Goal: Task Accomplishment & Management: Complete application form

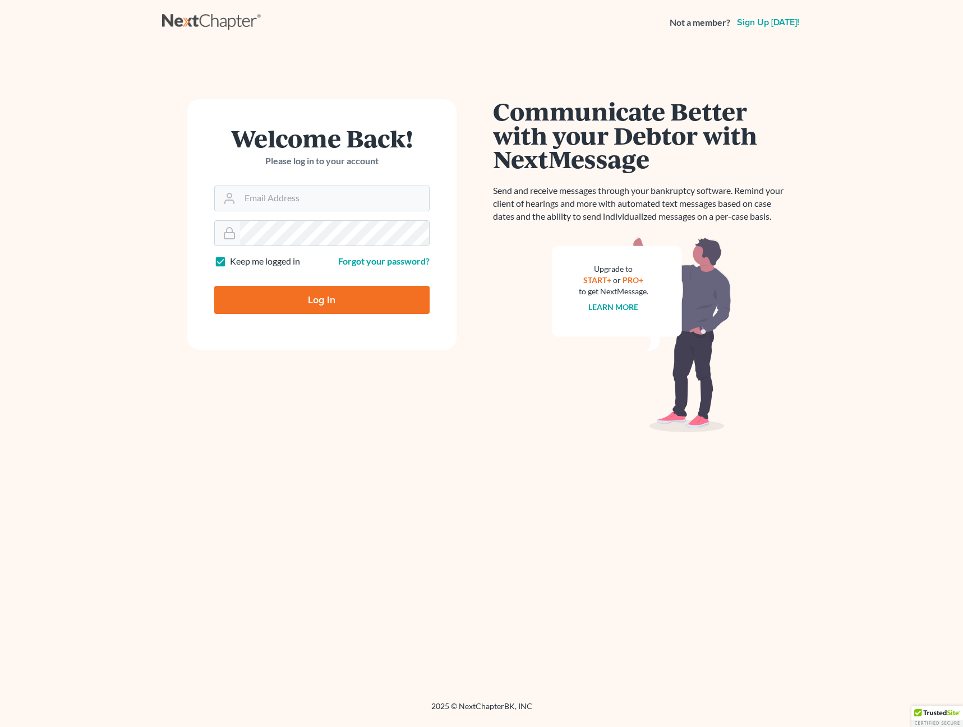
click at [612, 5] on nav "Not a member? Sign up today!" at bounding box center [481, 22] width 963 height 45
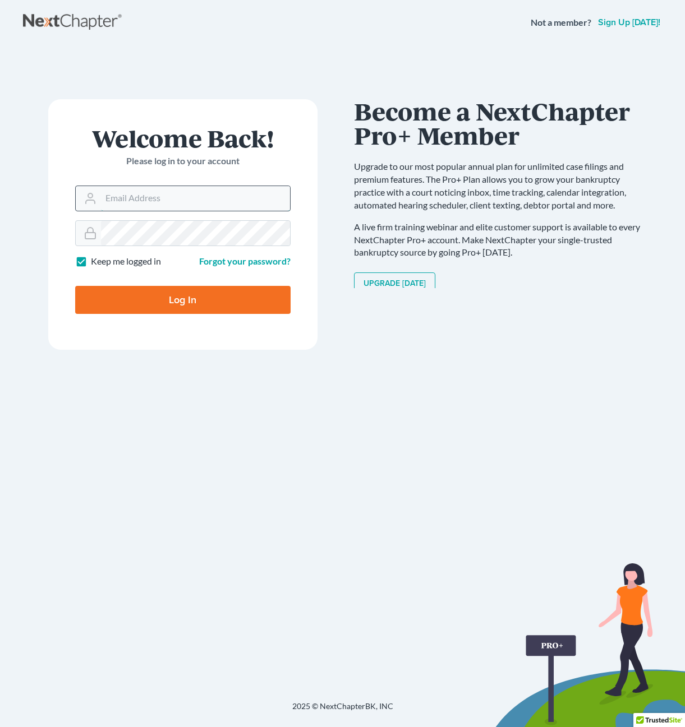
click at [210, 190] on input "Email Address" at bounding box center [195, 198] width 189 height 25
type input "[PERSON_NAME][EMAIL_ADDRESS][DOMAIN_NAME]"
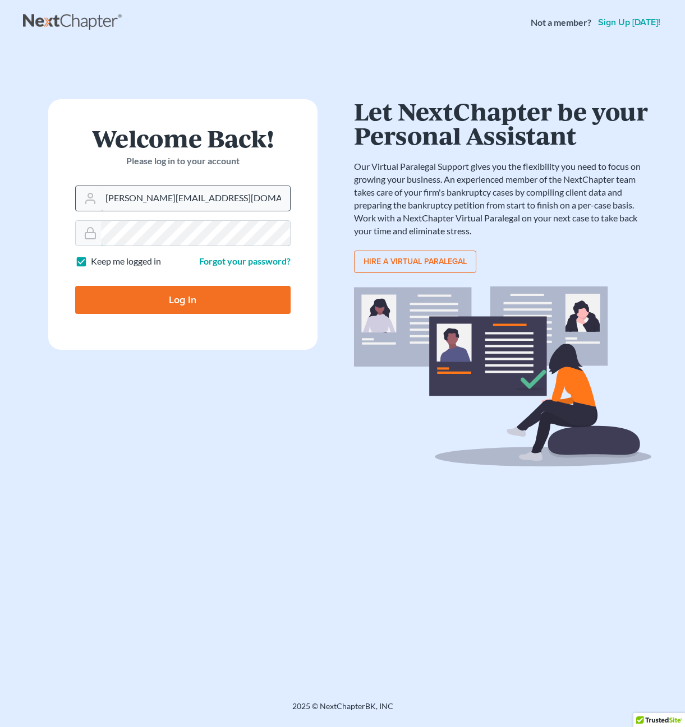
click at [75, 286] on input "Log In" at bounding box center [182, 300] width 215 height 28
type input "Thinking..."
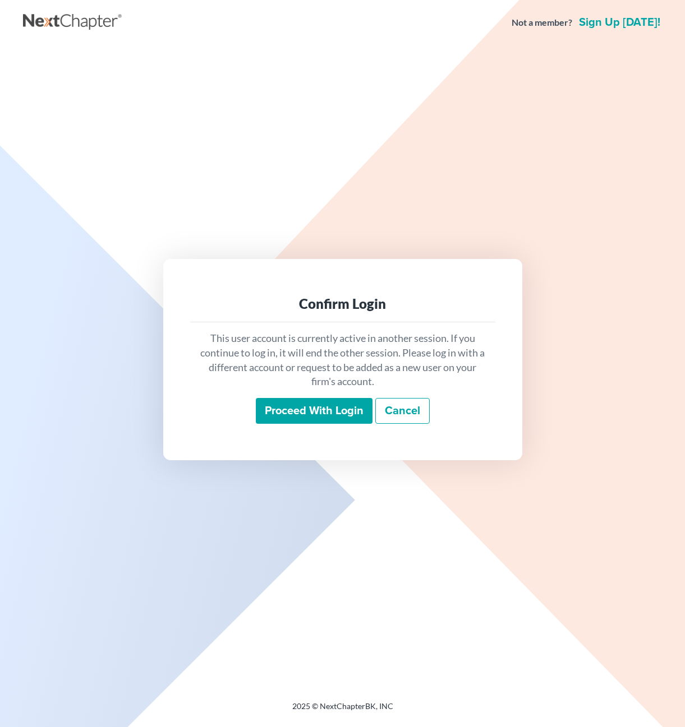
drag, startPoint x: 323, startPoint y: 410, endPoint x: 321, endPoint y: 390, distance: 20.9
click at [321, 409] on input "Proceed with login" at bounding box center [314, 411] width 117 height 26
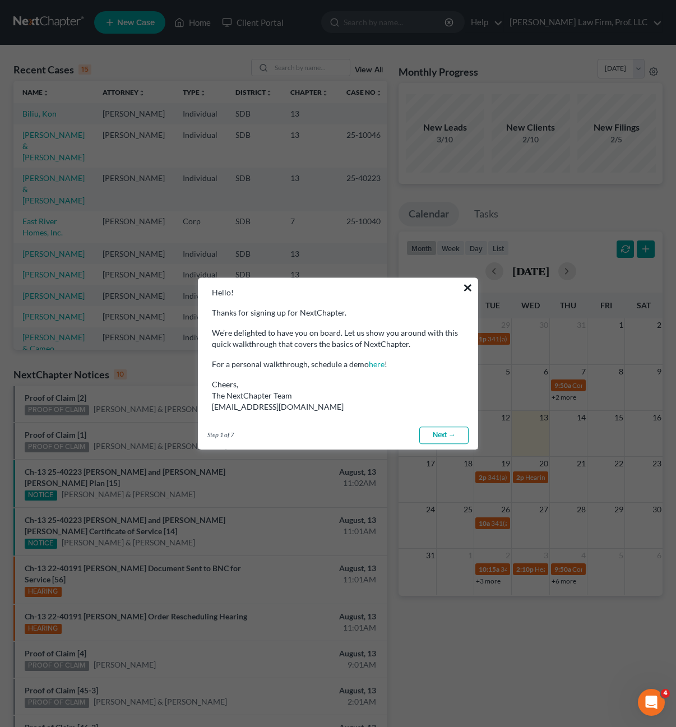
click at [469, 289] on button "×" at bounding box center [468, 288] width 11 height 18
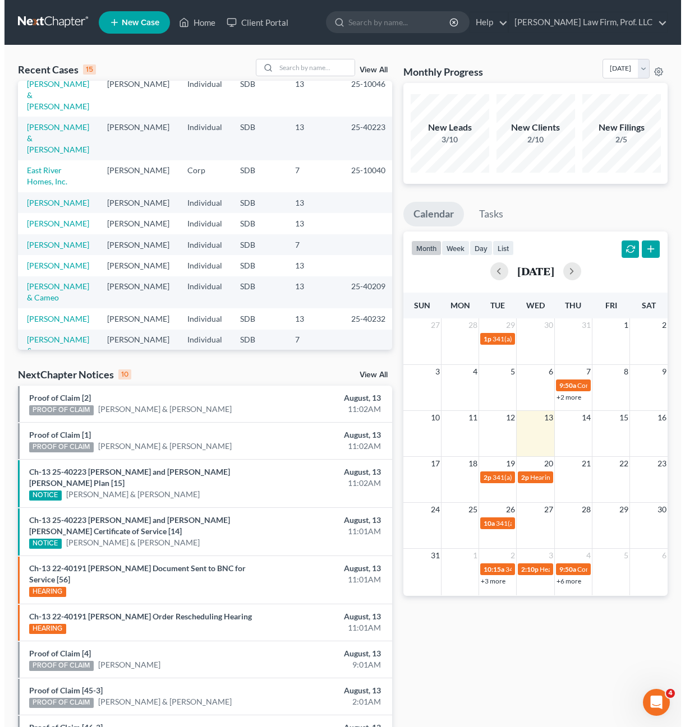
scroll to position [44, 0]
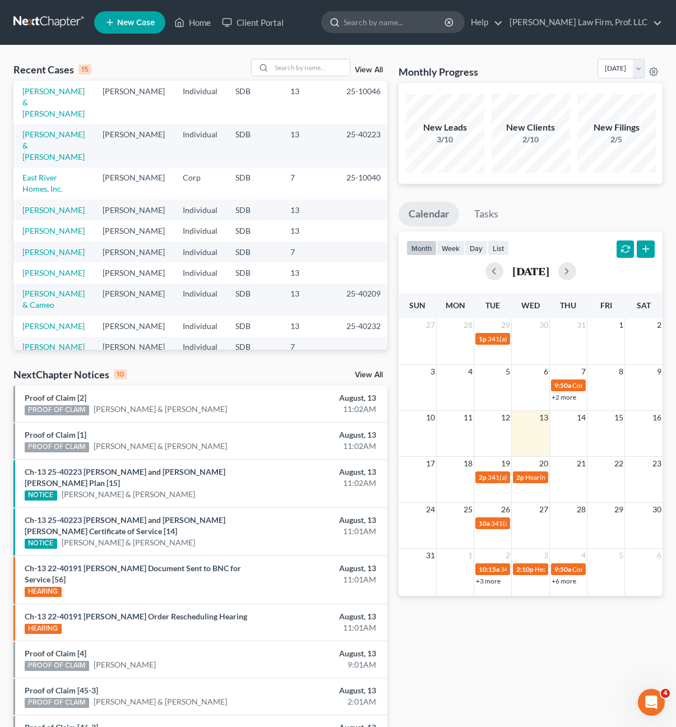
click at [446, 30] on input "search" at bounding box center [395, 22] width 103 height 21
type input "c"
type input "[PERSON_NAME]"
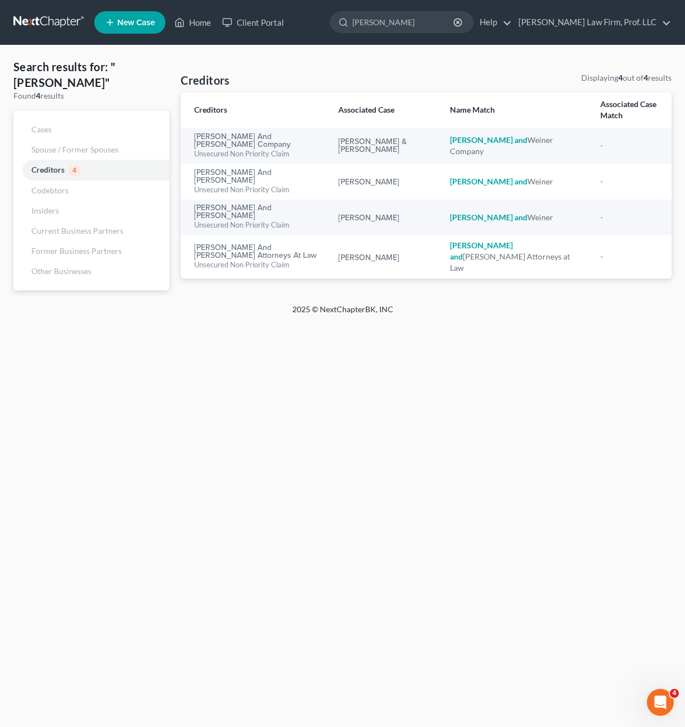
click at [522, 350] on div "Home New Case Client Portal [PERSON_NAME] Law Firm, Prof. LLC [PERSON_NAME][EMA…" at bounding box center [342, 363] width 685 height 727
click at [199, 256] on div "Creditors Displaying 4 out of 4 results Creditors Associated Case Name Match As…" at bounding box center [426, 181] width 502 height 218
click at [271, 281] on div "Creditors Displaying 4 out of 4 results Creditors Associated Case Name Match As…" at bounding box center [426, 181] width 502 height 218
click at [203, 27] on link "Home" at bounding box center [193, 22] width 48 height 20
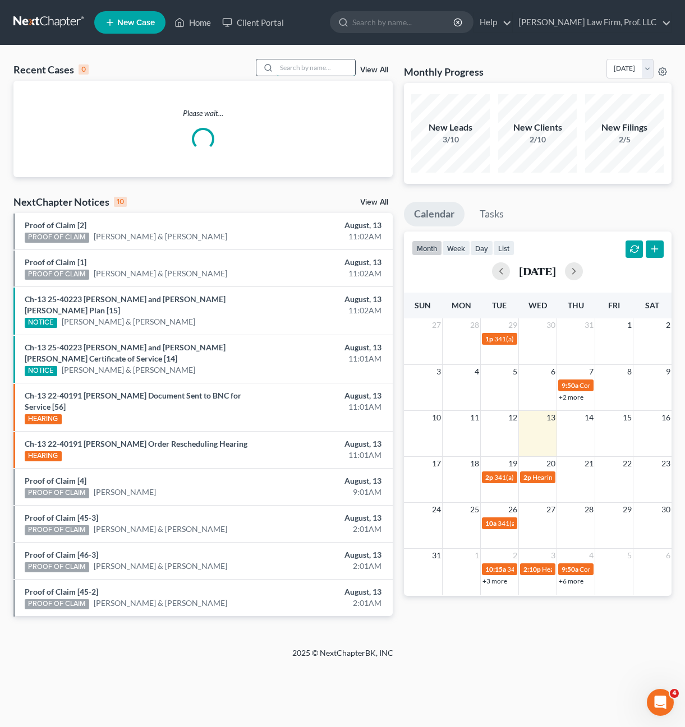
click at [310, 72] on input "search" at bounding box center [315, 67] width 79 height 16
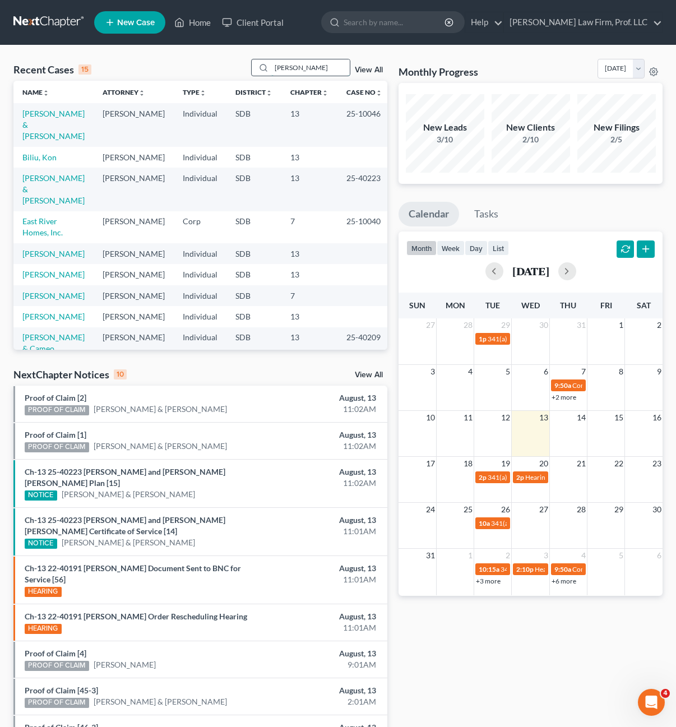
type input "[PERSON_NAME]"
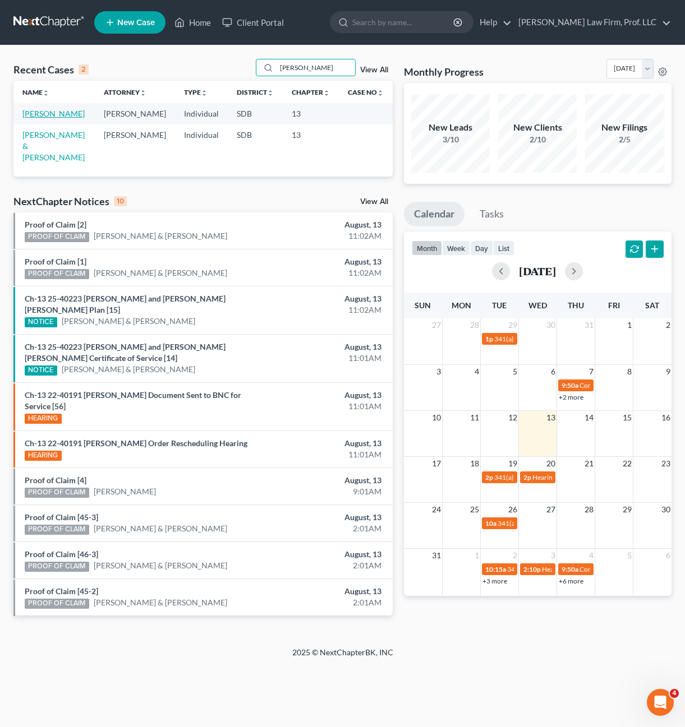
click at [58, 115] on link "[PERSON_NAME]" at bounding box center [53, 114] width 62 height 10
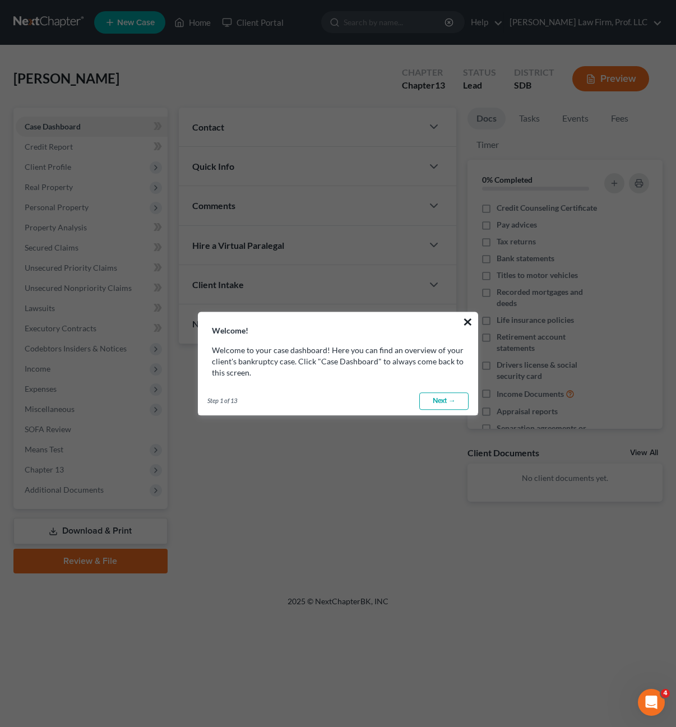
click at [464, 322] on button "×" at bounding box center [468, 322] width 11 height 18
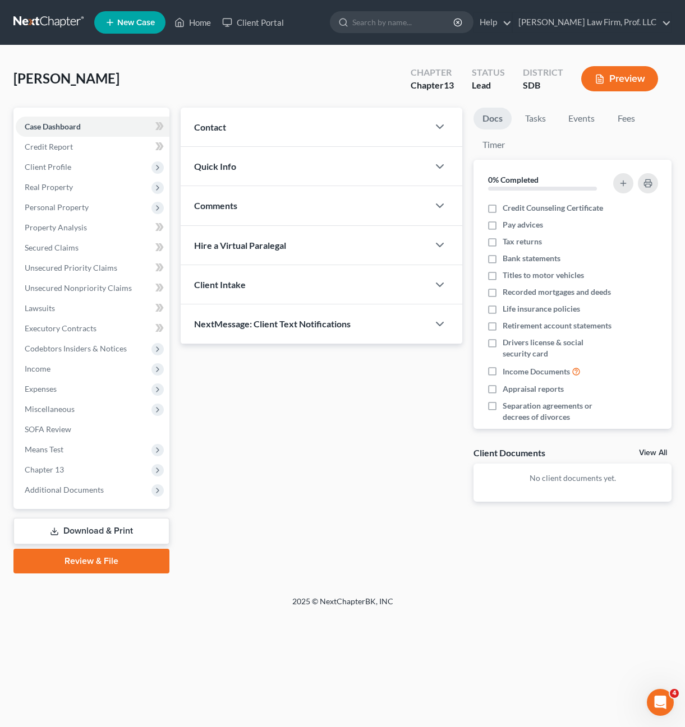
click at [440, 418] on div "Updates & News × Contact New Contact Quick Info Status Discharged Discharged & …" at bounding box center [321, 314] width 293 height 412
click at [60, 368] on span "Income" at bounding box center [93, 369] width 154 height 20
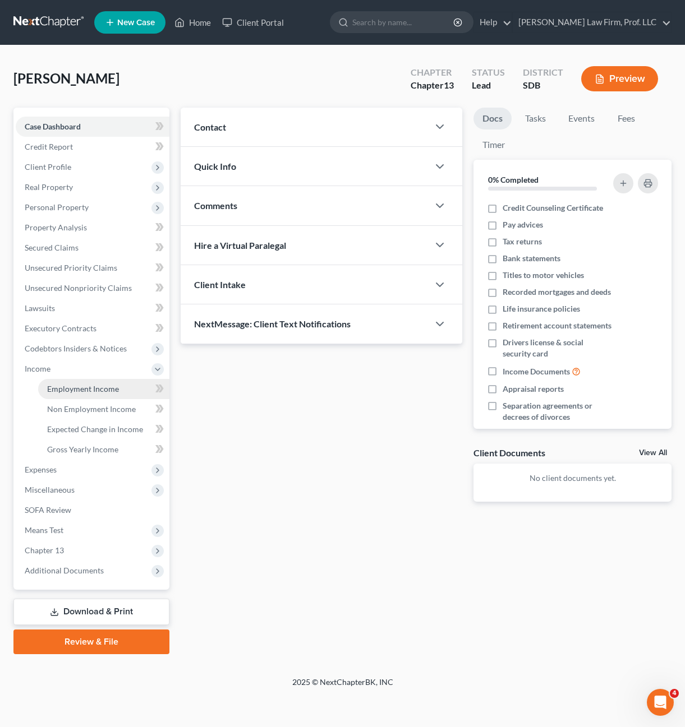
click at [71, 393] on span "Employment Income" at bounding box center [83, 389] width 72 height 10
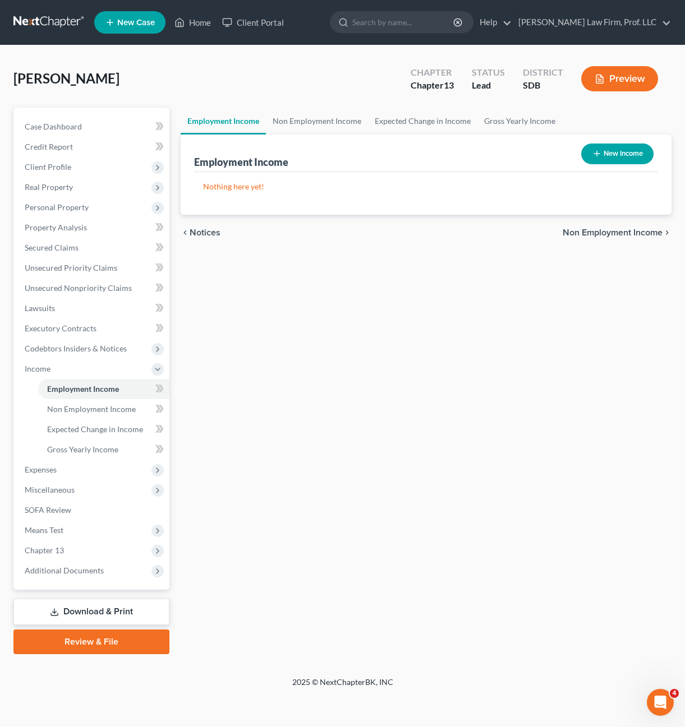
click at [350, 369] on div "Employment Income Non Employment Income Expected Change in Income Gross Yearly …" at bounding box center [426, 381] width 502 height 547
click at [270, 218] on div "chevron_left Notices Non Employment Income chevron_right" at bounding box center [426, 233] width 491 height 36
click at [514, 193] on div "Nothing here yet! Income Source Type For Current Monthly Income Sorting..." at bounding box center [426, 193] width 464 height 43
click at [627, 162] on button "New Income" at bounding box center [617, 154] width 72 height 21
select select "0"
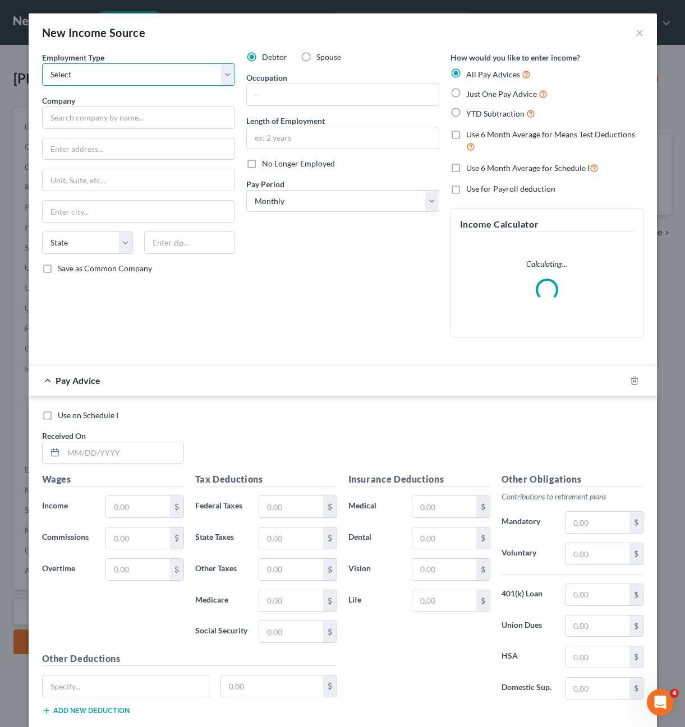
click at [177, 74] on select "Select Full or [DEMOGRAPHIC_DATA] Employment Self Employment" at bounding box center [138, 74] width 193 height 22
select select "0"
click at [42, 63] on select "Select Full or [DEMOGRAPHIC_DATA] Employment Self Employment" at bounding box center [138, 74] width 193 height 22
click at [168, 123] on input "text" at bounding box center [138, 118] width 193 height 22
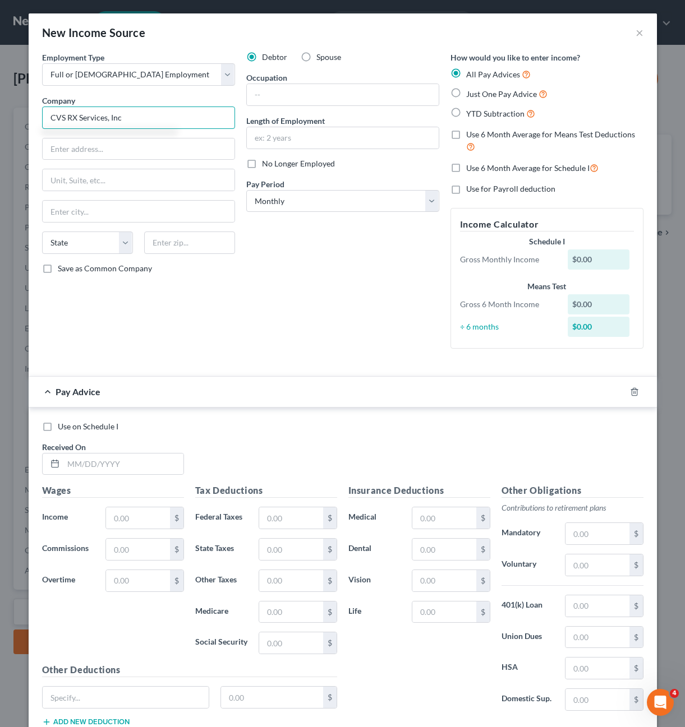
type input "CVS RX Services, Inc"
type input "1 CVS Drive"
type input "02895"
type input "Woonsocket"
select select "41"
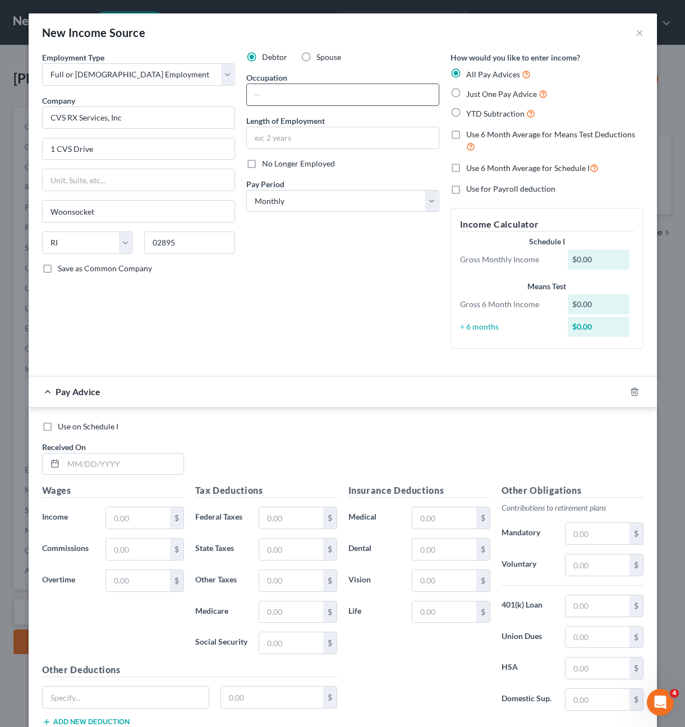
click at [288, 99] on input "text" at bounding box center [343, 94] width 192 height 21
click at [321, 294] on div "Debtor Spouse Occupation Length of Employment No Longer Employed Pay Period * S…" at bounding box center [343, 205] width 204 height 306
click at [321, 100] on input "text" at bounding box center [343, 94] width 192 height 21
click at [343, 177] on div "Debtor Spouse Occupation Length of Employment No Longer Employed Pay Period * S…" at bounding box center [343, 205] width 204 height 306
drag, startPoint x: 257, startPoint y: 335, endPoint x: 257, endPoint y: 328, distance: 7.3
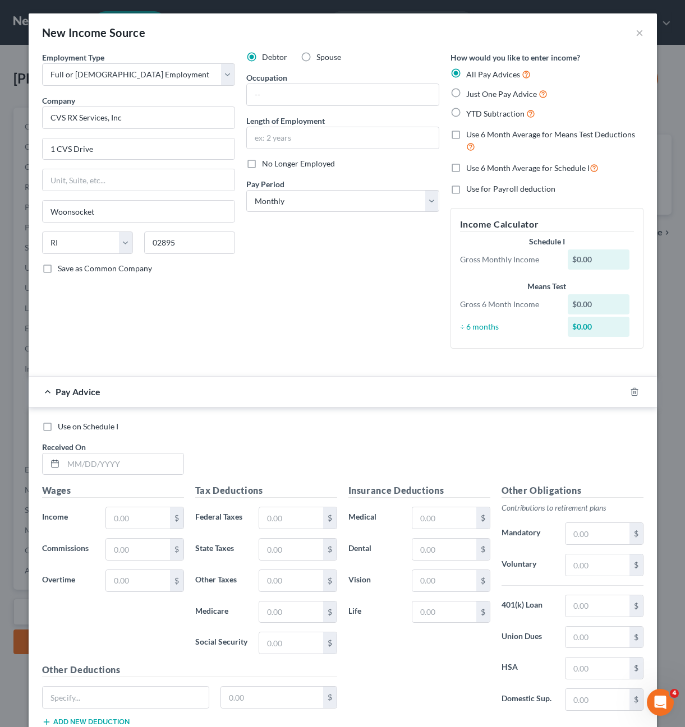
click at [257, 335] on div "Debtor Spouse Occupation Length of Employment No Longer Employed Pay Period * S…" at bounding box center [343, 205] width 204 height 306
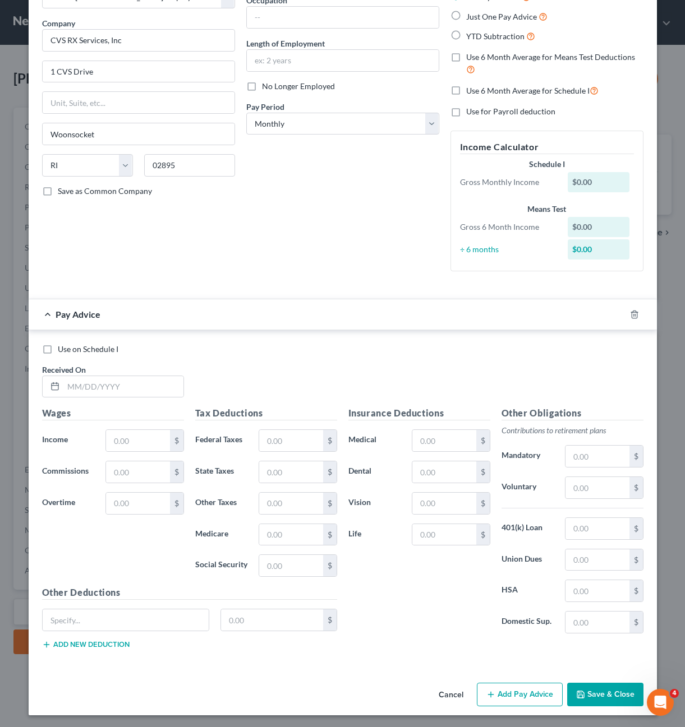
scroll to position [79, 0]
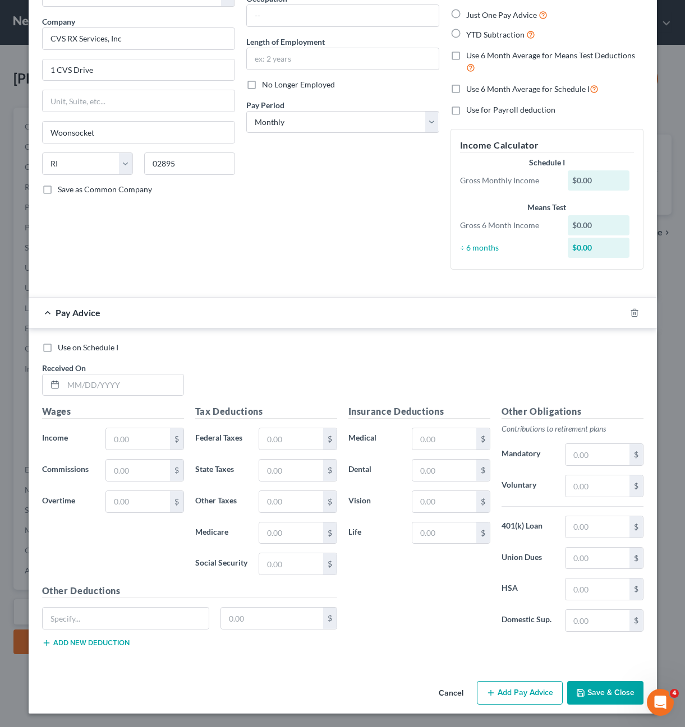
click at [281, 276] on div "Debtor Spouse Occupation Length of Employment No Longer Employed Pay Period * S…" at bounding box center [343, 126] width 204 height 306
click at [93, 392] on input "text" at bounding box center [123, 385] width 120 height 21
type input "[DATE]"
type input "2,555.00"
click at [253, 443] on div "$" at bounding box center [297, 439] width 89 height 22
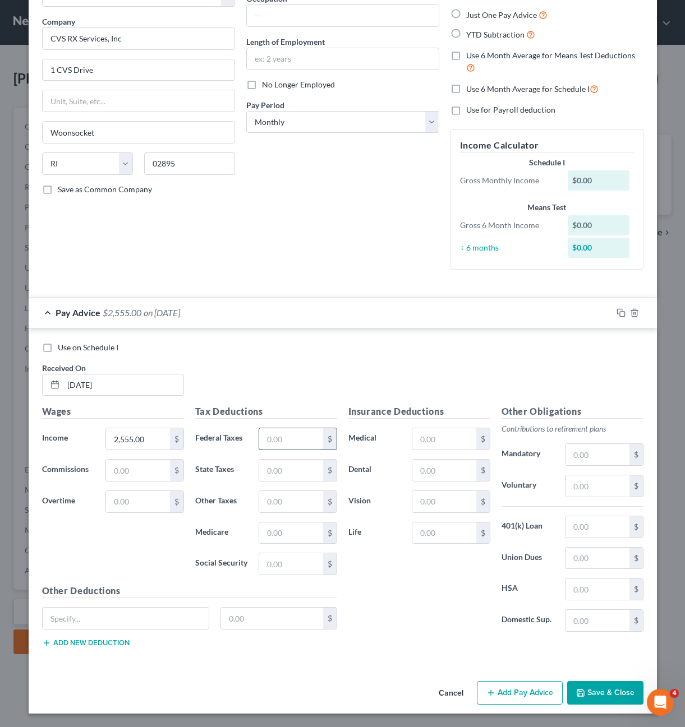
click at [271, 446] on input "text" at bounding box center [290, 438] width 63 height 21
click at [328, 258] on div "Debtor Spouse Occupation Length of Employment No Longer Employed Pay Period * S…" at bounding box center [343, 126] width 204 height 306
click at [285, 557] on input "text" at bounding box center [290, 563] width 63 height 21
type input "158.41"
click at [292, 541] on input "text" at bounding box center [290, 533] width 63 height 21
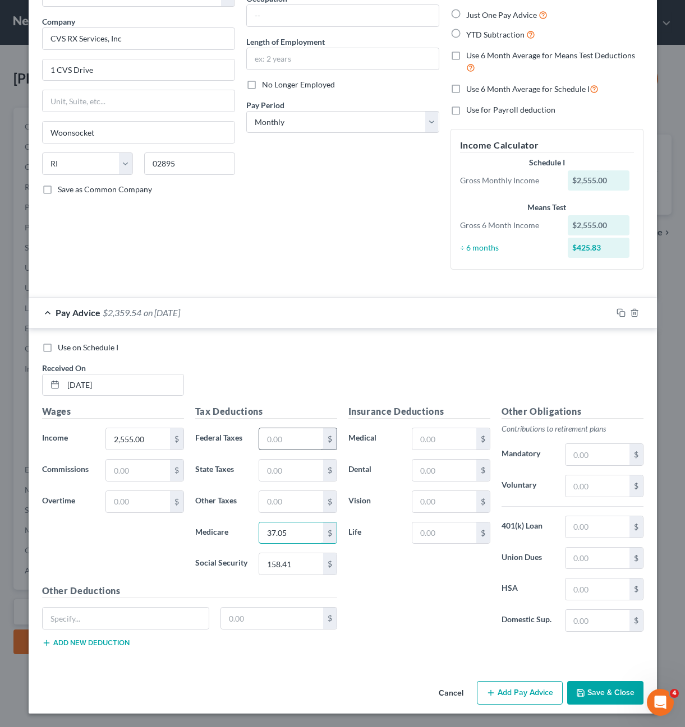
type input "37.05"
click at [291, 435] on input "text" at bounding box center [290, 438] width 63 height 21
type input "239.56"
click at [451, 597] on div "Insurance Deductions Medical $ Dental $ Vision $ Life $" at bounding box center [419, 523] width 153 height 236
click at [367, 359] on div "Use on Schedule I Received On * [DATE]" at bounding box center [342, 373] width 612 height 63
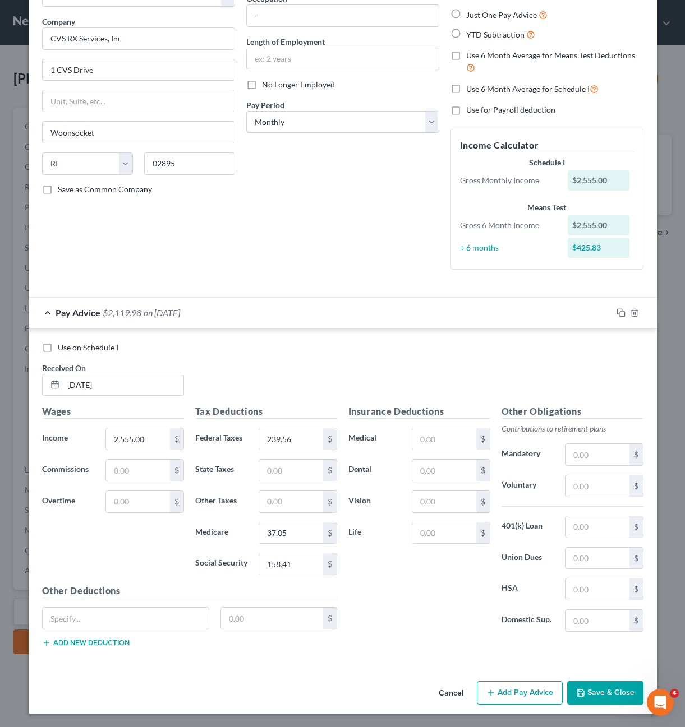
click at [499, 682] on button "Add Pay Advice" at bounding box center [520, 693] width 86 height 24
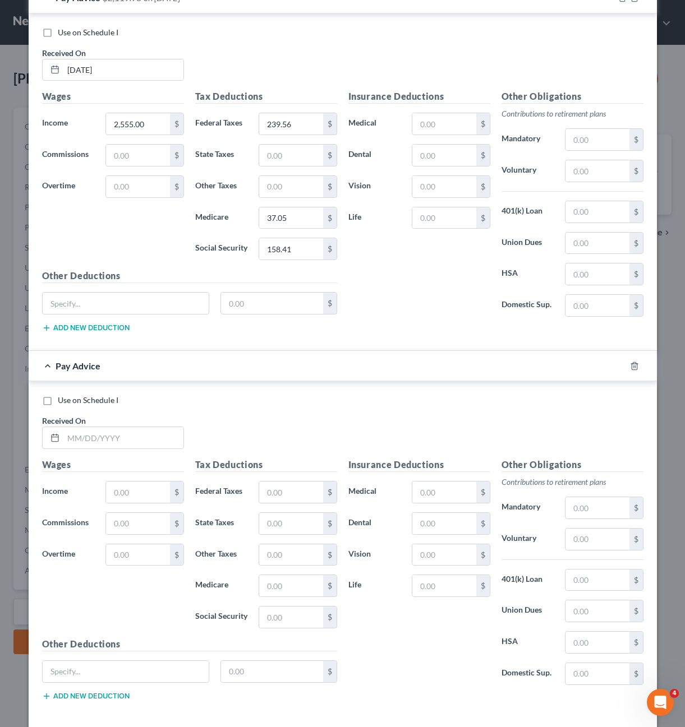
scroll to position [447, 0]
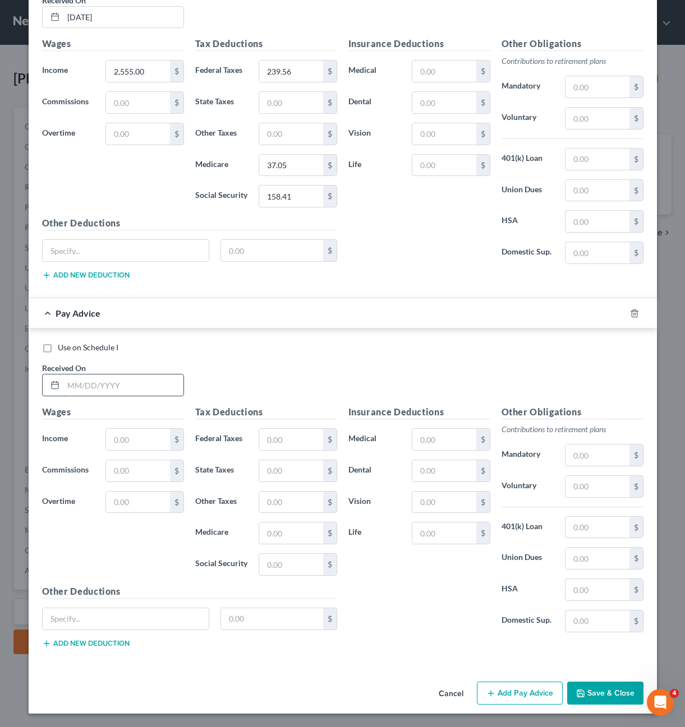
click at [89, 380] on input "text" at bounding box center [123, 385] width 120 height 21
type input "[DATE]"
click at [118, 436] on input "text" at bounding box center [137, 439] width 63 height 21
type input "4,964.00"
click at [221, 388] on div "Use on Schedule I Received On * [DATE]" at bounding box center [342, 373] width 612 height 63
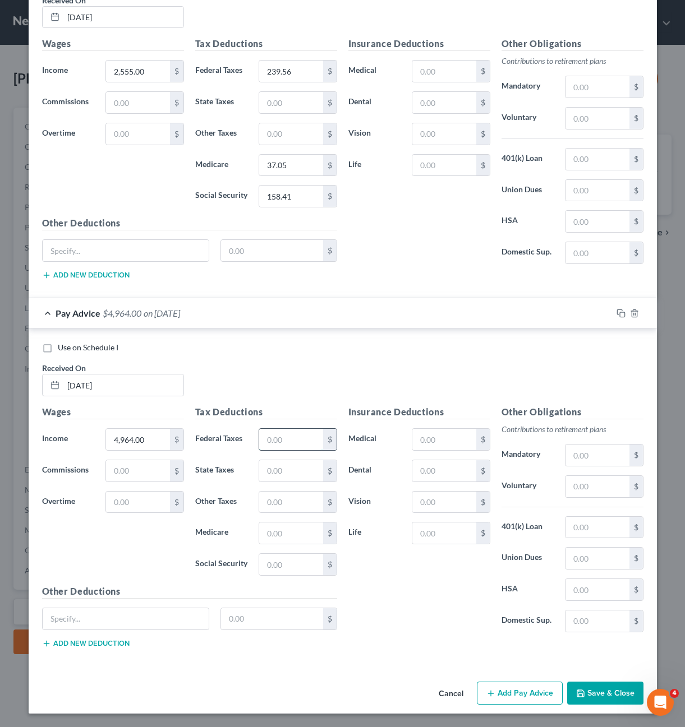
click at [281, 445] on input "text" at bounding box center [290, 439] width 63 height 21
type input "777.78"
type input "87.98"
type input "307.77"
drag, startPoint x: 293, startPoint y: 376, endPoint x: 301, endPoint y: 368, distance: 11.1
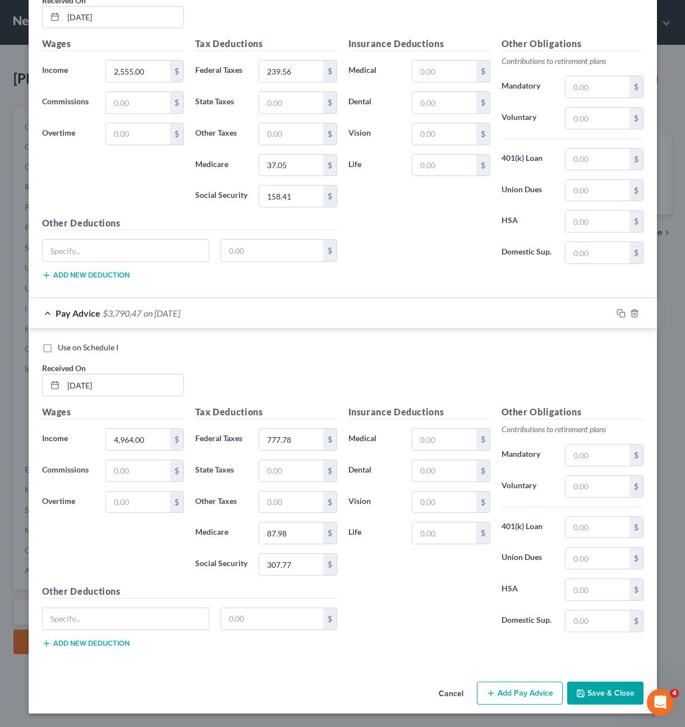
click at [294, 376] on div "Use on Schedule I Received On * [DATE]" at bounding box center [342, 373] width 612 height 63
click at [271, 535] on input "87.98" at bounding box center [290, 533] width 63 height 21
type input "8"
type input "71.98"
click at [412, 579] on div "Insurance Deductions Medical $ Dental $ Vision $ Life $" at bounding box center [419, 523] width 153 height 236
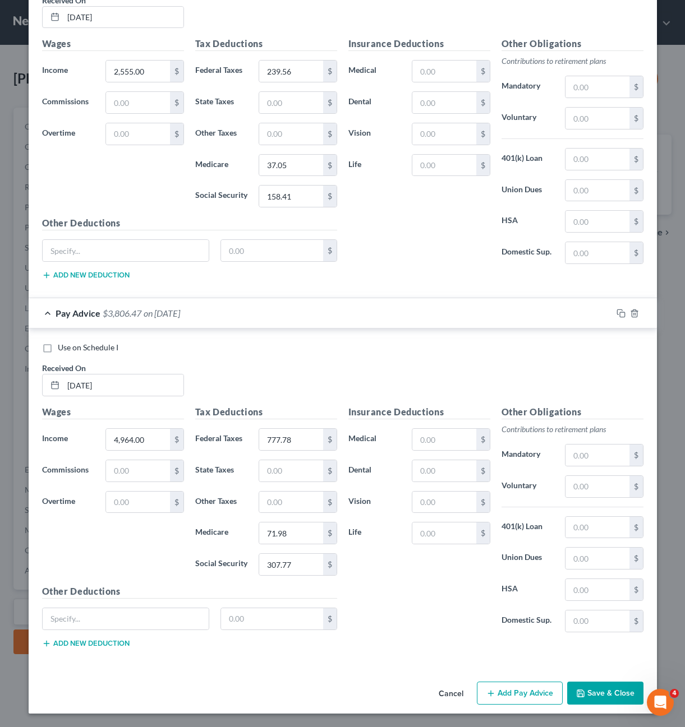
click at [209, 357] on div "Use on Schedule I Received On * [DATE]" at bounding box center [342, 373] width 612 height 63
click at [501, 694] on button "Add Pay Advice" at bounding box center [520, 694] width 86 height 24
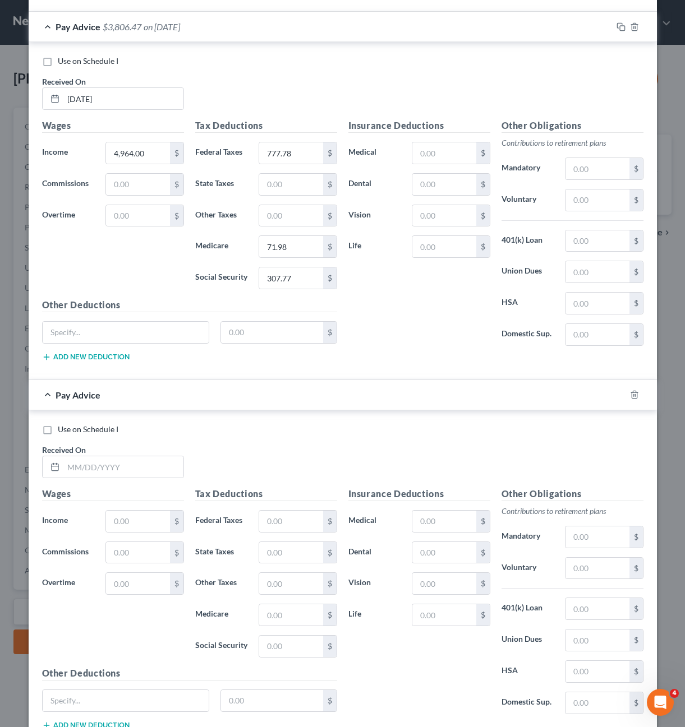
scroll to position [815, 0]
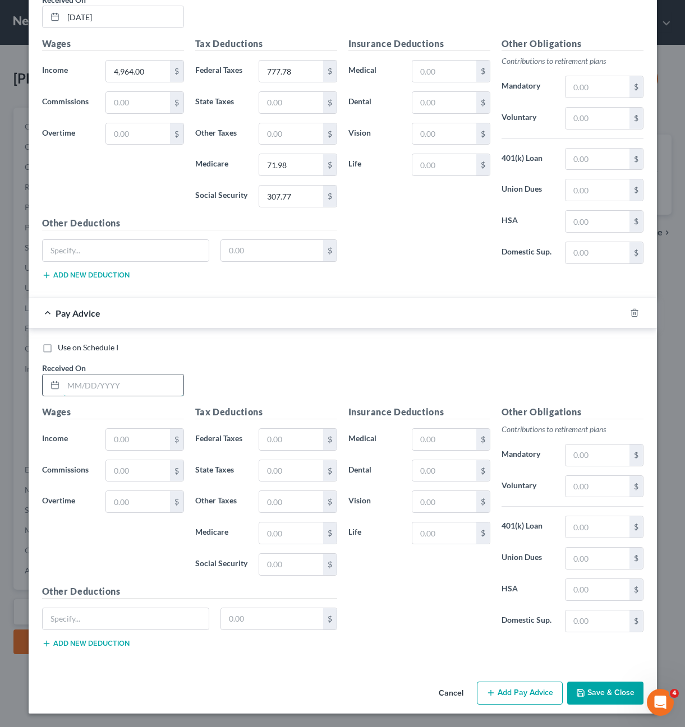
click at [136, 385] on input "text" at bounding box center [123, 385] width 120 height 21
click at [62, 370] on span "Received On" at bounding box center [64, 368] width 44 height 10
click at [67, 386] on input "text" at bounding box center [123, 385] width 120 height 21
type input "[DATE]"
type input "5,475.00"
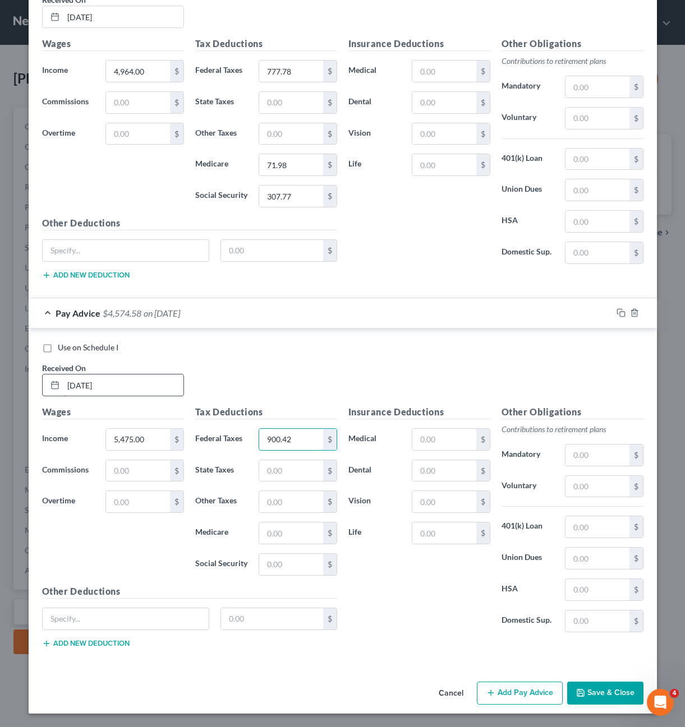
type input "900.42"
type input "79.38"
type input "339.45"
click at [367, 360] on div "Use on Schedule I Received On * [DATE]" at bounding box center [342, 373] width 612 height 63
click at [507, 681] on div "Cancel Add Pay Advice Save & Close" at bounding box center [343, 695] width 628 height 37
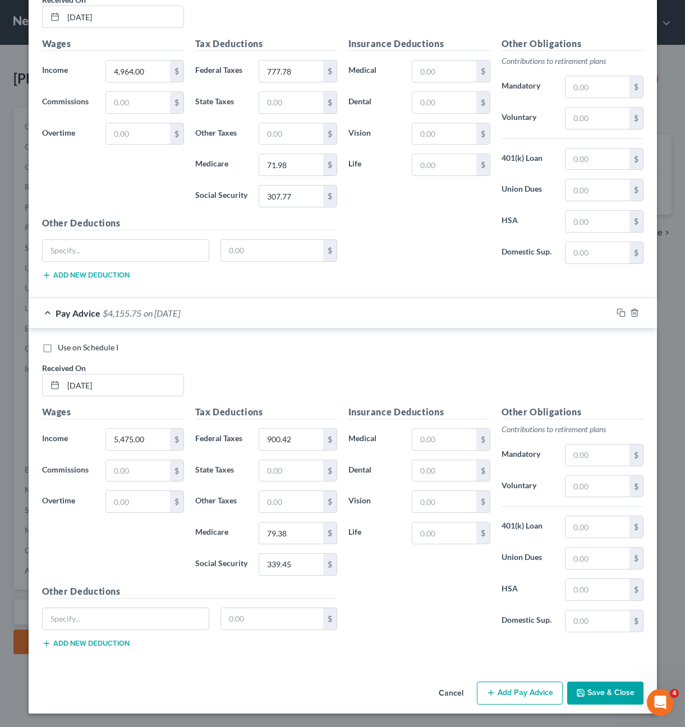
click at [507, 689] on button "Add Pay Advice" at bounding box center [520, 694] width 86 height 24
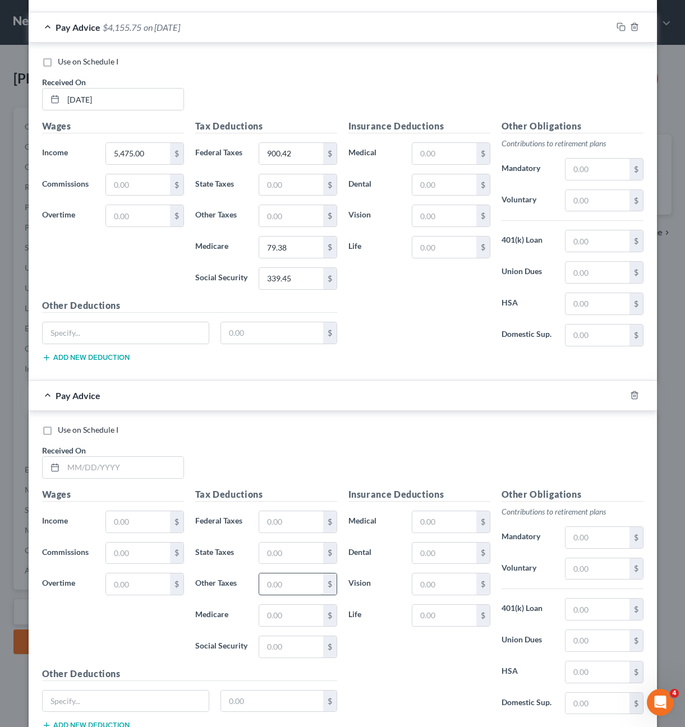
scroll to position [1184, 0]
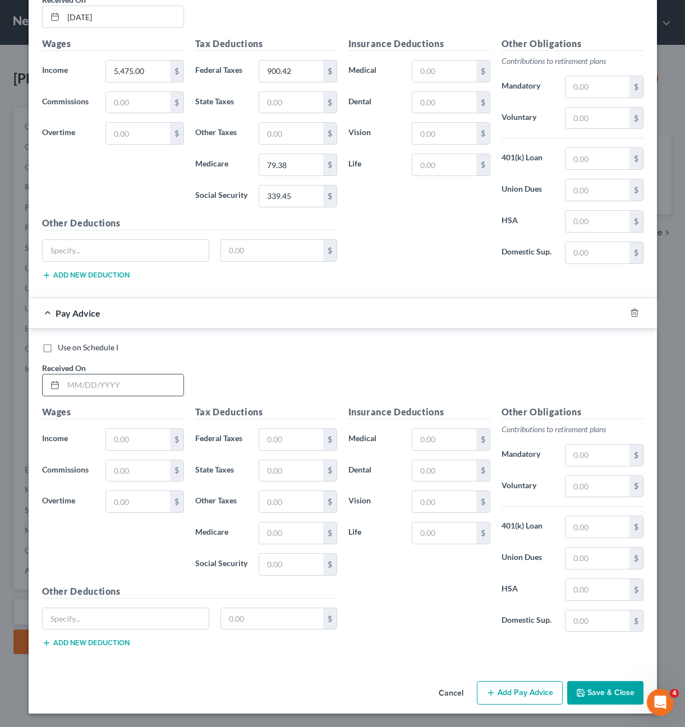
click at [150, 380] on input "text" at bounding box center [123, 385] width 120 height 21
type input "[DATE]"
type input "5,329.00"
type input "865.38"
type input "77.27"
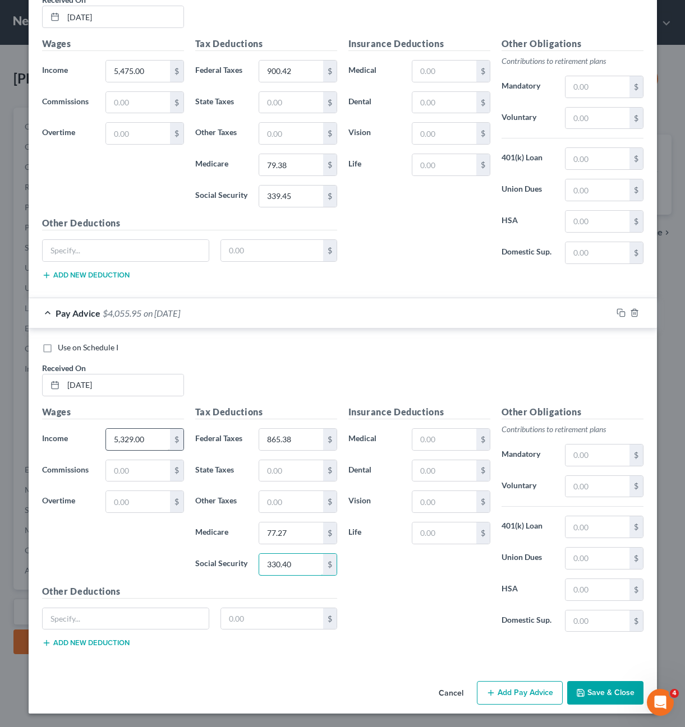
type input "330.40"
click at [165, 538] on div "Wages Income * 5,329.00 $ Commissions $ Overtime $" at bounding box center [112, 494] width 153 height 179
click at [158, 619] on input "text" at bounding box center [126, 618] width 167 height 21
click at [407, 615] on div "Insurance Deductions Medical $ Dental $ Vision $ Life $" at bounding box center [419, 523] width 153 height 236
click at [437, 615] on div "Insurance Deductions Medical $ Dental $ Vision $ Life $" at bounding box center [419, 523] width 153 height 236
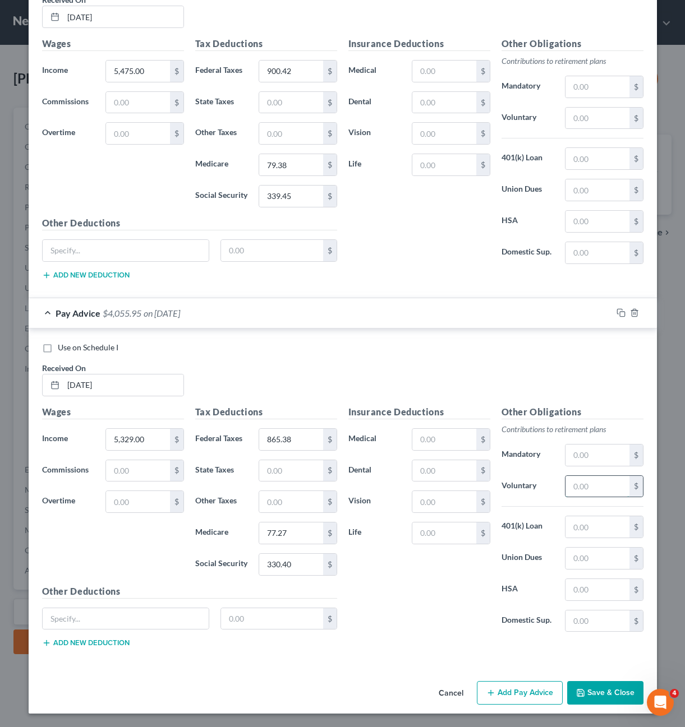
click at [572, 487] on input "text" at bounding box center [596, 486] width 63 height 21
type input "213.16"
click at [598, 698] on button "Save & Close" at bounding box center [605, 693] width 76 height 24
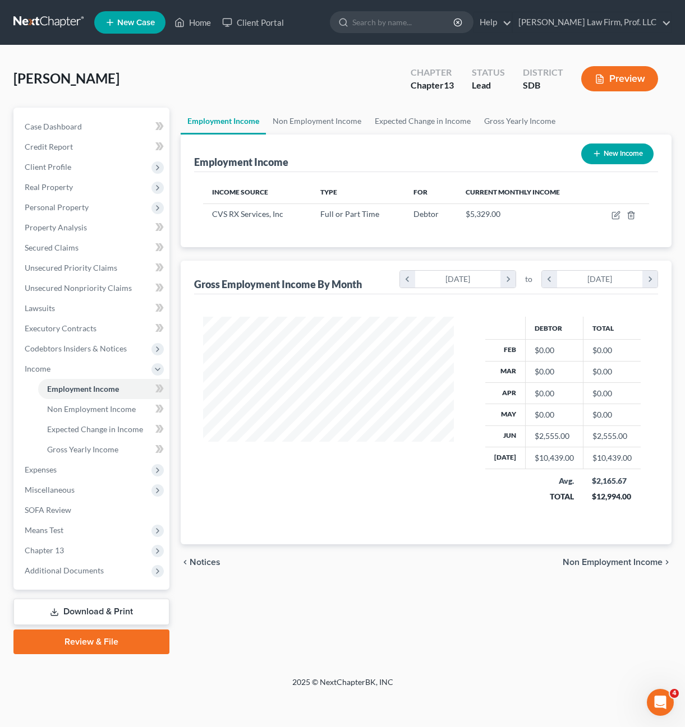
scroll to position [201, 273]
click at [273, 496] on div at bounding box center [328, 417] width 273 height 201
click at [615, 216] on icon "button" at bounding box center [616, 213] width 5 height 5
select select "0"
select select "41"
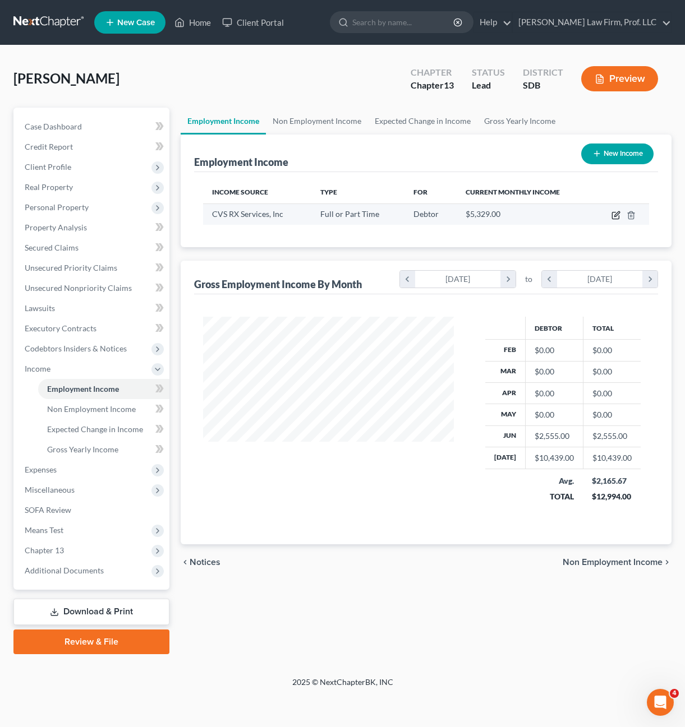
select select "0"
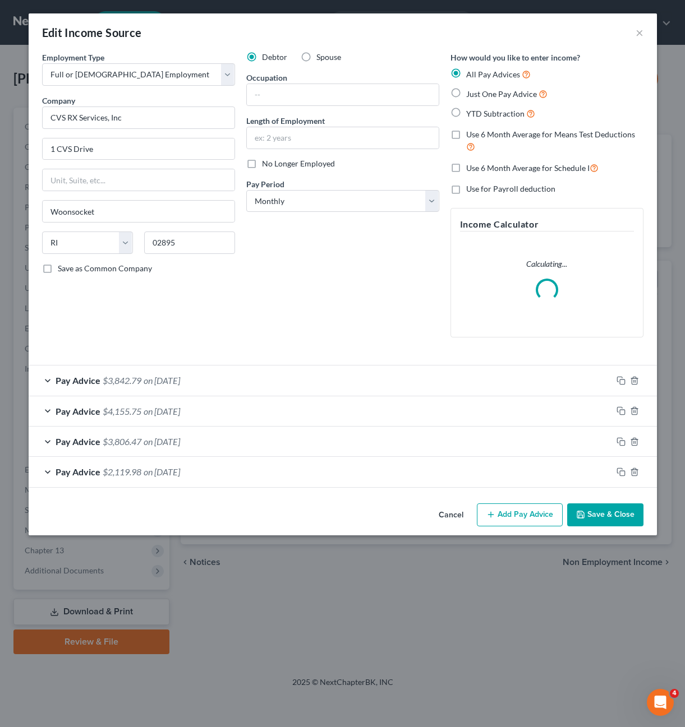
drag, startPoint x: 366, startPoint y: 274, endPoint x: 356, endPoint y: 178, distance: 96.4
click at [366, 273] on div "Debtor Spouse Occupation Length of Employment No Longer Employed Pay Period * S…" at bounding box center [343, 199] width 204 height 295
click at [310, 131] on input "text" at bounding box center [343, 137] width 192 height 21
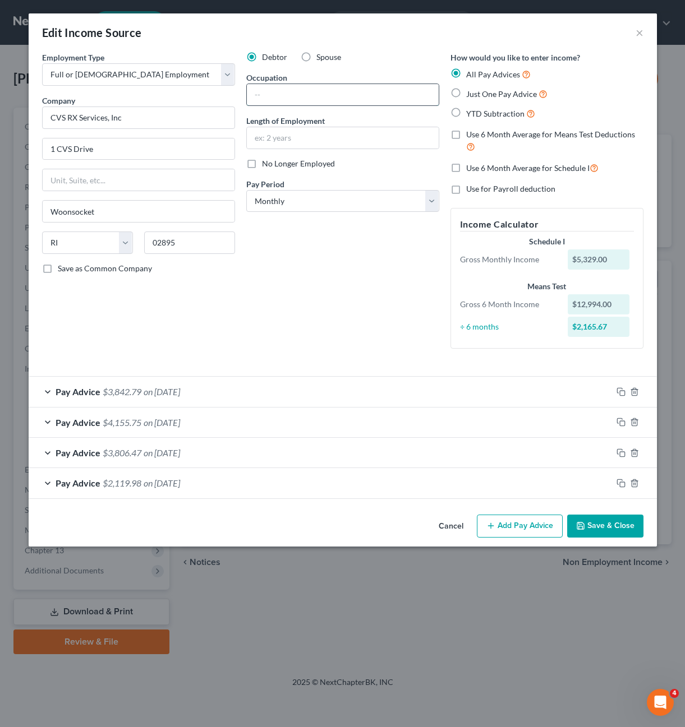
click at [348, 93] on input "text" at bounding box center [343, 94] width 192 height 21
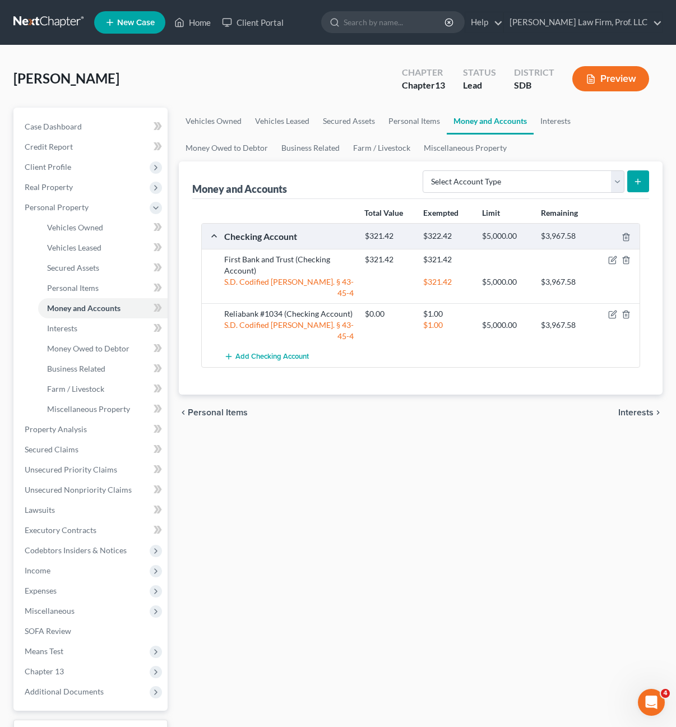
click at [510, 416] on div "Vehicles Owned Vehicles Leased Secured Assets Personal Items Money and Accounts…" at bounding box center [421, 442] width 496 height 668
click at [589, 181] on select "Select Account Type Brokerage Cash on Hand Certificates of Deposit Checking Acc…" at bounding box center [524, 181] width 202 height 22
select select "savings"
click at [425, 170] on select "Select Account Type Brokerage Cash on Hand Certificates of Deposit Checking Acc…" at bounding box center [524, 181] width 202 height 22
click at [643, 185] on button "submit" at bounding box center [638, 181] width 22 height 22
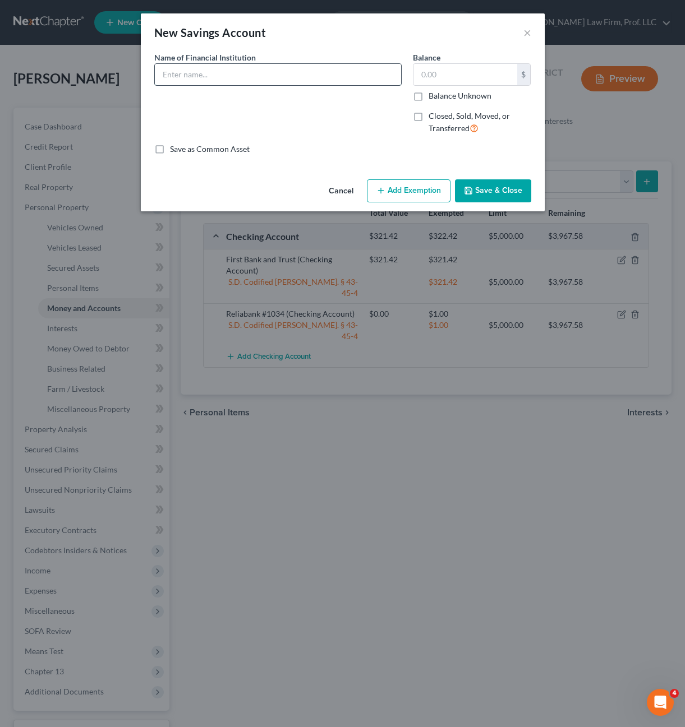
click at [331, 81] on input "text" at bounding box center [278, 74] width 246 height 21
type input "Reliabank #9014"
drag, startPoint x: 319, startPoint y: 113, endPoint x: 444, endPoint y: 154, distance: 131.4
click at [322, 109] on div "Name of Financial Institution * Reliabank #9014" at bounding box center [278, 98] width 259 height 92
click at [484, 186] on button "Save & Close" at bounding box center [493, 191] width 76 height 24
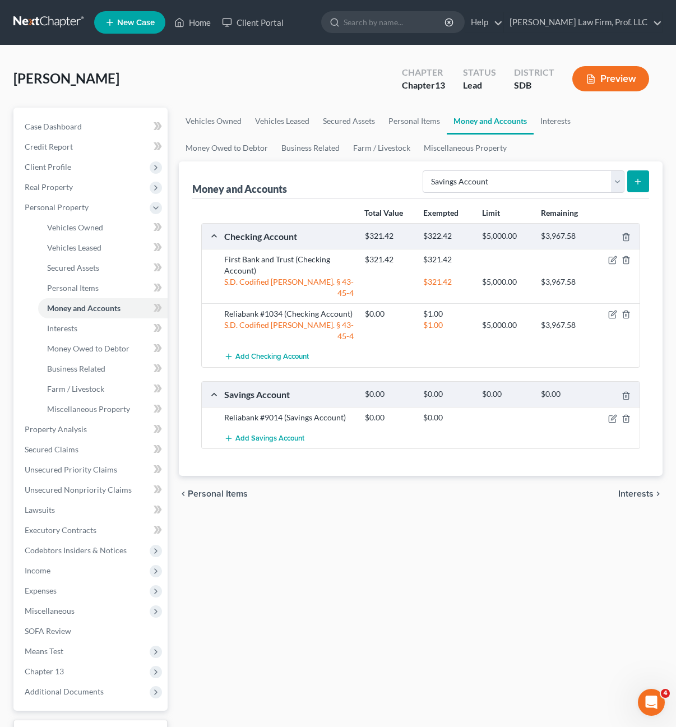
click at [574, 575] on div "Vehicles Owned Vehicles Leased Secured Assets Personal Items Money and Accounts…" at bounding box center [421, 442] width 496 height 668
drag, startPoint x: 291, startPoint y: 420, endPoint x: 435, endPoint y: 437, distance: 145.1
click at [435, 437] on div "Total Value Exempted Limit Remaining Checking Account $321.42 $322.42 $5,000.00…" at bounding box center [421, 338] width 458 height 278
click at [320, 261] on div "First Bank and Trust (Checking Account)" at bounding box center [289, 265] width 141 height 22
click at [614, 264] on icon "button" at bounding box center [612, 260] width 7 height 7
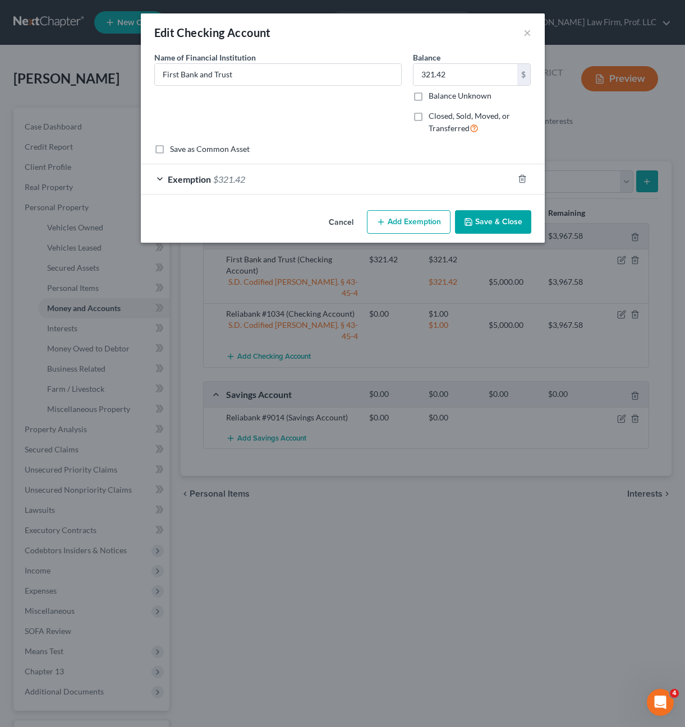
click at [241, 176] on span "$321.42" at bounding box center [229, 179] width 32 height 11
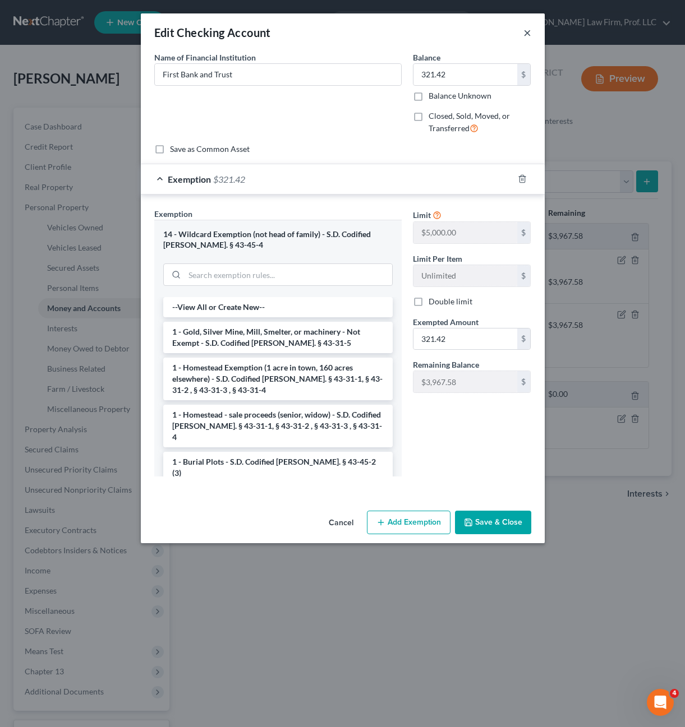
click at [527, 30] on button "×" at bounding box center [527, 32] width 8 height 13
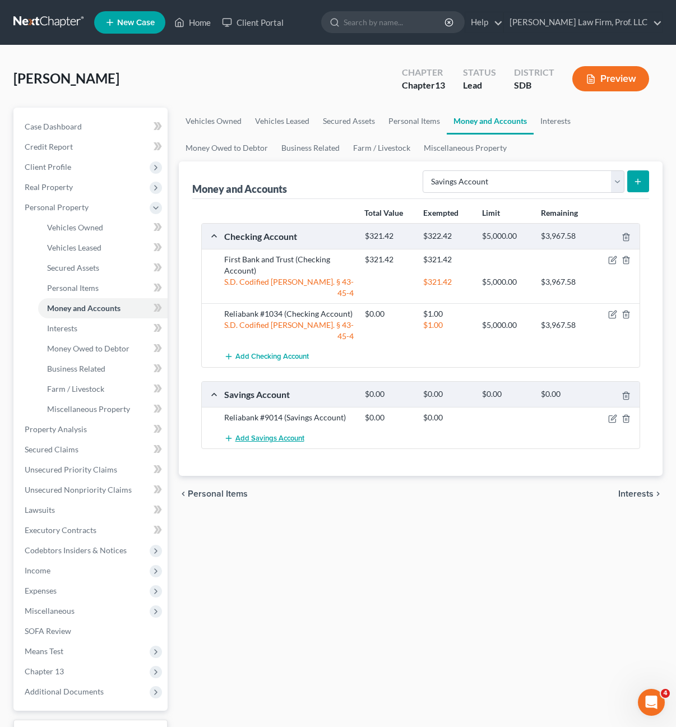
click at [283, 434] on span "Add Savings Account" at bounding box center [270, 438] width 69 height 9
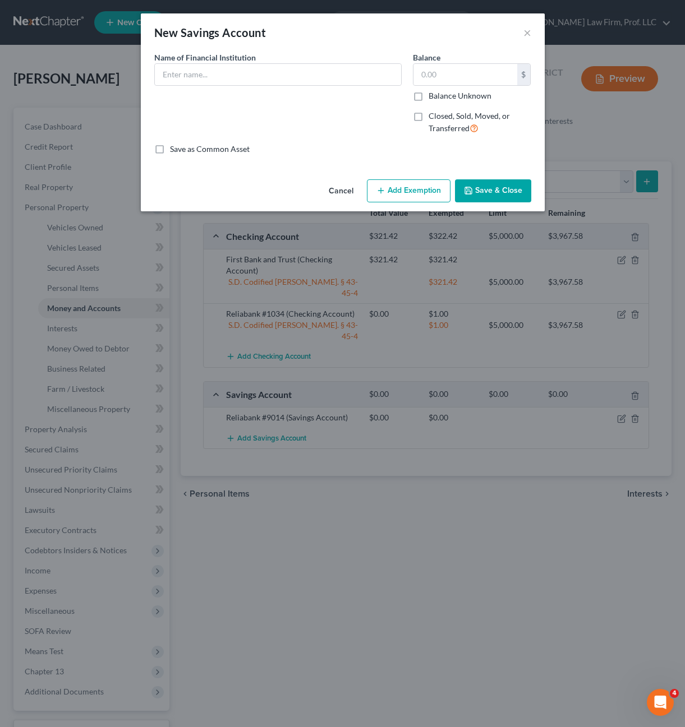
click at [514, 33] on div "New Savings Account ×" at bounding box center [343, 32] width 404 height 38
click at [528, 33] on button "×" at bounding box center [527, 32] width 8 height 13
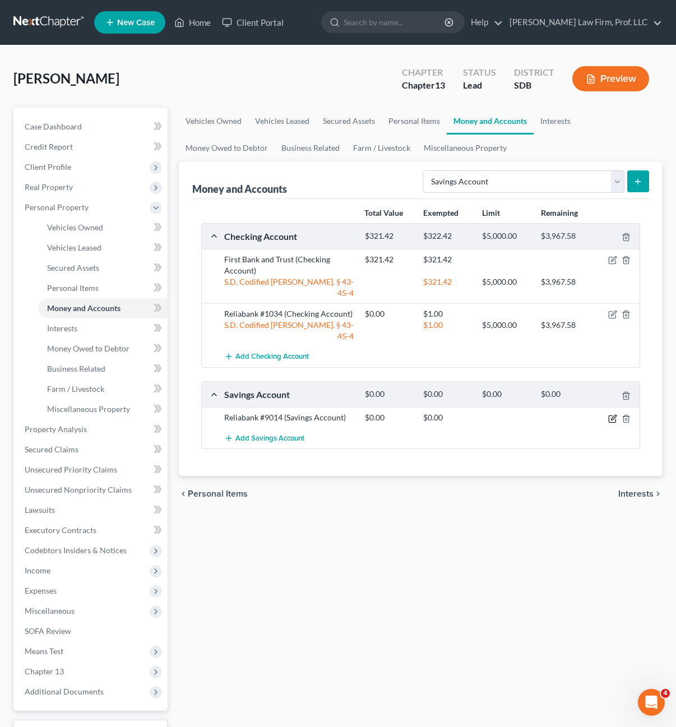
click at [610, 416] on icon "button" at bounding box center [612, 419] width 7 height 7
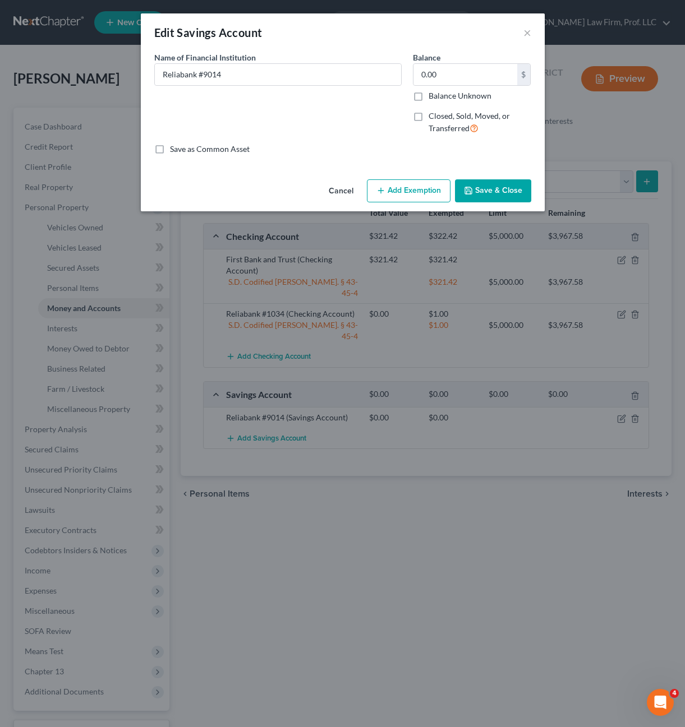
click at [417, 182] on button "Add Exemption" at bounding box center [409, 191] width 84 height 24
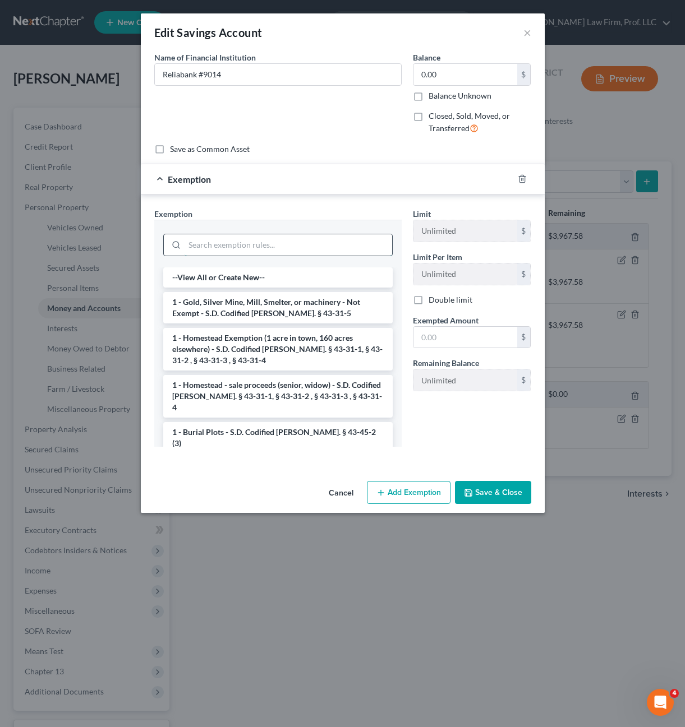
click at [264, 250] on input "search" at bounding box center [287, 244] width 207 height 21
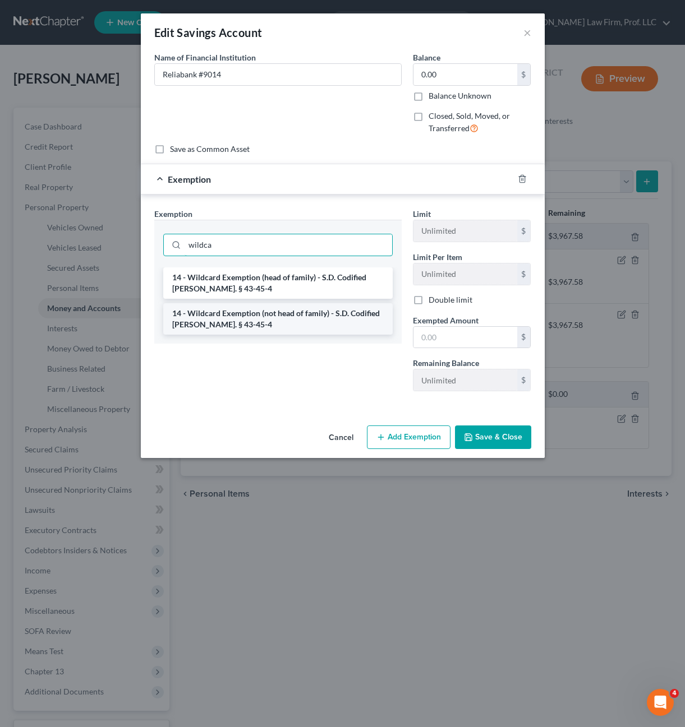
type input "wildca"
click at [278, 327] on li "14 - Wildcard Exemption (not head of family) - S.D. Codified [PERSON_NAME]. § 4…" at bounding box center [277, 318] width 229 height 31
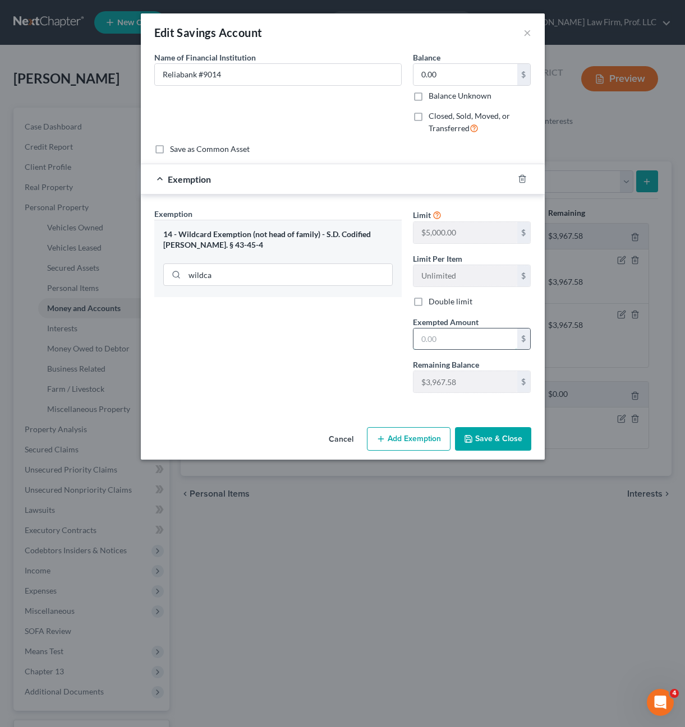
click at [441, 335] on input "text" at bounding box center [465, 339] width 104 height 21
type input "1.00"
click at [477, 426] on div "Cancel Add Exemption Save & Close" at bounding box center [343, 441] width 404 height 37
click at [519, 446] on button "Save & Close" at bounding box center [493, 439] width 76 height 24
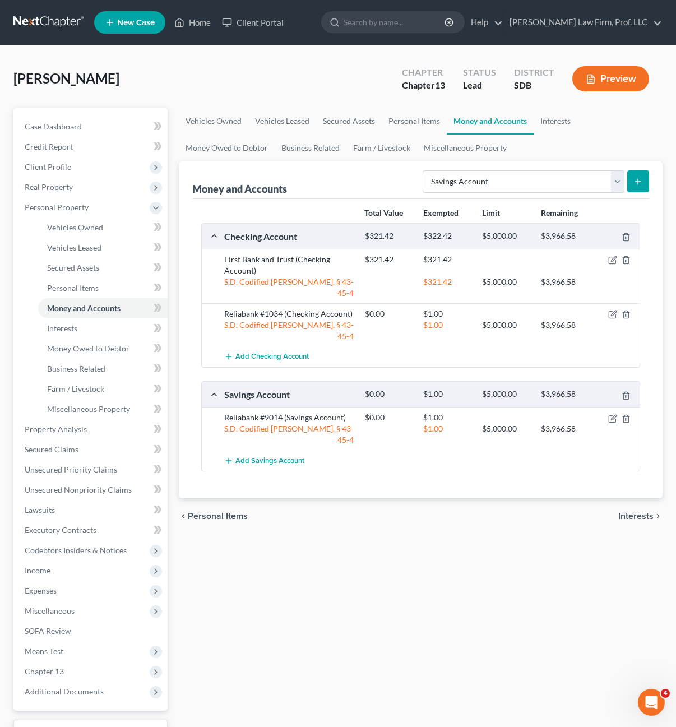
click at [528, 552] on div "Vehicles Owned Vehicles Leased Secured Assets Personal Items Money and Accounts…" at bounding box center [421, 442] width 496 height 668
click at [469, 559] on div "Vehicles Owned Vehicles Leased Secured Assets Personal Items Money and Accounts…" at bounding box center [421, 442] width 496 height 668
click at [612, 414] on icon "button" at bounding box center [612, 418] width 9 height 9
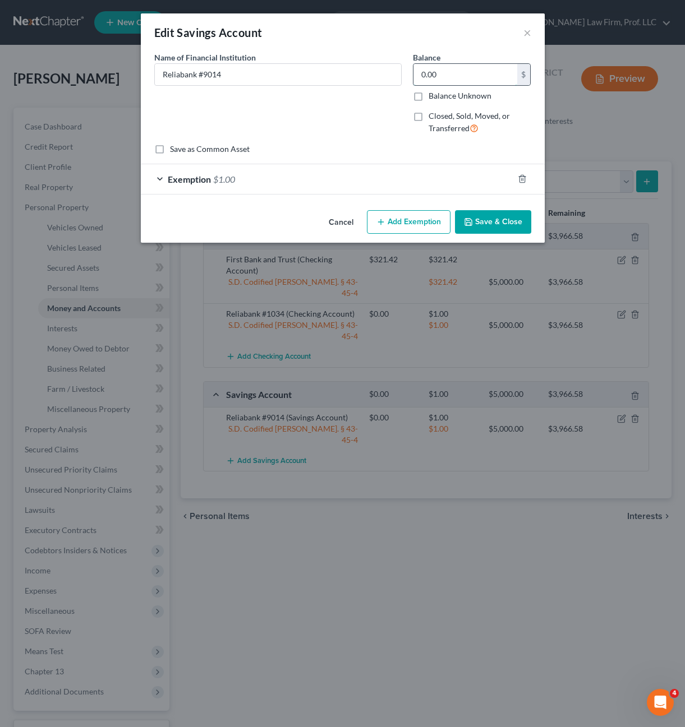
click at [453, 72] on input "0.00" at bounding box center [465, 74] width 104 height 21
drag, startPoint x: 497, startPoint y: 227, endPoint x: 504, endPoint y: 227, distance: 6.2
click at [497, 227] on button "Save & Close" at bounding box center [493, 222] width 76 height 24
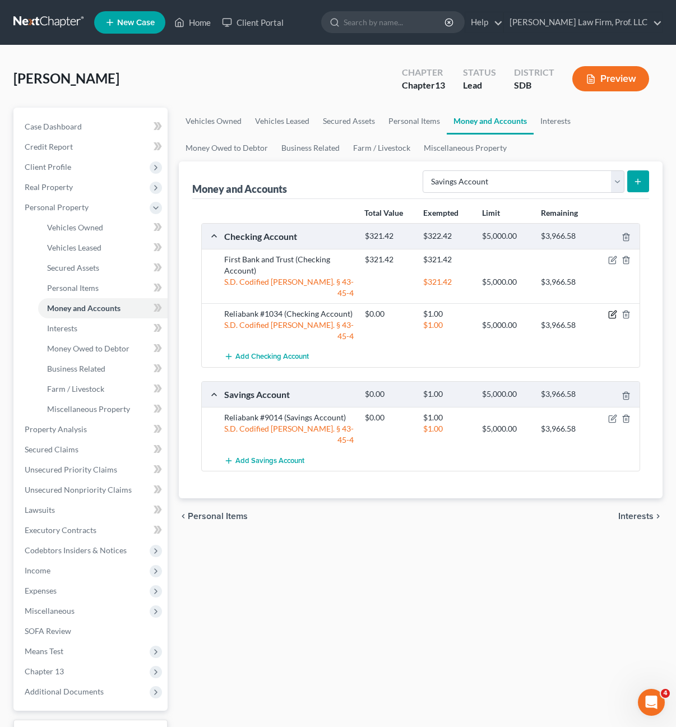
click at [615, 310] on icon "button" at bounding box center [612, 314] width 9 height 9
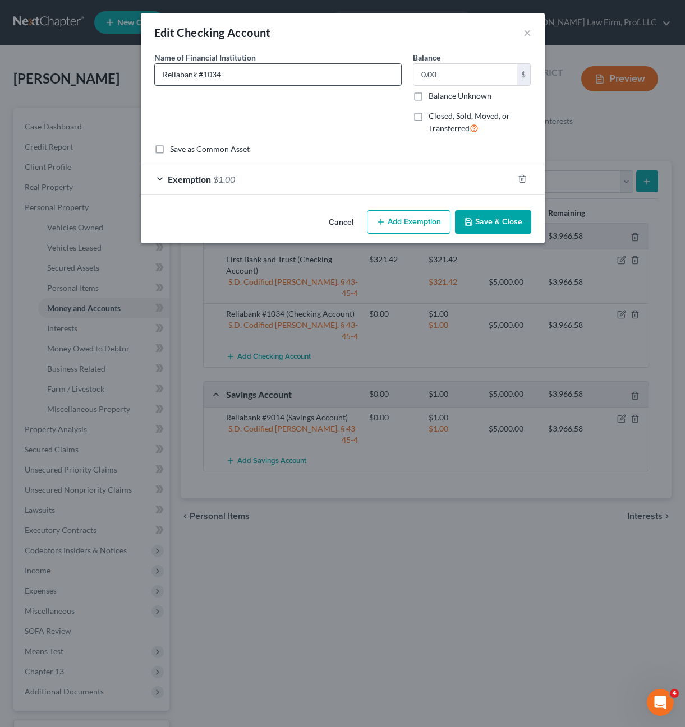
click at [197, 72] on input "Reliabank #1034" at bounding box center [278, 74] width 246 height 21
type input "Reliabank Ultimate Checking #1034"
click at [521, 225] on button "Save & Close" at bounding box center [493, 222] width 76 height 24
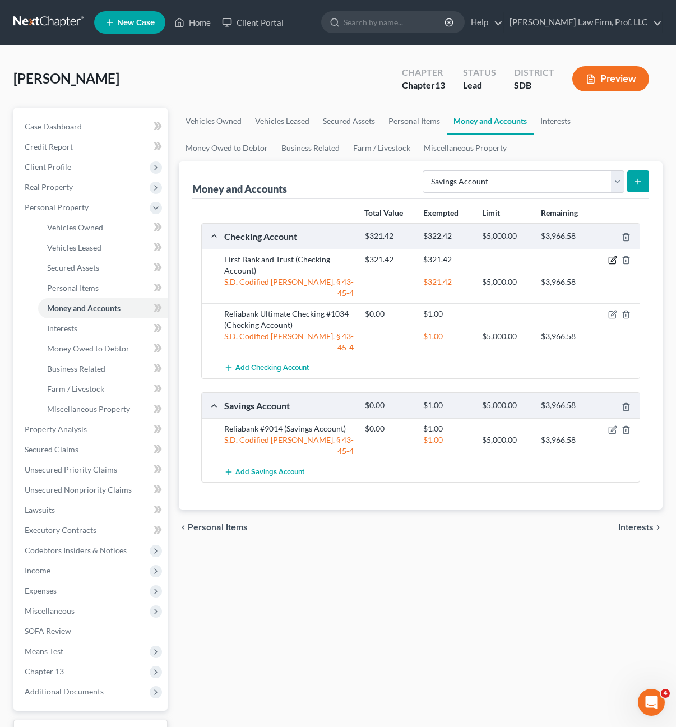
drag, startPoint x: 611, startPoint y: 261, endPoint x: 580, endPoint y: 251, distance: 32.5
click at [611, 261] on icon "button" at bounding box center [613, 259] width 5 height 5
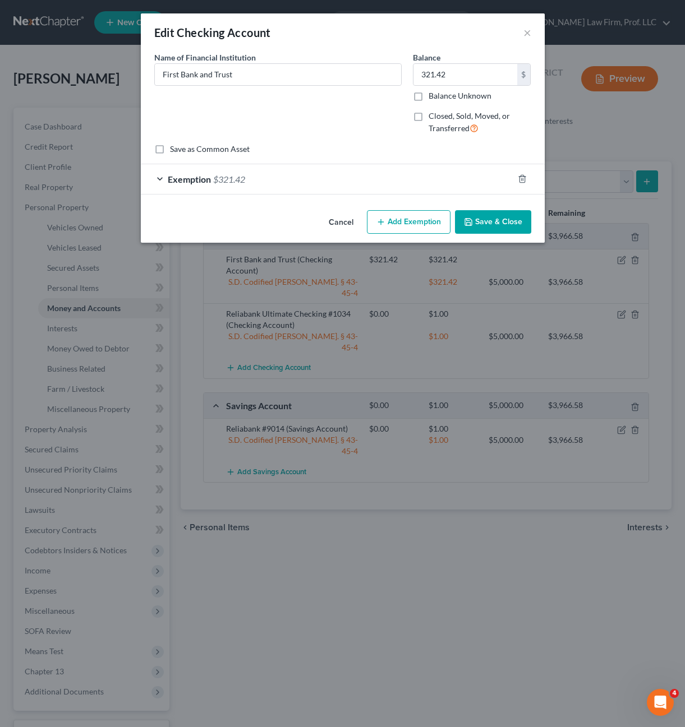
click at [333, 87] on div "Name of Financial Institution * First Bank and Trust" at bounding box center [278, 98] width 259 height 92
click at [333, 80] on input "First Bank and Trust" at bounding box center [278, 74] width 246 height 21
click at [276, 108] on div "Name of Financial Institution * First Bank and Trust #3042" at bounding box center [278, 98] width 259 height 92
click at [357, 140] on div "Name of Financial Institution * First Bank and Trust #3042" at bounding box center [278, 98] width 259 height 92
click at [342, 236] on div "Cancel Add Exemption Save & Close" at bounding box center [343, 224] width 404 height 37
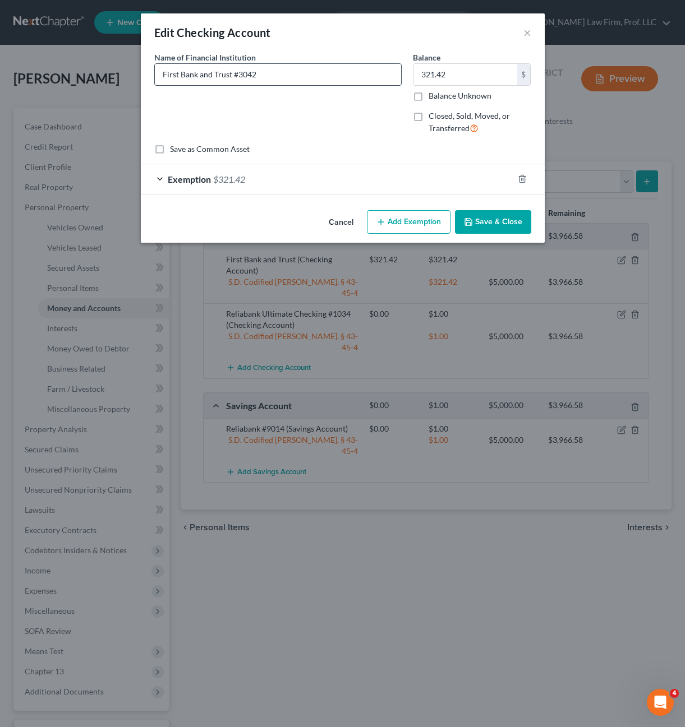
click at [309, 76] on input "First Bank and Trust #3042" at bounding box center [278, 74] width 246 height 21
type input "First Bank and Trust #2895"
click at [523, 224] on button "Save & Close" at bounding box center [493, 222] width 76 height 24
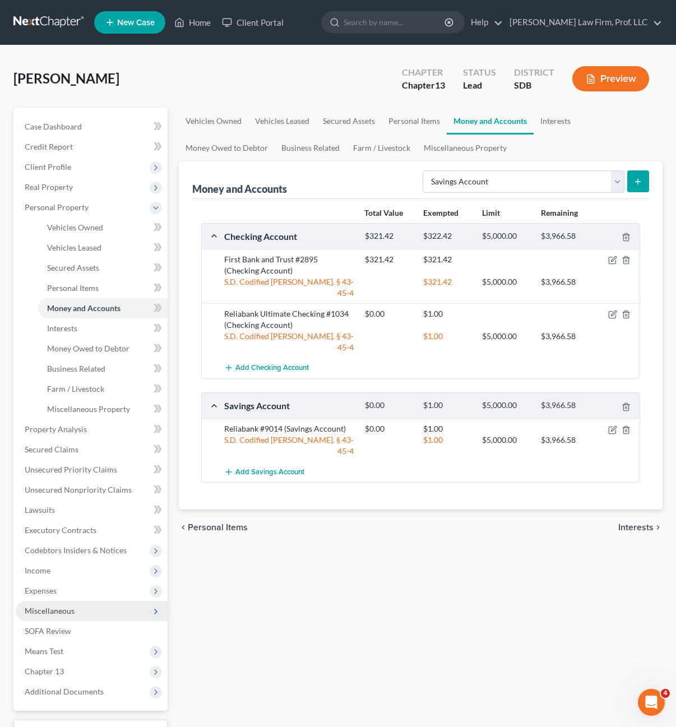
drag, startPoint x: 62, startPoint y: 606, endPoint x: 79, endPoint y: 604, distance: 16.9
click at [62, 606] on span "Miscellaneous" at bounding box center [50, 611] width 50 height 10
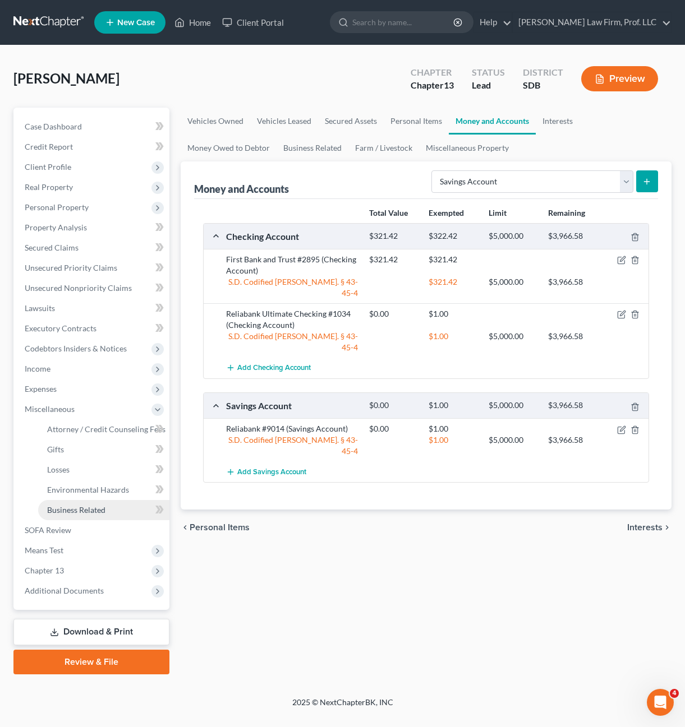
click at [100, 512] on span "Business Related" at bounding box center [76, 510] width 58 height 10
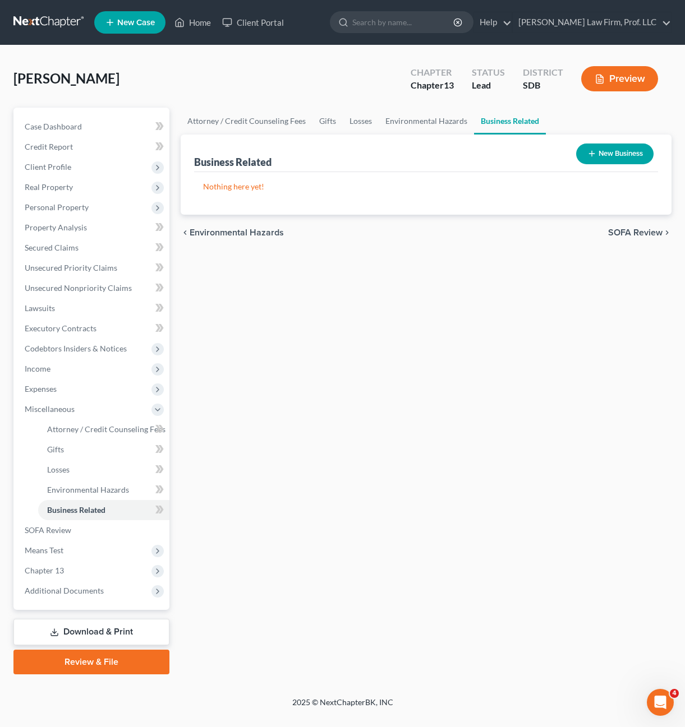
click at [352, 423] on div "Attorney / Credit Counseling Fees Gifts Losses Environmental Hazards Business R…" at bounding box center [426, 391] width 502 height 567
click at [64, 493] on span "Environmental Hazards" at bounding box center [88, 490] width 82 height 10
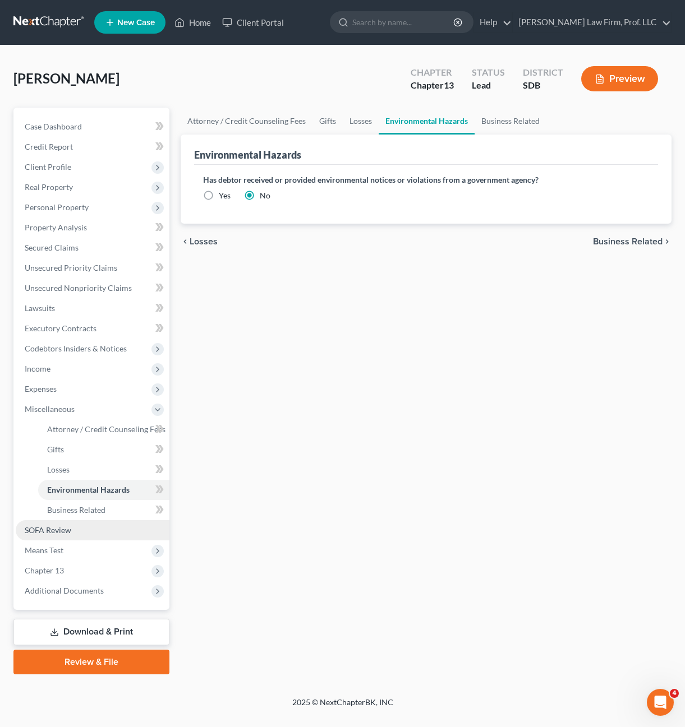
click at [57, 533] on span "SOFA Review" at bounding box center [48, 530] width 47 height 10
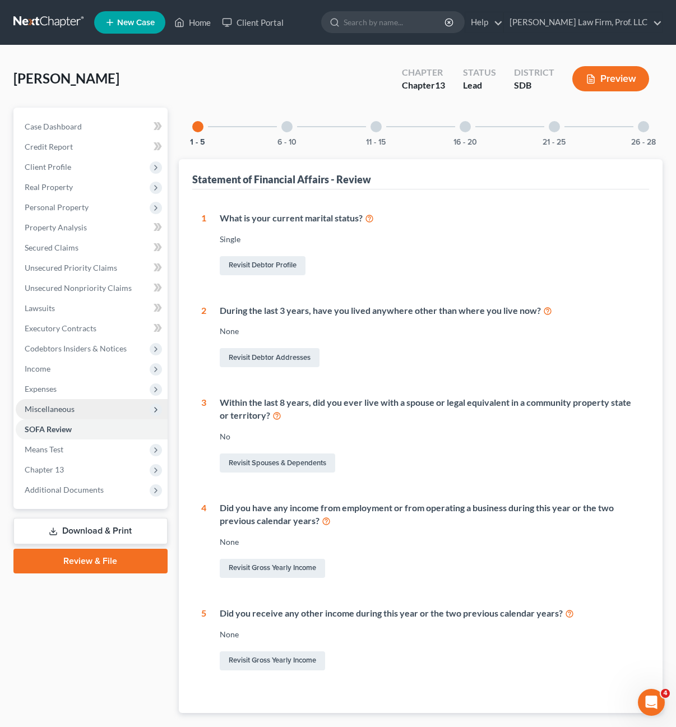
click at [57, 416] on span "Miscellaneous" at bounding box center [92, 409] width 152 height 20
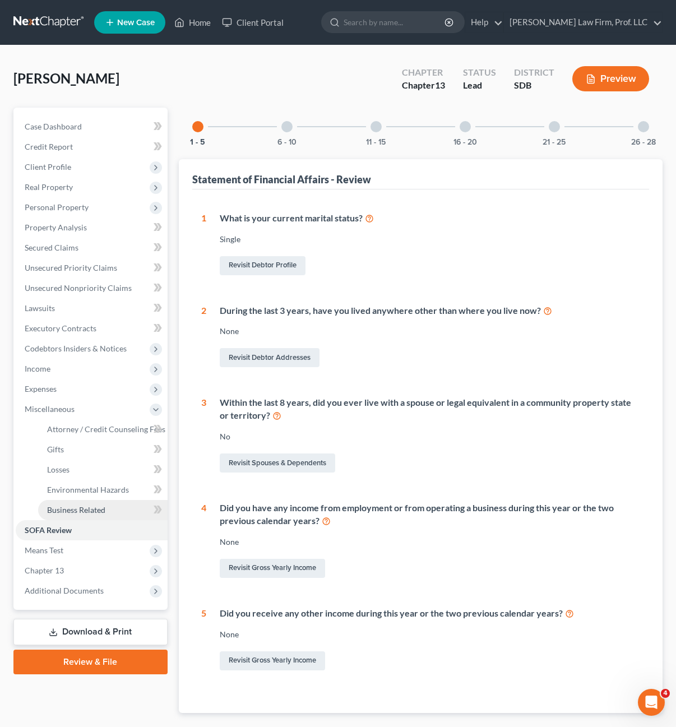
click at [54, 506] on span "Business Related" at bounding box center [76, 510] width 58 height 10
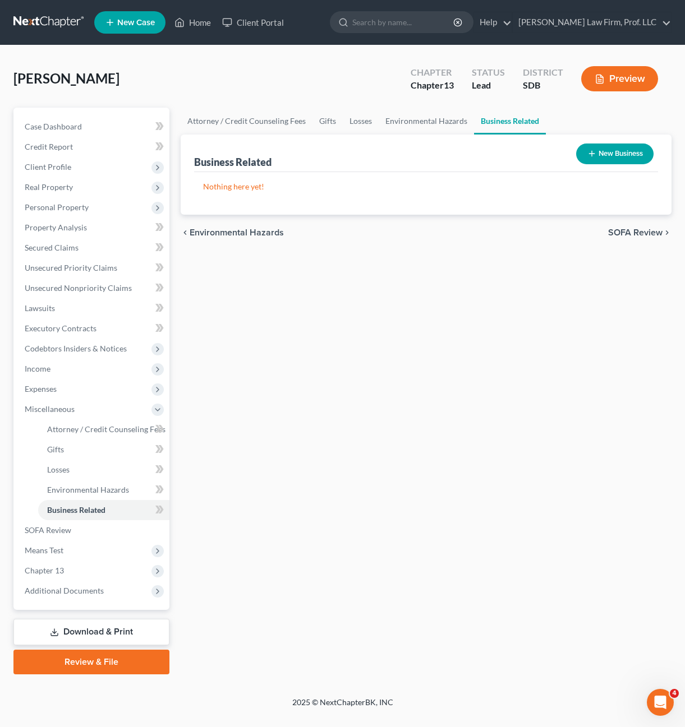
click at [435, 271] on div "Attorney / Credit Counseling Fees Gifts Losses Environmental Hazards Business R…" at bounding box center [426, 391] width 502 height 567
click at [606, 158] on button "New Business" at bounding box center [614, 154] width 77 height 21
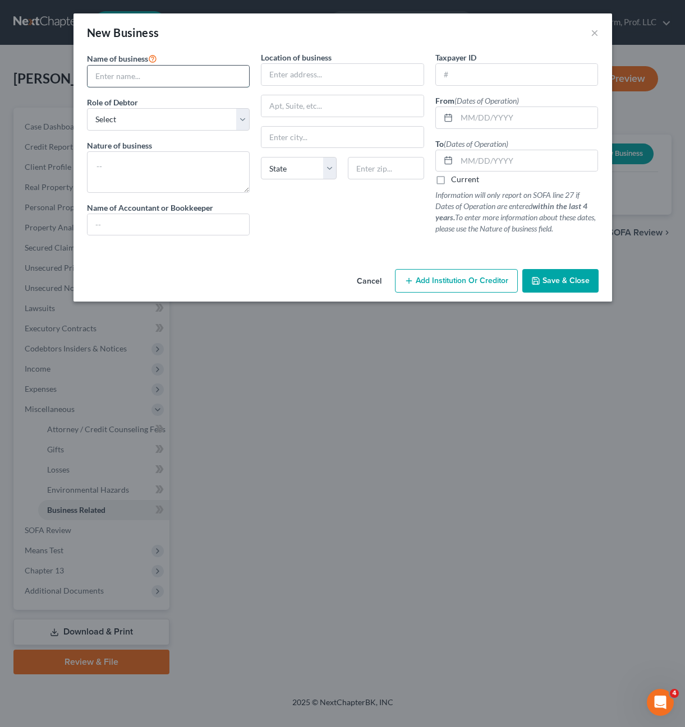
click at [181, 86] on input "text" at bounding box center [168, 76] width 162 height 21
click at [182, 79] on input "text" at bounding box center [168, 76] width 162 height 21
type input "Brown Pharmacy, LLC"
click at [131, 114] on select "Select A member of a limited liability company (LLC) or limited liability partn…" at bounding box center [168, 119] width 163 height 22
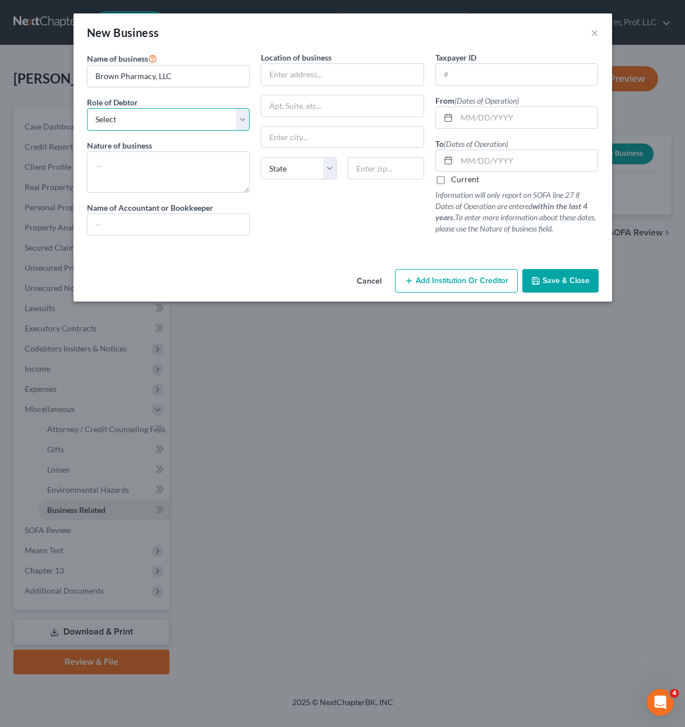
click at [193, 127] on select "Select A member of a limited liability company (LLC) or limited liability partn…" at bounding box center [168, 119] width 163 height 22
select select "member"
click at [87, 108] on select "Select A member of a limited liability company (LLC) or limited liability partn…" at bounding box center [168, 119] width 163 height 22
drag, startPoint x: 318, startPoint y: 226, endPoint x: 287, endPoint y: 161, distance: 72.0
click at [316, 219] on div "Location of business State AL AK AR AZ CA CO CT DE DC FL GA GU HI ID IL IN IA K…" at bounding box center [342, 148] width 174 height 193
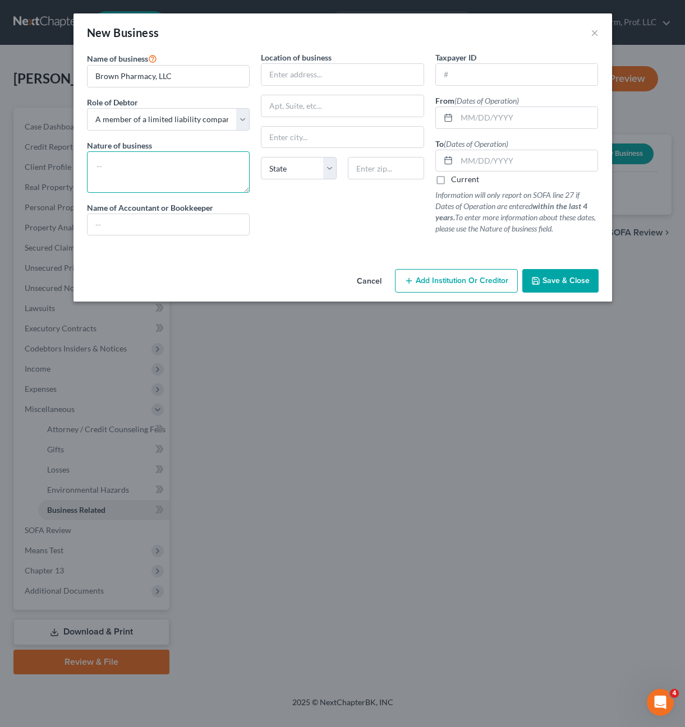
click at [169, 164] on textarea at bounding box center [168, 171] width 163 height 41
type textarea "Pharmacy"
click at [274, 79] on input "text" at bounding box center [342, 74] width 162 height 21
type input "8 2nd Street NE Suite 201B"
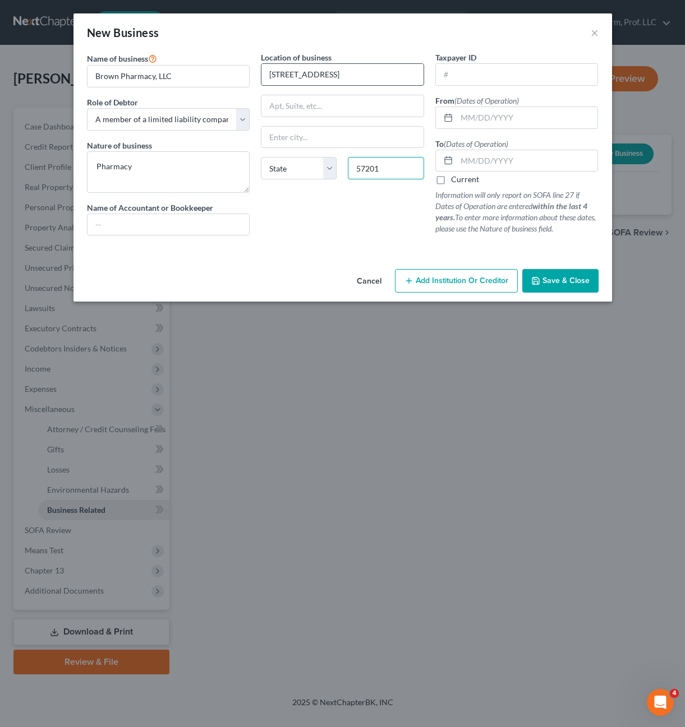
type input "57201"
type input "Watertown"
select select "43"
click at [354, 237] on div "Location of business 8 2nd Street NE Suite 201B Watertown State AL AK AR AZ CA …" at bounding box center [342, 148] width 174 height 193
click at [486, 68] on input "text" at bounding box center [517, 74] width 162 height 21
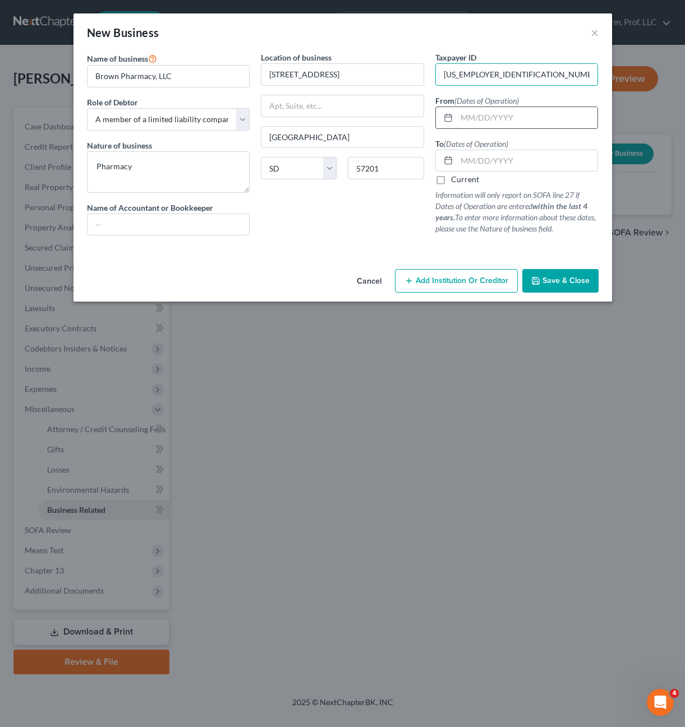
type input "71-0910130"
click at [516, 117] on input "text" at bounding box center [526, 117] width 141 height 21
click at [474, 160] on input "text" at bounding box center [526, 160] width 141 height 21
click at [554, 109] on input "text" at bounding box center [526, 117] width 141 height 21
type input "12/02/2002"
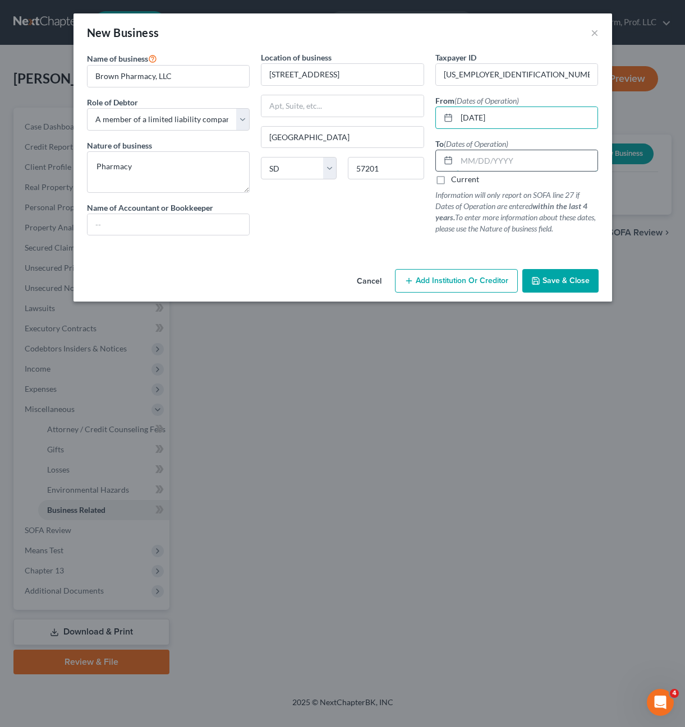
click at [477, 155] on input "text" at bounding box center [526, 160] width 141 height 21
type input "05/07/2025"
click at [356, 218] on div "Location of business 8 2nd Street NE Suite 201B Watertown State AL AK AR AZ CA …" at bounding box center [342, 148] width 174 height 193
click at [345, 227] on div "Location of business 8 2nd Street NE Suite 201B Watertown State AL AK AR AZ CA …" at bounding box center [342, 148] width 174 height 193
drag, startPoint x: 561, startPoint y: 279, endPoint x: 566, endPoint y: 427, distance: 148.1
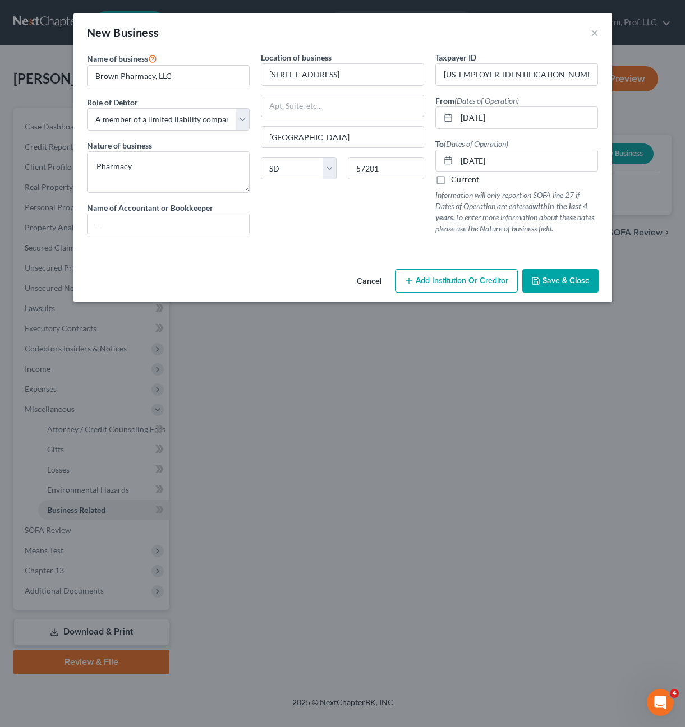
click at [562, 278] on span "Save & Close" at bounding box center [565, 281] width 47 height 10
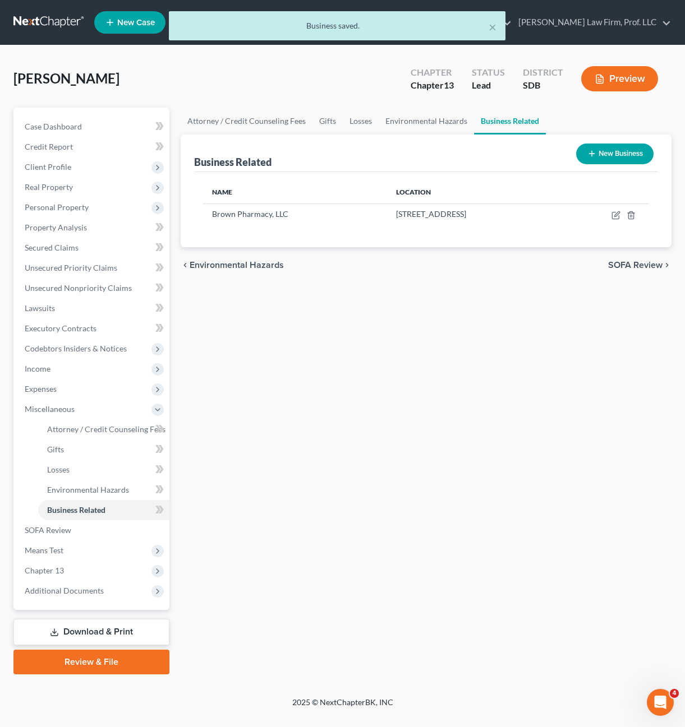
drag, startPoint x: 523, startPoint y: 470, endPoint x: 587, endPoint y: 324, distance: 160.0
click at [523, 466] on div "Attorney / Credit Counseling Fees Gifts Losses Environmental Hazards Business R…" at bounding box center [426, 391] width 502 height 567
click at [565, 472] on div "Attorney / Credit Counseling Fees Gifts Losses Environmental Hazards Business R…" at bounding box center [426, 391] width 502 height 567
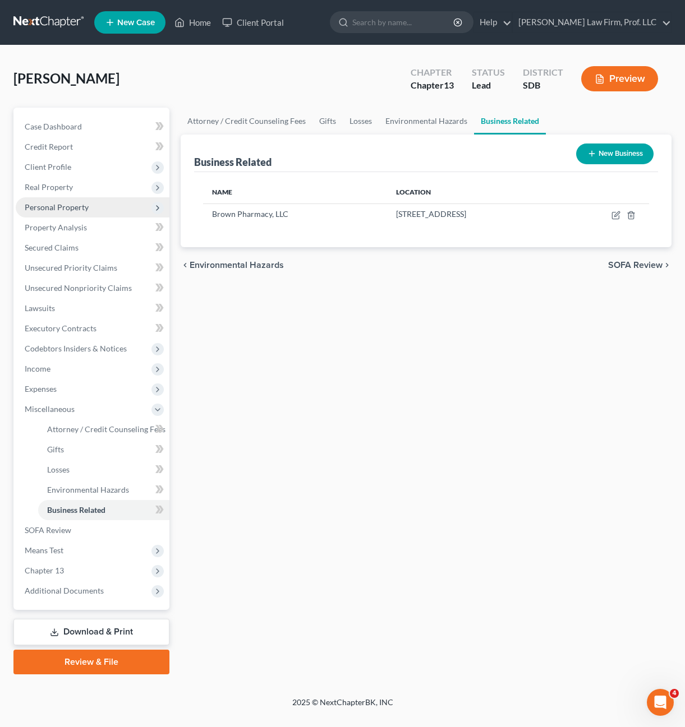
click at [59, 199] on span "Personal Property" at bounding box center [93, 207] width 154 height 20
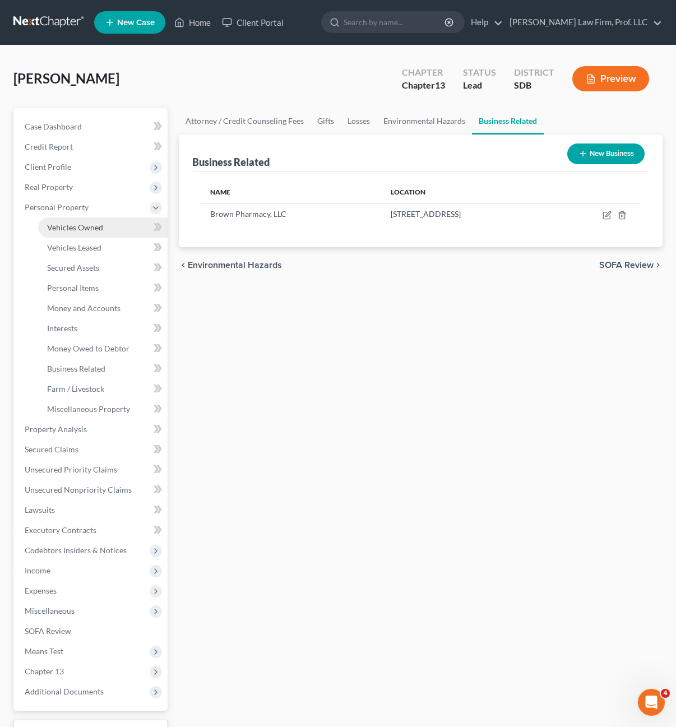
click at [84, 236] on link "Vehicles Owned" at bounding box center [103, 228] width 130 height 20
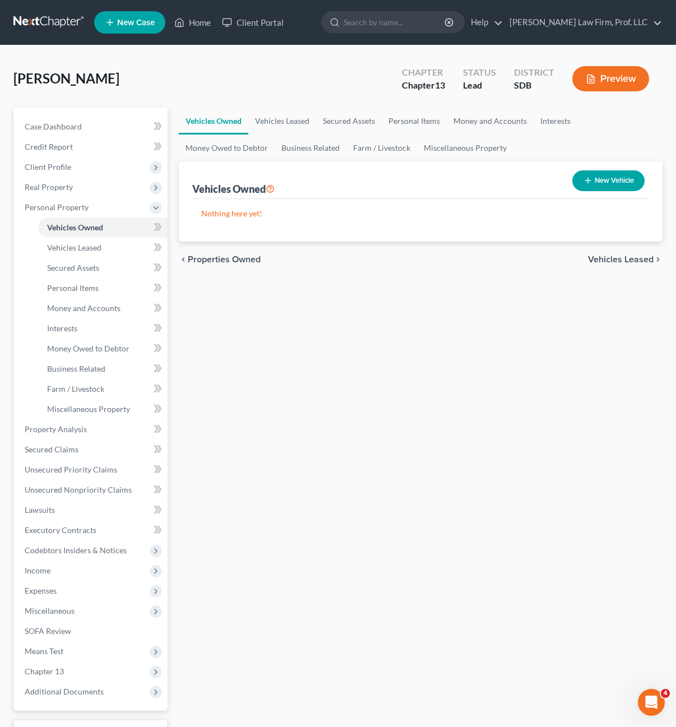
click at [414, 496] on div "Vehicles Owned Vehicles Leased Secured Assets Personal Items Money and Accounts…" at bounding box center [421, 442] width 496 height 668
click at [95, 250] on span "Vehicles Leased" at bounding box center [74, 248] width 54 height 10
click at [83, 226] on span "Vehicles Owned" at bounding box center [75, 228] width 56 height 10
click at [75, 244] on span "Vehicles Leased" at bounding box center [74, 248] width 54 height 10
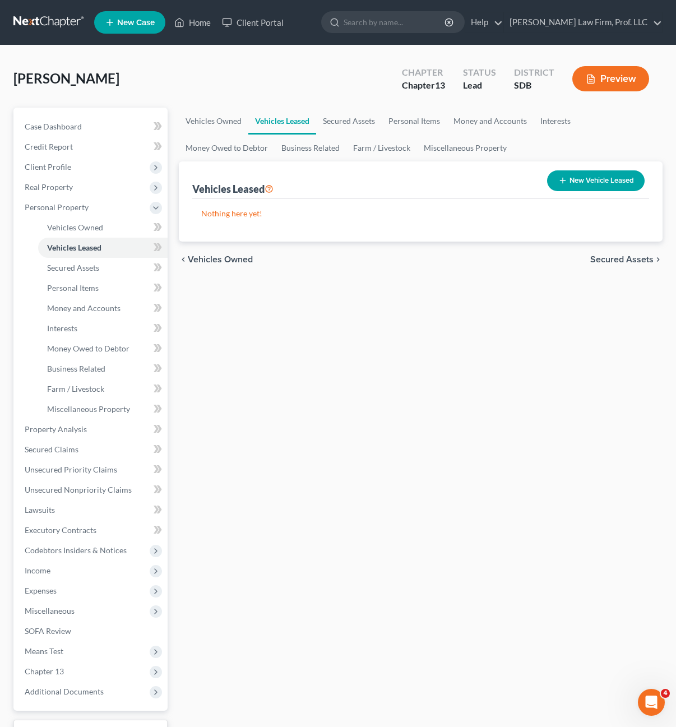
click at [344, 378] on div "Vehicles Owned Vehicles Leased Secured Assets Personal Items Money and Accounts…" at bounding box center [421, 442] width 496 height 668
click at [79, 528] on span "Executory Contracts" at bounding box center [61, 530] width 72 height 10
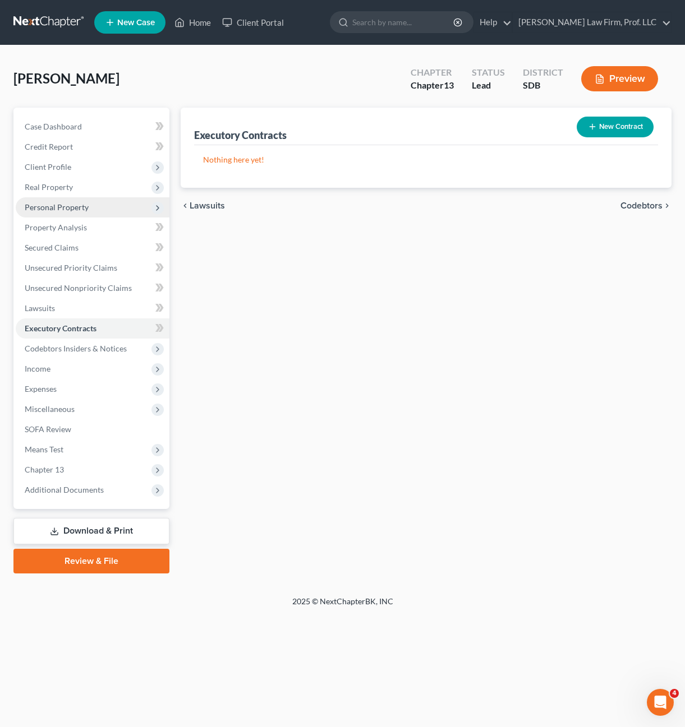
click at [77, 203] on span "Personal Property" at bounding box center [57, 207] width 64 height 10
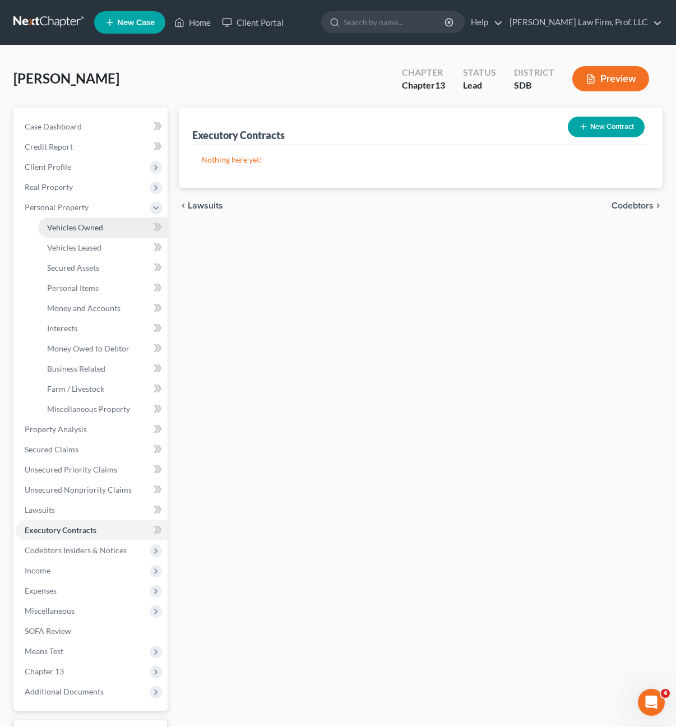
click at [67, 233] on link "Vehicles Owned" at bounding box center [103, 228] width 130 height 20
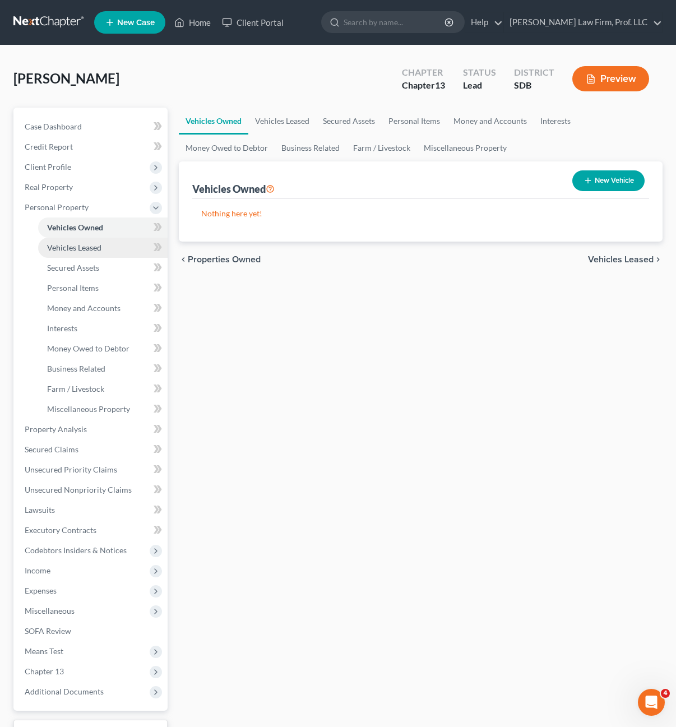
click at [104, 253] on link "Vehicles Leased" at bounding box center [103, 248] width 130 height 20
click at [617, 181] on button "New Vehicle Leased" at bounding box center [596, 180] width 98 height 21
select select "0"
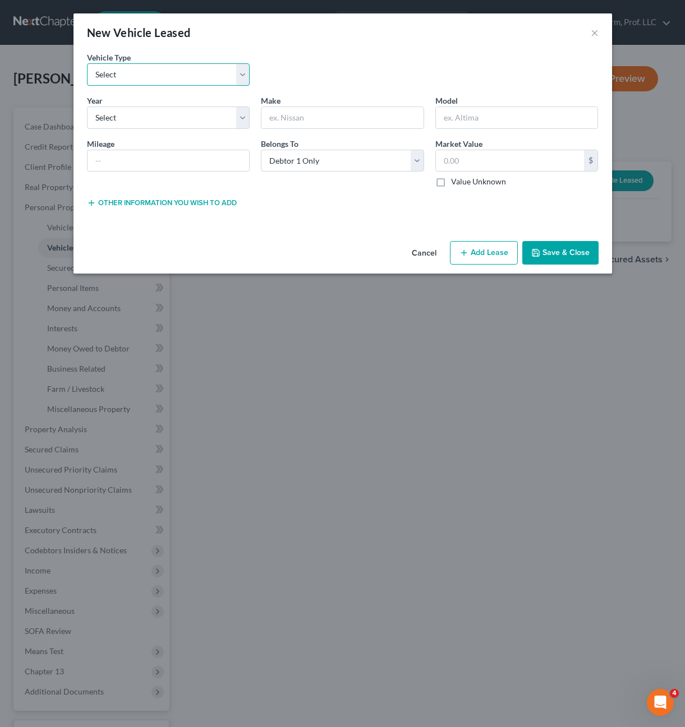
click at [201, 76] on select "Select Automobile Truck Trailer Watercraft Aircraft Motor Home Atv Other Vehicle" at bounding box center [168, 74] width 163 height 22
select select "0"
click at [87, 63] on select "Select Automobile Truck Trailer Watercraft Aircraft Motor Home Atv Other Vehicle" at bounding box center [168, 74] width 163 height 22
click at [275, 109] on input "text" at bounding box center [342, 117] width 162 height 21
click at [135, 110] on select "Select 2026 2025 2024 2023 2022 2021 2020 2019 2018 2017 2016 2015 2014 2013 20…" at bounding box center [168, 118] width 163 height 22
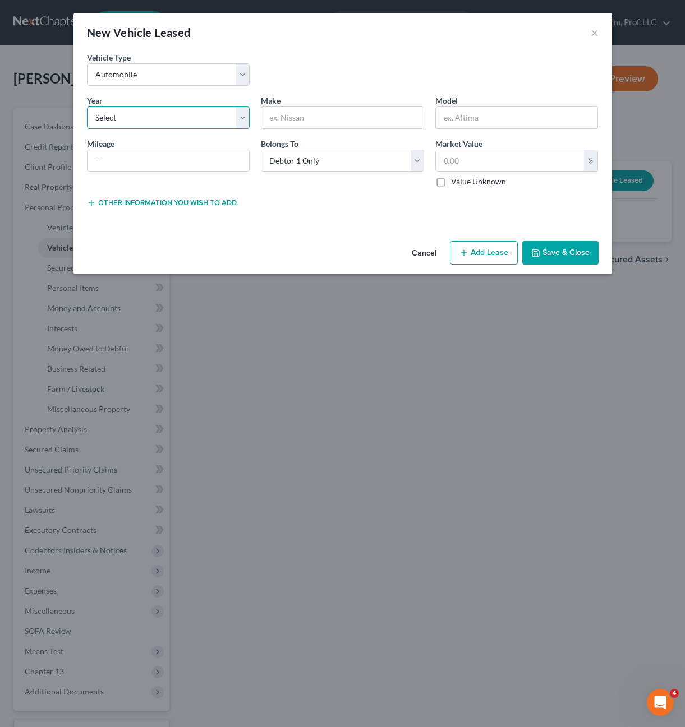
select select "2"
click at [87, 107] on select "Select 2026 2025 2024 2023 2022 2021 2020 2019 2018 2017 2016 2015 2014 2013 20…" at bounding box center [168, 118] width 163 height 22
drag, startPoint x: 133, startPoint y: 140, endPoint x: 115, endPoint y: 166, distance: 31.7
click at [133, 140] on div "Mileage" at bounding box center [168, 163] width 174 height 50
click at [211, 159] on input "text" at bounding box center [168, 160] width 162 height 21
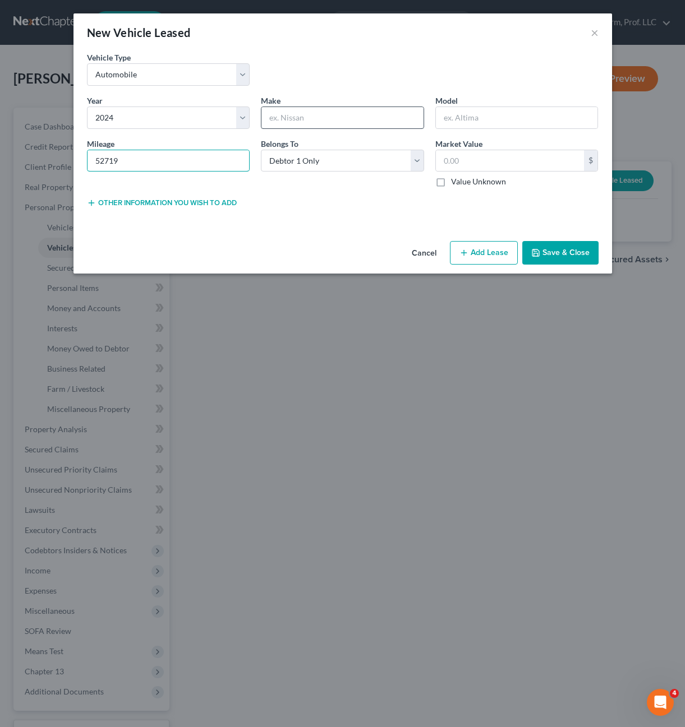
type input "52719"
click at [295, 124] on input "text" at bounding box center [342, 117] width 162 height 21
type input "Ford"
click at [483, 119] on input "Escape Edge" at bounding box center [517, 117] width 162 height 21
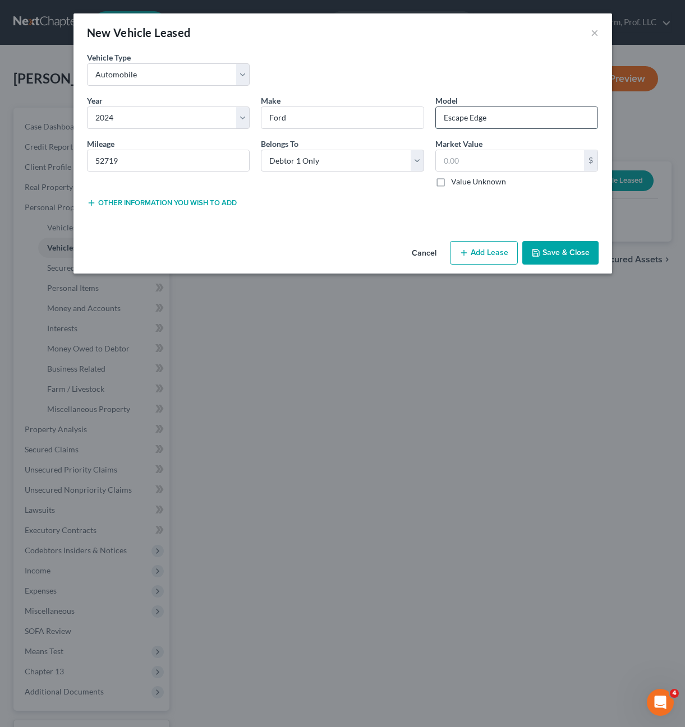
click at [483, 119] on input "Escape Edge" at bounding box center [517, 117] width 162 height 21
type input "Edge"
click at [391, 195] on div "Year * Select 2026 2025 2024 2023 2022 2021 2020 2019 2018 2017 2016 2015 2014 …" at bounding box center [342, 146] width 523 height 102
click at [484, 163] on input "text" at bounding box center [510, 160] width 149 height 21
type input "0.00"
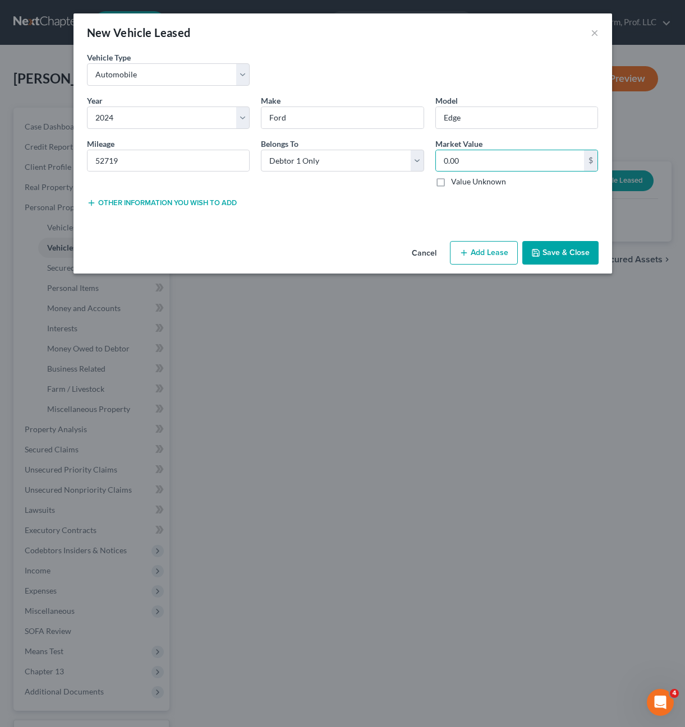
drag, startPoint x: 407, startPoint y: 197, endPoint x: 466, endPoint y: 259, distance: 85.7
click at [406, 198] on div "Lease Select" at bounding box center [342, 201] width 174 height 11
click at [566, 250] on button "Save & Close" at bounding box center [560, 253] width 76 height 24
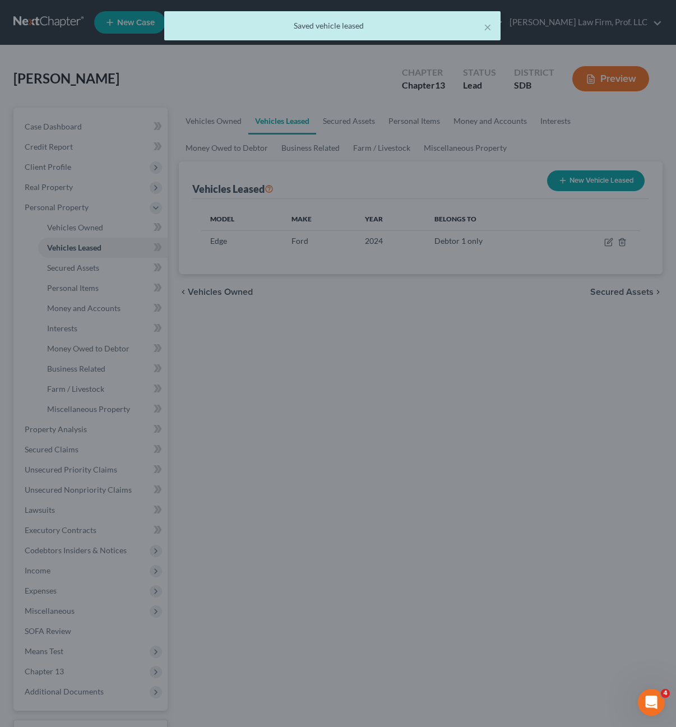
click at [408, 464] on div "Vehicles Owned Vehicles Leased Secured Assets Personal Items Money and Accounts…" at bounding box center [421, 442] width 496 height 668
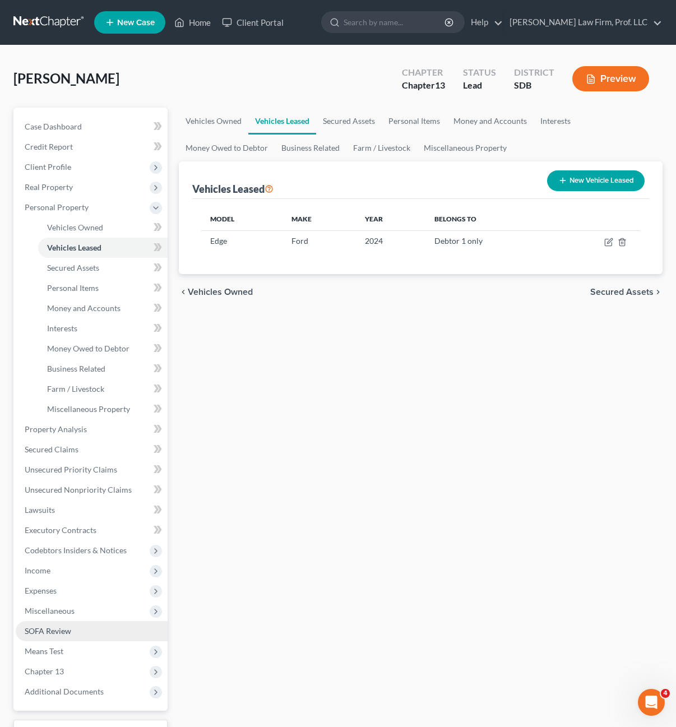
click at [44, 633] on span "SOFA Review" at bounding box center [48, 631] width 47 height 10
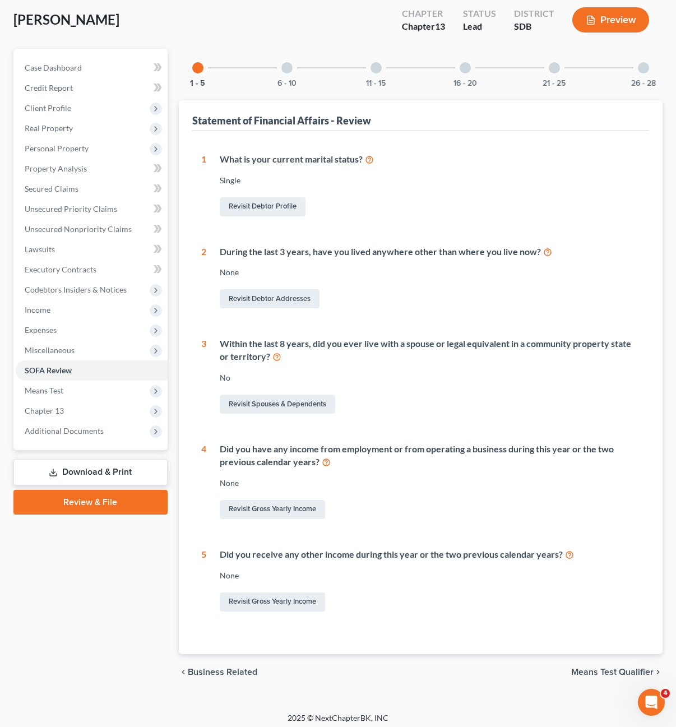
scroll to position [64, 0]
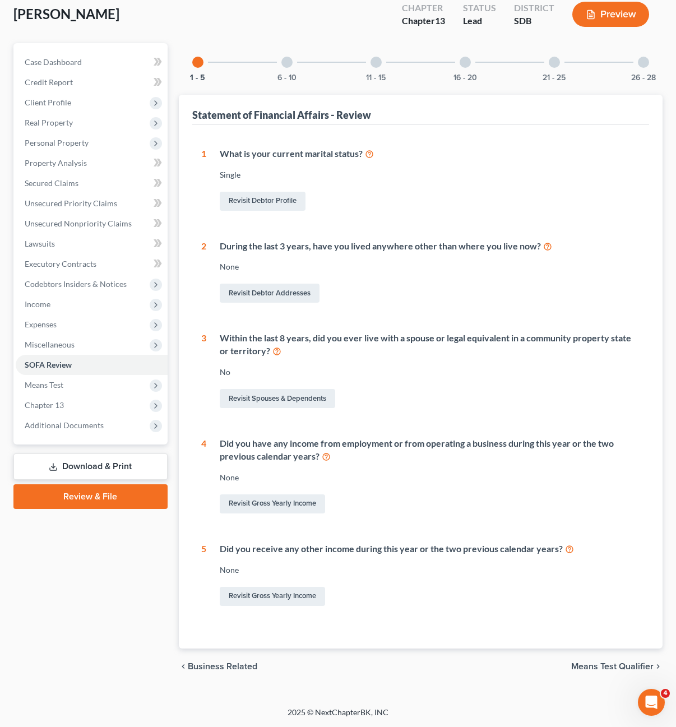
drag, startPoint x: 286, startPoint y: 63, endPoint x: 389, endPoint y: 86, distance: 105.7
click at [287, 63] on div at bounding box center [286, 62] width 11 height 11
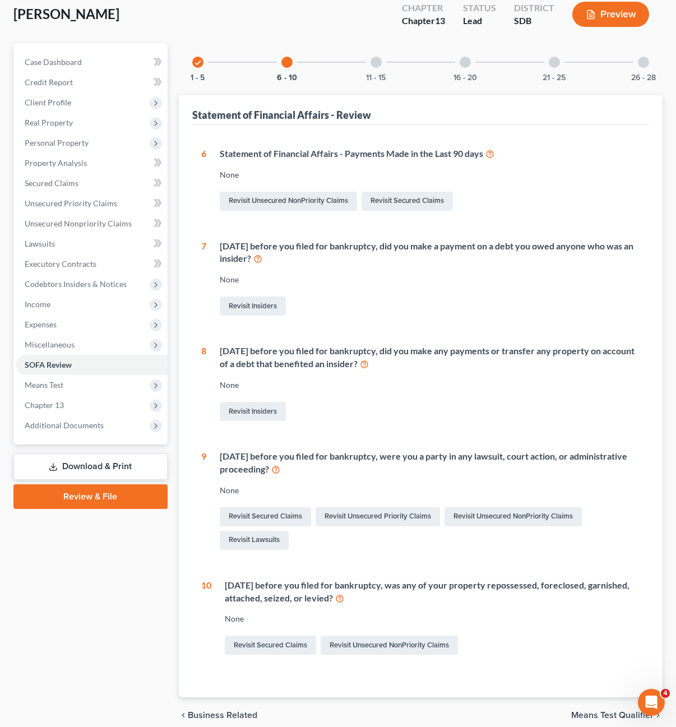
click at [380, 64] on div at bounding box center [376, 62] width 11 height 11
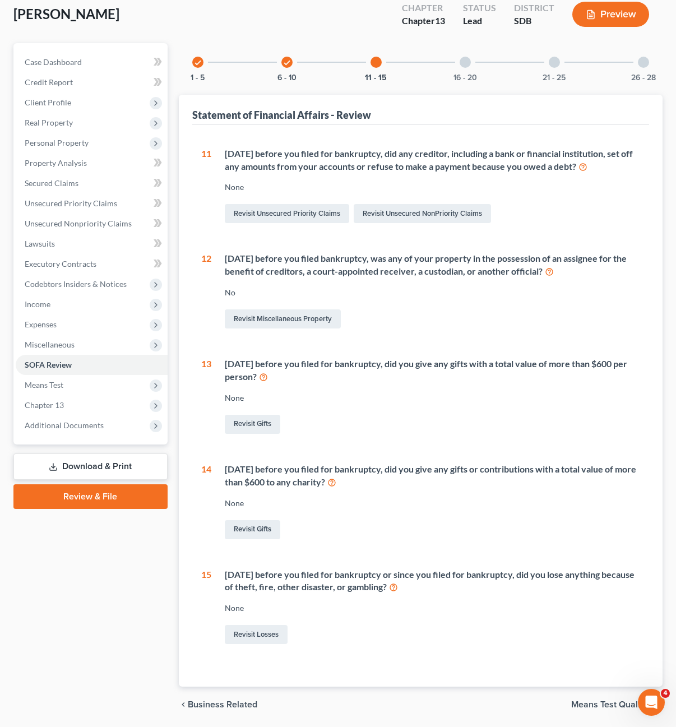
click at [410, 54] on div "check 1 - 5 check 6 - 10 11 - 15 16 - 20 21 - 25 26 - 28" at bounding box center [421, 62] width 484 height 38
click at [474, 62] on div "16 - 20" at bounding box center [465, 62] width 38 height 38
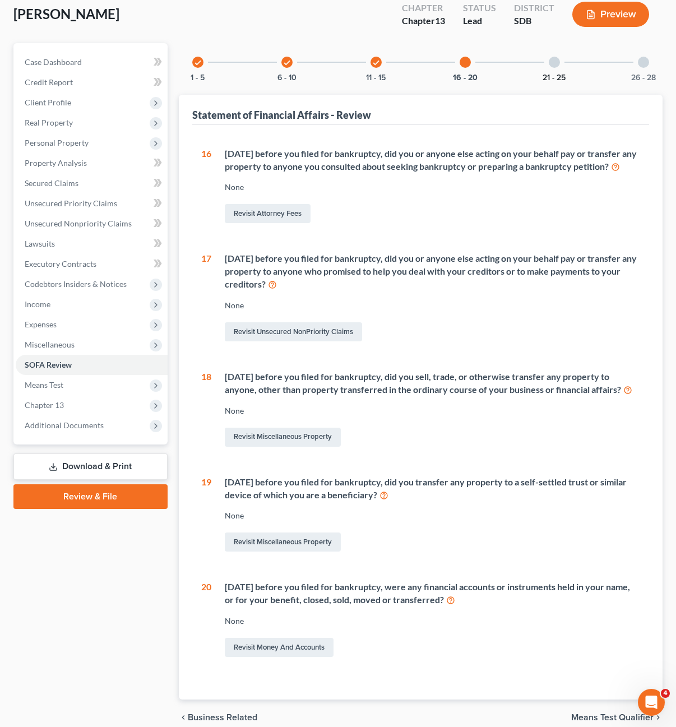
click at [562, 74] on button "21 - 25" at bounding box center [554, 78] width 23 height 8
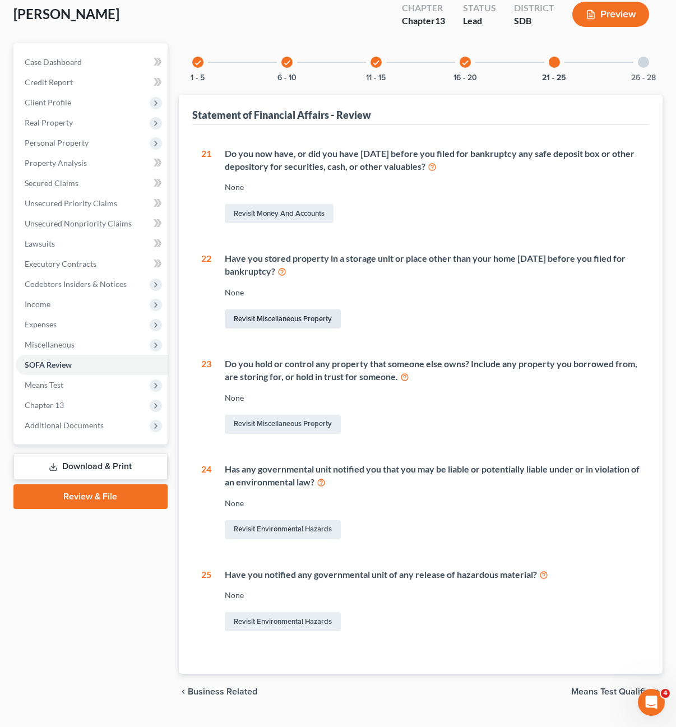
click at [306, 311] on link "Revisit Miscellaneous Property" at bounding box center [283, 319] width 116 height 19
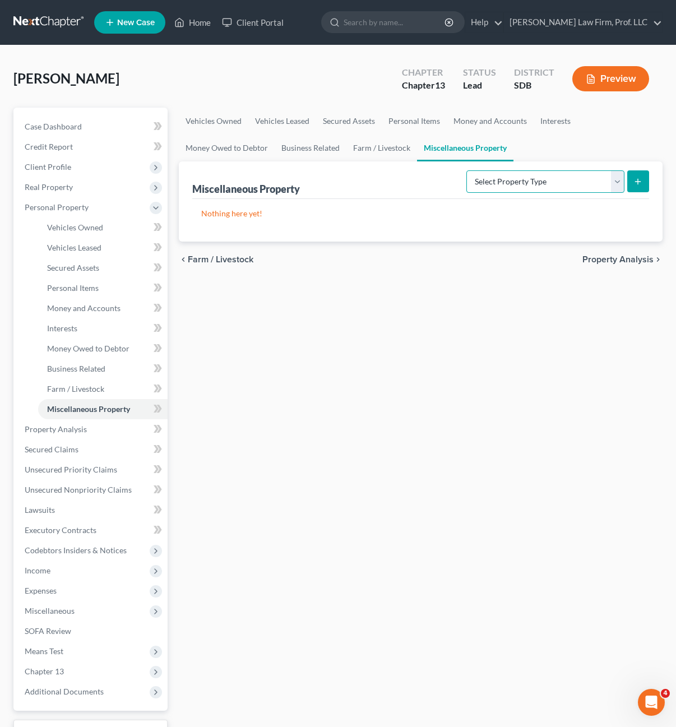
click at [607, 190] on select "Select Property Type Assigned for Creditor Benefit Within 1 Year Holding for An…" at bounding box center [546, 181] width 158 height 22
select select "stored_within_1_year"
click at [467, 170] on select "Select Property Type Assigned for Creditor Benefit Within 1 Year Holding for An…" at bounding box center [546, 181] width 158 height 22
click at [637, 182] on icon "submit" at bounding box center [638, 181] width 9 height 9
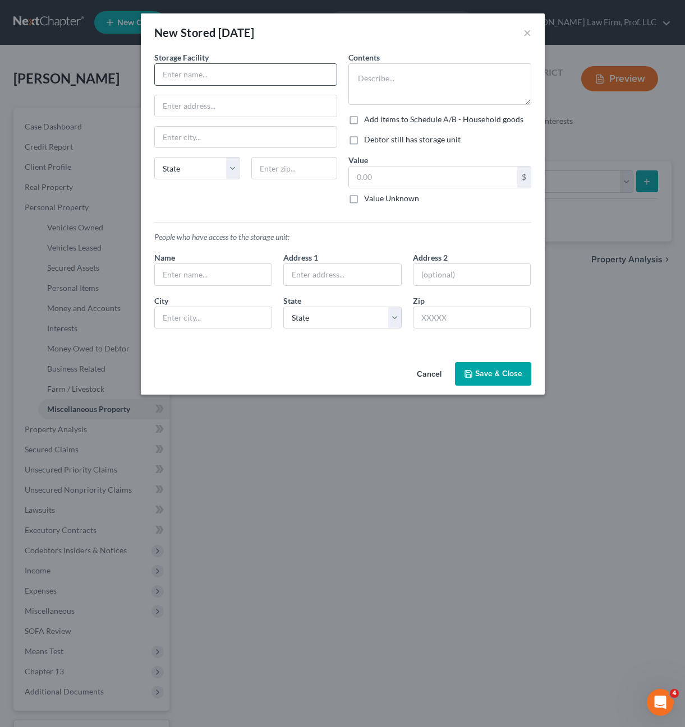
click at [252, 83] on input "text" at bounding box center [246, 74] width 182 height 21
type input "Storage Container"
click at [406, 87] on textarea at bounding box center [439, 83] width 183 height 41
type textarea "Mattress, Hutch"
click at [376, 178] on input "text" at bounding box center [433, 177] width 168 height 21
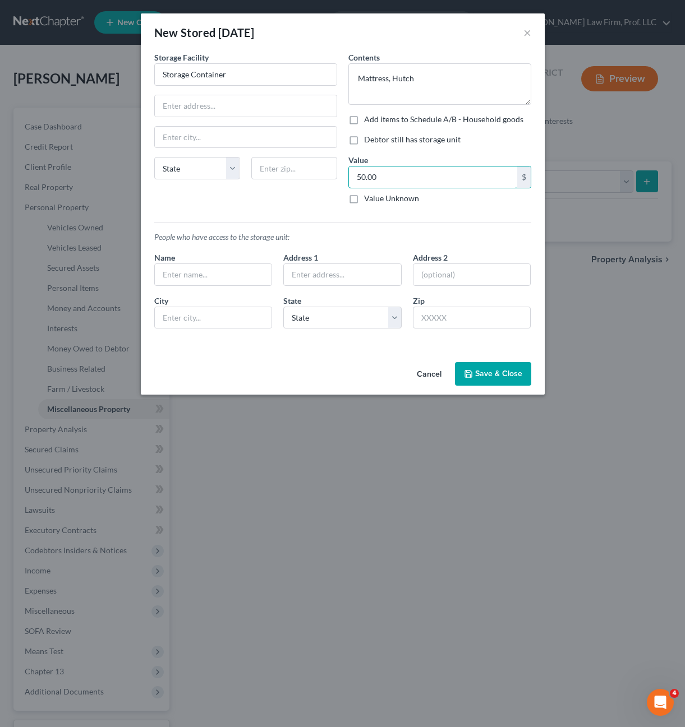
type input "50.00"
click at [255, 355] on div "An exemption set must first be selected from the Filing Information section. St…" at bounding box center [343, 205] width 404 height 306
click at [503, 368] on button "Save & Close" at bounding box center [493, 374] width 76 height 24
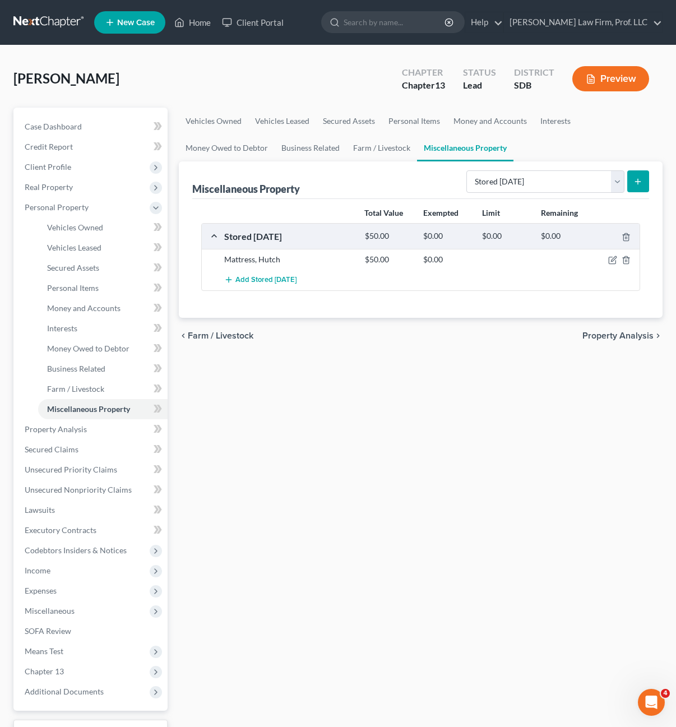
click at [388, 450] on div "Vehicles Owned Vehicles Leased Secured Assets Personal Items Money and Accounts…" at bounding box center [421, 442] width 496 height 668
click at [366, 553] on div "Vehicles Owned Vehicles Leased Secured Assets Personal Items Money and Accounts…" at bounding box center [421, 442] width 496 height 668
click at [54, 169] on span "Client Profile" at bounding box center [48, 167] width 47 height 10
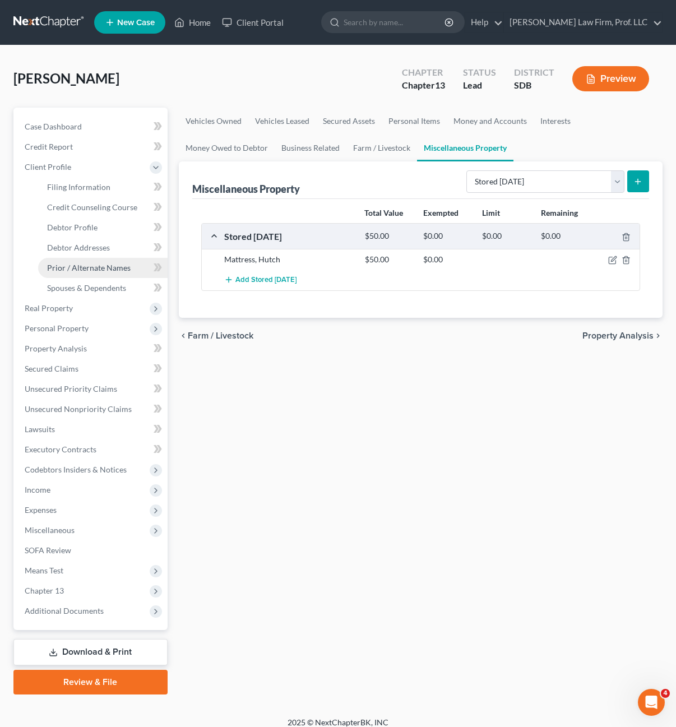
click at [101, 271] on span "Prior / Alternate Names" at bounding box center [89, 268] width 84 height 10
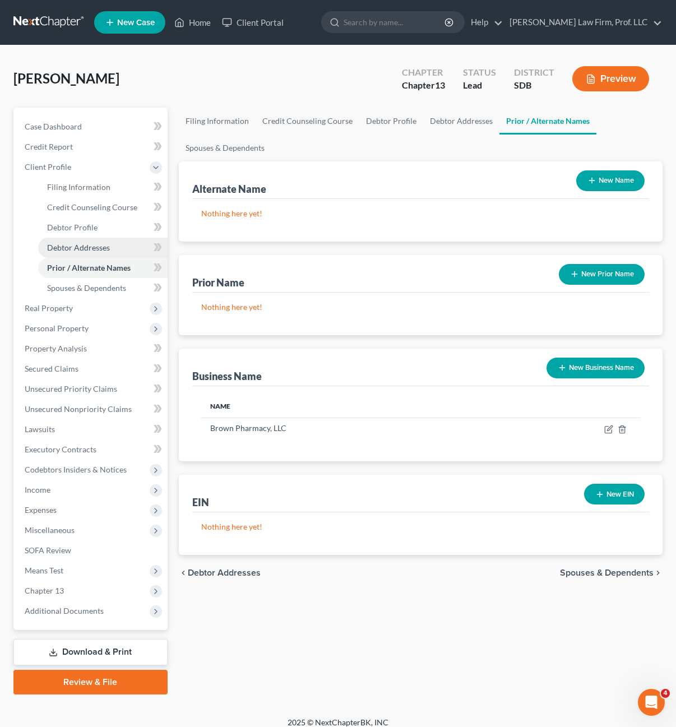
click at [77, 245] on span "Debtor Addresses" at bounding box center [78, 248] width 63 height 10
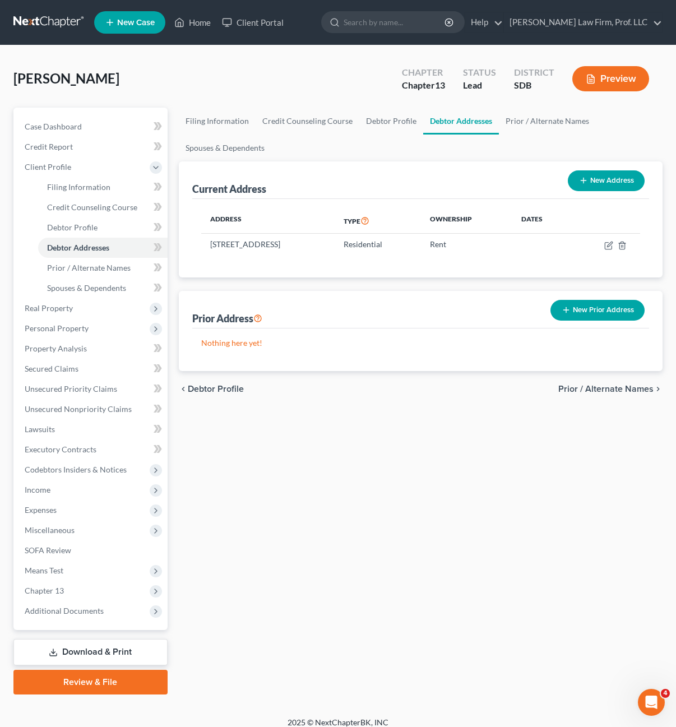
click at [432, 426] on div "Filing Information Credit Counseling Course Debtor Profile Debtor Addresses Pri…" at bounding box center [421, 401] width 496 height 587
click at [593, 324] on div "Prior Address New Prior Address" at bounding box center [421, 310] width 458 height 38
click at [452, 463] on div "Filing Information Credit Counseling Course Debtor Profile Debtor Addresses Pri…" at bounding box center [421, 401] width 496 height 587
drag, startPoint x: 496, startPoint y: 646, endPoint x: 488, endPoint y: 636, distance: 12.8
click at [496, 646] on div "Filing Information Credit Counseling Course Debtor Profile Debtor Addresses Pri…" at bounding box center [421, 401] width 496 height 587
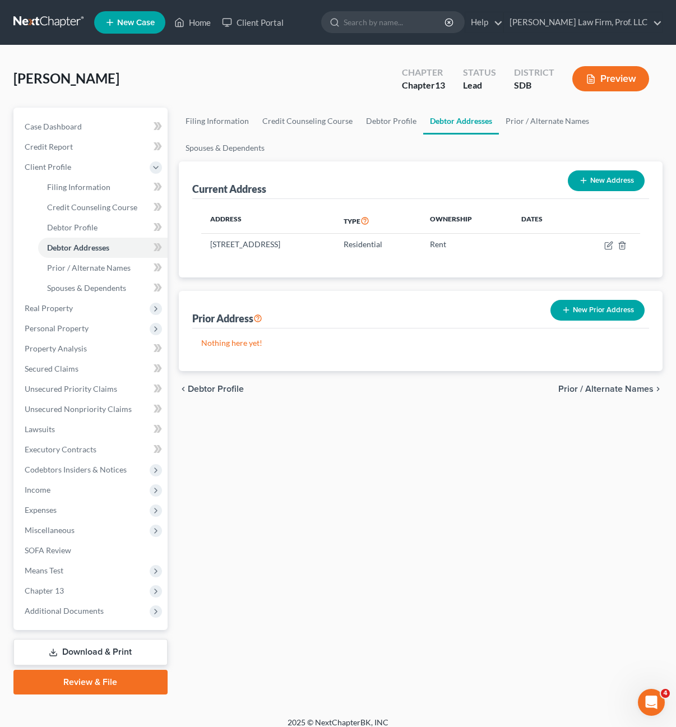
click at [440, 519] on div "Filing Information Credit Counseling Course Debtor Profile Debtor Addresses Pri…" at bounding box center [421, 401] width 496 height 587
click at [606, 251] on td at bounding box center [606, 244] width 68 height 21
click at [605, 244] on icon "button" at bounding box center [608, 245] width 7 height 7
select select "43"
select select "13"
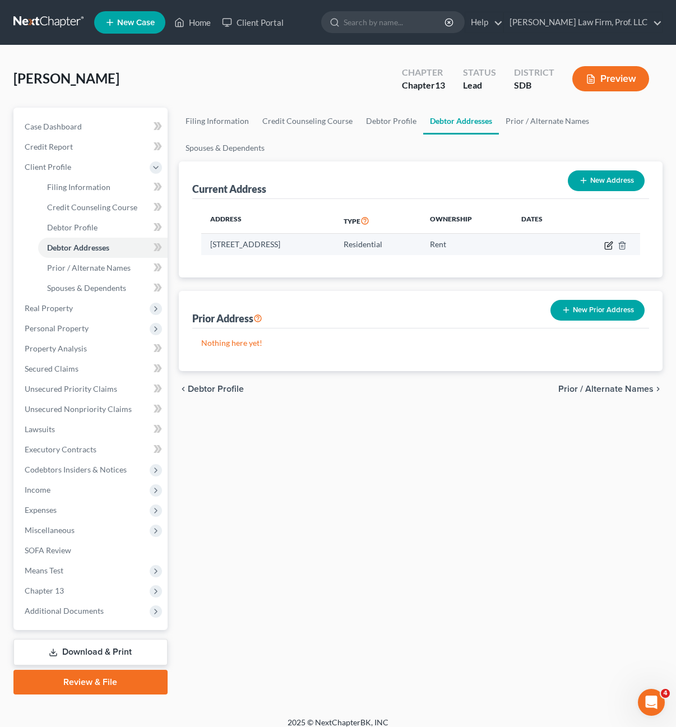
select select "0"
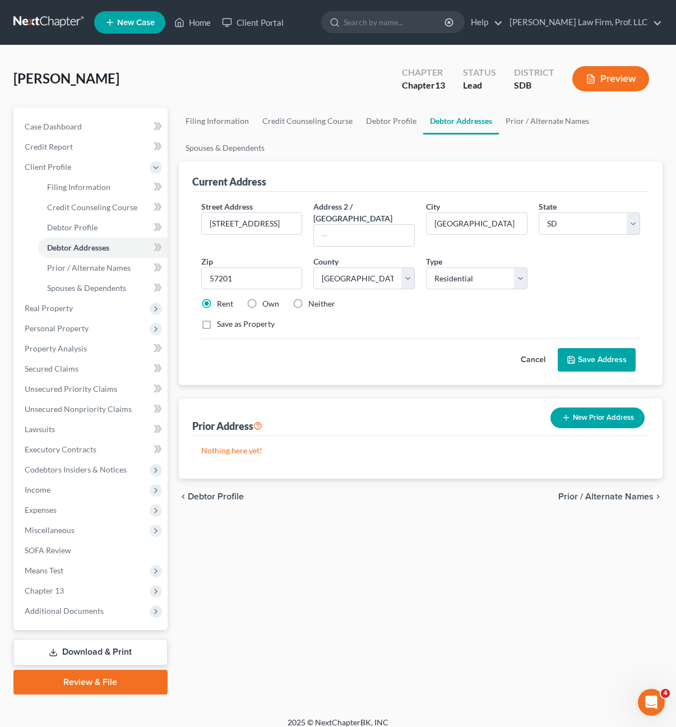
click at [333, 319] on div "Save as Property" at bounding box center [421, 324] width 440 height 11
click at [473, 458] on div "Nothing here yet!" at bounding box center [421, 457] width 458 height 43
click at [607, 409] on button "New Prior Address" at bounding box center [598, 418] width 94 height 21
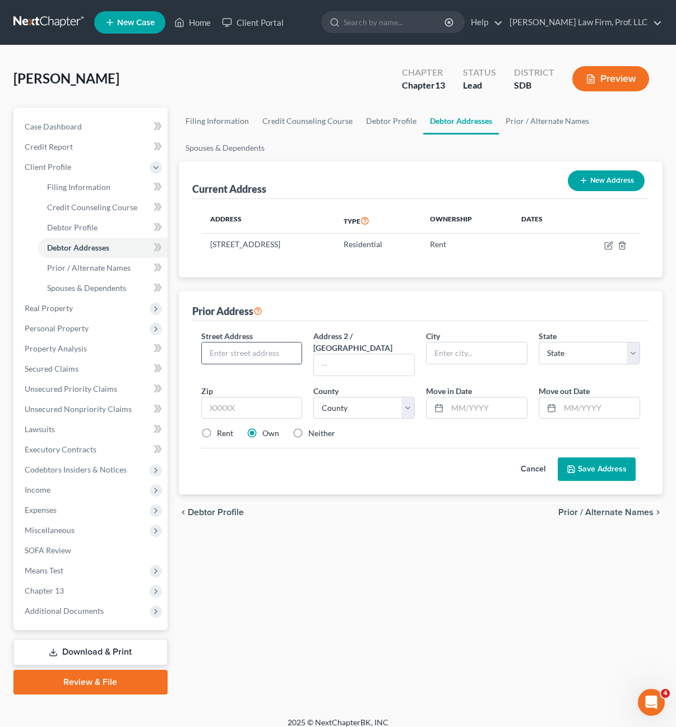
click at [275, 359] on input "text" at bounding box center [252, 353] width 100 height 21
type input "3329 Air Haven Road"
type input "Watertown"
select select "43"
type input "57201"
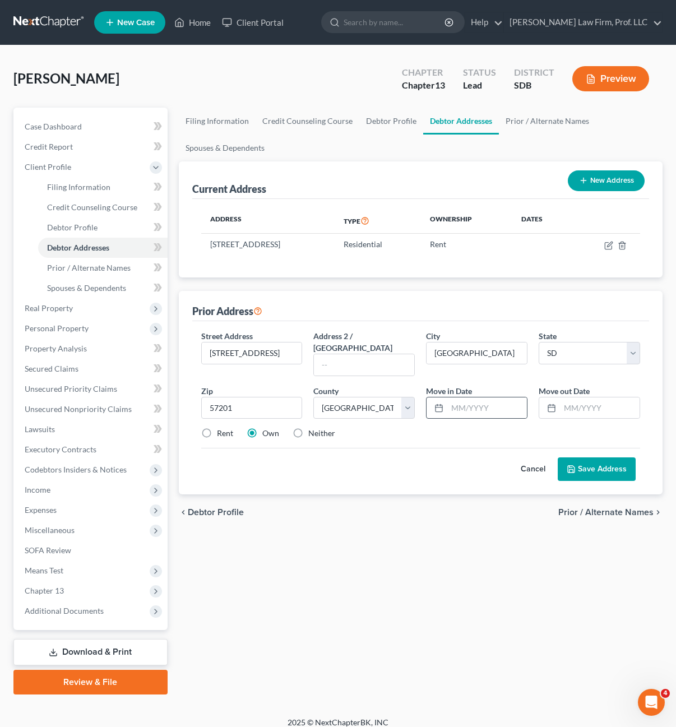
click at [427, 394] on div "Move in Date *" at bounding box center [477, 402] width 113 height 34
click at [422, 398] on div "Move in Date *" at bounding box center [477, 402] width 113 height 34
click at [381, 397] on select "County Aurora County Beadle County Bennett County Bon Homme County Brookings Co…" at bounding box center [363, 408] width 101 height 22
select select "13"
click at [313, 397] on select "County Aurora County Beadle County Bennett County Bon Homme County Brookings Co…" at bounding box center [363, 408] width 101 height 22
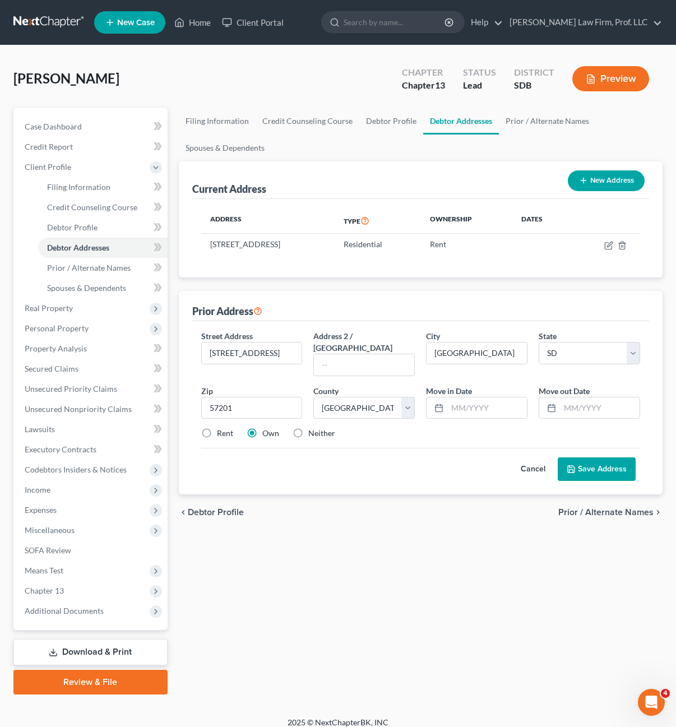
click at [501, 643] on div "Filing Information Credit Counseling Course Debtor Profile Debtor Addresses Pri…" at bounding box center [421, 401] width 496 height 587
click at [475, 401] on input "text" at bounding box center [487, 408] width 80 height 21
drag, startPoint x: 451, startPoint y: 430, endPoint x: 461, endPoint y: 436, distance: 12.0
click at [451, 431] on div "Street Address * 3329 Air Haven Road Address 2 / PO Box City * Watertown State …" at bounding box center [421, 389] width 451 height 118
click at [582, 458] on button "Save Address" at bounding box center [597, 470] width 78 height 24
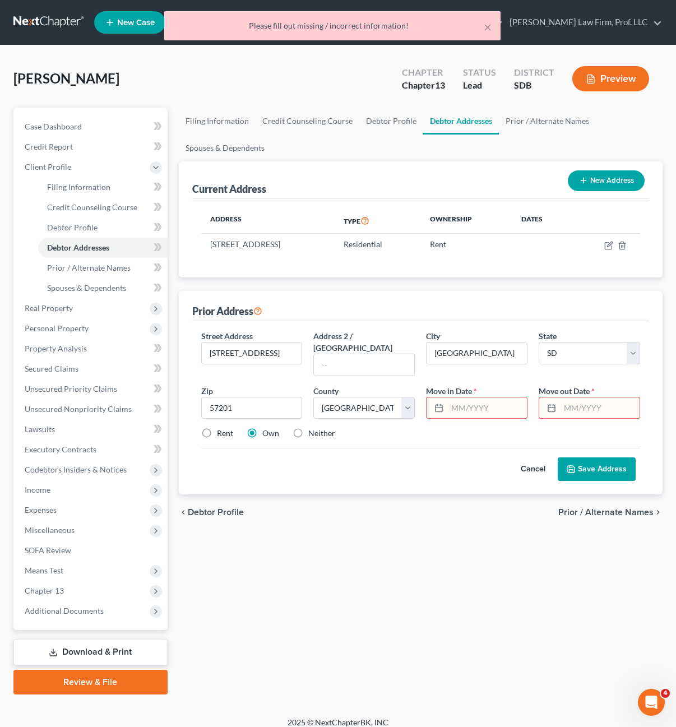
click at [479, 398] on input "text" at bounding box center [487, 408] width 80 height 21
click at [609, 398] on input "text" at bounding box center [600, 408] width 80 height 21
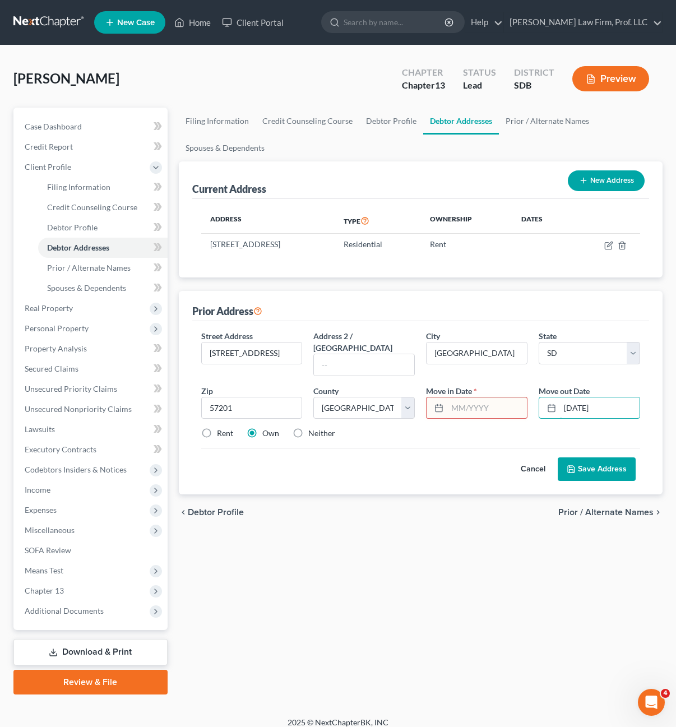
type input "07/01/2025"
drag, startPoint x: 421, startPoint y: 439, endPoint x: 421, endPoint y: 431, distance: 7.3
click at [421, 448] on div "Cancel Save Address" at bounding box center [421, 464] width 440 height 33
click at [453, 398] on input "text" at bounding box center [487, 408] width 80 height 21
click at [219, 428] on label "Rent" at bounding box center [225, 433] width 16 height 11
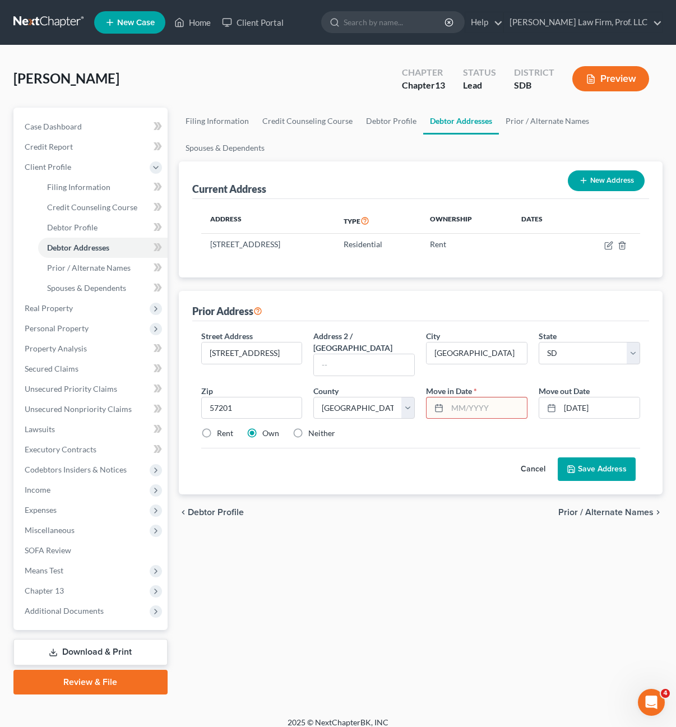
click at [221, 428] on input "Rent" at bounding box center [224, 431] width 7 height 7
radio input "true"
click at [504, 400] on input "text" at bounding box center [487, 408] width 80 height 21
type input "07/01/2016"
click at [622, 401] on input "07/01/2025" at bounding box center [600, 408] width 80 height 21
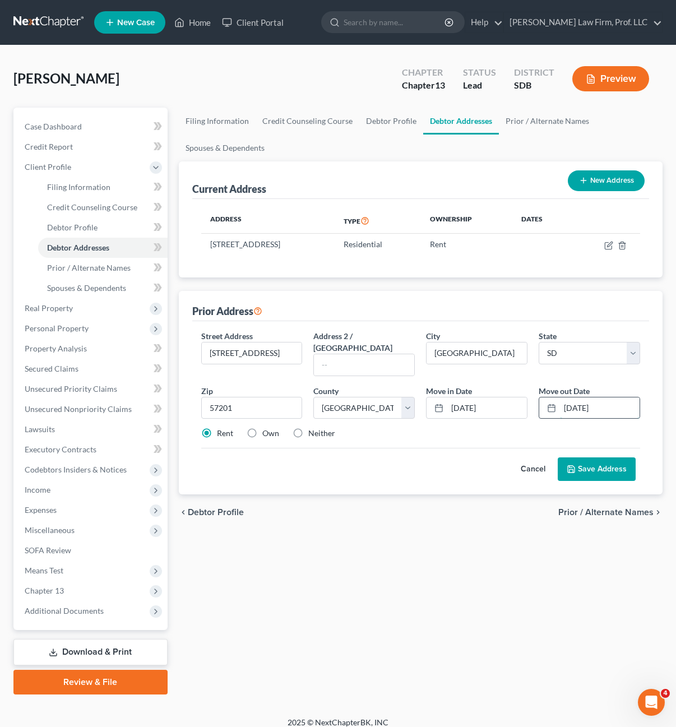
click at [615, 398] on input "07/01/2025" at bounding box center [600, 408] width 80 height 21
type input "07/01/2023"
click at [359, 612] on div "Filing Information Credit Counseling Course Debtor Profile Debtor Addresses Pri…" at bounding box center [421, 401] width 496 height 587
click at [601, 458] on button "Save Address" at bounding box center [597, 470] width 78 height 24
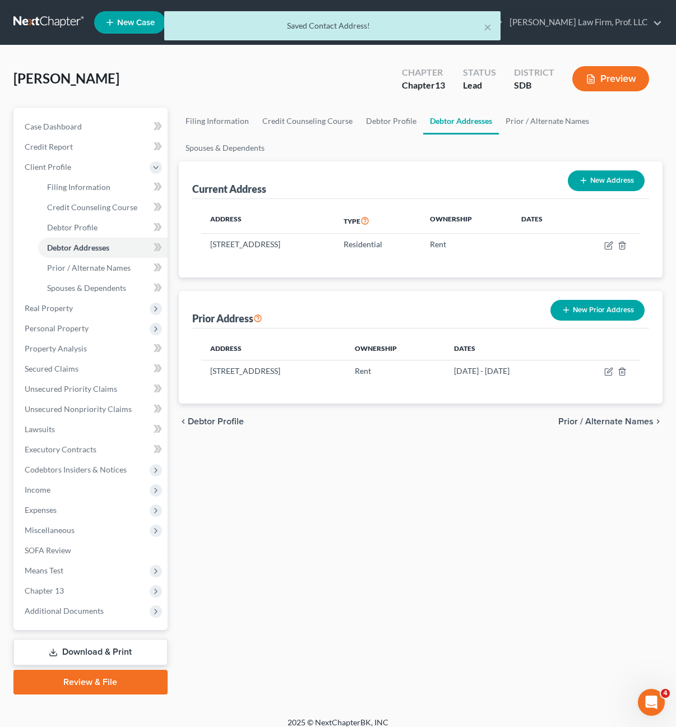
click at [317, 423] on div "chevron_left Debtor Profile Prior / Alternate Names chevron_right" at bounding box center [421, 422] width 484 height 36
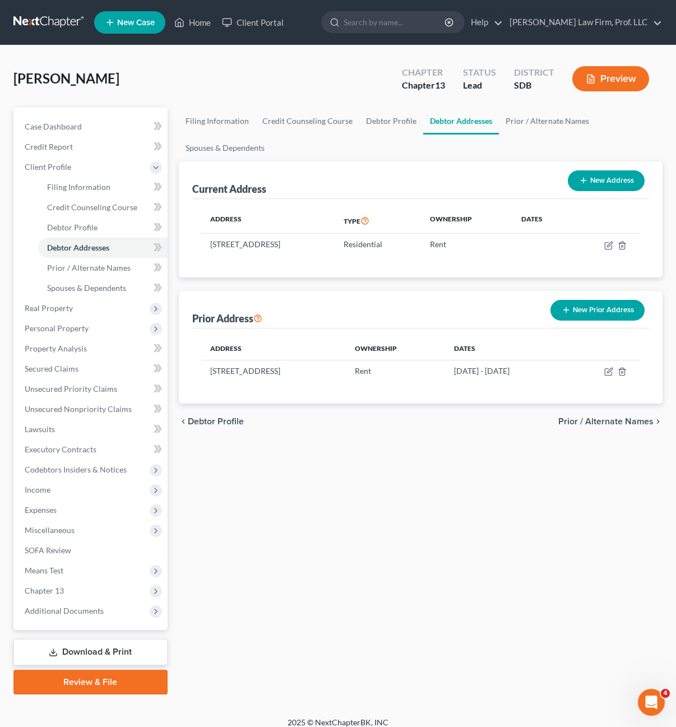
click at [357, 680] on div "Filing Information Credit Counseling Course Debtor Profile Debtor Addresses Pri…" at bounding box center [421, 401] width 496 height 587
click at [457, 551] on div "Filing Information Credit Counseling Course Debtor Profile Debtor Addresses Pri…" at bounding box center [421, 401] width 496 height 587
click at [450, 530] on div "Filing Information Credit Counseling Course Debtor Profile Debtor Addresses Pri…" at bounding box center [421, 401] width 496 height 587
click at [606, 372] on icon "button" at bounding box center [608, 372] width 7 height 7
select select "43"
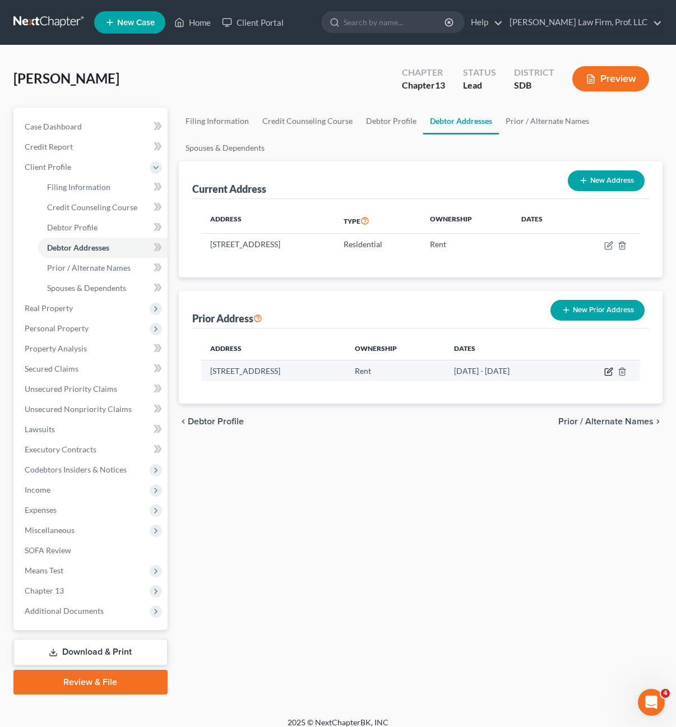
select select "13"
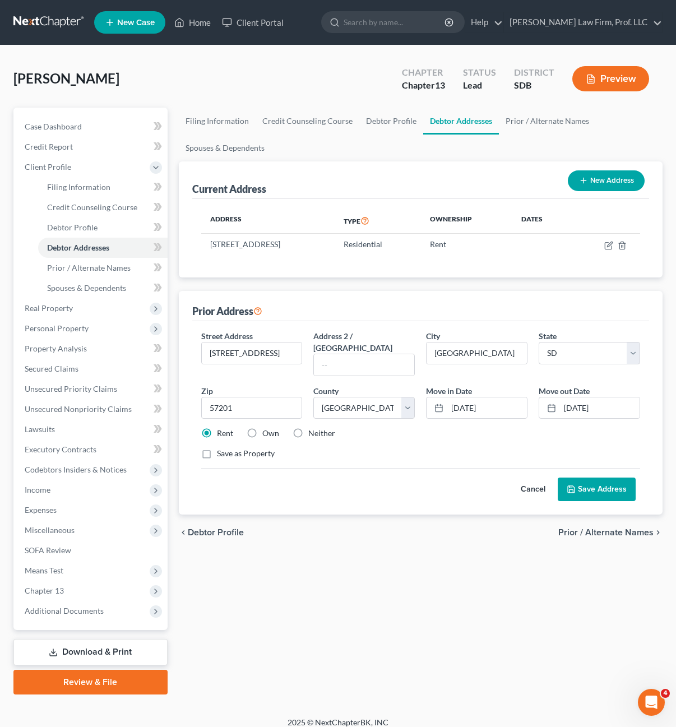
click at [262, 428] on label "Own" at bounding box center [270, 433] width 17 height 11
click at [267, 428] on input "Own" at bounding box center [270, 431] width 7 height 7
radio input "true"
click at [386, 450] on div "Street Address * 3329 Air Haven Road Address 2 / PO Box City * Watertown State …" at bounding box center [421, 399] width 451 height 139
click at [614, 485] on button "Save Address" at bounding box center [597, 490] width 78 height 24
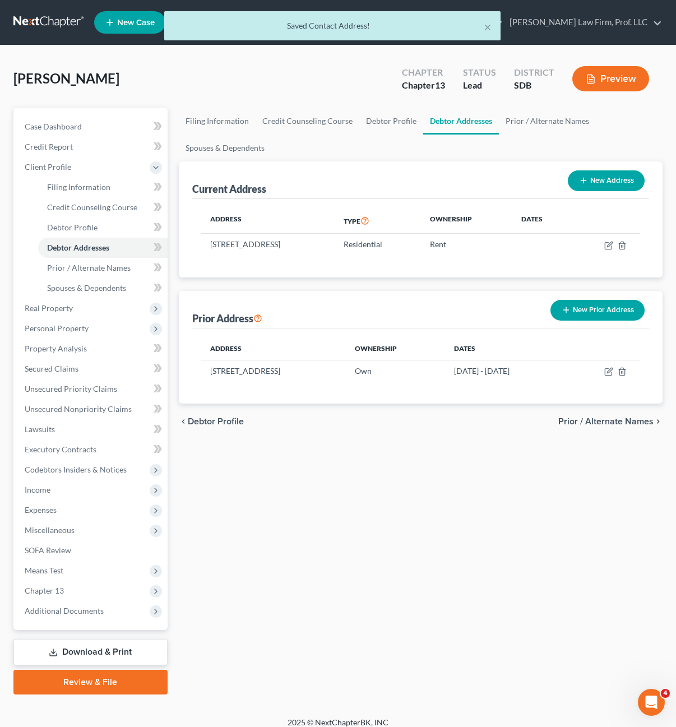
click at [513, 504] on div "Filing Information Credit Counseling Course Debtor Profile Debtor Addresses Pri…" at bounding box center [421, 401] width 496 height 587
click at [593, 310] on button "New Prior Address" at bounding box center [598, 310] width 94 height 21
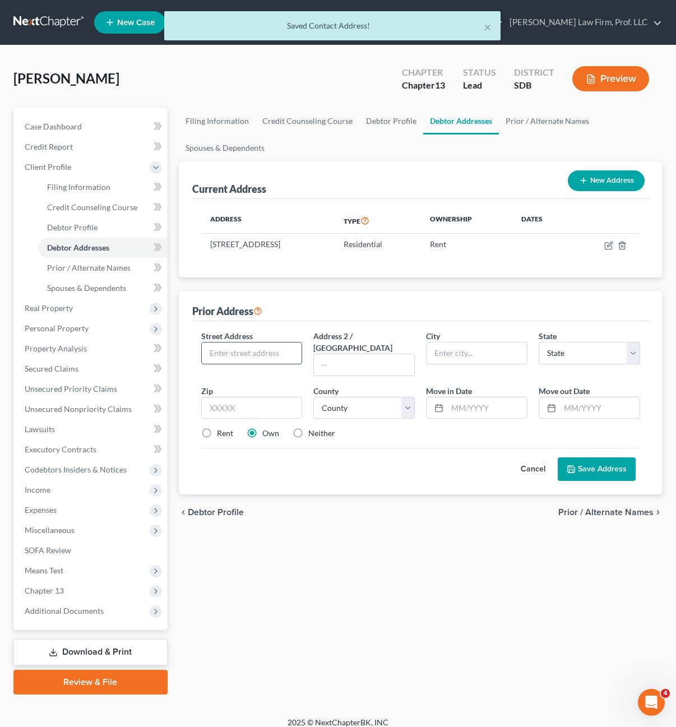
click at [238, 357] on input "text" at bounding box center [252, 353] width 100 height 21
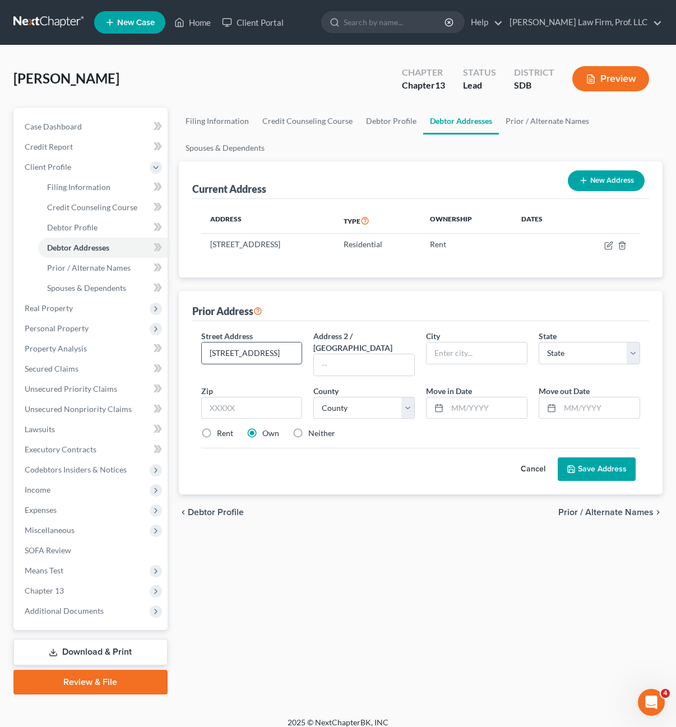
type input "15027 473rd Ave."
type input "Twin Brooks"
select select "43"
type input "57269"
select select "24"
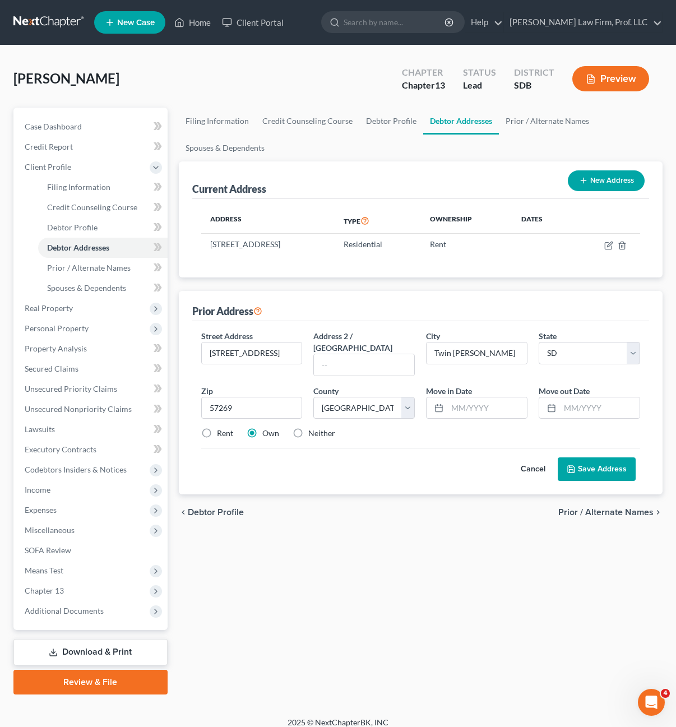
click at [413, 448] on div "Cancel Save Address" at bounding box center [421, 464] width 440 height 33
click at [469, 398] on input "text" at bounding box center [487, 408] width 80 height 21
click at [458, 398] on input "07/2022" at bounding box center [487, 408] width 80 height 21
click at [460, 398] on input "07/2022" at bounding box center [487, 408] width 80 height 21
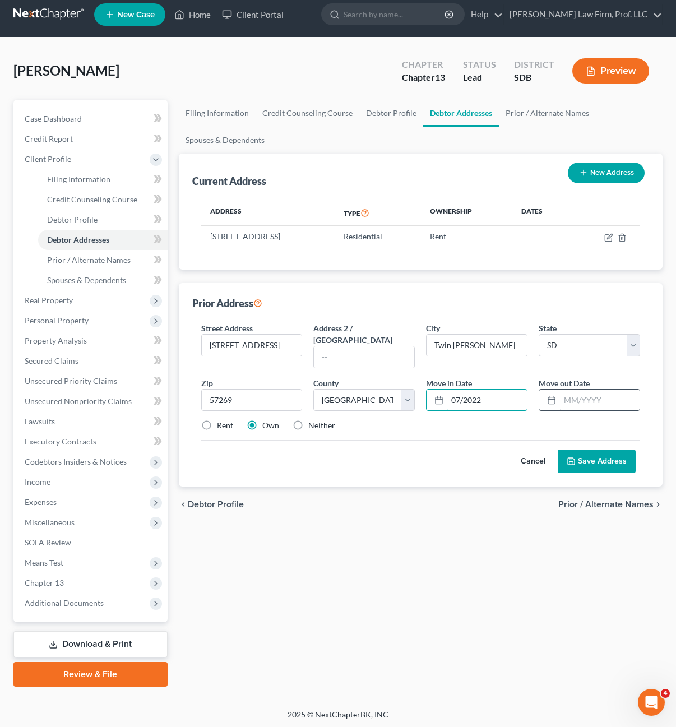
scroll to position [10, 0]
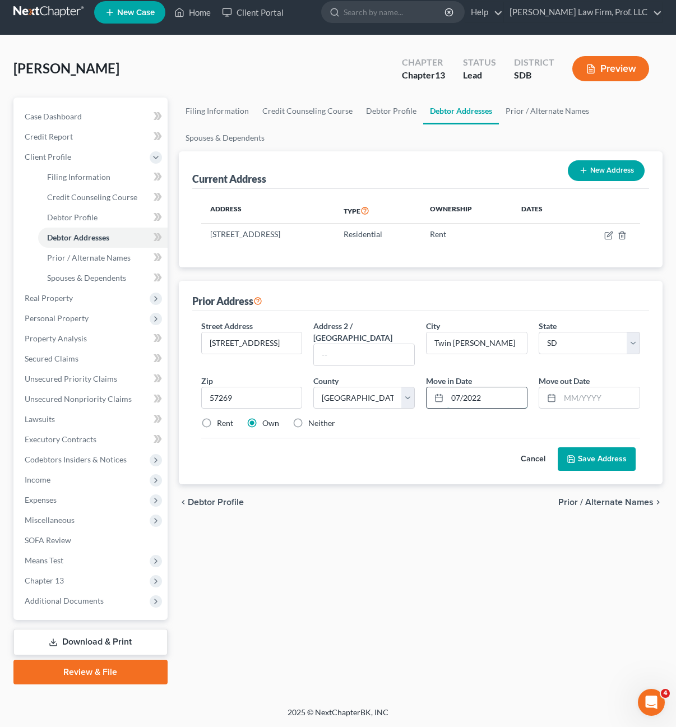
click at [504, 394] on input "07/2022" at bounding box center [487, 397] width 80 height 21
click at [500, 387] on input "07/2022" at bounding box center [487, 397] width 80 height 21
type input "07/2022"
click at [585, 393] on input "text" at bounding box center [600, 397] width 80 height 21
type input "7/1/2025"
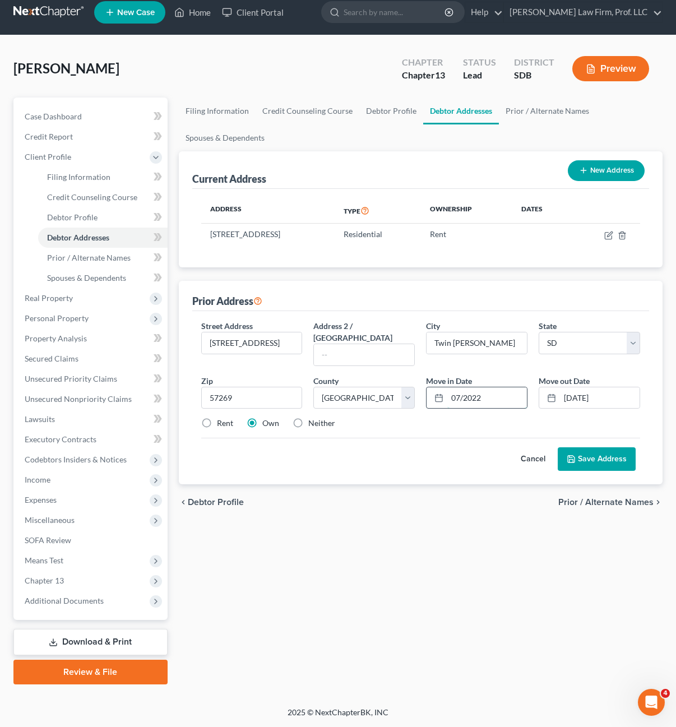
click at [493, 387] on input "07/2022" at bounding box center [487, 397] width 80 height 21
click at [461, 391] on input "07/2022" at bounding box center [487, 397] width 80 height 21
click at [465, 387] on input "07/2022" at bounding box center [487, 397] width 80 height 21
type input "07/01/2022"
click at [595, 449] on button "Save Address" at bounding box center [597, 459] width 78 height 24
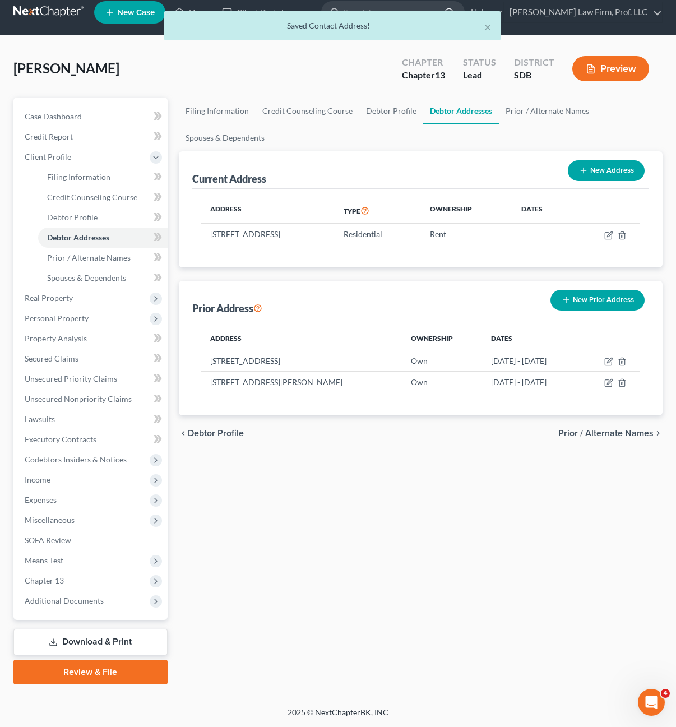
drag, startPoint x: 398, startPoint y: 468, endPoint x: 390, endPoint y: 445, distance: 23.8
click at [398, 467] on div "Filing Information Credit Counseling Course Debtor Profile Debtor Addresses Pri…" at bounding box center [421, 391] width 496 height 587
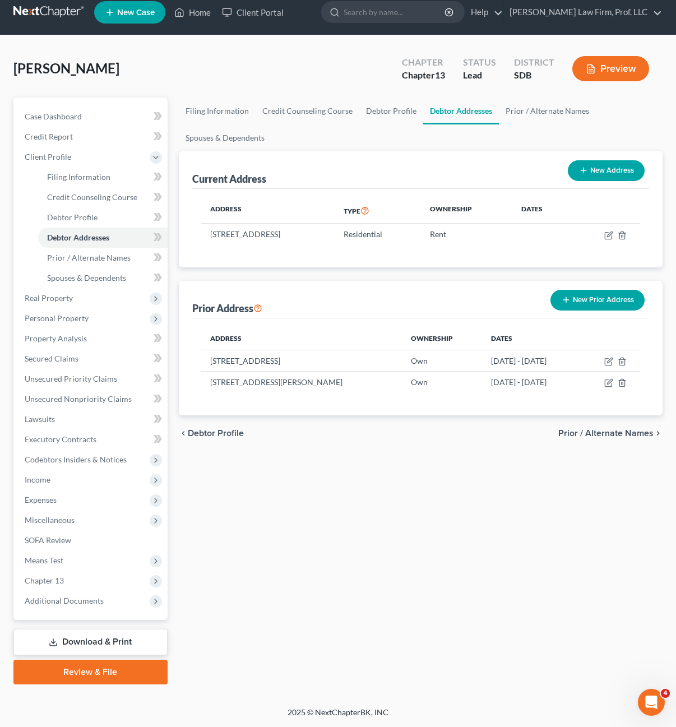
click at [548, 407] on div "Address Ownership Dates 3329 Air Haven Road, Watertown, SD 57201 Own 07/01/2016…" at bounding box center [421, 367] width 458 height 97
click at [612, 384] on icon "button" at bounding box center [608, 383] width 7 height 7
select select "43"
select select "24"
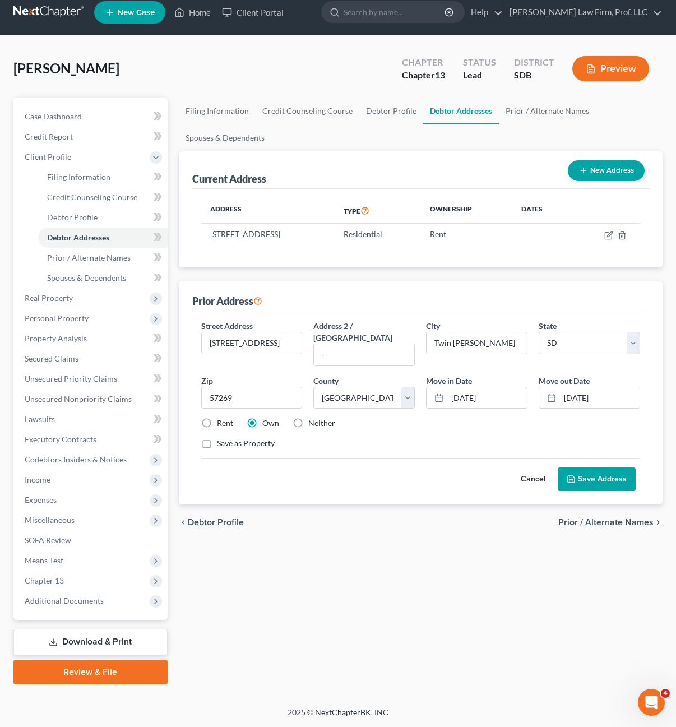
click at [193, 411] on div "Street Address * 15027 473rd Ave. Address 2 / PO Box City * Twin Brooks State *…" at bounding box center [421, 407] width 458 height 193
drag, startPoint x: 199, startPoint y: 410, endPoint x: 214, endPoint y: 409, distance: 14.6
click at [217, 418] on label "Rent" at bounding box center [225, 423] width 16 height 11
click at [221, 418] on input "Rent" at bounding box center [224, 421] width 7 height 7
radio input "true"
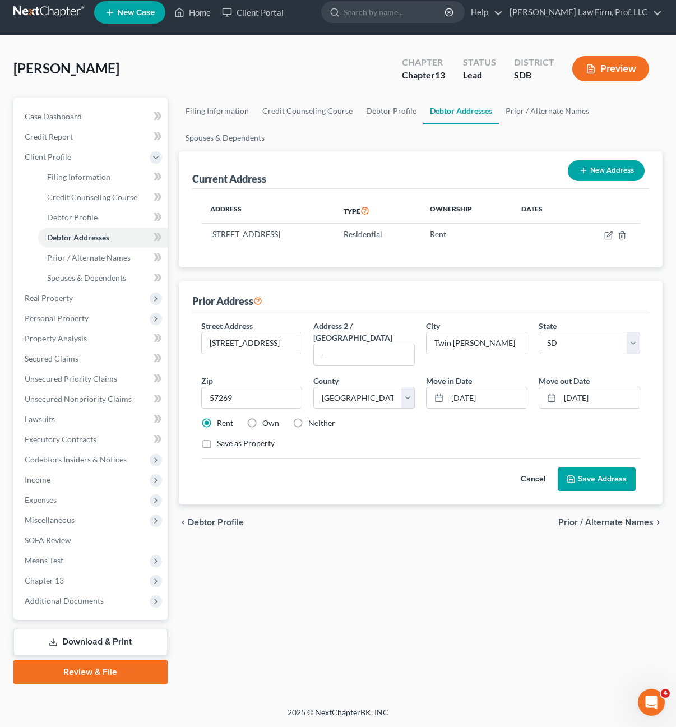
click at [596, 474] on button "Save Address" at bounding box center [597, 480] width 78 height 24
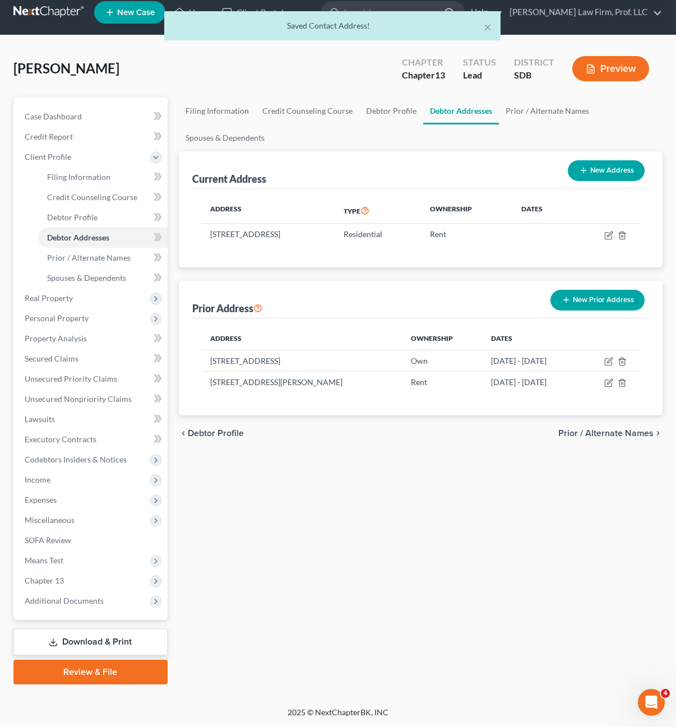
click at [506, 619] on div "Filing Information Credit Counseling Course Debtor Profile Debtor Addresses Pri…" at bounding box center [421, 391] width 496 height 587
click at [400, 495] on div "Filing Information Credit Counseling Course Debtor Profile Debtor Addresses Pri…" at bounding box center [421, 391] width 496 height 587
click at [465, 446] on div "chevron_left Debtor Profile Prior / Alternate Names chevron_right" at bounding box center [421, 434] width 484 height 36
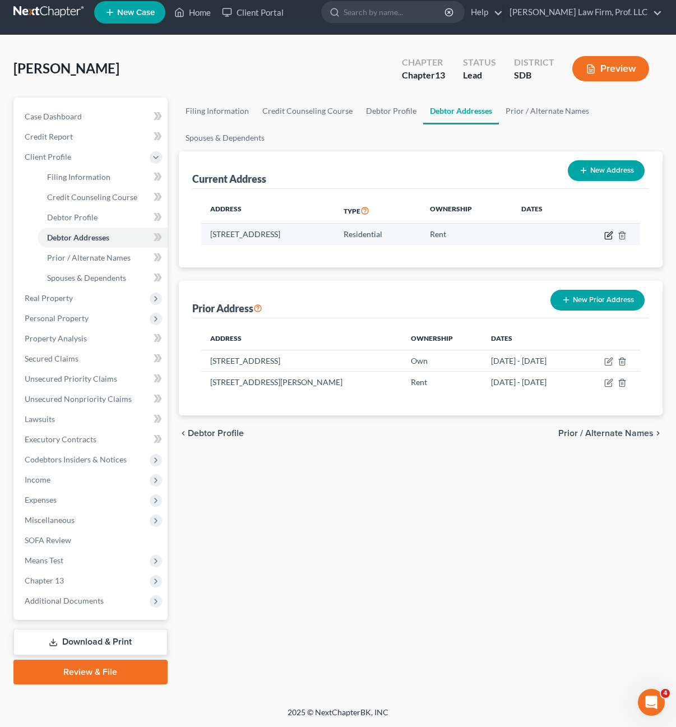
click at [606, 233] on icon "button" at bounding box center [608, 235] width 9 height 9
select select "43"
select select "13"
select select "0"
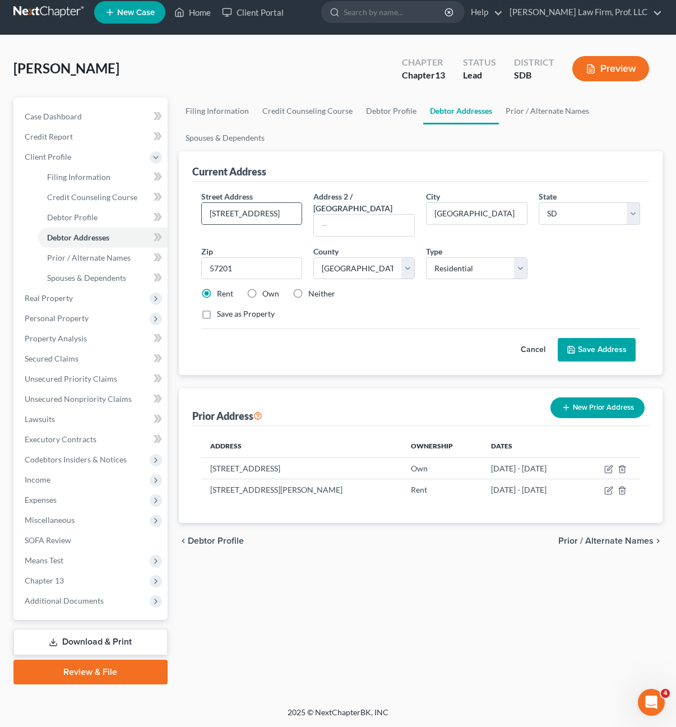
click at [298, 218] on input "3329 Air Haven Road" at bounding box center [252, 213] width 100 height 21
drag, startPoint x: 227, startPoint y: 206, endPoint x: 118, endPoint y: 200, distance: 109.5
click at [142, 199] on div "Petition Navigation Case Dashboard Payments Invoices Payments Payments Credit R…" at bounding box center [338, 391] width 661 height 587
type input "4730 W. 71st"
click at [192, 19] on link "Home" at bounding box center [193, 12] width 48 height 20
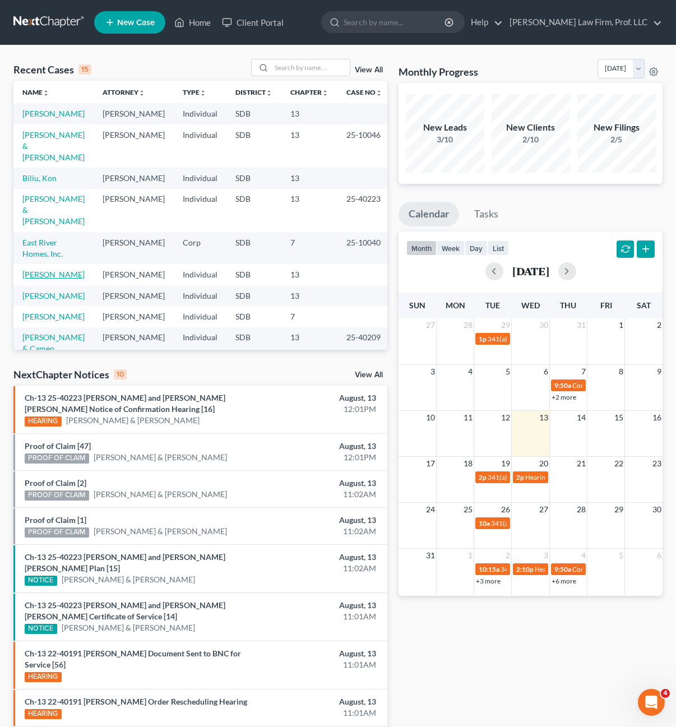
click at [27, 270] on link "[PERSON_NAME]" at bounding box center [53, 275] width 62 height 10
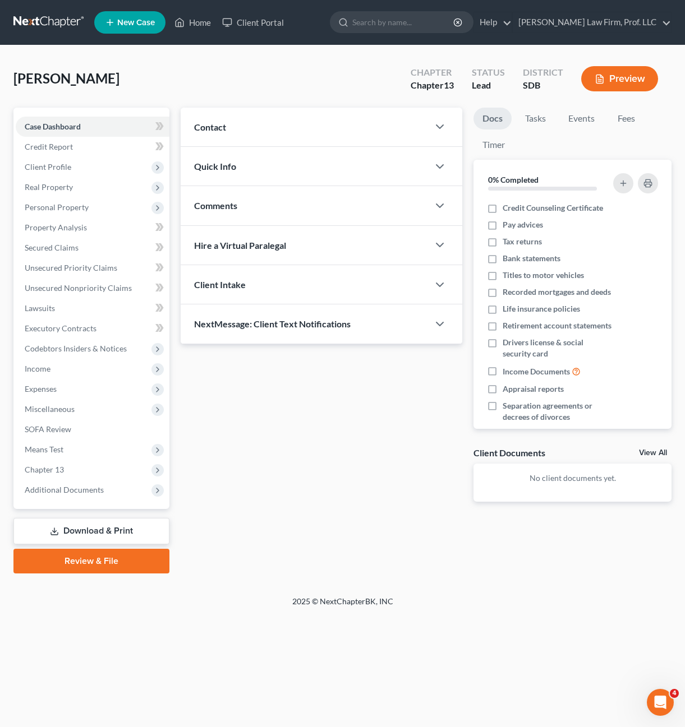
drag, startPoint x: 54, startPoint y: 164, endPoint x: 402, endPoint y: 484, distance: 473.1
click at [56, 163] on span "Client Profile" at bounding box center [48, 167] width 47 height 10
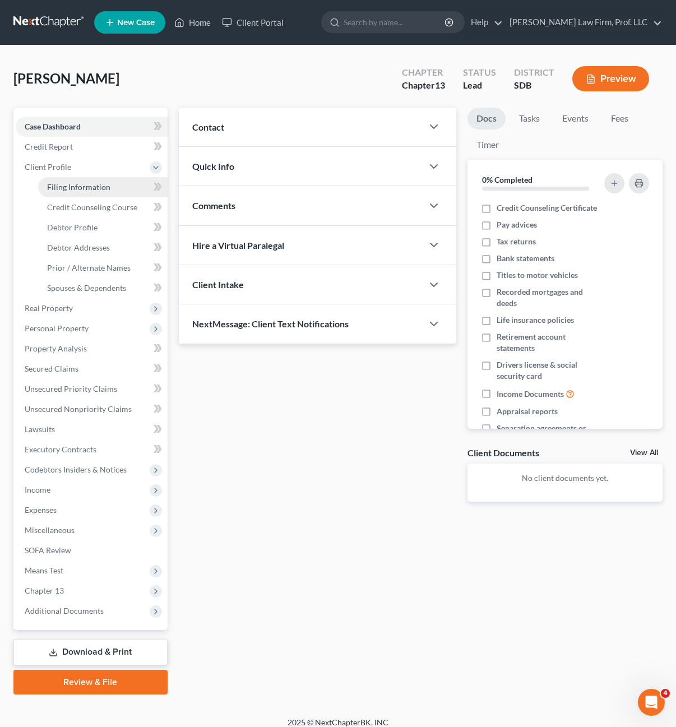
drag, startPoint x: 76, startPoint y: 187, endPoint x: 95, endPoint y: 195, distance: 21.1
click at [76, 187] on span "Filing Information" at bounding box center [78, 187] width 63 height 10
select select "0"
select select "3"
select select "0"
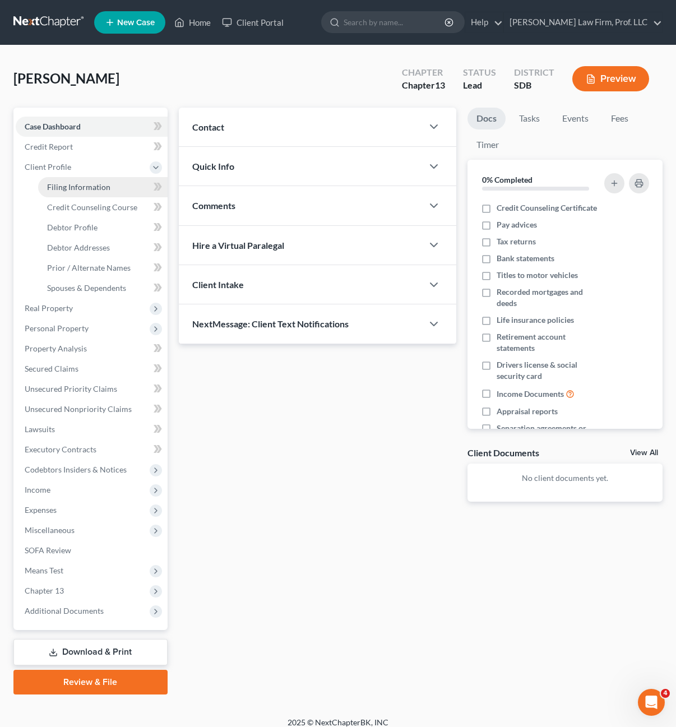
select select "3"
select select "43"
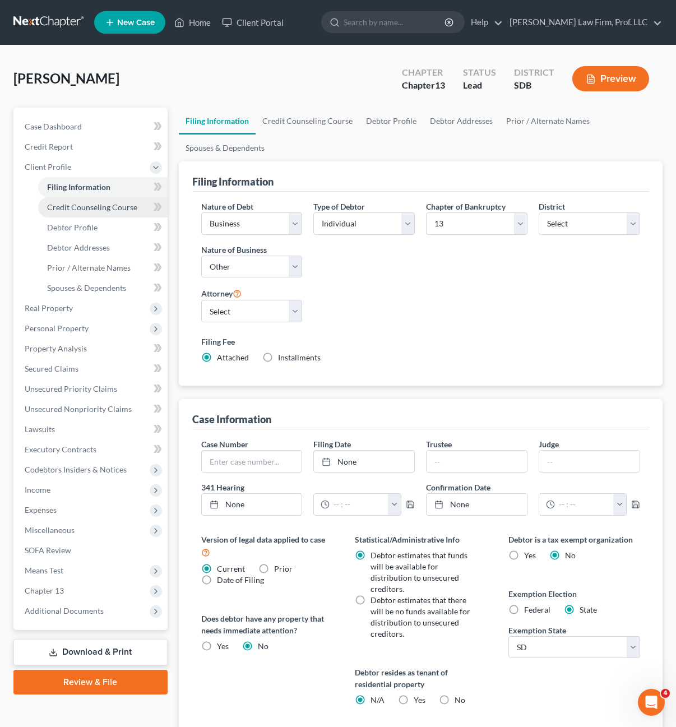
click at [104, 209] on span "Credit Counseling Course" at bounding box center [92, 207] width 90 height 10
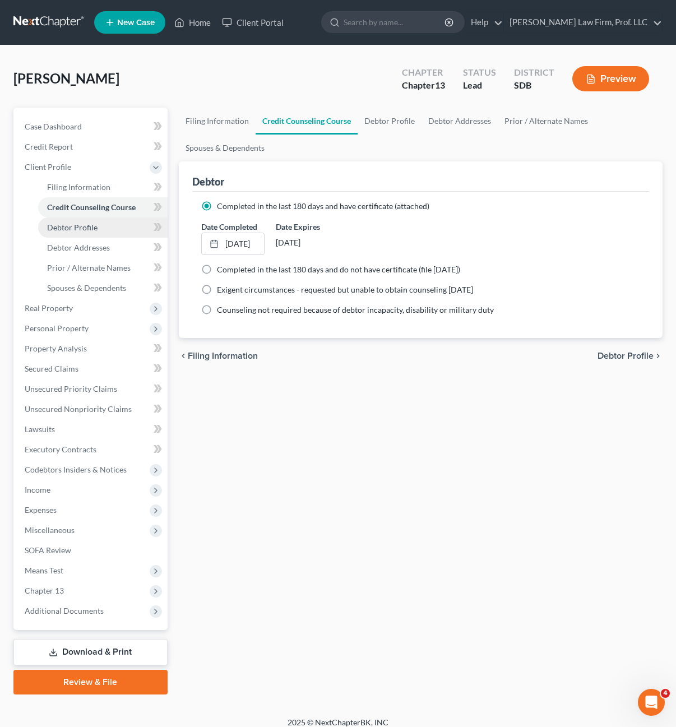
click at [84, 231] on span "Debtor Profile" at bounding box center [72, 228] width 50 height 10
select select "0"
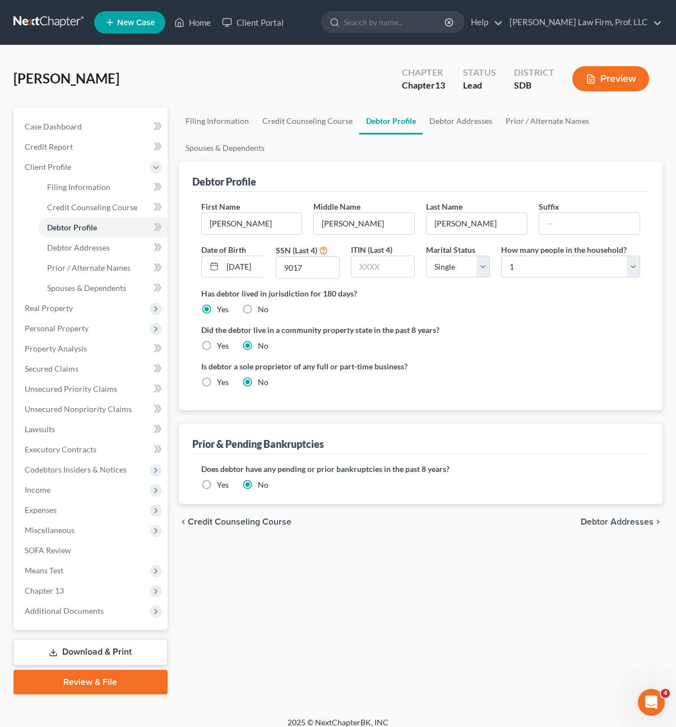
click at [471, 350] on div "Did the debtor live in a community property state in the past 8 years? Yes No" at bounding box center [421, 337] width 440 height 27
click at [458, 327] on label "Did the debtor live in a community property state in the past 8 years?" at bounding box center [421, 330] width 440 height 12
click at [552, 313] on div "Has debtor lived in jurisdiction for 180 days? Yes No Debtor must reside in jur…" at bounding box center [421, 301] width 440 height 27
click at [579, 356] on ng-include "First Name Josephine Middle Name Marie Last Name Schallenkamp Suffix Date of Bi…" at bounding box center [421, 299] width 440 height 196
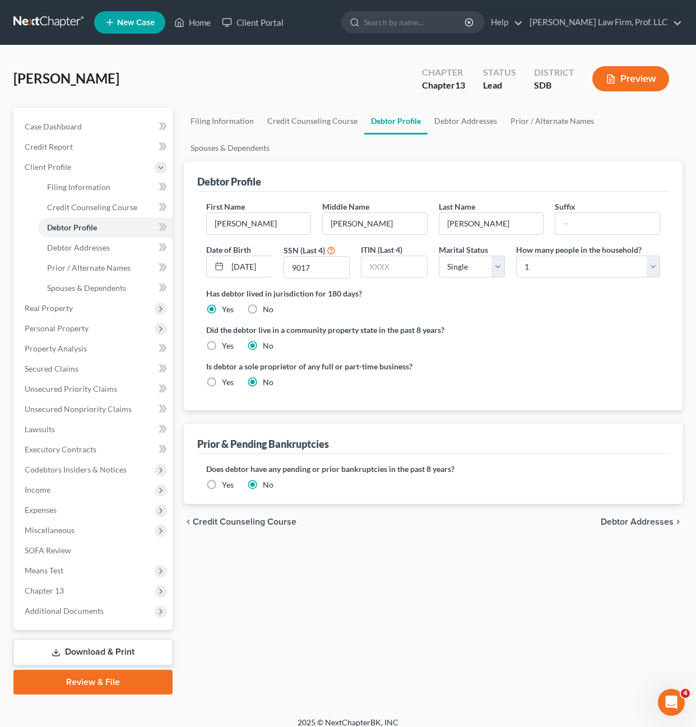
click at [537, 552] on div "Filing Information Credit Counseling Course Debtor Profile Debtor Addresses Pri…" at bounding box center [433, 401] width 511 height 587
click at [648, 364] on div "Is debtor a sole proprietor of any full or part-time business? Yes No" at bounding box center [434, 379] width 466 height 36
click at [493, 372] on div "Is debtor a sole proprietor of any full or part-time business? Yes No" at bounding box center [434, 379] width 466 height 36
click at [546, 321] on ng-include "First Name Josephine Middle Name Marie Last Name Schallenkamp Suffix Date of Bi…" at bounding box center [433, 299] width 455 height 196
click at [523, 357] on ng-include "First Name Josephine Middle Name Marie Last Name Schallenkamp Suffix Date of Bi…" at bounding box center [433, 299] width 455 height 196
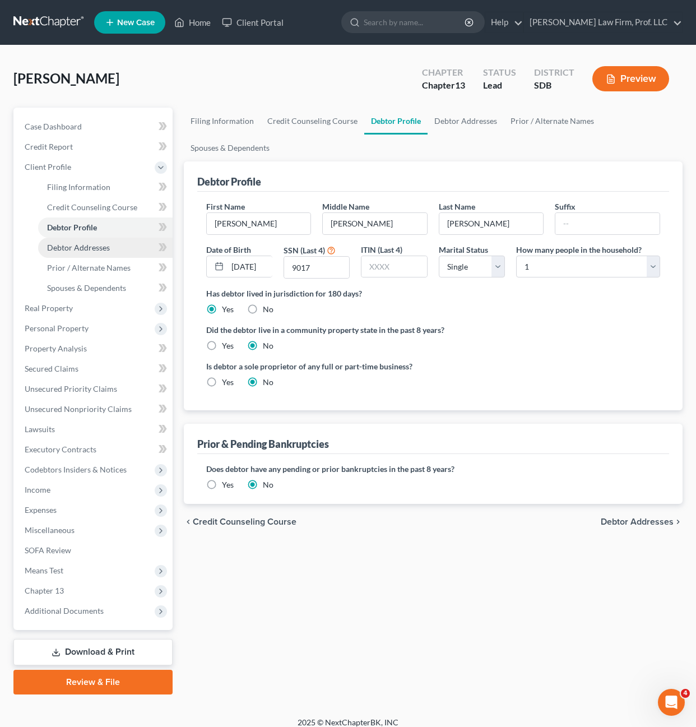
click at [100, 251] on span "Debtor Addresses" at bounding box center [78, 248] width 63 height 10
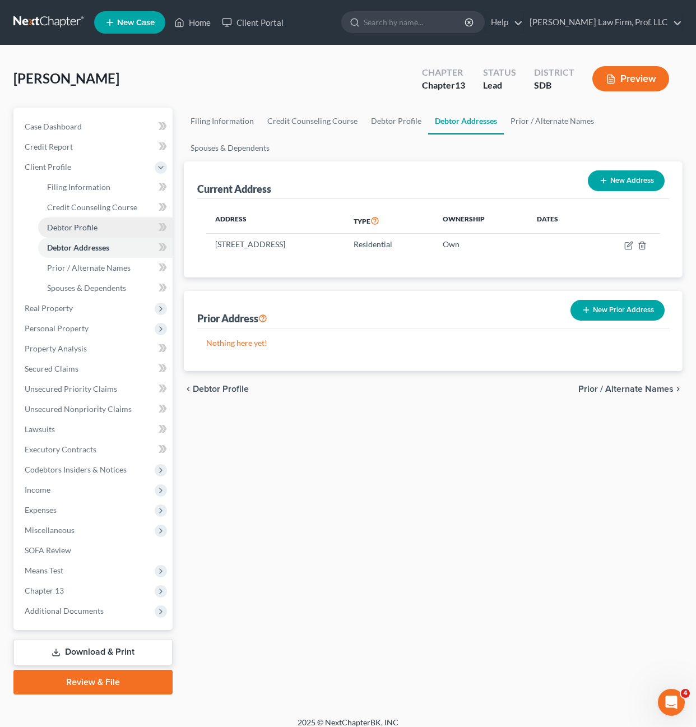
click at [94, 231] on span "Debtor Profile" at bounding box center [72, 228] width 50 height 10
select select "0"
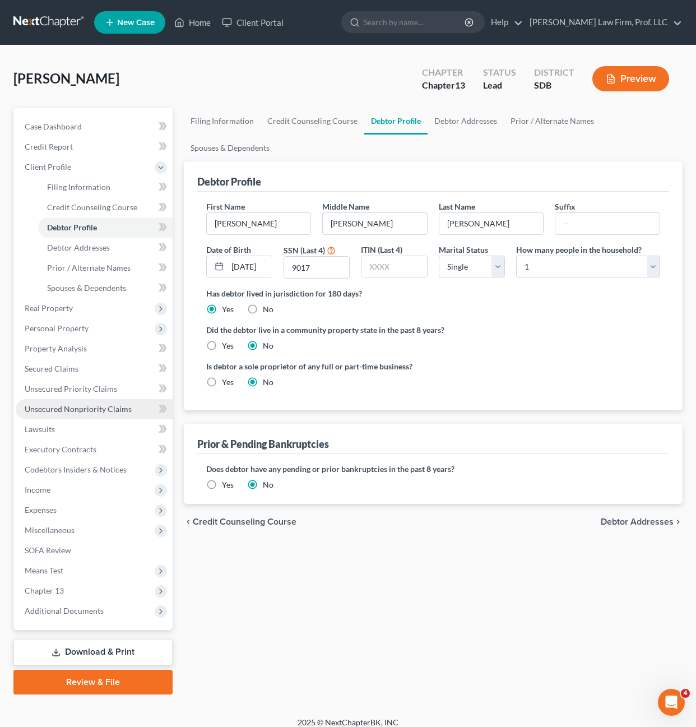
click at [93, 410] on span "Unsecured Nonpriority Claims" at bounding box center [78, 409] width 107 height 10
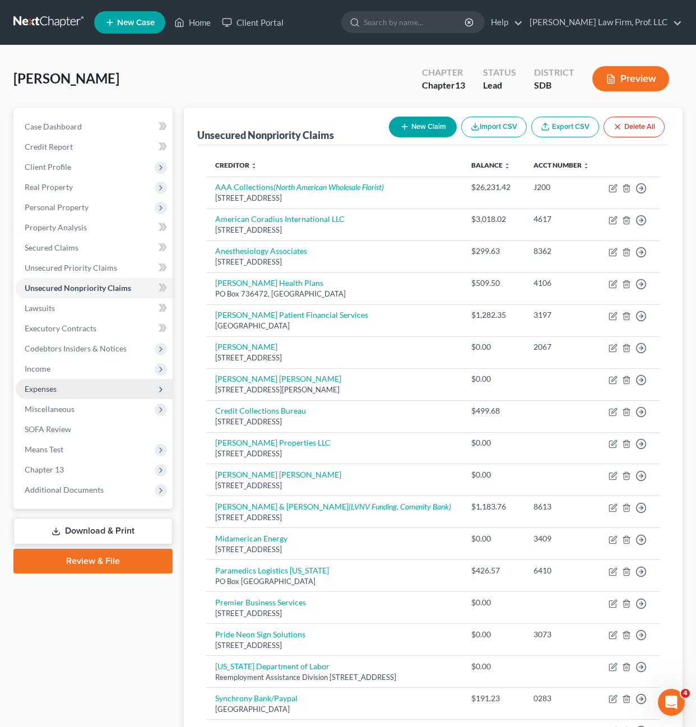
click at [116, 380] on span "Expenses" at bounding box center [94, 389] width 157 height 20
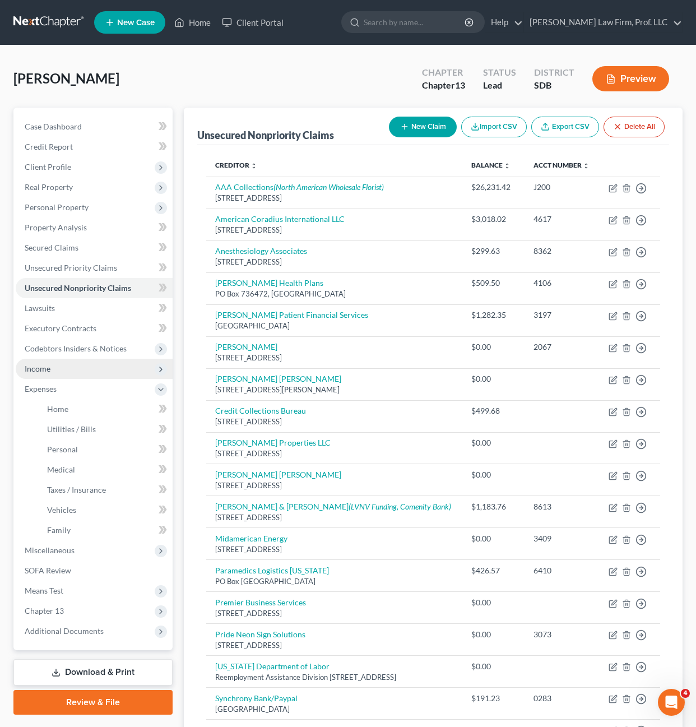
click at [120, 369] on span "Income" at bounding box center [94, 369] width 157 height 20
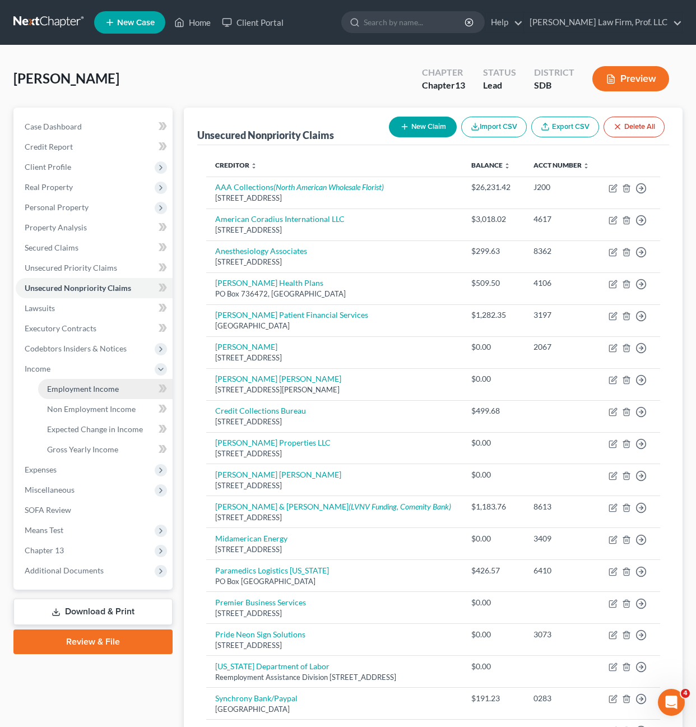
click at [92, 393] on span "Employment Income" at bounding box center [83, 389] width 72 height 10
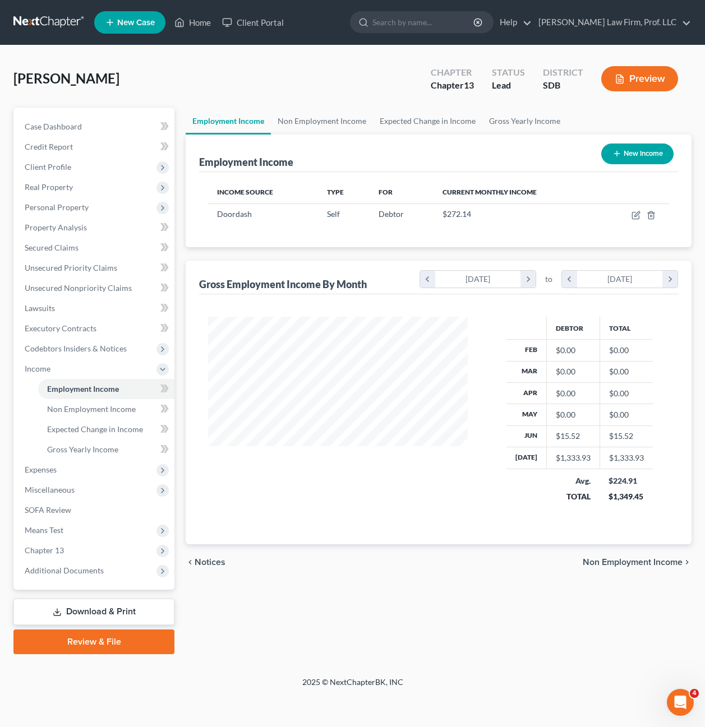
scroll to position [201, 281]
click at [460, 216] on span "$272.14" at bounding box center [456, 214] width 29 height 10
click at [222, 213] on span "Doordash" at bounding box center [234, 214] width 35 height 10
click at [638, 214] on icon "button" at bounding box center [635, 215] width 9 height 9
select select "1"
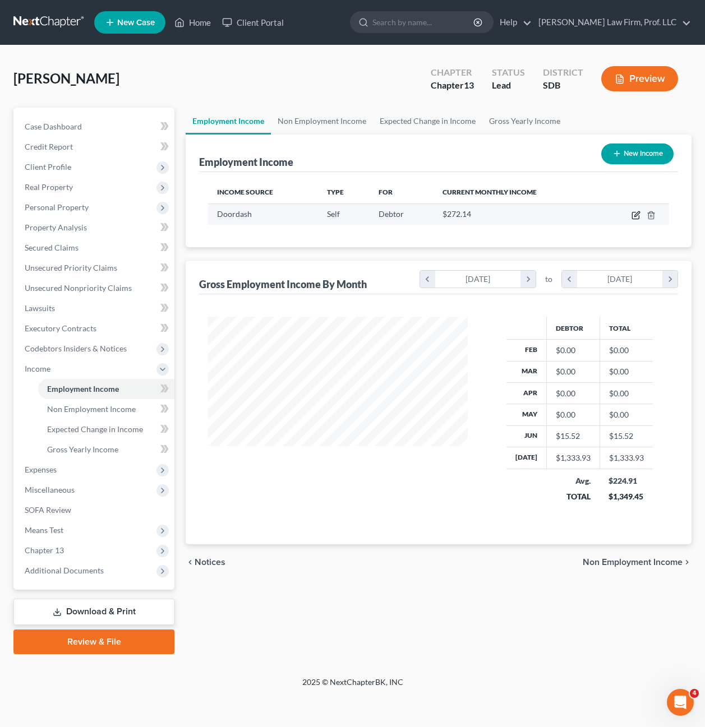
select select "0"
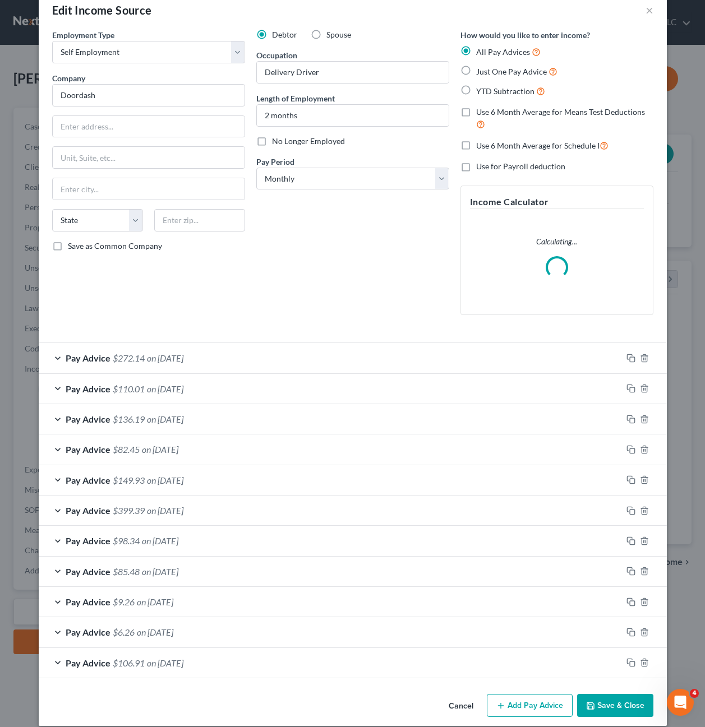
scroll to position [35, 0]
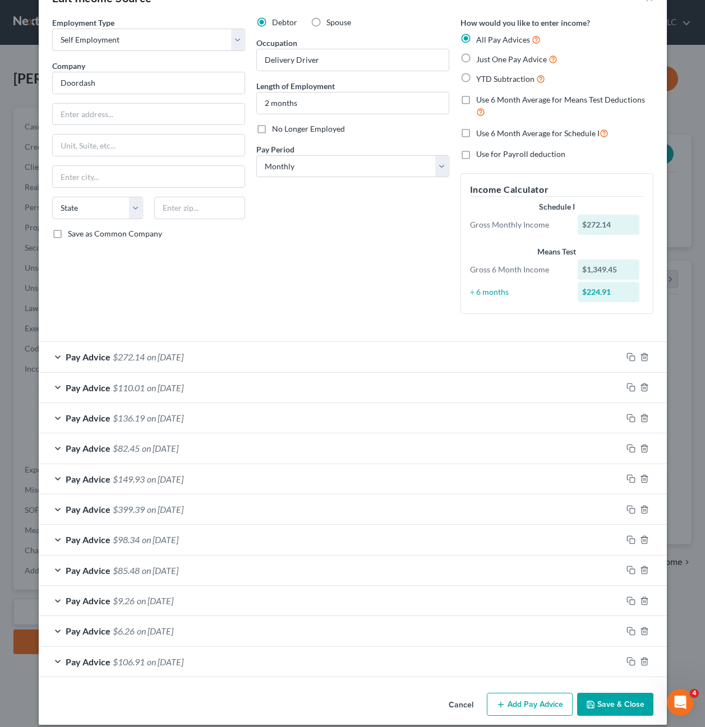
click at [324, 281] on div "Debtor Spouse Occupation Delivery Driver Length of Employment 2 months No Longe…" at bounding box center [353, 170] width 204 height 306
click at [362, 242] on div "Debtor Spouse Occupation Delivery Driver Length of Employment 2 months No Longe…" at bounding box center [353, 170] width 204 height 306
click at [267, 277] on div "Debtor Spouse Occupation Delivery Driver Length of Employment 2 months No Longe…" at bounding box center [353, 170] width 204 height 306
click at [358, 256] on div "Debtor Spouse Occupation Delivery Driver Length of Employment 2 months No Longe…" at bounding box center [353, 170] width 204 height 306
click at [648, 311] on div "Income Calculator Schedule I Gross Monthly Income $272.14 Means Test Gross 6 Mo…" at bounding box center [556, 243] width 193 height 141
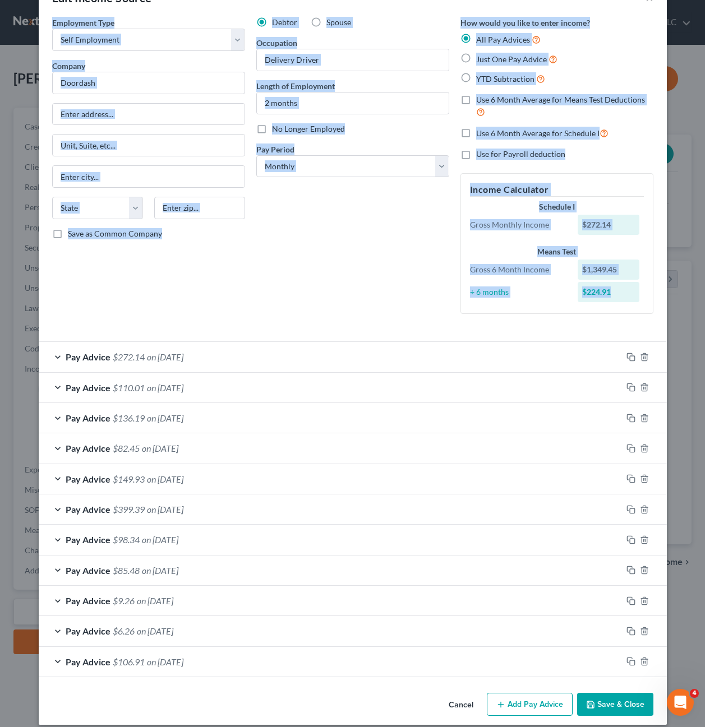
drag, startPoint x: 650, startPoint y: 307, endPoint x: 42, endPoint y: 42, distance: 663.7
click at [40, 35] on div "Employment Type * Select Full or Part Time Employment Self Employment Company *…" at bounding box center [353, 353] width 628 height 672
click at [318, 238] on div "Debtor Spouse Occupation Delivery Driver Length of Employment 2 months No Longe…" at bounding box center [353, 170] width 204 height 306
click at [265, 244] on div "Debtor Spouse Occupation Delivery Driver Length of Employment 2 months No Longe…" at bounding box center [353, 170] width 204 height 306
drag, startPoint x: 643, startPoint y: 312, endPoint x: 50, endPoint y: 19, distance: 661.3
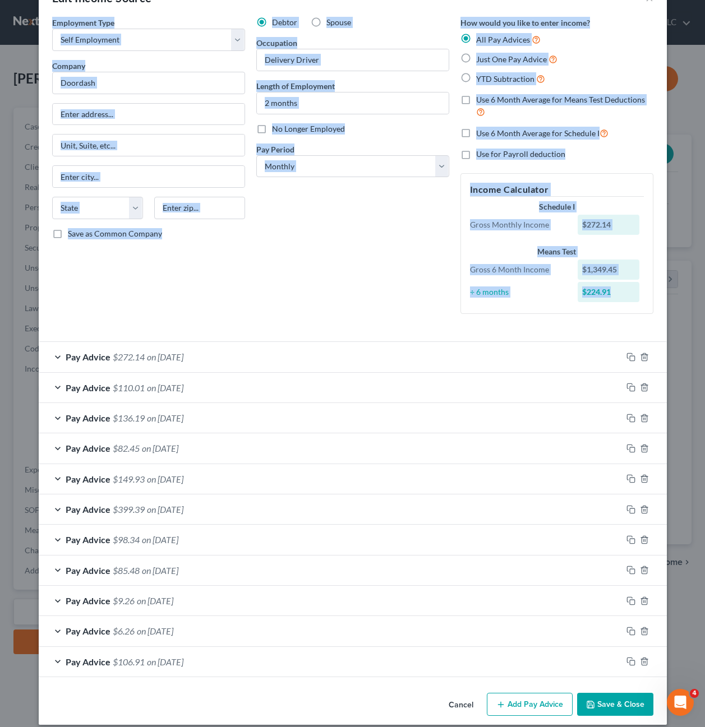
click at [50, 19] on div "Employment Type * Select Full or Part Time Employment Self Employment Company *…" at bounding box center [353, 175] width 612 height 316
click at [365, 274] on div "Debtor Spouse Occupation Delivery Driver Length of Employment 2 months No Longe…" at bounding box center [353, 170] width 204 height 306
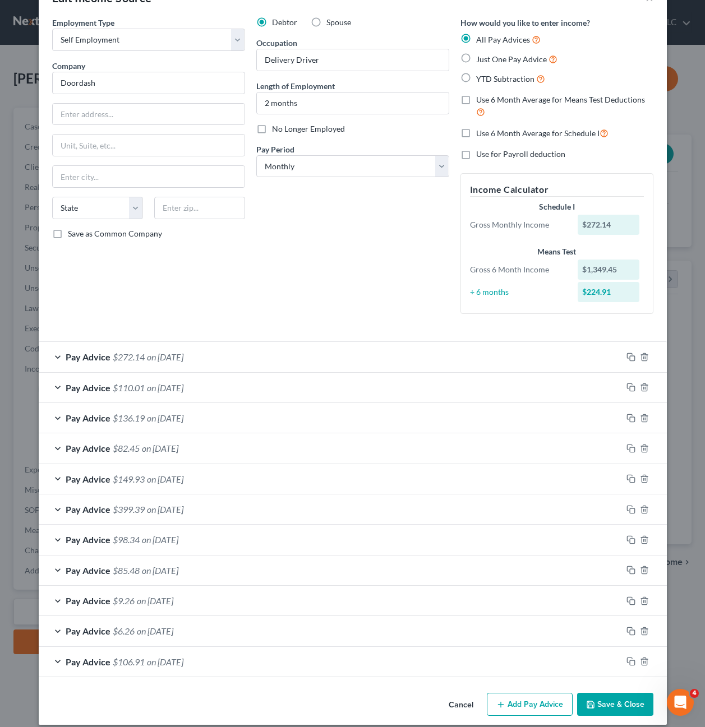
click at [652, 325] on div "Employment Type * Select Full or Part Time Employment Self Employment Company *…" at bounding box center [353, 175] width 612 height 316
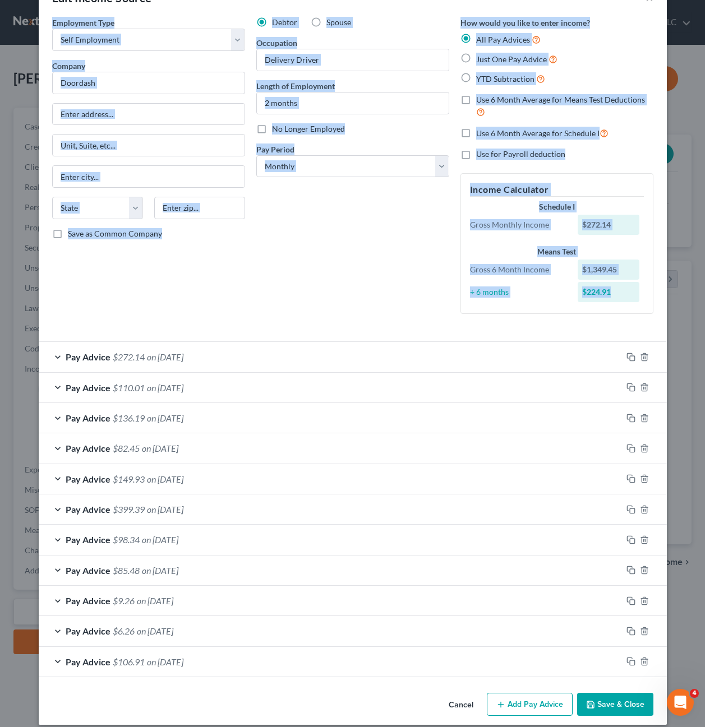
drag, startPoint x: 641, startPoint y: 324, endPoint x: 35, endPoint y: 29, distance: 674.4
click at [39, 29] on div "Employment Type * Select Full or Part Time Employment Self Employment Company *…" at bounding box center [353, 353] width 628 height 672
click at [336, 259] on div "Debtor Spouse Occupation Delivery Driver Length of Employment 2 months No Longe…" at bounding box center [353, 170] width 204 height 306
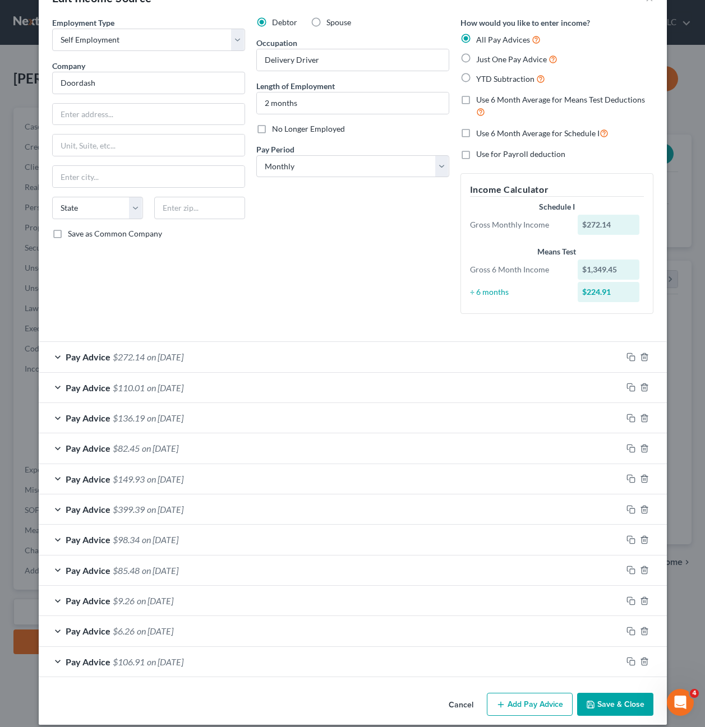
scroll to position [46, 0]
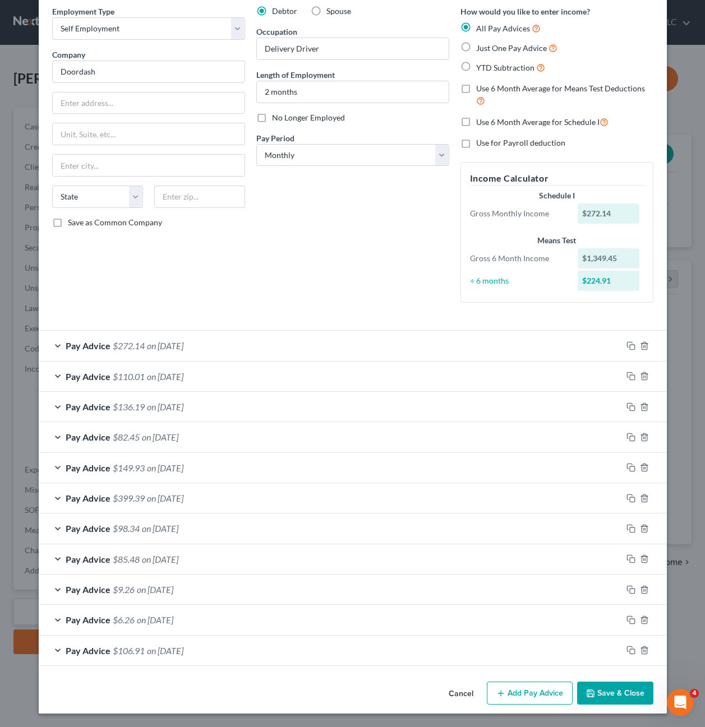
click at [615, 685] on button "Save & Close" at bounding box center [615, 694] width 76 height 24
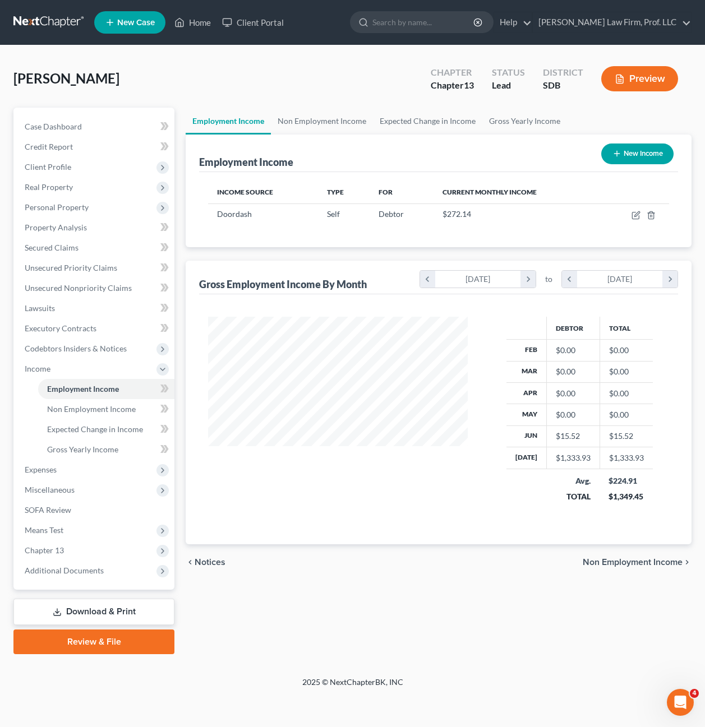
scroll to position [201, 281]
click at [68, 417] on link "Non Employment Income" at bounding box center [106, 409] width 136 height 20
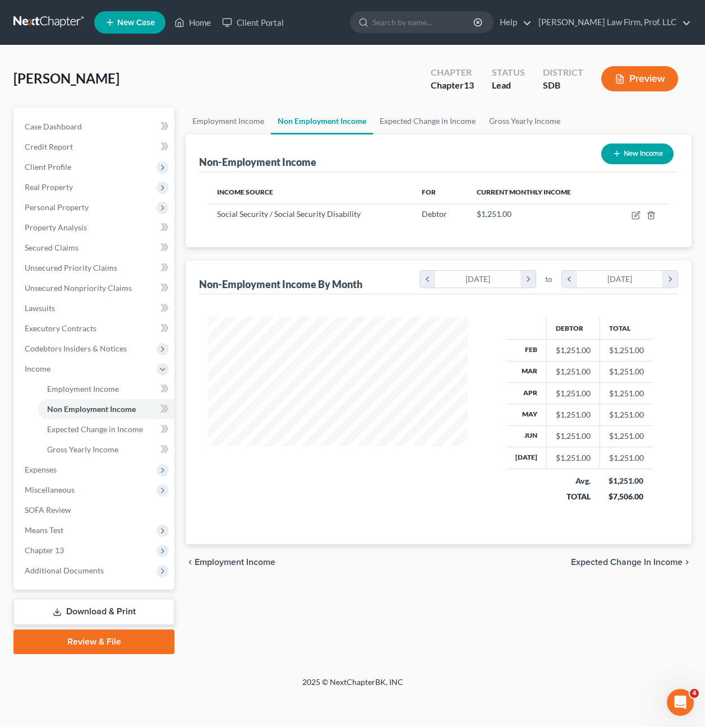
scroll to position [560545, 560464]
click at [370, 532] on div "Debtor Total Feb $1,251.00 $1,251.00 Mar $1,251.00 $1,251.00 Apr $1,251.00 $1,2…" at bounding box center [438, 419] width 479 height 250
click at [490, 578] on div "chevron_left Employment Income Expected Change in Income chevron_right" at bounding box center [439, 562] width 506 height 36
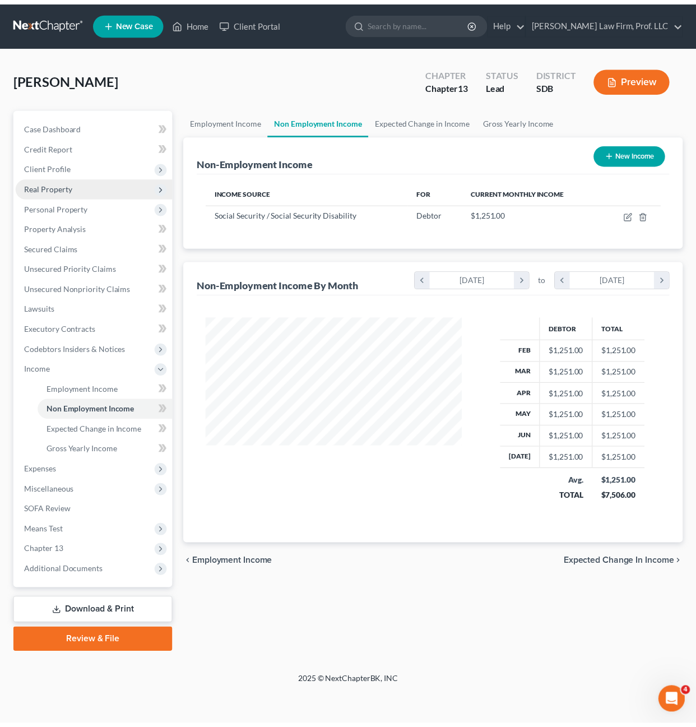
scroll to position [201, 281]
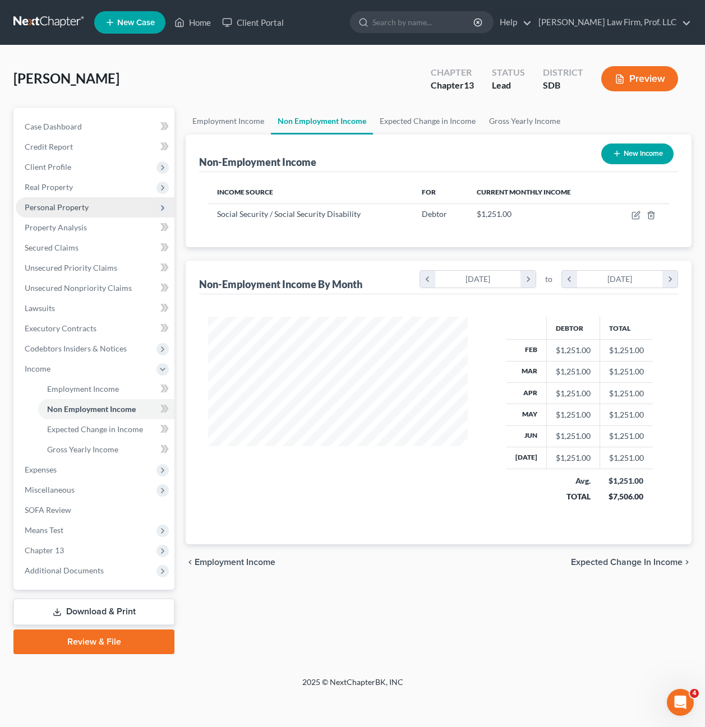
click at [64, 201] on span "Personal Property" at bounding box center [95, 207] width 159 height 20
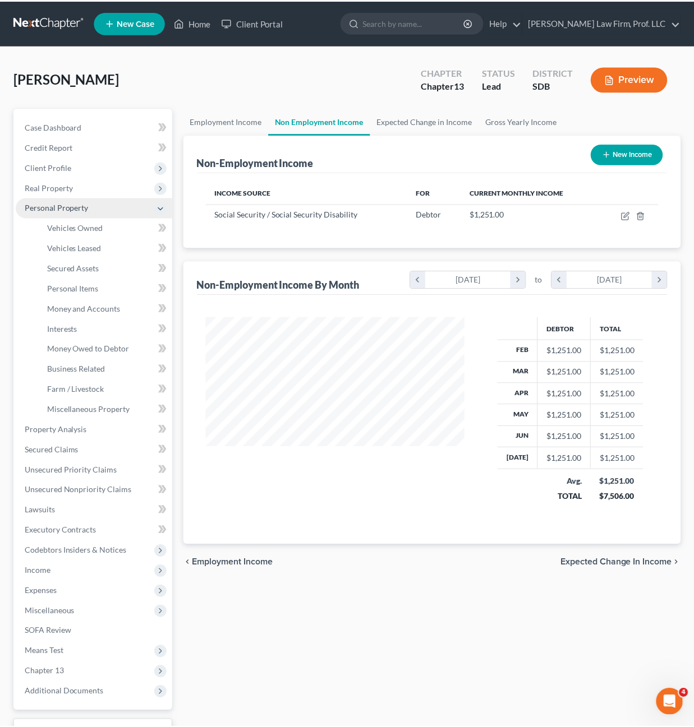
scroll to position [560545, 560468]
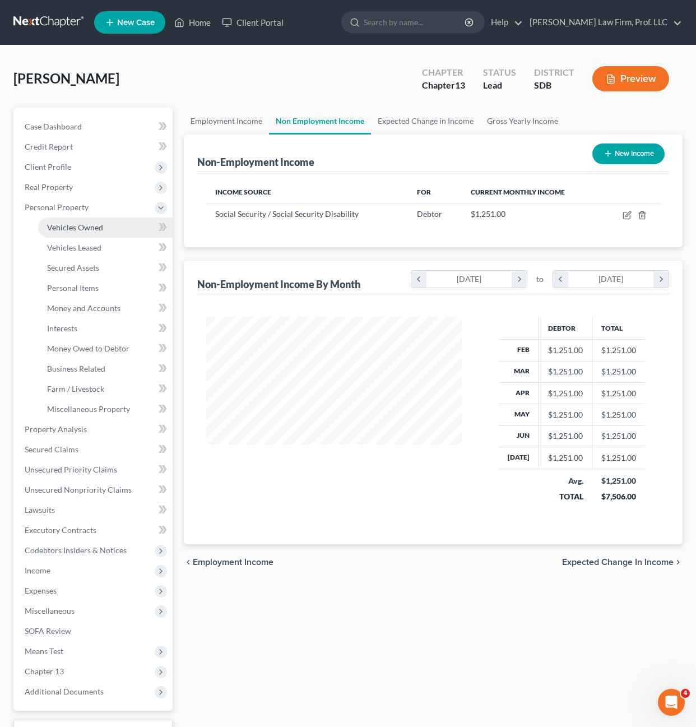
click at [67, 223] on span "Vehicles Owned" at bounding box center [75, 228] width 56 height 10
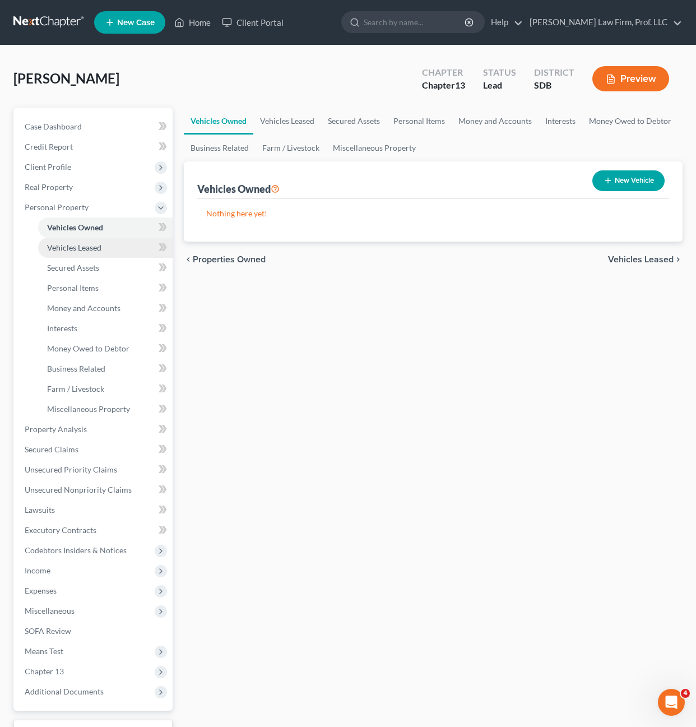
click at [76, 248] on span "Vehicles Leased" at bounding box center [74, 248] width 54 height 10
click at [78, 227] on span "Vehicles Owned" at bounding box center [75, 228] width 56 height 10
click at [72, 244] on span "Vehicles Leased" at bounding box center [74, 248] width 54 height 10
click at [304, 402] on div "Vehicles Owned Vehicles Leased Secured Assets Personal Items Money and Accounts…" at bounding box center [433, 442] width 511 height 668
click at [514, 426] on div "Vehicles Owned Vehicles Leased Secured Assets Personal Items Money and Accounts…" at bounding box center [433, 442] width 511 height 668
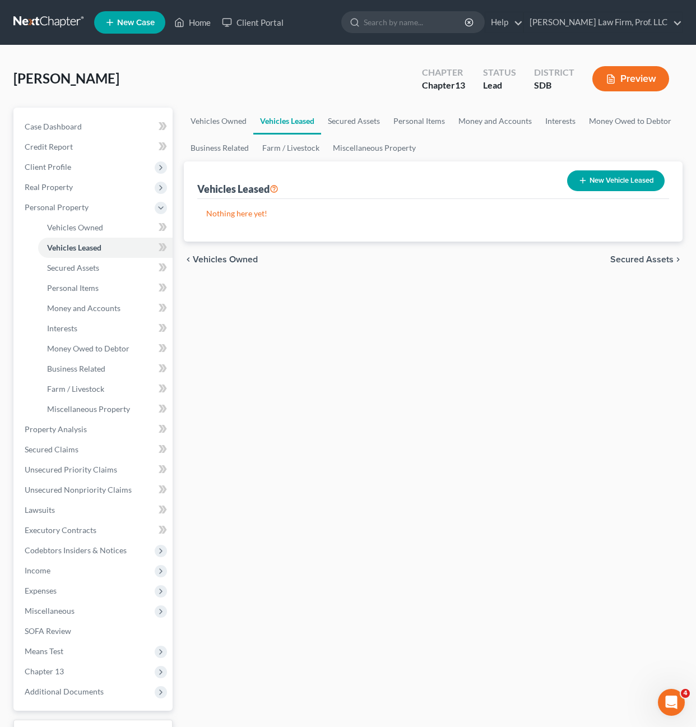
click at [275, 436] on div "Vehicles Owned Vehicles Leased Secured Assets Personal Items Money and Accounts…" at bounding box center [433, 442] width 511 height 668
click at [381, 483] on div "Vehicles Owned Vehicles Leased Secured Assets Personal Items Money and Accounts…" at bounding box center [433, 442] width 511 height 668
click at [349, 370] on div "Vehicles Owned Vehicles Leased Secured Assets Personal Items Money and Accounts…" at bounding box center [433, 442] width 511 height 668
click at [320, 373] on div "Vehicles Owned Vehicles Leased Secured Assets Personal Items Money and Accounts…" at bounding box center [433, 442] width 511 height 668
click at [342, 491] on div "Vehicles Owned Vehicles Leased Secured Assets Personal Items Money and Accounts…" at bounding box center [433, 442] width 511 height 668
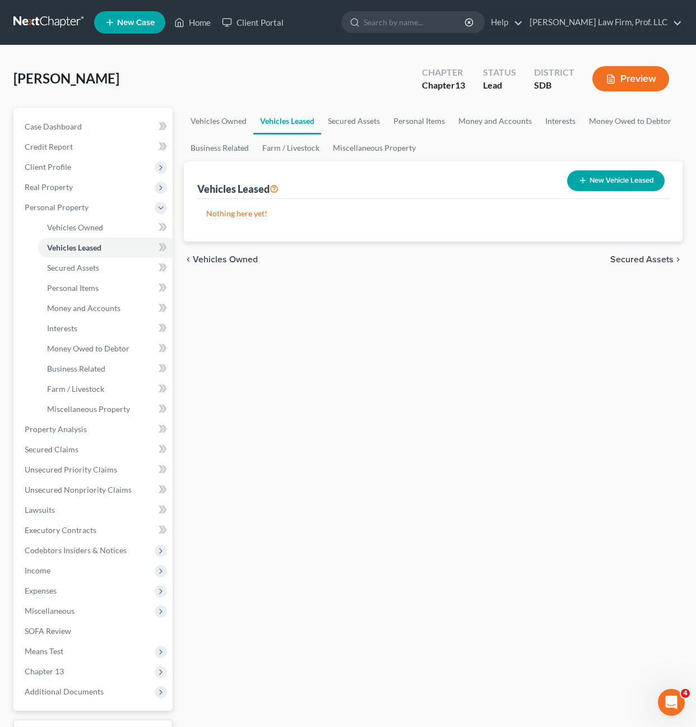
click at [335, 285] on div "Vehicles Owned Vehicles Leased Secured Assets Personal Items Money and Accounts…" at bounding box center [433, 442] width 511 height 668
drag, startPoint x: 322, startPoint y: 290, endPoint x: 236, endPoint y: 271, distance: 88.4
click at [236, 271] on div "Vehicles Owned Vehicles Leased Secured Assets Personal Items Money and Accounts…" at bounding box center [433, 442] width 511 height 668
click at [260, 318] on div "Vehicles Owned Vehicles Leased Secured Assets Personal Items Money and Accounts…" at bounding box center [433, 442] width 511 height 668
click at [326, 285] on div "Vehicles Owned Vehicles Leased Secured Assets Personal Items Money and Accounts…" at bounding box center [433, 442] width 511 height 668
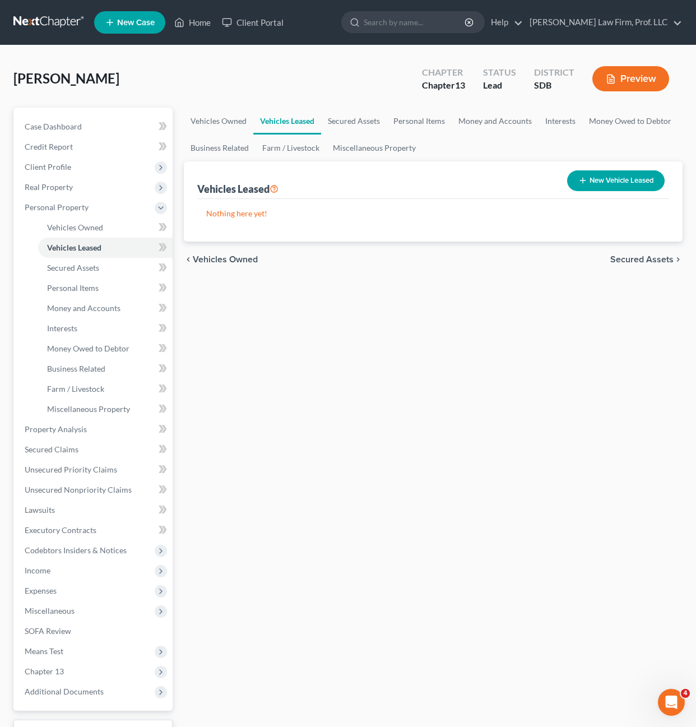
drag, startPoint x: 198, startPoint y: 245, endPoint x: 301, endPoint y: 275, distance: 107.4
click at [298, 259] on div "Vehicles Owned Vehicles Leased Secured Assets Personal Items Money and Accounts…" at bounding box center [433, 442] width 511 height 668
click at [307, 356] on div "Vehicles Owned Vehicles Leased Secured Assets Personal Items Money and Accounts…" at bounding box center [433, 442] width 511 height 668
click at [315, 326] on div "Vehicles Owned Vehicles Leased Secured Assets Personal Items Money and Accounts…" at bounding box center [433, 442] width 511 height 668
click at [283, 360] on div "Vehicles Owned Vehicles Leased Secured Assets Personal Items Money and Accounts…" at bounding box center [433, 442] width 511 height 668
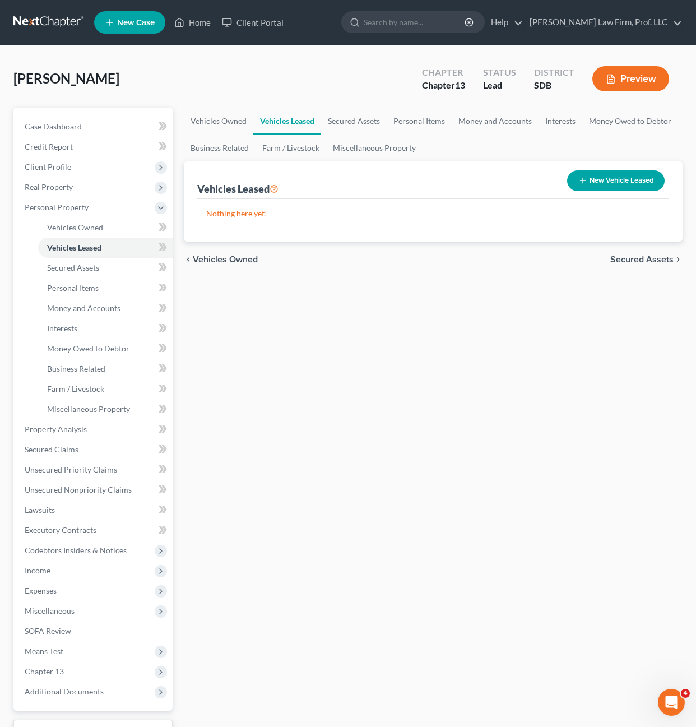
click at [305, 417] on div "Vehicles Owned Vehicles Leased Secured Assets Personal Items Money and Accounts…" at bounding box center [433, 442] width 511 height 668
click at [359, 375] on div "Vehicles Owned Vehicles Leased Secured Assets Personal Items Money and Accounts…" at bounding box center [433, 442] width 511 height 668
click at [85, 227] on span "Vehicles Owned" at bounding box center [75, 228] width 56 height 10
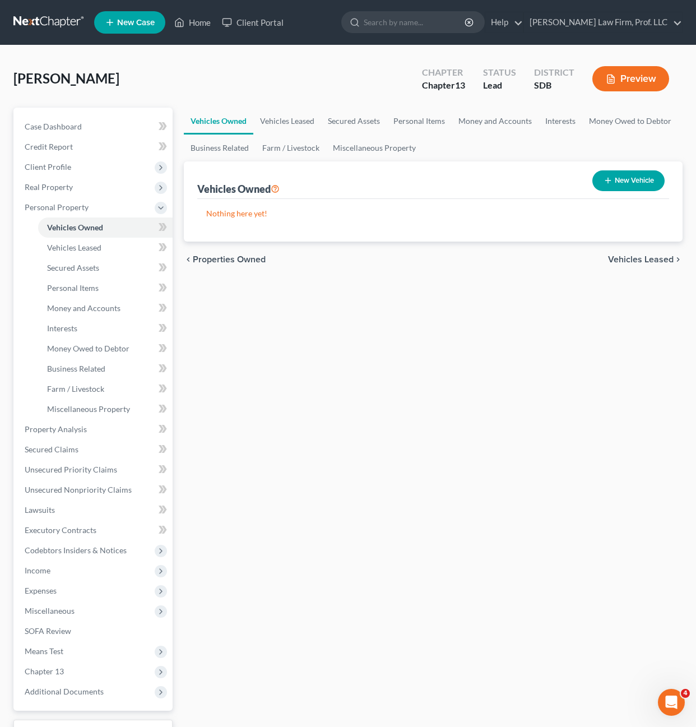
click at [635, 454] on div "Vehicles Owned Vehicles Leased Secured Assets Personal Items Money and Accounts…" at bounding box center [433, 442] width 511 height 668
click at [574, 431] on div "Vehicles Owned Vehicles Leased Secured Assets Personal Items Money and Accounts…" at bounding box center [431, 442] width 509 height 668
drag, startPoint x: 534, startPoint y: 435, endPoint x: 477, endPoint y: 441, distance: 58.1
click at [534, 435] on div "Vehicles Owned Vehicles Leased Secured Assets Personal Items Money and Accounts…" at bounding box center [431, 442] width 509 height 668
click at [214, 344] on div "Vehicles Owned Vehicles Leased Secured Assets Personal Items Money and Accounts…" at bounding box center [431, 442] width 509 height 668
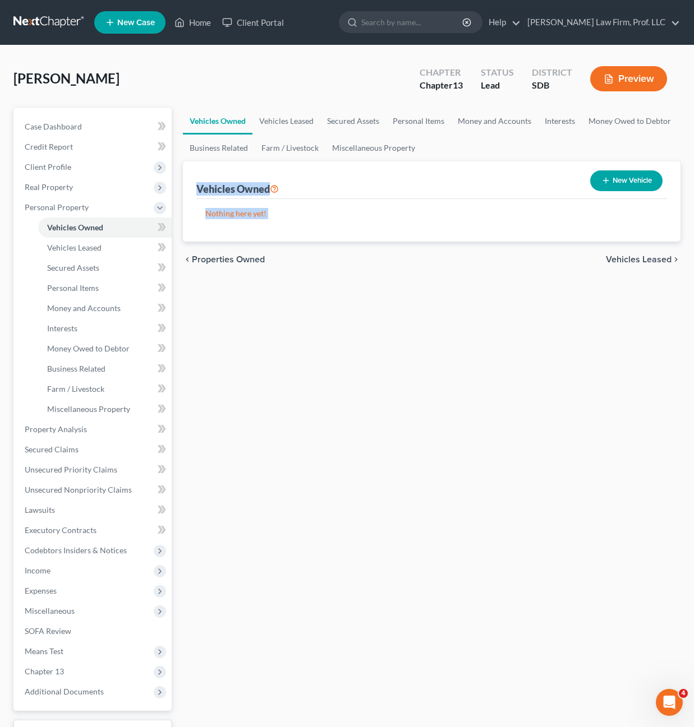
drag, startPoint x: 306, startPoint y: 297, endPoint x: 259, endPoint y: 285, distance: 48.6
click at [198, 192] on div "Vehicles Owned Vehicles Leased Secured Assets Personal Items Money and Accounts…" at bounding box center [431, 442] width 509 height 668
click at [346, 398] on div "Vehicles Owned Vehicles Leased Secured Assets Personal Items Money and Accounts…" at bounding box center [431, 442] width 509 height 668
click at [276, 382] on div "Vehicles Owned Vehicles Leased Secured Assets Personal Items Money and Accounts…" at bounding box center [431, 442] width 509 height 668
drag, startPoint x: 304, startPoint y: 299, endPoint x: 177, endPoint y: 52, distance: 278.1
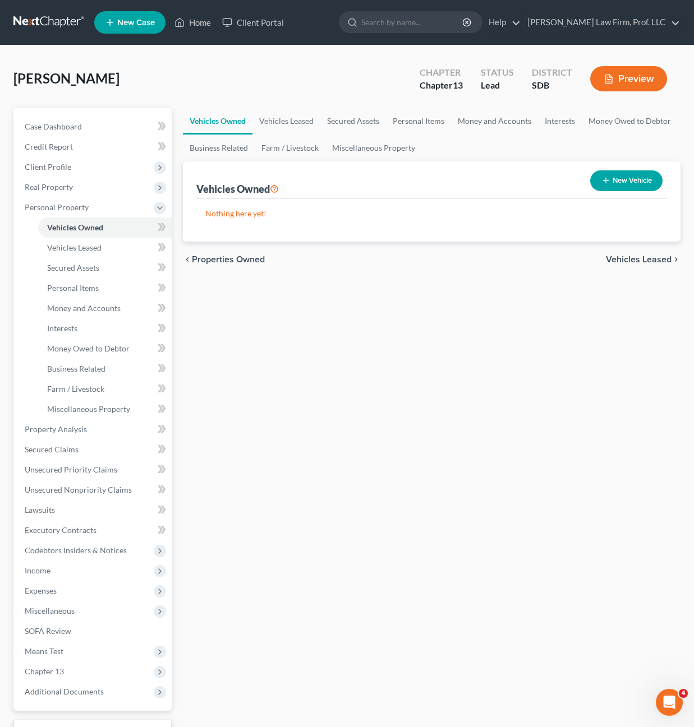
click at [177, 52] on div "Schallenkamp, Josephine Upgraded Chapter Chapter 13 Status Lead District SDB Pr…" at bounding box center [347, 421] width 694 height 753
click at [338, 447] on div "Vehicles Owned Vehicles Leased Secured Assets Personal Items Money and Accounts…" at bounding box center [431, 442] width 509 height 668
drag, startPoint x: 310, startPoint y: 355, endPoint x: 161, endPoint y: 56, distance: 334.0
click at [161, 56] on div "Schallenkamp, Josephine Upgraded Chapter Chapter 13 Status Lead District SDB Pr…" at bounding box center [347, 421] width 694 height 753
drag, startPoint x: 356, startPoint y: 396, endPoint x: 352, endPoint y: 388, distance: 9.0
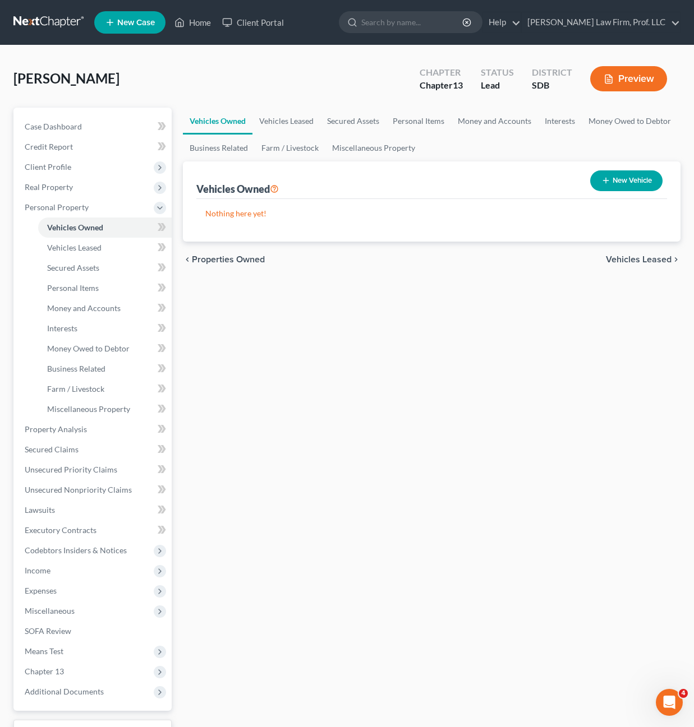
click at [357, 396] on div "Vehicles Owned Vehicles Leased Secured Assets Personal Items Money and Accounts…" at bounding box center [431, 442] width 509 height 668
drag, startPoint x: 344, startPoint y: 373, endPoint x: 352, endPoint y: 362, distance: 13.4
click at [344, 373] on div "Vehicles Owned Vehicles Leased Secured Assets Personal Items Money and Accounts…" at bounding box center [431, 442] width 509 height 668
click at [382, 353] on div "Vehicles Owned Vehicles Leased Secured Assets Personal Items Money and Accounts…" at bounding box center [431, 442] width 509 height 668
click at [285, 343] on div "Vehicles Owned Vehicles Leased Secured Assets Personal Items Money and Accounts…" at bounding box center [431, 442] width 509 height 668
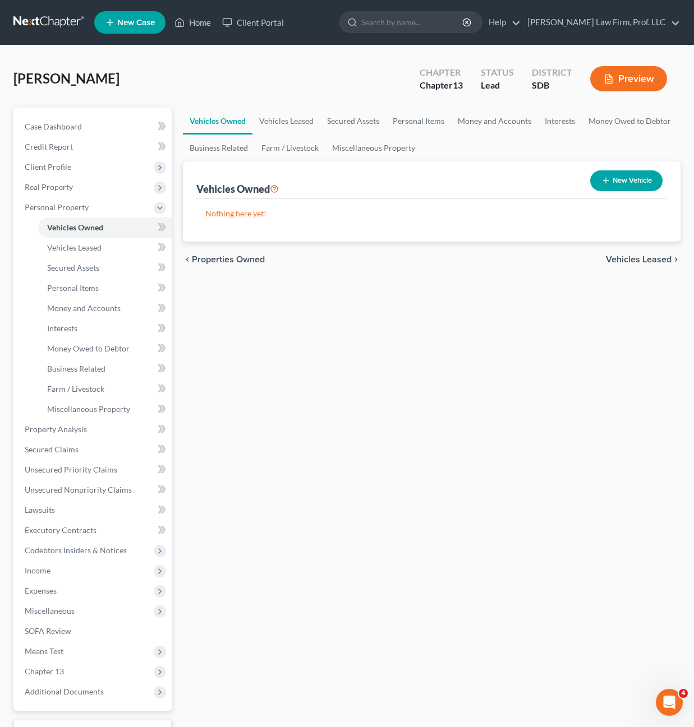
drag, startPoint x: 678, startPoint y: 339, endPoint x: 154, endPoint y: 85, distance: 582.6
click at [154, 85] on div "Schallenkamp, Josephine Upgraded Chapter Chapter 13 Status Lead District SDB Pr…" at bounding box center [346, 422] width 667 height 726
drag, startPoint x: 363, startPoint y: 341, endPoint x: 356, endPoint y: 343, distance: 6.9
click at [361, 343] on div "Vehicles Owned Vehicles Leased Secured Assets Personal Items Money and Accounts…" at bounding box center [431, 442] width 509 height 668
click at [313, 349] on div "Vehicles Owned Vehicles Leased Secured Assets Personal Items Money and Accounts…" at bounding box center [431, 442] width 509 height 668
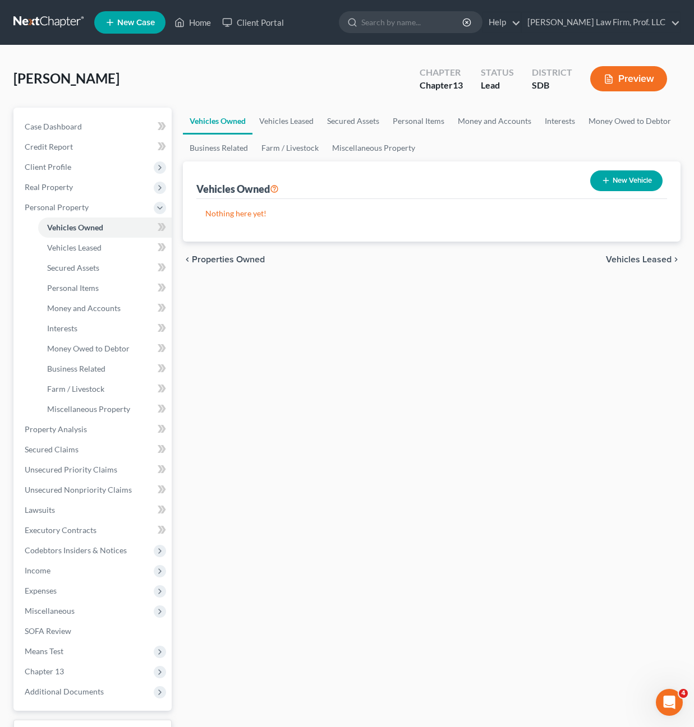
click at [261, 334] on div "Vehicles Owned Vehicles Leased Secured Assets Personal Items Money and Accounts…" at bounding box center [431, 442] width 509 height 668
click at [293, 386] on div "Vehicles Owned Vehicles Leased Secured Assets Personal Items Money and Accounts…" at bounding box center [431, 442] width 509 height 668
click at [384, 490] on div "Vehicles Owned Vehicles Leased Secured Assets Personal Items Money and Accounts…" at bounding box center [431, 442] width 509 height 668
drag, startPoint x: 418, startPoint y: 418, endPoint x: 407, endPoint y: 419, distance: 11.2
click at [417, 417] on div "Vehicles Owned Vehicles Leased Secured Assets Personal Items Money and Accounts…" at bounding box center [431, 442] width 509 height 668
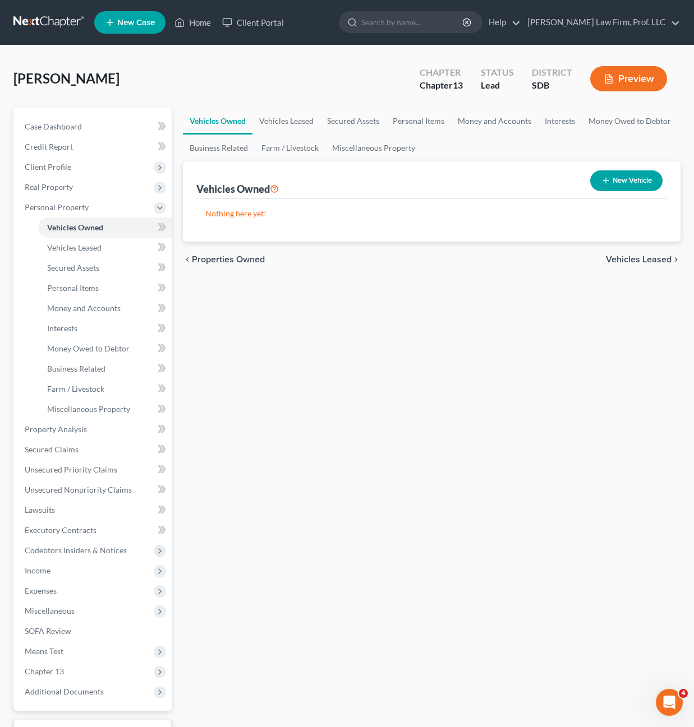
click at [334, 355] on div "Vehicles Owned Vehicles Leased Secured Assets Personal Items Money and Accounts…" at bounding box center [431, 442] width 509 height 668
click at [417, 371] on div "Vehicles Owned Vehicles Leased Secured Assets Personal Items Money and Accounts…" at bounding box center [431, 442] width 509 height 668
click at [391, 367] on div "Vehicles Owned Vehicles Leased Secured Assets Personal Items Money and Accounts…" at bounding box center [431, 442] width 509 height 668
click at [504, 296] on div "Vehicles Owned Vehicles Leased Secured Assets Personal Items Money and Accounts…" at bounding box center [431, 442] width 509 height 668
click at [471, 421] on div "Vehicles Owned Vehicles Leased Secured Assets Personal Items Money and Accounts…" at bounding box center [431, 442] width 509 height 668
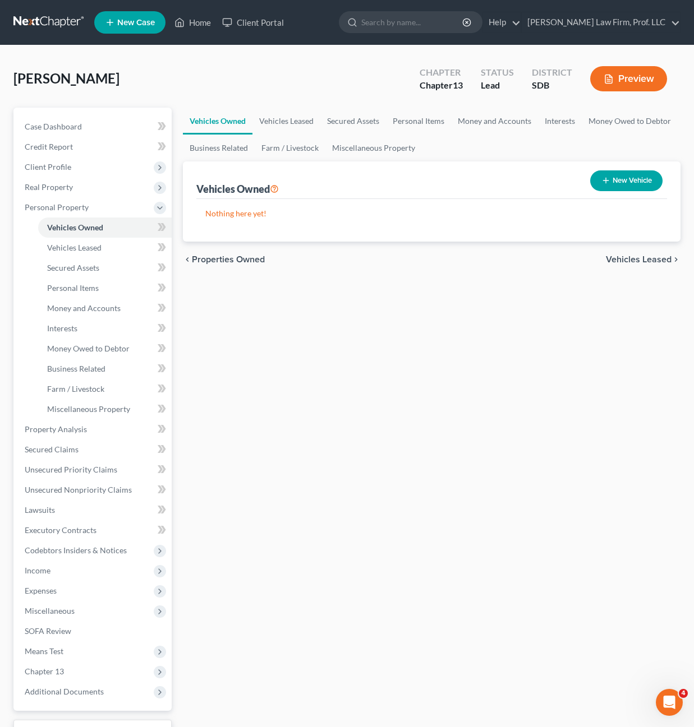
click at [476, 453] on div "Vehicles Owned Vehicles Leased Secured Assets Personal Items Money and Accounts…" at bounding box center [431, 442] width 509 height 668
click at [496, 337] on div "Vehicles Owned Vehicles Leased Secured Assets Personal Items Money and Accounts…" at bounding box center [431, 442] width 509 height 668
drag, startPoint x: 460, startPoint y: 335, endPoint x: 182, endPoint y: 168, distance: 324.2
click at [445, 315] on div "Vehicles Owned Vehicles Leased Secured Assets Personal Items Money and Accounts…" at bounding box center [431, 442] width 509 height 668
click at [190, 15] on link "Home" at bounding box center [193, 22] width 48 height 20
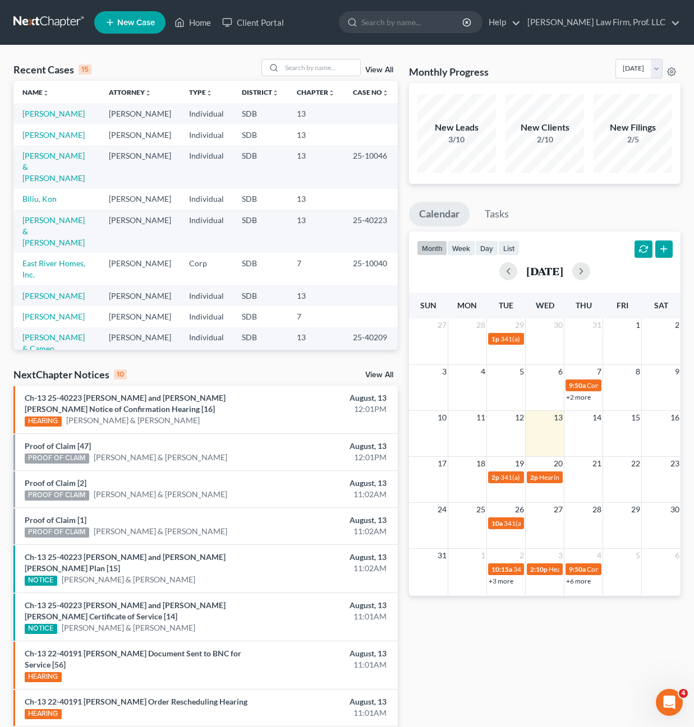
click at [27, 193] on td "Biliu, Kon" at bounding box center [56, 199] width 86 height 21
click at [31, 196] on link "Biliu, Kon" at bounding box center [39, 199] width 34 height 10
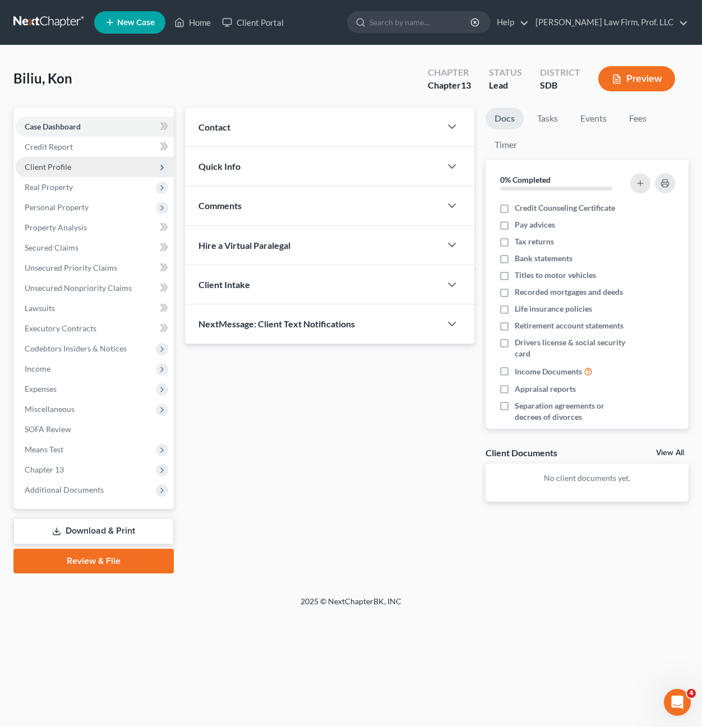
click at [47, 169] on span "Client Profile" at bounding box center [48, 167] width 47 height 10
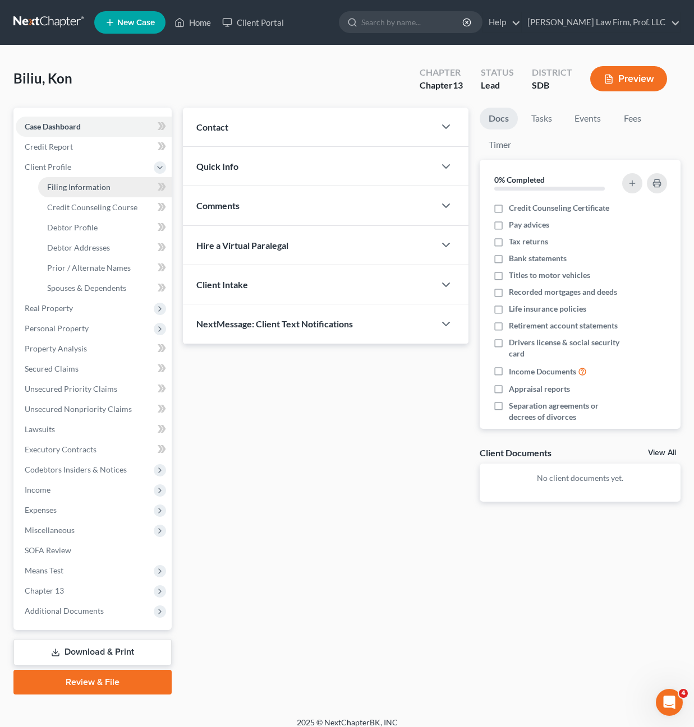
click at [85, 188] on span "Filing Information" at bounding box center [78, 187] width 63 height 10
select select "0"
select select "3"
select select "0"
select select "3"
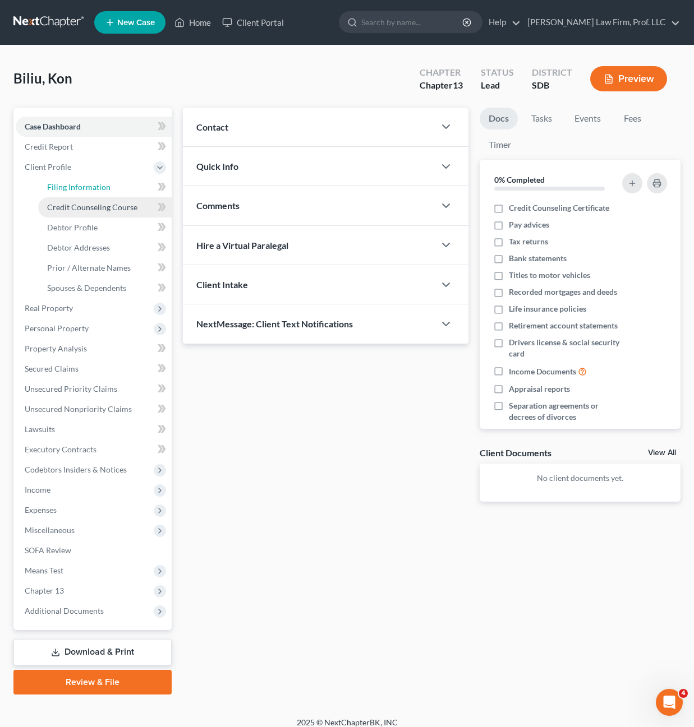
select select "73"
select select "0"
select select "43"
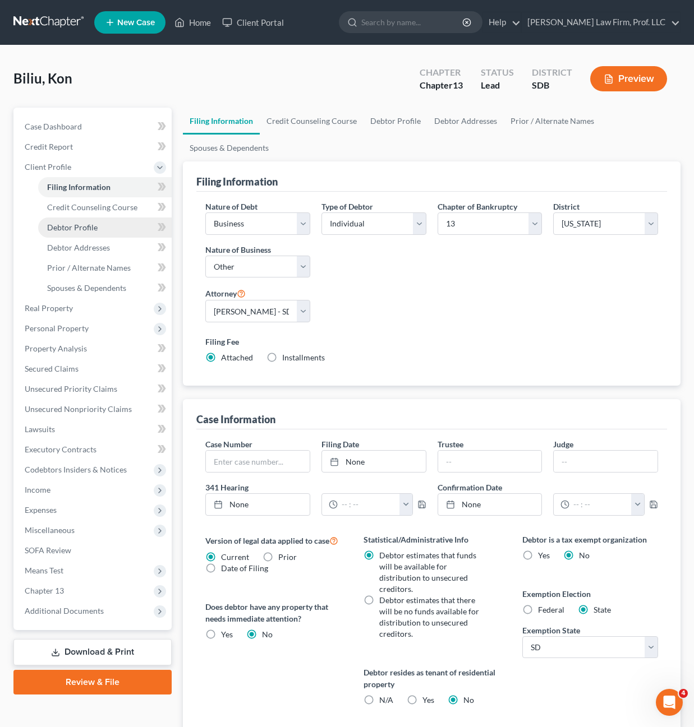
click at [79, 228] on span "Debtor Profile" at bounding box center [72, 228] width 50 height 10
select select "1"
select select "3"
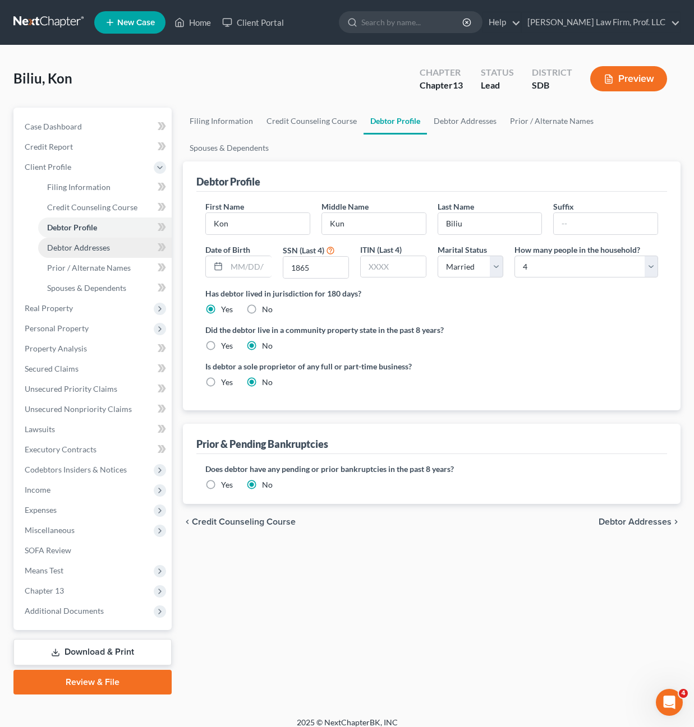
click at [67, 242] on link "Debtor Addresses" at bounding box center [104, 248] width 133 height 20
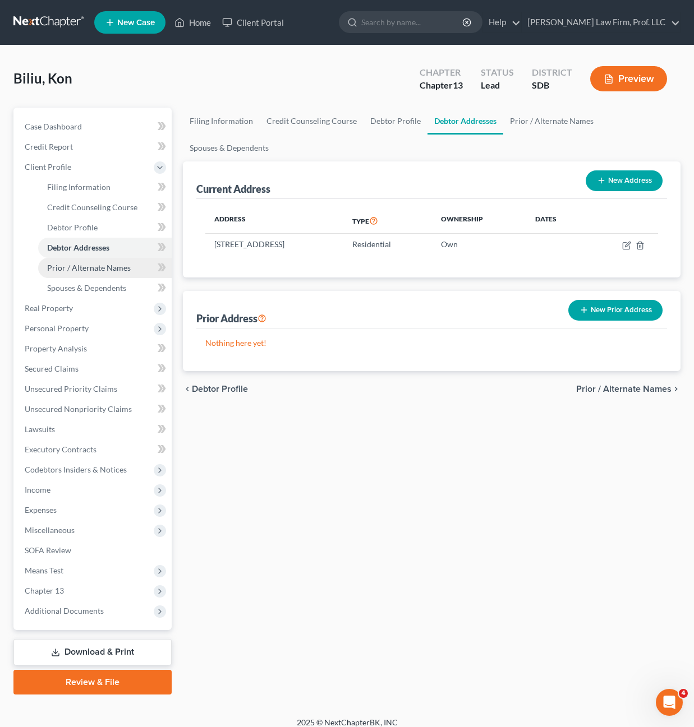
click at [95, 267] on span "Prior / Alternate Names" at bounding box center [89, 268] width 84 height 10
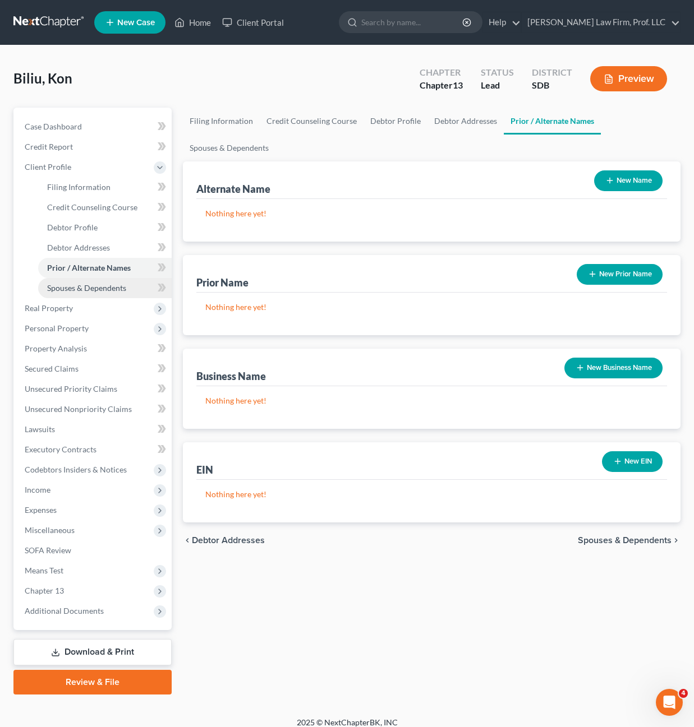
click at [91, 286] on span "Spouses & Dependents" at bounding box center [86, 288] width 79 height 10
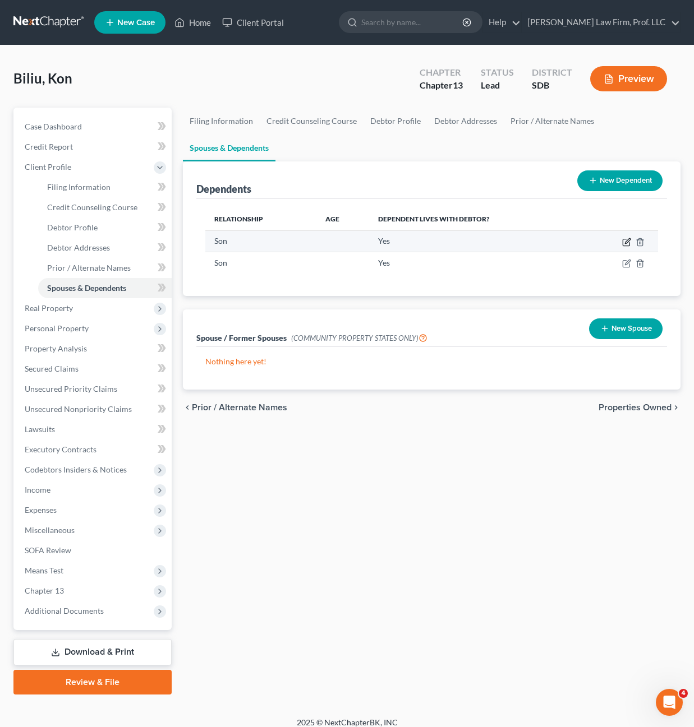
click at [627, 242] on icon "button" at bounding box center [627, 240] width 5 height 5
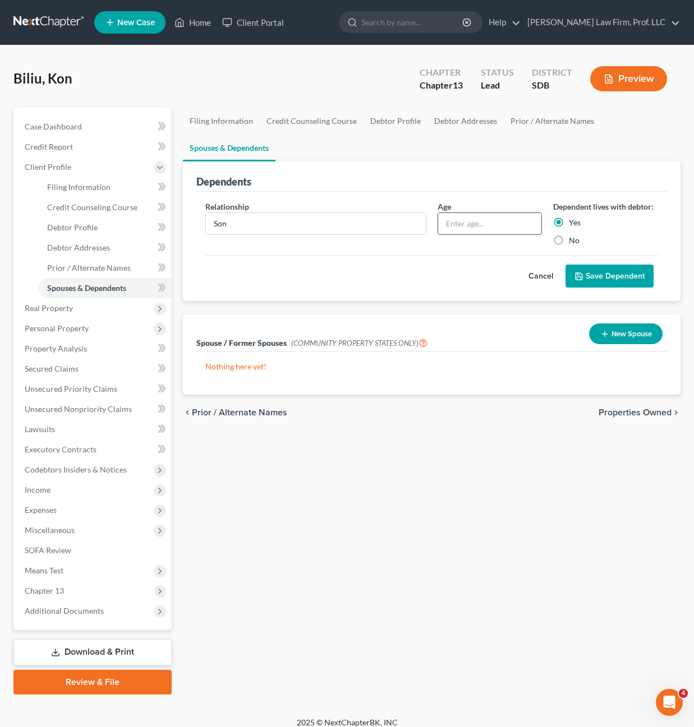
drag, startPoint x: 474, startPoint y: 229, endPoint x: 476, endPoint y: 217, distance: 12.5
click at [474, 227] on input "text" at bounding box center [490, 223] width 104 height 21
type input "16"
click at [591, 274] on button "Save Dependent" at bounding box center [609, 277] width 88 height 24
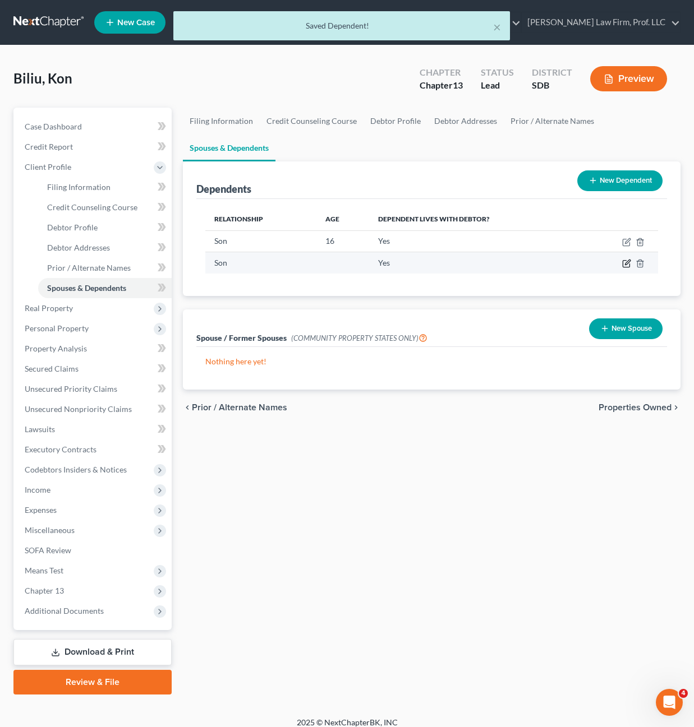
click at [625, 264] on icon "button" at bounding box center [626, 263] width 9 height 9
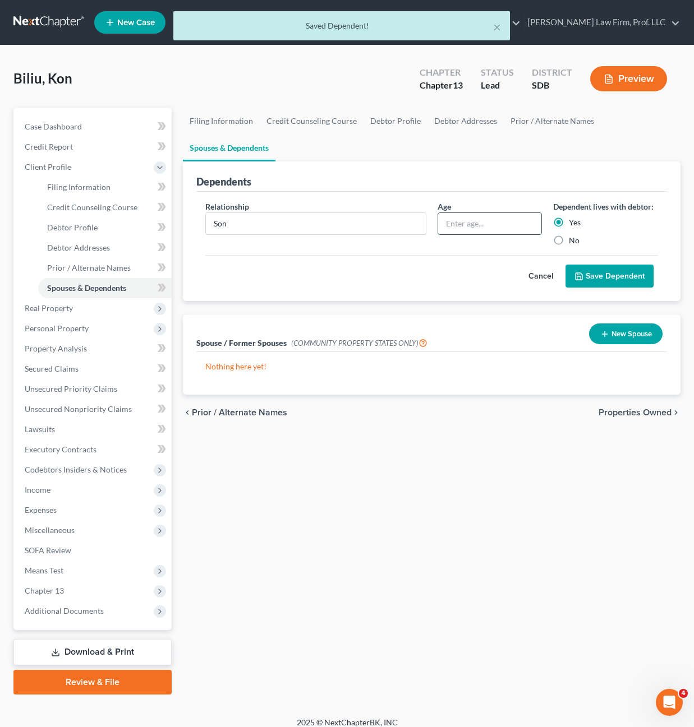
click at [451, 230] on input "text" at bounding box center [490, 223] width 104 height 21
type input "13"
click at [571, 271] on button "Save Dependent" at bounding box center [609, 277] width 88 height 24
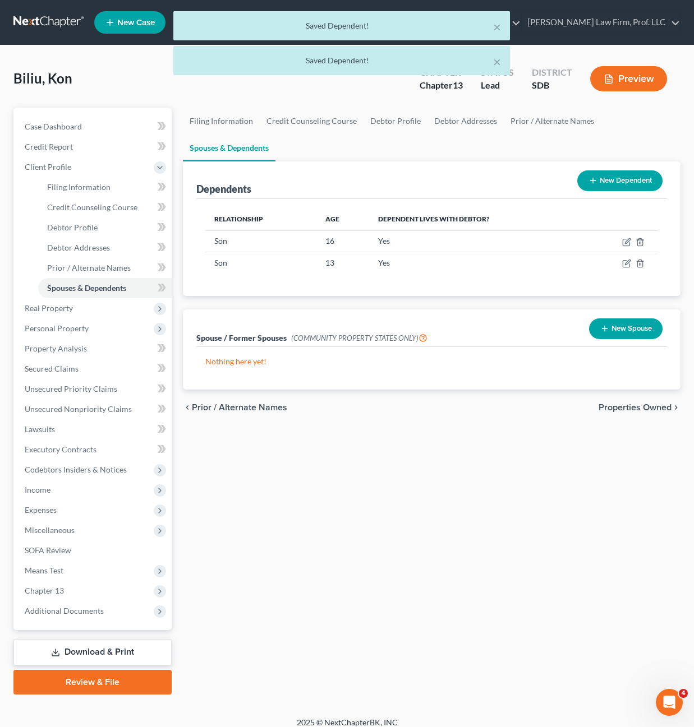
click at [407, 529] on div "Filing Information Credit Counseling Course Debtor Profile Debtor Addresses Pri…" at bounding box center [431, 401] width 509 height 587
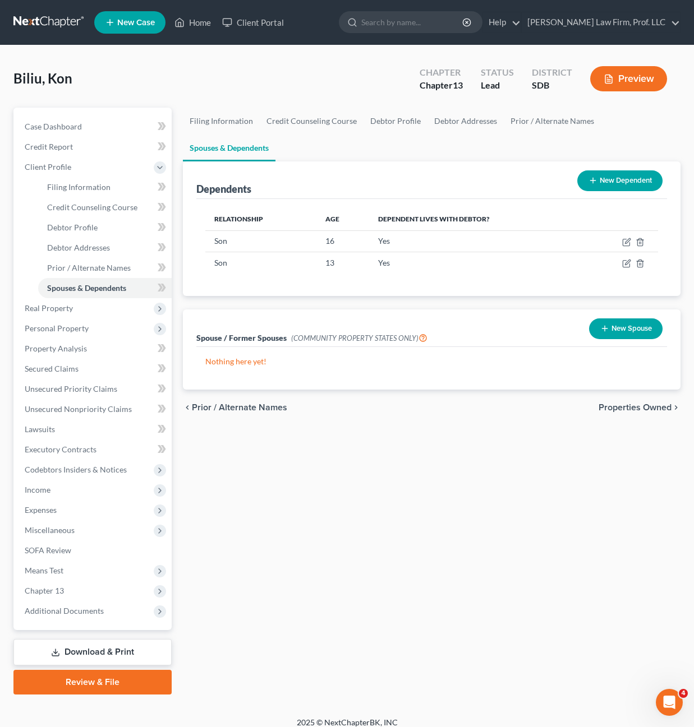
click at [493, 560] on div "Filing Information Credit Counseling Course Debtor Profile Debtor Addresses Pri…" at bounding box center [431, 401] width 509 height 587
click at [576, 561] on div "Filing Information Credit Counseling Course Debtor Profile Debtor Addresses Pri…" at bounding box center [431, 401] width 509 height 587
click at [428, 597] on div "Filing Information Credit Counseling Course Debtor Profile Debtor Addresses Pri…" at bounding box center [431, 401] width 509 height 587
click at [343, 530] on div "Filing Information Credit Counseling Course Debtor Profile Debtor Addresses Pri…" at bounding box center [431, 401] width 509 height 587
click at [315, 527] on div "Filing Information Credit Counseling Course Debtor Profile Debtor Addresses Pri…" at bounding box center [431, 401] width 509 height 587
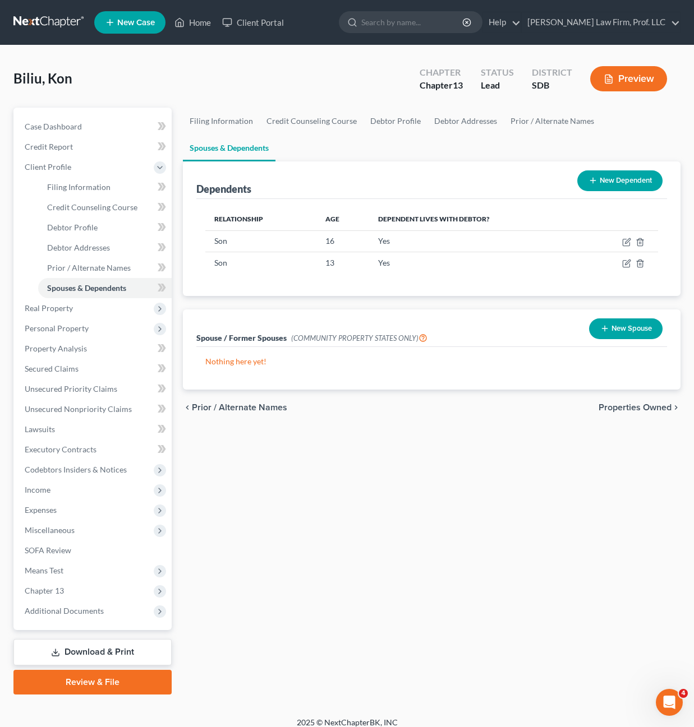
click at [322, 506] on div "Filing Information Credit Counseling Course Debtor Profile Debtor Addresses Pri…" at bounding box center [431, 401] width 509 height 587
click at [378, 483] on div "Filing Information Credit Counseling Course Debtor Profile Debtor Addresses Pri…" at bounding box center [431, 401] width 509 height 587
click at [46, 495] on span "Income" at bounding box center [94, 490] width 156 height 20
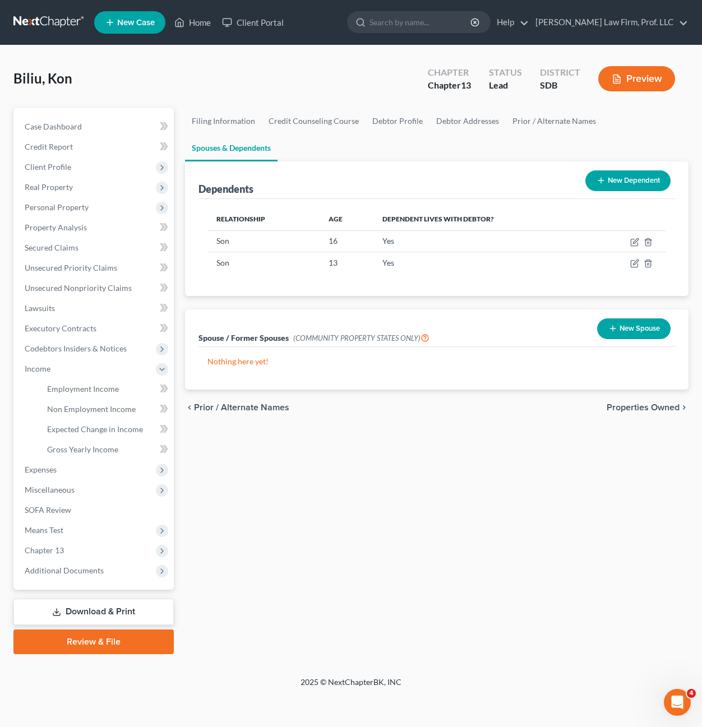
click at [409, 533] on div "Filing Information Credit Counseling Course Debtor Profile Debtor Addresses Pri…" at bounding box center [436, 381] width 515 height 547
click at [101, 396] on link "Employment Income" at bounding box center [106, 389] width 136 height 20
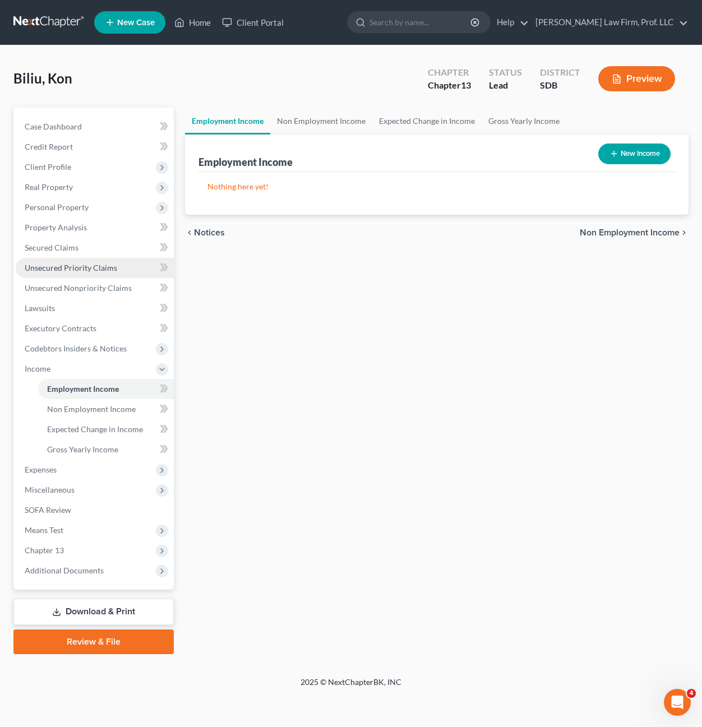
drag, startPoint x: 62, startPoint y: 263, endPoint x: 91, endPoint y: 269, distance: 29.7
click at [62, 263] on span "Unsecured Priority Claims" at bounding box center [71, 268] width 93 height 10
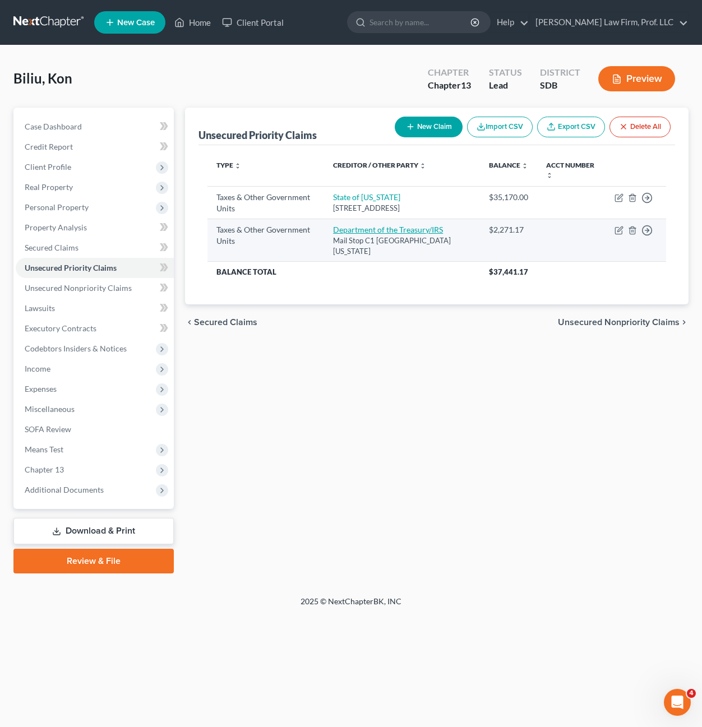
click at [370, 234] on link "Department of the Treasury/IRS" at bounding box center [388, 230] width 110 height 10
select select "0"
select select "26"
select select "0"
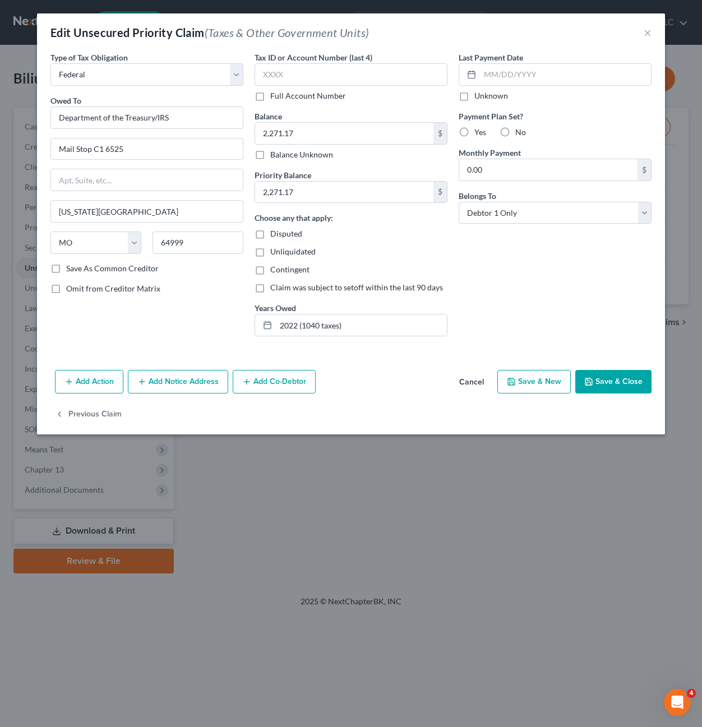
click at [520, 263] on div "Last Payment Date Unknown Payment Plan Set? Yes No Monthly Payment 0.00 $ Belon…" at bounding box center [555, 199] width 204 height 294
click at [202, 288] on div "Omit from Creditor Matrix" at bounding box center [146, 288] width 193 height 11
click at [580, 281] on div "Last Payment Date Unknown Payment Plan Set? Yes No Monthly Payment 0.00 $ Belon…" at bounding box center [555, 199] width 204 height 294
click at [499, 284] on div "Last Payment Date Unknown Payment Plan Set? Yes No Monthly Payment 0.00 $ Belon…" at bounding box center [555, 199] width 204 height 294
click at [651, 39] on button "×" at bounding box center [648, 32] width 8 height 13
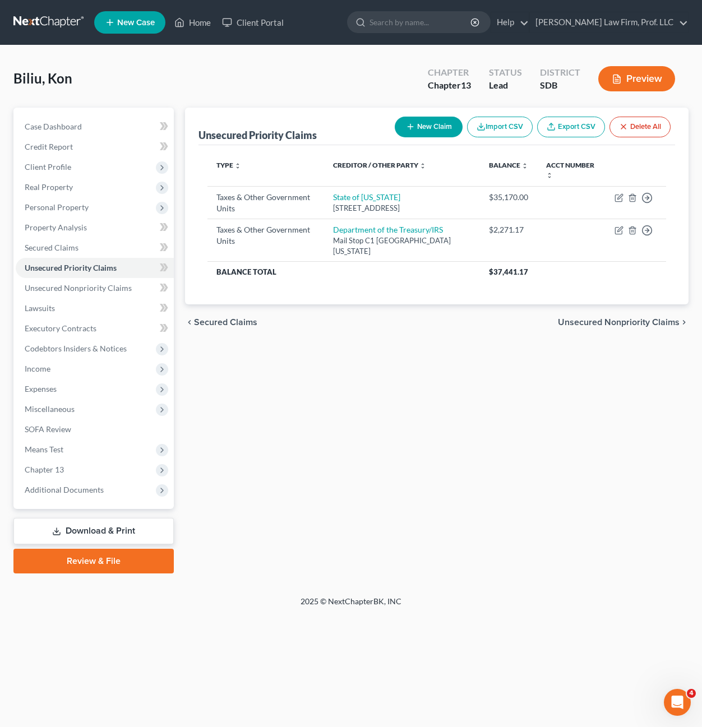
click at [391, 508] on div "Unsecured Priority Claims New Claim Import CSV Export CSV Delete All Type expan…" at bounding box center [436, 341] width 515 height 466
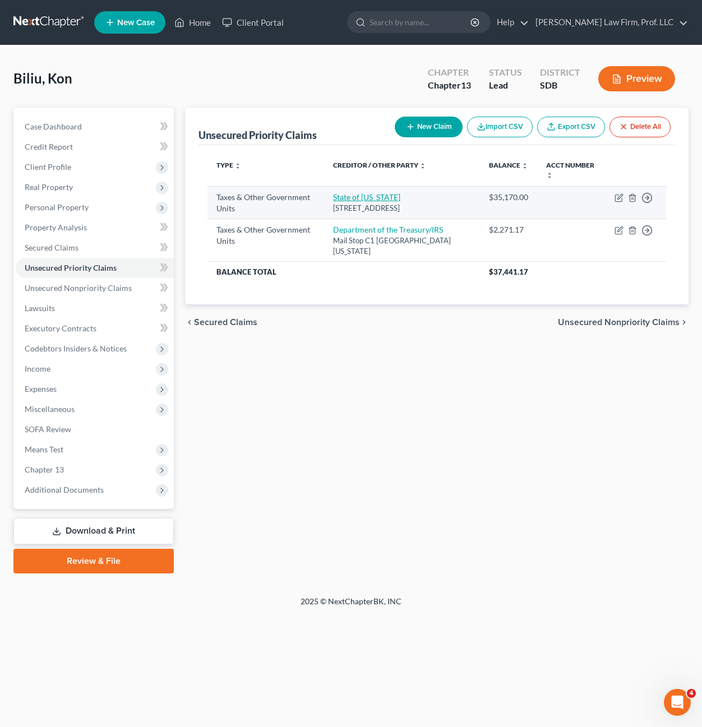
click at [367, 196] on link "State of Ohio" at bounding box center [366, 197] width 67 height 10
select select "2"
select select "36"
select select "0"
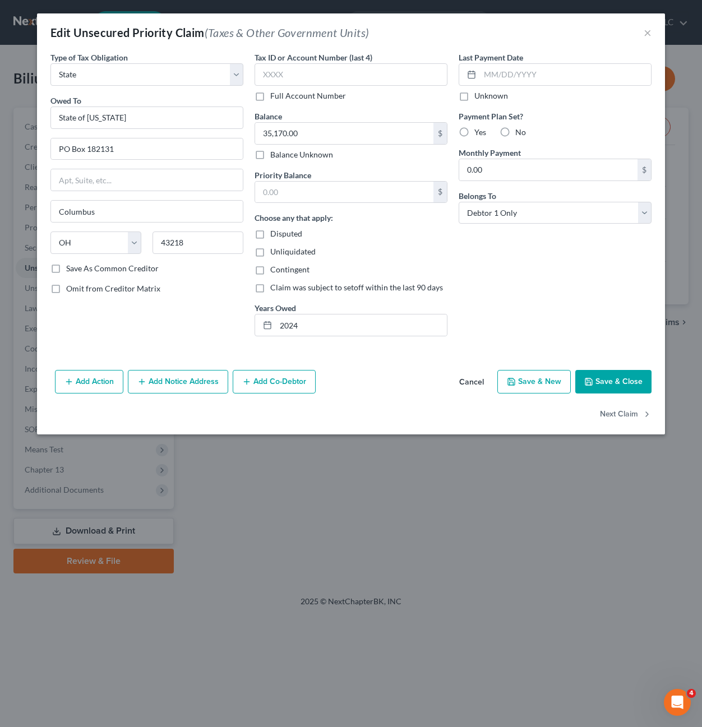
click at [559, 273] on div "Last Payment Date Unknown Payment Plan Set? Yes No Monthly Payment 0.00 $ Belon…" at bounding box center [555, 199] width 204 height 294
click at [529, 324] on div "Last Payment Date Unknown Payment Plan Set? Yes No Monthly Payment 0.00 $ Belon…" at bounding box center [555, 199] width 204 height 294
click at [626, 393] on button "Save & Close" at bounding box center [613, 382] width 76 height 24
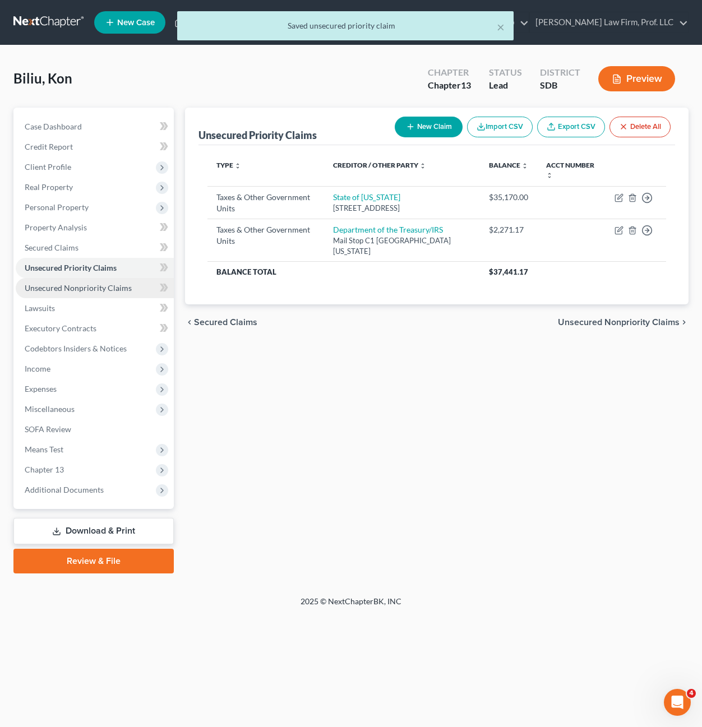
click at [91, 296] on link "Unsecured Nonpriority Claims" at bounding box center [95, 288] width 158 height 20
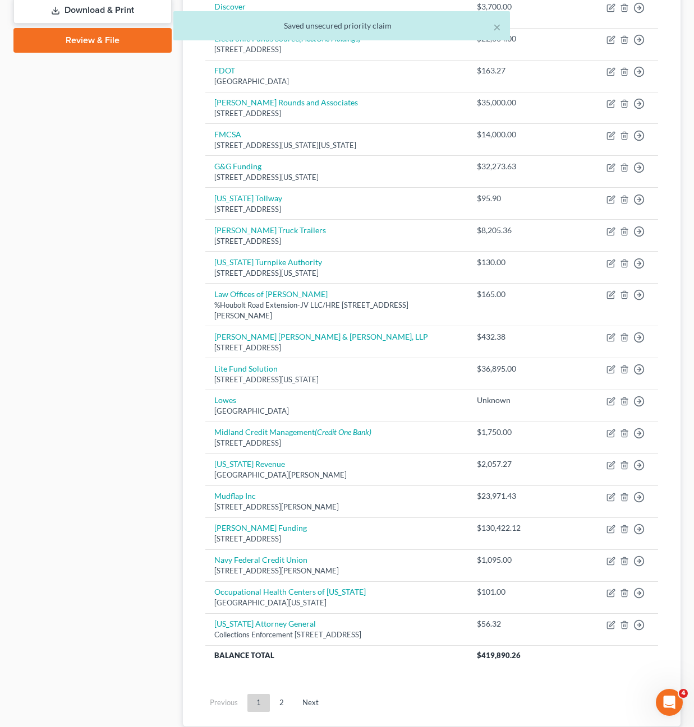
scroll to position [609, 0]
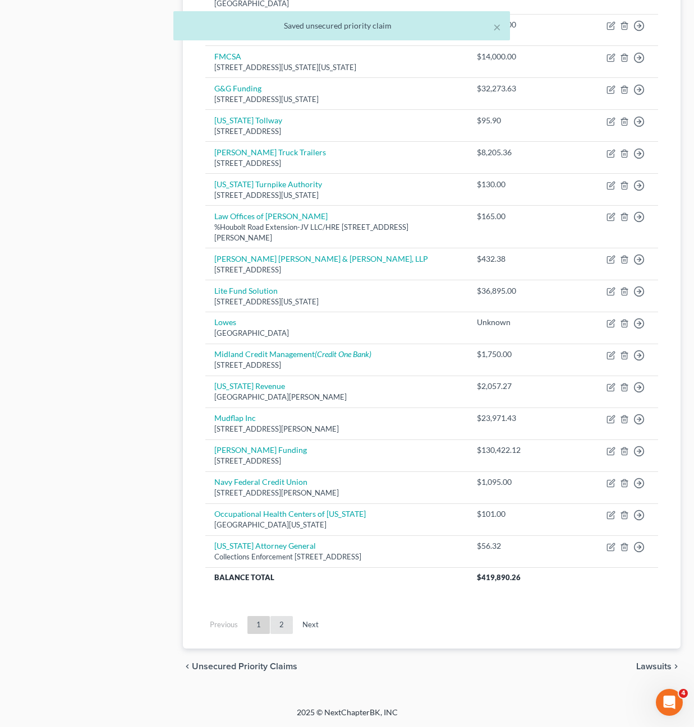
click at [272, 623] on link "2" at bounding box center [281, 625] width 22 height 18
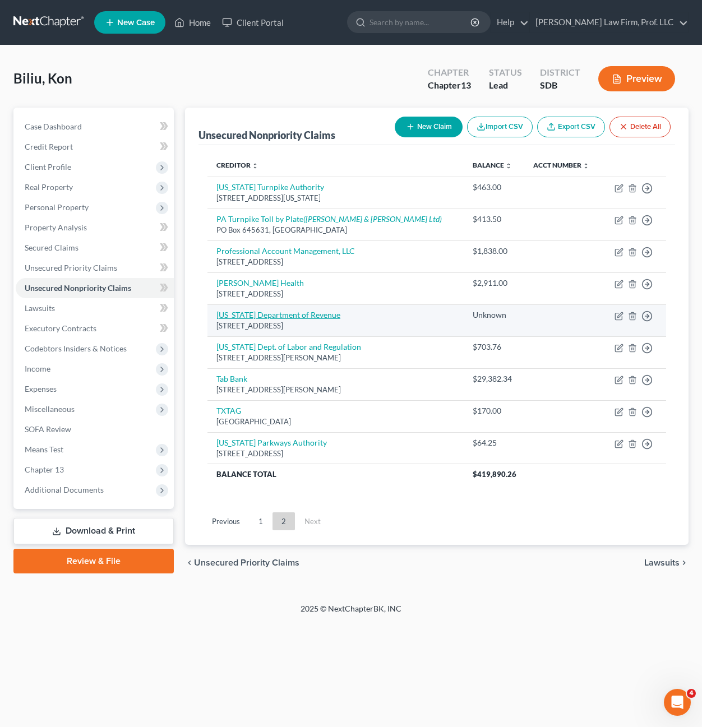
click at [323, 313] on link "South Dakota Department of Revenue" at bounding box center [278, 315] width 124 height 10
select select "43"
select select "14"
select select "0"
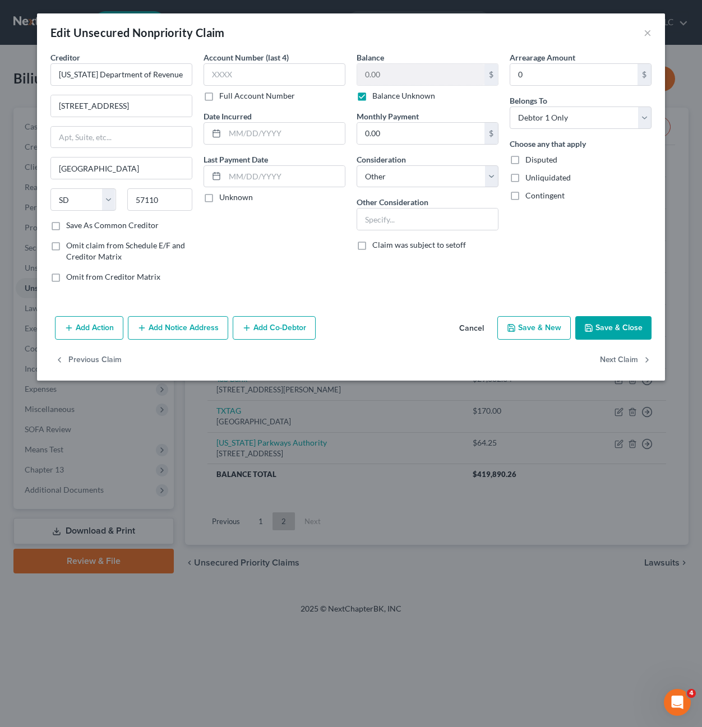
click at [576, 236] on div "Arrearage Amount 0 $ Belongs To * Select Debtor 1 Only Debtor 2 Only Debtor 1 A…" at bounding box center [580, 172] width 153 height 240
click at [398, 95] on label "Balance Unknown" at bounding box center [403, 95] width 63 height 11
click at [384, 95] on input "Balance Unknown" at bounding box center [380, 93] width 7 height 7
checkbox input "false"
click at [583, 241] on div "Arrearage Amount 0 $ Belongs To * Select Debtor 1 Only Debtor 2 Only Debtor 1 A…" at bounding box center [580, 172] width 153 height 240
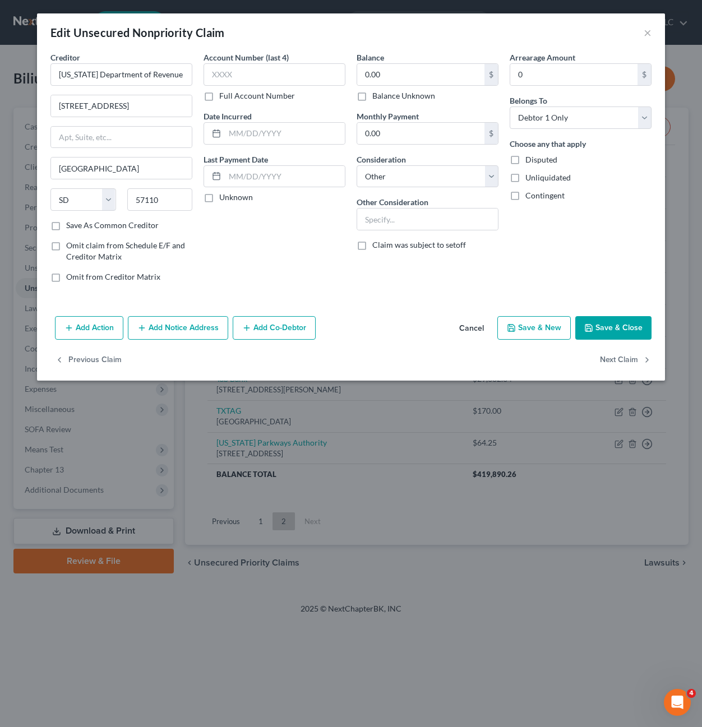
click at [543, 160] on span "Disputed" at bounding box center [541, 160] width 32 height 10
click at [537, 160] on input "Disputed" at bounding box center [533, 157] width 7 height 7
checkbox input "true"
click at [589, 327] on icon "button" at bounding box center [588, 328] width 9 height 9
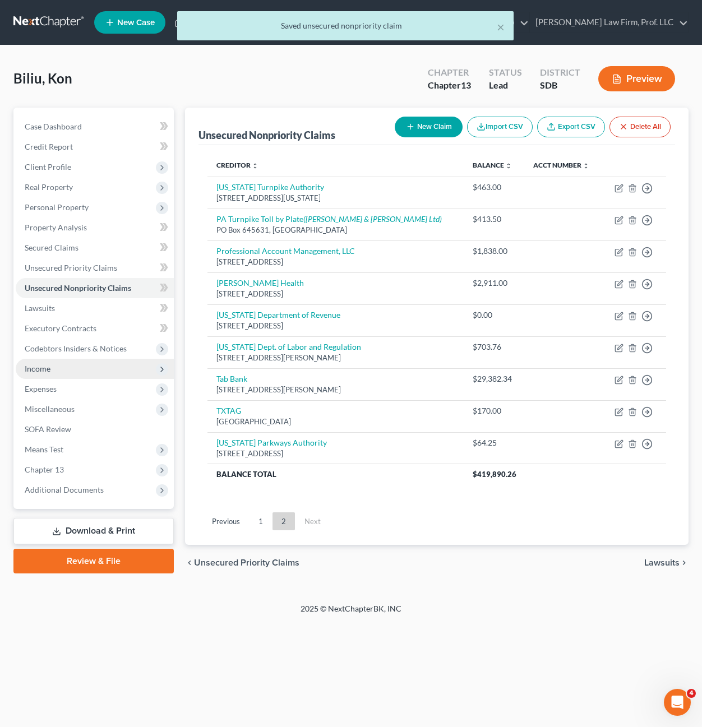
click at [46, 372] on span "Income" at bounding box center [38, 369] width 26 height 10
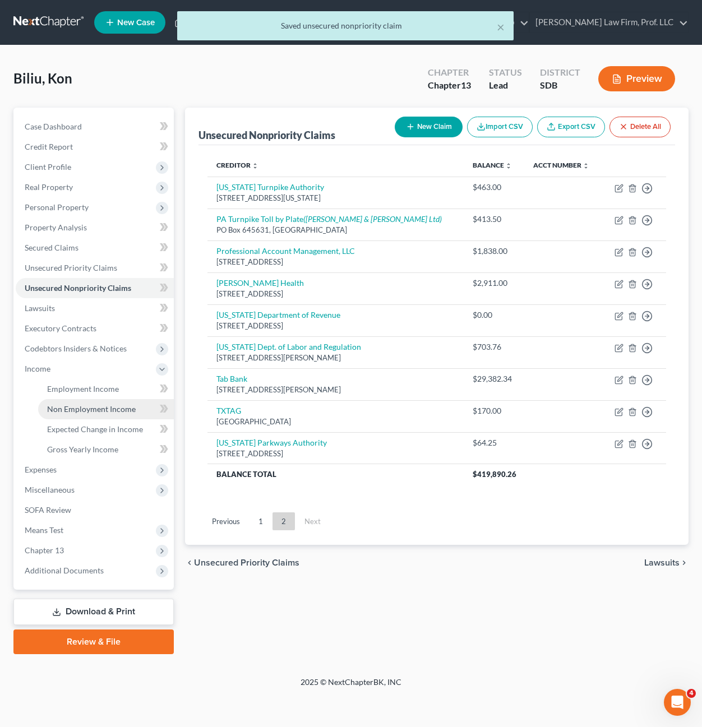
click at [79, 410] on span "Non Employment Income" at bounding box center [91, 409] width 89 height 10
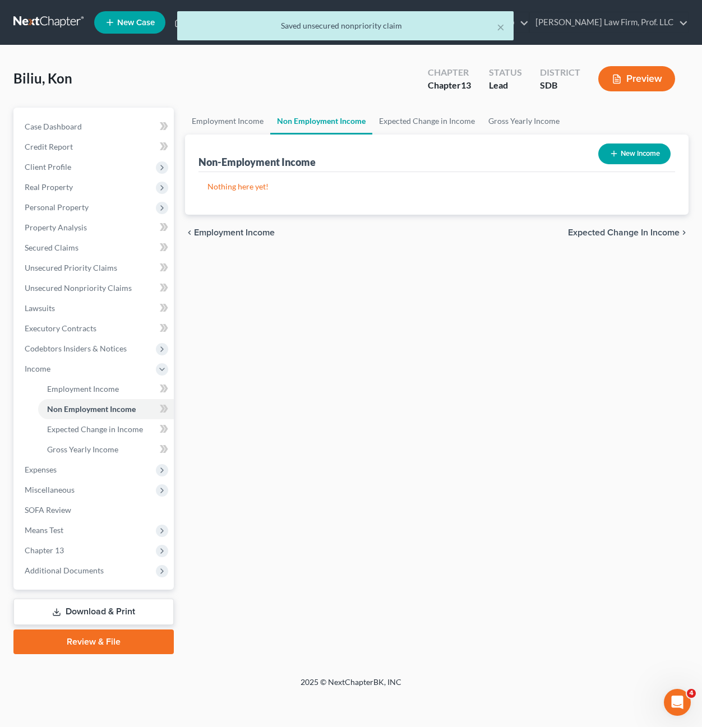
click at [364, 421] on div "Employment Income Non Employment Income Expected Change in Income Gross Yearly …" at bounding box center [436, 381] width 515 height 547
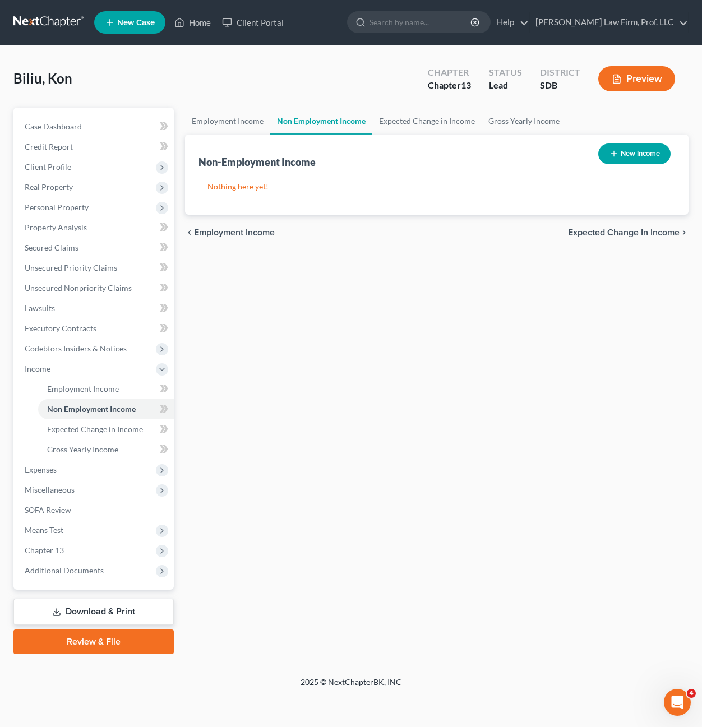
click at [347, 428] on div "Employment Income Non Employment Income Expected Change in Income Gross Yearly …" at bounding box center [436, 381] width 515 height 547
click at [393, 403] on div "Employment Income Non Employment Income Expected Change in Income Gross Yearly …" at bounding box center [436, 381] width 515 height 547
click at [405, 536] on div "Employment Income Non Employment Income Expected Change in Income Gross Yearly …" at bounding box center [436, 381] width 515 height 547
click at [389, 445] on div "Employment Income Non Employment Income Expected Change in Income Gross Yearly …" at bounding box center [436, 381] width 515 height 547
click at [401, 378] on div "Employment Income Non Employment Income Expected Change in Income Gross Yearly …" at bounding box center [436, 381] width 515 height 547
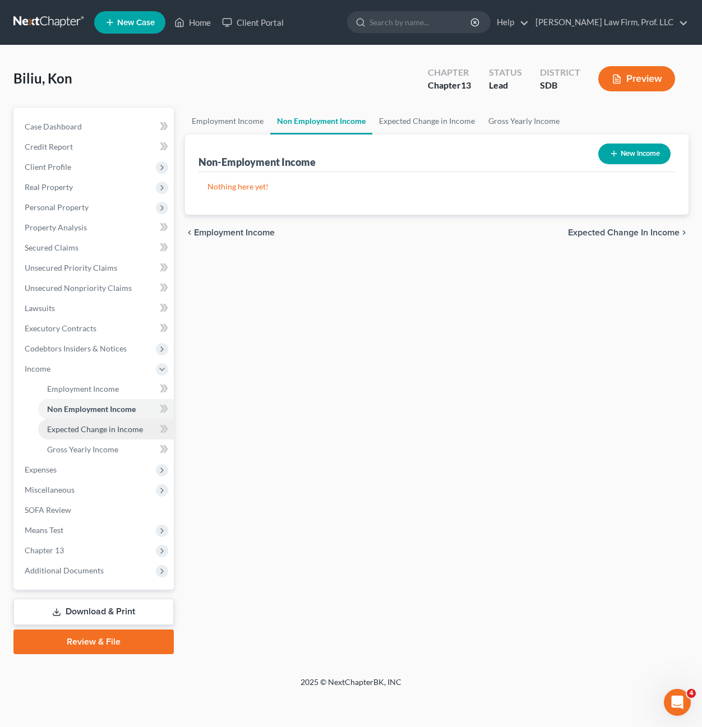
click at [78, 427] on span "Expected Change in Income" at bounding box center [95, 429] width 96 height 10
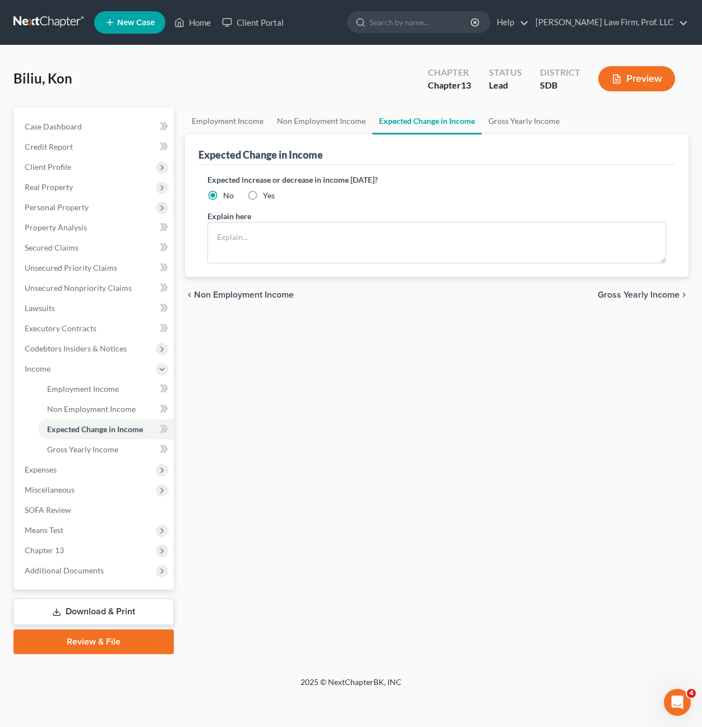
click at [349, 426] on div "Employment Income Non Employment Income Expected Change in Income Gross Yearly …" at bounding box center [436, 381] width 515 height 547
drag, startPoint x: 327, startPoint y: 502, endPoint x: 286, endPoint y: 490, distance: 43.3
click at [327, 500] on div "Employment Income Non Employment Income Expected Change in Income Gross Yearly …" at bounding box center [436, 381] width 515 height 547
drag, startPoint x: 362, startPoint y: 560, endPoint x: 326, endPoint y: 552, distance: 36.3
click at [353, 559] on div "Employment Income Non Employment Income Expected Change in Income Gross Yearly …" at bounding box center [436, 381] width 515 height 547
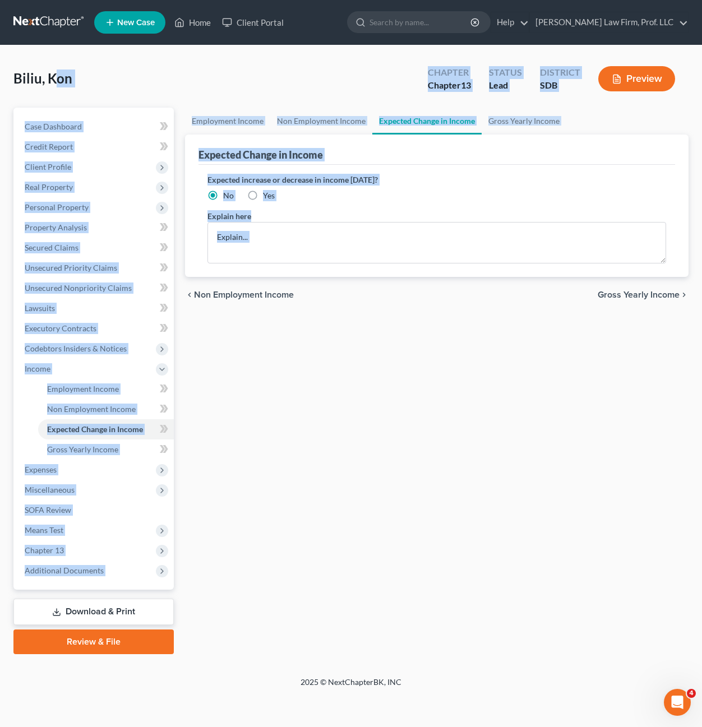
drag, startPoint x: 241, startPoint y: 588, endPoint x: 58, endPoint y: 52, distance: 566.9
click at [58, 52] on div "Biliu, Kon Upgraded Chapter Chapter 13 Status Lead District SDB Preview Petitio…" at bounding box center [351, 360] width 702 height 631
click at [104, 67] on div "Biliu, Kon Upgraded Chapter Chapter 13 Status Lead District SDB Preview" at bounding box center [350, 83] width 675 height 49
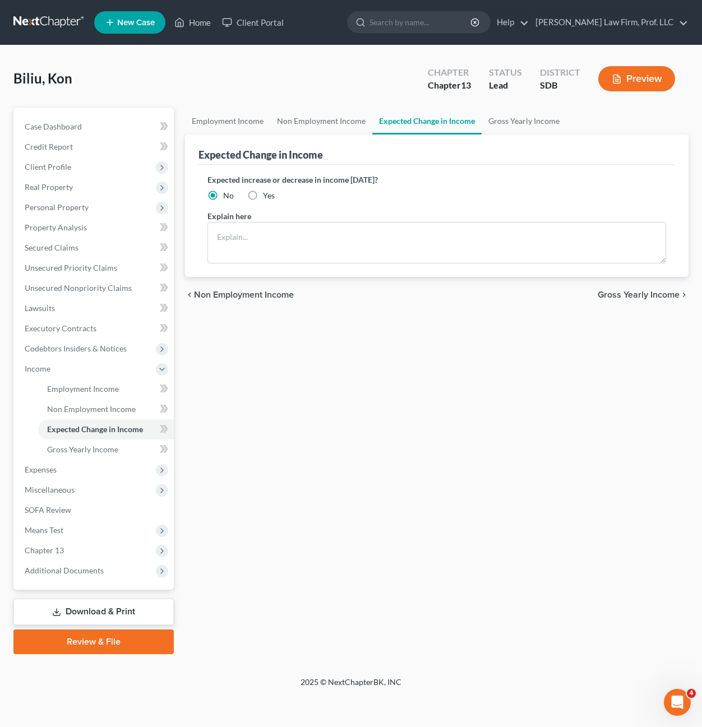
click at [424, 570] on div "Employment Income Non Employment Income Expected Change in Income Gross Yearly …" at bounding box center [436, 381] width 515 height 547
click at [69, 201] on span "Personal Property" at bounding box center [95, 207] width 158 height 20
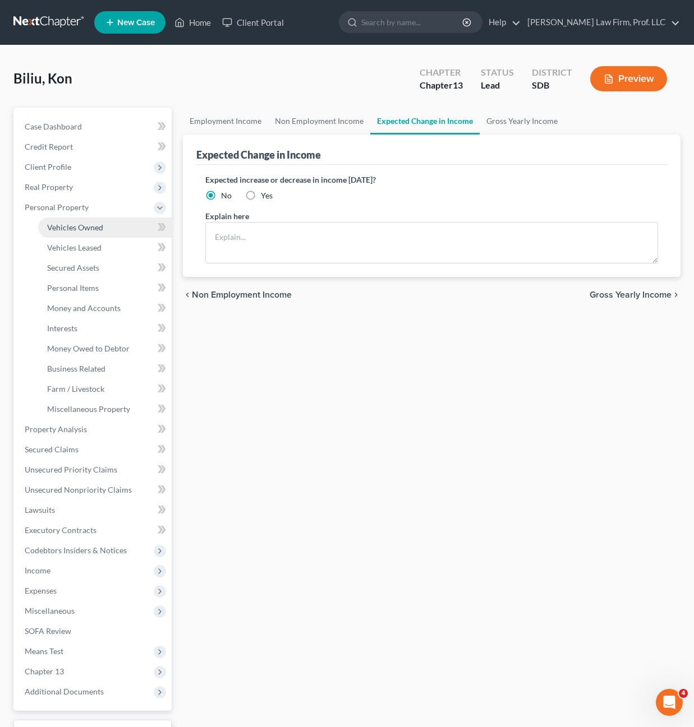
click at [73, 233] on link "Vehicles Owned" at bounding box center [104, 228] width 133 height 20
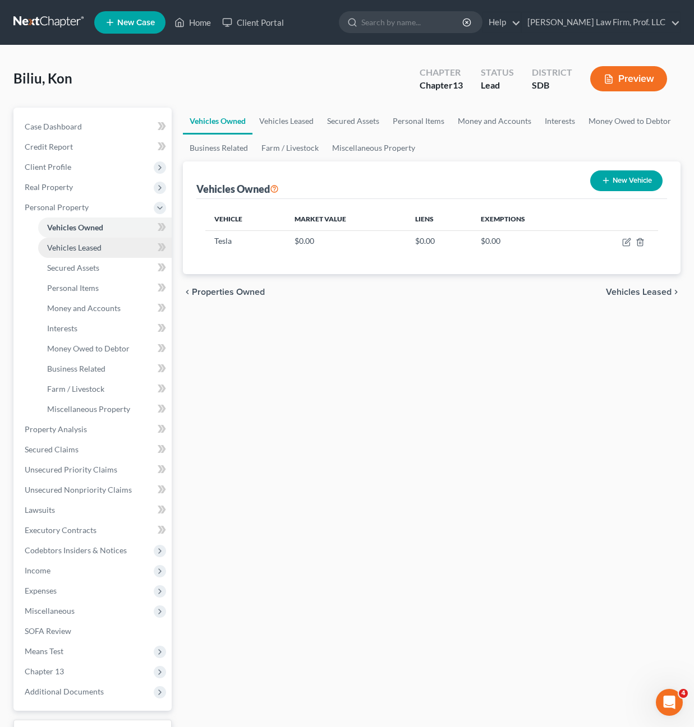
click at [63, 253] on link "Vehicles Leased" at bounding box center [104, 248] width 133 height 20
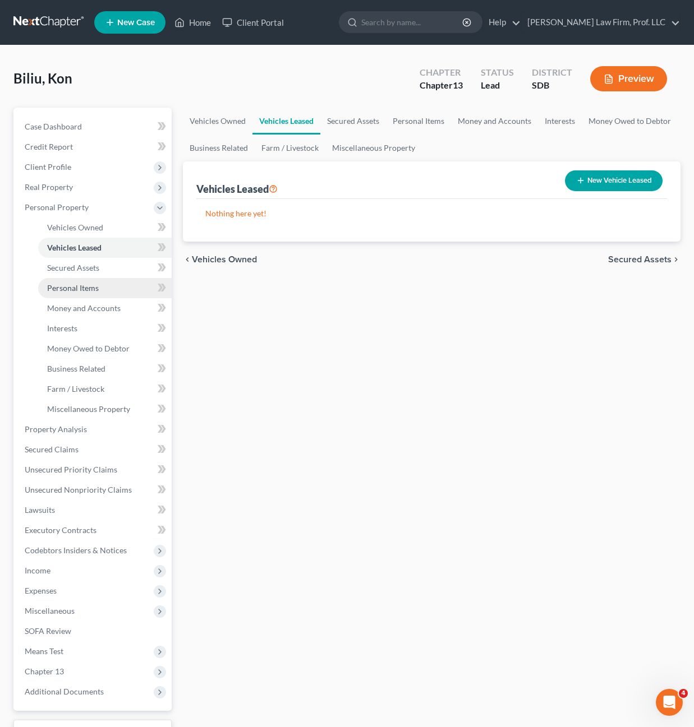
click at [79, 279] on link "Personal Items" at bounding box center [104, 288] width 133 height 20
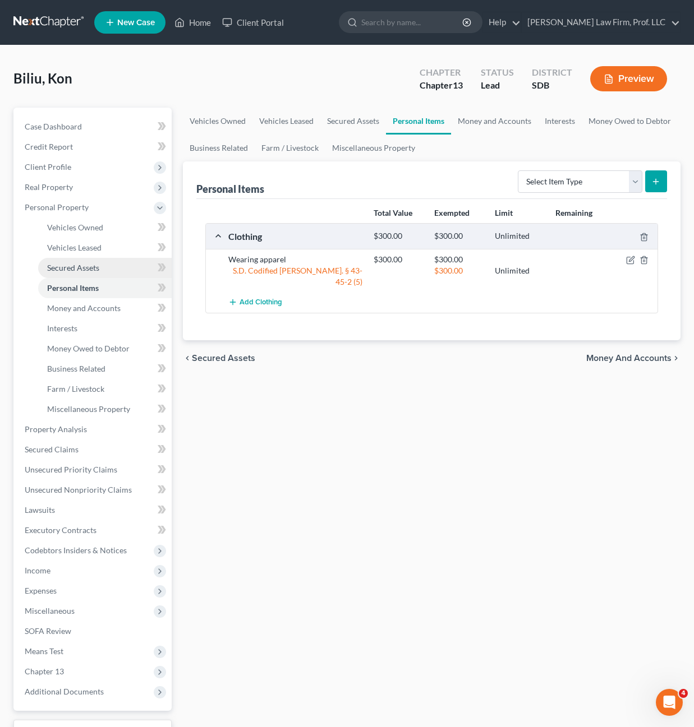
click at [81, 269] on span "Secured Assets" at bounding box center [73, 268] width 52 height 10
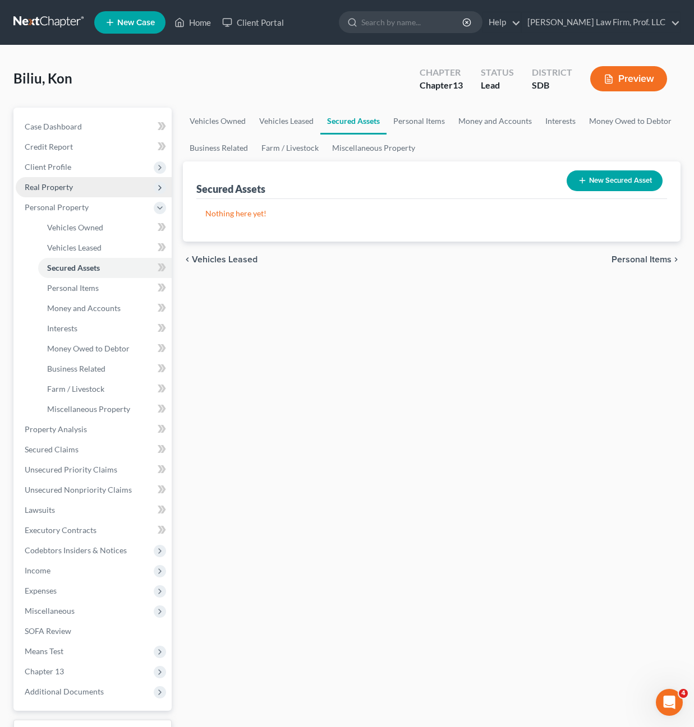
click at [71, 182] on span "Real Property" at bounding box center [49, 187] width 48 height 10
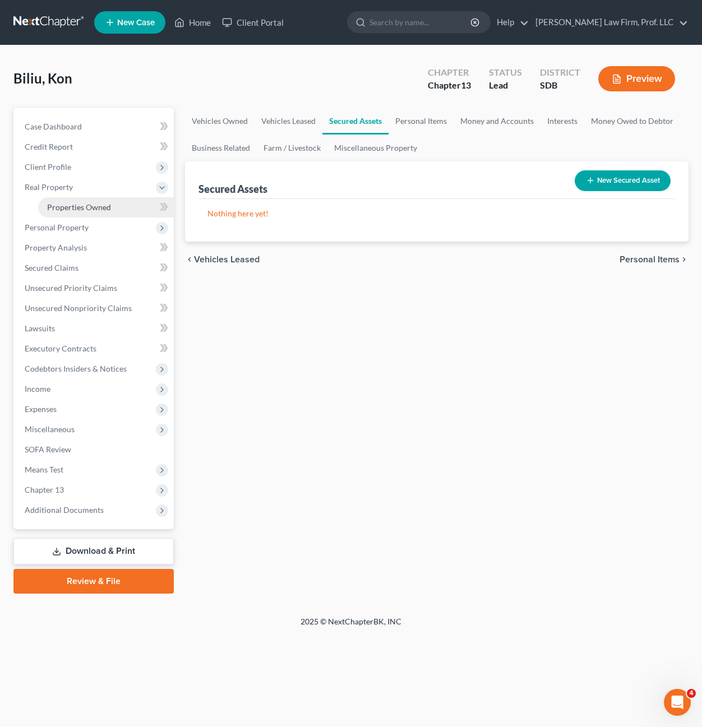
click at [62, 211] on span "Properties Owned" at bounding box center [79, 207] width 64 height 10
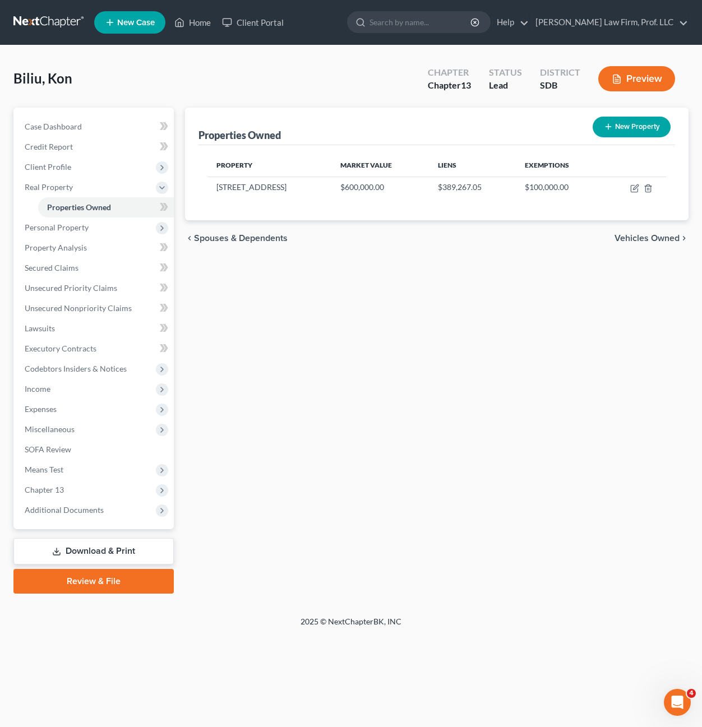
click at [457, 324] on div "Properties Owned New Property Property Market Value Liens Exemptions 3905 S. Pi…" at bounding box center [436, 351] width 515 height 486
click at [456, 327] on div "Properties Owned New Property Property Market Value Liens Exemptions 3905 S. Pi…" at bounding box center [436, 351] width 515 height 486
click at [408, 232] on div "chevron_left Spouses & Dependents Vehicles Owned chevron_right" at bounding box center [437, 238] width 504 height 36
drag, startPoint x: 598, startPoint y: 205, endPoint x: 367, endPoint y: 200, distance: 230.5
click at [367, 200] on div "Property Market Value Liens Exemptions 3905 S. Pillsberry Ave. $600,000.00 $389…" at bounding box center [437, 182] width 477 height 75
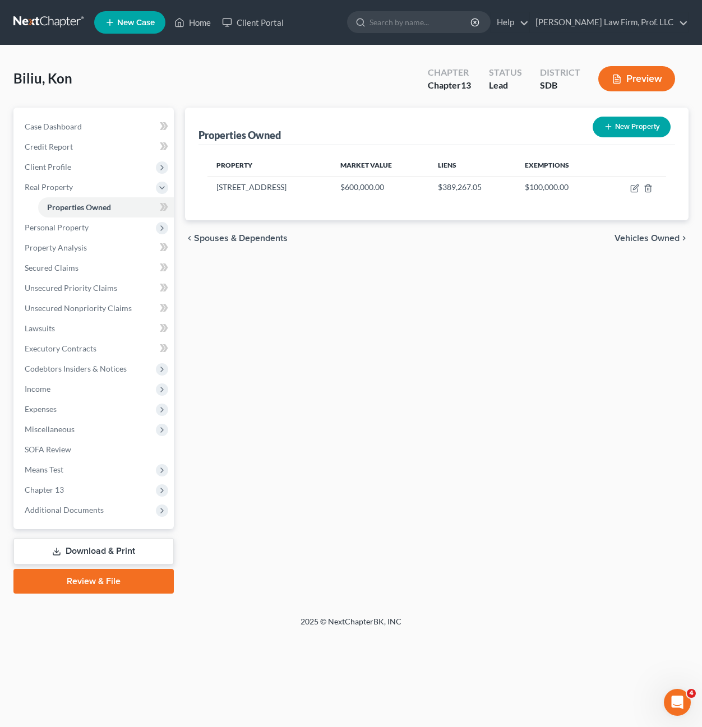
click at [392, 249] on div "chevron_left Spouses & Dependents Vehicles Owned chevron_right" at bounding box center [437, 238] width 504 height 36
drag, startPoint x: 371, startPoint y: 432, endPoint x: 407, endPoint y: 436, distance: 35.5
click at [371, 431] on div "Properties Owned New Property Property Market Value Liens Exemptions 3905 S. Pi…" at bounding box center [436, 351] width 515 height 486
drag, startPoint x: 538, startPoint y: 330, endPoint x: 311, endPoint y: 365, distance: 230.4
click at [513, 330] on div "Properties Owned New Property Property Market Value Liens Exemptions 3905 S. Pi…" at bounding box center [436, 351] width 515 height 486
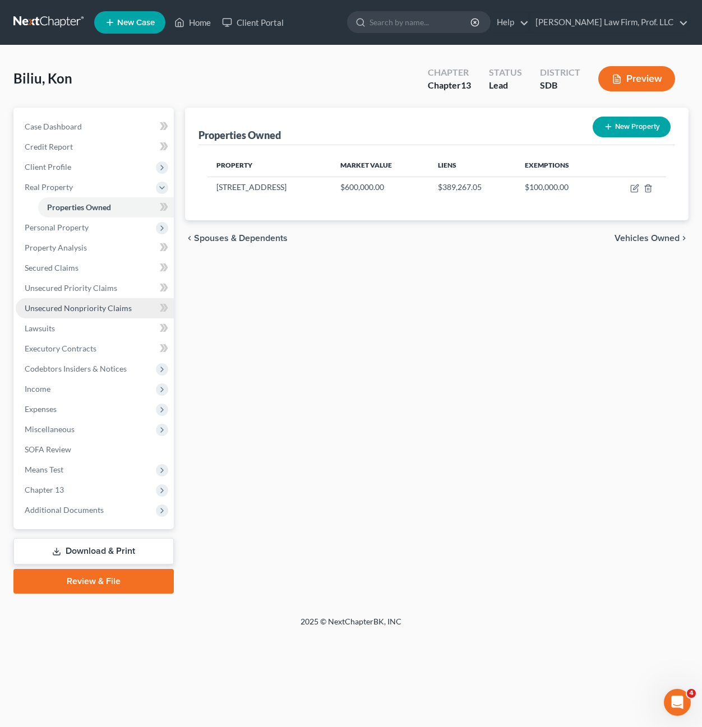
click at [82, 313] on link "Unsecured Nonpriority Claims" at bounding box center [95, 308] width 158 height 20
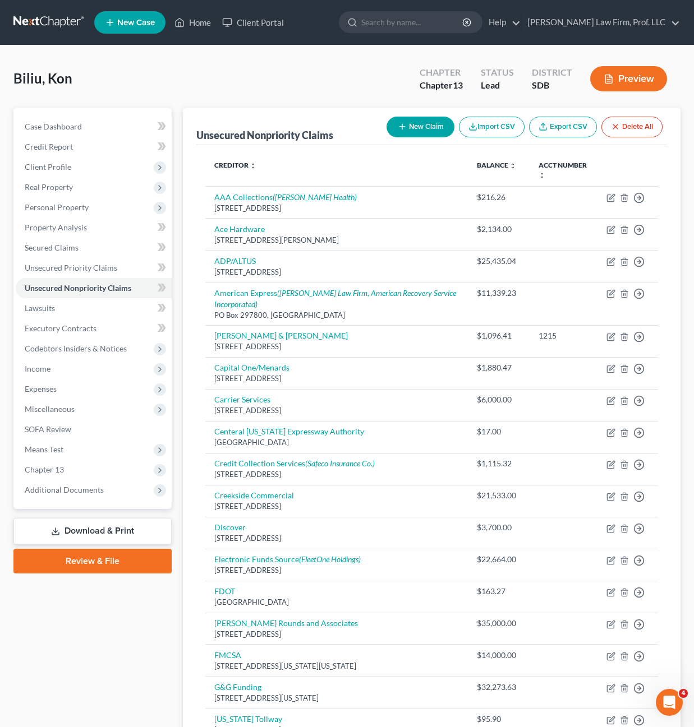
click at [56, 597] on div "Case Dashboard Payments Invoices Payments Payments Credit Report Client Profile" at bounding box center [92, 696] width 169 height 1176
click at [119, 663] on div "Case Dashboard Payments Invoices Payments Payments Credit Report Client Profile" at bounding box center [92, 696] width 169 height 1176
click at [118, 658] on div "Case Dashboard Payments Invoices Payments Payments Credit Report Client Profile" at bounding box center [92, 696] width 169 height 1176
click at [114, 685] on div "Case Dashboard Payments Invoices Payments Payments Credit Report Client Profile" at bounding box center [92, 696] width 169 height 1176
click at [81, 653] on div "Case Dashboard Payments Invoices Payments Payments Credit Report Client Profile" at bounding box center [92, 696] width 169 height 1176
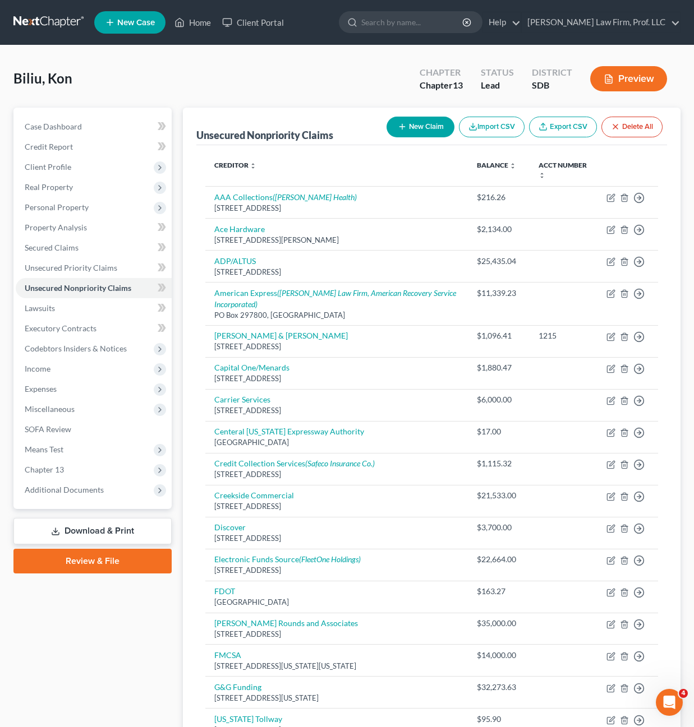
click at [138, 676] on div "Case Dashboard Payments Invoices Payments Payments Credit Report Client Profile" at bounding box center [92, 696] width 169 height 1176
click at [68, 251] on span "Secured Claims" at bounding box center [52, 248] width 54 height 10
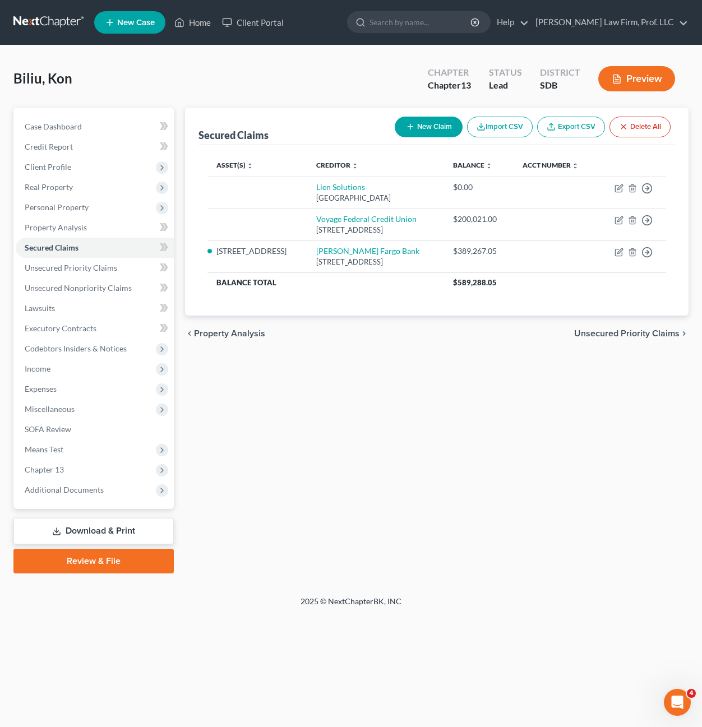
click at [458, 540] on div "Secured Claims New Claim Import CSV Export CSV Delete All Asset(s) expand_more …" at bounding box center [436, 341] width 515 height 466
click at [92, 286] on span "Unsecured Nonpriority Claims" at bounding box center [78, 288] width 107 height 10
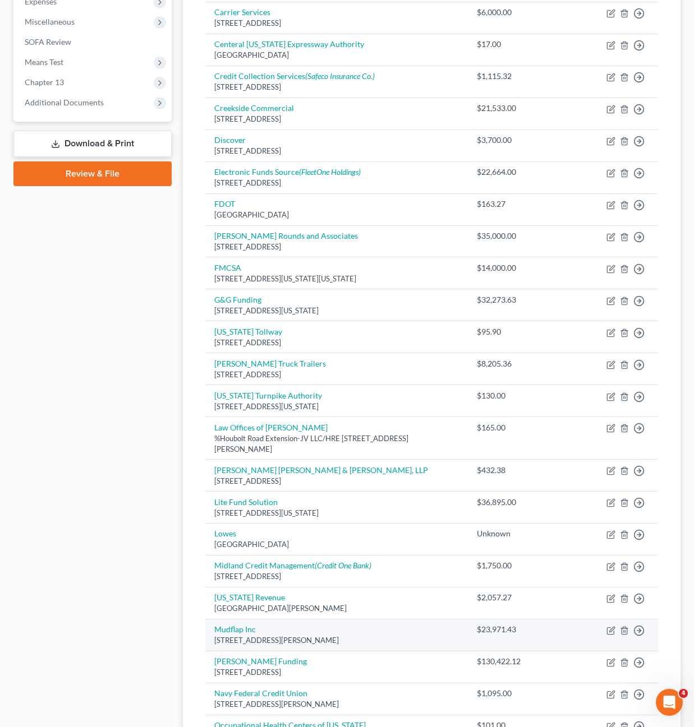
scroll to position [393, 0]
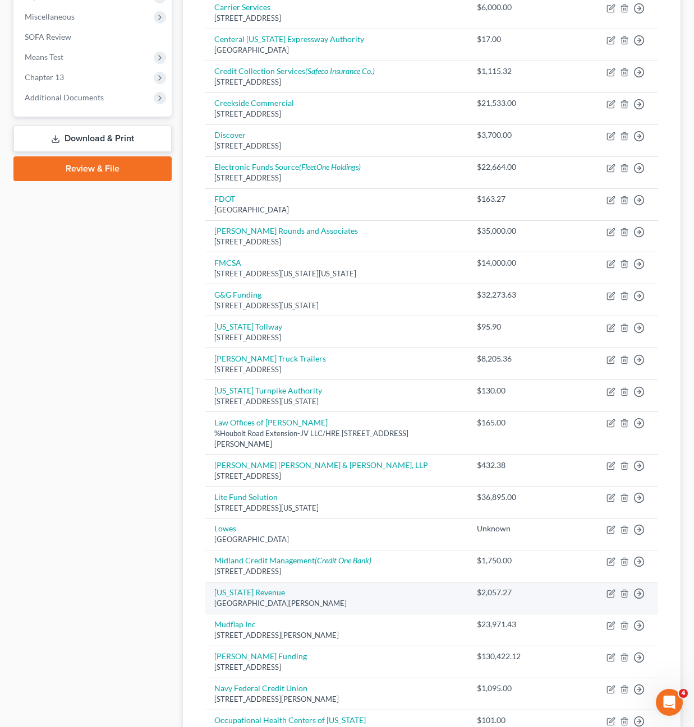
click at [394, 600] on div "PO Box 64564, Saint Paul, MN 55164" at bounding box center [336, 603] width 244 height 11
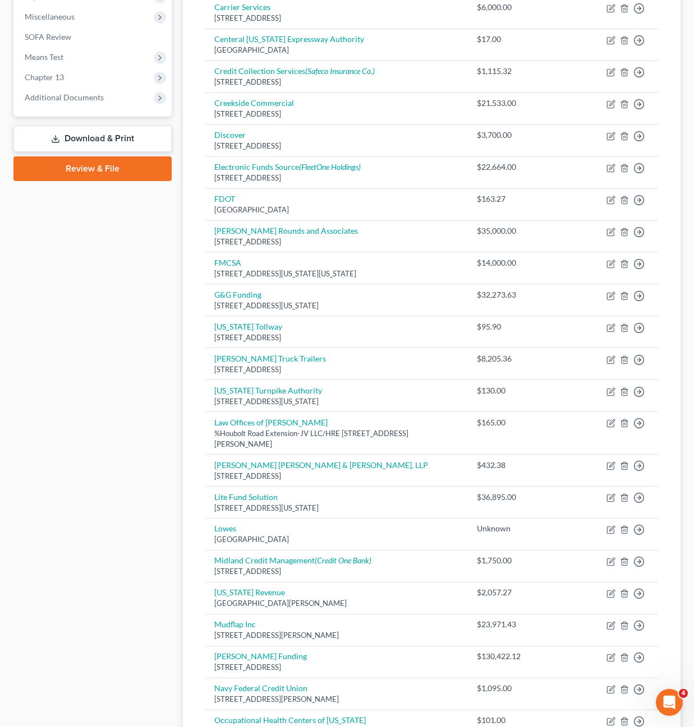
drag, startPoint x: 378, startPoint y: 603, endPoint x: 170, endPoint y: 594, distance: 207.7
click at [170, 594] on div "Petition Navigation Case Dashboard Payments Invoices Payments Payments Credit R…" at bounding box center [347, 303] width 678 height 1176
click at [170, 594] on div "Case Dashboard Payments Invoices Payments Payments Credit Report Client Profile" at bounding box center [92, 303] width 169 height 1176
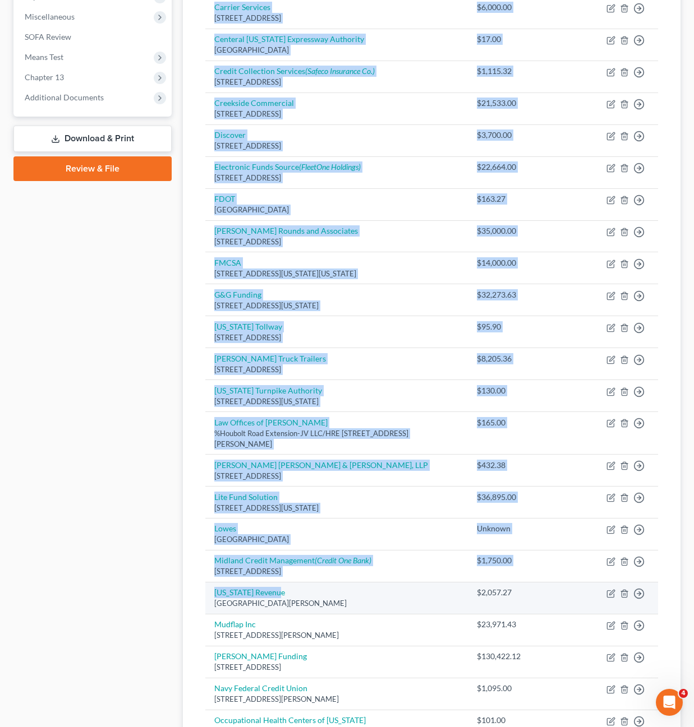
drag, startPoint x: 197, startPoint y: 592, endPoint x: 392, endPoint y: 598, distance: 195.2
click at [392, 598] on div "Creditor expand_more expand_less unfold_more Balance expand_more expand_less un…" at bounding box center [431, 285] width 470 height 1064
click at [392, 598] on td "Minnesota Revenue PO Box 64564, Saint Paul, MN 55164" at bounding box center [336, 598] width 262 height 32
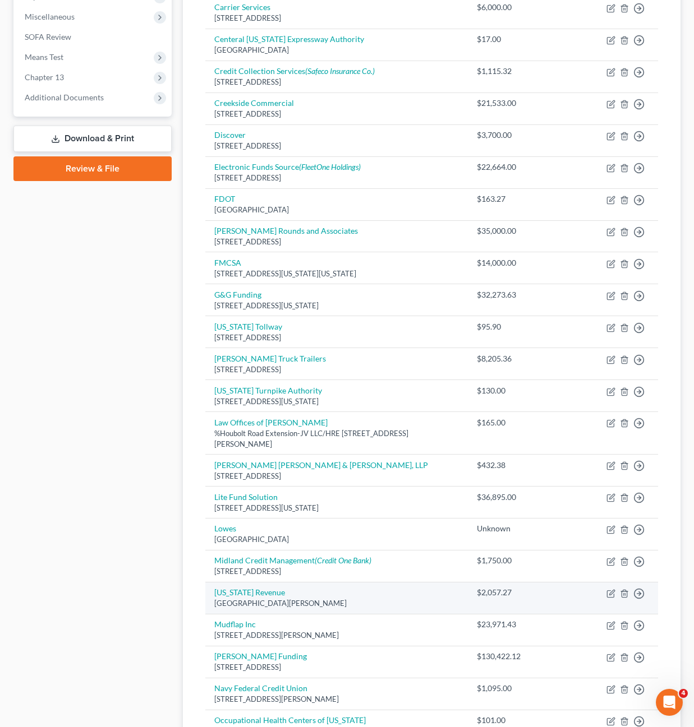
drag, startPoint x: 416, startPoint y: 606, endPoint x: 419, endPoint y: 593, distance: 12.7
click at [417, 606] on div "PO Box 64564, Saint Paul, MN 55164" at bounding box center [336, 603] width 244 height 11
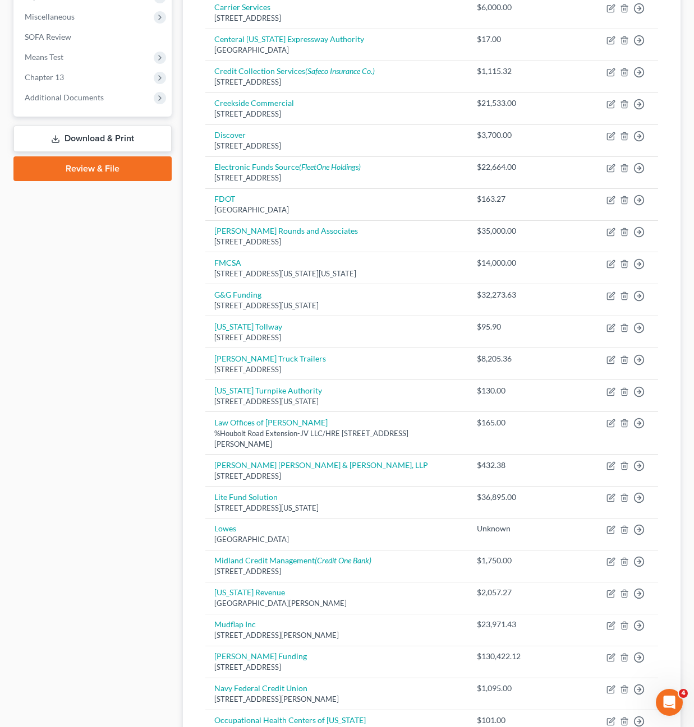
click at [150, 578] on div "Case Dashboard Payments Invoices Payments Payments Credit Report Client Profile" at bounding box center [92, 303] width 169 height 1176
click at [137, 598] on div "Case Dashboard Payments Invoices Payments Payments Credit Report Client Profile" at bounding box center [92, 303] width 169 height 1176
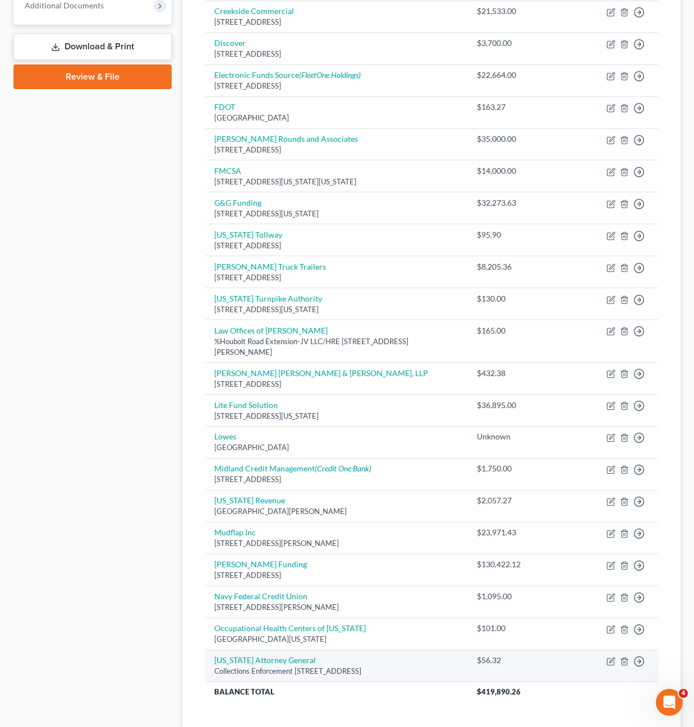
scroll to position [609, 0]
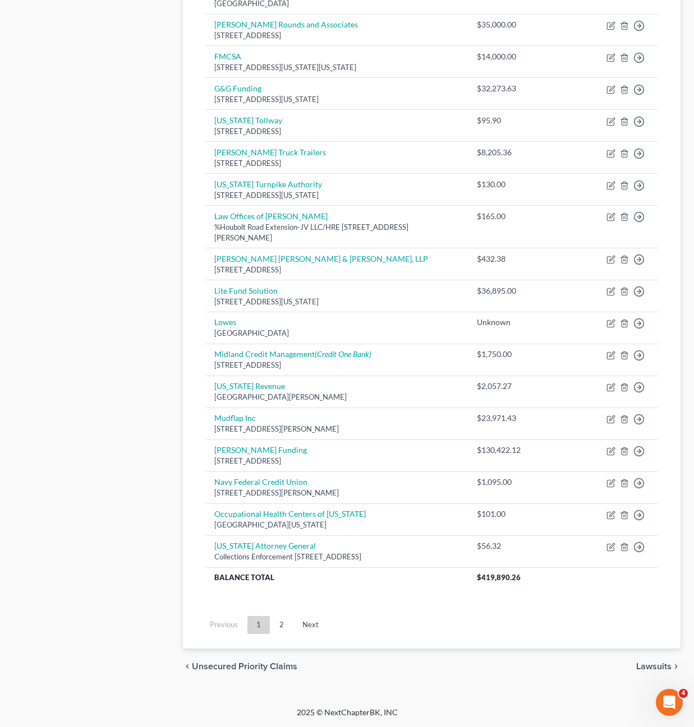
click at [411, 640] on div "Previous 1 2 Next" at bounding box center [431, 630] width 470 height 38
click at [407, 649] on div "chevron_left Unsecured Priority Claims Lawsuits chevron_right" at bounding box center [431, 667] width 497 height 36
drag, startPoint x: 82, startPoint y: 84, endPoint x: 183, endPoint y: 89, distance: 101.6
click at [82, 85] on div "Case Dashboard Payments Invoices Payments Payments Credit Report Client Profile" at bounding box center [92, 97] width 169 height 1176
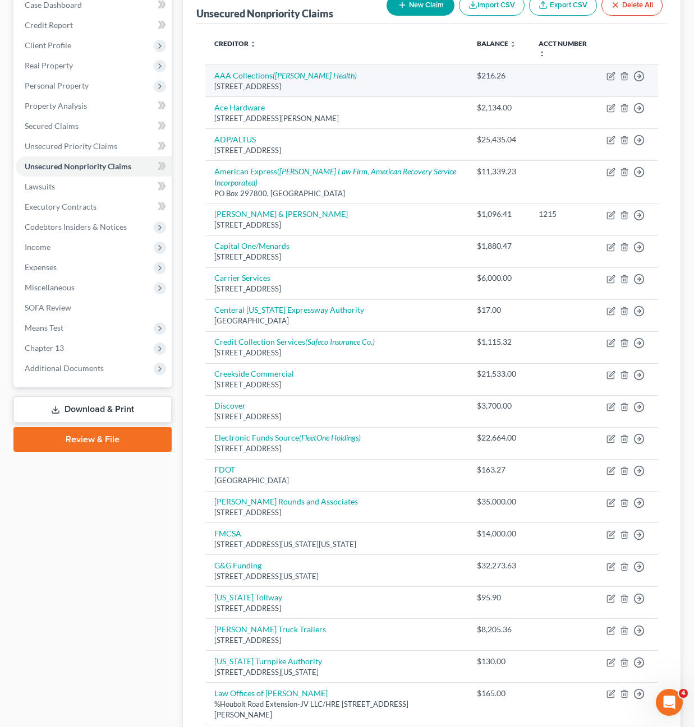
scroll to position [112, 0]
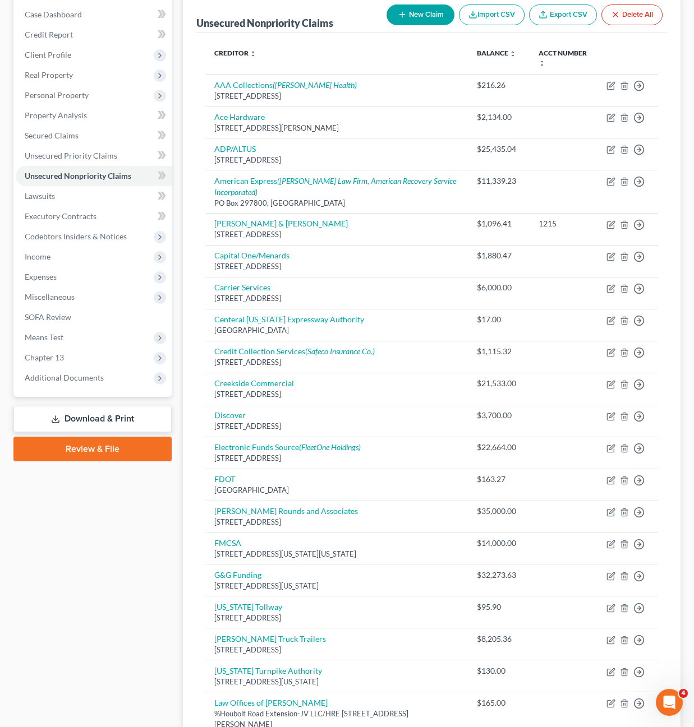
click at [427, 11] on button "New Claim" at bounding box center [420, 14] width 68 height 21
select select "0"
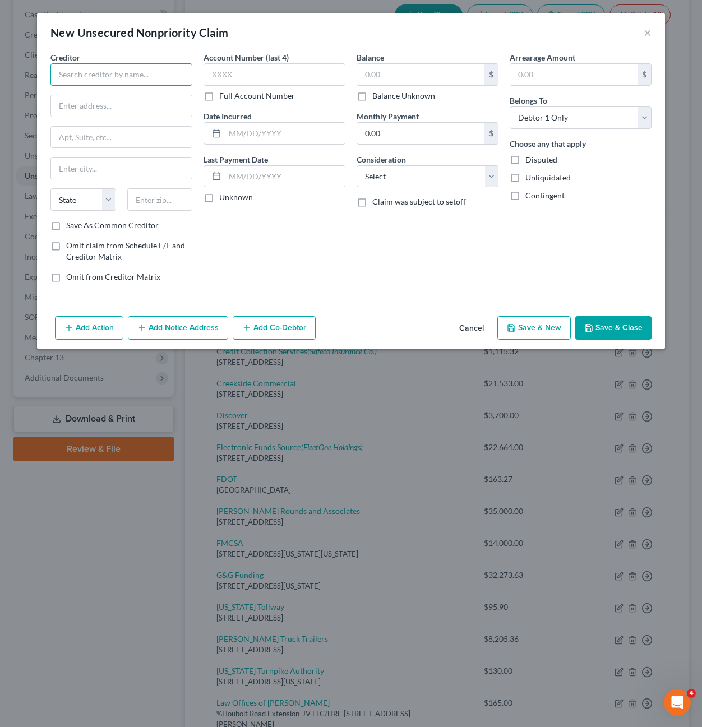
click at [109, 80] on input "text" at bounding box center [121, 74] width 142 height 22
click at [109, 76] on input "text" at bounding box center [121, 74] width 142 height 22
type input "Avera Patient Financial Services"
type input "PO Box 860437"
type input "55486"
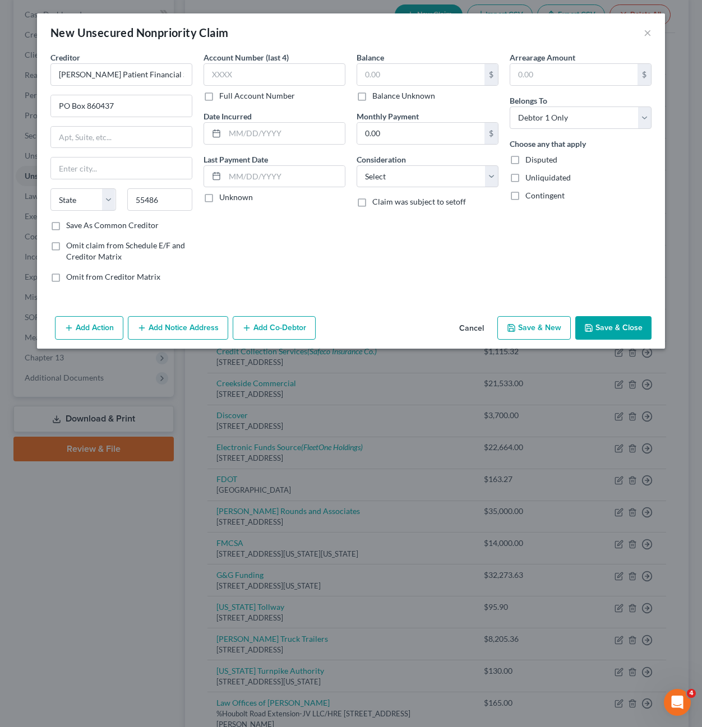
click at [273, 228] on div "Account Number (last 4) Full Account Number Date Incurred Last Payment Date Unk…" at bounding box center [274, 172] width 153 height 240
type input "Minneapolis"
select select "24"
click at [430, 76] on input "text" at bounding box center [420, 74] width 127 height 21
type input "161.79"
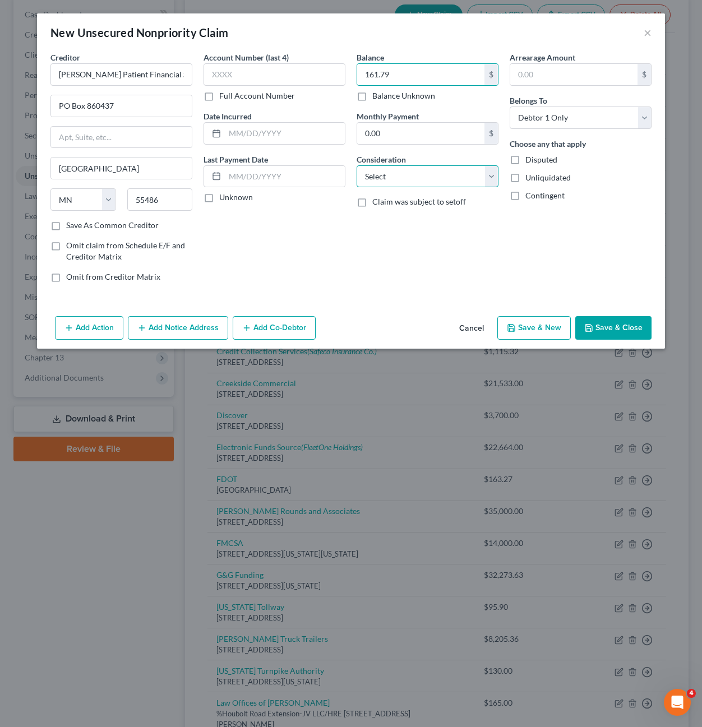
click at [414, 178] on select "Select Cable / Satellite Services Collection Agency Credit Card Debt Debt Couns…" at bounding box center [428, 176] width 142 height 22
select select "9"
click at [357, 165] on select "Select Cable / Satellite Services Collection Agency Credit Card Debt Debt Couns…" at bounding box center [428, 176] width 142 height 22
click at [581, 254] on div "Arrearage Amount $ Belongs To * Select Debtor 1 Only Debtor 2 Only Debtor 1 And…" at bounding box center [580, 172] width 153 height 240
click at [629, 325] on button "Save & Close" at bounding box center [613, 328] width 76 height 24
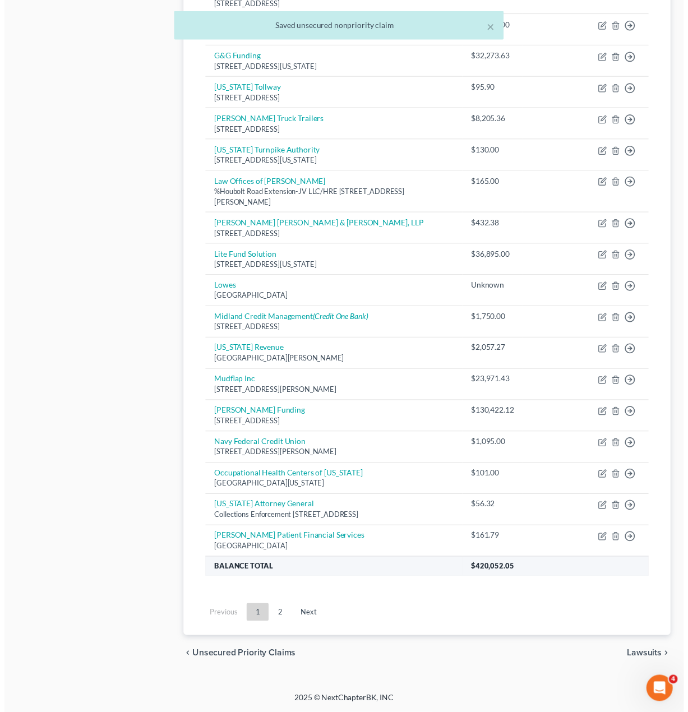
scroll to position [641, 0]
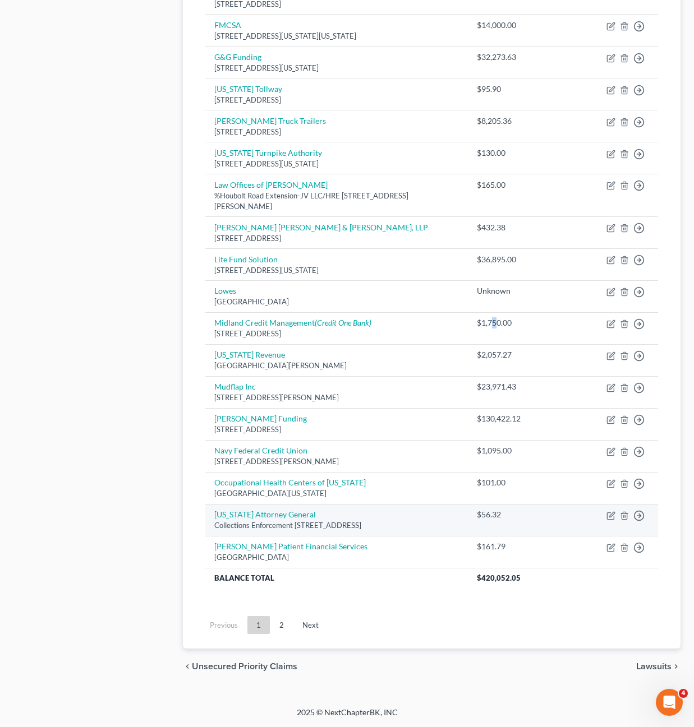
drag, startPoint x: 495, startPoint y: 326, endPoint x: 439, endPoint y: 527, distance: 208.8
click at [490, 326] on td "$1,750.00" at bounding box center [499, 328] width 62 height 32
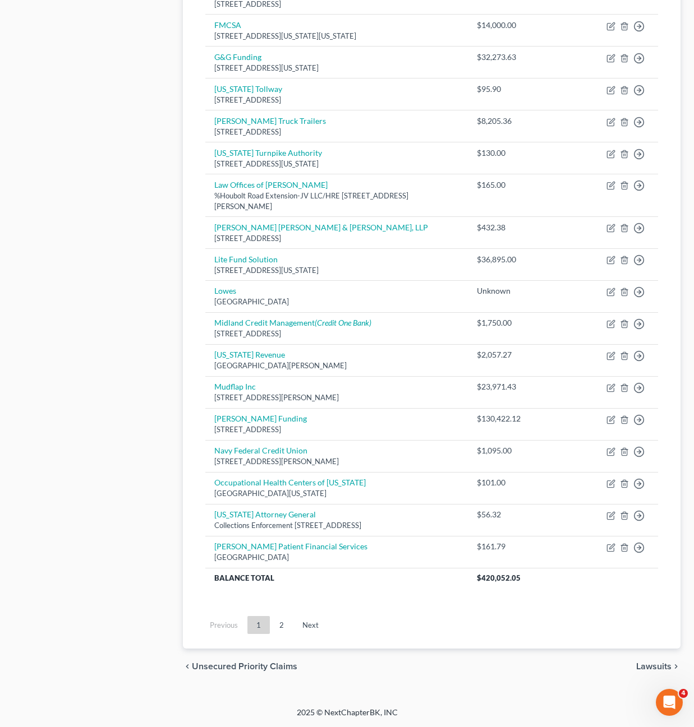
click at [92, 602] on div "Case Dashboard Payments Invoices Payments Payments Credit Report Client Profile" at bounding box center [92, 81] width 169 height 1208
drag, startPoint x: 603, startPoint y: 677, endPoint x: 611, endPoint y: 723, distance: 46.6
click at [603, 677] on div "chevron_left Unsecured Priority Claims Lawsuits chevron_right" at bounding box center [431, 667] width 497 height 36
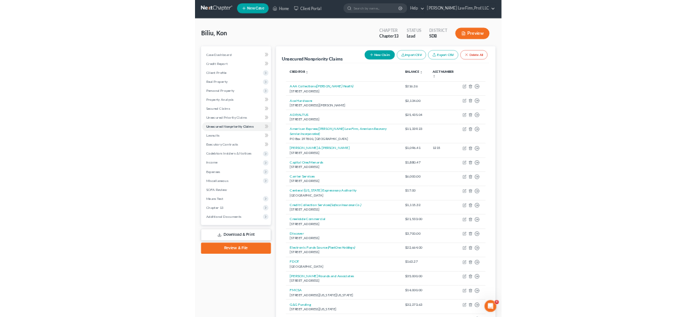
scroll to position [0, 0]
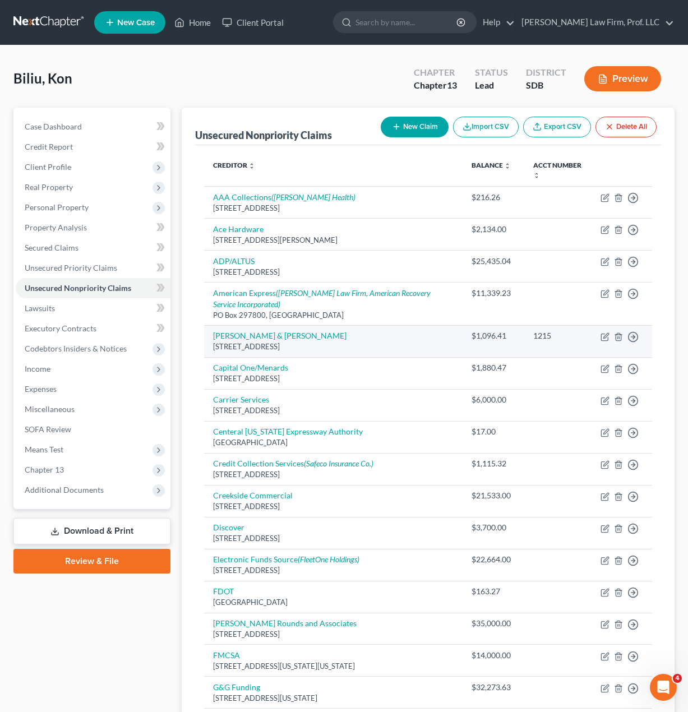
drag, startPoint x: 62, startPoint y: 204, endPoint x: 264, endPoint y: 343, distance: 244.8
click at [61, 205] on span "Personal Property" at bounding box center [57, 207] width 64 height 10
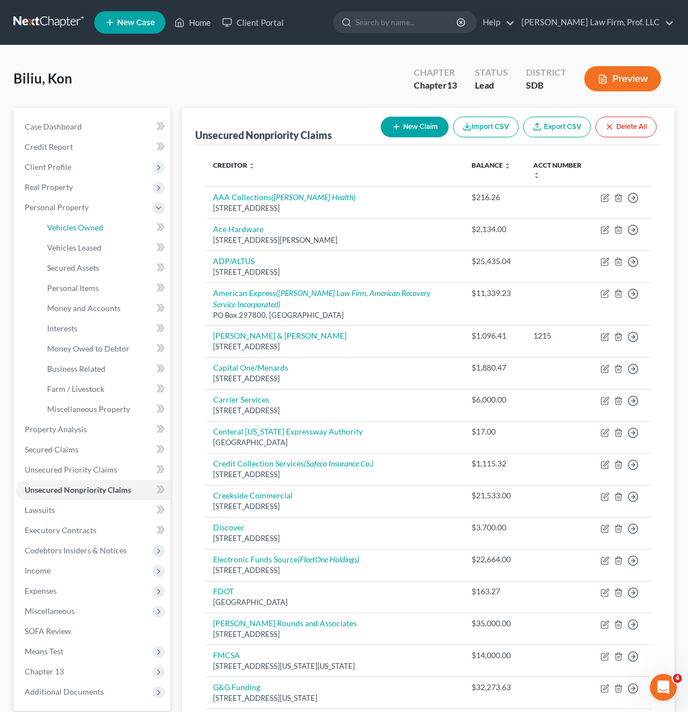
drag, startPoint x: 77, startPoint y: 234, endPoint x: 422, endPoint y: 329, distance: 357.8
click at [77, 234] on link "Vehicles Owned" at bounding box center [104, 228] width 132 height 20
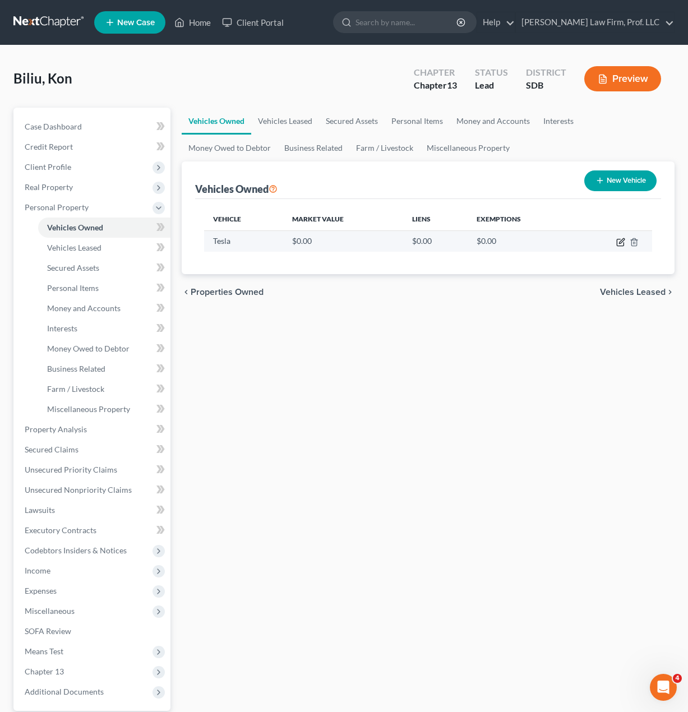
click at [624, 242] on icon "button" at bounding box center [620, 242] width 9 height 9
select select "0"
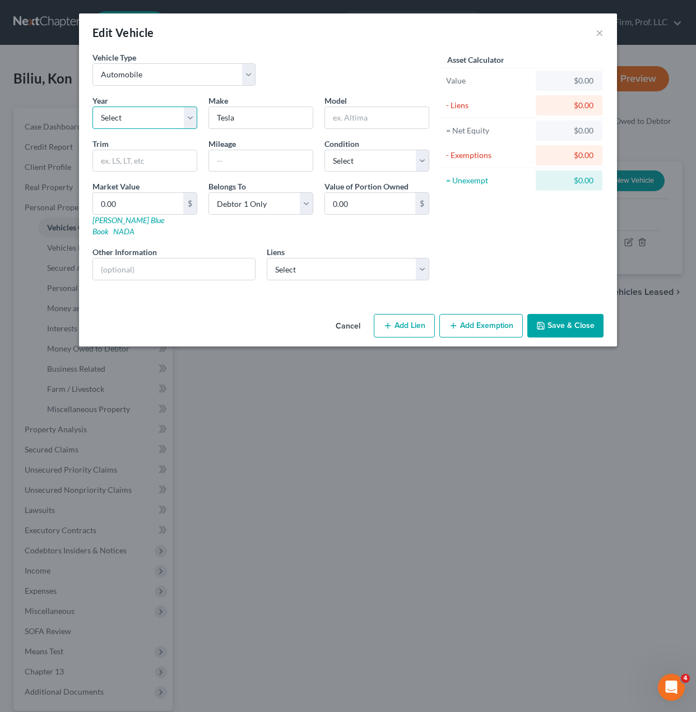
click at [174, 120] on select "Select 2026 2025 2024 2023 2022 2021 2020 2019 2018 2017 2016 2015 2014 2013 20…" at bounding box center [145, 118] width 105 height 22
select select "4"
click at [93, 107] on select "Select 2026 2025 2024 2023 2022 2021 2020 2019 2018 2017 2016 2015 2014 2013 20…" at bounding box center [145, 118] width 105 height 22
click at [270, 124] on input "Tesla" at bounding box center [261, 117] width 104 height 21
click at [371, 132] on div "Year Select 2026 2025 2024 2023 2022 2021 2020 2019 2018 2017 2016 2015 2014 20…" at bounding box center [261, 192] width 348 height 195
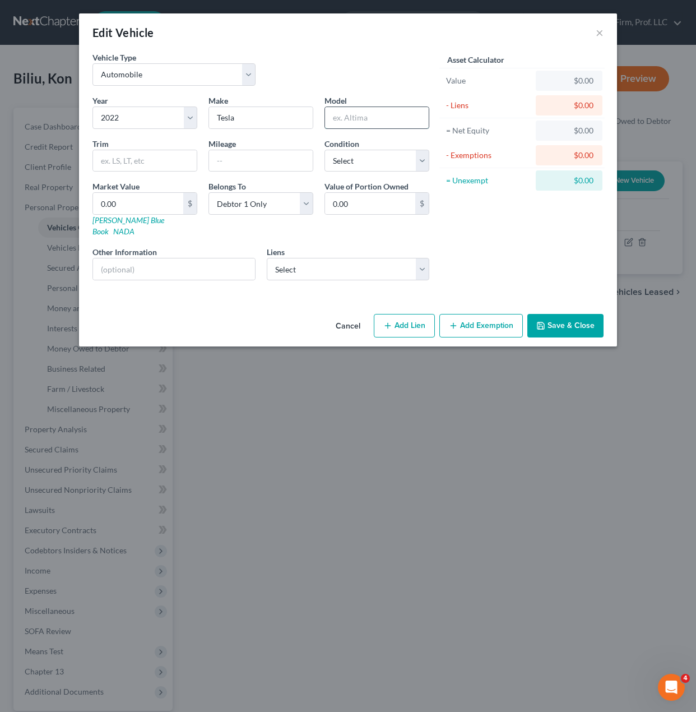
drag, startPoint x: 371, startPoint y: 127, endPoint x: 382, endPoint y: 127, distance: 11.2
click at [371, 127] on input "text" at bounding box center [377, 117] width 104 height 21
type input "Model 3"
drag, startPoint x: 321, startPoint y: 260, endPoint x: 327, endPoint y: 253, distance: 9.2
click at [322, 261] on select "Select Lien Solutions - $0.00 Voyage Federal Credit Union - $200,021.00" at bounding box center [348, 269] width 163 height 22
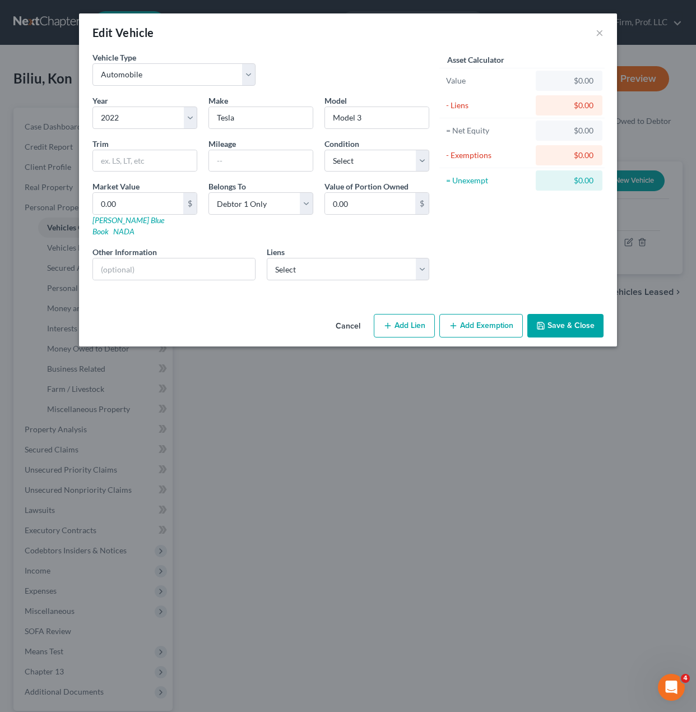
click at [329, 246] on div "Liens Select Lien Solutions - $0.00 Voyage Federal Credit Union - $200,021.00" at bounding box center [348, 263] width 163 height 34
click at [268, 168] on input "text" at bounding box center [261, 160] width 104 height 21
type input "26000"
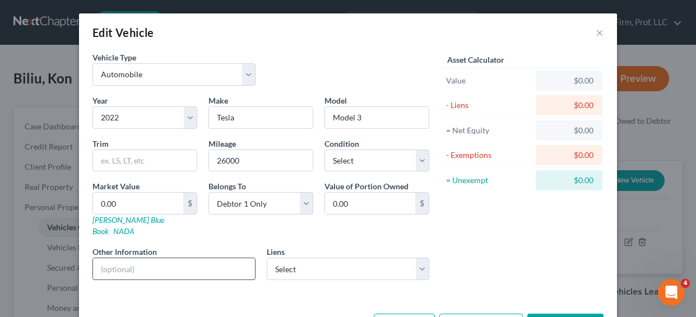
click at [141, 263] on input "text" at bounding box center [174, 269] width 162 height 21
paste input "5YJ3E1EC6NF280782"
click at [94, 259] on input "5YJ3E1EC6NF280782" at bounding box center [174, 269] width 162 height 21
type input "VIN: 5YJ3E1EC6NF280782"
click at [500, 226] on div "Asset Calculator Value $0.00 - Liens $0.00 = Net Equity $0.00 - Exemptions $0.0…" at bounding box center [522, 171] width 174 height 238
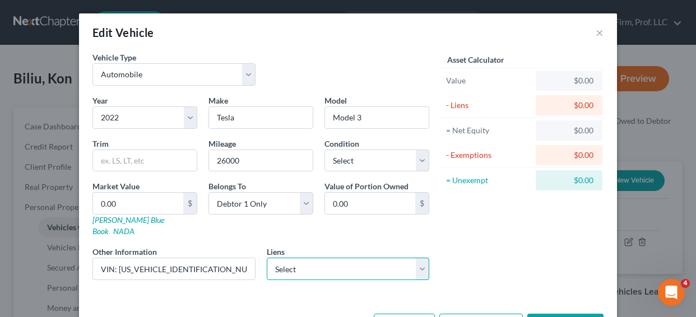
click at [376, 258] on select "Select Lien Solutions - $0.00 Voyage Federal Credit Union - $200,021.00" at bounding box center [348, 269] width 163 height 22
click at [454, 246] on div "Asset Calculator Value $0.00 - Liens $0.00 = Net Equity $0.00 - Exemptions $0.0…" at bounding box center [522, 171] width 174 height 238
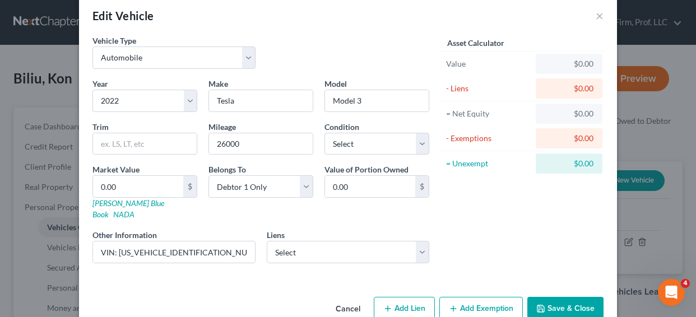
scroll to position [31, 0]
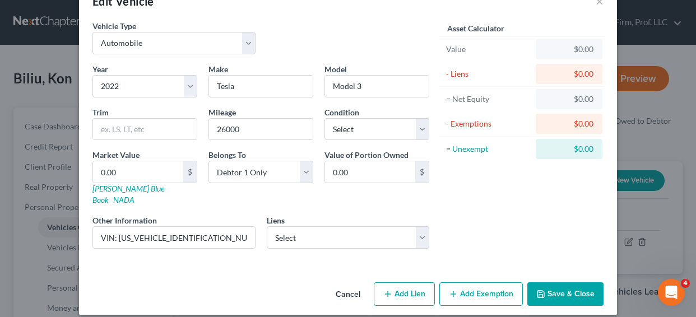
click at [398, 284] on button "Add Lien" at bounding box center [404, 295] width 61 height 24
select select "0"
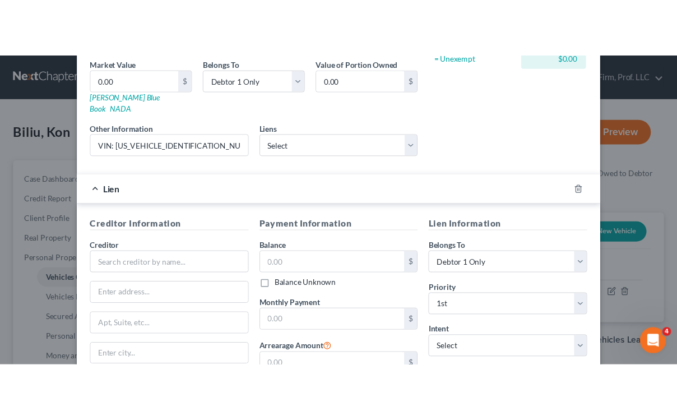
scroll to position [296, 0]
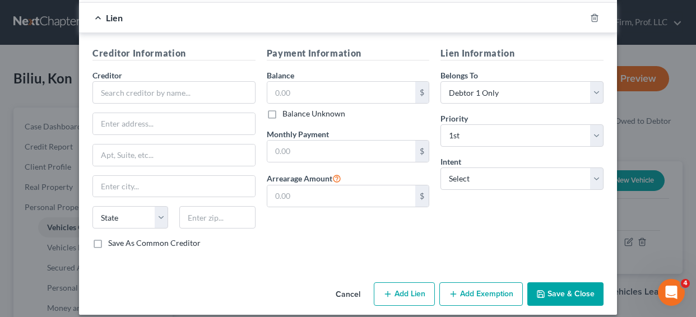
click at [359, 317] on div "Edit Vehicle × Vehicle Type Select Automobile Truck Trailer Watercraft Aircraft…" at bounding box center [348, 158] width 696 height 317
click at [358, 317] on div "Edit Vehicle × Vehicle Type Select Automobile Truck Trailer Watercraft Aircraft…" at bounding box center [348, 158] width 696 height 317
drag, startPoint x: 358, startPoint y: 317, endPoint x: 417, endPoint y: 317, distance: 58.3
click at [357, 317] on div "Edit Vehicle × Vehicle Type Select Automobile Truck Trailer Watercraft Aircraft…" at bounding box center [348, 158] width 696 height 317
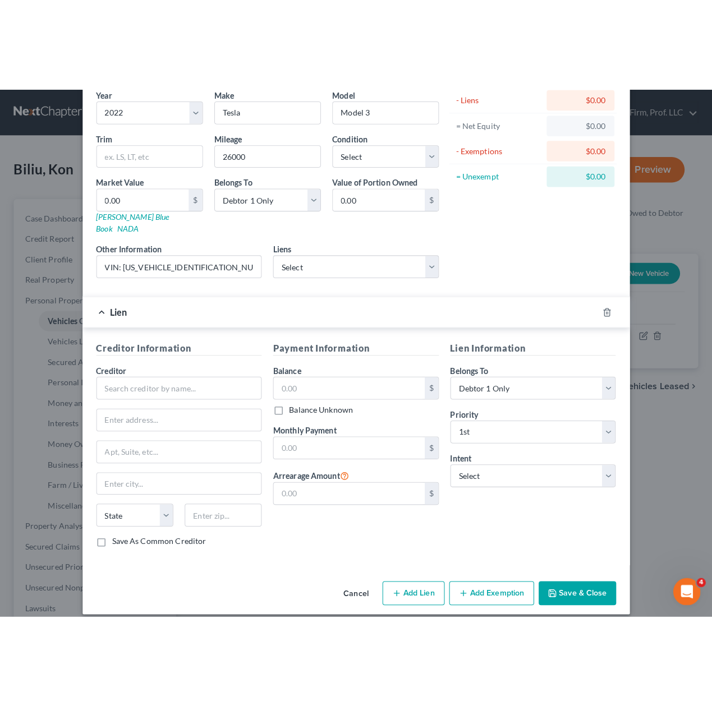
scroll to position [0, 0]
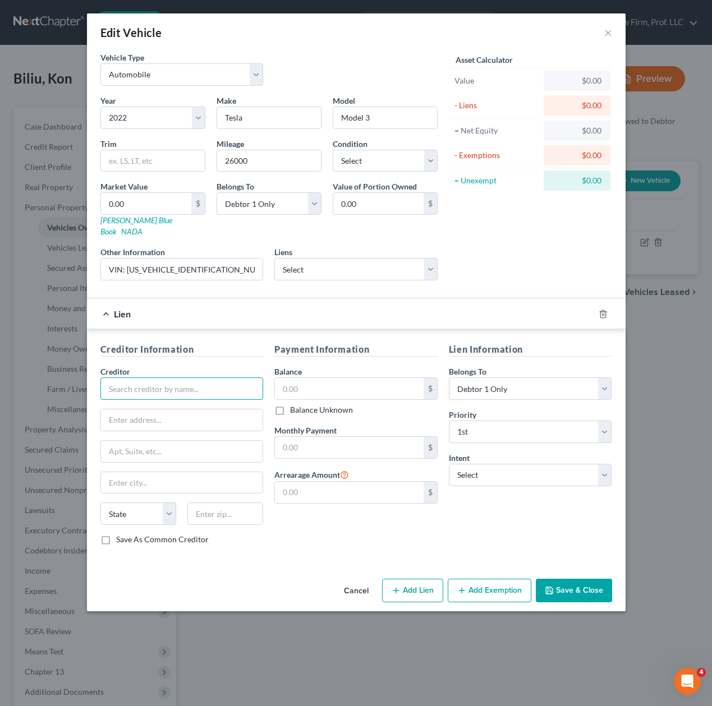
click at [175, 381] on input "text" at bounding box center [181, 388] width 163 height 22
type input "BMO Bank"
drag, startPoint x: 328, startPoint y: 584, endPoint x: 175, endPoint y: 381, distance: 254.2
click at [327, 584] on div "Cancel Add Lien Add Lease Add Exemption Save & Close" at bounding box center [356, 592] width 538 height 37
click at [222, 409] on input "text" at bounding box center [182, 419] width 162 height 21
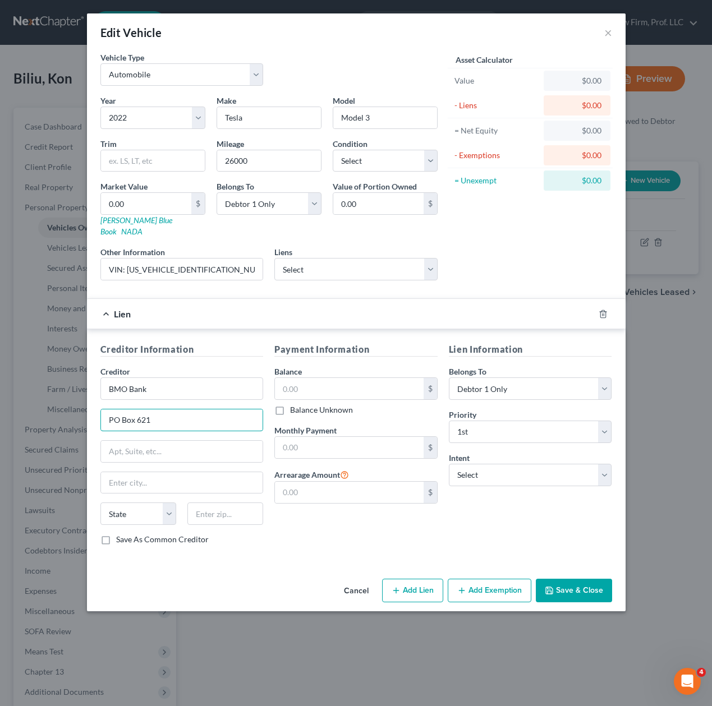
type input "PO Box 621"
type input "60197"
type input "Carol Stream"
select select "14"
click at [367, 380] on input "text" at bounding box center [349, 388] width 149 height 21
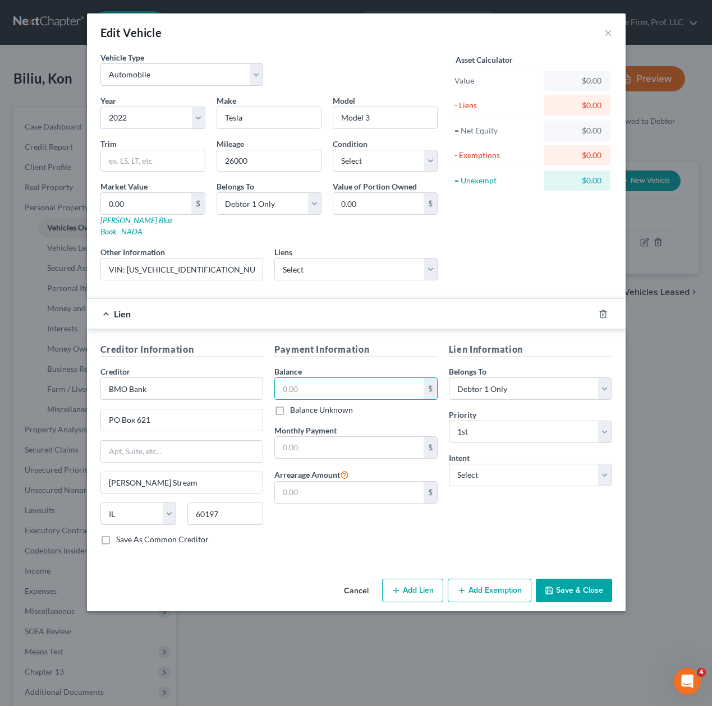
drag, startPoint x: 371, startPoint y: 385, endPoint x: 356, endPoint y: 405, distance: 26.0
click at [370, 385] on input "text" at bounding box center [349, 388] width 149 height 21
type input "36,683.68"
click at [345, 439] on input "text" at bounding box center [349, 447] width 149 height 21
click at [345, 437] on input "text" at bounding box center [349, 447] width 149 height 21
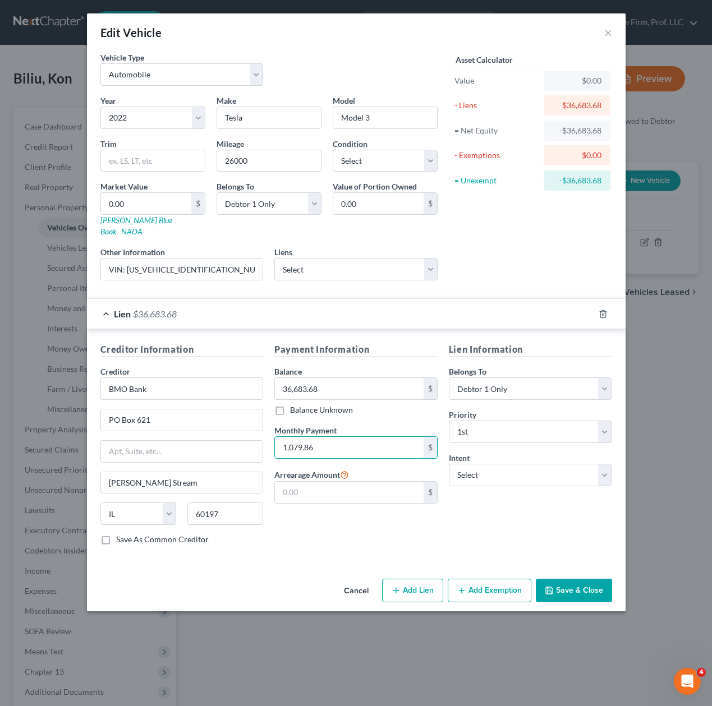
type input "1,079.86"
click at [444, 514] on div "Lien Information Belongs To * Select Debtor 1 Only Debtor 2 Only Debtor 1 And D…" at bounding box center [530, 448] width 174 height 211
click at [519, 524] on div "Lien Information Belongs To * Select Debtor 1 Only Debtor 2 Only Debtor 1 And D…" at bounding box center [530, 448] width 174 height 211
click at [560, 505] on div "Lien Information Belongs To * Select Debtor 1 Only Debtor 2 Only Debtor 1 And D…" at bounding box center [530, 448] width 174 height 211
click at [580, 591] on div "Cancel Add Lien Add Lease Add Exemption Save & Close" at bounding box center [356, 592] width 538 height 37
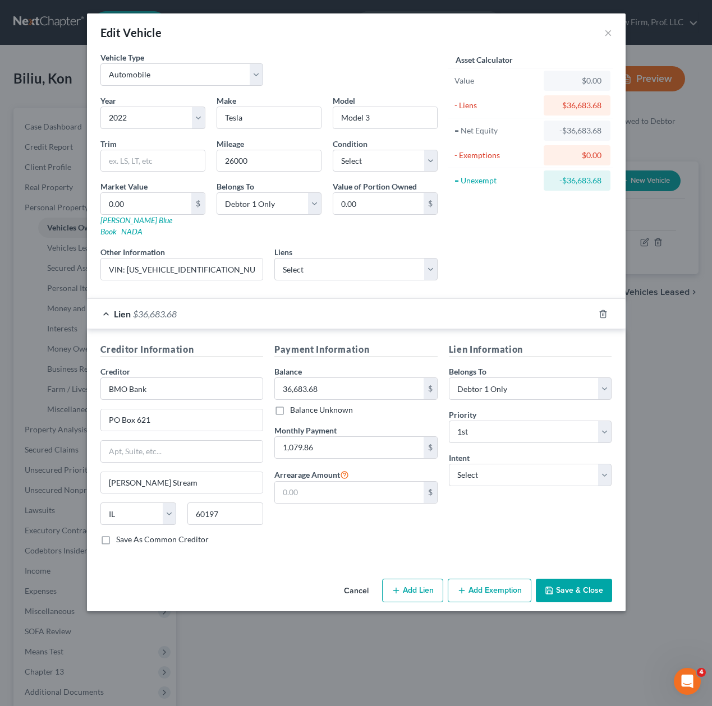
click at [578, 581] on button "Save & Close" at bounding box center [574, 591] width 76 height 24
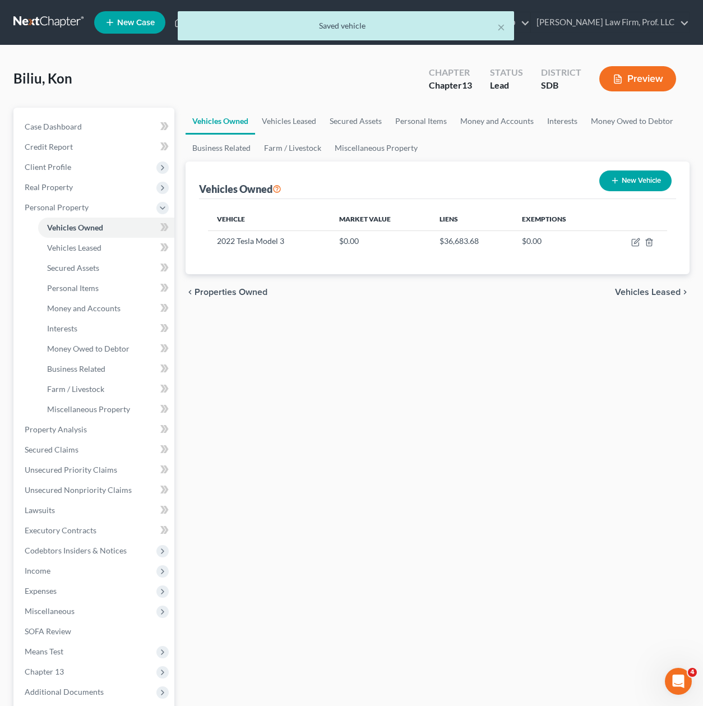
click at [493, 491] on div "Vehicles Owned Vehicles Leased Secured Assets Personal Items Money and Accounts…" at bounding box center [438, 442] width 516 height 668
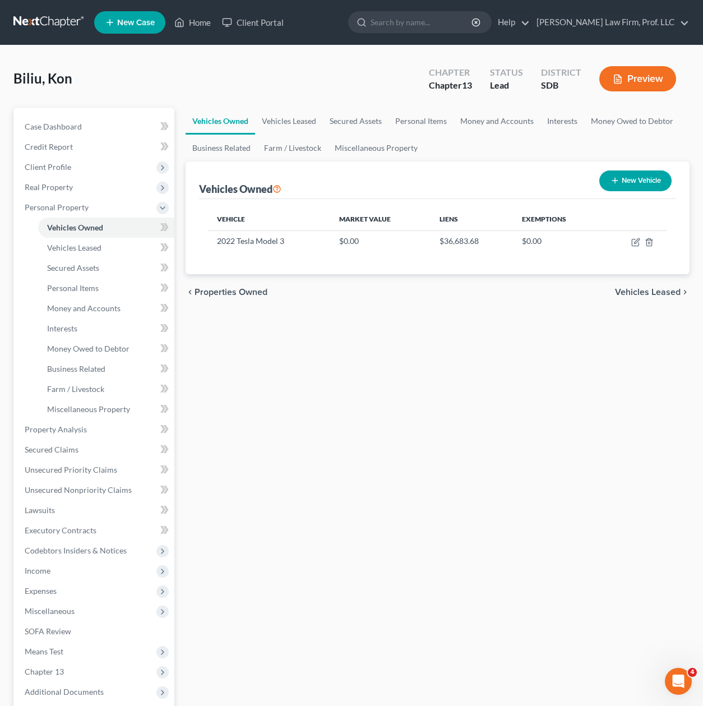
drag, startPoint x: 401, startPoint y: 402, endPoint x: 427, endPoint y: 376, distance: 36.9
click at [401, 402] on div "Vehicles Owned Vehicles Leased Secured Assets Personal Items Money and Accounts…" at bounding box center [438, 442] width 516 height 668
click at [632, 239] on icon "button" at bounding box center [635, 242] width 9 height 9
select select "0"
select select "4"
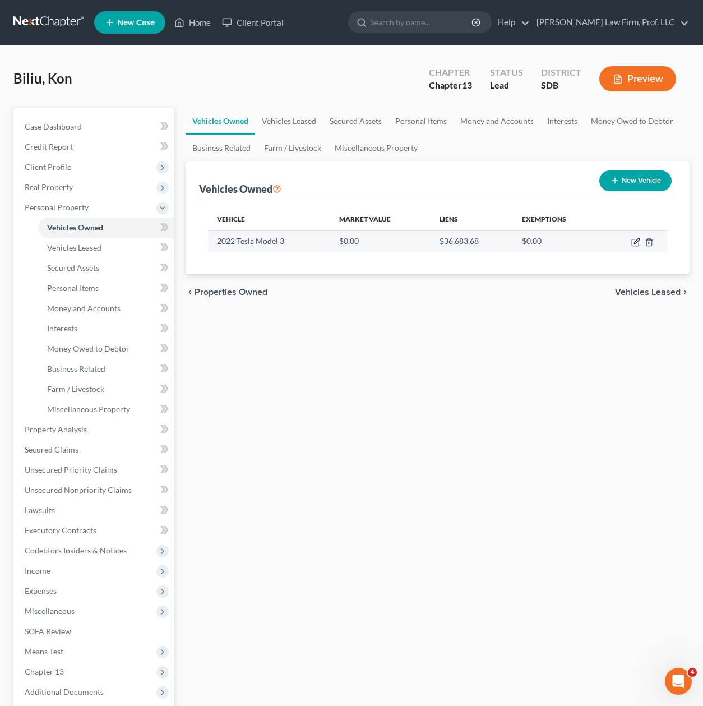
select select "0"
select select "14"
select select "0"
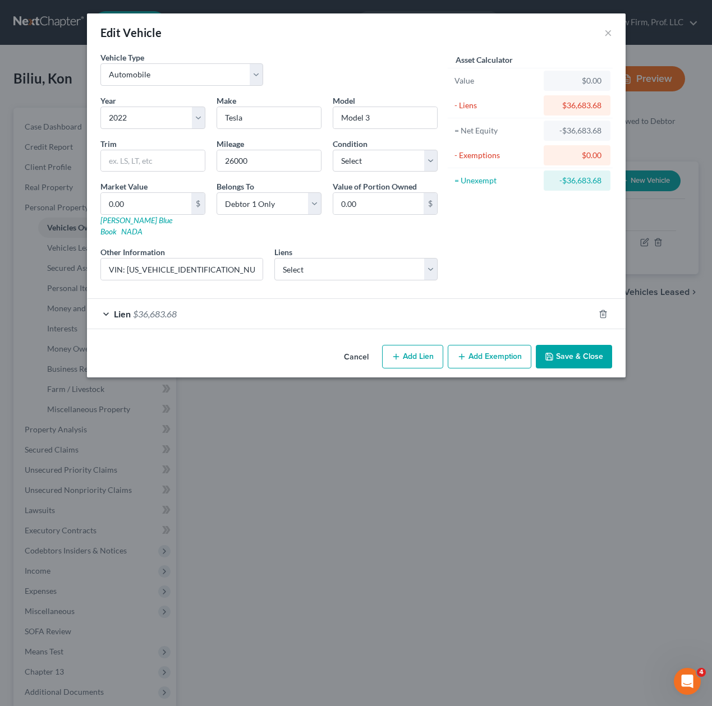
click at [265, 306] on div "Lien $36,683.68" at bounding box center [340, 314] width 507 height 30
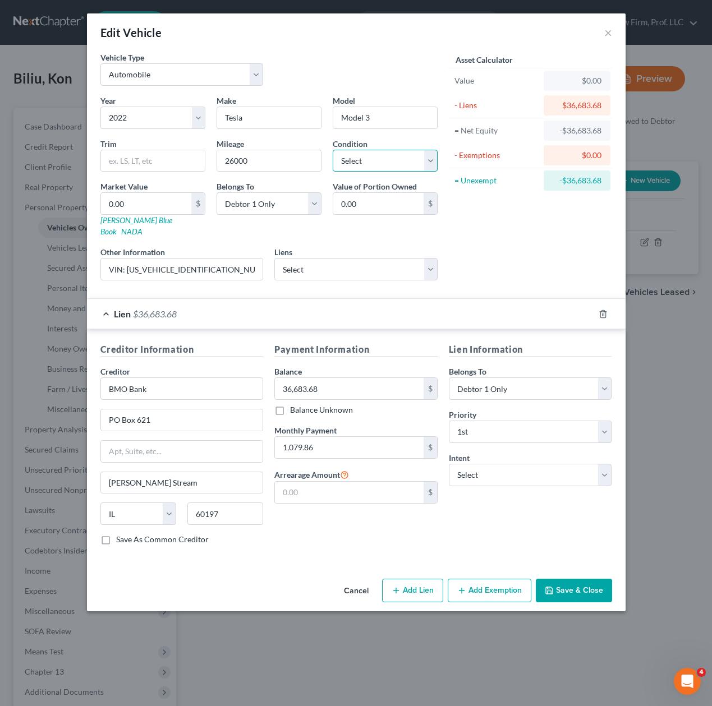
click at [364, 167] on select "Select Excellent Very Good Good Fair Poor" at bounding box center [385, 161] width 105 height 22
select select "2"
click at [333, 150] on select "Select Excellent Very Good Good Fair Poor" at bounding box center [385, 161] width 105 height 22
click at [148, 167] on input "text" at bounding box center [153, 160] width 104 height 21
click at [117, 208] on input "0.00" at bounding box center [146, 203] width 90 height 21
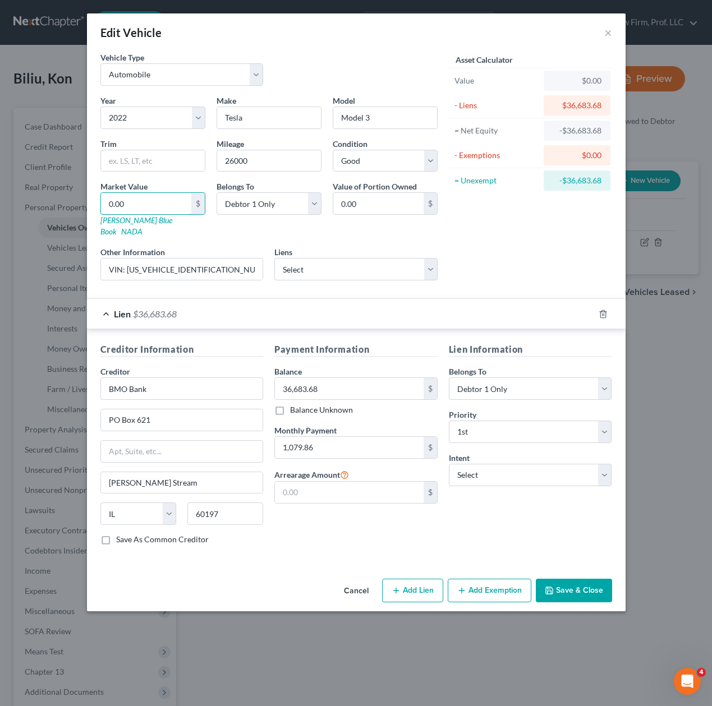
type input "2"
type input "2.00"
type input "23"
type input "23.00"
type input "239"
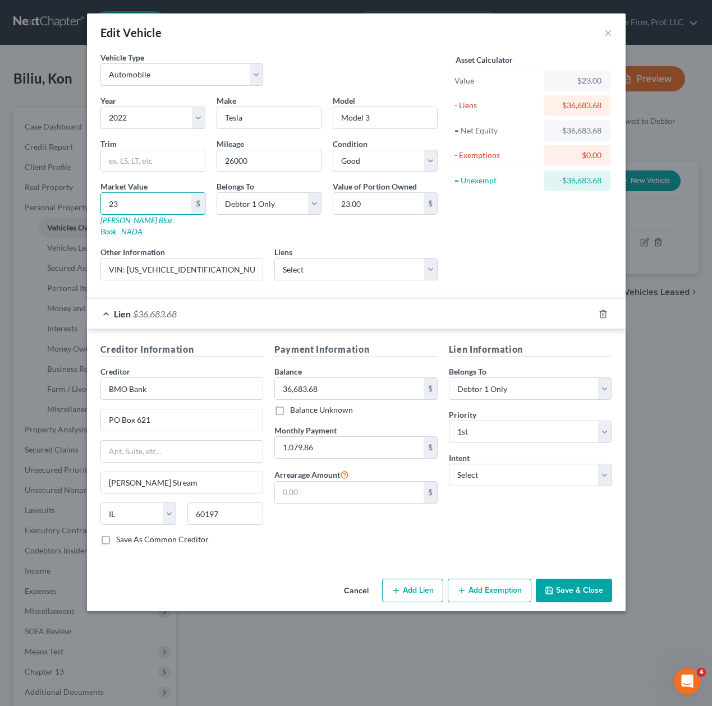
type input "239.00"
type input "2390"
type input "2,390.00"
type input "2,3900"
type input "23,900.00"
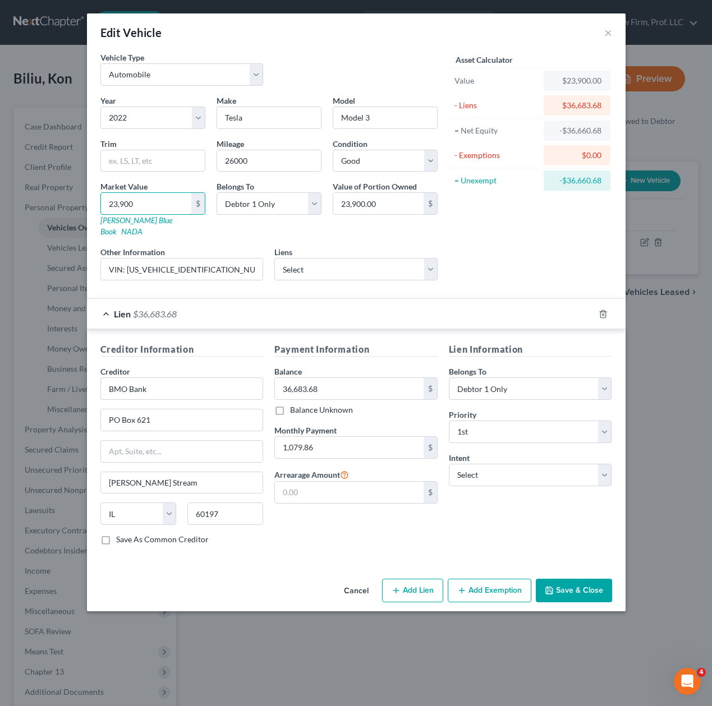
type input "23,900"
click at [481, 232] on div "Asset Calculator Value $23,900.00 - Liens $36,683.68 = Net Equity -$36,660.68 -…" at bounding box center [530, 171] width 174 height 238
click at [238, 262] on input "VIN: 5YJ3E1EC6NF280782" at bounding box center [182, 269] width 162 height 21
type input "VIN: 5YJ3E1EC6NF280782, value based on Private Party Value KBB.com"
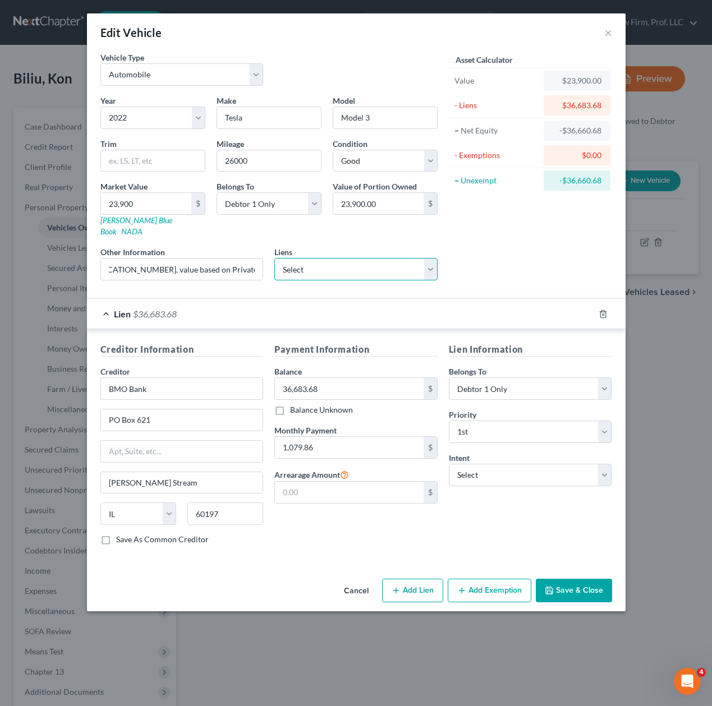
click at [387, 258] on select "Select Lien Solutions - $0.00 Voyage Federal Credit Union - $200,021.00" at bounding box center [355, 269] width 163 height 22
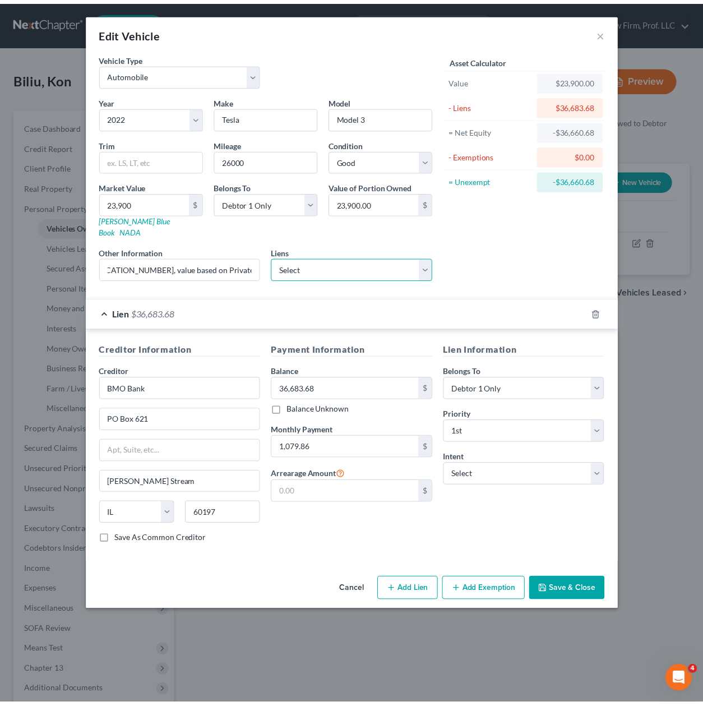
scroll to position [0, 0]
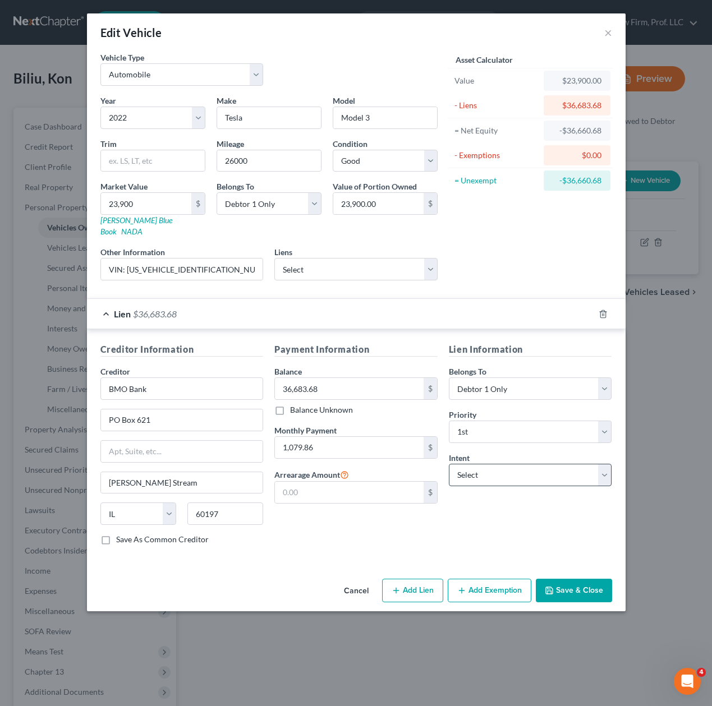
drag, startPoint x: 491, startPoint y: 245, endPoint x: 564, endPoint y: 465, distance: 232.1
click at [491, 245] on div "Asset Calculator Value $23,900.00 - Liens $36,683.68 = Net Equity -$36,660.68 -…" at bounding box center [530, 171] width 174 height 238
click at [580, 581] on button "Save & Close" at bounding box center [574, 591] width 76 height 24
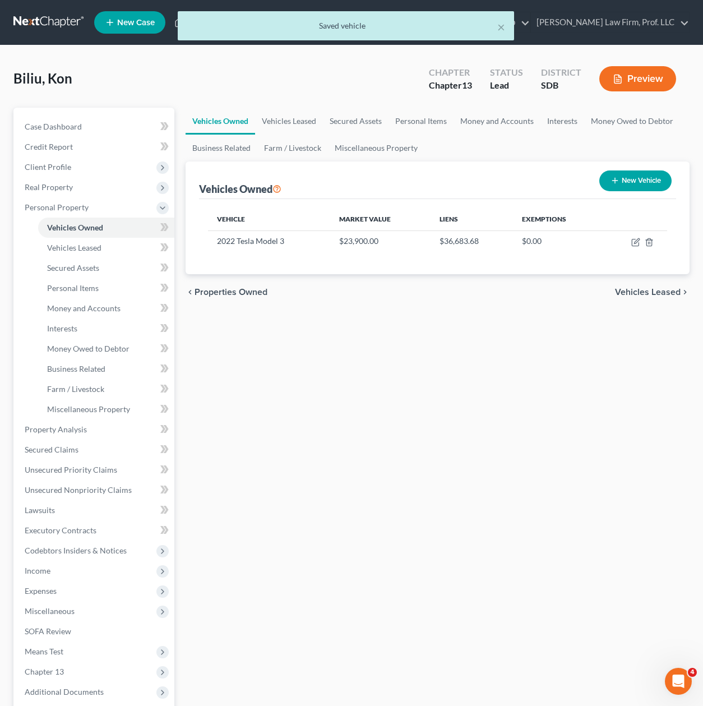
click at [335, 532] on div "Vehicles Owned Vehicles Leased Secured Assets Personal Items Money and Accounts…" at bounding box center [438, 442] width 516 height 668
click at [424, 502] on div "Vehicles Owned Vehicles Leased Secured Assets Personal Items Money and Accounts…" at bounding box center [438, 442] width 516 height 668
click at [73, 446] on span "Secured Claims" at bounding box center [52, 450] width 54 height 10
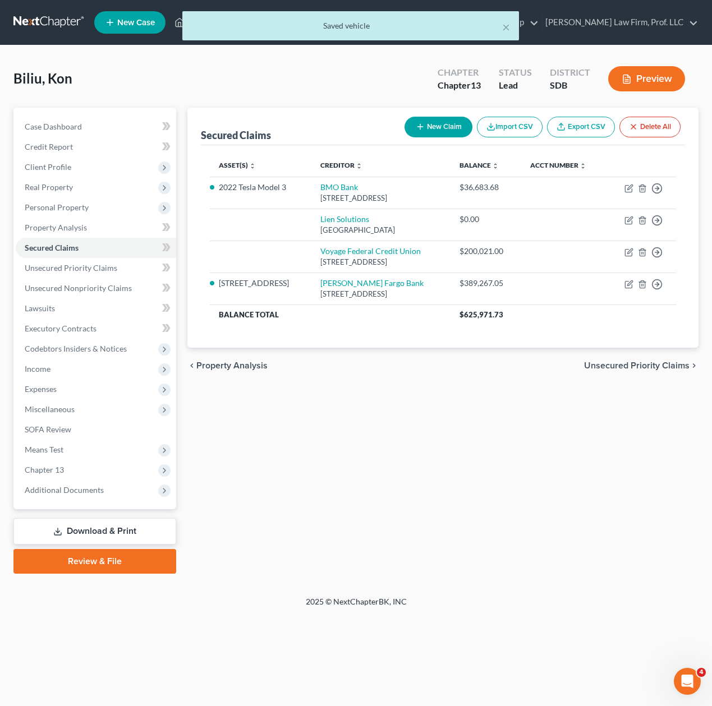
drag, startPoint x: 348, startPoint y: 430, endPoint x: 385, endPoint y: 426, distance: 37.3
click at [349, 430] on div "Secured Claims New Claim Import CSV Export CSV Delete All Asset(s) expand_more …" at bounding box center [443, 341] width 522 height 466
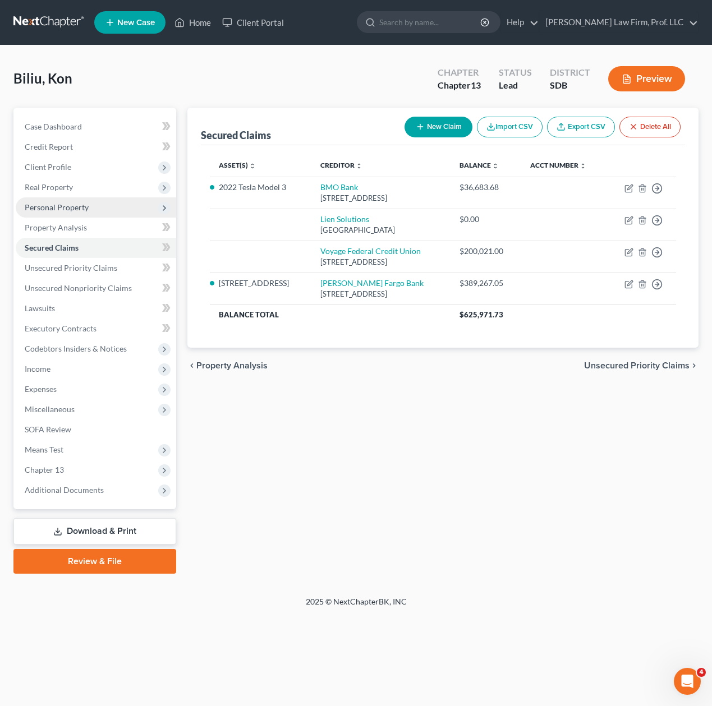
click at [73, 207] on span "Personal Property" at bounding box center [57, 207] width 64 height 10
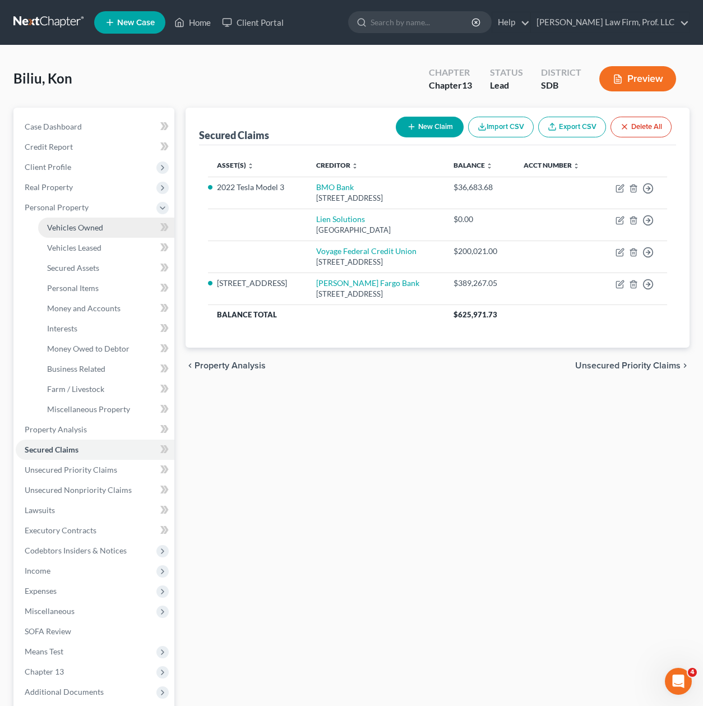
click at [84, 232] on link "Vehicles Owned" at bounding box center [106, 228] width 136 height 20
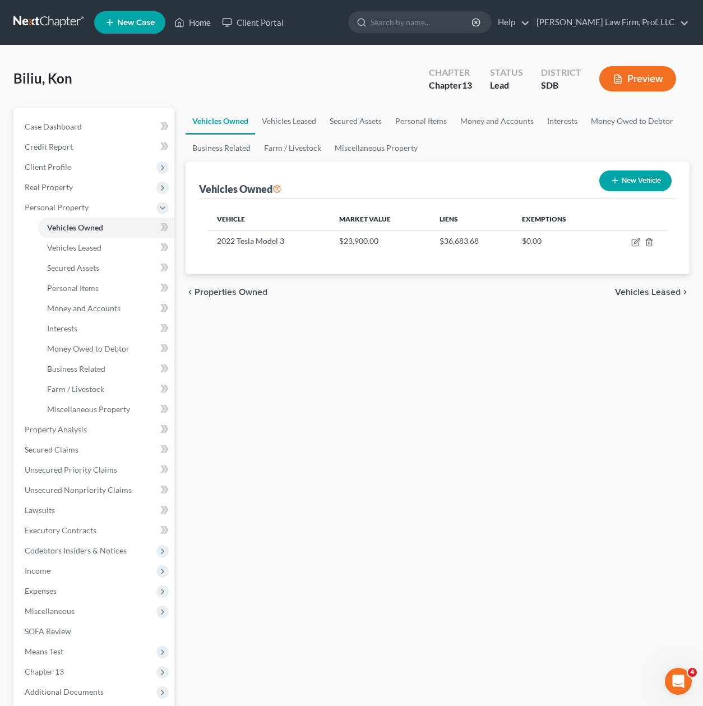
click at [345, 421] on div "Vehicles Owned Vehicles Leased Secured Assets Personal Items Money and Accounts…" at bounding box center [438, 442] width 516 height 668
click at [537, 381] on div "Vehicles Owned Vehicles Leased Secured Assets Personal Items Money and Accounts…" at bounding box center [438, 442] width 516 height 668
click at [66, 176] on span "Client Profile" at bounding box center [95, 167] width 159 height 20
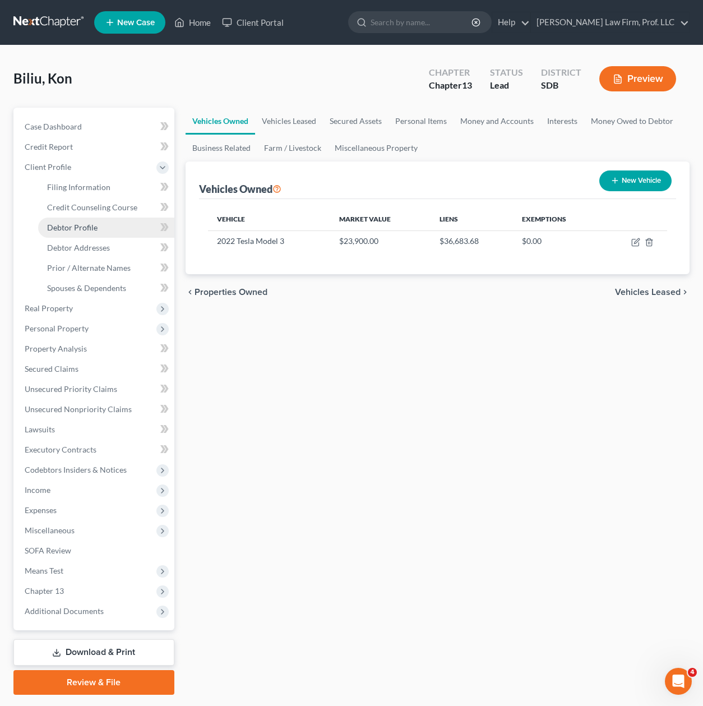
click at [97, 230] on link "Debtor Profile" at bounding box center [106, 228] width 136 height 20
select select "1"
select select "3"
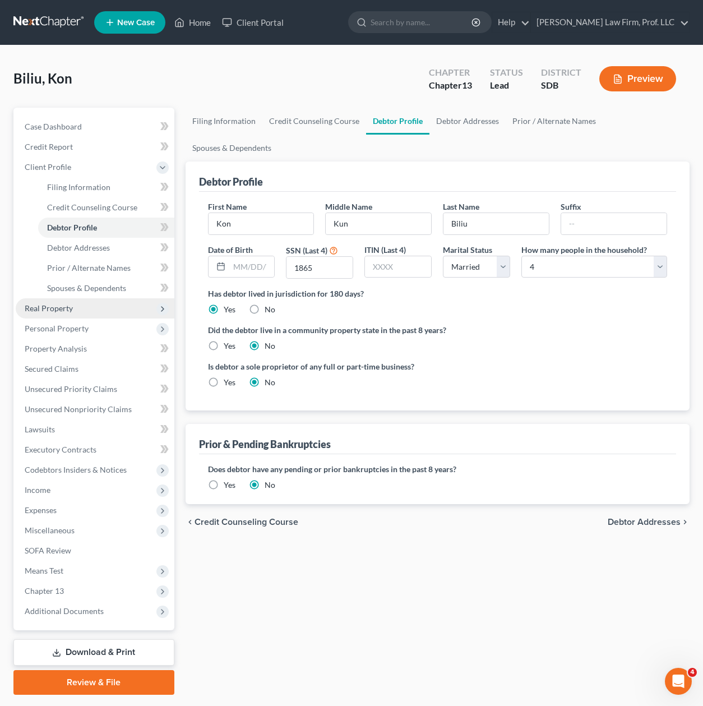
click at [90, 298] on span "Real Property" at bounding box center [95, 308] width 159 height 20
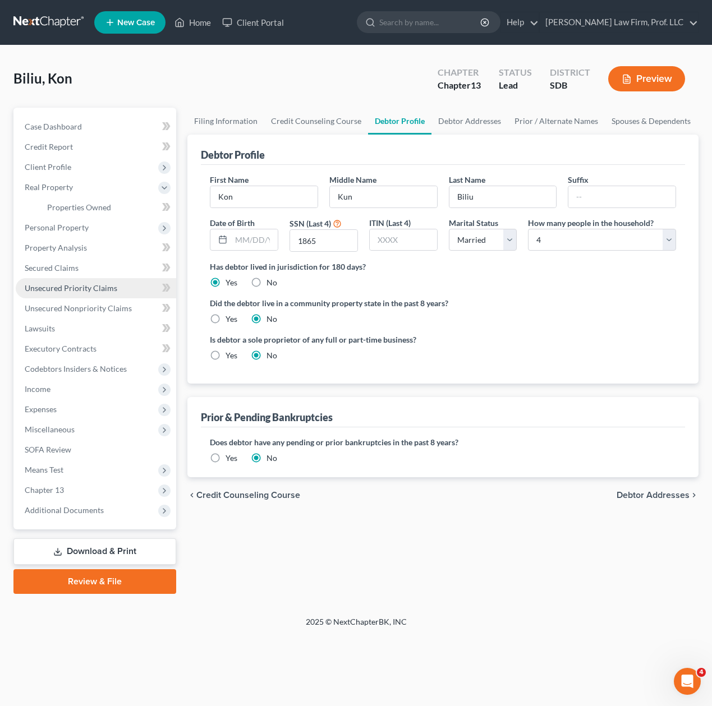
click at [91, 284] on link "Unsecured Priority Claims" at bounding box center [96, 288] width 160 height 20
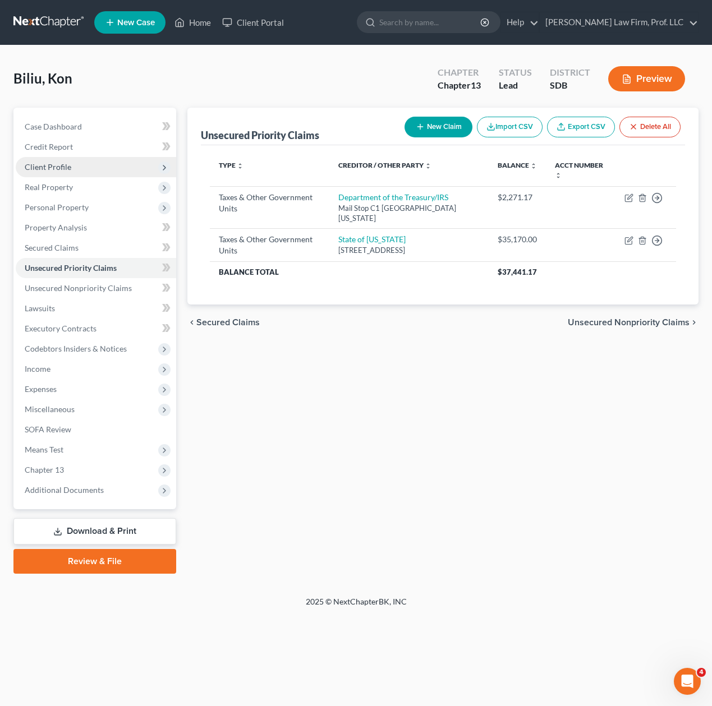
click at [86, 161] on span "Client Profile" at bounding box center [96, 167] width 160 height 20
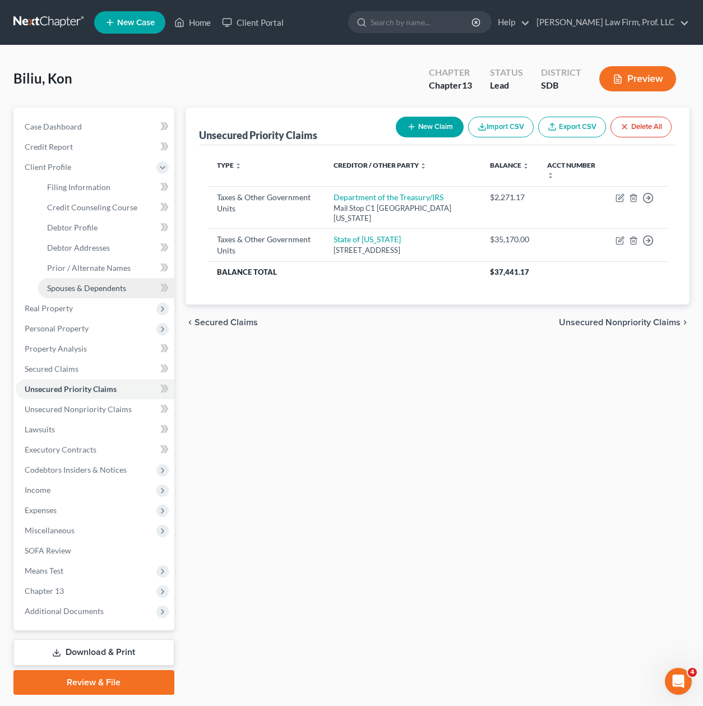
click at [82, 290] on span "Spouses & Dependents" at bounding box center [86, 288] width 79 height 10
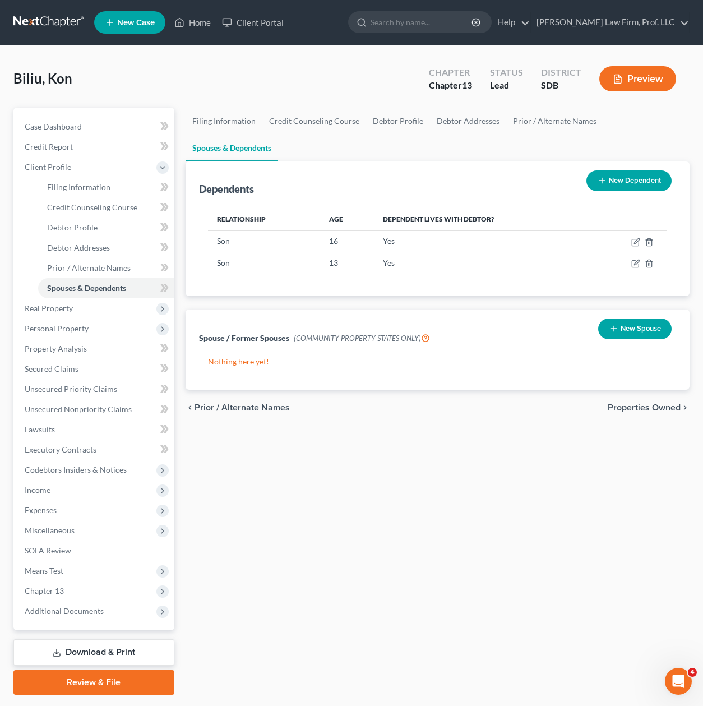
click at [370, 450] on div "Filing Information Credit Counseling Course Debtor Profile Debtor Addresses Pri…" at bounding box center [438, 401] width 516 height 587
click at [70, 326] on span "Personal Property" at bounding box center [57, 329] width 64 height 10
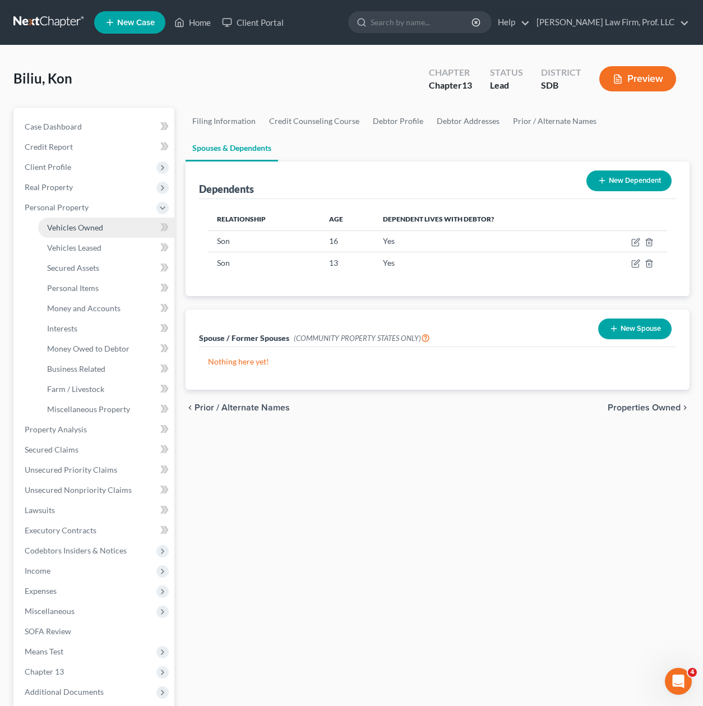
click at [79, 231] on span "Vehicles Owned" at bounding box center [75, 228] width 56 height 10
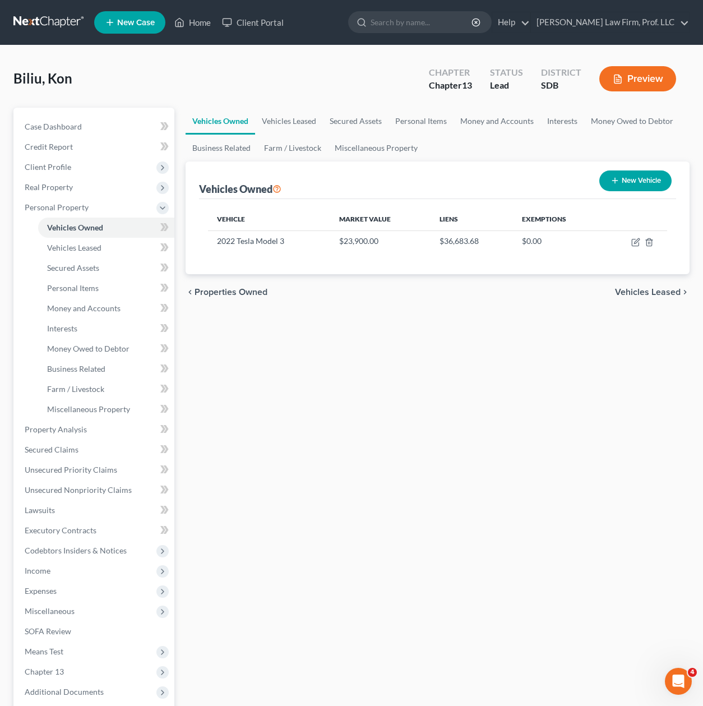
drag, startPoint x: 466, startPoint y: 345, endPoint x: 513, endPoint y: 315, distance: 55.8
click at [466, 342] on div "Vehicles Owned Vehicles Leased Secured Assets Personal Items Money and Accounts…" at bounding box center [438, 442] width 516 height 668
click at [640, 185] on button "New Vehicle" at bounding box center [635, 180] width 72 height 21
select select "0"
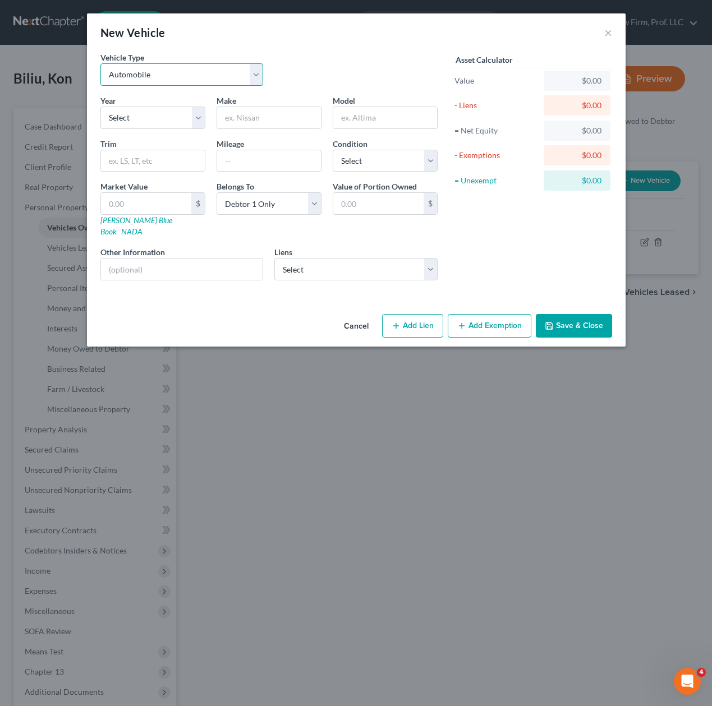
click at [222, 72] on select "Select Automobile Truck Trailer Watercraft Aircraft Motor Home Atv Other Vehicle" at bounding box center [181, 74] width 163 height 22
click at [221, 72] on select "Select Automobile Truck Trailer Watercraft Aircraft Motor Home Atv Other Vehicle" at bounding box center [181, 74] width 163 height 22
click at [156, 119] on select "Select 2026 2025 2024 2023 2022 2021 2020 2019 2018 2017 2016 2015 2014 2013 20…" at bounding box center [152, 118] width 105 height 22
select select "3"
click at [100, 107] on select "Select 2026 2025 2024 2023 2022 2021 2020 2019 2018 2017 2016 2015 2014 2013 20…" at bounding box center [152, 118] width 105 height 22
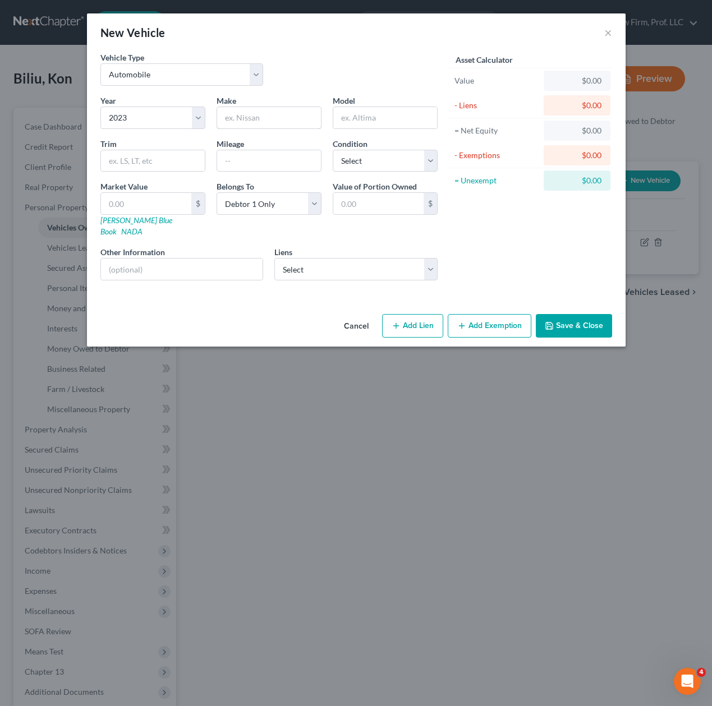
drag, startPoint x: 263, startPoint y: 114, endPoint x: 252, endPoint y: 135, distance: 23.1
click at [263, 114] on input "text" at bounding box center [269, 117] width 104 height 21
type input "GMC"
type input "Sierra"
click at [256, 163] on input "text" at bounding box center [269, 160] width 104 height 21
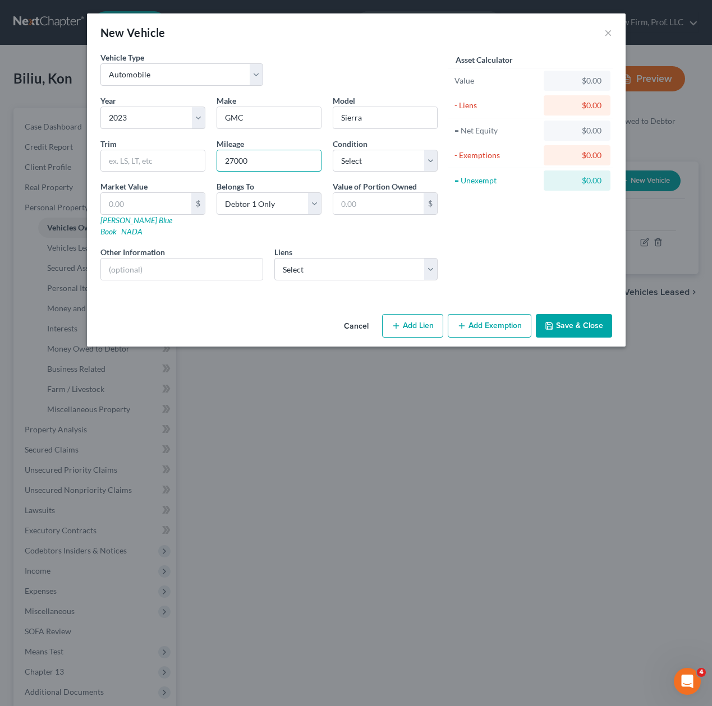
type input "27000"
click at [376, 174] on div "Year Select 2026 2025 2024 2023 2022 2021 2020 2019 2018 2017 2016 2015 2014 20…" at bounding box center [269, 192] width 348 height 195
click at [377, 170] on select "Select Excellent Very Good Good Fair Poor" at bounding box center [385, 161] width 105 height 22
select select "2"
click at [333, 150] on select "Select Excellent Very Good Good Fair Poor" at bounding box center [385, 161] width 105 height 22
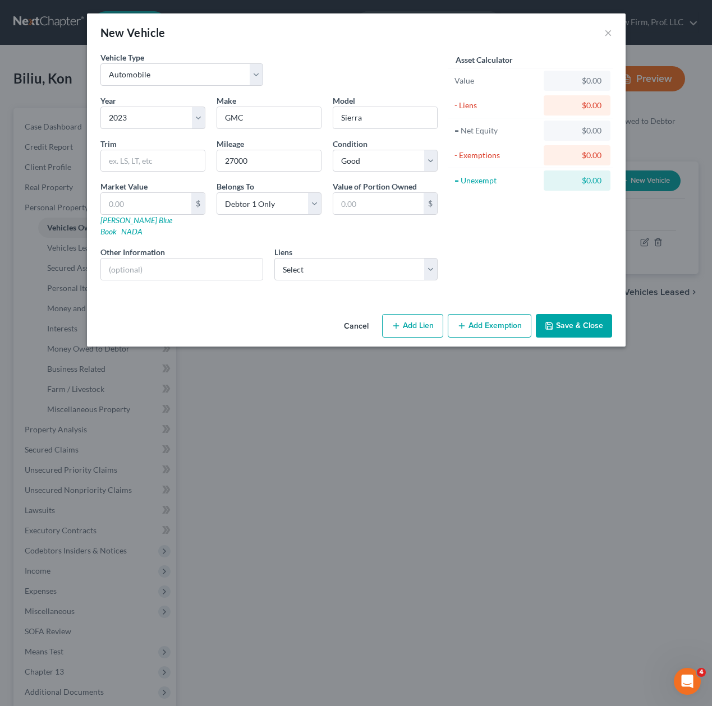
click at [464, 248] on div "Asset Calculator Value $0.00 - Liens $0.00 = Net Equity $0.00 - Exemptions $0.0…" at bounding box center [530, 171] width 174 height 238
drag, startPoint x: 189, startPoint y: 309, endPoint x: 197, endPoint y: 298, distance: 13.2
click at [189, 310] on div "Cancel Add Lien Add Lease Add Exemption Save & Close" at bounding box center [356, 328] width 538 height 37
click at [184, 259] on input "text" at bounding box center [182, 269] width 162 height 21
paste input "1GTUUHEL7PZ159241"
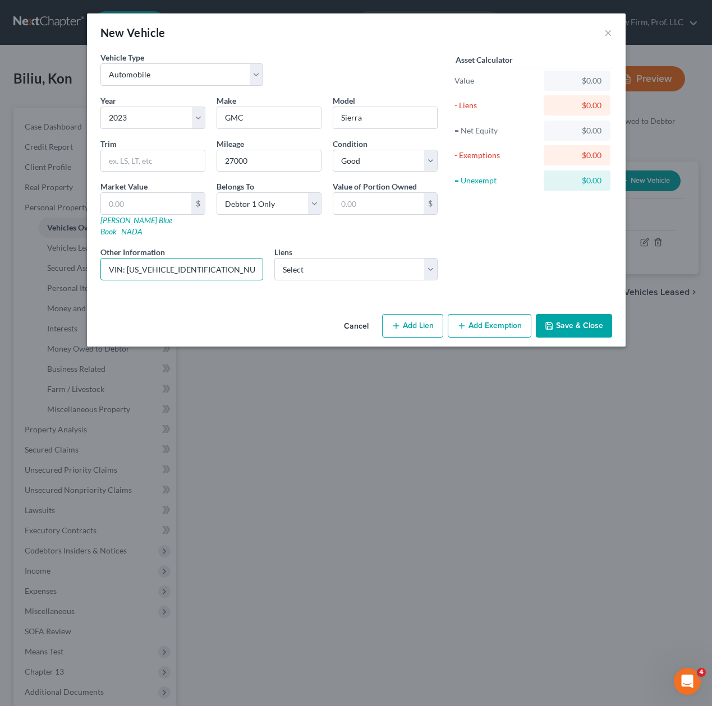
type input "VIN: 1GTUUHEL7PZ159241"
click at [473, 241] on div "Asset Calculator Value $0.00 - Liens $0.00 = Net Equity $0.00 - Exemptions $0.0…" at bounding box center [530, 171] width 174 height 238
click at [399, 314] on button "Add Lien" at bounding box center [412, 326] width 61 height 24
select select "0"
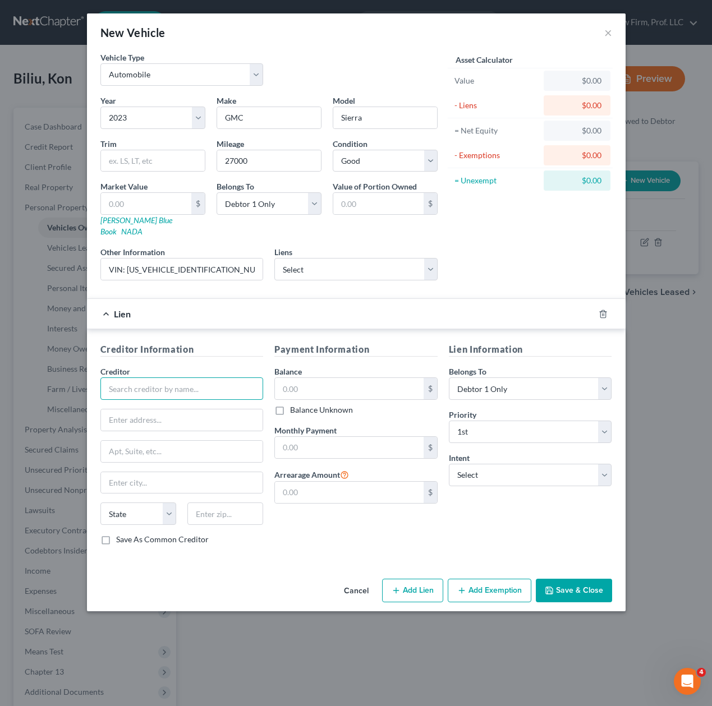
click at [172, 381] on input "text" at bounding box center [181, 388] width 163 height 22
type input "Bluestone Federal Credit Union"
click at [206, 409] on input "text" at bounding box center [182, 419] width 162 height 21
paste input "PO Box 90240"
type input "PO Box 90240"
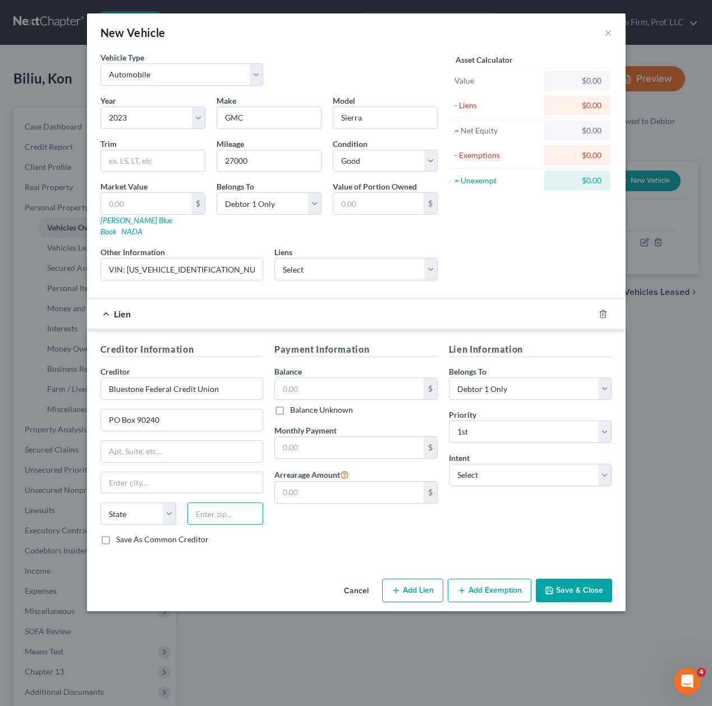
click at [218, 502] on input "text" at bounding box center [225, 513] width 76 height 22
type input "57109"
type input "Sioux Falls"
select select "43"
click at [336, 404] on label "Balance Unknown" at bounding box center [321, 409] width 63 height 11
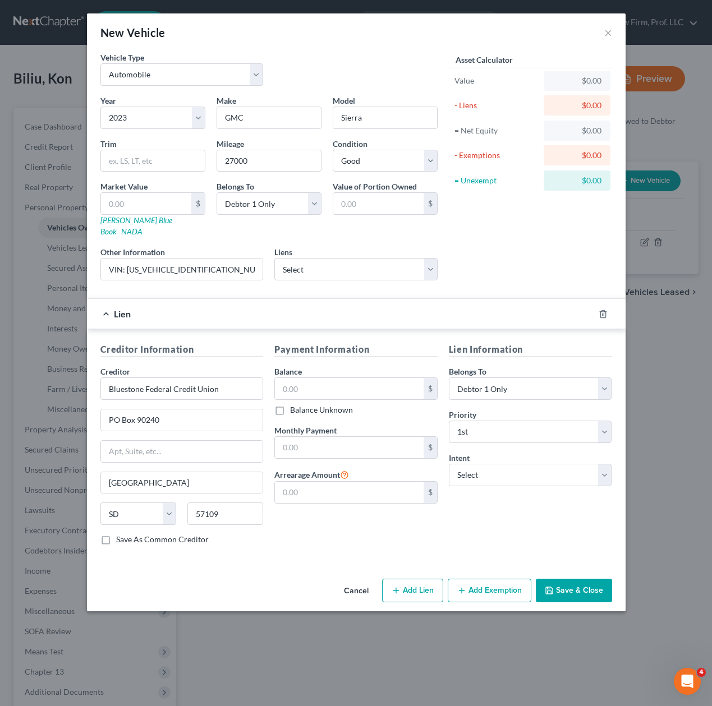
click at [302, 404] on input "Balance Unknown" at bounding box center [297, 407] width 7 height 7
checkbox input "true"
type input "0.00"
drag, startPoint x: 334, startPoint y: 400, endPoint x: 341, endPoint y: 393, distance: 10.3
click at [336, 404] on label "Balance Unknown" at bounding box center [321, 409] width 63 height 11
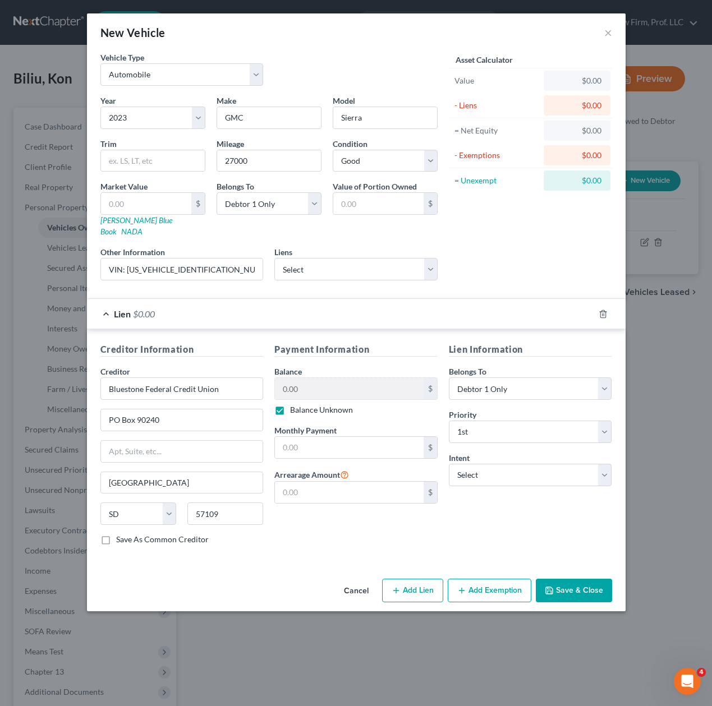
click at [295, 404] on label "Balance Unknown" at bounding box center [321, 409] width 63 height 11
click at [295, 404] on input "Balance Unknown" at bounding box center [297, 407] width 7 height 7
checkbox input "false"
click at [294, 378] on input "0.00" at bounding box center [349, 388] width 149 height 21
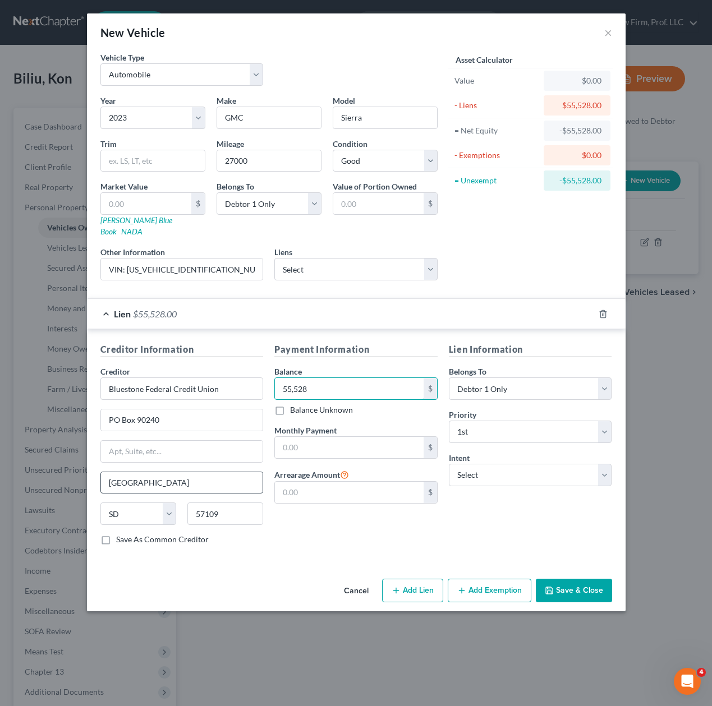
type input "55,528"
click at [317, 437] on input "text" at bounding box center [349, 447] width 149 height 21
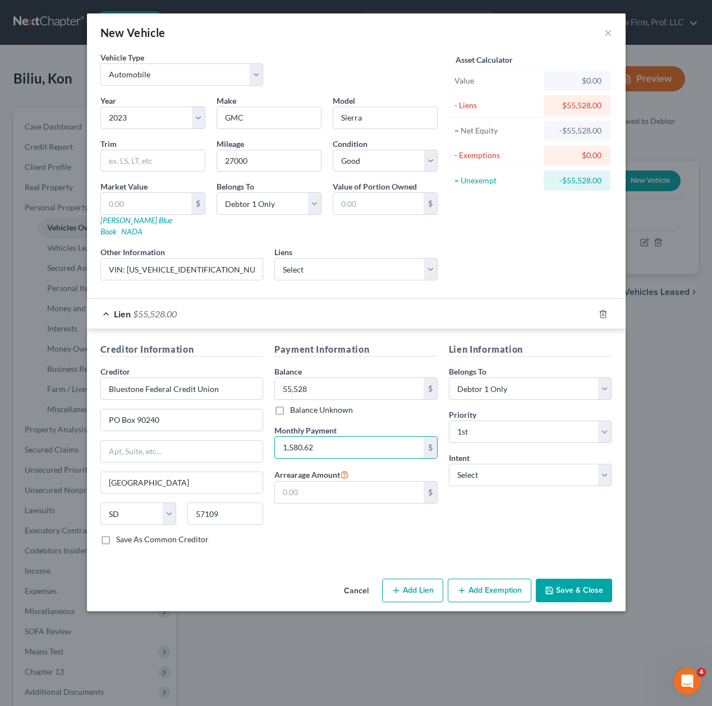
type input "1,580.62"
click at [496, 229] on div "Asset Calculator Value $0.00 - Liens $55,528.00 = Net Equity -$55,528.00 - Exem…" at bounding box center [530, 171] width 174 height 238
click at [299, 549] on div "Creditor Information Creditor * Bluestone Federal Credit Union PO Box 90240 Sio…" at bounding box center [356, 446] width 538 height 234
drag, startPoint x: 486, startPoint y: 243, endPoint x: 416, endPoint y: 243, distance: 70.7
click at [487, 243] on div "Asset Calculator Value $0.00 - Liens $55,528.00 = Net Equity -$55,528.00 - Exem…" at bounding box center [530, 171] width 174 height 238
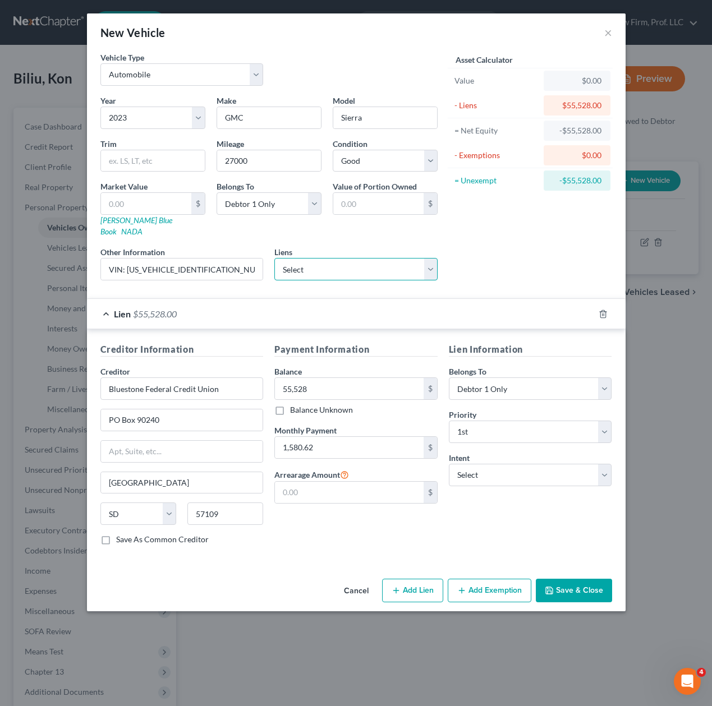
click at [382, 258] on select "Select Lien Solutions - $0.00 Voyage Federal Credit Union - $200,021.00" at bounding box center [355, 269] width 163 height 22
drag, startPoint x: 386, startPoint y: 250, endPoint x: 507, endPoint y: 320, distance: 139.7
click at [386, 258] on select "Select Lien Solutions - $0.00 Voyage Federal Credit Union - $200,021.00" at bounding box center [355, 269] width 163 height 22
click at [586, 580] on button "Save & Close" at bounding box center [574, 591] width 76 height 24
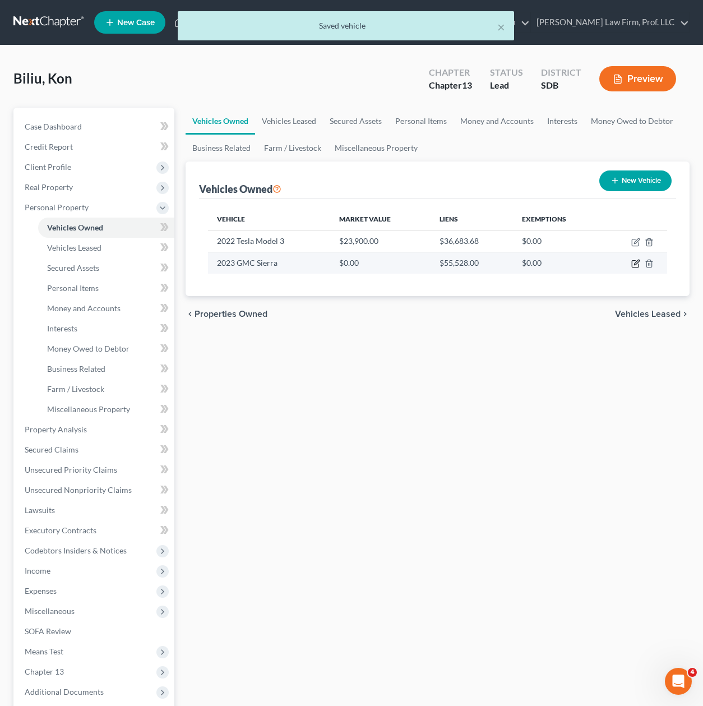
click at [631, 267] on icon "button" at bounding box center [635, 263] width 9 height 9
select select "0"
select select "3"
select select "2"
select select "0"
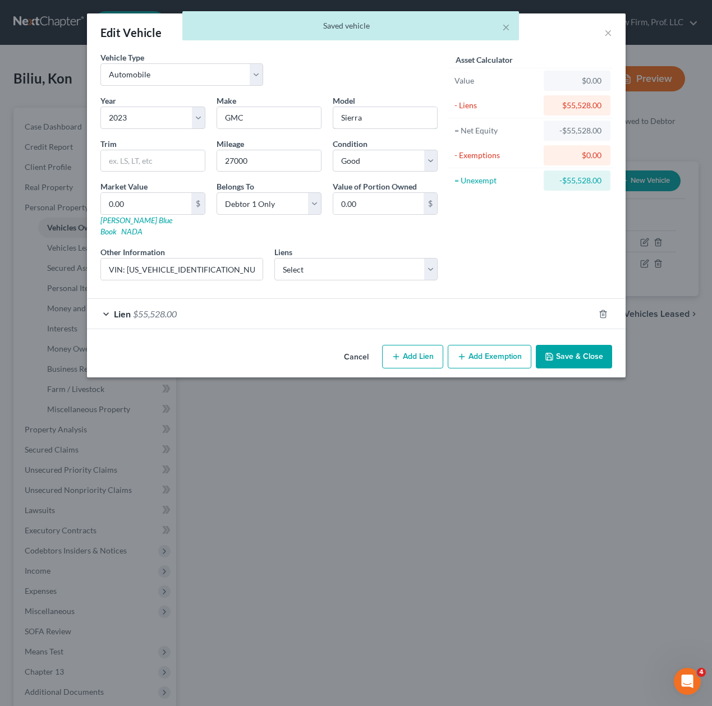
drag, startPoint x: 387, startPoint y: 123, endPoint x: 305, endPoint y: 147, distance: 85.5
click at [387, 123] on input "Sierra" at bounding box center [385, 117] width 104 height 21
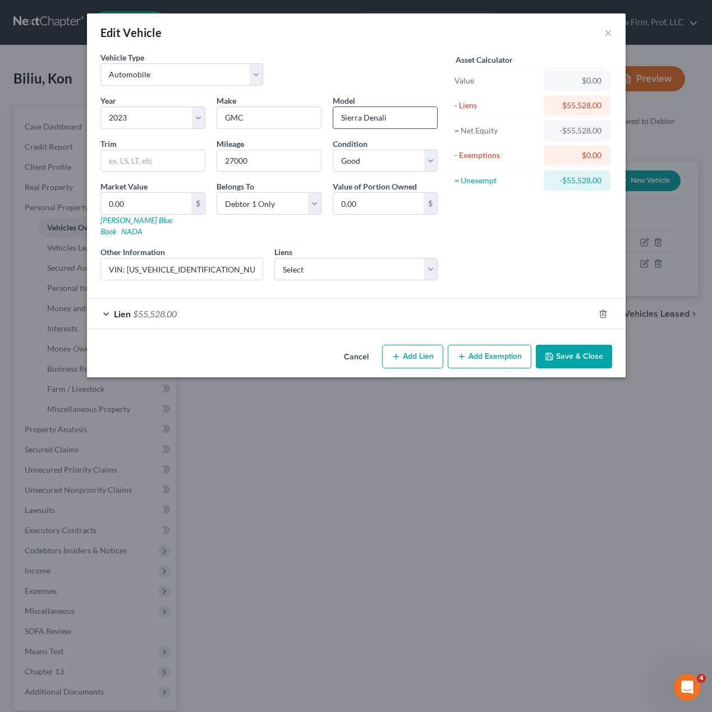
drag, startPoint x: 398, startPoint y: 123, endPoint x: 370, endPoint y: 119, distance: 28.2
click at [363, 119] on input "Sierra Denali" at bounding box center [385, 117] width 104 height 21
type input "Sierra K1500"
click at [129, 192] on div "0.00 $" at bounding box center [152, 203] width 105 height 22
click at [144, 207] on input "0.00" at bounding box center [146, 203] width 90 height 21
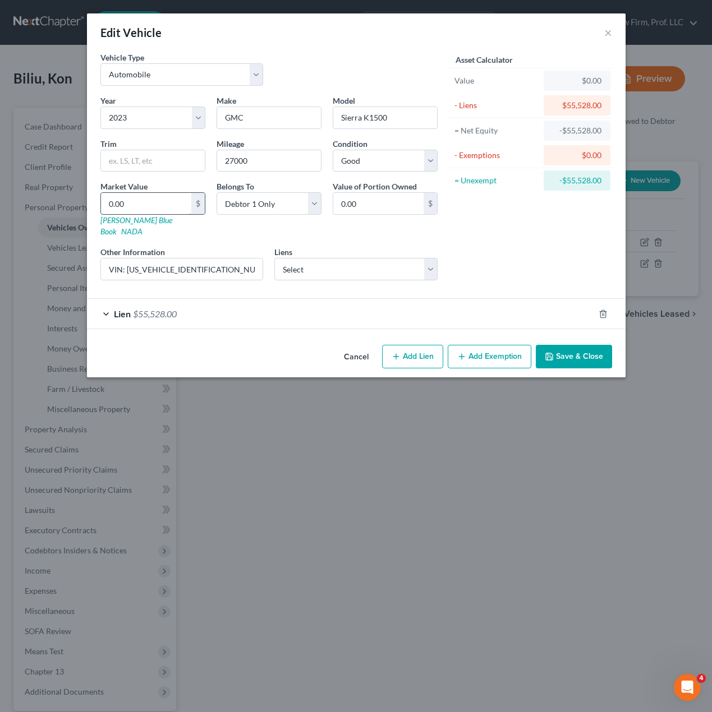
type input "3"
type input "3.00"
type input "33"
type input "33.00"
type input "331"
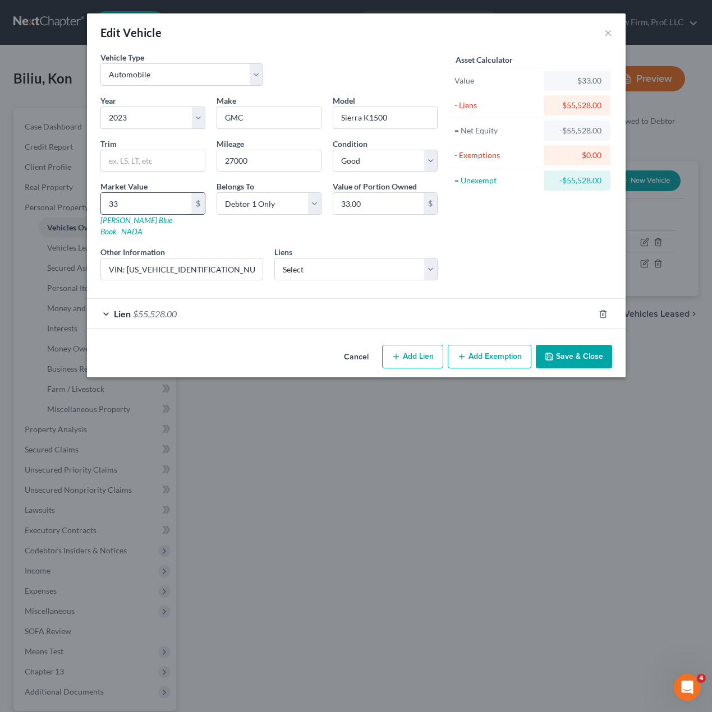
type input "331.00"
type input "3310"
type input "3,310.00"
type input "3,3100"
type input "33,100.00"
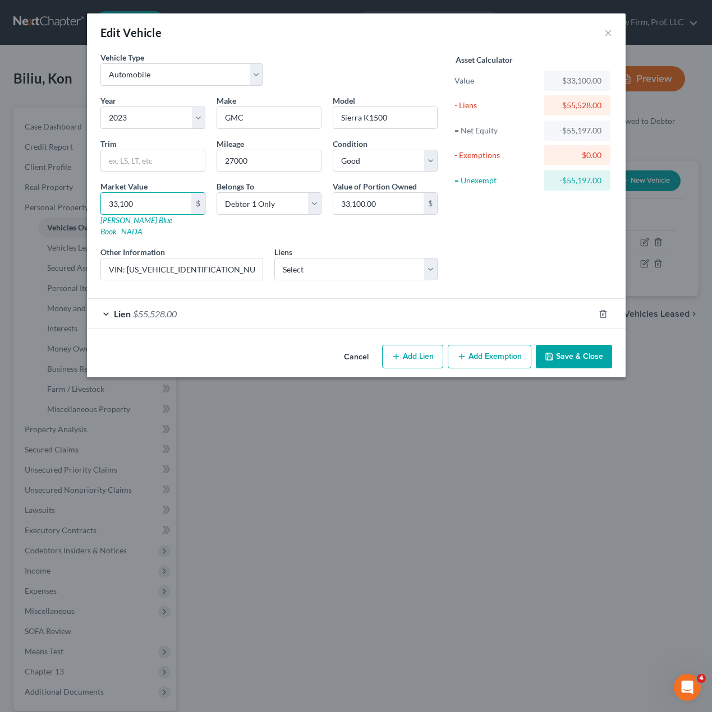
type input "33,100"
drag, startPoint x: 544, startPoint y: 228, endPoint x: 634, endPoint y: 275, distance: 101.6
click at [544, 228] on div "Asset Calculator Value $33,100.00 - Liens $55,528.00 = Net Equity -$55,197.00 -…" at bounding box center [530, 171] width 174 height 238
click at [559, 345] on button "Save & Close" at bounding box center [574, 357] width 76 height 24
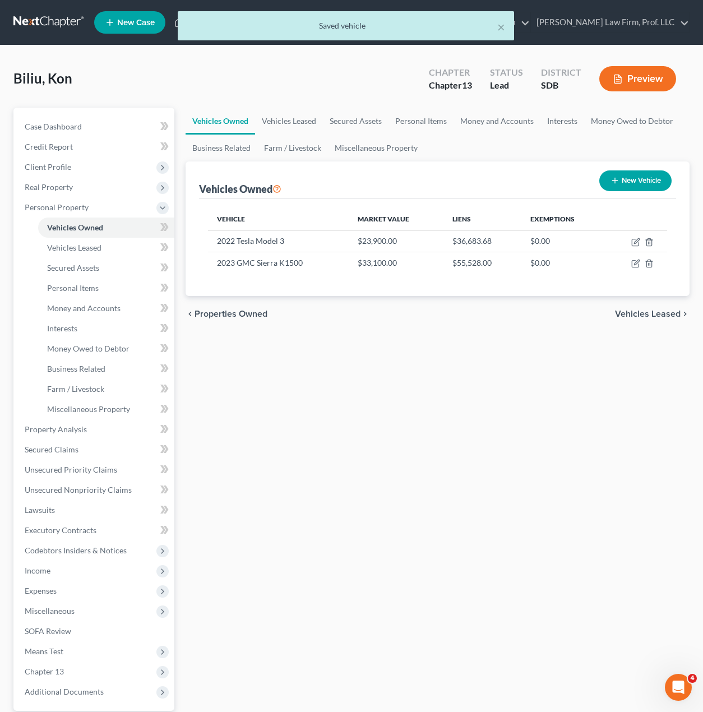
drag, startPoint x: 475, startPoint y: 415, endPoint x: 7, endPoint y: 333, distance: 475.3
click at [475, 415] on div "Vehicles Owned Vehicles Leased Secured Assets Personal Items Money and Accounts…" at bounding box center [438, 442] width 516 height 668
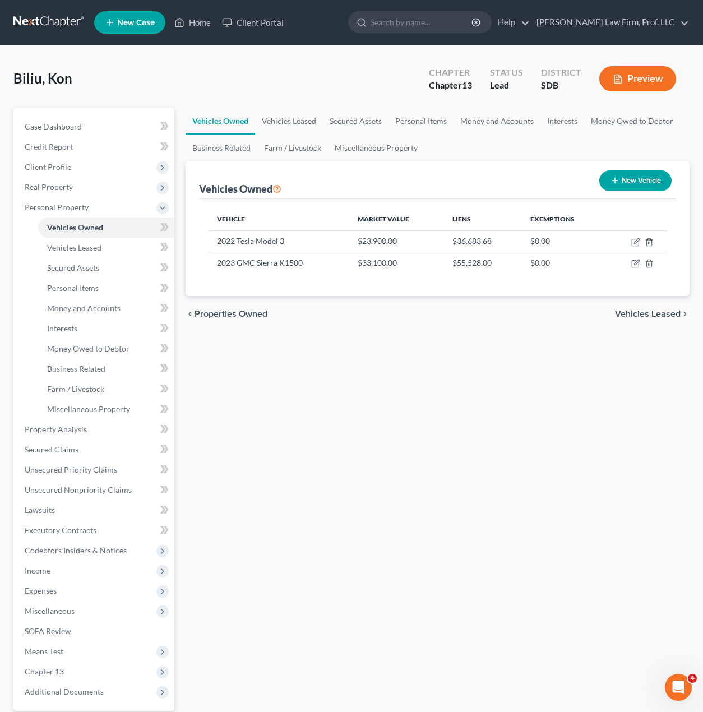
drag, startPoint x: 396, startPoint y: 373, endPoint x: 17, endPoint y: 347, distance: 379.4
click at [396, 373] on div "Vehicles Owned Vehicles Leased Secured Assets Personal Items Money and Accounts…" at bounding box center [438, 442] width 516 height 668
drag, startPoint x: 505, startPoint y: 495, endPoint x: 491, endPoint y: 479, distance: 21.5
click at [505, 492] on div "Vehicles Owned Vehicles Leased Secured Assets Personal Items Money and Accounts…" at bounding box center [438, 442] width 516 height 668
click at [639, 178] on button "New Vehicle" at bounding box center [635, 180] width 72 height 21
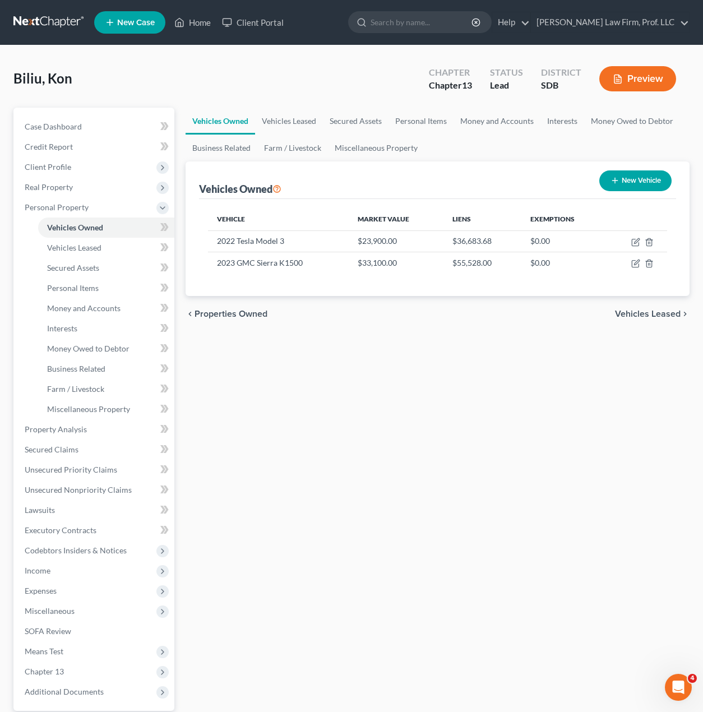
select select "0"
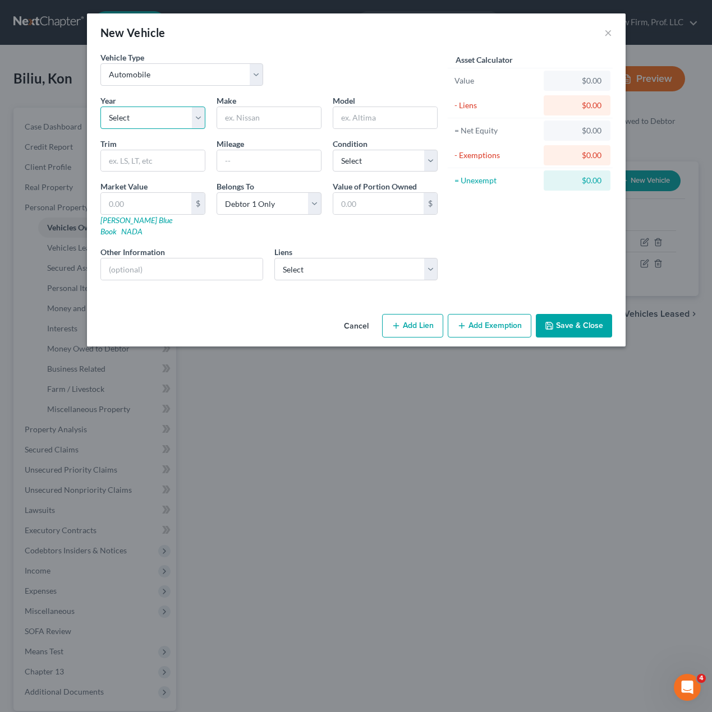
click at [154, 116] on select "Select 2026 2025 2024 2023 2022 2021 2020 2019 2018 2017 2016 2015 2014 2013 20…" at bounding box center [152, 118] width 105 height 22
select select "4"
click at [100, 107] on select "Select 2026 2025 2024 2023 2022 2021 2020 2019 2018 2017 2016 2015 2014 2013 20…" at bounding box center [152, 118] width 105 height 22
click at [287, 126] on input "text" at bounding box center [269, 117] width 104 height 21
type input "Cadillac"
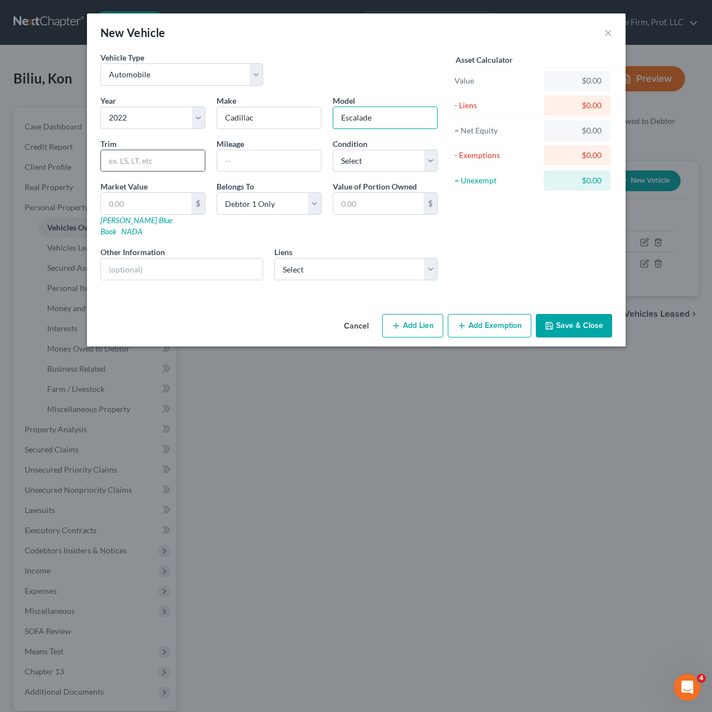
type input "Escalade"
click at [164, 150] on div at bounding box center [152, 161] width 105 height 22
click at [154, 151] on input "text" at bounding box center [153, 160] width 104 height 21
click at [348, 315] on button "Cancel" at bounding box center [356, 326] width 43 height 22
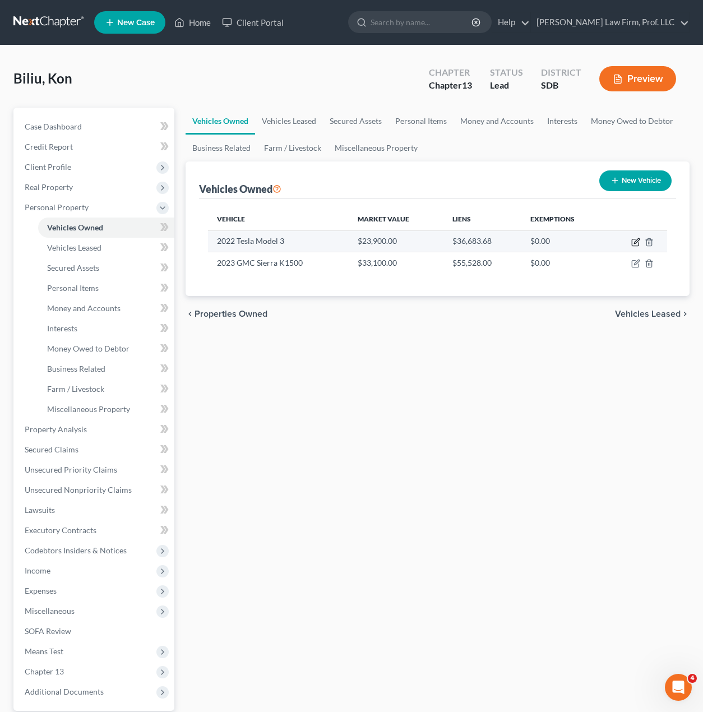
click at [633, 244] on icon "button" at bounding box center [635, 242] width 7 height 7
select select "0"
select select "4"
select select "2"
select select "0"
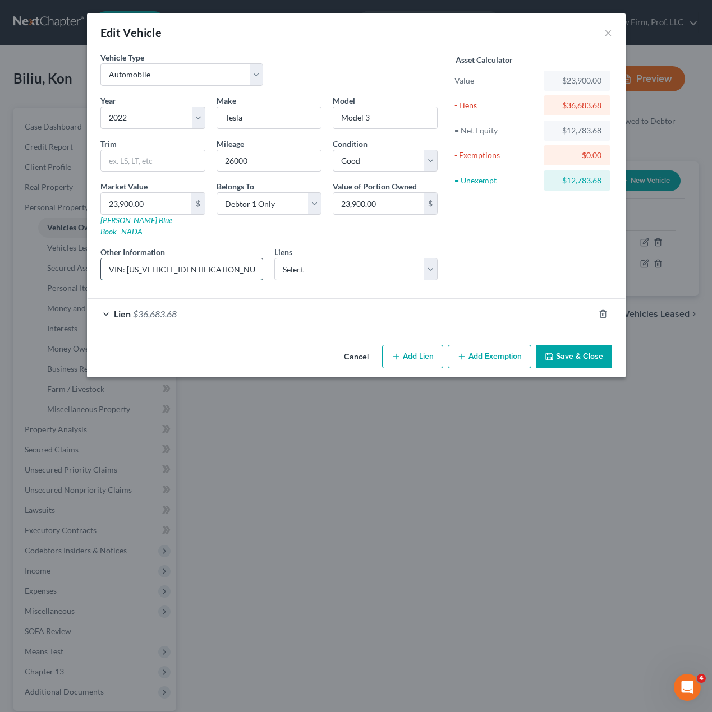
click at [146, 259] on input "VIN: 5YJ3E1EC6NF280782, value based on Private Party Value KBB.com" at bounding box center [182, 269] width 162 height 21
click at [546, 259] on div "Asset Calculator Value $23,900.00 - Liens $36,683.68 = Net Equity -$12,783.68 -…" at bounding box center [530, 171] width 174 height 238
click at [214, 299] on div "Lien $36,683.68" at bounding box center [340, 314] width 507 height 30
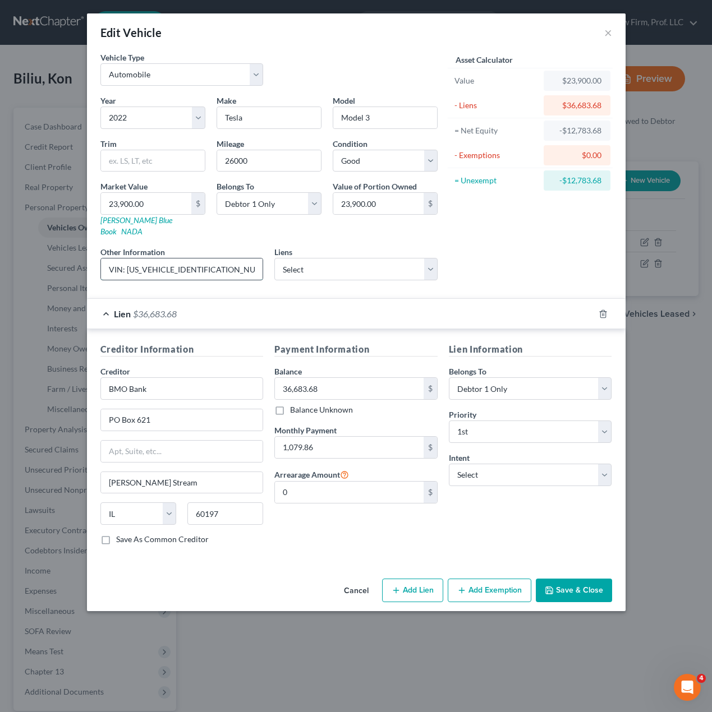
click at [240, 259] on input "VIN: 5YJ3E1EC6NF280782, value based on Private Party Value KBB.com" at bounding box center [182, 269] width 162 height 21
click at [239, 259] on input "VIN: 5YJ3E1EC6NF280782, value based on Private Party Value KBB.com" at bounding box center [182, 269] width 162 height 21
type input "VIN: 5YJ3E1EC6NF280782, value based on Private Party Value KBB.com (lien date 8…"
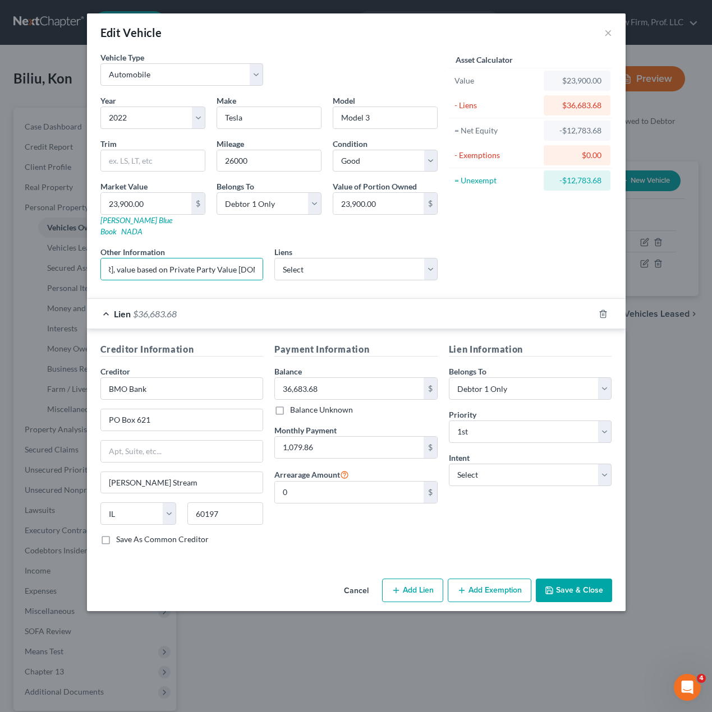
click at [571, 579] on button "Save & Close" at bounding box center [574, 591] width 76 height 24
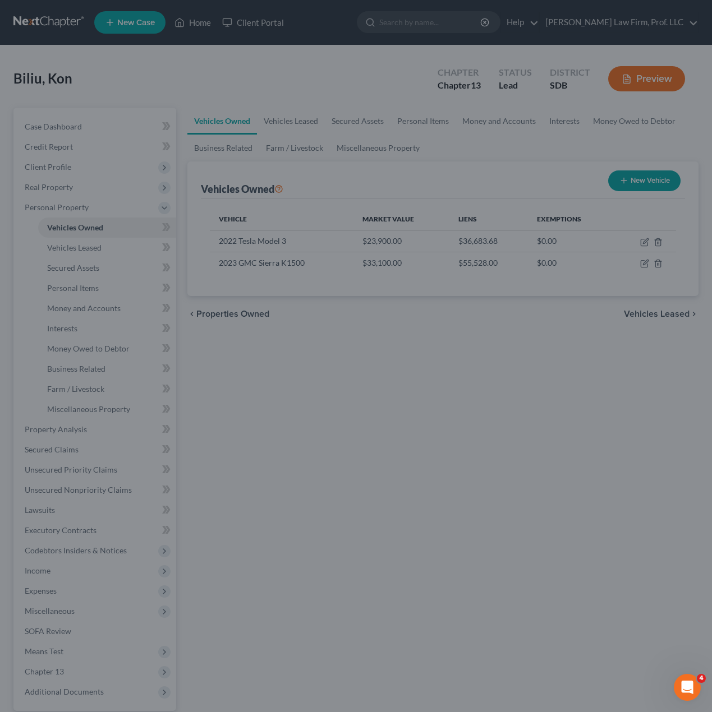
scroll to position [0, 0]
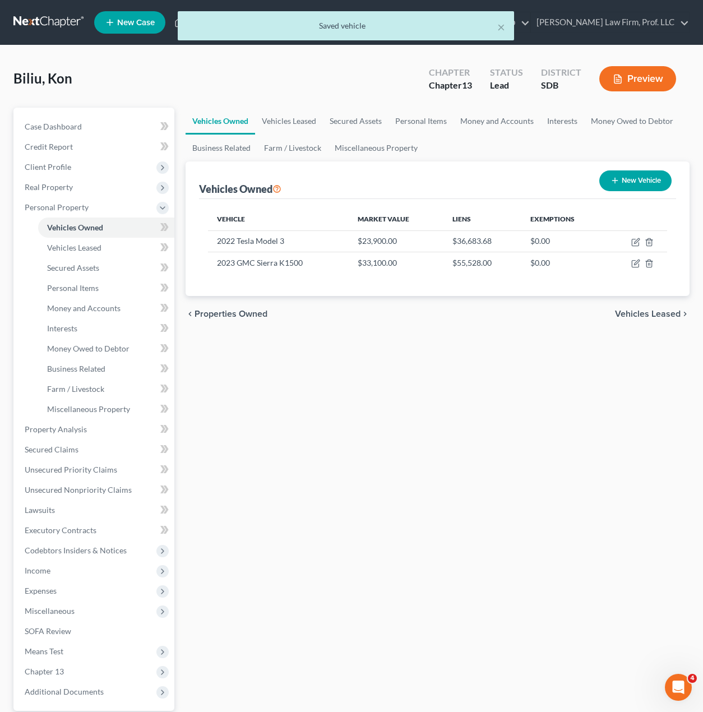
drag, startPoint x: 404, startPoint y: 422, endPoint x: 417, endPoint y: 395, distance: 29.8
click at [405, 422] on div "Vehicles Owned Vehicles Leased Secured Assets Personal Items Money and Accounts…" at bounding box center [438, 442] width 516 height 668
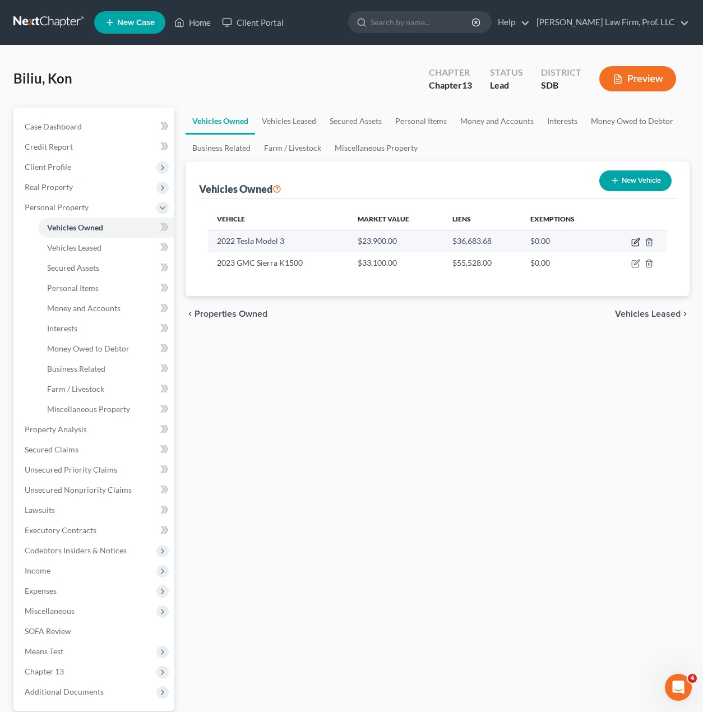
click at [634, 242] on icon "button" at bounding box center [635, 242] width 9 height 9
select select "0"
select select "4"
select select "2"
select select "0"
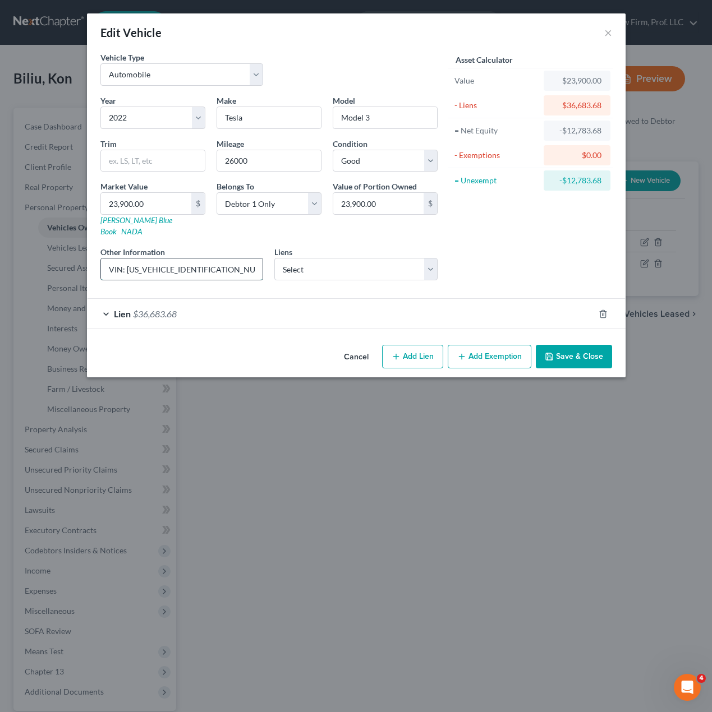
click at [225, 259] on input "VIN: 5YJ3E1EC6NF280782, value based on Private Party Value KBB.com (lien date 8…" at bounding box center [182, 269] width 162 height 21
drag, startPoint x: 230, startPoint y: 263, endPoint x: 385, endPoint y: 263, distance: 154.8
click at [385, 263] on div "Year Select 2026 2025 2024 2023 2022 2021 2020 2019 2018 2017 2016 2015 2014 20…" at bounding box center [269, 192] width 348 height 195
click at [214, 261] on input "VIN: 5YJ3E1EC6NF280782, value based on Private Party Value KBB.com (lien date 8…" at bounding box center [182, 269] width 162 height 21
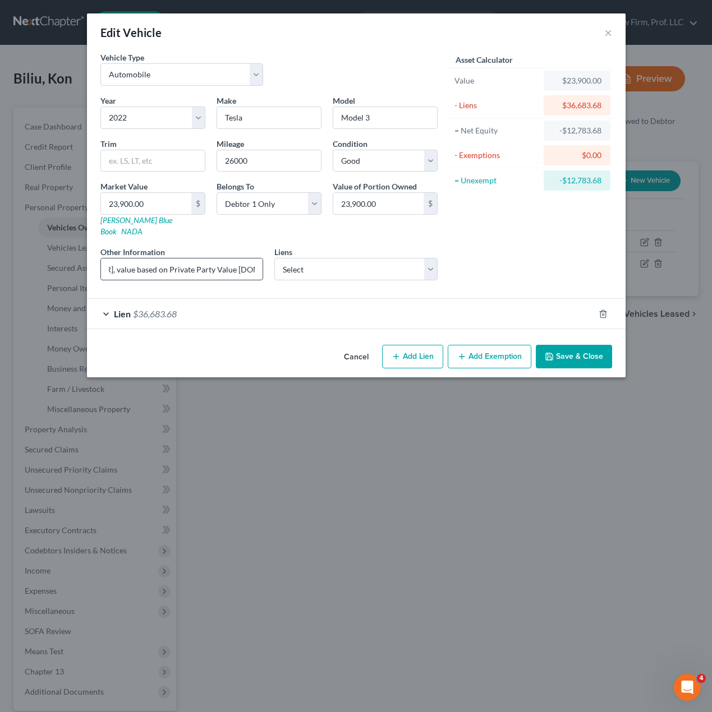
click at [196, 259] on input "VIN: 5YJ3E1EC6NF280782, value based on Private Party Value KBB.com (lien date 8…" at bounding box center [182, 269] width 162 height 21
click at [199, 259] on input "VIN: 5YJ3E1EC6NF280782, value based on Private Party Value KBB.com (lien date 8…" at bounding box center [182, 269] width 162 height 21
type input "VIN: 5YJ3E1EC6NF280782, value based on Private Party Value KBB.com (contract da…"
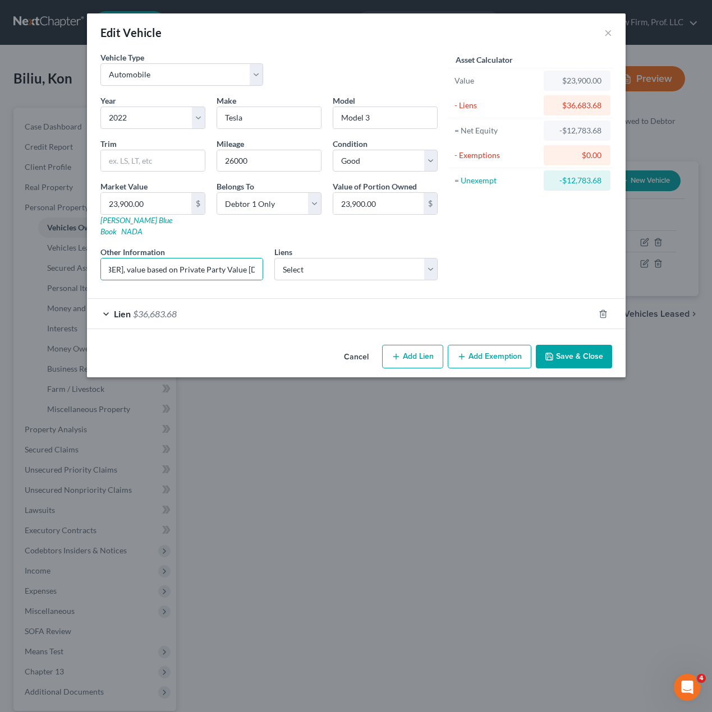
drag, startPoint x: 569, startPoint y: 341, endPoint x: 560, endPoint y: 335, distance: 10.4
click at [568, 345] on button "Save & Close" at bounding box center [574, 357] width 76 height 24
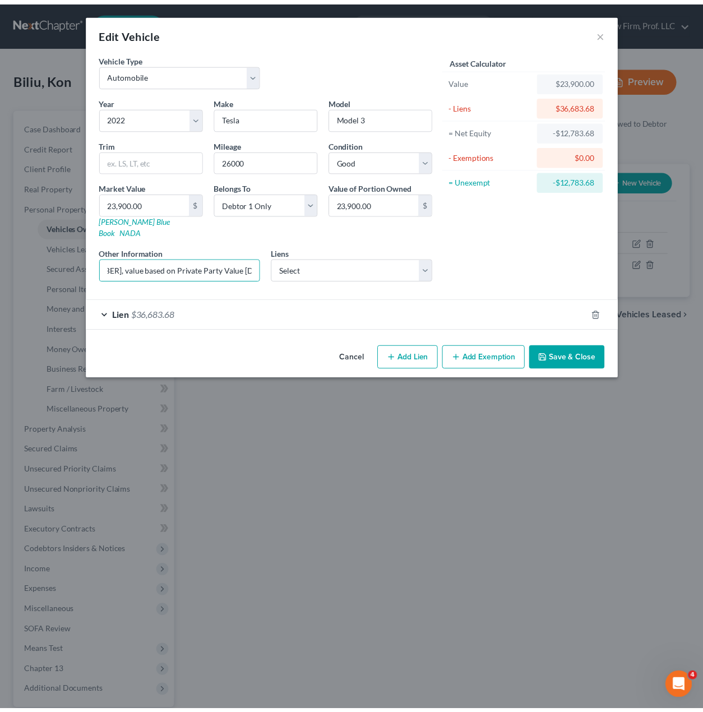
scroll to position [0, 0]
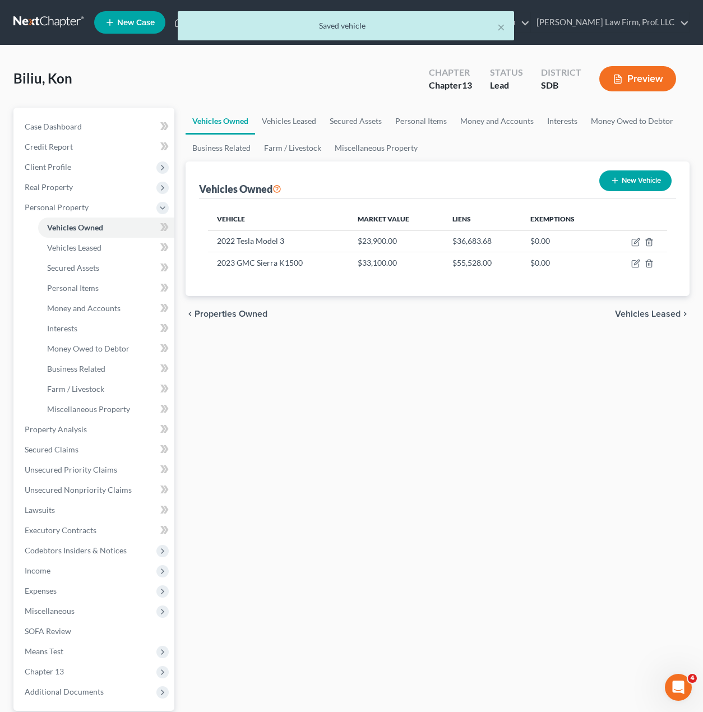
click at [553, 477] on div "Vehicles Owned Vehicles Leased Secured Assets Personal Items Money and Accounts…" at bounding box center [438, 442] width 516 height 668
click at [635, 266] on icon "button" at bounding box center [635, 263] width 9 height 9
select select "0"
select select "3"
select select "2"
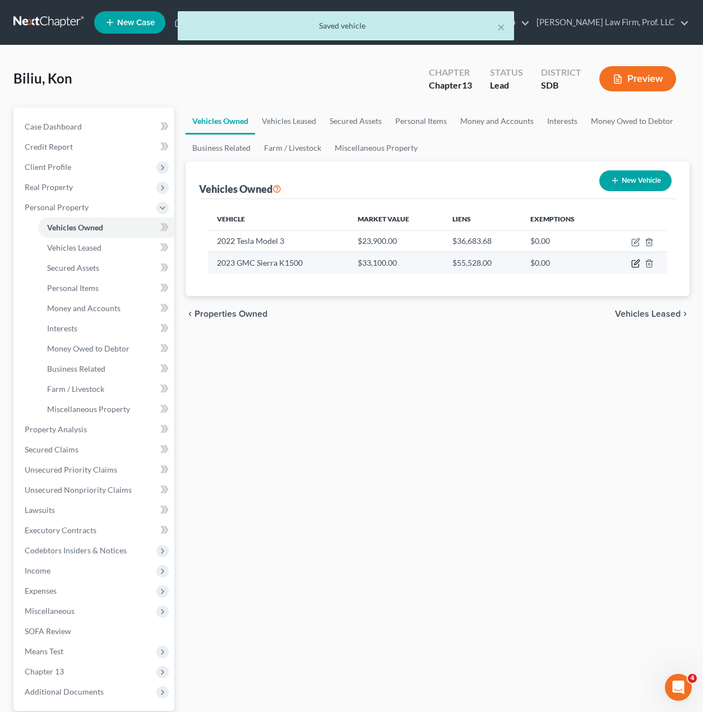
select select "0"
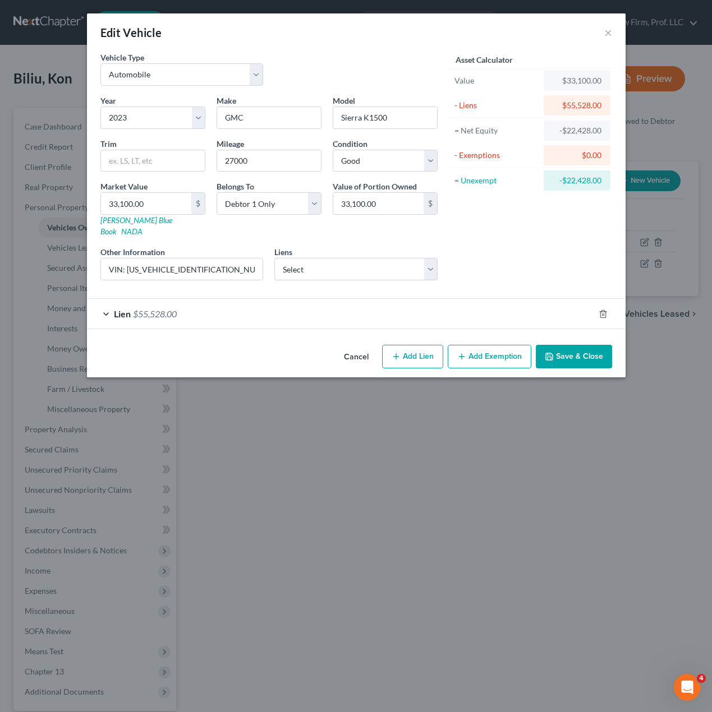
drag, startPoint x: 562, startPoint y: 238, endPoint x: 600, endPoint y: 274, distance: 52.0
click at [562, 238] on div "Asset Calculator Value $33,100.00 - Liens $55,528.00 = Net Equity -$22,428.00 -…" at bounding box center [530, 171] width 174 height 238
click at [584, 345] on button "Save & Close" at bounding box center [574, 357] width 76 height 24
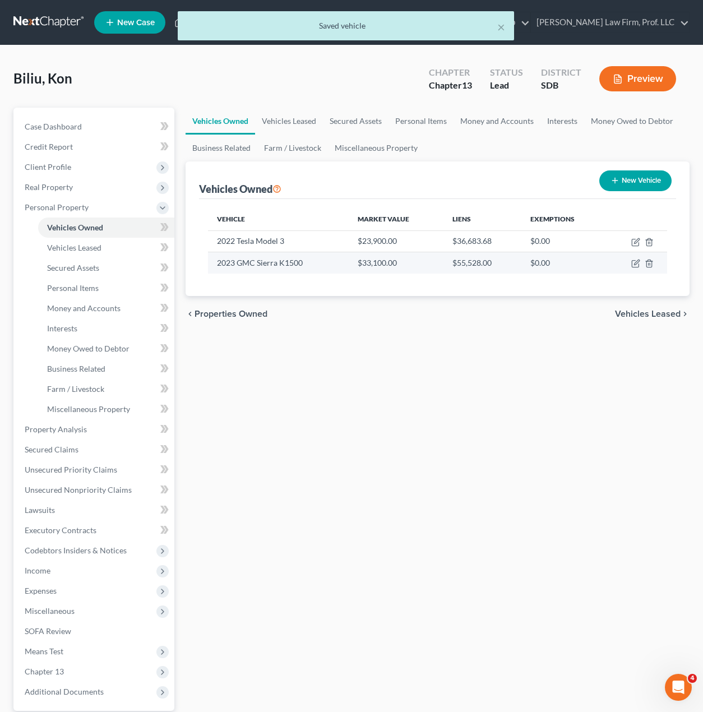
drag, startPoint x: 561, startPoint y: 420, endPoint x: 445, endPoint y: 252, distance: 203.9
click at [557, 419] on div "Vehicles Owned Vehicles Leased Secured Assets Personal Items Money and Accounts…" at bounding box center [438, 442] width 516 height 668
click at [388, 504] on div "Vehicles Owned Vehicles Leased Secured Assets Personal Items Money and Accounts…" at bounding box center [438, 442] width 516 height 668
drag, startPoint x: 528, startPoint y: 372, endPoint x: 667, endPoint y: 144, distance: 267.0
click at [530, 351] on div "Vehicles Owned Vehicles Leased Secured Assets Personal Items Money and Accounts…" at bounding box center [438, 442] width 516 height 668
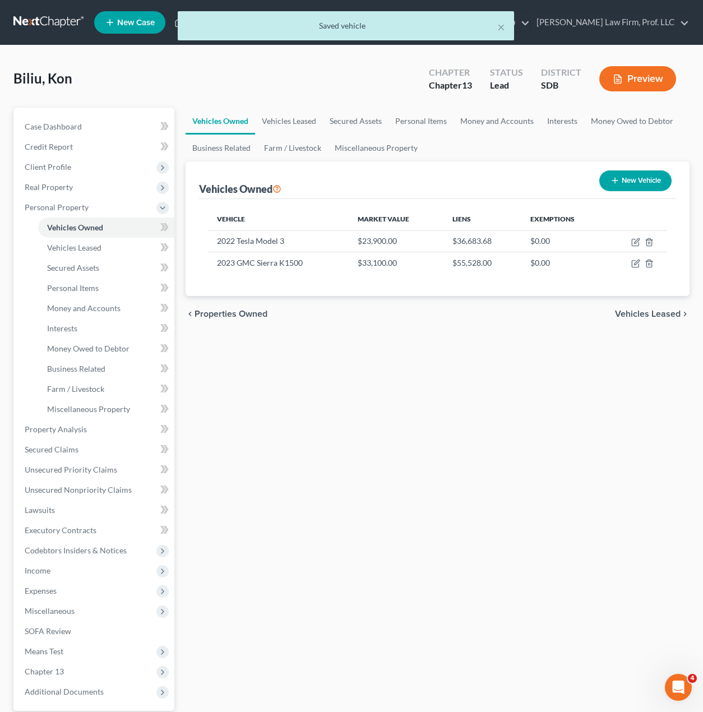
click at [633, 177] on button "New Vehicle" at bounding box center [635, 180] width 72 height 21
select select "0"
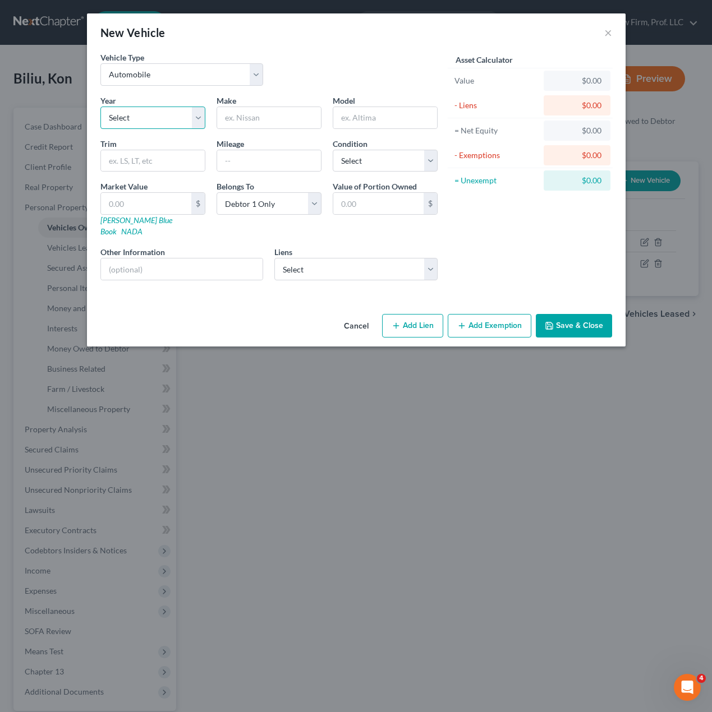
click at [160, 119] on select "Select 2026 2025 2024 2023 2022 2021 2020 2019 2018 2017 2016 2015 2014 2013 20…" at bounding box center [152, 118] width 105 height 22
select select "3"
click at [100, 107] on select "Select 2026 2025 2024 2023 2022 2021 2020 2019 2018 2017 2016 2015 2014 2013 20…" at bounding box center [152, 118] width 105 height 22
click at [279, 122] on input "text" at bounding box center [269, 117] width 104 height 21
type input "Cadillac"
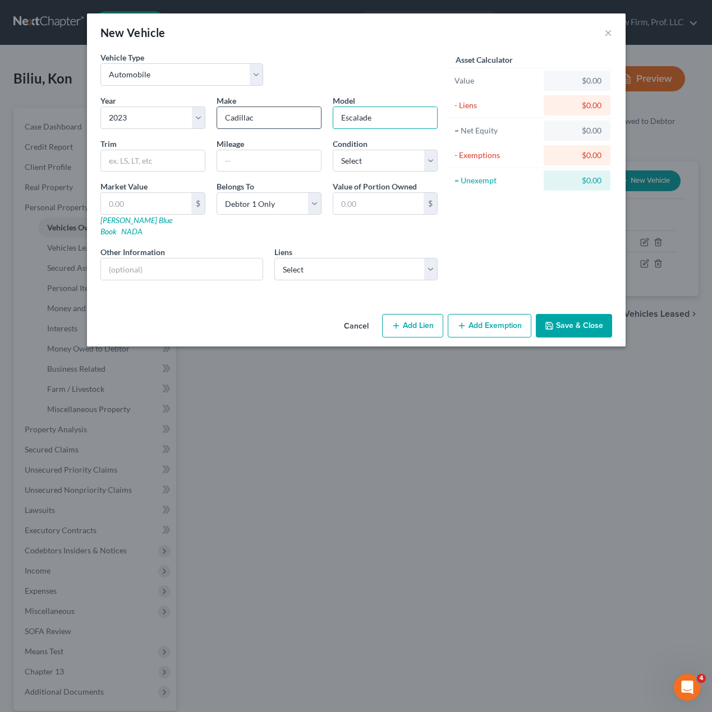
type input "Escalade"
click at [214, 264] on input "text" at bounding box center [182, 269] width 162 height 21
click at [518, 252] on div "Asset Calculator Value $0.00 - Liens $0.00 = Net Equity $0.00 - Exemptions $0.0…" at bounding box center [530, 171] width 174 height 238
click at [420, 314] on button "Add Lien" at bounding box center [412, 326] width 61 height 24
select select "0"
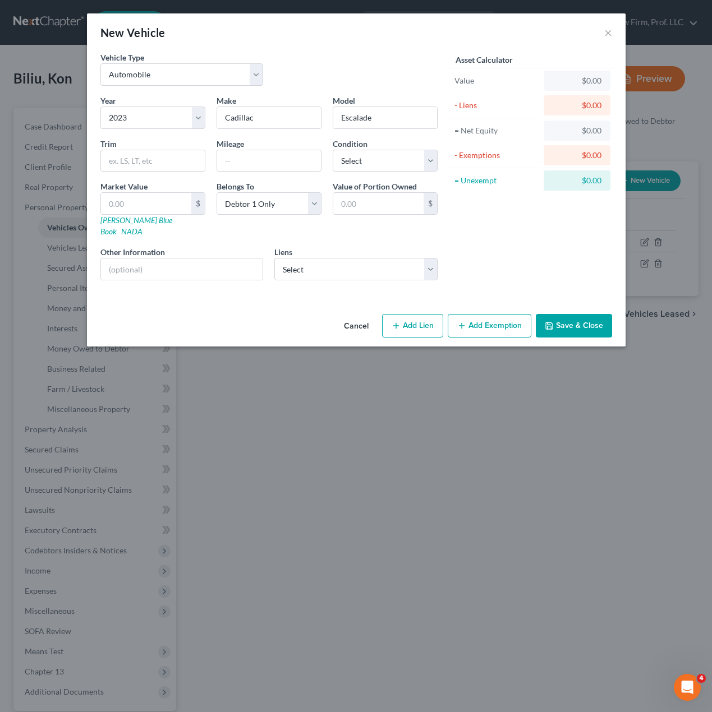
select select "0"
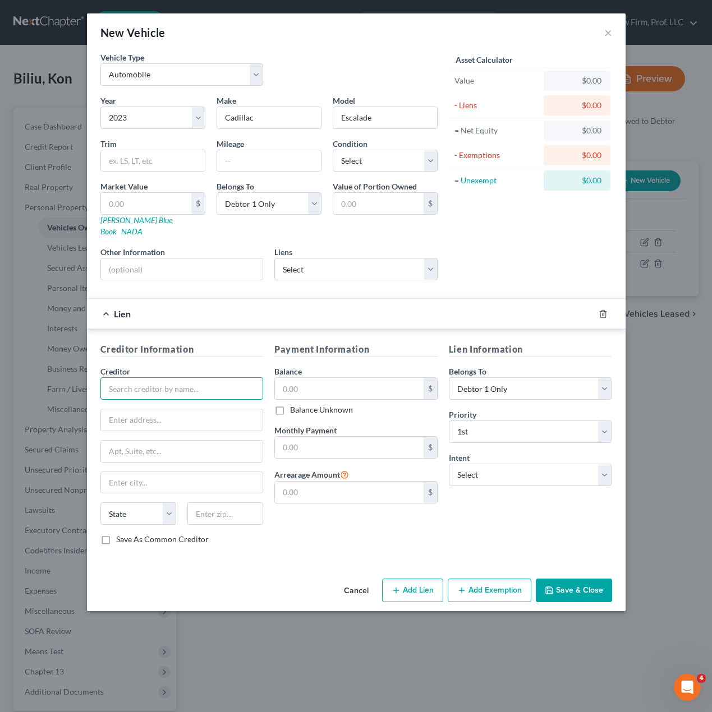
click at [147, 378] on input "text" at bounding box center [181, 388] width 163 height 22
type input "Bluestone Federal Credit Union"
click at [197, 411] on input "text" at bounding box center [182, 419] width 162 height 21
paste input "PO Box 90240"
type input "PO Box 90240"
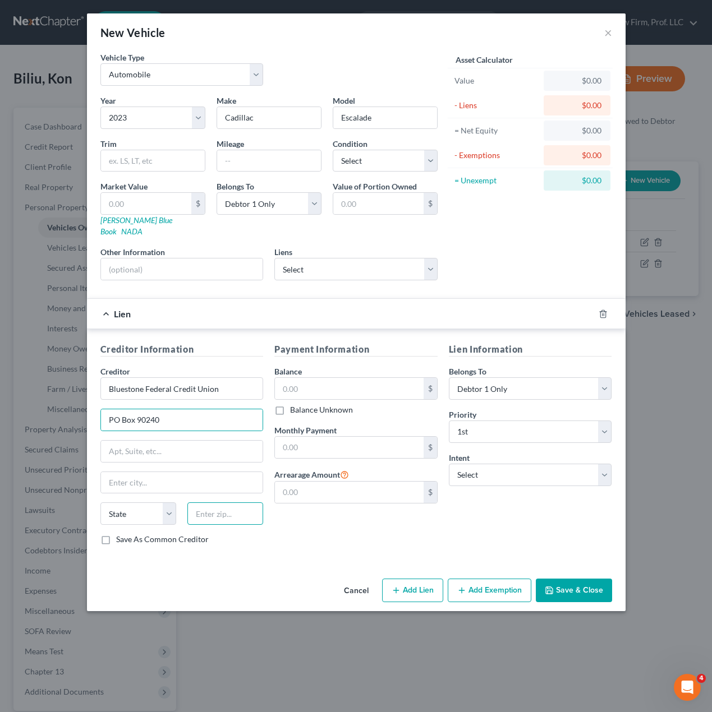
drag, startPoint x: 214, startPoint y: 503, endPoint x: 214, endPoint y: 496, distance: 6.8
click at [214, 503] on input "text" at bounding box center [225, 513] width 76 height 22
type input "57109"
type input "Sioux Falls"
click at [164, 534] on label "Save As Common Creditor" at bounding box center [162, 539] width 93 height 11
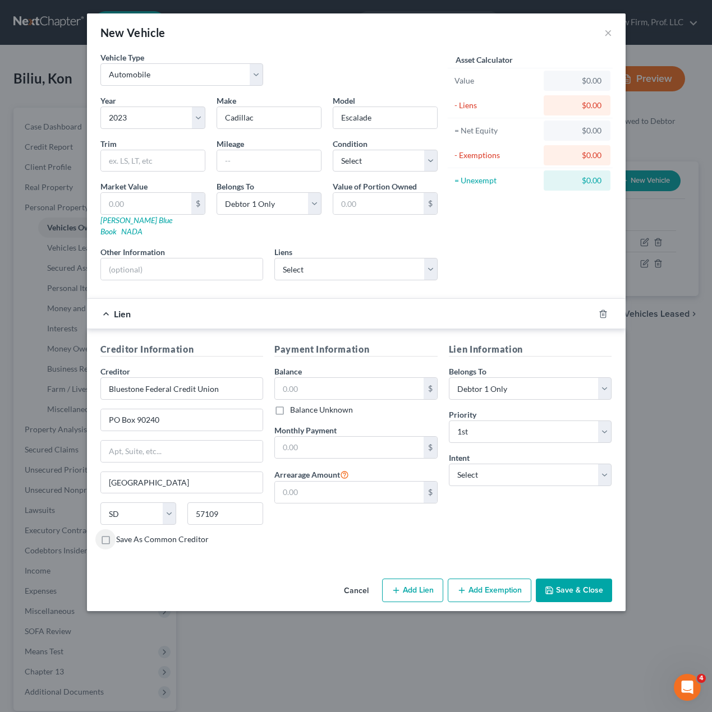
click at [128, 534] on input "Save As Common Creditor" at bounding box center [124, 537] width 7 height 7
drag, startPoint x: 306, startPoint y: 375, endPoint x: 11, endPoint y: 196, distance: 345.0
click at [301, 377] on div "$" at bounding box center [355, 388] width 163 height 22
click at [320, 378] on input "text" at bounding box center [349, 388] width 149 height 21
click at [335, 437] on input "text" at bounding box center [349, 447] width 149 height 21
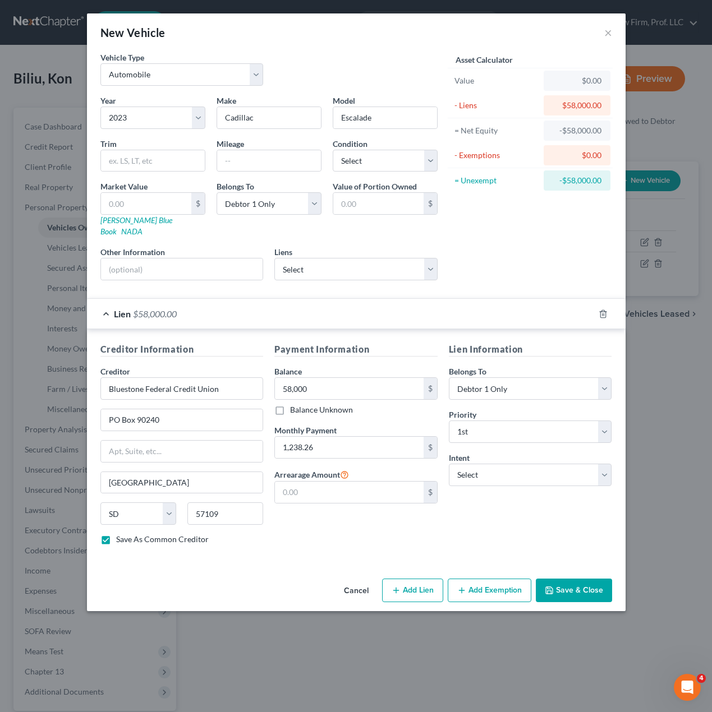
drag, startPoint x: 324, startPoint y: 537, endPoint x: 390, endPoint y: 490, distance: 80.4
click at [326, 535] on div "Payment Information Balance 58,000.00 $ Balance Unknown Balance Undetermined 58…" at bounding box center [356, 448] width 174 height 211
click at [534, 464] on select "Select Surrender Redeem Reaffirm Avoid Other" at bounding box center [530, 475] width 163 height 22
drag, startPoint x: 359, startPoint y: 523, endPoint x: 11, endPoint y: 408, distance: 366.5
click at [359, 523] on div "Payment Information Balance 58,000.00 $ Balance Unknown Balance Undetermined 58…" at bounding box center [356, 448] width 174 height 211
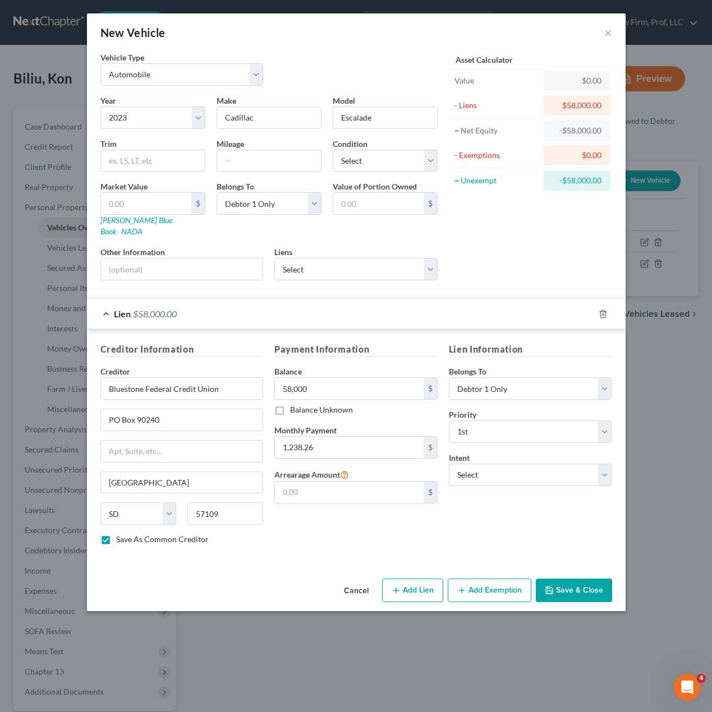
click at [307, 227] on div "Year Select 2026 2025 2024 2023 2022 2021 2020 2019 2018 2017 2016 2015 2014 20…" at bounding box center [269, 192] width 348 height 195
drag, startPoint x: 169, startPoint y: 254, endPoint x: 19, endPoint y: 194, distance: 161.8
click at [169, 259] on input "text" at bounding box center [182, 269] width 162 height 21
paste input "1GYS3AKLXNR189914"
click at [149, 153] on input "text" at bounding box center [153, 160] width 104 height 21
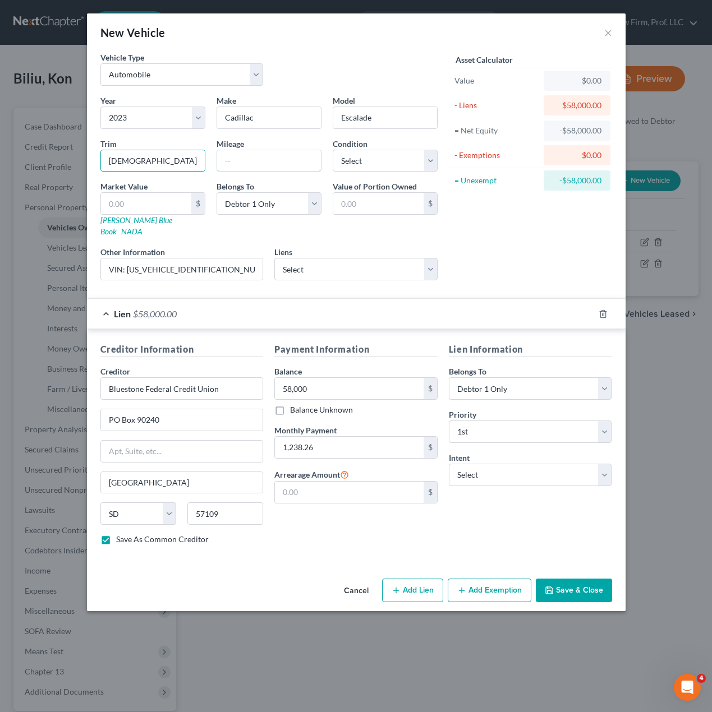
click at [274, 171] on input "text" at bounding box center [269, 160] width 104 height 21
click at [492, 223] on div "Asset Calculator Value $0.00 - Liens $58,000.00 = Net Equity -$58,000.00 - Exem…" at bounding box center [530, 171] width 174 height 238
click at [487, 247] on div "Asset Calculator Value $0.00 - Liens $58,000.00 = Net Equity -$58,000.00 - Exem…" at bounding box center [530, 171] width 174 height 238
click at [573, 230] on div "Asset Calculator Value $0.00 - Liens $58,000.00 = Net Equity -$58,000.00 - Exem…" at bounding box center [530, 171] width 174 height 238
click at [474, 228] on div "Asset Calculator Value $0.00 - Liens $58,000.00 = Net Equity -$58,000.00 - Exem…" at bounding box center [530, 171] width 174 height 238
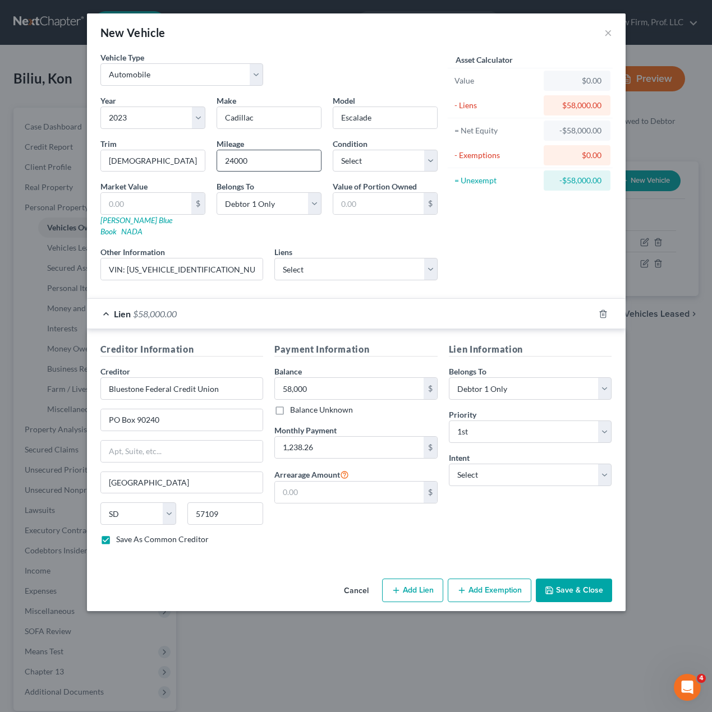
drag, startPoint x: 464, startPoint y: 260, endPoint x: 301, endPoint y: 159, distance: 191.9
click at [463, 256] on div "Asset Calculator Value $0.00 - Liens $58,000.00 = Net Equity -$58,000.00 - Exem…" at bounding box center [530, 171] width 174 height 238
drag, startPoint x: 146, startPoint y: 192, endPoint x: 137, endPoint y: 195, distance: 9.9
click at [146, 192] on label "Market Value" at bounding box center [123, 187] width 47 height 12
click at [137, 195] on input "text" at bounding box center [146, 203] width 90 height 21
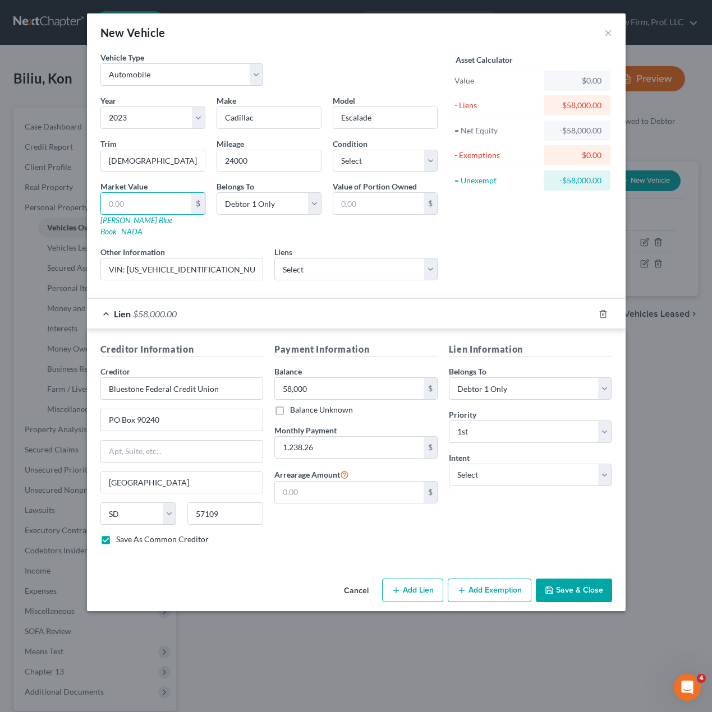
drag, startPoint x: 136, startPoint y: 196, endPoint x: 162, endPoint y: 190, distance: 26.4
click at [136, 196] on input "text" at bounding box center [146, 203] width 90 height 21
drag, startPoint x: 513, startPoint y: 259, endPoint x: 262, endPoint y: 252, distance: 251.3
click at [512, 259] on div "Asset Calculator Value $58,000.00 - Liens $58,000.00 = Net Equity -$57,942.00 -…" at bounding box center [530, 171] width 174 height 238
click at [257, 259] on input "VIN: 1GYS3AKLXNR189914" at bounding box center [182, 269] width 162 height 21
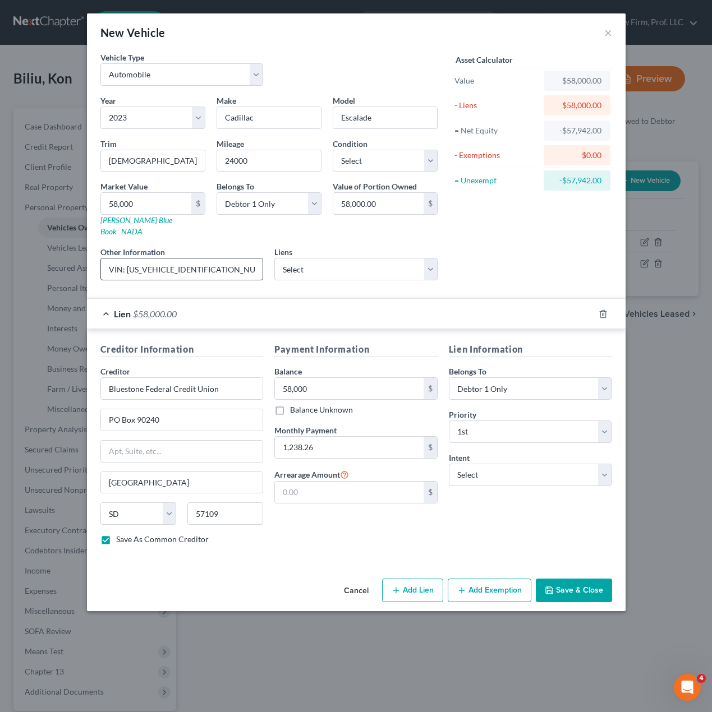
click at [241, 259] on input "VIN: 1GYS3AKLXNR189914" at bounding box center [182, 269] width 162 height 21
click at [542, 313] on div "Lien $58,000.00" at bounding box center [340, 314] width 507 height 30
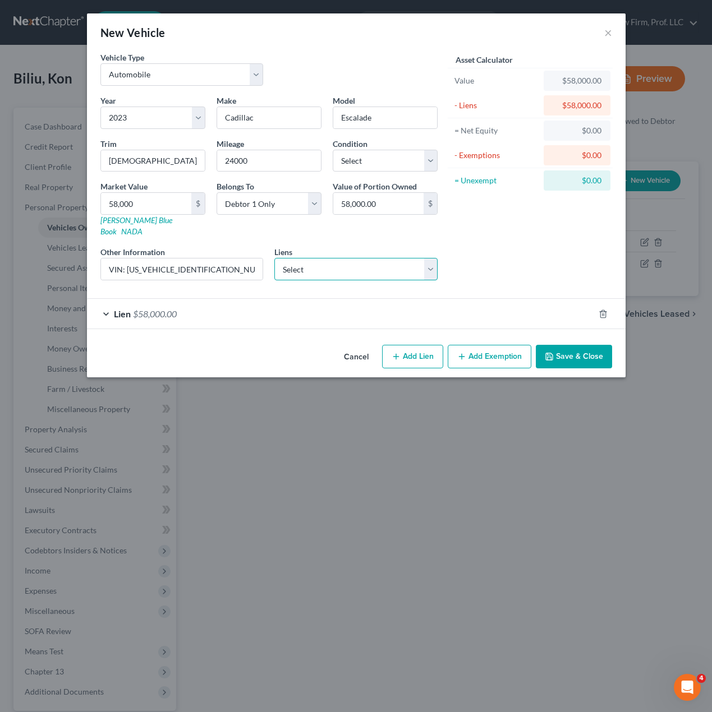
click at [385, 258] on select "Select Lien Solutions - $0.00 Voyage Federal Credit Union - $200,021.00" at bounding box center [355, 269] width 163 height 22
drag, startPoint x: 385, startPoint y: 252, endPoint x: 487, endPoint y: 265, distance: 102.9
click at [385, 258] on select "Select Lien Solutions - $0.00 Voyage Federal Credit Union - $200,021.00" at bounding box center [355, 269] width 163 height 22
click at [447, 303] on div "Lien $58,000.00" at bounding box center [340, 314] width 507 height 30
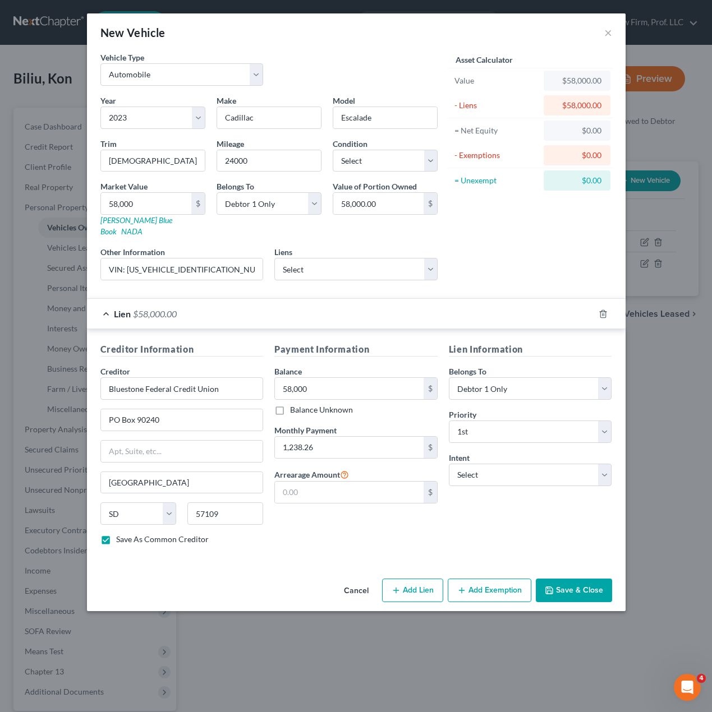
drag, startPoint x: 530, startPoint y: 513, endPoint x: 567, endPoint y: 543, distance: 48.2
click at [532, 511] on div "Lien Information Belongs To * Select Debtor 1 Only Debtor 2 Only Debtor 1 And D…" at bounding box center [530, 448] width 174 height 211
click at [567, 585] on button "Save & Close" at bounding box center [574, 591] width 76 height 24
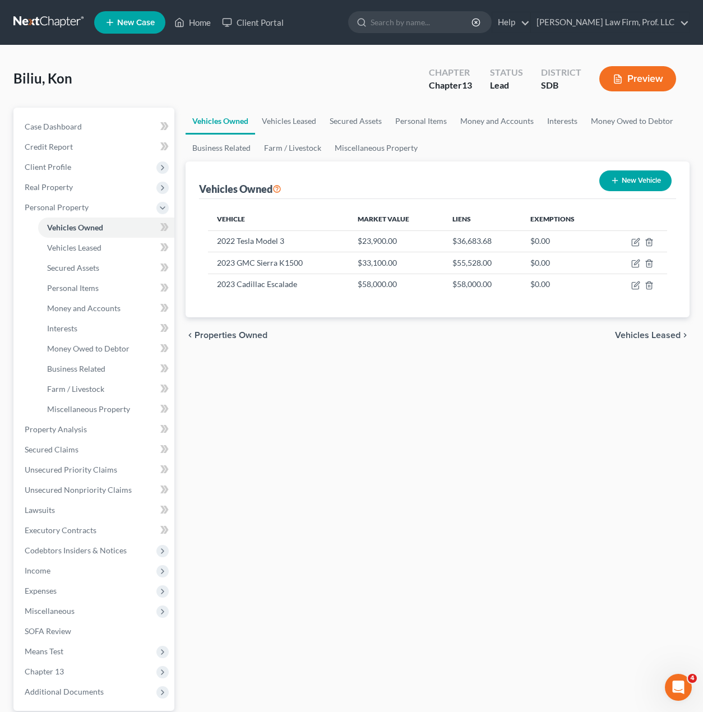
drag, startPoint x: 428, startPoint y: 385, endPoint x: 283, endPoint y: 312, distance: 161.7
click at [426, 379] on div "Vehicles Owned Vehicles Leased Secured Assets Personal Items Money and Accounts…" at bounding box center [438, 442] width 516 height 668
click at [288, 289] on td "2023 Cadillac Escalade" at bounding box center [278, 284] width 141 height 21
drag, startPoint x: 630, startPoint y: 286, endPoint x: 636, endPoint y: 284, distance: 5.9
click at [631, 286] on td at bounding box center [636, 284] width 61 height 21
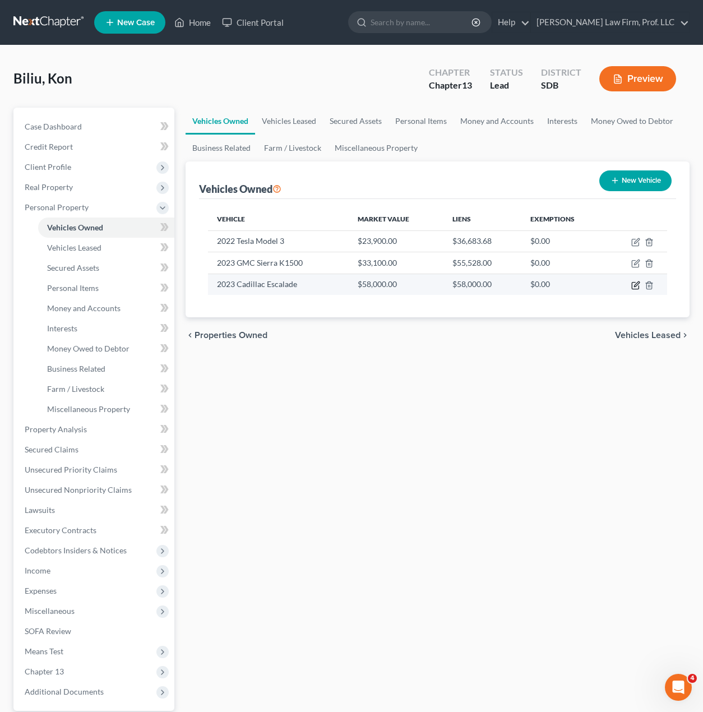
click at [634, 284] on icon "button" at bounding box center [635, 285] width 9 height 9
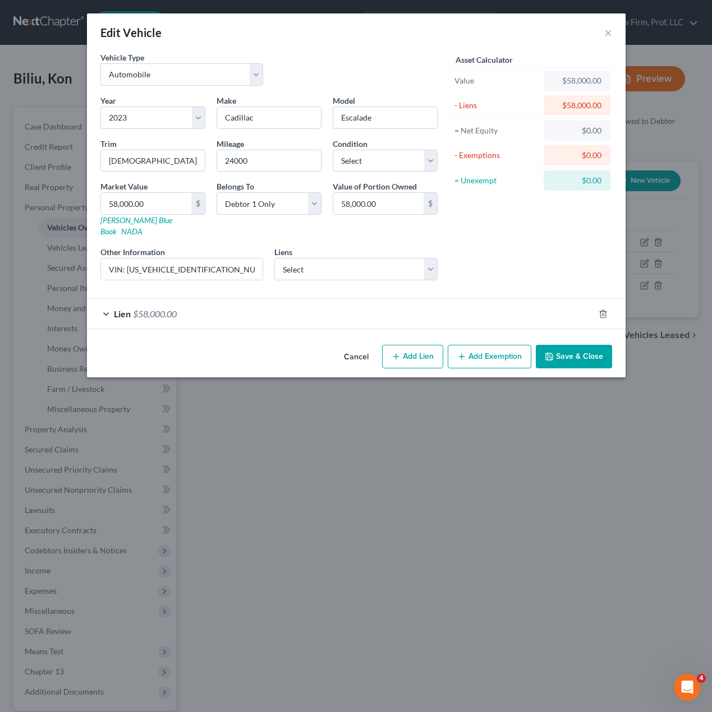
click at [498, 244] on div "Asset Calculator Value $58,000.00 - Liens $58,000.00 = Net Equity $0.00 - Exemp…" at bounding box center [530, 171] width 174 height 238
click at [201, 303] on div "Lien $58,000.00" at bounding box center [340, 314] width 507 height 30
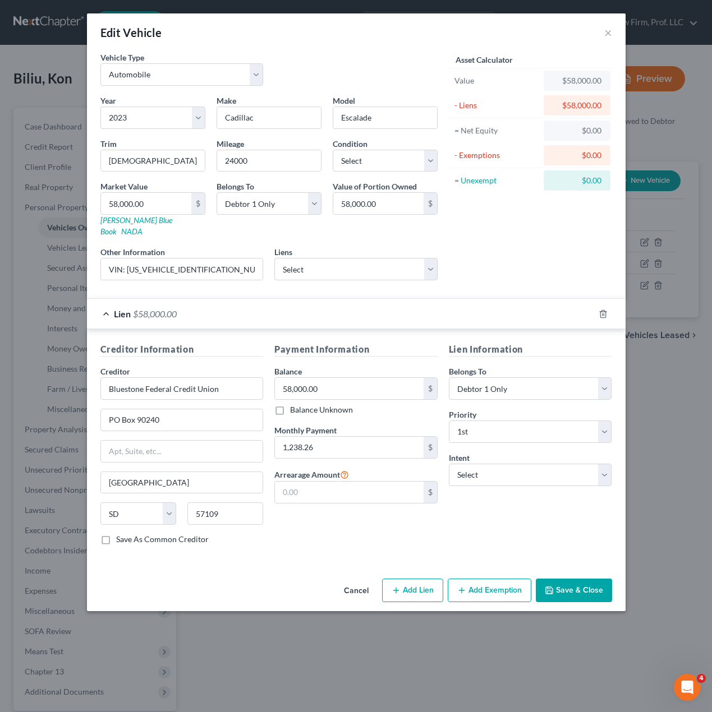
click at [588, 579] on button "Save & Close" at bounding box center [574, 591] width 76 height 24
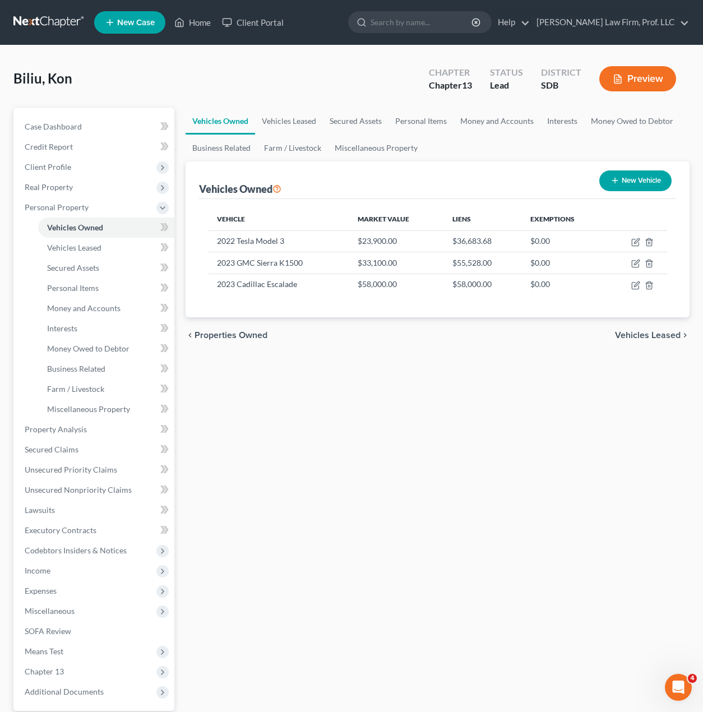
drag, startPoint x: 436, startPoint y: 451, endPoint x: 444, endPoint y: 441, distance: 13.6
click at [436, 451] on div "Vehicles Owned Vehicles Leased Secured Assets Personal Items Money and Accounts…" at bounding box center [438, 442] width 516 height 668
click at [632, 286] on icon "button" at bounding box center [635, 285] width 9 height 9
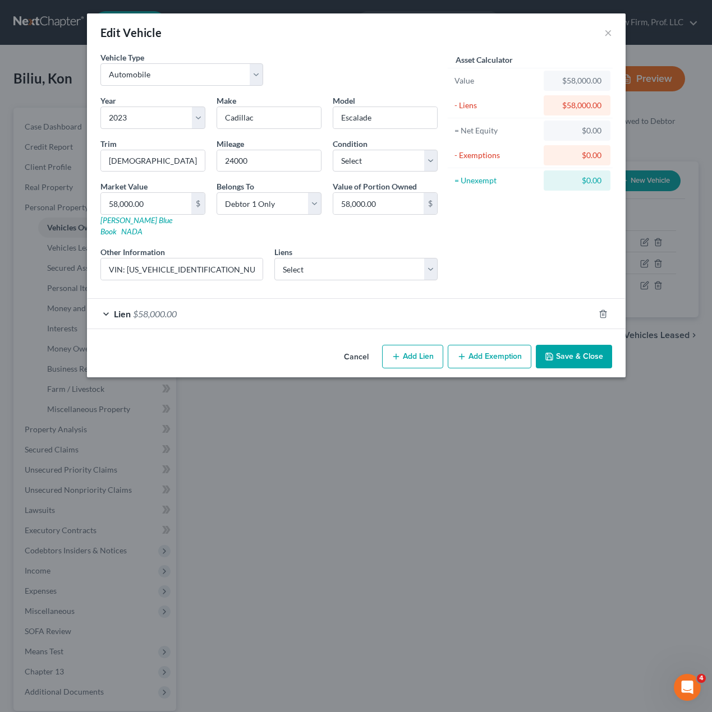
click at [511, 250] on div "Asset Calculator Value $58,000.00 - Liens $58,000.00 = Net Equity $0.00 - Exemp…" at bounding box center [530, 171] width 174 height 238
click at [359, 299] on div "Lien $58,000.00" at bounding box center [340, 314] width 507 height 30
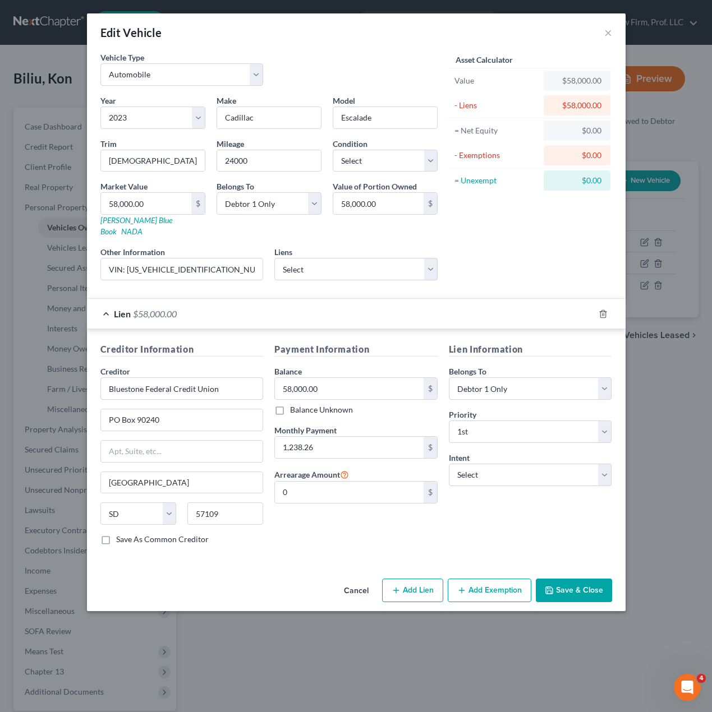
click at [317, 541] on div "Payment Information Balance 58,000.00 $ Balance Unknown Balance Undetermined 58…" at bounding box center [356, 448] width 174 height 211
drag, startPoint x: 588, startPoint y: 584, endPoint x: 230, endPoint y: 465, distance: 376.8
click at [588, 583] on button "Save & Close" at bounding box center [574, 591] width 76 height 24
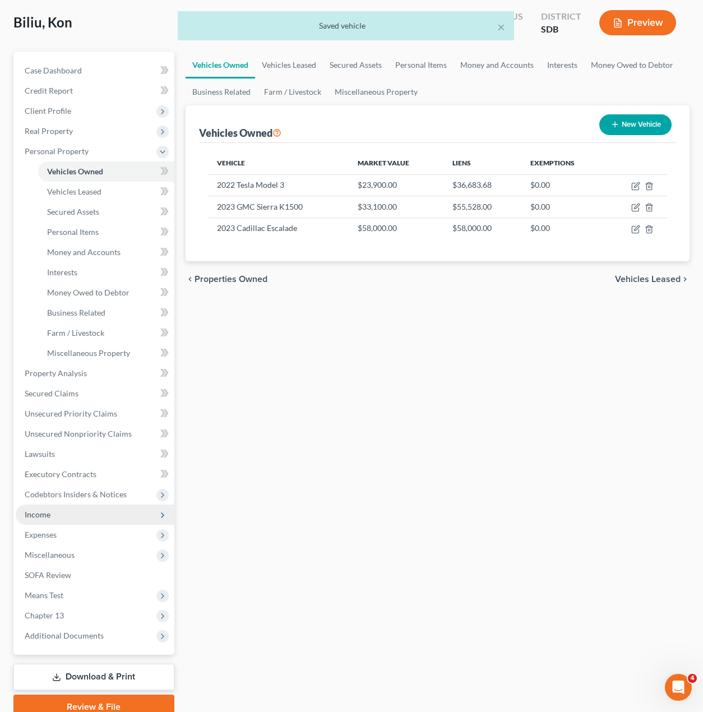
scroll to position [106, 0]
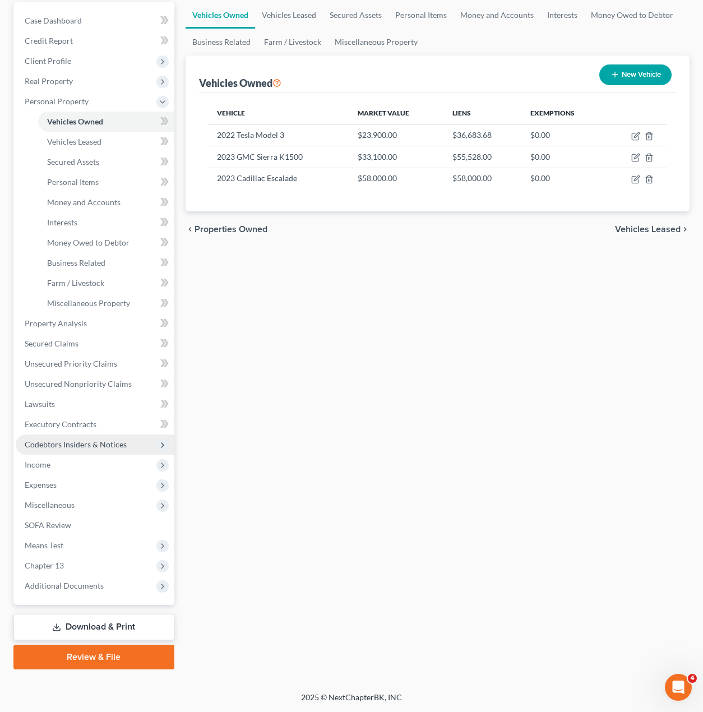
click at [79, 444] on span "Codebtors Insiders & Notices" at bounding box center [76, 445] width 102 height 10
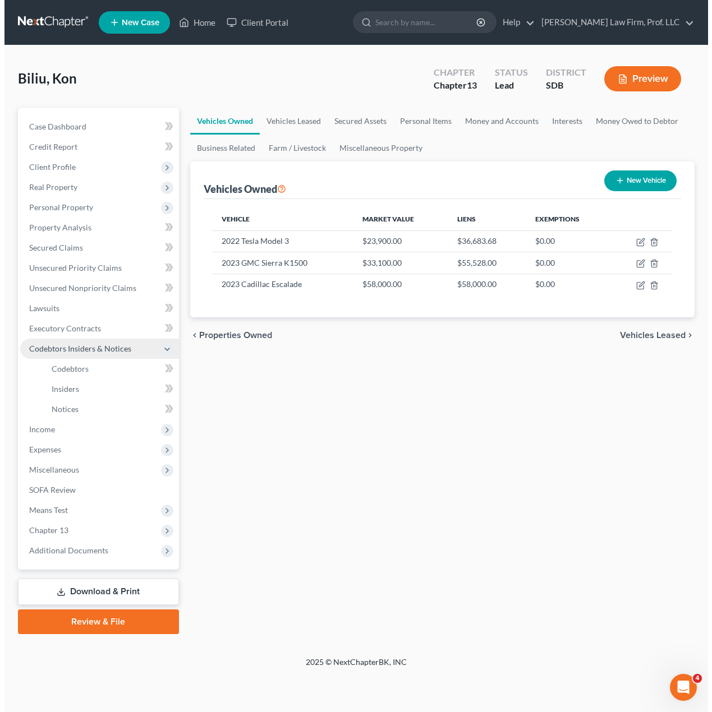
scroll to position [0, 0]
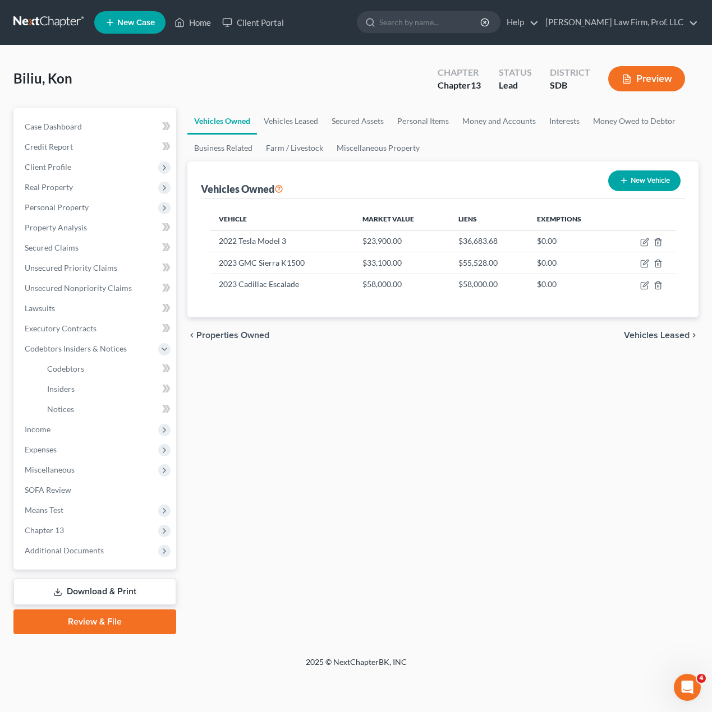
click at [526, 530] on div "Vehicles Owned Vehicles Leased Secured Assets Personal Items Money and Accounts…" at bounding box center [443, 371] width 522 height 527
click at [66, 368] on span "Codebtors" at bounding box center [65, 369] width 37 height 10
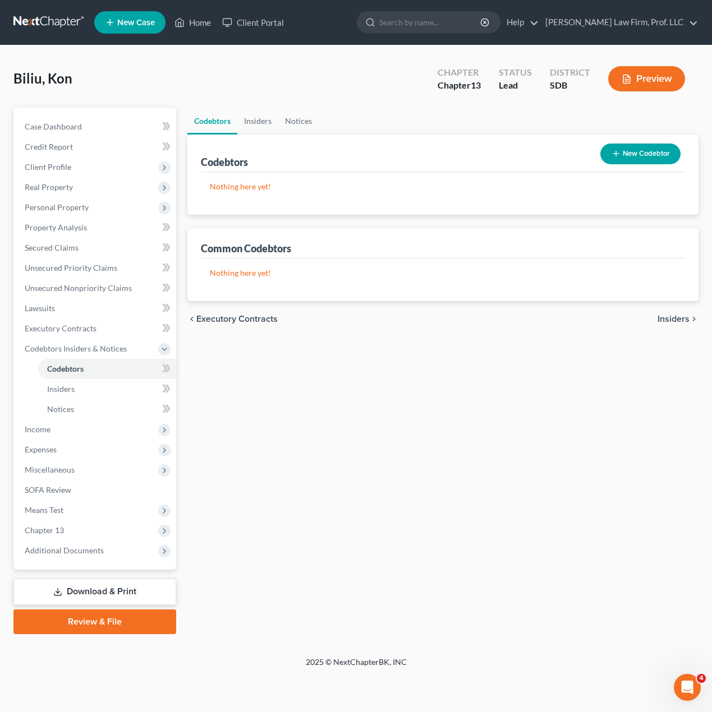
click at [622, 171] on div "Codebtors New Codebtor" at bounding box center [443, 154] width 484 height 38
click at [627, 152] on button "New Codebtor" at bounding box center [640, 154] width 80 height 21
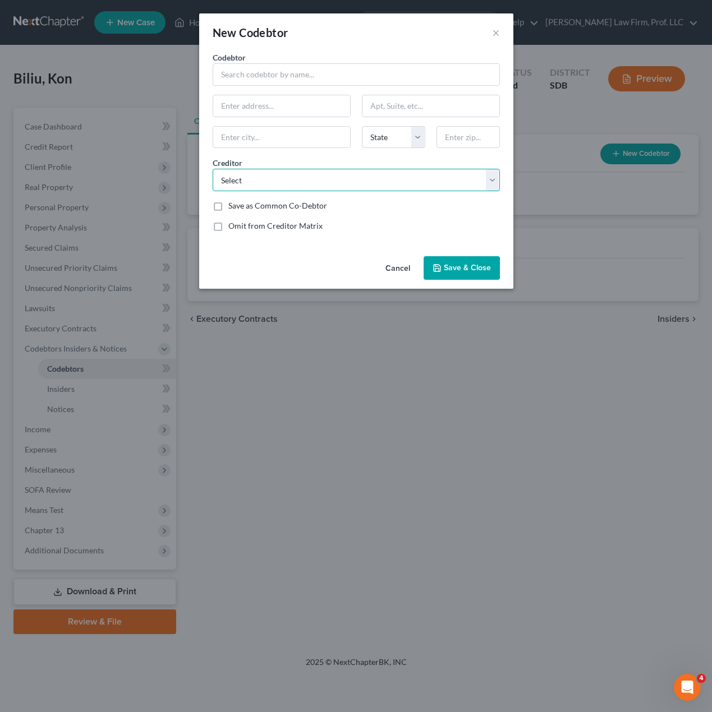
click at [398, 183] on select "Select Lien Solutions Wells Fargo Bank Sanford Health Mulligan Funding Centeral…" at bounding box center [356, 180] width 287 height 22
click at [213, 169] on select "Select Lien Solutions Wells Fargo Bank Sanford Health Mulligan Funding Centeral…" at bounding box center [356, 180] width 287 height 22
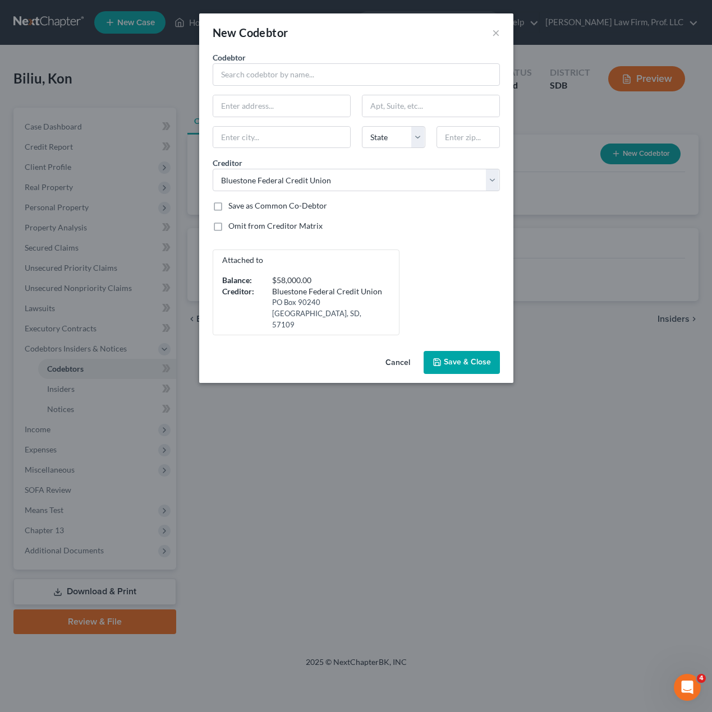
click at [297, 296] on div "Bluestone Federal Credit Union" at bounding box center [328, 291] width 112 height 11
click at [325, 75] on input "text" at bounding box center [356, 74] width 287 height 22
click at [463, 135] on input "text" at bounding box center [467, 137] width 63 height 22
click at [441, 215] on div "Codebtor * Elvisa Biliu Codebtor * Elvisa Biliu 3905 S. Pillsberry Ave. Sioux F…" at bounding box center [356, 194] width 298 height 284
click at [474, 354] on button "Save & Close" at bounding box center [461, 363] width 76 height 24
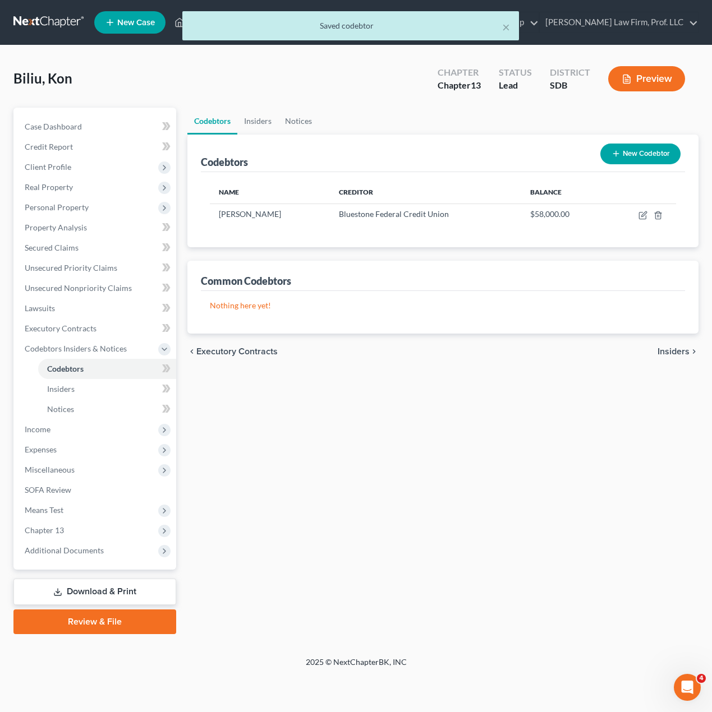
drag, startPoint x: 516, startPoint y: 449, endPoint x: 538, endPoint y: 406, distance: 47.9
click at [516, 449] on div "Codebtors Insiders Notices Codebtors New Codebtor Name Creditor Balance Elvisa …" at bounding box center [443, 371] width 522 height 527
click at [591, 163] on div "Codebtors New Codebtor" at bounding box center [443, 154] width 484 height 38
click at [435, 382] on div "Codebtors Insiders Notices Codebtors New Codebtor Name Creditor Balance Elvisa …" at bounding box center [443, 371] width 522 height 527
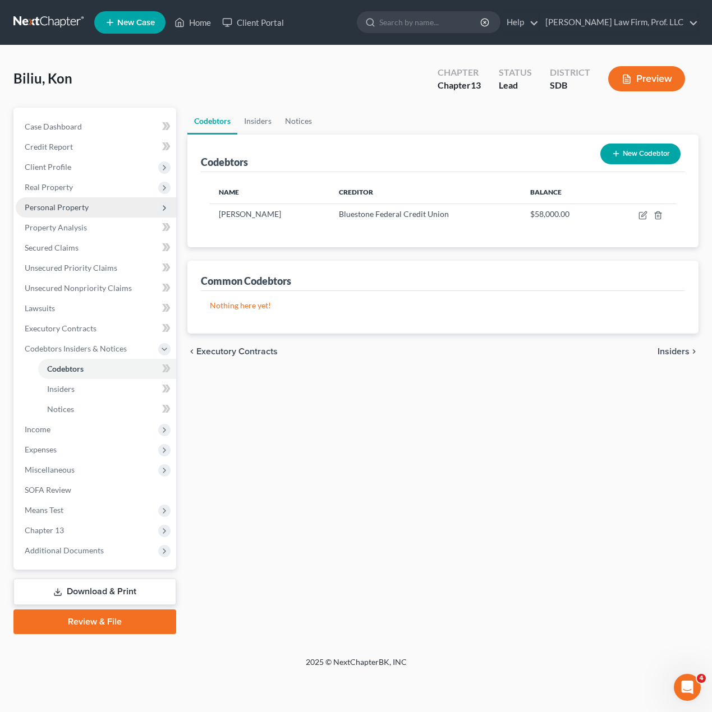
click at [63, 209] on span "Personal Property" at bounding box center [57, 207] width 64 height 10
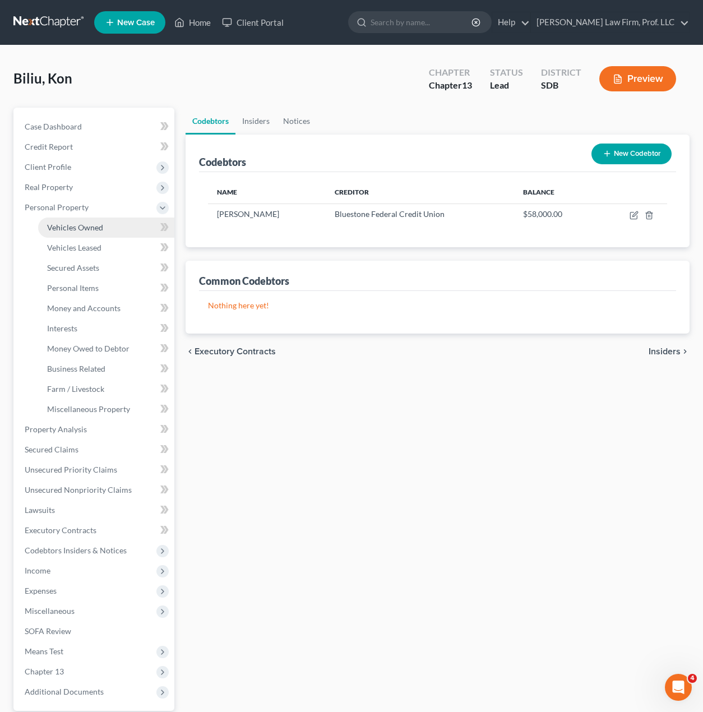
click at [67, 225] on span "Vehicles Owned" at bounding box center [75, 228] width 56 height 10
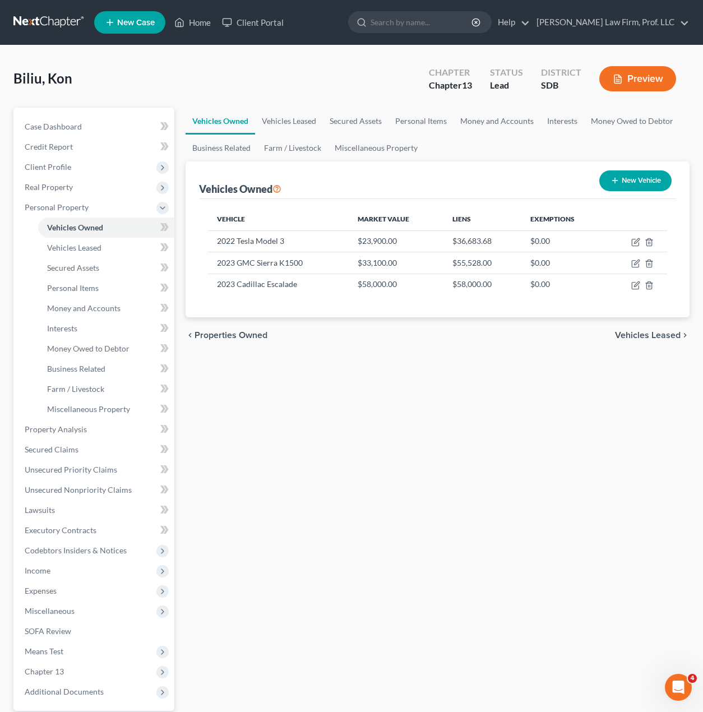
drag, startPoint x: 473, startPoint y: 490, endPoint x: 560, endPoint y: 421, distance: 111.4
click at [469, 484] on div "Vehicles Owned Vehicles Leased Secured Assets Personal Items Money and Accounts…" at bounding box center [438, 442] width 516 height 668
click at [633, 188] on button "New Vehicle" at bounding box center [635, 180] width 72 height 21
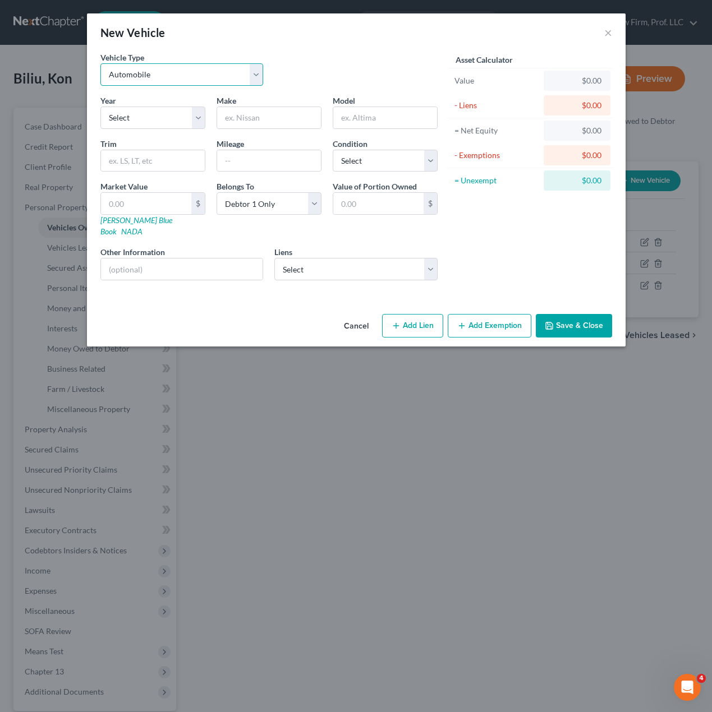
click at [187, 71] on select "Select Automobile Truck Trailer Watercraft Aircraft Motor Home Atv Other Vehicle" at bounding box center [181, 74] width 163 height 22
drag, startPoint x: 187, startPoint y: 71, endPoint x: 198, endPoint y: 91, distance: 22.8
click at [186, 72] on select "Select Automobile Truck Trailer Watercraft Aircraft Motor Home Atv Other Vehicle" at bounding box center [181, 74] width 163 height 22
click at [191, 74] on select "Select Automobile Truck Trailer Watercraft Aircraft Motor Home Atv Other Vehicle" at bounding box center [181, 74] width 163 height 22
click at [183, 263] on input "text" at bounding box center [182, 269] width 162 height 21
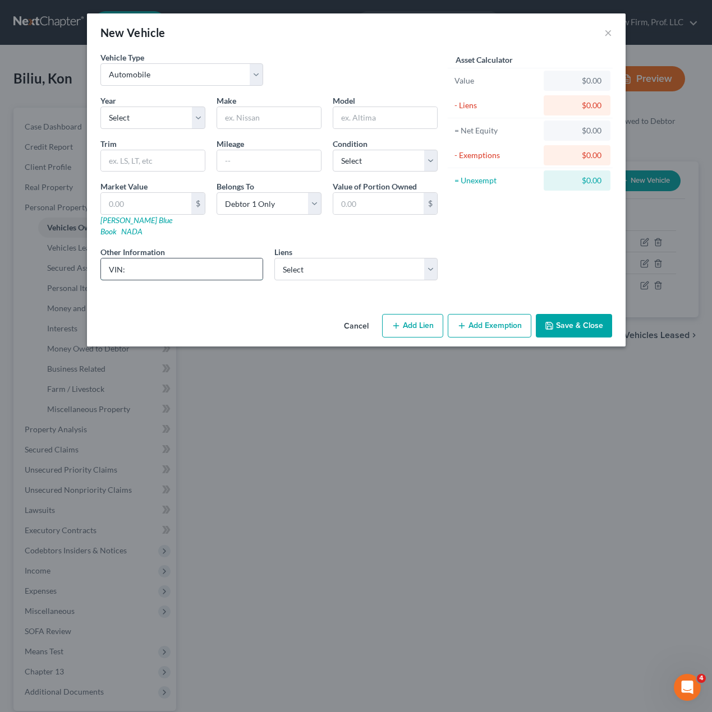
paste input "JYAVP14E42A001612"
click at [170, 98] on div "Year Select 2026 2025 2024 2023 2022 2021 2020 2019 2018 2017 2016 2015 2014 20…" at bounding box center [153, 112] width 116 height 34
click at [164, 122] on select "Select 2026 2025 2024 2023 2022 2021 2020 2019 2018 2017 2016 2015 2014 2013 20…" at bounding box center [152, 118] width 105 height 22
click at [100, 107] on select "Select 2026 2025 2024 2023 2022 2021 2020 2019 2018 2017 2016 2015 2014 2013 20…" at bounding box center [152, 118] width 105 height 22
click at [276, 125] on input "text" at bounding box center [269, 117] width 104 height 21
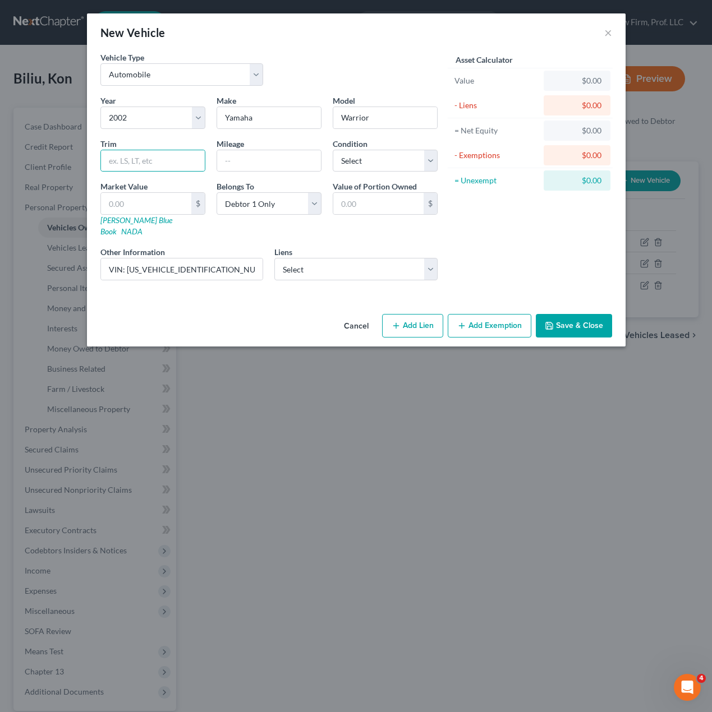
drag, startPoint x: 199, startPoint y: 314, endPoint x: 172, endPoint y: 187, distance: 130.1
click at [199, 310] on div "Cancel Add Lien Add Lease Add Exemption Save & Close" at bounding box center [356, 328] width 538 height 37
click at [145, 200] on input "text" at bounding box center [146, 203] width 90 height 21
drag, startPoint x: 510, startPoint y: 255, endPoint x: 534, endPoint y: 302, distance: 53.7
click at [510, 255] on div "Asset Calculator Value $2,000.00 - Liens $0.00 = Net Equity $0.00 - Exemptions …" at bounding box center [530, 171] width 174 height 238
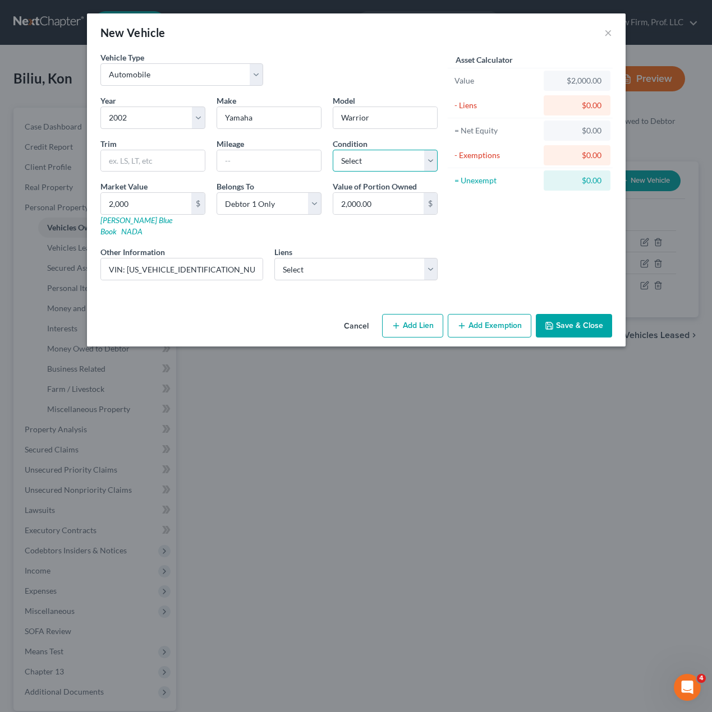
click at [371, 170] on select "Select Excellent Very Good Good Fair Poor" at bounding box center [385, 161] width 105 height 22
click at [333, 150] on select "Select Excellent Very Good Good Fair Poor" at bounding box center [385, 161] width 105 height 22
drag, startPoint x: 527, startPoint y: 253, endPoint x: 568, endPoint y: 317, distance: 75.9
click at [527, 255] on div "Asset Calculator Value $2,000.00 - Liens $0.00 = Net Equity $0.00 - Exemptions …" at bounding box center [530, 171] width 174 height 238
drag, startPoint x: 529, startPoint y: 245, endPoint x: 407, endPoint y: 207, distance: 127.9
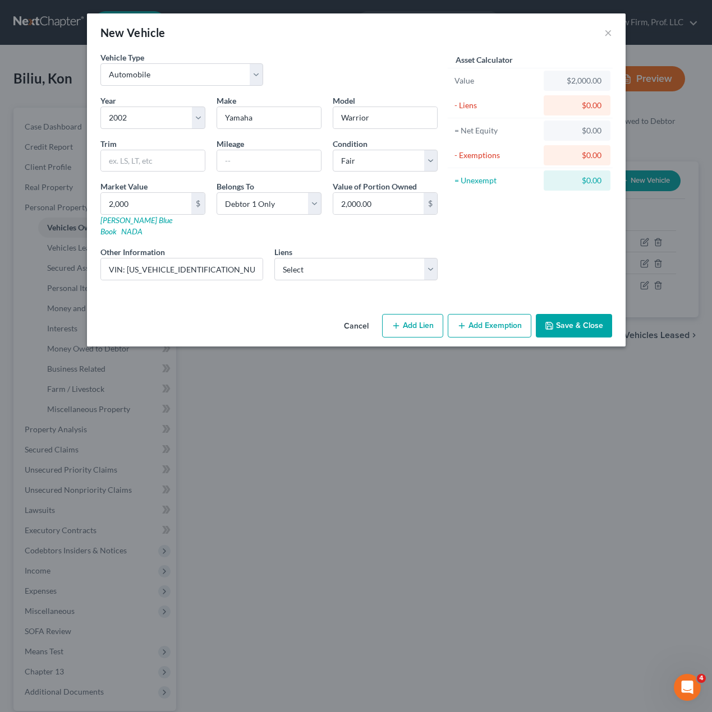
click at [528, 245] on div "Asset Calculator Value $2,000.00 - Liens $0.00 = Net Equity $0.00 - Exemptions …" at bounding box center [530, 171] width 174 height 238
drag, startPoint x: 267, startPoint y: 159, endPoint x: 306, endPoint y: 139, distance: 43.9
click at [267, 159] on input "text" at bounding box center [269, 160] width 104 height 21
click at [505, 224] on div "Asset Calculator Value $2,000.00 - Liens $0.00 = Net Equity $0.00 - Exemptions …" at bounding box center [530, 171] width 174 height 238
click at [566, 314] on button "Save & Close" at bounding box center [574, 326] width 76 height 24
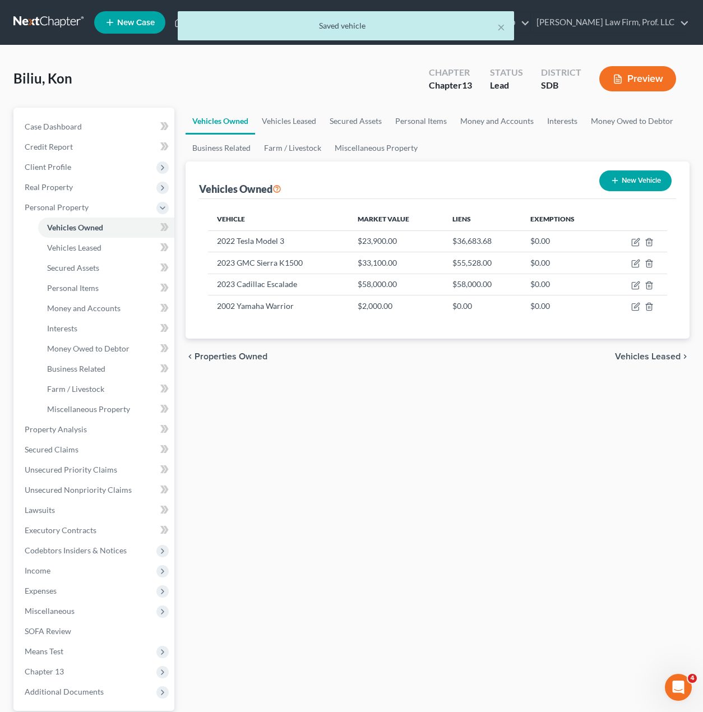
click at [551, 492] on div "Vehicles Owned Vehicles Leased Secured Assets Personal Items Money and Accounts…" at bounding box center [438, 442] width 516 height 668
click at [654, 173] on button "New Vehicle" at bounding box center [635, 180] width 72 height 21
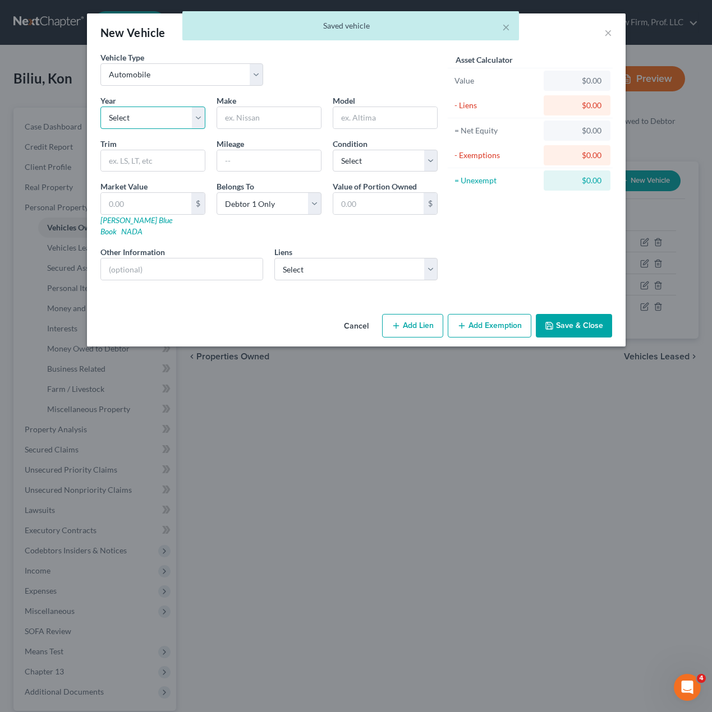
click at [170, 123] on select "Select 2026 2025 2024 2023 2022 2021 2020 2019 2018 2017 2016 2015 2014 2013 20…" at bounding box center [152, 118] width 105 height 22
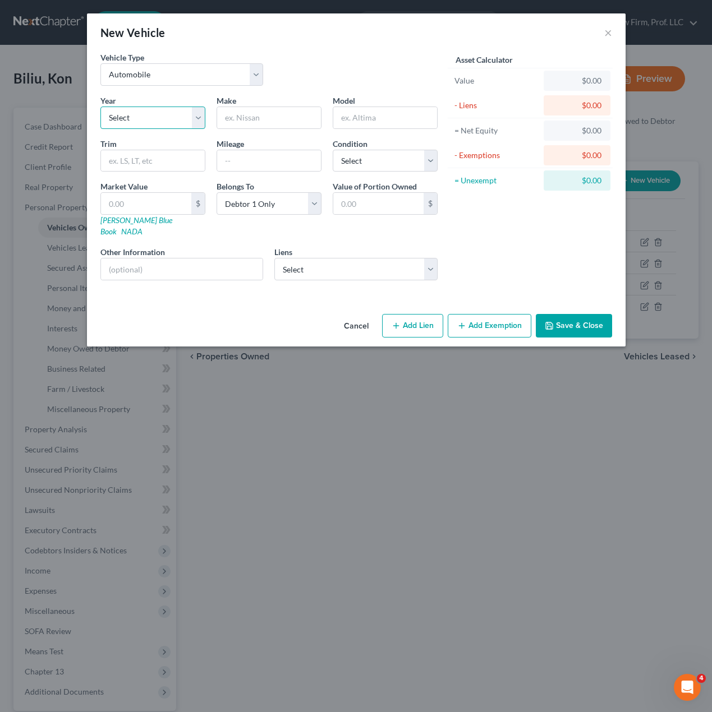
click at [155, 116] on select "Select 2026 2025 2024 2023 2022 2021 2020 2019 2018 2017 2016 2015 2014 2013 20…" at bounding box center [152, 118] width 105 height 22
click at [100, 107] on select "Select 2026 2025 2024 2023 2022 2021 2020 2019 2018 2017 2016 2015 2014 2013 20…" at bounding box center [152, 118] width 105 height 22
click at [278, 135] on div "Year Select 2026 2025 2024 2023 2022 2021 2020 2019 2018 2017 2016 2015 2014 20…" at bounding box center [269, 192] width 348 height 195
click at [275, 128] on input "text" at bounding box center [269, 117] width 104 height 21
drag, startPoint x: 169, startPoint y: 55, endPoint x: 164, endPoint y: 66, distance: 12.1
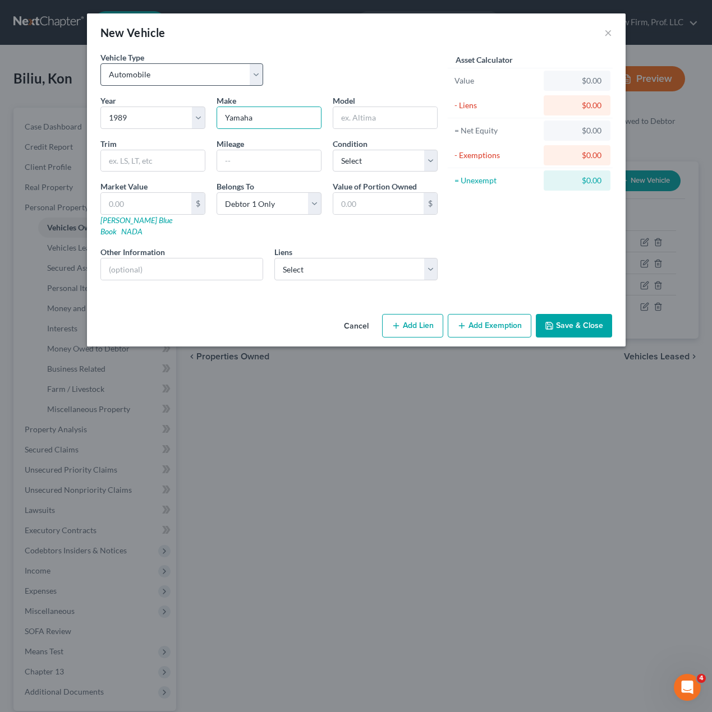
click at [169, 55] on div "Vehicle Type Select Automobile Truck Trailer Watercraft Aircraft Motor Home Atv…" at bounding box center [182, 69] width 174 height 34
click at [160, 79] on select "Select Automobile Truck Trailer Watercraft Aircraft Motor Home Atv Other Vehicle" at bounding box center [181, 74] width 163 height 22
click at [100, 63] on select "Select Automobile Truck Trailer Watercraft Aircraft Motor Home Atv Other Vehicle" at bounding box center [181, 74] width 163 height 22
click at [388, 121] on input "text" at bounding box center [385, 117] width 104 height 21
drag, startPoint x: 315, startPoint y: 123, endPoint x: 293, endPoint y: 116, distance: 23.6
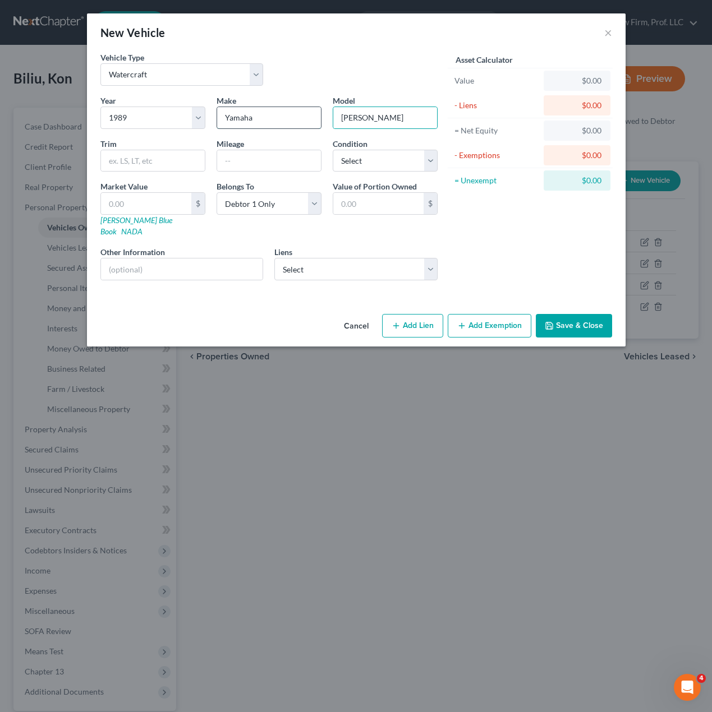
click at [313, 122] on input "Yamaha" at bounding box center [269, 117] width 104 height 21
click at [289, 115] on input "Yamaha" at bounding box center [269, 117] width 104 height 21
click at [286, 113] on input "Yamaha" at bounding box center [269, 117] width 104 height 21
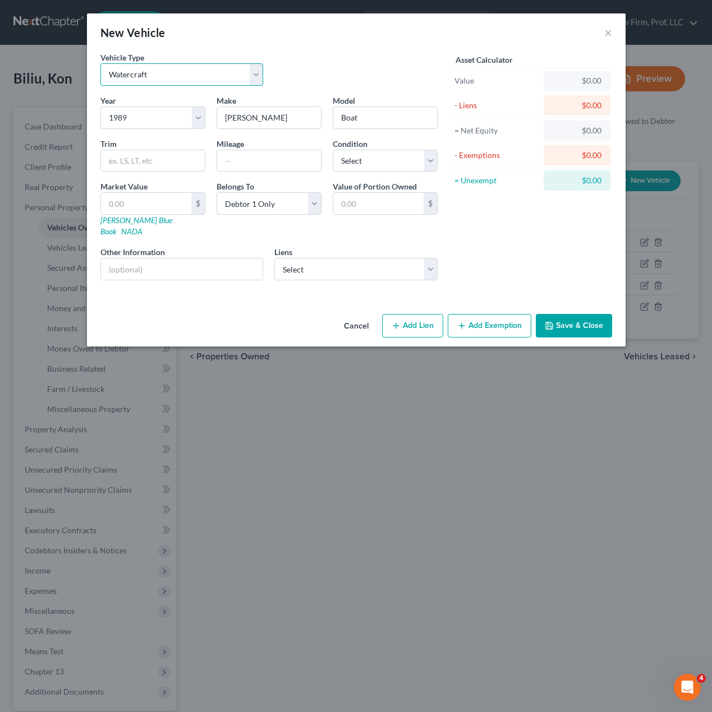
click at [171, 74] on select "Select Automobile Truck Trailer Watercraft Aircraft Motor Home Atv Other Vehicle" at bounding box center [181, 74] width 163 height 22
drag, startPoint x: 171, startPoint y: 74, endPoint x: 223, endPoint y: 51, distance: 57.0
click at [171, 74] on select "Select Automobile Truck Trailer Watercraft Aircraft Motor Home Atv Other Vehicle" at bounding box center [181, 74] width 163 height 22
click at [175, 282] on div "Vehicle Type Select Automobile Truck Trailer Watercraft Aircraft Motor Home Atv…" at bounding box center [356, 181] width 538 height 258
click at [164, 262] on input "text" at bounding box center [182, 269] width 162 height 21
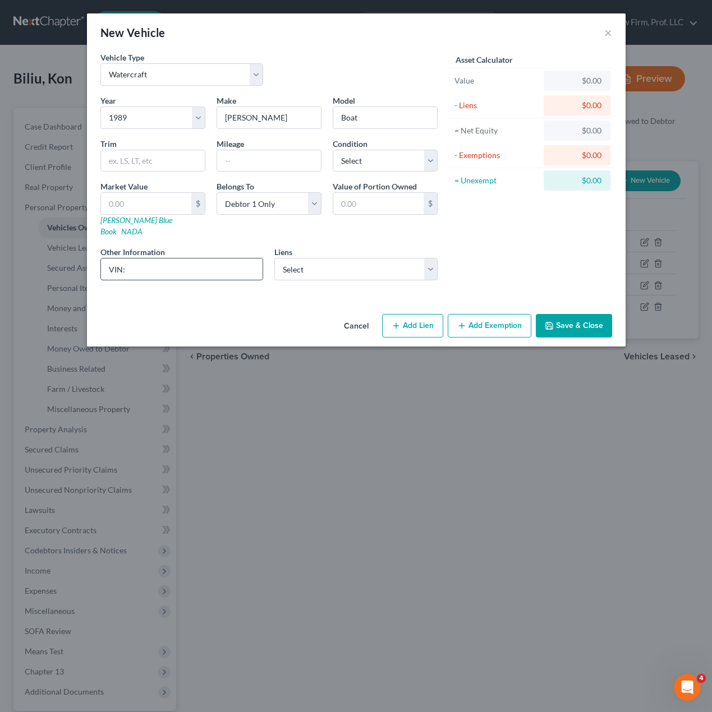
paste input "RNK28585A889"
click at [313, 261] on select "Select Lien Solutions - $0.00 Voyage Federal Credit Union - $200,021.00" at bounding box center [355, 269] width 163 height 22
drag, startPoint x: 313, startPoint y: 260, endPoint x: 324, endPoint y: 259, distance: 10.2
click at [313, 260] on select "Select Lien Solutions - $0.00 Voyage Federal Credit Union - $200,021.00" at bounding box center [355, 269] width 163 height 22
click at [429, 319] on button "Add Lien" at bounding box center [412, 326] width 61 height 24
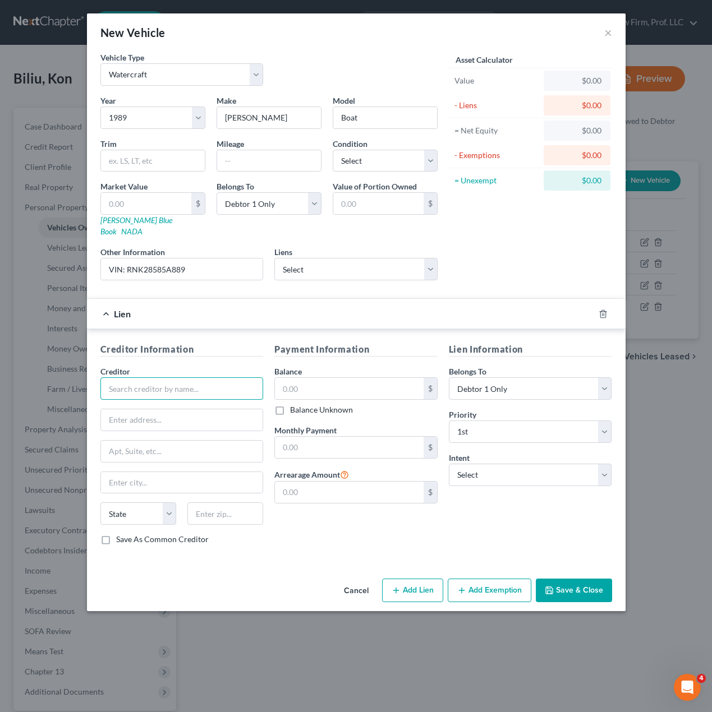
click at [146, 379] on input "text" at bounding box center [181, 388] width 163 height 22
paste input "1512 E Benson Rd"
drag, startPoint x: 227, startPoint y: 377, endPoint x: -153, endPoint y: 376, distance: 380.2
click at [0, 376] on html "Home New Case Client Portal Gerry Law Firm, Prof. LLC riedel@sgsllc.com My Acco…" at bounding box center [356, 409] width 712 height 818
click at [236, 418] on input "1512 E Benson Rd" at bounding box center [182, 419] width 162 height 21
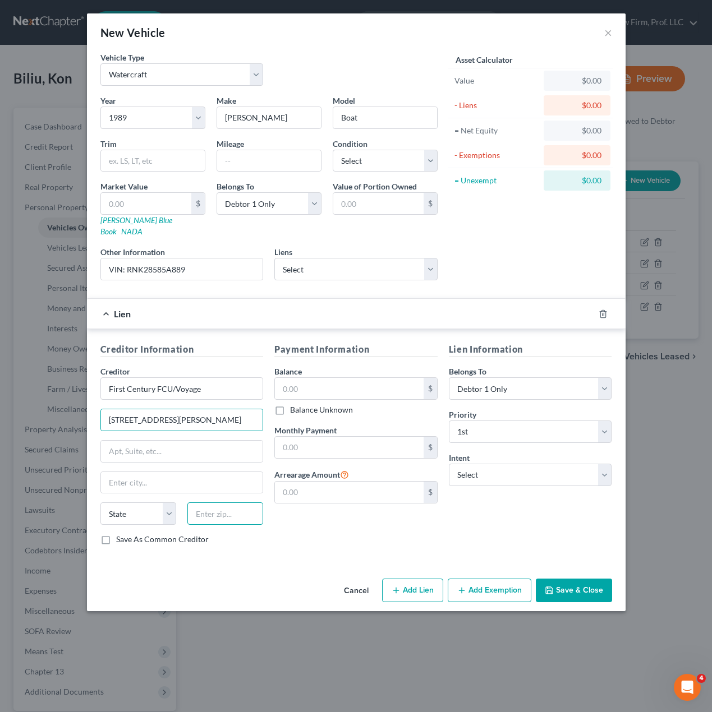
drag, startPoint x: 215, startPoint y: 502, endPoint x: 231, endPoint y: 504, distance: 15.8
click at [215, 502] on input "text" at bounding box center [225, 513] width 76 height 22
drag, startPoint x: 295, startPoint y: 524, endPoint x: 628, endPoint y: 429, distance: 346.5
click at [298, 524] on div "Payment Information Balance $ Balance Unknown Balance Undetermined $ Balance Un…" at bounding box center [356, 448] width 174 height 211
click at [535, 531] on div "Lien Information Belongs To * Select Debtor 1 Only Debtor 2 Only Debtor 1 And D…" at bounding box center [530, 448] width 174 height 211
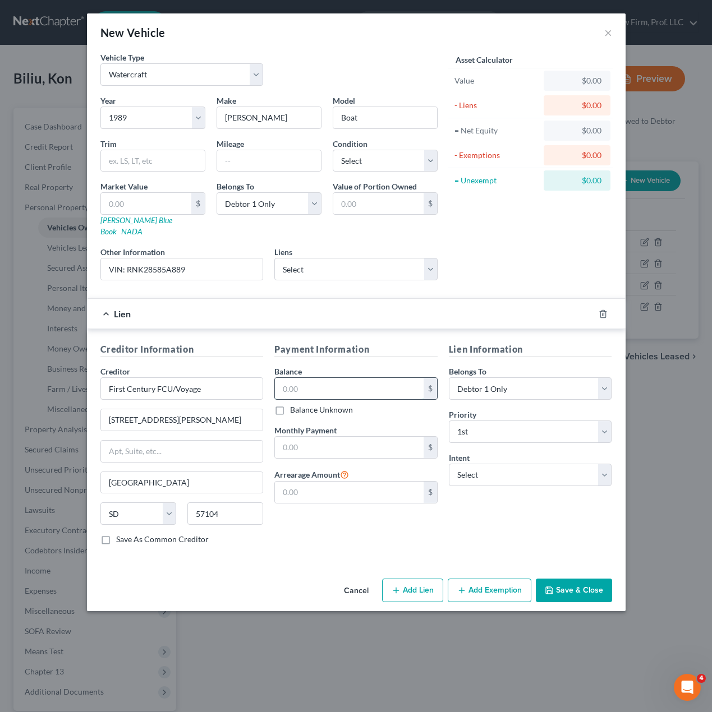
click at [370, 381] on input "text" at bounding box center [349, 388] width 149 height 21
click at [364, 522] on div "Payment Information Balance 1,500.00 $ Balance Unknown Balance Undetermined 1,5…" at bounding box center [356, 448] width 174 height 211
drag, startPoint x: 499, startPoint y: 525, endPoint x: 511, endPoint y: 502, distance: 26.6
click at [502, 521] on div "Lien Information Belongs To * Select Debtor 1 Only Debtor 2 Only Debtor 1 And D…" at bounding box center [530, 448] width 174 height 211
click at [526, 464] on select "Select Surrender Redeem Reaffirm Avoid Other" at bounding box center [530, 475] width 163 height 22
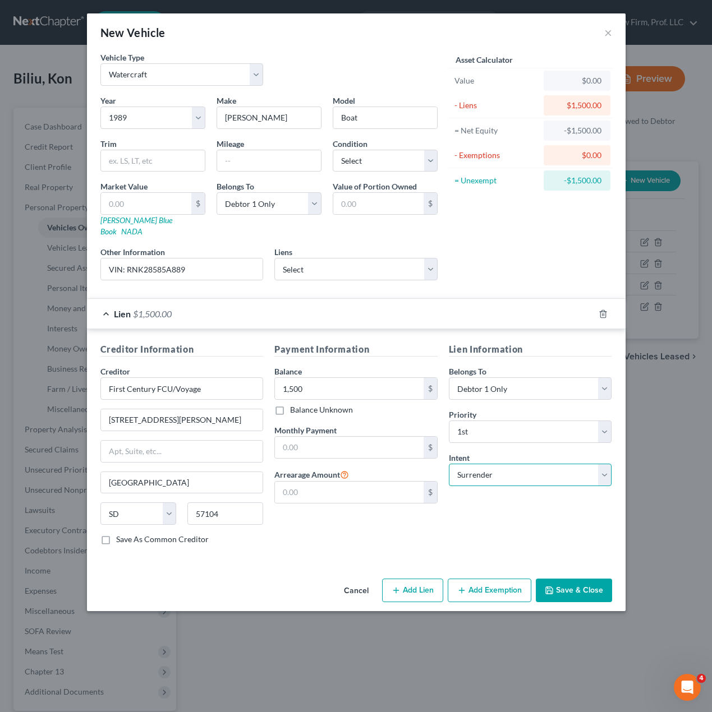
click at [449, 464] on select "Select Surrender Redeem Reaffirm Avoid Other" at bounding box center [530, 475] width 163 height 22
drag, startPoint x: 604, startPoint y: 579, endPoint x: 524, endPoint y: 567, distance: 81.5
click at [604, 579] on button "Save & Close" at bounding box center [574, 591] width 76 height 24
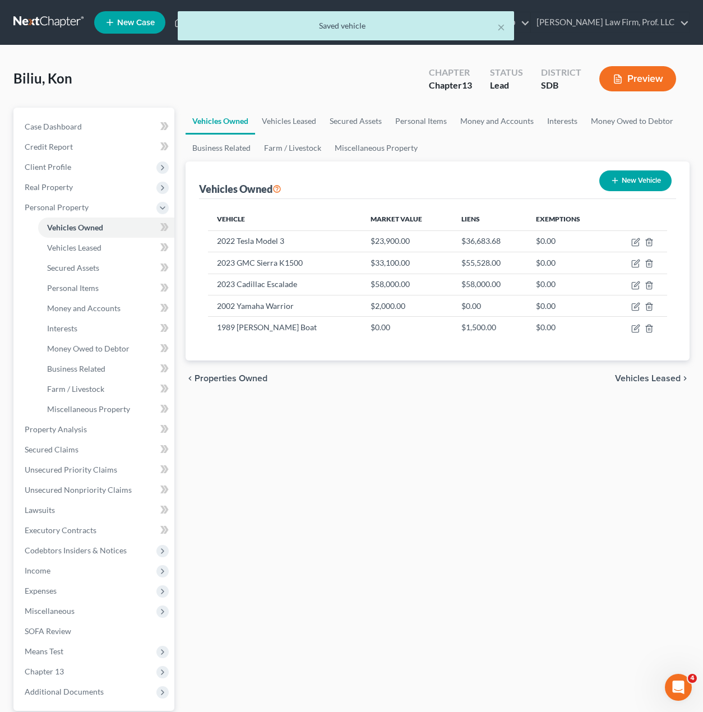
click at [444, 511] on div "Vehicles Owned Vehicles Leased Secured Assets Personal Items Money and Accounts…" at bounding box center [438, 442] width 516 height 668
click at [633, 329] on icon "button" at bounding box center [635, 328] width 9 height 9
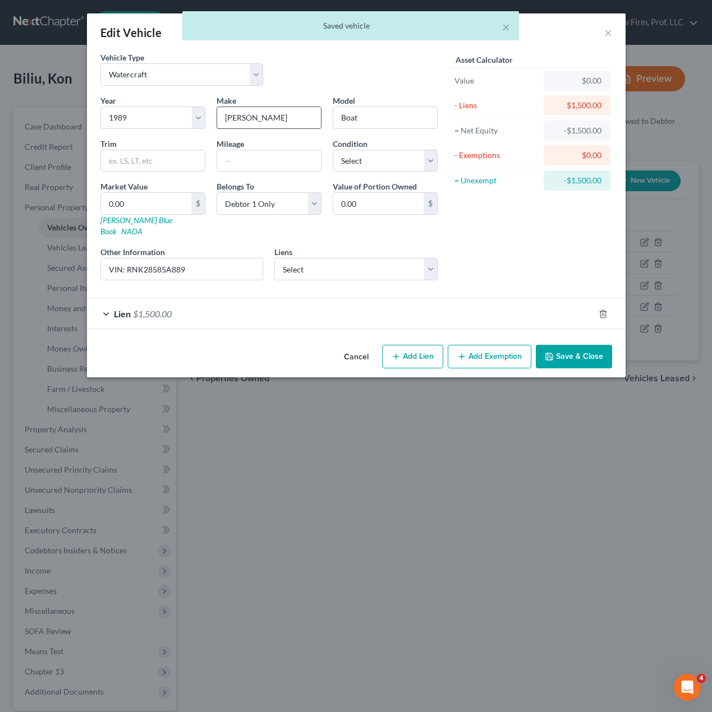
click at [274, 119] on input "Rinker" at bounding box center [269, 117] width 104 height 21
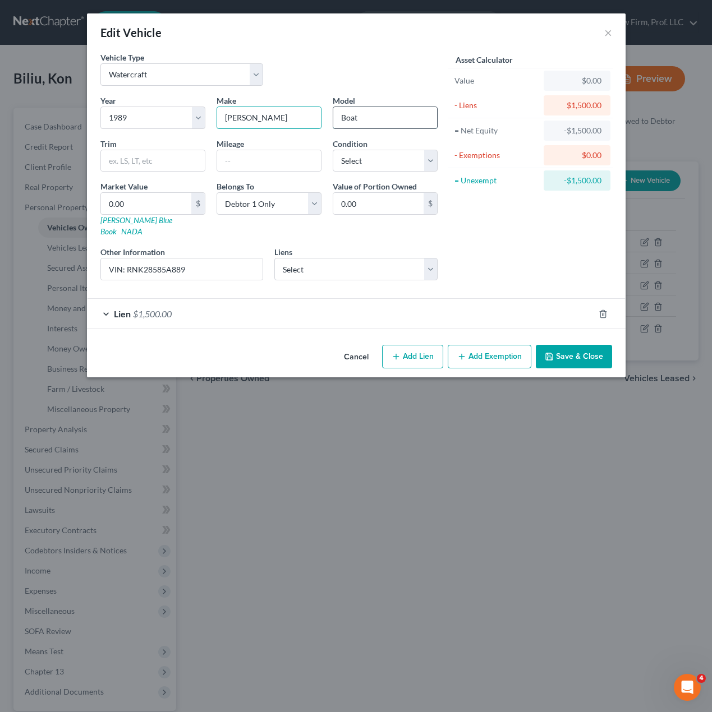
click at [412, 119] on input "Boat" at bounding box center [385, 117] width 104 height 21
drag, startPoint x: 164, startPoint y: 161, endPoint x: 191, endPoint y: 146, distance: 30.1
click at [164, 161] on input "text" at bounding box center [153, 160] width 104 height 21
click at [395, 121] on input "Boat" at bounding box center [385, 117] width 104 height 21
click at [566, 345] on button "Save & Close" at bounding box center [574, 357] width 76 height 24
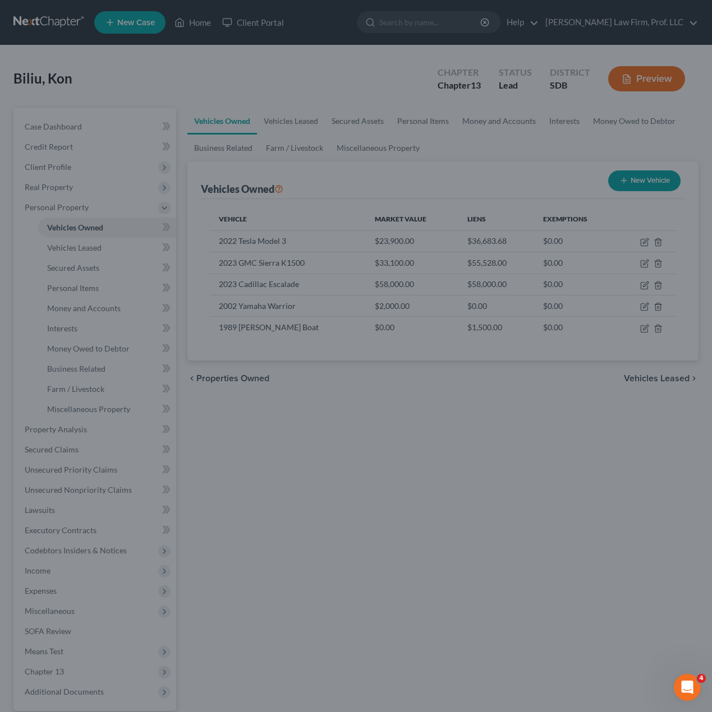
click at [569, 335] on button "Save & Close" at bounding box center [545, 336] width 66 height 20
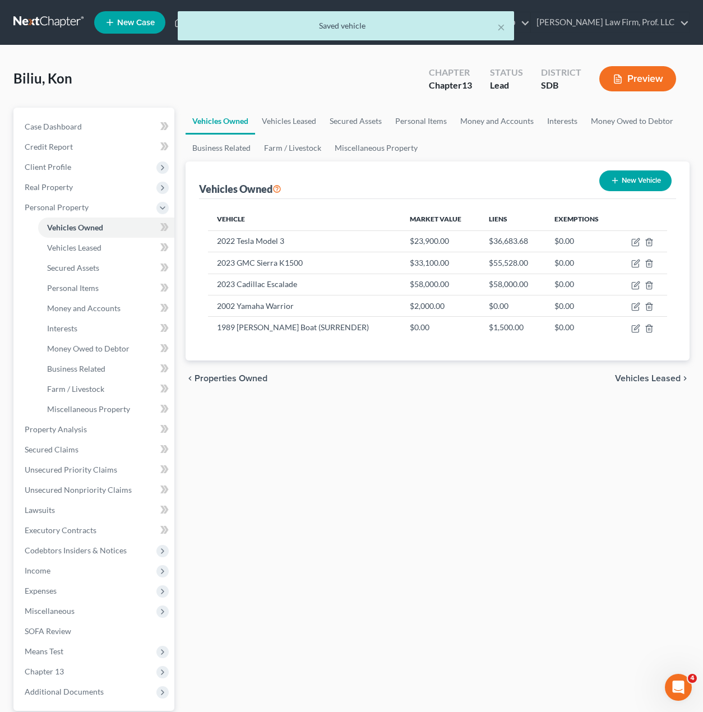
drag, startPoint x: 453, startPoint y: 517, endPoint x: 453, endPoint y: 503, distance: 14.0
click at [453, 512] on div "Vehicles Owned Vehicles Leased Secured Assets Personal Items Money and Accounts…" at bounding box center [438, 442] width 516 height 668
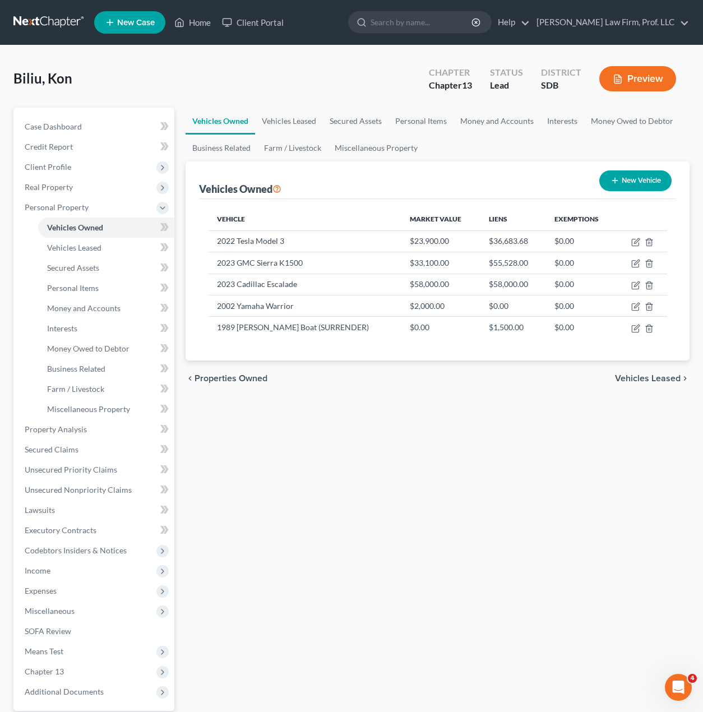
drag, startPoint x: 500, startPoint y: 492, endPoint x: 362, endPoint y: 452, distance: 143.6
click at [499, 492] on div "Vehicles Owned Vehicles Leased Secured Assets Personal Items Money and Accounts…" at bounding box center [438, 442] width 516 height 668
click at [69, 190] on span "Real Property" at bounding box center [49, 187] width 48 height 10
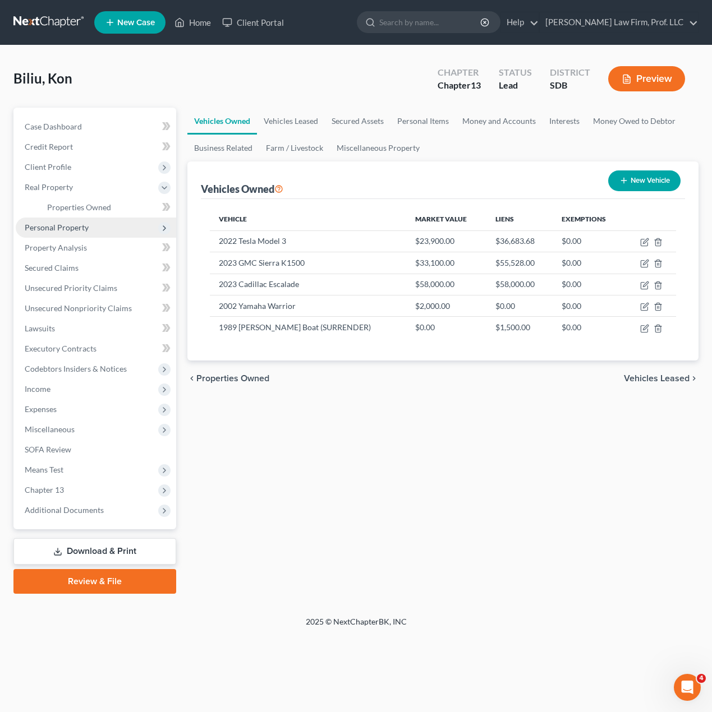
click at [66, 232] on span "Personal Property" at bounding box center [57, 228] width 64 height 10
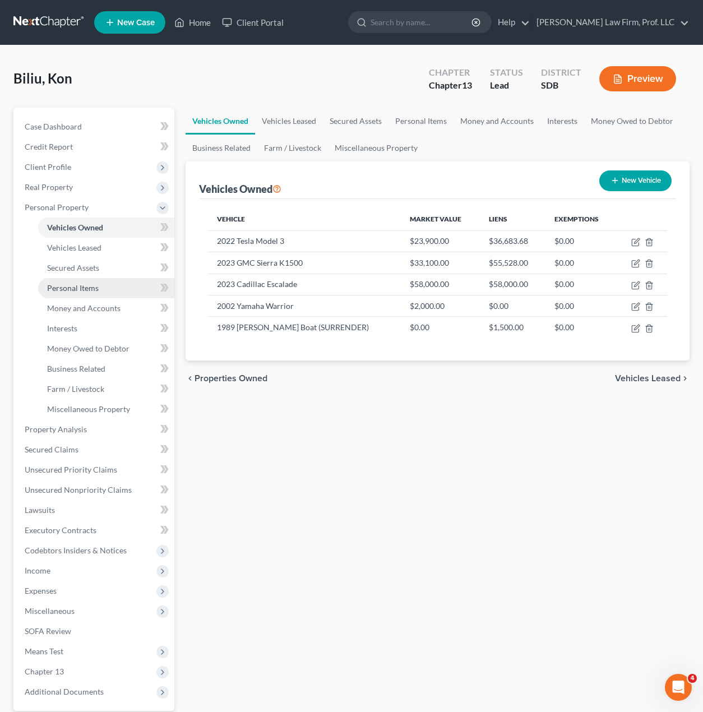
click at [87, 287] on span "Personal Items" at bounding box center [73, 288] width 52 height 10
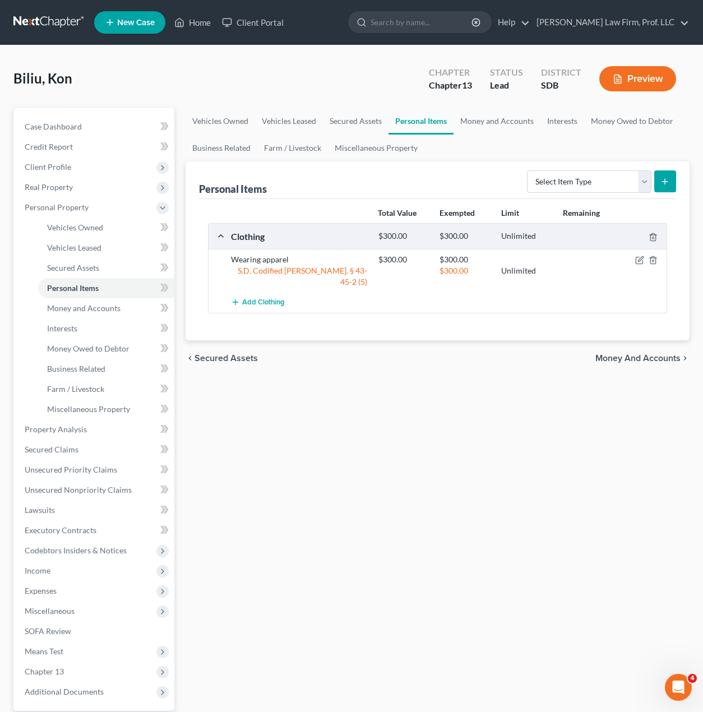
click at [372, 412] on div "Vehicles Owned Vehicles Leased Secured Assets Personal Items Money and Accounts…" at bounding box center [438, 442] width 516 height 668
drag, startPoint x: 634, startPoint y: 180, endPoint x: 633, endPoint y: 188, distance: 8.5
click at [634, 180] on select "Select Item Type Clothing Collectibles Of Value Electronics Firearms Household …" at bounding box center [589, 181] width 124 height 22
click at [528, 170] on select "Select Item Type Clothing Collectibles Of Value Electronics Firearms Household …" at bounding box center [589, 181] width 124 height 22
click at [666, 192] on button "submit" at bounding box center [665, 181] width 22 height 22
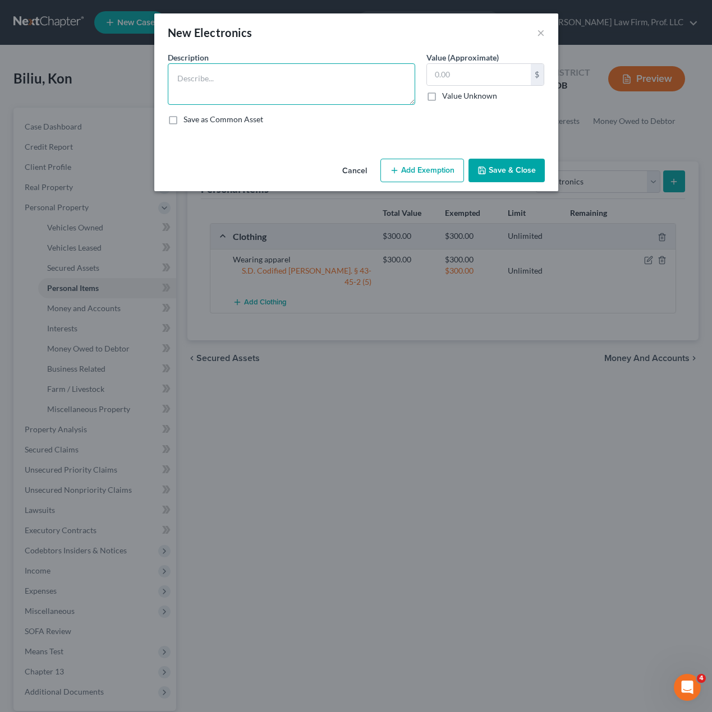
click at [306, 81] on textarea at bounding box center [291, 83] width 247 height 41
click at [311, 76] on textarea "5 TVs ($100), printer ($20)," at bounding box center [291, 83] width 247 height 41
click at [471, 79] on input "text" at bounding box center [479, 74] width 104 height 21
drag, startPoint x: 513, startPoint y: 163, endPoint x: 611, endPoint y: 237, distance: 122.5
click at [515, 163] on button "Save & Close" at bounding box center [506, 171] width 76 height 24
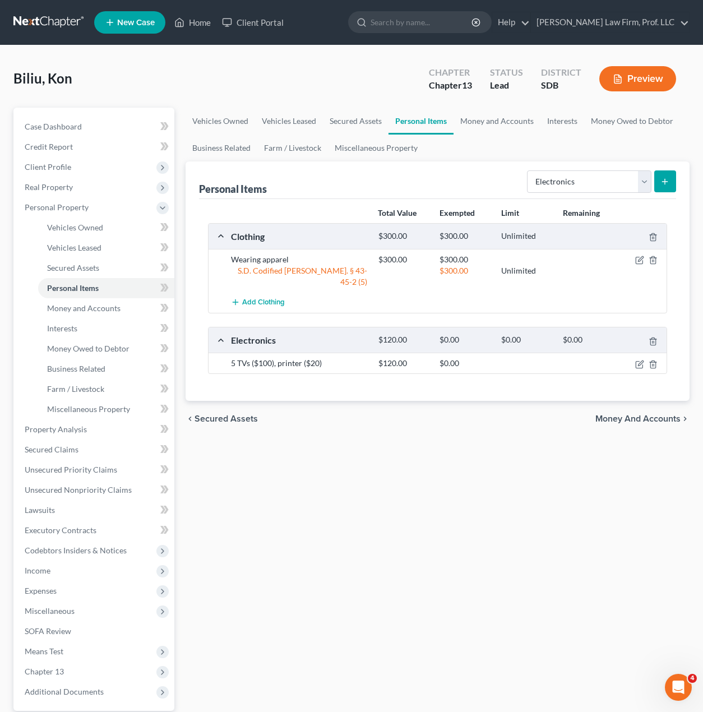
drag, startPoint x: 571, startPoint y: 499, endPoint x: 541, endPoint y: 261, distance: 239.7
click at [571, 498] on div "Vehicles Owned Vehicles Leased Secured Assets Personal Items Money and Accounts…" at bounding box center [438, 442] width 516 height 668
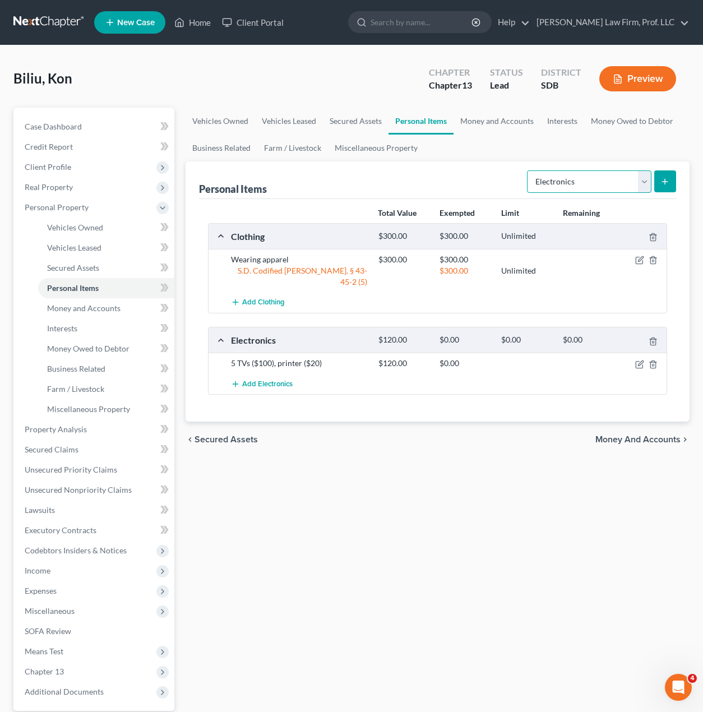
click at [580, 186] on select "Select Item Type Clothing Collectibles Of Value Electronics Firearms Household …" at bounding box center [589, 181] width 124 height 22
click at [528, 170] on select "Select Item Type Clothing Collectibles Of Value Electronics Firearms Household …" at bounding box center [589, 181] width 124 height 22
click at [664, 178] on icon "submit" at bounding box center [665, 181] width 9 height 9
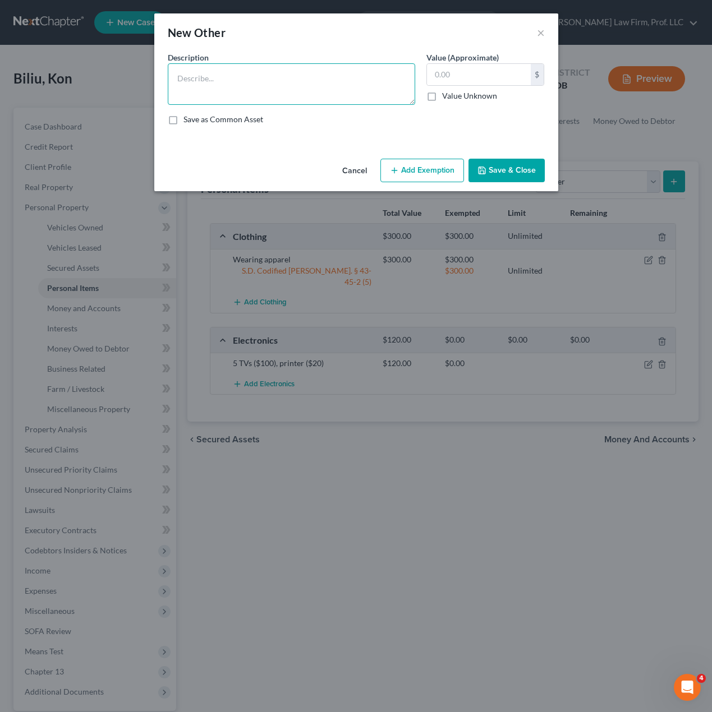
click at [303, 70] on textarea at bounding box center [291, 83] width 247 height 41
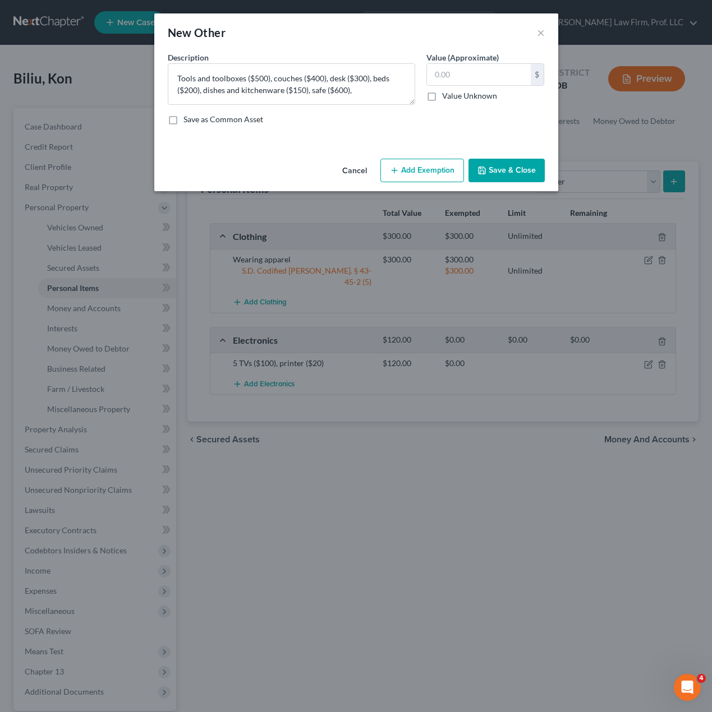
click at [481, 174] on icon "button" at bounding box center [481, 170] width 7 height 7
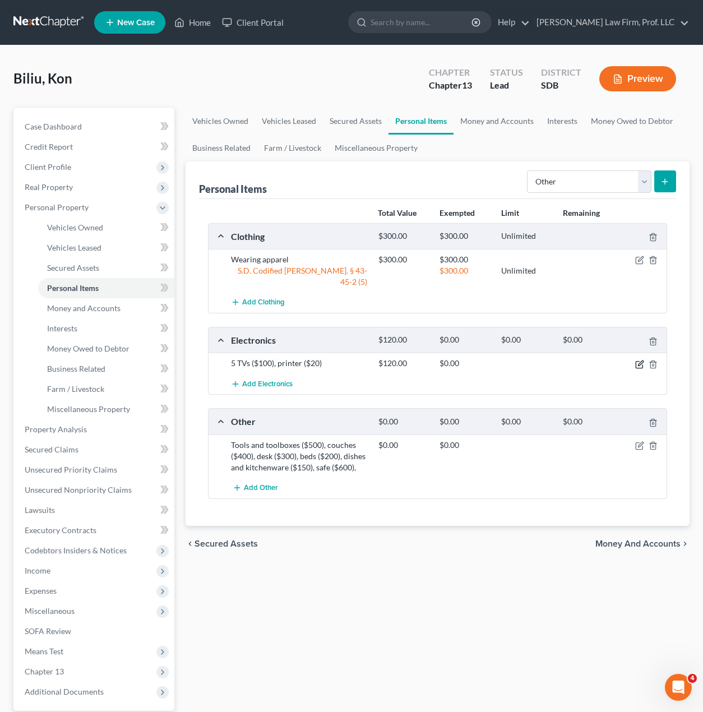
click at [635, 360] on icon "button" at bounding box center [639, 364] width 9 height 9
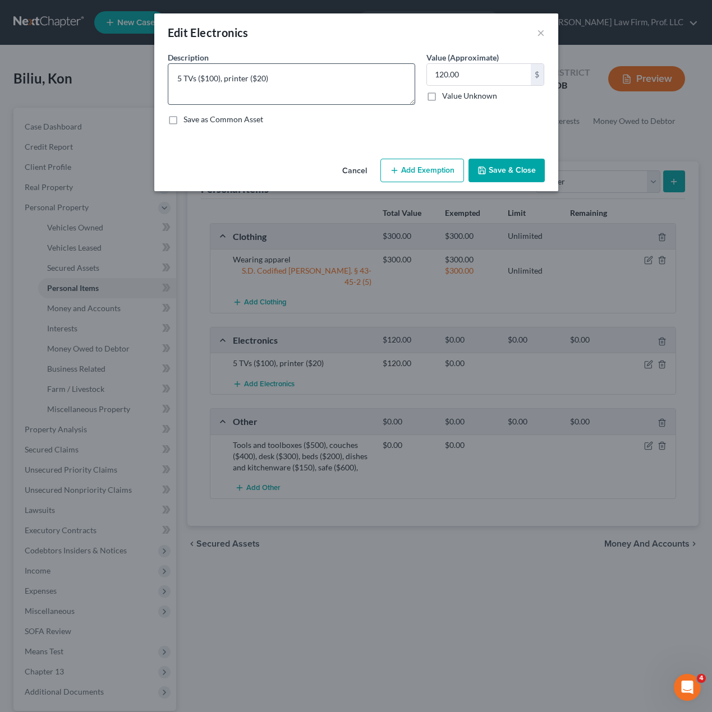
click at [311, 59] on div "Description * 5 TVs ($100), printer ($20)" at bounding box center [291, 78] width 259 height 53
click at [306, 81] on textarea "5 TVs ($100), printer ($20)" at bounding box center [291, 83] width 247 height 41
click at [437, 71] on input "120.00" at bounding box center [479, 74] width 104 height 21
click at [492, 168] on button "Save & Close" at bounding box center [506, 171] width 76 height 24
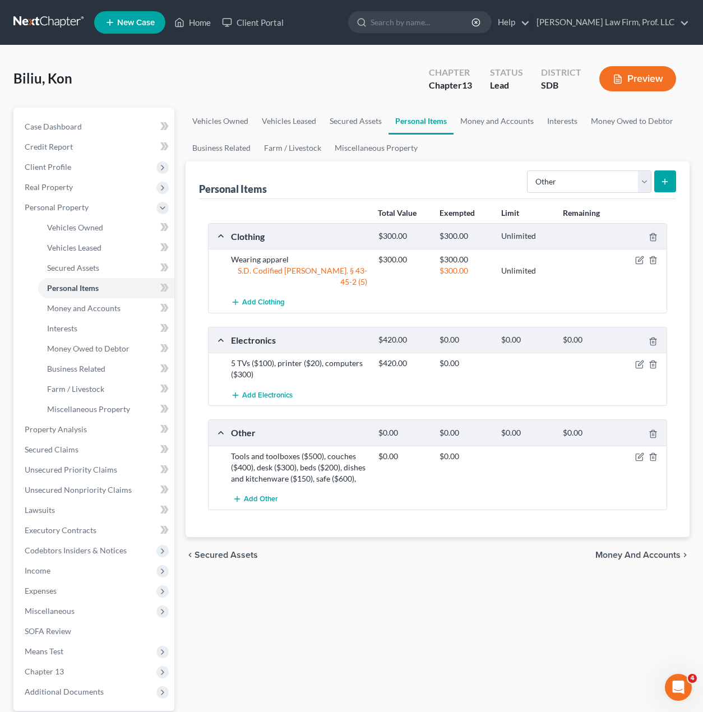
click at [520, 537] on div "chevron_left Secured Assets Money and Accounts chevron_right" at bounding box center [438, 555] width 505 height 36
drag, startPoint x: 638, startPoint y: 447, endPoint x: 635, endPoint y: 439, distance: 9.2
click at [637, 453] on icon "button" at bounding box center [639, 457] width 9 height 9
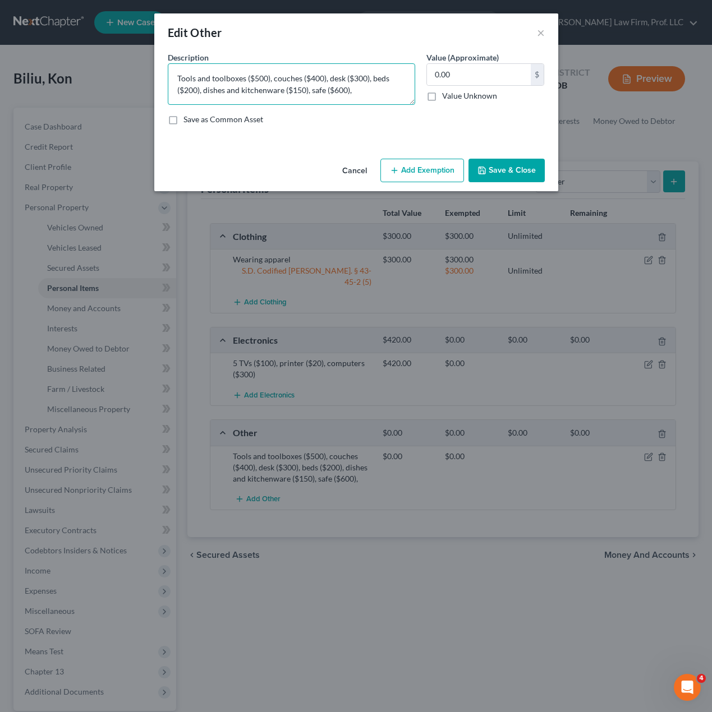
click at [373, 92] on textarea "Tools and toolboxes ($500), couches ($400), desk ($300), beds ($200), dishes an…" at bounding box center [291, 83] width 247 height 41
click at [507, 170] on button "Save & Close" at bounding box center [506, 171] width 76 height 24
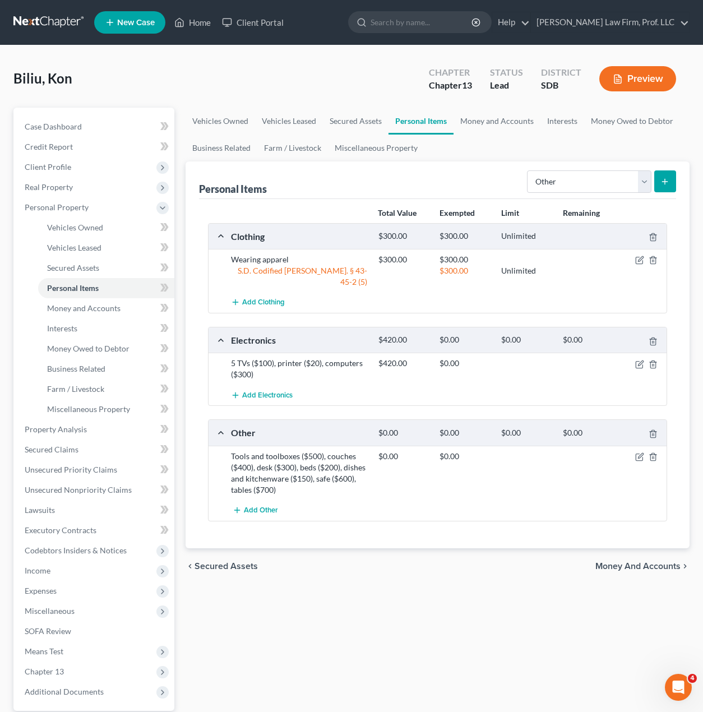
click at [444, 635] on div "Vehicles Owned Vehicles Leased Secured Assets Personal Items Money and Accounts…" at bounding box center [438, 442] width 516 height 668
click at [596, 180] on select "Select Item Type Clothing Collectibles Of Value Electronics Firearms Household …" at bounding box center [589, 181] width 124 height 22
click at [528, 170] on select "Select Item Type Clothing Collectibles Of Value Electronics Firearms Household …" at bounding box center [589, 181] width 124 height 22
click at [522, 514] on div "Total Value Exempted Limit Remaining Clothing $300.00 $300.00 Unlimited Wearing…" at bounding box center [438, 373] width 478 height 349
click at [640, 451] on div at bounding box center [643, 456] width 49 height 11
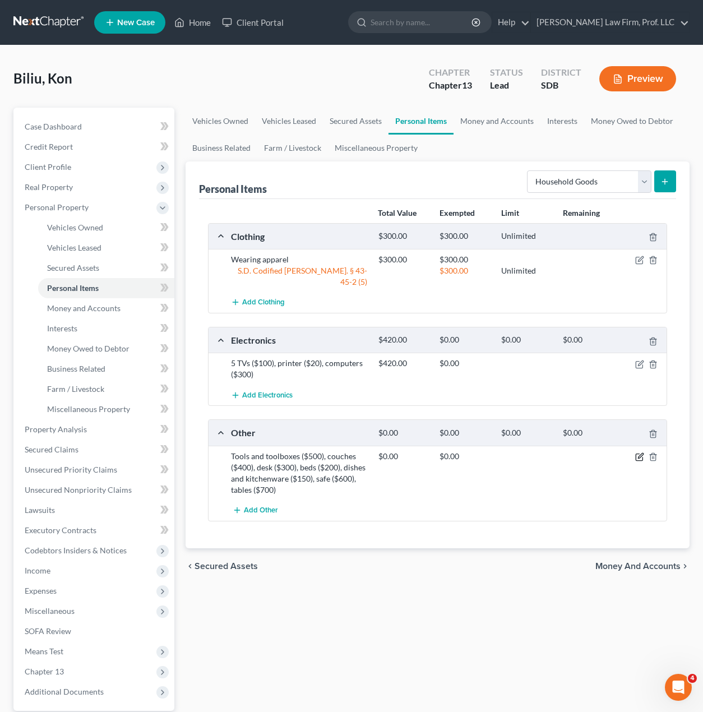
click at [641, 453] on icon "button" at bounding box center [639, 457] width 9 height 9
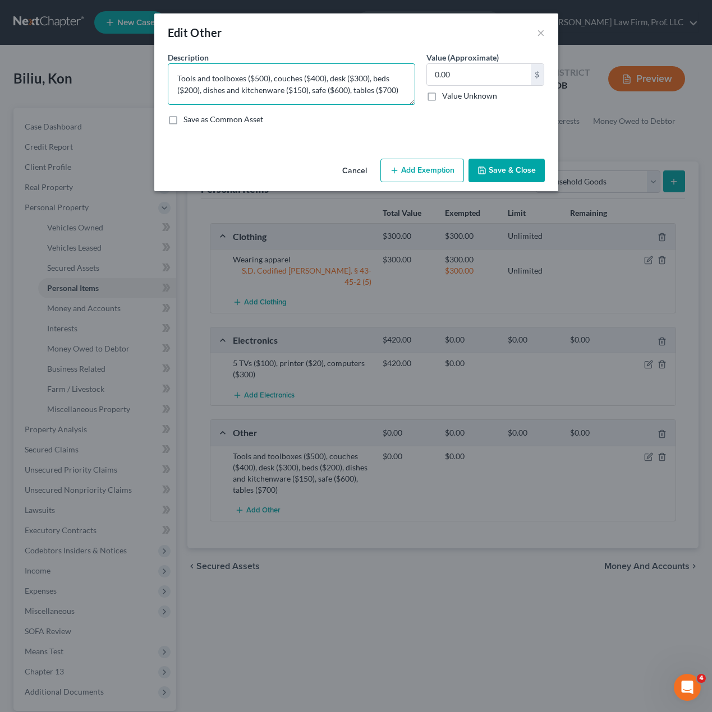
click at [400, 86] on textarea "Tools and toolboxes ($500), couches ($400), desk ($300), beds ($200), dishes an…" at bounding box center [291, 83] width 247 height 41
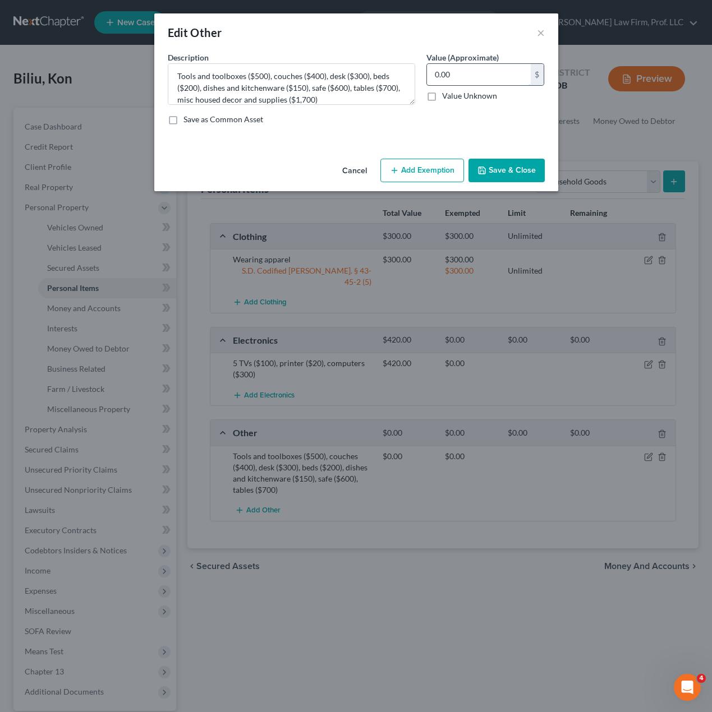
click at [445, 79] on input "0.00" at bounding box center [479, 74] width 104 height 21
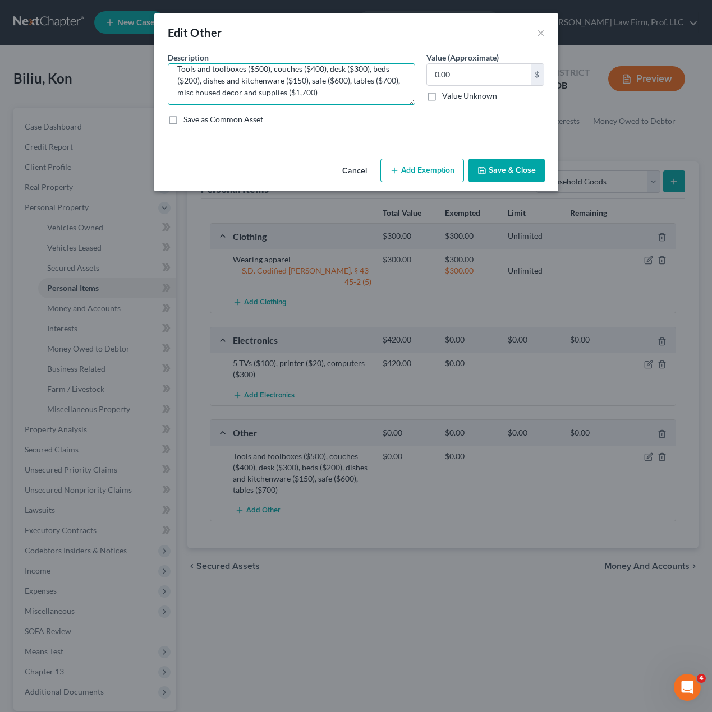
scroll to position [12, 0]
click at [364, 93] on textarea "Tools and toolboxes ($500), couches ($400), desk ($300), beds ($200), dishes an…" at bounding box center [291, 83] width 247 height 41
click at [242, 90] on textarea "Tools and toolboxes ($500), couches ($400), desk ($300), beds ($200), dishes an…" at bounding box center [291, 83] width 247 height 41
click at [321, 87] on textarea "Tools and toolboxes ($500), couches ($400), desk ($300), beds ($200), dishes an…" at bounding box center [291, 83] width 247 height 41
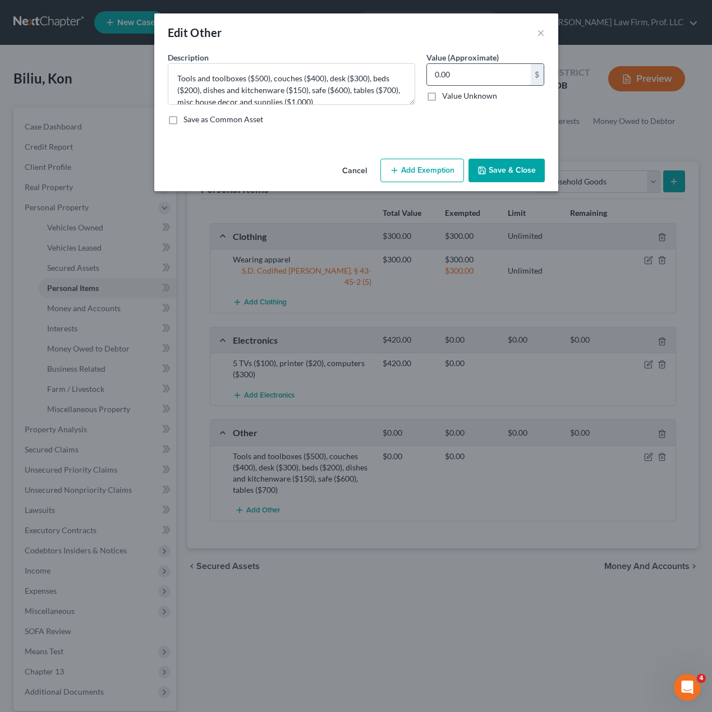
click at [459, 71] on input "0.00" at bounding box center [479, 74] width 104 height 21
drag, startPoint x: 459, startPoint y: 113, endPoint x: 468, endPoint y: 139, distance: 27.5
click at [460, 113] on div "Description * Tools and toolboxes ($500), couches ($400), desk ($300), beds ($2…" at bounding box center [356, 93] width 388 height 82
click at [482, 177] on button "Save & Close" at bounding box center [506, 171] width 76 height 24
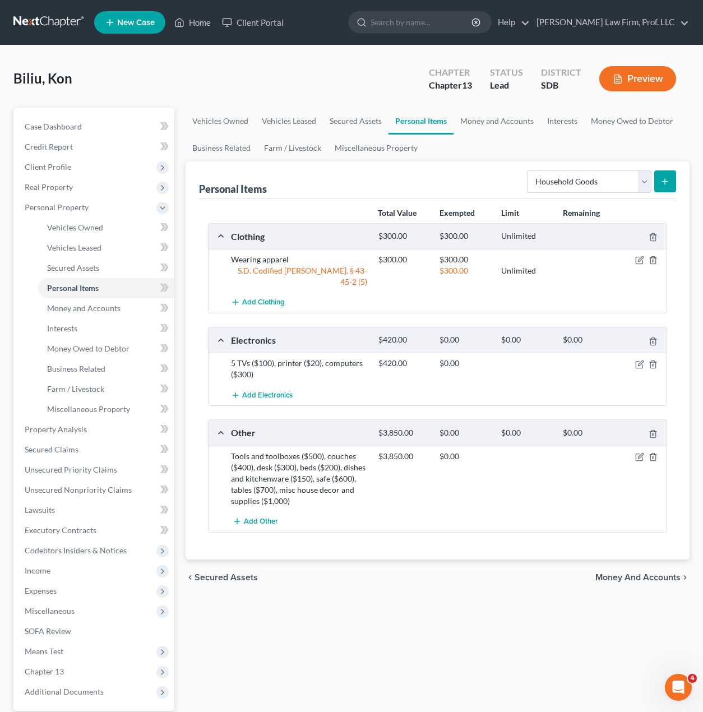
click at [444, 607] on div "Vehicles Owned Vehicles Leased Secured Assets Personal Items Money and Accounts…" at bounding box center [438, 442] width 516 height 668
click at [465, 682] on div "Vehicles Owned Vehicles Leased Secured Assets Personal Items Money and Accounts…" at bounding box center [438, 442] width 516 height 668
click at [505, 613] on div "Vehicles Owned Vehicles Leased Secured Assets Personal Items Money and Accounts…" at bounding box center [438, 442] width 516 height 668
click at [440, 490] on div "$3,850.00 $0.00" at bounding box center [520, 479] width 295 height 56
click at [640, 453] on icon "button" at bounding box center [639, 457] width 9 height 9
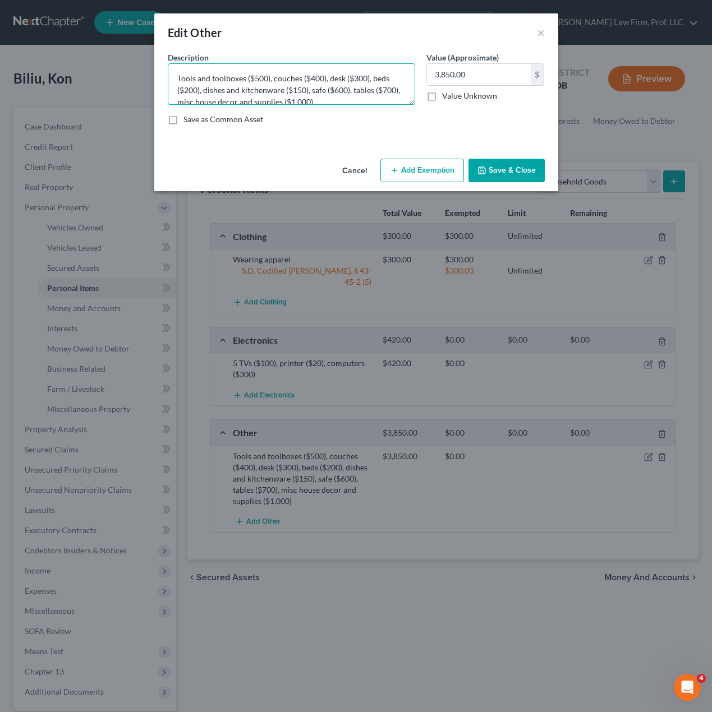
click at [326, 87] on textarea "Tools and toolboxes ($500), couches ($400), desk ($300), beds ($200), dishes an…" at bounding box center [291, 83] width 247 height 41
click at [192, 86] on textarea "Tools and toolboxes ($500), couches ($400), desk ($300), beds ($200), dishes an…" at bounding box center [291, 83] width 247 height 41
click at [364, 88] on textarea "Tools and toolboxes ($500), couches ($400), desk ($300), beds ($200), dishes an…" at bounding box center [291, 83] width 247 height 41
click at [375, 81] on textarea "Tools and toolboxes ($500), couches ($400), desk ($300), beds ($200), dishes an…" at bounding box center [291, 83] width 247 height 41
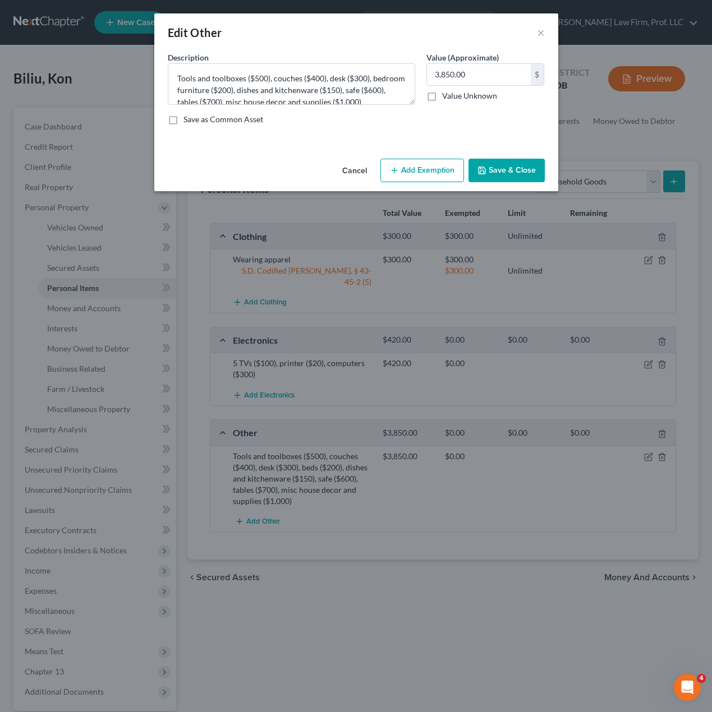
click at [520, 175] on button "Save & Close" at bounding box center [506, 171] width 76 height 24
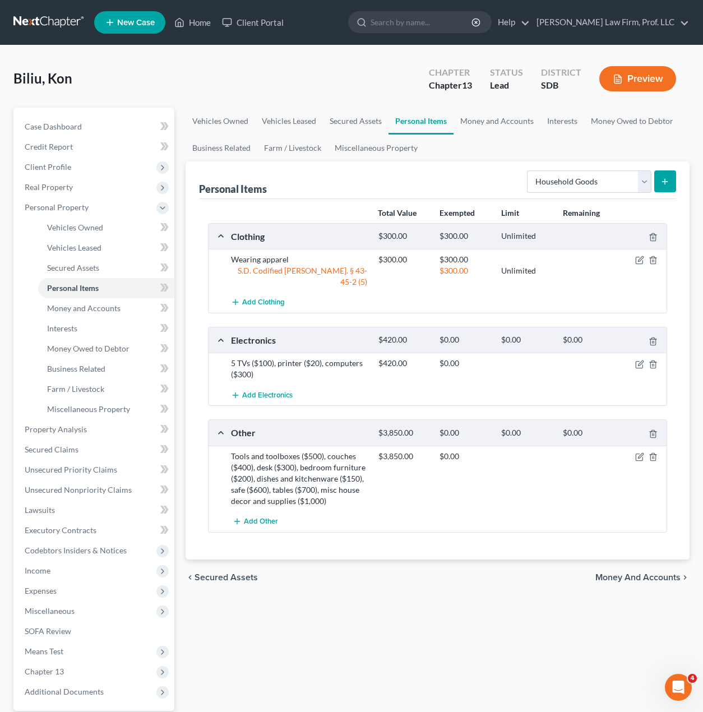
click at [454, 593] on div "Vehicles Owned Vehicles Leased Secured Assets Personal Items Money and Accounts…" at bounding box center [438, 442] width 516 height 668
click at [639, 453] on icon "button" at bounding box center [639, 457] width 9 height 9
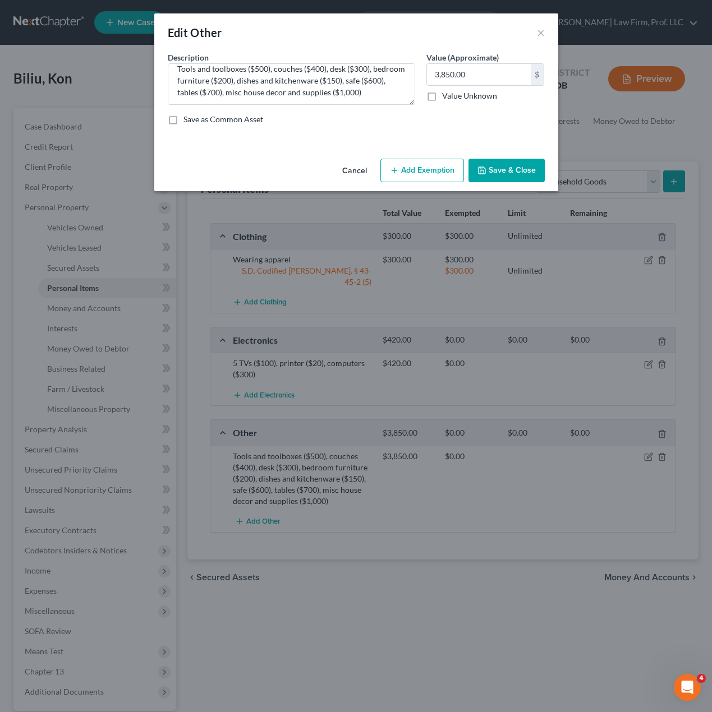
scroll to position [12, 0]
click at [398, 90] on textarea "Tools and toolboxes ($500), couches ($400), desk ($300), bedroom furniture ($20…" at bounding box center [291, 83] width 247 height 41
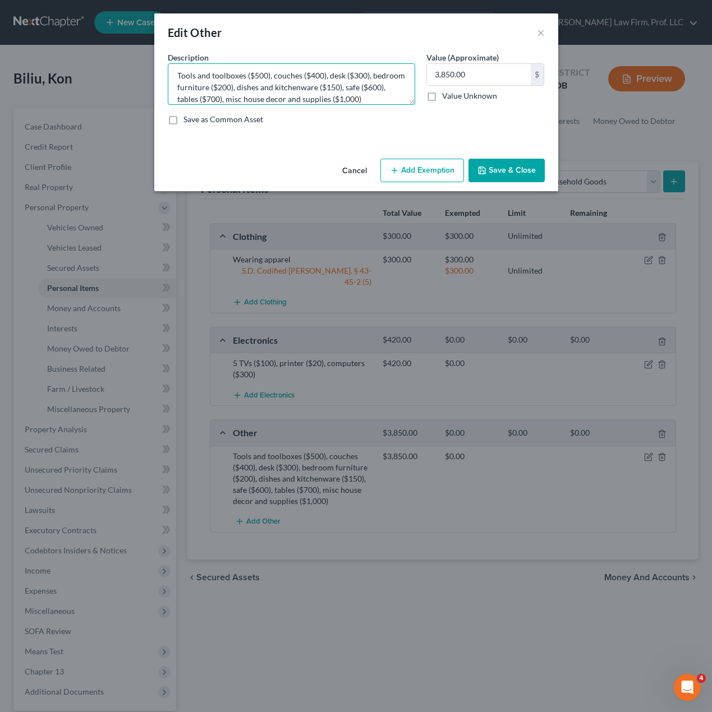
scroll to position [0, 0]
click at [173, 74] on textarea "Tools and toolboxes ($500), couches ($400), desk ($300), bedroom furniture ($20…" at bounding box center [291, 83] width 247 height 41
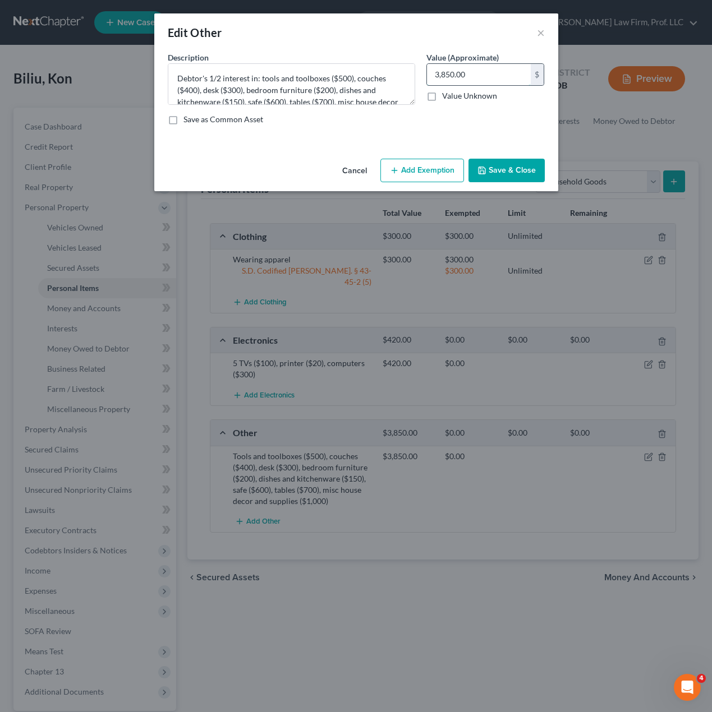
click at [465, 78] on input "3,850.00" at bounding box center [479, 74] width 104 height 21
click at [465, 77] on input "3,850.00" at bounding box center [479, 74] width 104 height 21
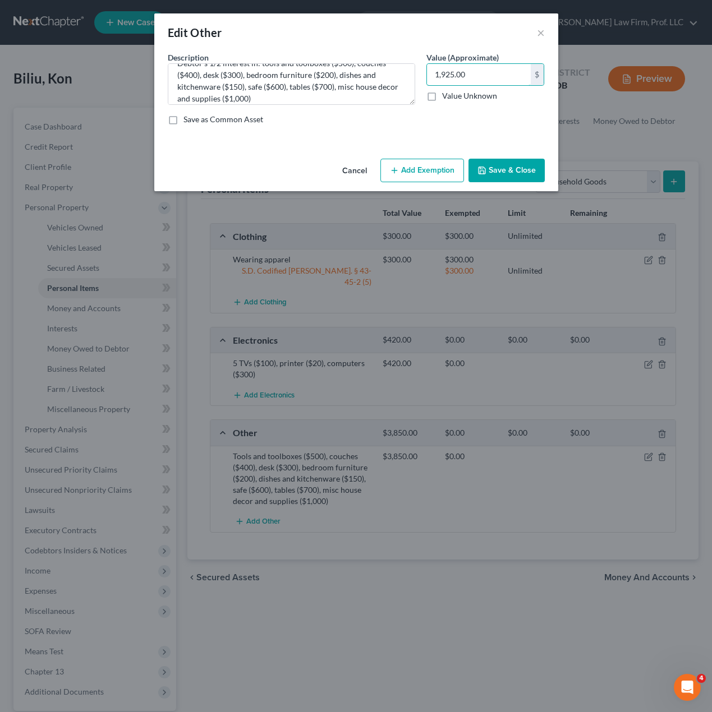
scroll to position [24, 0]
click at [505, 175] on button "Save & Close" at bounding box center [506, 171] width 76 height 24
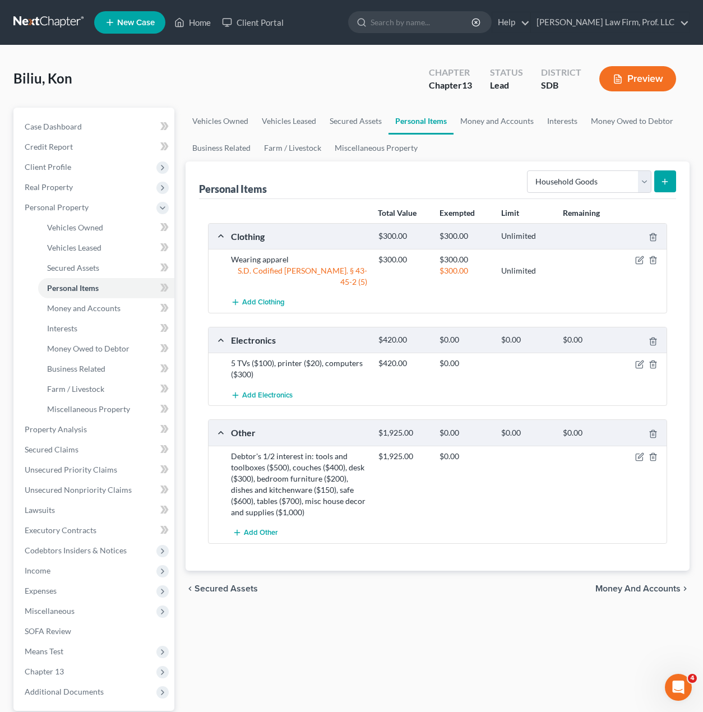
click at [416, 624] on div "Vehicles Owned Vehicles Leased Secured Assets Personal Items Money and Accounts…" at bounding box center [438, 442] width 516 height 668
click at [639, 361] on icon "button" at bounding box center [639, 364] width 7 height 7
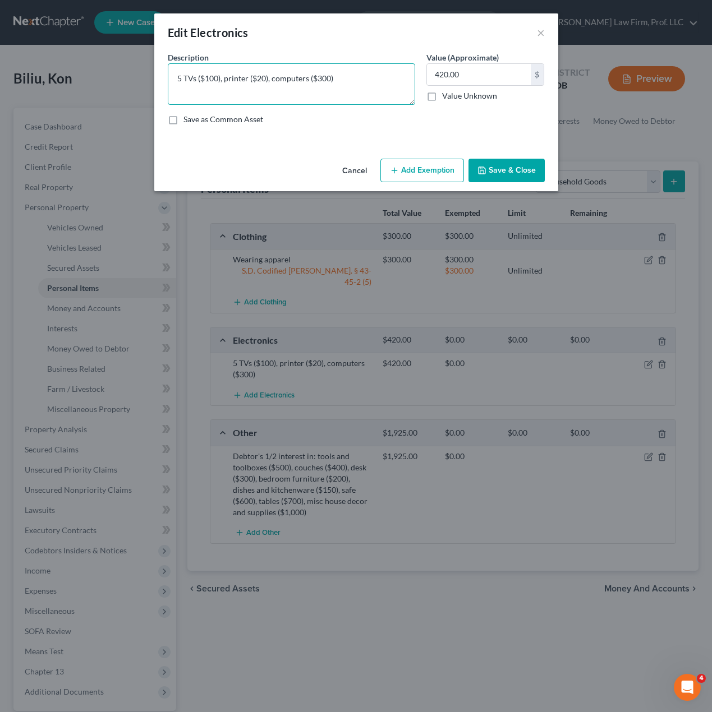
click at [169, 74] on textarea "5 TVs ($100), printer ($20), computers ($300)" at bounding box center [291, 83] width 247 height 41
click at [459, 72] on input "420.00" at bounding box center [479, 74] width 104 height 21
click at [455, 68] on input "420.00" at bounding box center [479, 74] width 104 height 21
drag, startPoint x: 437, startPoint y: 66, endPoint x: 436, endPoint y: 72, distance: 6.2
click at [437, 68] on input "420.00" at bounding box center [479, 74] width 104 height 21
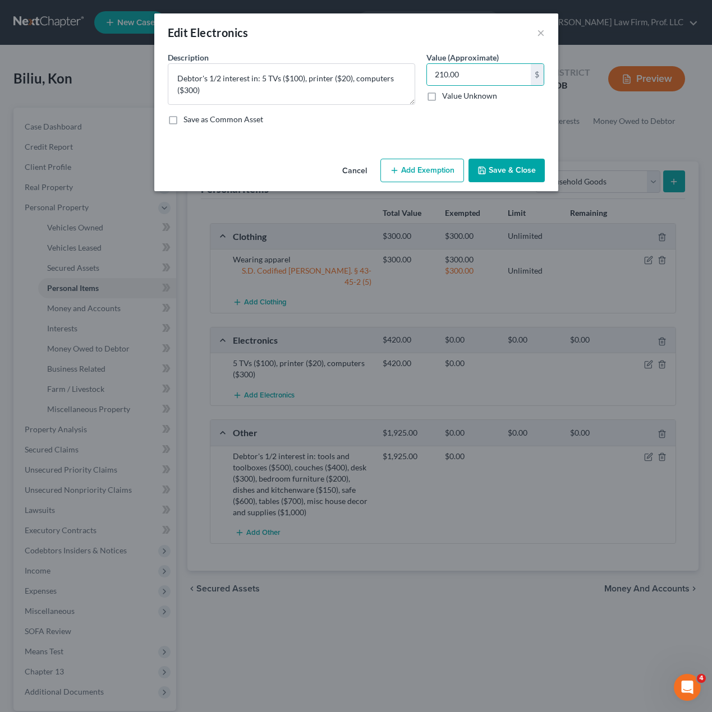
click at [521, 101] on div "Value (Approximate) 210.00 $ Value Unknown Balance Undetermined 210.00 $ Value …" at bounding box center [486, 78] width 130 height 53
drag, startPoint x: 503, startPoint y: 161, endPoint x: 514, endPoint y: 173, distance: 15.5
click at [503, 161] on button "Save & Close" at bounding box center [506, 171] width 76 height 24
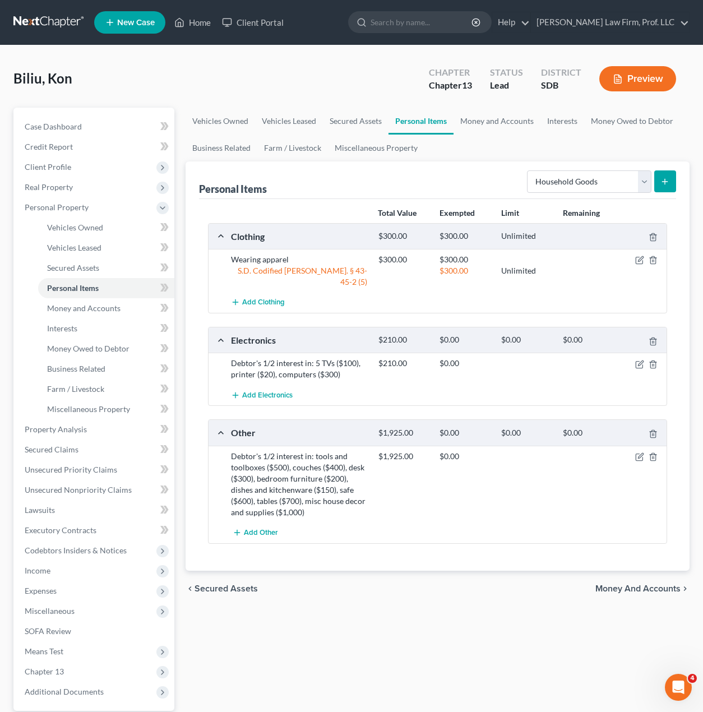
click at [447, 574] on div "chevron_left Secured Assets Money and Accounts chevron_right" at bounding box center [438, 589] width 505 height 36
drag, startPoint x: 644, startPoint y: 444, endPoint x: 612, endPoint y: 440, distance: 31.6
click at [643, 453] on icon "button" at bounding box center [639, 457] width 9 height 9
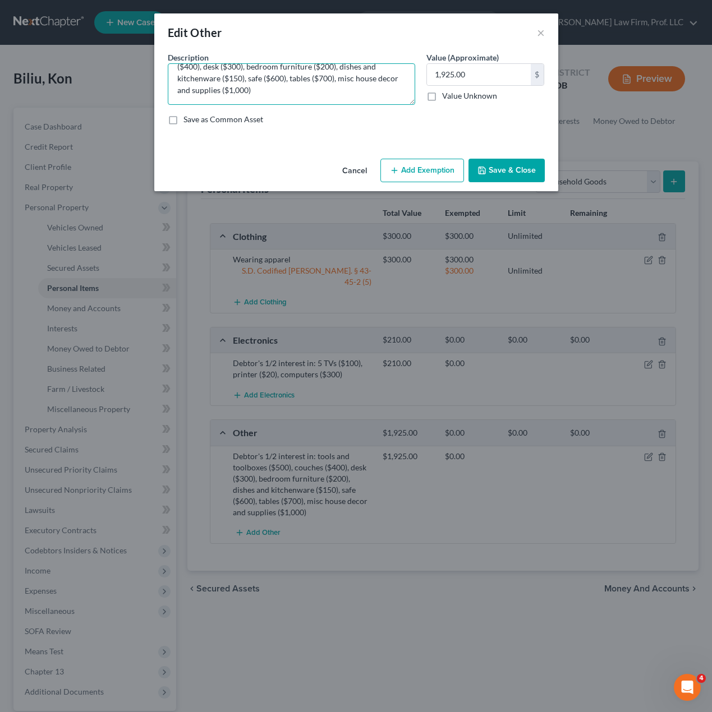
click at [309, 77] on textarea "Debtor's 1/2 interest in: tools and toolboxes ($500), couches ($400), desk ($30…" at bounding box center [291, 83] width 247 height 41
click at [500, 168] on button "Save & Close" at bounding box center [506, 171] width 76 height 24
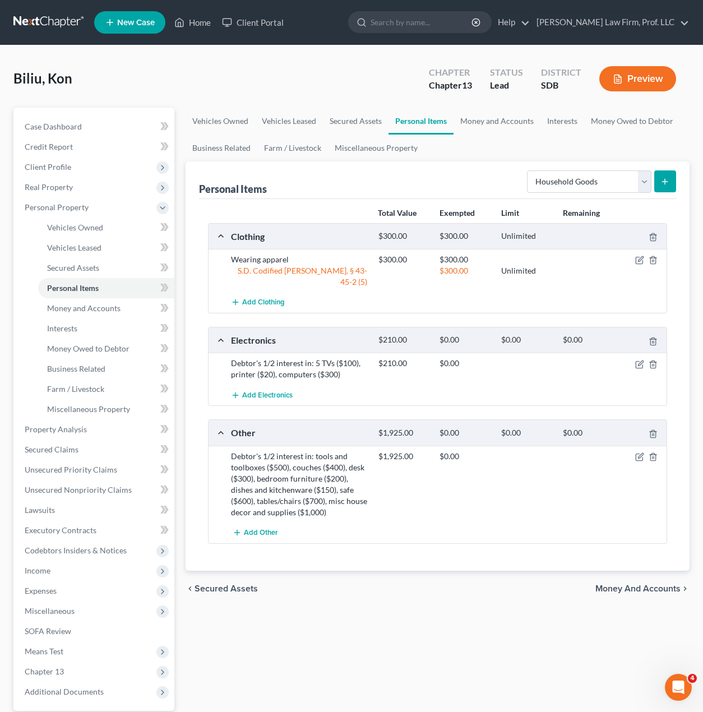
click at [388, 547] on div "Total Value Exempted Limit Remaining Clothing $300.00 $300.00 Unlimited Wearing…" at bounding box center [438, 385] width 478 height 372
click at [381, 548] on div "Total Value Exempted Limit Remaining Clothing $300.00 $300.00 Unlimited Wearing…" at bounding box center [438, 385] width 478 height 372
click at [89, 313] on link "Money and Accounts" at bounding box center [106, 308] width 136 height 20
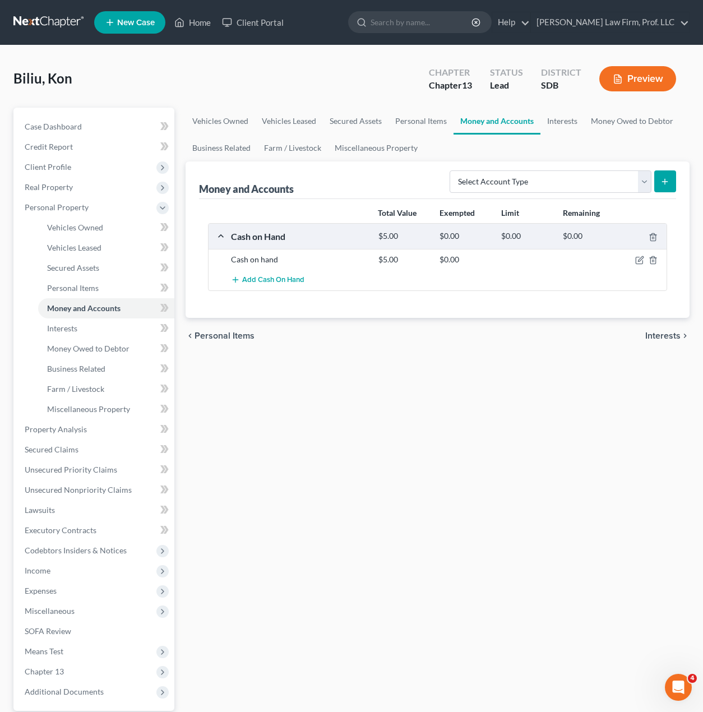
click at [407, 433] on div "Vehicles Owned Vehicles Leased Secured Assets Personal Items Money and Accounts…" at bounding box center [438, 442] width 516 height 668
click at [613, 191] on select "Select Account Type Brokerage Cash on Hand Certificates of Deposit Checking Acc…" at bounding box center [551, 181] width 202 height 22
click at [452, 170] on select "Select Account Type Brokerage Cash on Hand Certificates of Deposit Checking Acc…" at bounding box center [551, 181] width 202 height 22
click at [367, 436] on div "Vehicles Owned Vehicles Leased Secured Assets Personal Items Money and Accounts…" at bounding box center [438, 442] width 516 height 668
click at [676, 179] on div "Money and Accounts Select Account Type Brokerage Cash on Hand Certificates of D…" at bounding box center [438, 239] width 505 height 156
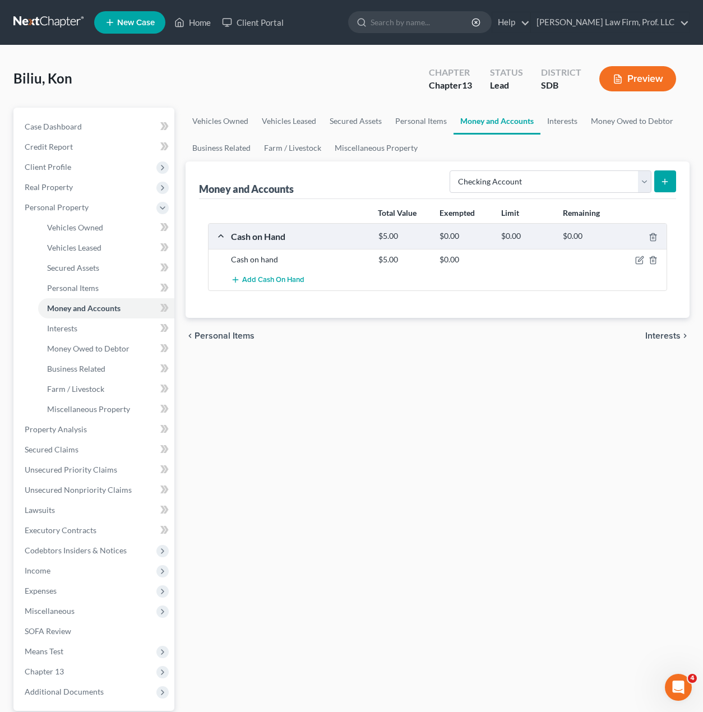
click at [671, 181] on button "submit" at bounding box center [665, 181] width 22 height 22
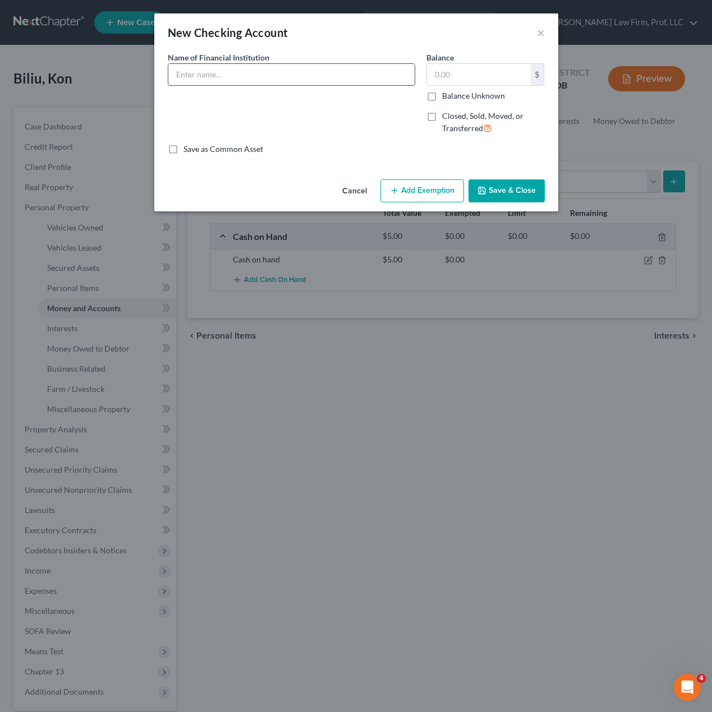
click at [257, 78] on input "text" at bounding box center [291, 74] width 246 height 21
click at [472, 75] on input "text" at bounding box center [479, 74] width 104 height 21
click at [283, 73] on input "Wells Fargo #8893" at bounding box center [291, 74] width 246 height 21
click at [164, 69] on div "Name of Financial Institution * Wells Fargo #8893" at bounding box center [291, 98] width 259 height 92
click at [278, 71] on input "Wells Fargo #8893" at bounding box center [291, 74] width 246 height 21
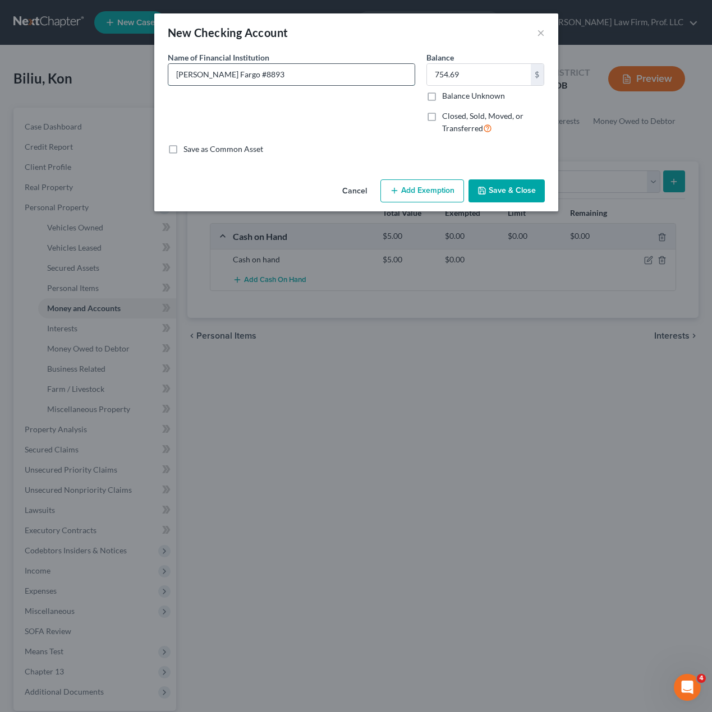
click at [174, 68] on input "Wells Fargo #8893" at bounding box center [291, 74] width 246 height 21
click at [333, 82] on input "Joint Acct. Wells Fargo #8893" at bounding box center [291, 74] width 246 height 21
click at [303, 93] on div "Name of Financial Institution * Joint Acct. Wells Fargo #8893 (Kon/Spouse)" at bounding box center [291, 98] width 259 height 92
drag, startPoint x: 361, startPoint y: 73, endPoint x: 403, endPoint y: 53, distance: 46.9
click at [361, 72] on input "Joint Acct. Wells Fargo #8893 (Kon/Spouse)" at bounding box center [291, 74] width 246 height 21
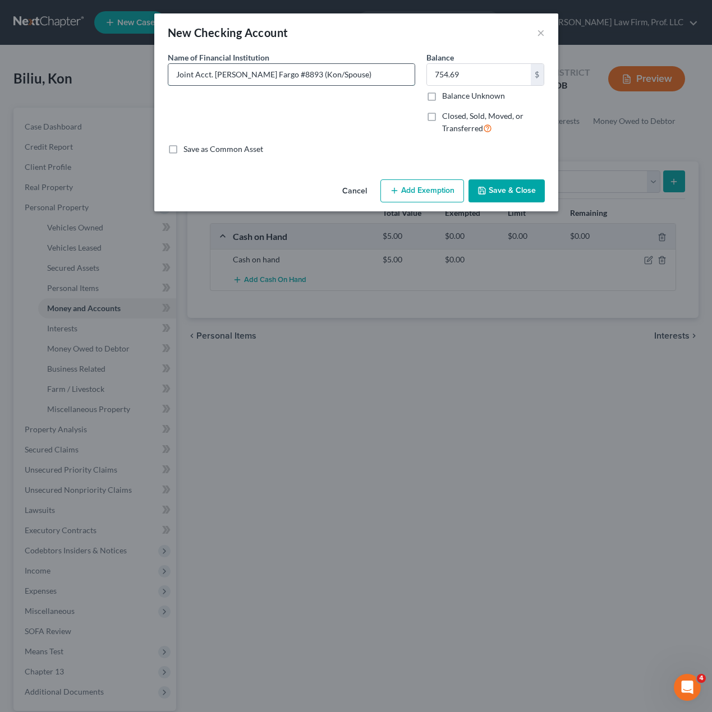
click at [173, 70] on input "Joint Acct. Wells Fargo #8893 (Kon/Spouse)" at bounding box center [291, 74] width 246 height 21
drag, startPoint x: 357, startPoint y: 135, endPoint x: 348, endPoint y: 119, distance: 18.1
click at [352, 128] on div "Name of Financial Institution * Debtor's 1/2 interest in joint acct. Wells Farg…" at bounding box center [291, 98] width 259 height 92
click at [287, 74] on input "Debtor's 1/2 interest in joint acct. Wells Fargo #8893 (Kon/Spouse)" at bounding box center [291, 74] width 246 height 21
click at [288, 74] on input "Debtor's 1/2 interest in joint acct. Wells Fargo #8893 (Kon/Spouse)" at bounding box center [291, 74] width 246 height 21
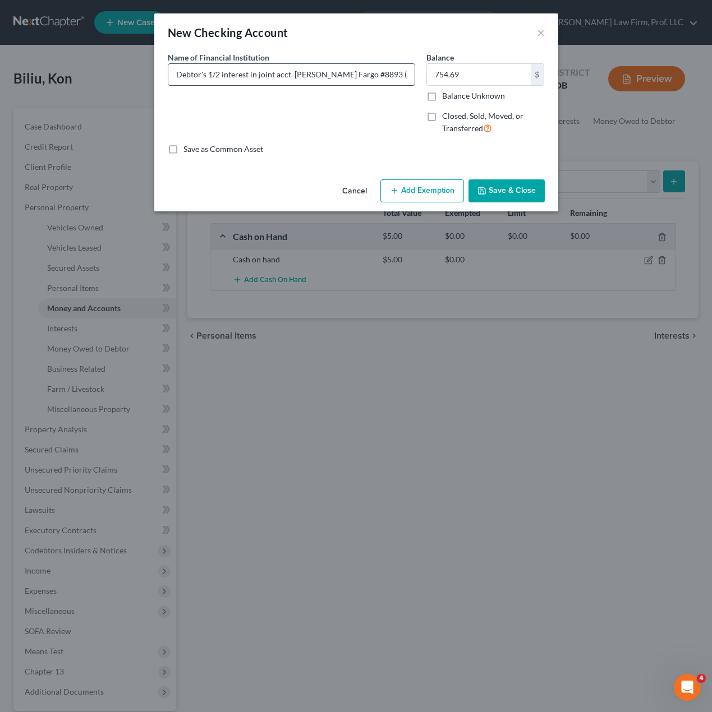
click at [279, 74] on input "Debtor's 1/2 interest in joint acct. Wells Fargo #8893 (Kon/Spouse)" at bounding box center [291, 74] width 246 height 21
click at [315, 76] on input "Debtor's 1/2 interest in joint Wells Fargo #8893 (Kon/Spouse)" at bounding box center [291, 74] width 246 height 21
click at [353, 94] on div "Name of Financial Institution * Debtor's 1/2 interest in joint Wells Fargo Acct…" at bounding box center [291, 98] width 259 height 92
click at [274, 75] on input "Debtor's 1/2 interest in joint Wells Fargo Acct. #8893 (Kon/Spouse)" at bounding box center [291, 74] width 246 height 21
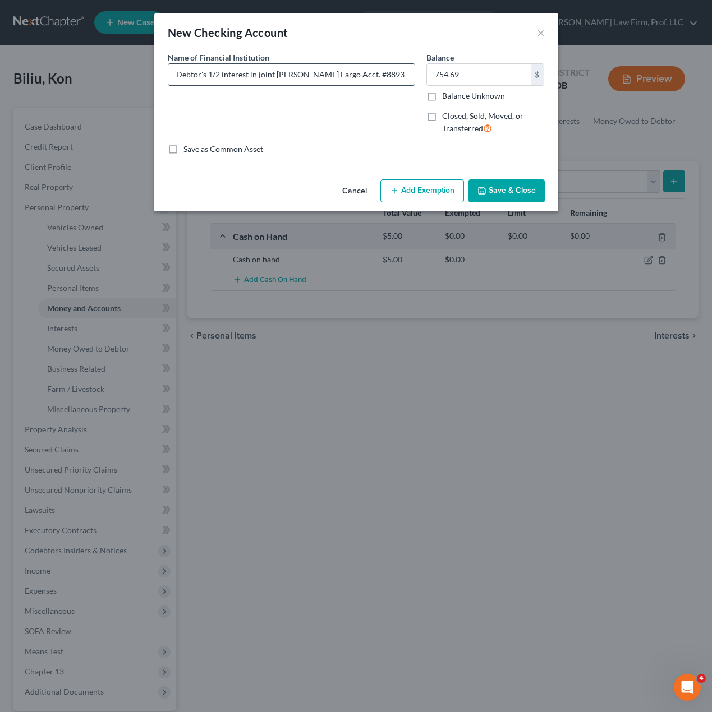
drag, startPoint x: 273, startPoint y: 75, endPoint x: 255, endPoint y: 77, distance: 18.1
click at [255, 77] on input "Debtor's 1/2 interest in joint Wells Fargo Acct. #8893 (Kon/Spouse)" at bounding box center [291, 74] width 246 height 21
click at [232, 72] on input "Debtor's 1/2 interest in joint Wells Fargo Acct. #8893 (Kon/Spouse)" at bounding box center [291, 74] width 246 height 21
drag, startPoint x: 347, startPoint y: 142, endPoint x: 479, endPoint y: 94, distance: 140.3
click at [366, 134] on div "Name of Financial Institution * Debtor's 1/2 interest in joint Wells Fargo Acct…" at bounding box center [291, 98] width 259 height 92
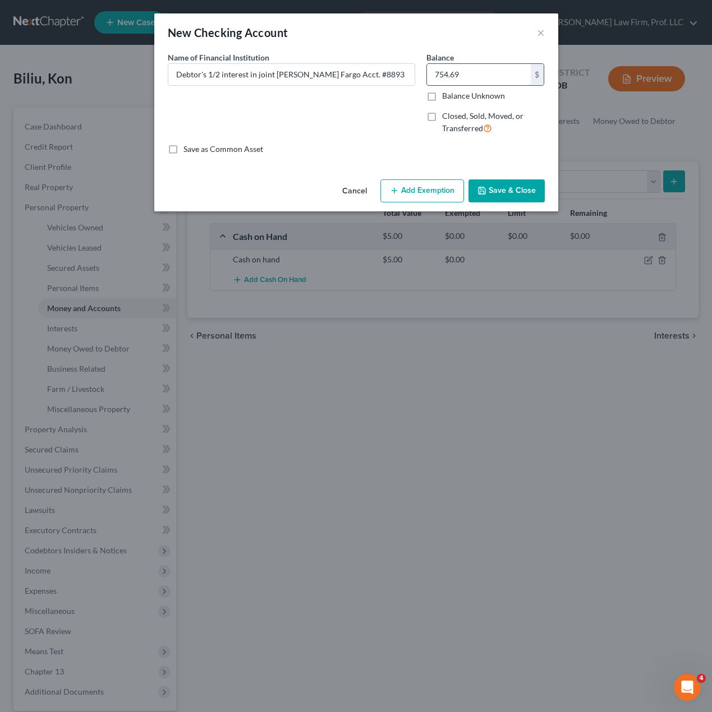
click at [483, 71] on input "754.69" at bounding box center [479, 74] width 104 height 21
drag, startPoint x: 263, startPoint y: 156, endPoint x: 370, endPoint y: 133, distance: 109.0
click at [263, 152] on div "An exemption set must first be selected from the Filing Information section. Co…" at bounding box center [356, 113] width 404 height 123
click at [492, 80] on input "754.69" at bounding box center [479, 74] width 104 height 21
drag, startPoint x: 338, startPoint y: 135, endPoint x: 417, endPoint y: 150, distance: 80.0
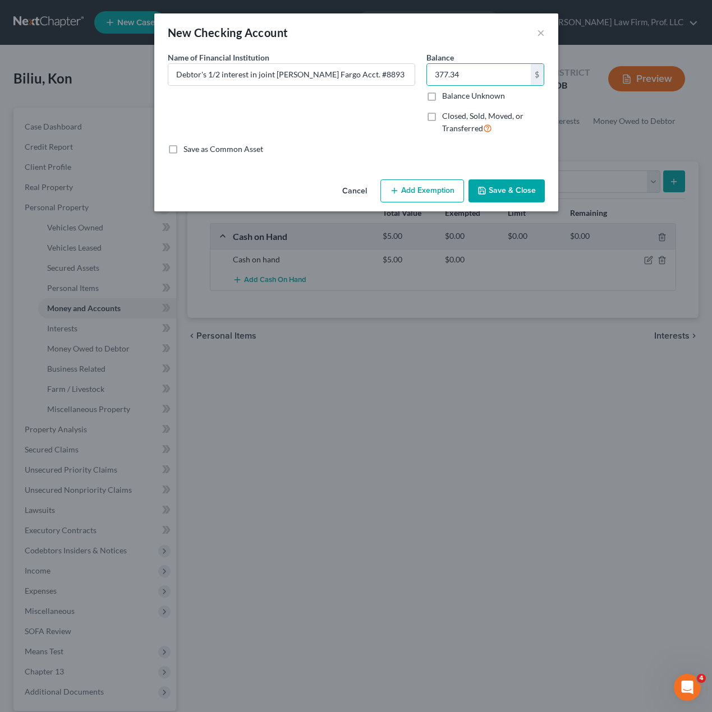
click at [339, 133] on div "Name of Financial Institution * Debtor's 1/2 interest in joint Wells Fargo Acct…" at bounding box center [291, 98] width 259 height 92
click at [491, 168] on div "An exemption set must first be selected from the Filing Information section. Co…" at bounding box center [356, 113] width 404 height 123
drag, startPoint x: 509, startPoint y: 207, endPoint x: 507, endPoint y: 201, distance: 6.4
click at [508, 206] on div "Cancel Add Exemption Save & Close" at bounding box center [356, 193] width 404 height 37
click at [507, 198] on button "Save & Close" at bounding box center [506, 191] width 76 height 24
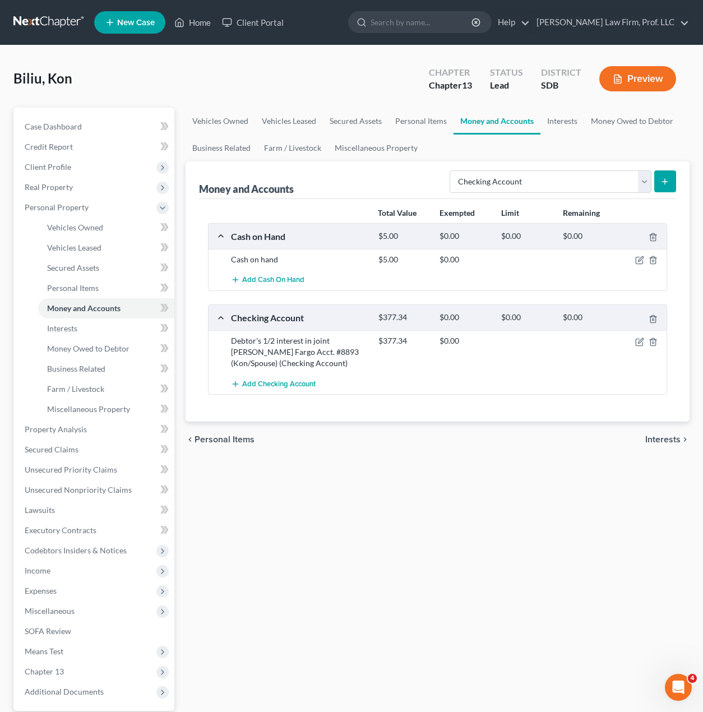
click at [462, 633] on div "Vehicles Owned Vehicles Leased Secured Assets Personal Items Money and Accounts…" at bounding box center [438, 442] width 516 height 668
click at [413, 538] on div "Vehicles Owned Vehicles Leased Secured Assets Personal Items Money and Accounts…" at bounding box center [438, 442] width 516 height 668
click at [293, 387] on span "Add Checking Account" at bounding box center [278, 384] width 73 height 9
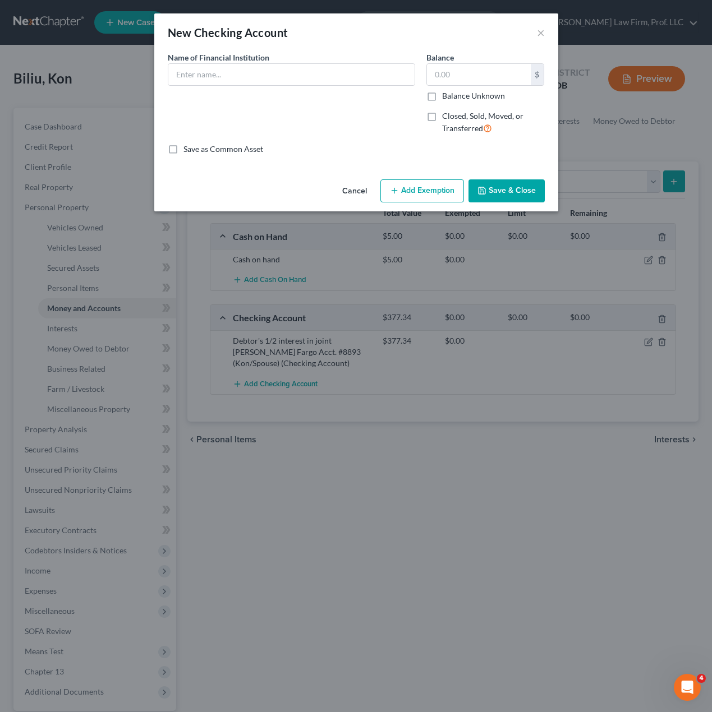
click at [357, 190] on button "Cancel" at bounding box center [354, 192] width 43 height 22
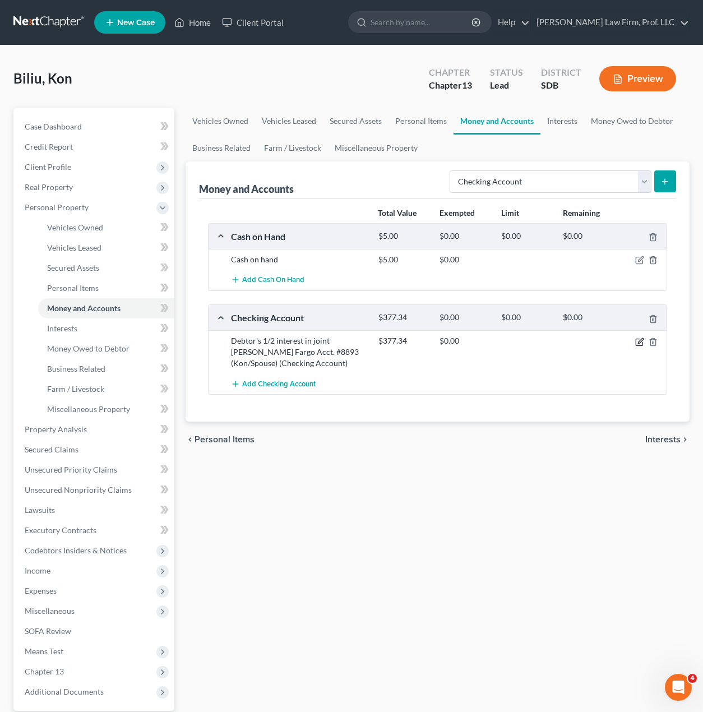
click at [641, 340] on icon "button" at bounding box center [639, 342] width 9 height 9
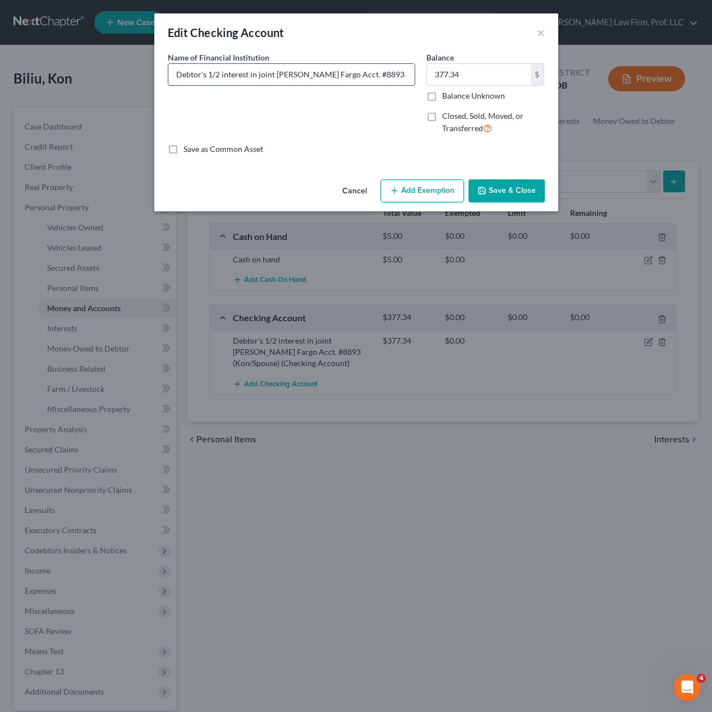
click at [366, 73] on input "Debtor's 1/2 interest in joint Wells Fargo Acct. #8893 (Kon/Spouse)" at bounding box center [291, 74] width 246 height 21
click at [407, 75] on input "Debtor's 1/2 interest in joint Wells Fargo Acct. #8893 (Kon/Spouse)" at bounding box center [291, 74] width 246 height 21
click at [400, 77] on input "Debtor's 1/2 interest in joint Wells Fargo Acct. #8893 (Kon/Spouse)" at bounding box center [291, 74] width 246 height 21
click at [404, 74] on input "Debtor's 1/2 interest in joint Wells Fargo Acct. #8893 (Kon/Spouse)" at bounding box center [291, 74] width 246 height 21
click at [409, 76] on input "Debtor's 1/2 interest in joint Wells Fargo Acct. #8893 (Kon/Spouse)" at bounding box center [291, 74] width 246 height 21
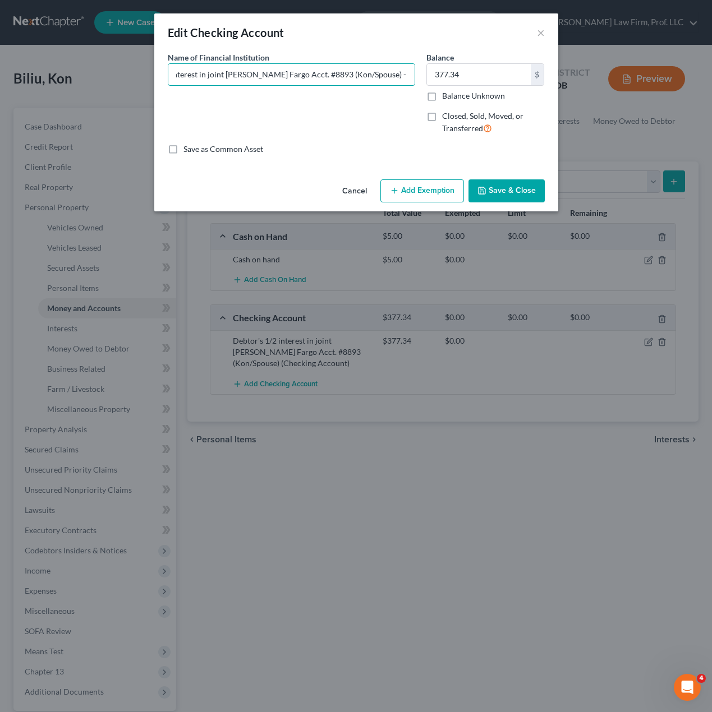
scroll to position [0, 58]
click at [510, 179] on button "Save & Close" at bounding box center [506, 191] width 76 height 24
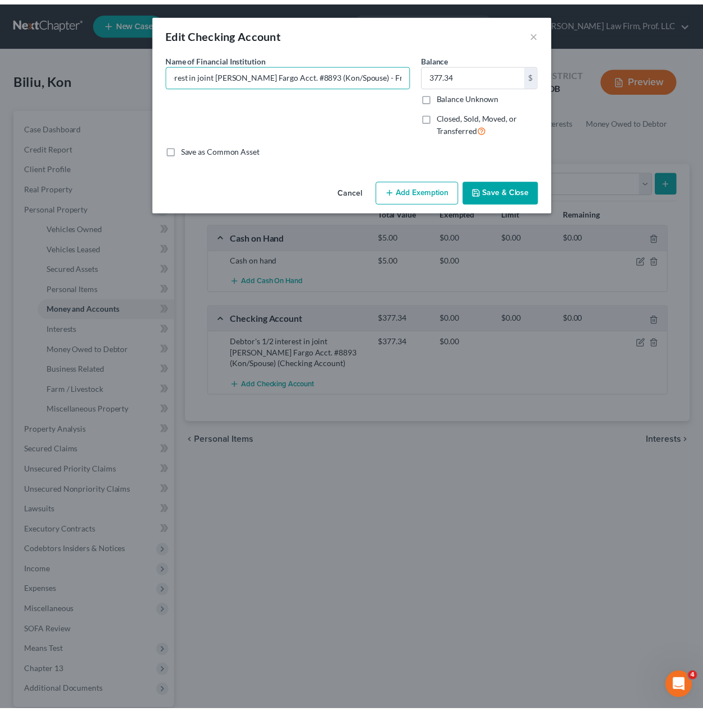
scroll to position [0, 0]
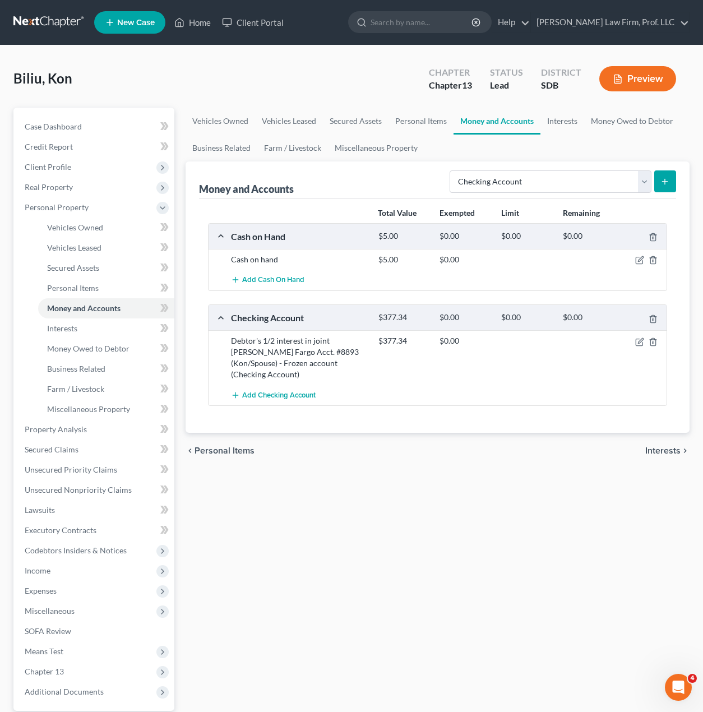
drag, startPoint x: 501, startPoint y: 636, endPoint x: 414, endPoint y: 552, distance: 120.5
click at [500, 636] on div "Vehicles Owned Vehicles Leased Secured Assets Personal Items Money and Accounts…" at bounding box center [438, 442] width 516 height 668
click at [487, 517] on div "Vehicles Owned Vehicles Leased Secured Assets Personal Items Money and Accounts…" at bounding box center [438, 442] width 516 height 668
click at [630, 181] on select "Select Account Type Brokerage Cash on Hand Certificates of Deposit Checking Acc…" at bounding box center [551, 181] width 202 height 22
click at [452, 170] on select "Select Account Type Brokerage Cash on Hand Certificates of Deposit Checking Acc…" at bounding box center [551, 181] width 202 height 22
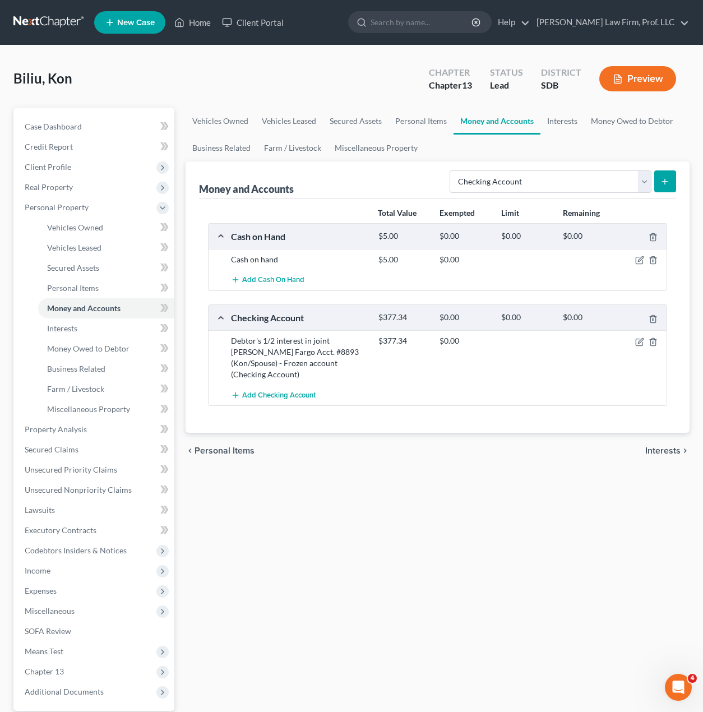
click at [664, 182] on icon "submit" at bounding box center [665, 181] width 9 height 9
click at [662, 183] on icon "submit" at bounding box center [665, 181] width 9 height 9
click at [661, 181] on icon "submit" at bounding box center [665, 181] width 9 height 9
click at [568, 186] on select "Select Account Type Brokerage Cash on Hand Certificates of Deposit Checking Acc…" at bounding box center [551, 181] width 202 height 22
click at [452, 170] on select "Select Account Type Brokerage Cash on Hand Certificates of Deposit Checking Acc…" at bounding box center [551, 181] width 202 height 22
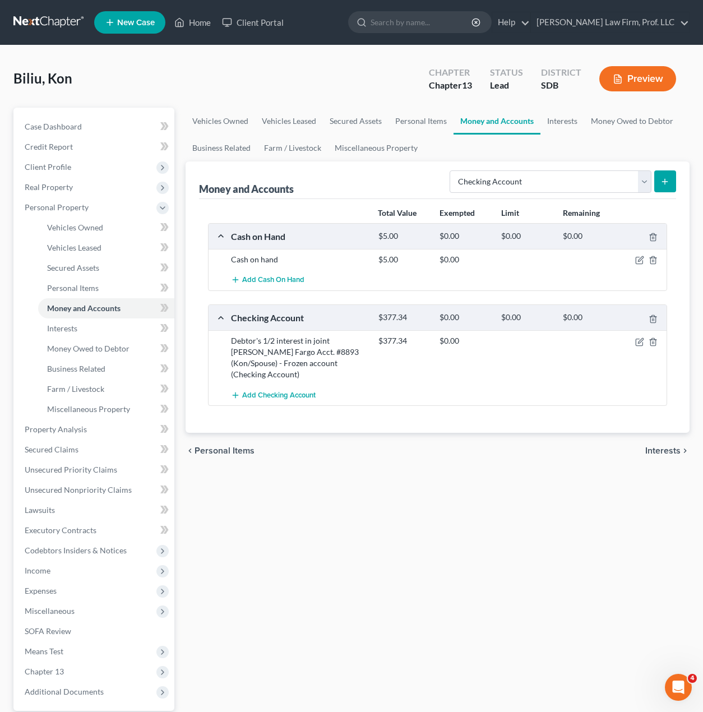
click at [670, 178] on button "submit" at bounding box center [665, 181] width 22 height 22
click at [582, 189] on select "Select Account Type Brokerage Cash on Hand Certificates of Deposit Checking Acc…" at bounding box center [551, 181] width 202 height 22
select select "checking"
click at [452, 170] on select "Select Account Type Brokerage Cash on Hand Certificates of Deposit Checking Acc…" at bounding box center [551, 181] width 202 height 22
drag, startPoint x: 506, startPoint y: 501, endPoint x: 593, endPoint y: 394, distance: 137.9
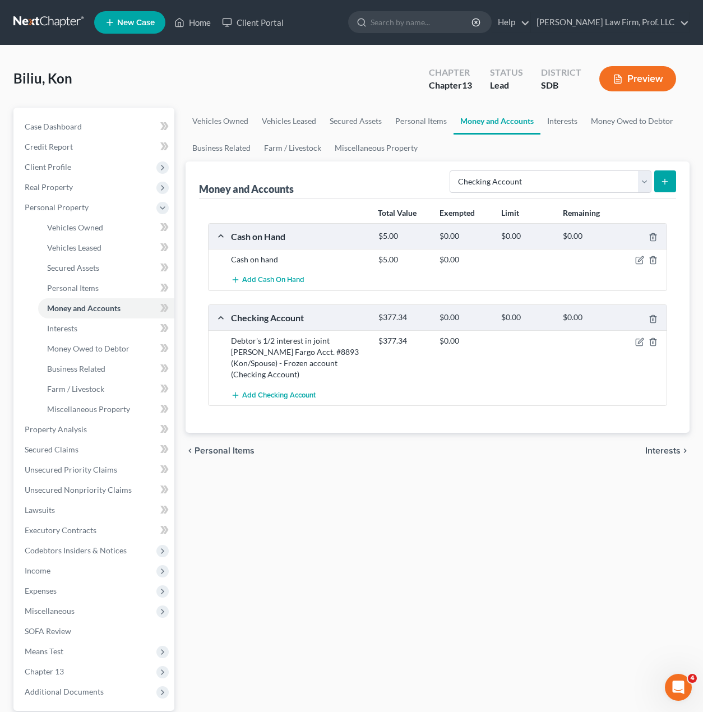
click at [506, 498] on div "Vehicles Owned Vehicles Leased Secured Assets Personal Items Money and Accounts…" at bounding box center [438, 442] width 516 height 668
click at [662, 177] on icon "submit" at bounding box center [665, 181] width 9 height 9
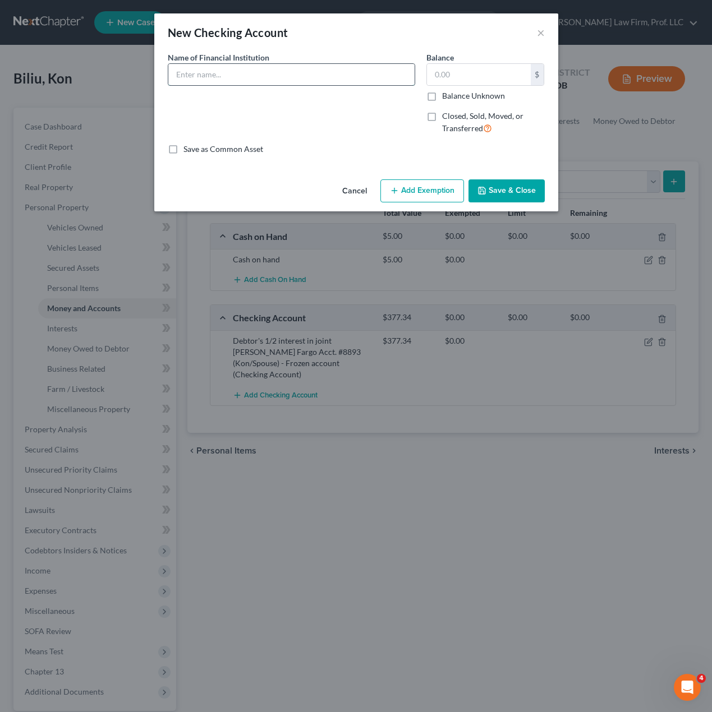
click at [218, 77] on input "text" at bounding box center [291, 74] width 246 height 21
click at [174, 78] on input "Navy FCU #Unk" at bounding box center [291, 74] width 246 height 21
type input "Navy FCU #Unk"
click at [442, 112] on label "Closed, Sold, Moved, or Transferred" at bounding box center [493, 122] width 103 height 24
click at [446, 112] on input "Closed, Sold, Moved, or Transferred" at bounding box center [449, 113] width 7 height 7
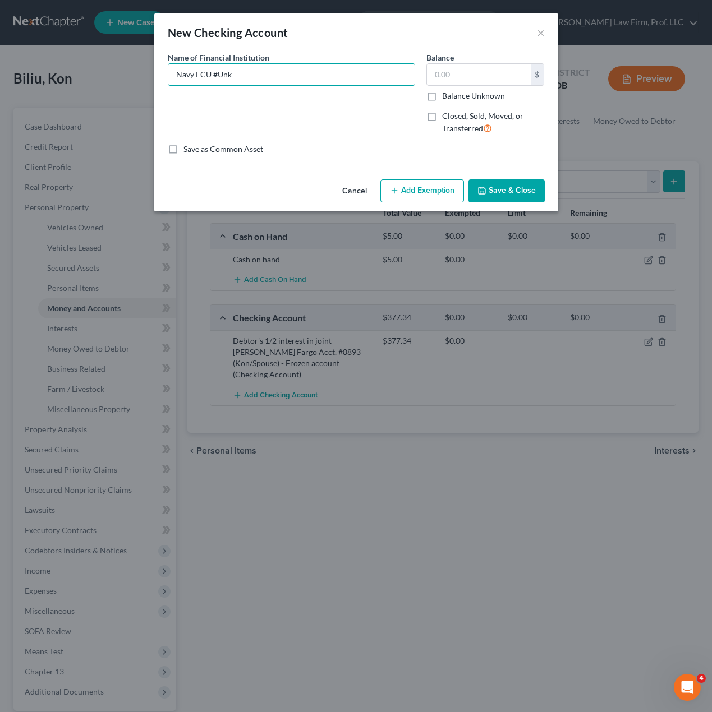
checkbox input "true"
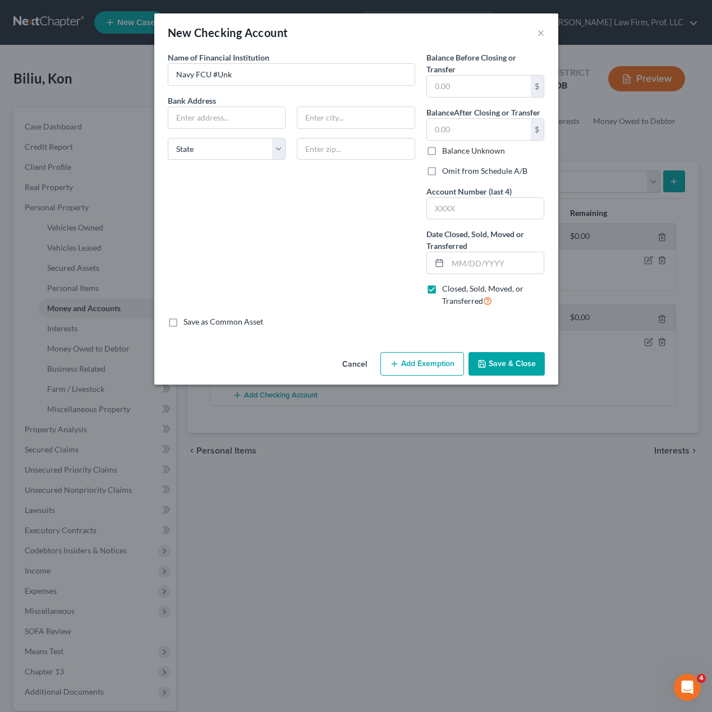
click at [306, 265] on div "Name of Financial Institution * Navy FCU #Unk Bank Address State AL AK AR AZ CA…" at bounding box center [291, 184] width 259 height 265
drag, startPoint x: 314, startPoint y: 252, endPoint x: 299, endPoint y: 213, distance: 42.1
click at [311, 243] on div "Name of Financial Institution * Navy FCU #Unk Bank Address State AL AK AR AZ CA…" at bounding box center [291, 184] width 259 height 265
click at [237, 114] on input "text" at bounding box center [226, 117] width 117 height 21
click at [176, 77] on input "Navy FCU #Unk" at bounding box center [291, 74] width 246 height 21
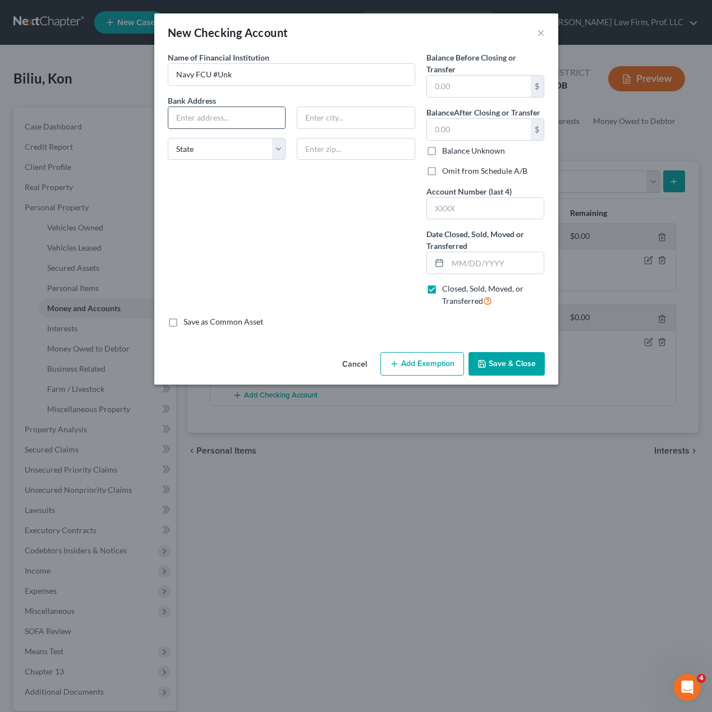
click at [245, 117] on input "text" at bounding box center [226, 117] width 117 height 21
paste input "P.O. Box 3000"
type input "P.O. Box 3000"
click at [345, 121] on input "text" at bounding box center [355, 117] width 117 height 21
click at [318, 149] on input "text" at bounding box center [356, 149] width 118 height 22
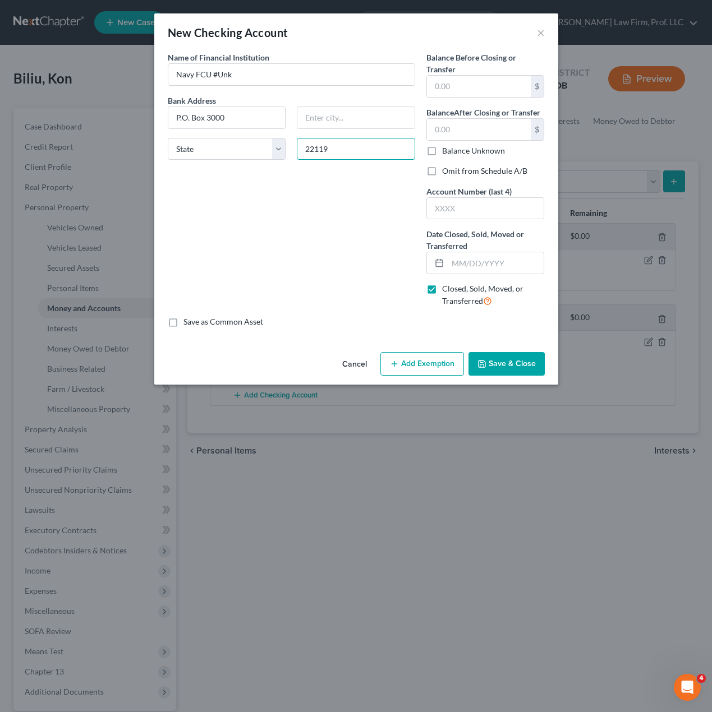
type input "22119"
type input "Merrifield"
select select "48"
click at [324, 276] on div "Name of Financial Institution * Navy FCU #Unk Bank Address P.O. Box 3000 Merrif…" at bounding box center [291, 184] width 259 height 265
click at [458, 83] on input "text" at bounding box center [479, 86] width 104 height 21
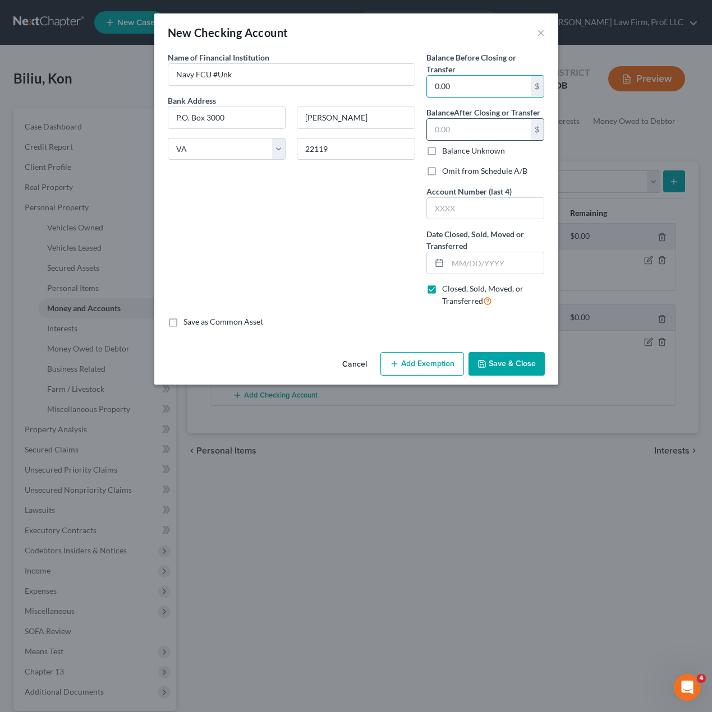
type input "0.00"
click at [463, 131] on input "text" at bounding box center [479, 129] width 104 height 21
type input "0.00"
click at [232, 214] on div "Name of Financial Institution * Navy FCU #Unk Bank Address P.O. Box 3000 Merrif…" at bounding box center [291, 184] width 259 height 265
click at [497, 213] on input "text" at bounding box center [485, 208] width 117 height 21
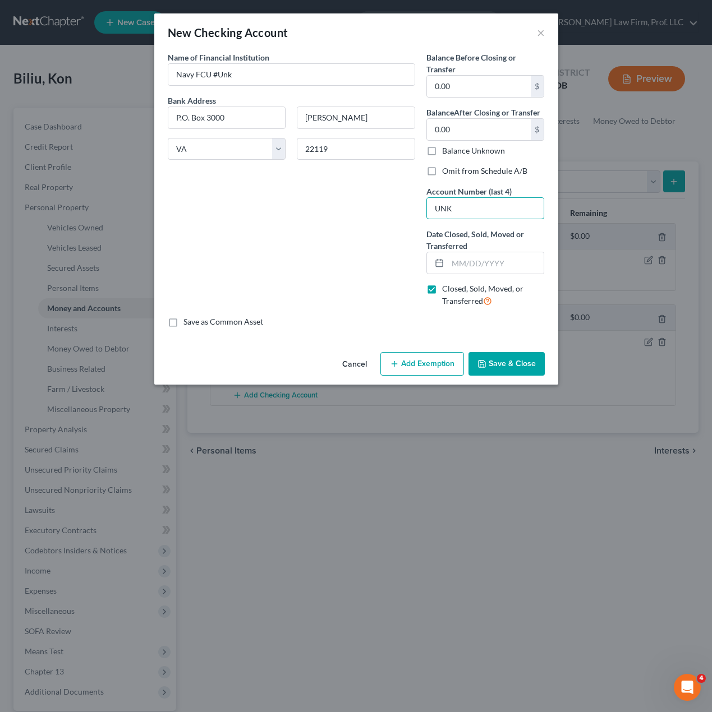
type input "UNK"
click at [510, 373] on button "Save & Close" at bounding box center [506, 364] width 76 height 24
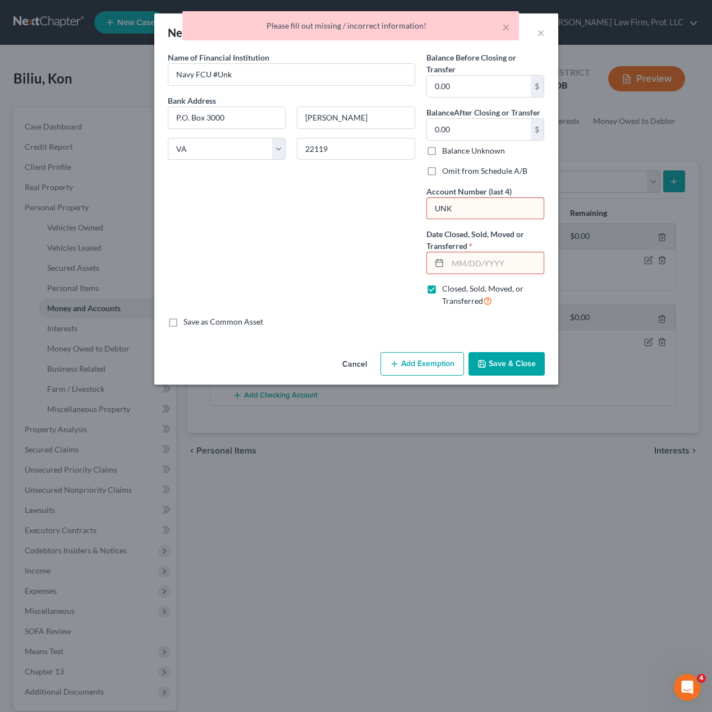
click at [495, 257] on input "text" at bounding box center [495, 262] width 96 height 21
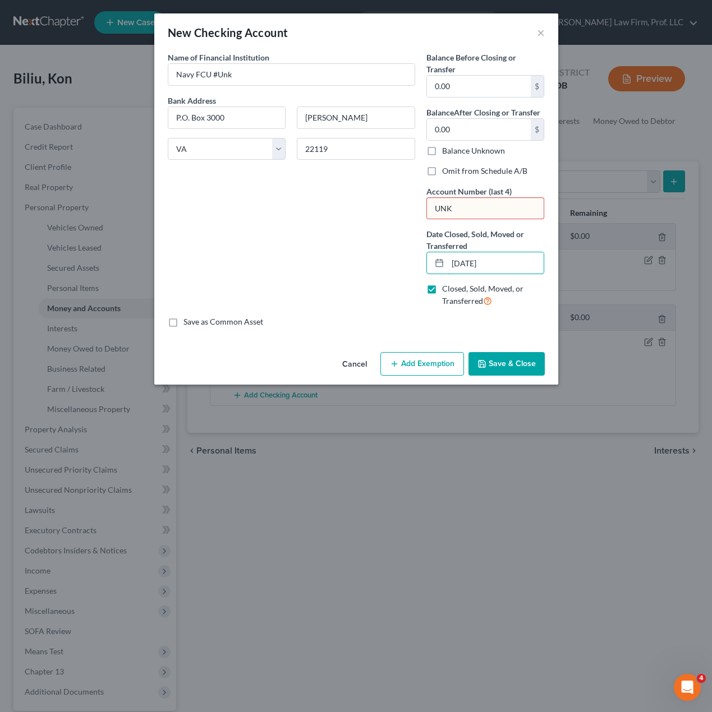
type input "01/01/2025"
click at [511, 376] on div "Cancel Add Exemption Save & Close" at bounding box center [356, 366] width 404 height 37
click at [510, 362] on button "Save & Close" at bounding box center [506, 364] width 76 height 24
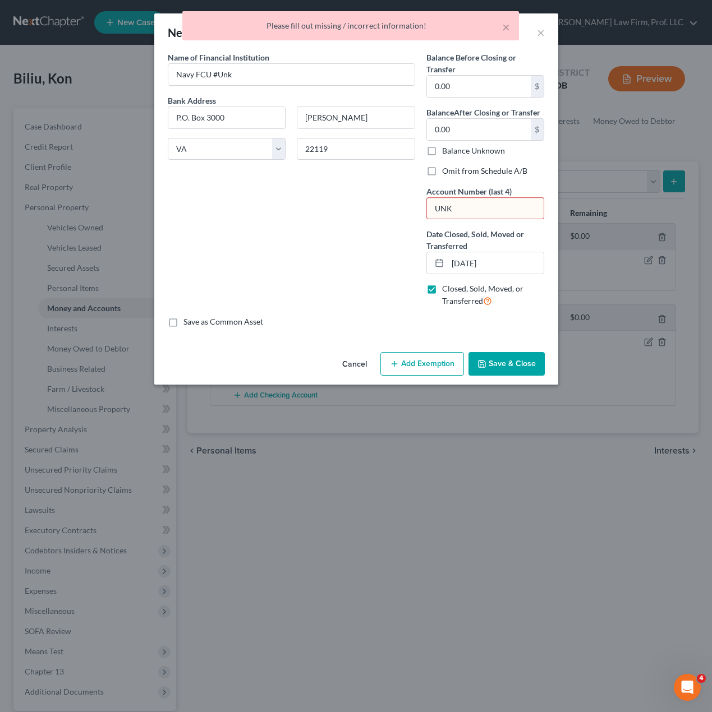
click at [459, 207] on input "UNK" at bounding box center [485, 208] width 117 height 21
drag, startPoint x: 459, startPoint y: 207, endPoint x: 292, endPoint y: 139, distance: 180.6
click at [298, 182] on div "Name of Financial Institution * Navy FCU #Unk Bank Address P.O. Box 3000 Merrif…" at bounding box center [356, 184] width 388 height 265
drag, startPoint x: 490, startPoint y: 354, endPoint x: 489, endPoint y: 344, distance: 9.5
click at [488, 343] on div "New Checking Account × An exemption set must first be selected from the Filing …" at bounding box center [356, 198] width 404 height 371
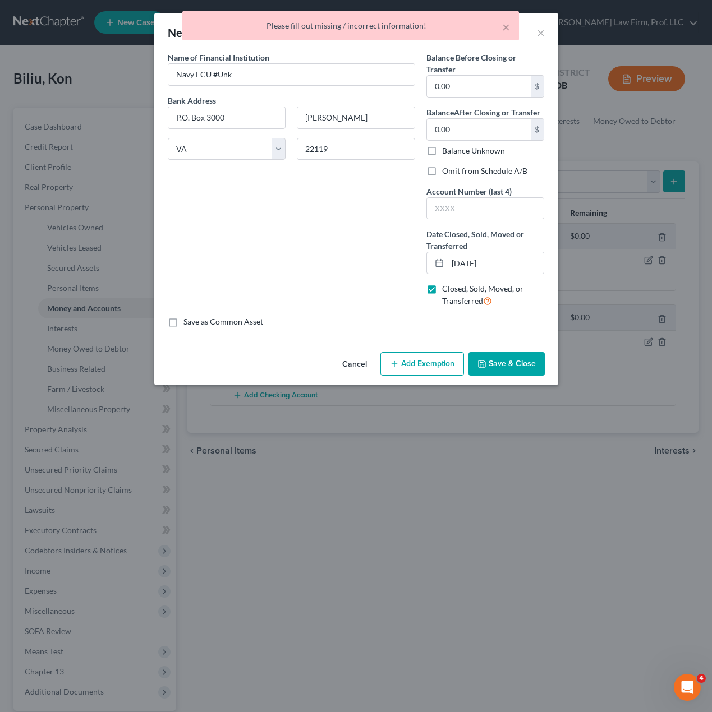
click at [495, 357] on button "Save & Close" at bounding box center [506, 364] width 76 height 24
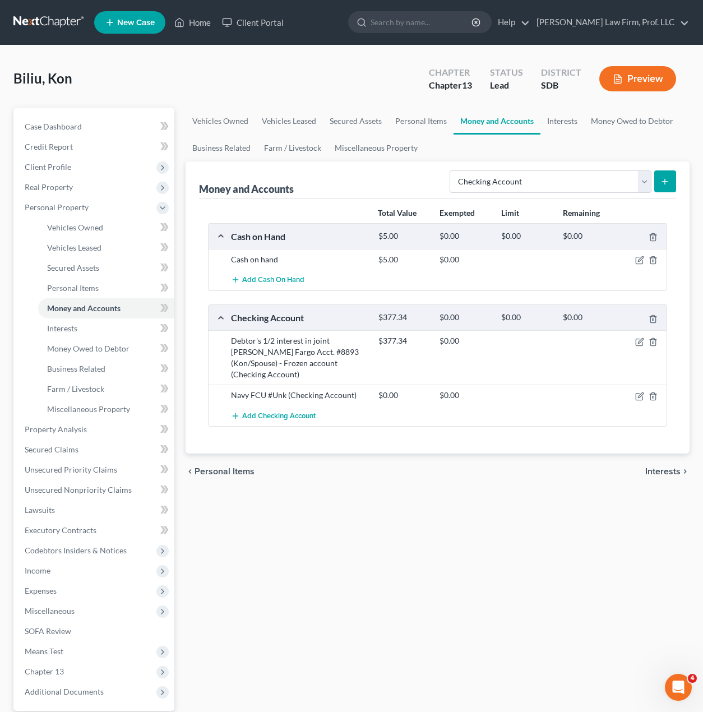
click at [497, 597] on div "Vehicles Owned Vehicles Leased Secured Assets Personal Items Money and Accounts…" at bounding box center [438, 442] width 516 height 668
click at [557, 173] on select "Select Account Type Brokerage Cash on Hand Certificates of Deposit Checking Acc…" at bounding box center [551, 181] width 202 height 22
click at [452, 170] on select "Select Account Type Brokerage Cash on Hand Certificates of Deposit Checking Acc…" at bounding box center [551, 181] width 202 height 22
click at [669, 182] on icon "submit" at bounding box center [665, 181] width 9 height 9
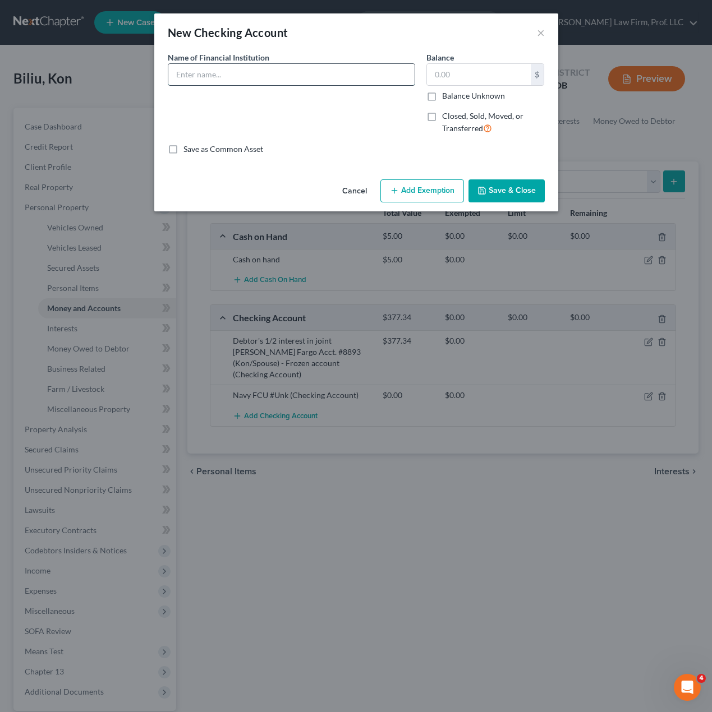
click at [239, 76] on input "text" at bounding box center [291, 74] width 246 height 21
click at [174, 75] on input "Bluestone FCU #004 Personal Checking" at bounding box center [291, 74] width 246 height 21
drag, startPoint x: 401, startPoint y: 72, endPoint x: 331, endPoint y: 66, distance: 70.4
click at [331, 66] on input "Debtor's 1/2 interest in Bluestone FCU #004 Personal Checking" at bounding box center [291, 74] width 246 height 21
type input "Debtor's 1/2 interest in Bluestone FCU #004 (Kon/Spouse)"
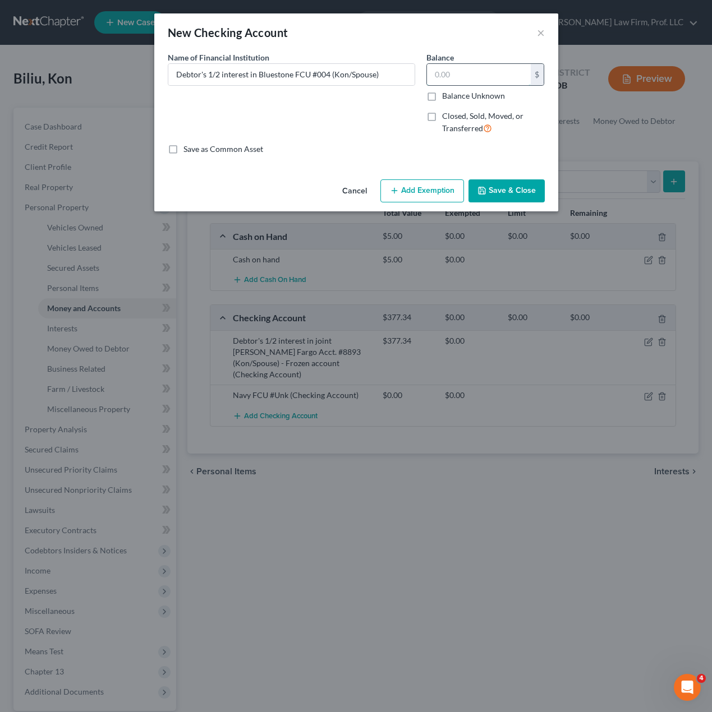
click at [470, 73] on input "text" at bounding box center [479, 74] width 104 height 21
type input "0.00"
click at [491, 197] on button "Save & Close" at bounding box center [506, 191] width 76 height 24
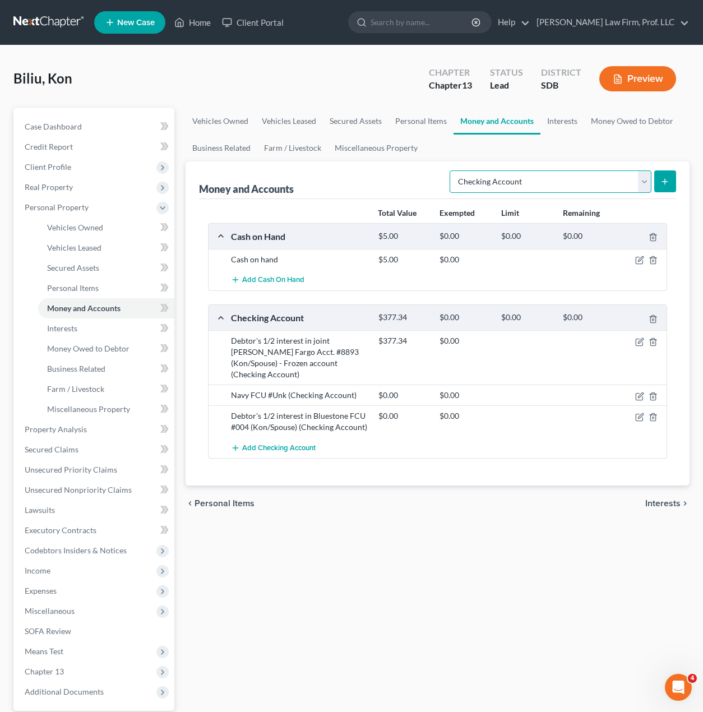
click at [584, 179] on select "Select Account Type Brokerage Cash on Hand Certificates of Deposit Checking Acc…" at bounding box center [551, 181] width 202 height 22
select select "savings"
click at [452, 170] on select "Select Account Type Brokerage Cash on Hand Certificates of Deposit Checking Acc…" at bounding box center [551, 181] width 202 height 22
click at [675, 181] on button "submit" at bounding box center [665, 181] width 22 height 22
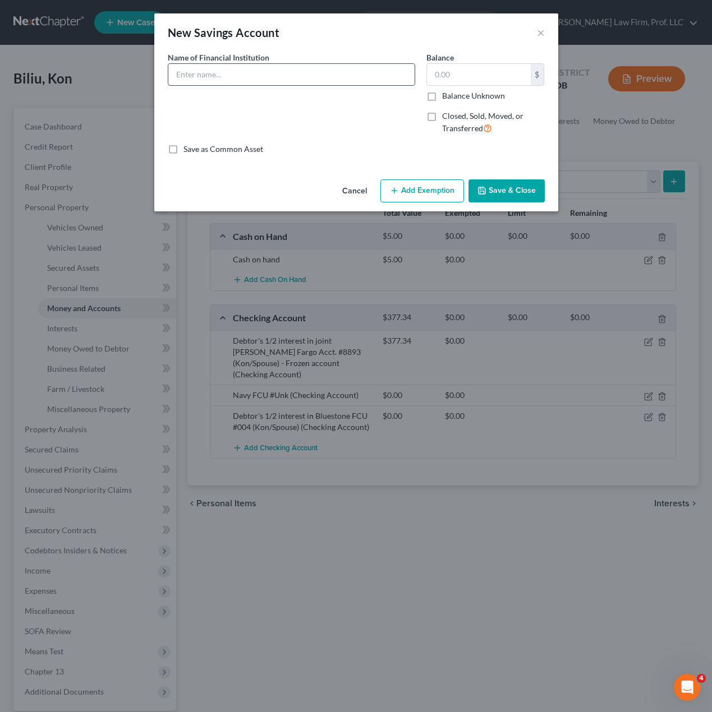
click at [210, 73] on input "text" at bounding box center [291, 74] width 246 height 21
type input "Bluestone FCU #000 (Kon/Spouse) - Child's savings acct"
click at [479, 72] on input "text" at bounding box center [479, 74] width 104 height 21
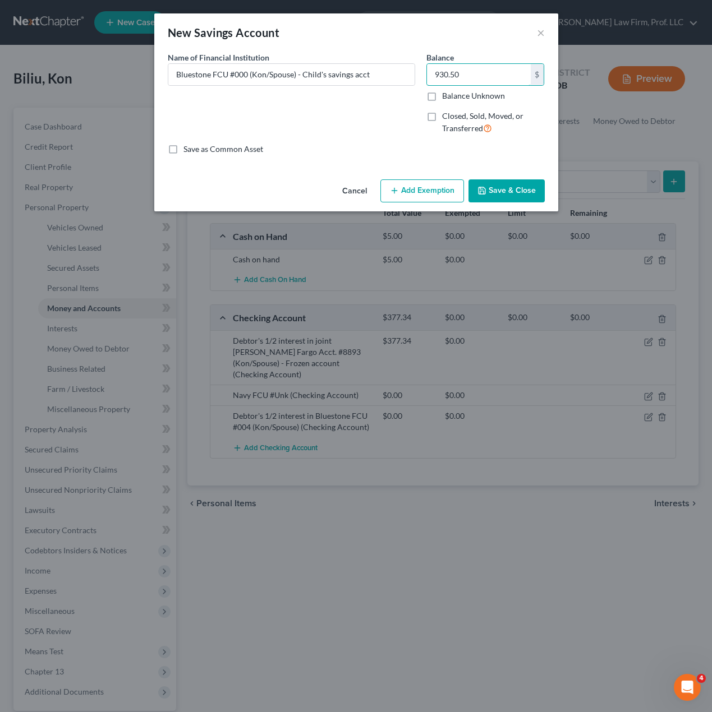
type input "930.50"
click at [388, 127] on div "Name of Financial Institution * Bluestone FCU #000 (Kon/Spouse) - Child's savin…" at bounding box center [291, 98] width 259 height 92
click at [370, 71] on input "Bluestone FCU #000 (Kon/Spouse) - Child's savings acct" at bounding box center [291, 74] width 246 height 21
type input "Bluestone FCU #000 (Kon/Spouse) - Child's savings acct currently frozen"
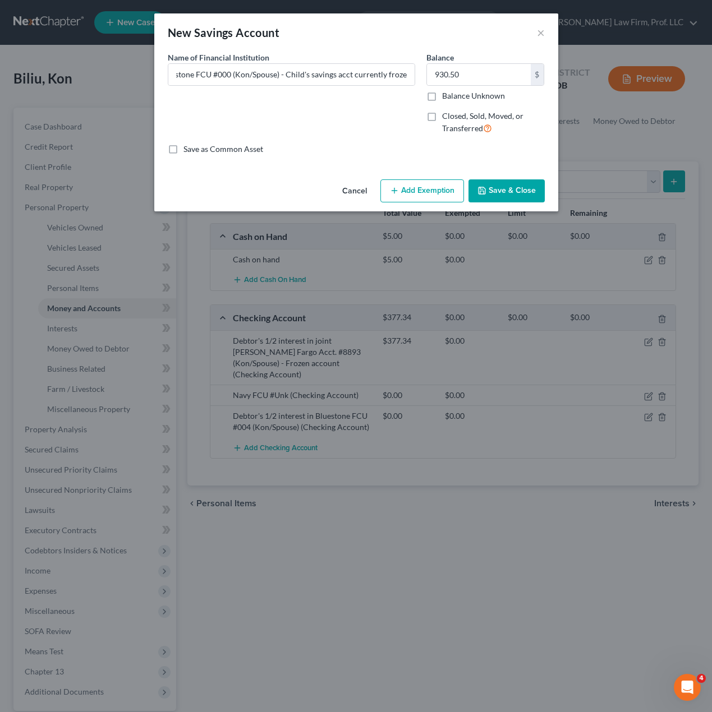
click at [500, 187] on button "Save & Close" at bounding box center [506, 191] width 76 height 24
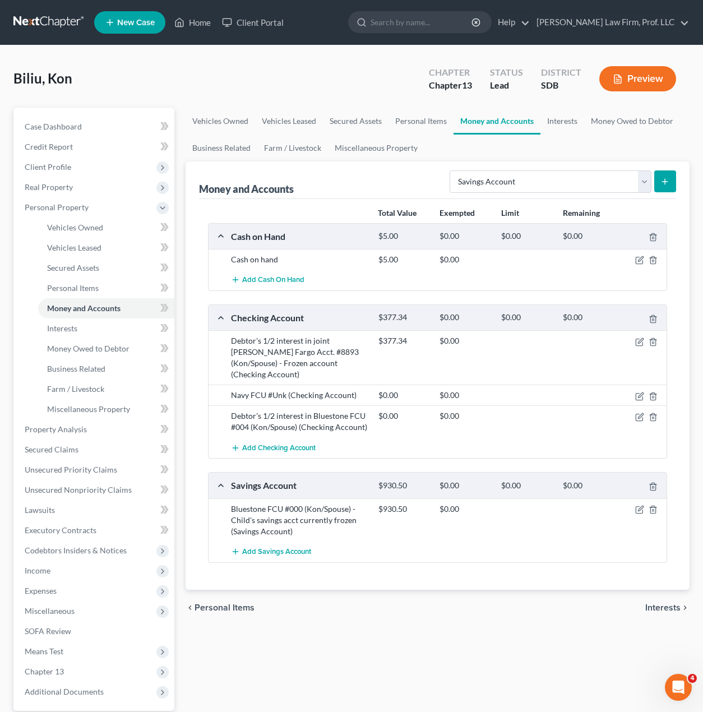
click at [495, 685] on div "Vehicles Owned Vehicles Leased Secured Assets Personal Items Money and Accounts…" at bounding box center [438, 442] width 516 height 668
click at [582, 627] on div "Vehicles Owned Vehicles Leased Secured Assets Personal Items Money and Accounts…" at bounding box center [438, 442] width 516 height 668
drag, startPoint x: 482, startPoint y: 539, endPoint x: 596, endPoint y: 538, distance: 113.8
click at [483, 542] on div "Add Savings Account" at bounding box center [446, 552] width 443 height 21
click at [641, 507] on icon "button" at bounding box center [639, 510] width 7 height 7
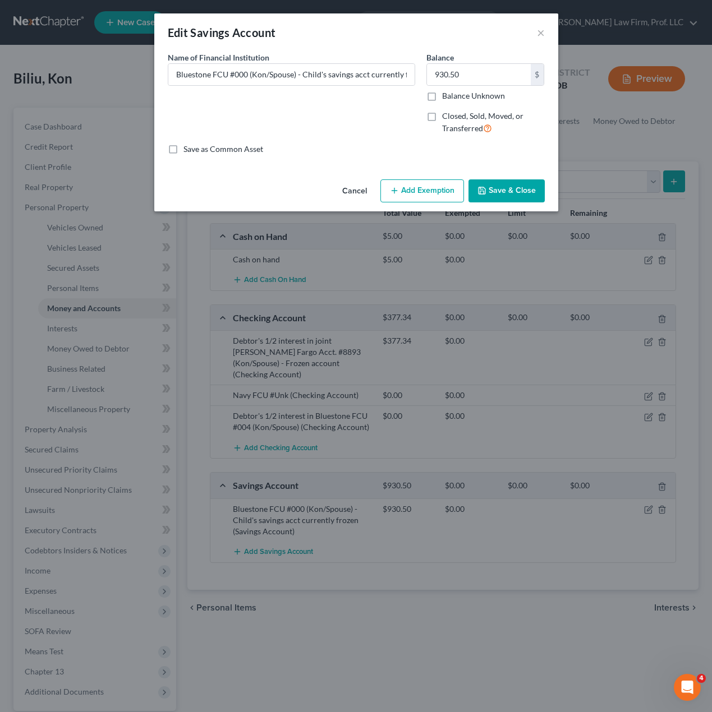
click at [348, 137] on div "Name of Financial Institution * Bluestone FCU #000 (Kon/Spouse) - Child's savin…" at bounding box center [291, 98] width 259 height 92
click at [294, 108] on div "Name of Financial Institution * Bluestone FCU #000 (Kon/Spouse) - Child's savin…" at bounding box center [291, 98] width 259 height 92
click at [169, 72] on input "Bluestone FCU #000 (Kon/Spouse) - Child's savings acct currently frozen" at bounding box center [291, 74] width 246 height 21
click at [387, 70] on input "Debtor's 1/2 interest in Bluestone FCU #000 (Kon/Spouse) - Child's savings acct…" at bounding box center [291, 74] width 246 height 21
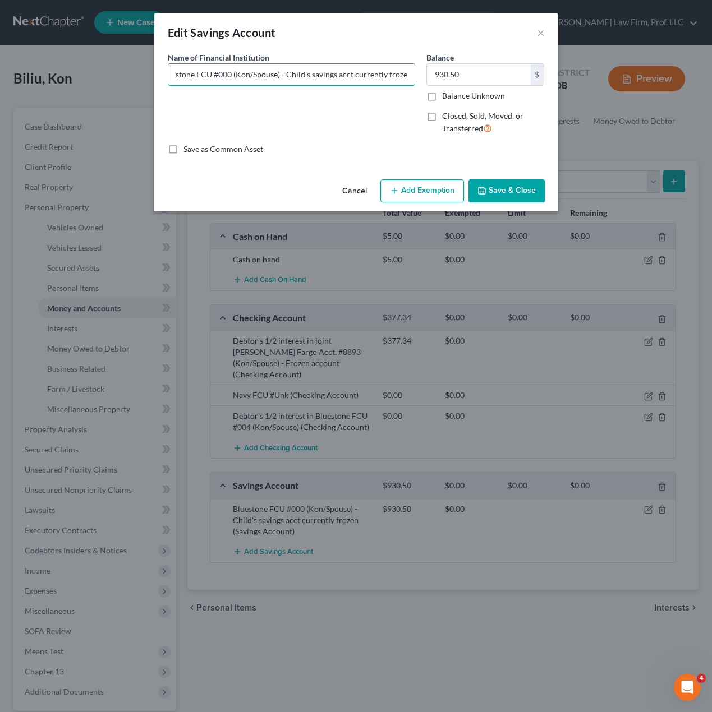
drag, startPoint x: 364, startPoint y: 70, endPoint x: 639, endPoint y: 90, distance: 275.5
click at [639, 90] on div "Edit Savings Account × An exemption set must first be selected from the Filing …" at bounding box center [356, 356] width 712 height 712
click at [327, 85] on div "Debtor's 1/2 interest in Bluestone FCU #000 (Kon/Spouse) - Child's savings acct…" at bounding box center [291, 74] width 247 height 22
click at [395, 70] on input "Debtor's 1/2 interest in Bluestone FCU #000 (Kon/Spouse) - Child's savings acct…" at bounding box center [291, 74] width 246 height 21
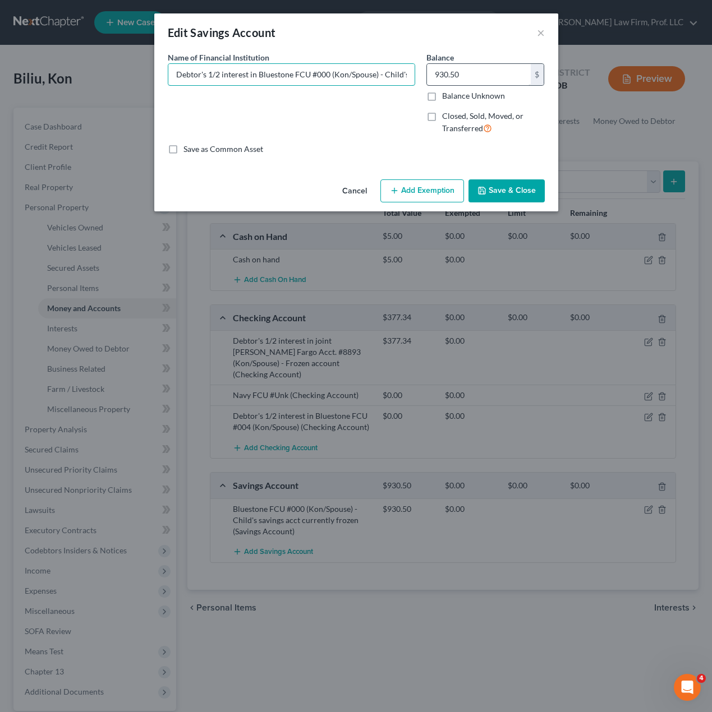
scroll to position [0, 99]
drag, startPoint x: 381, startPoint y: 69, endPoint x: 350, endPoint y: 82, distance: 33.4
click at [466, 79] on div "Name of Financial Institution * Debtor's 1/2 interest in Bluestone FCU #000 (Ko…" at bounding box center [356, 98] width 388 height 92
click at [336, 85] on input "Debtor's 1/2 interest in Bluestone FCU #000 (Kon/Spouse) - Child's savings acct…" at bounding box center [291, 74] width 246 height 21
drag, startPoint x: 284, startPoint y: 72, endPoint x: 352, endPoint y: 73, distance: 67.9
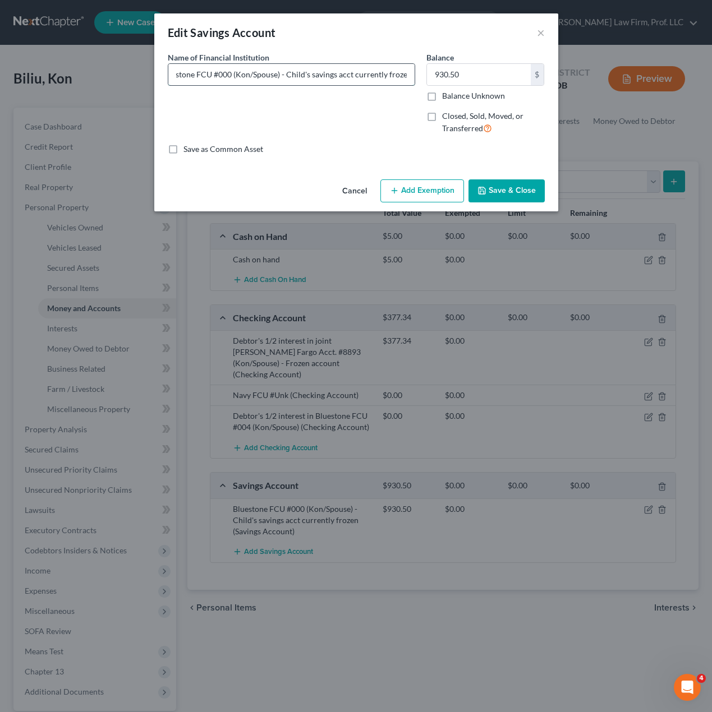
click at [352, 73] on input "Debtor's 1/2 interest in Bluestone FCU #000 (Kon/Spouse) - Child's savings acct…" at bounding box center [291, 74] width 246 height 21
type input "Debtor's 1/2 interest in Bluestone FCU #000 (Kon/Spouse) - currently frozen"
click at [506, 191] on button "Save & Close" at bounding box center [506, 191] width 76 height 24
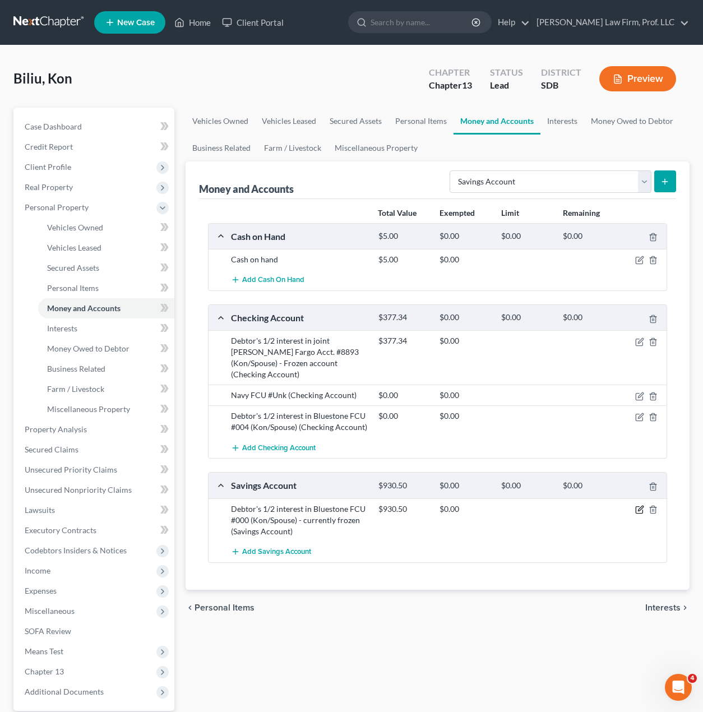
click at [642, 507] on icon "button" at bounding box center [639, 510] width 7 height 7
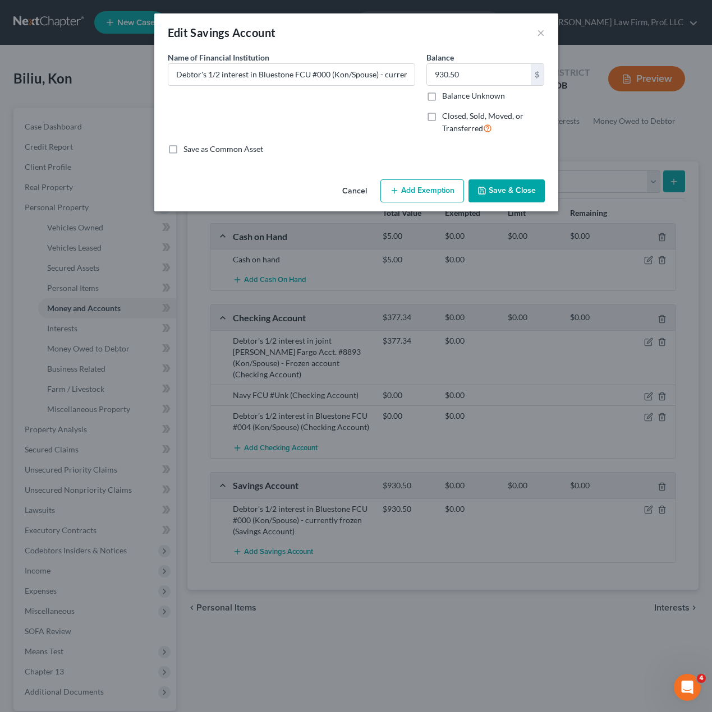
click at [312, 131] on div "Name of Financial Institution * Debtor's 1/2 interest in Bluestone FCU #000 (Ko…" at bounding box center [291, 98] width 259 height 92
type input "465.25"
click at [496, 183] on button "Save & Close" at bounding box center [506, 191] width 76 height 24
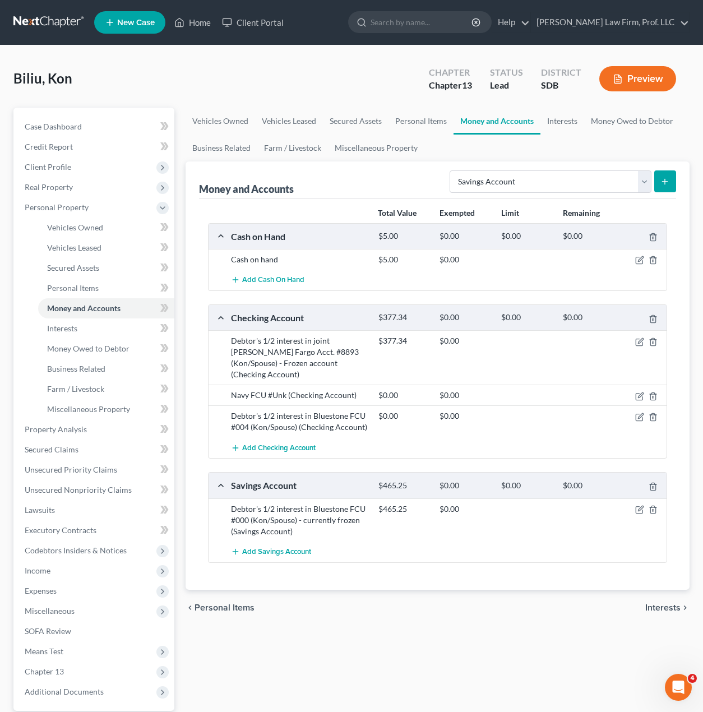
drag, startPoint x: 519, startPoint y: 667, endPoint x: 304, endPoint y: 498, distance: 273.9
click at [519, 667] on div "Vehicles Owned Vehicles Leased Secured Assets Personal Items Money and Accounts…" at bounding box center [438, 442] width 516 height 668
click at [70, 594] on span "Expenses" at bounding box center [95, 591] width 159 height 20
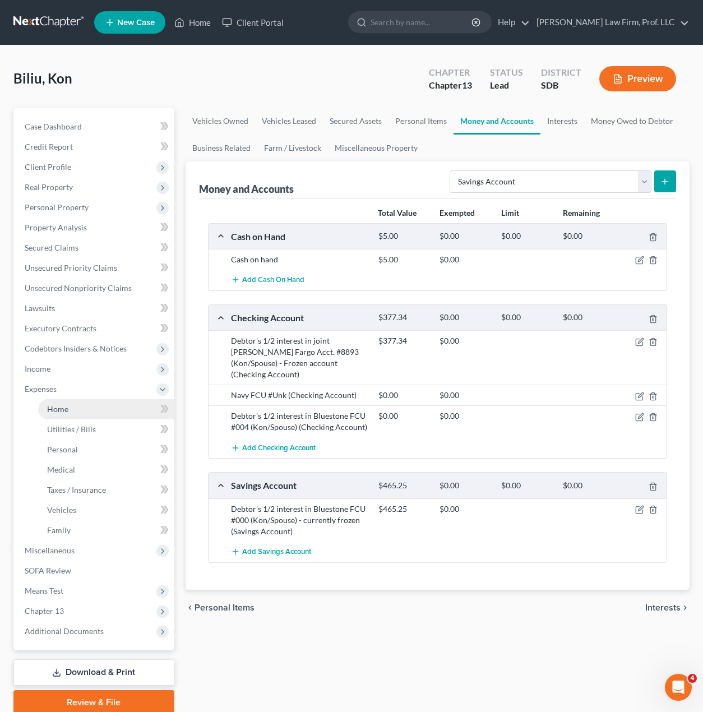
click at [73, 416] on link "Home" at bounding box center [106, 409] width 136 height 20
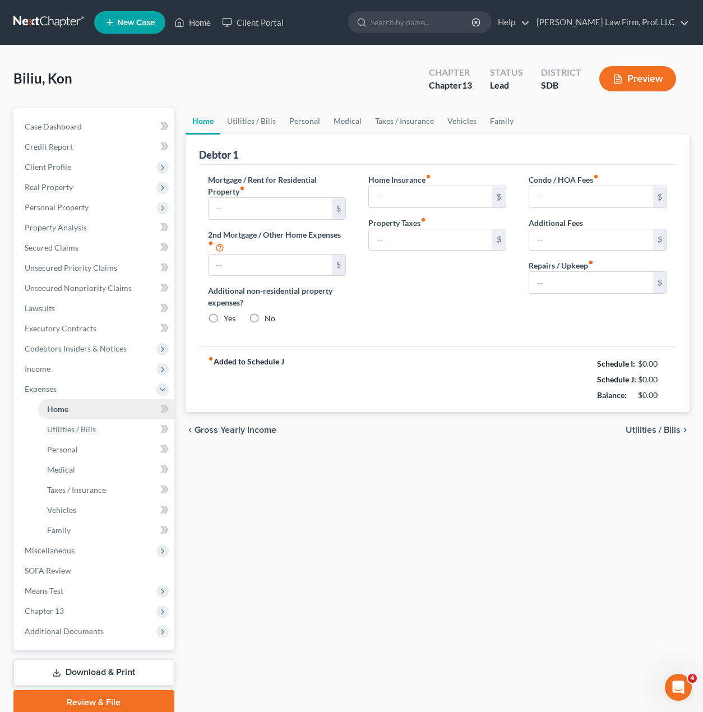
type input "0.00"
radio input "true"
type input "0.00"
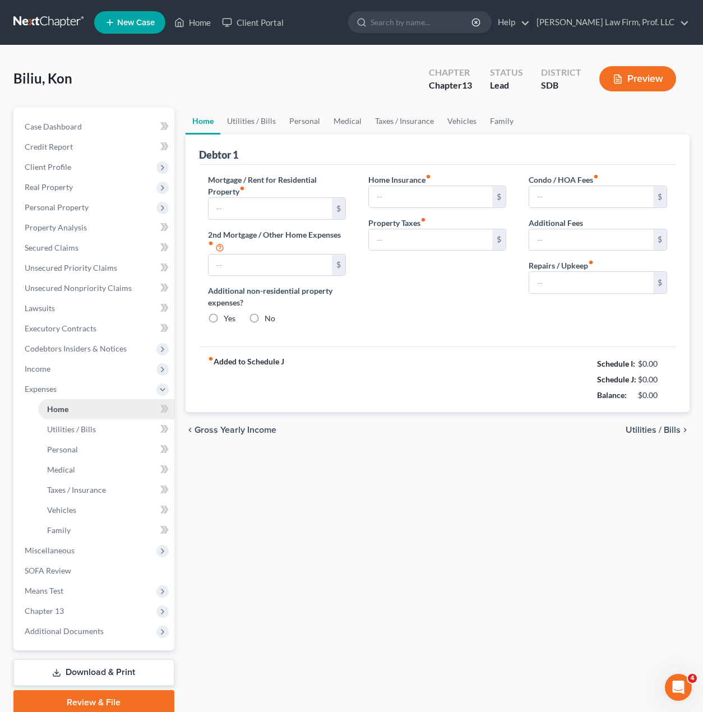
type input "0.00"
drag, startPoint x: 356, startPoint y: 481, endPoint x: 356, endPoint y: 474, distance: 6.2
click at [356, 480] on div "Home Utilities / Bills Personal Medical Taxes / Insurance Vehicles Family Debto…" at bounding box center [438, 411] width 516 height 607
click at [253, 213] on input "text" at bounding box center [271, 208] width 124 height 21
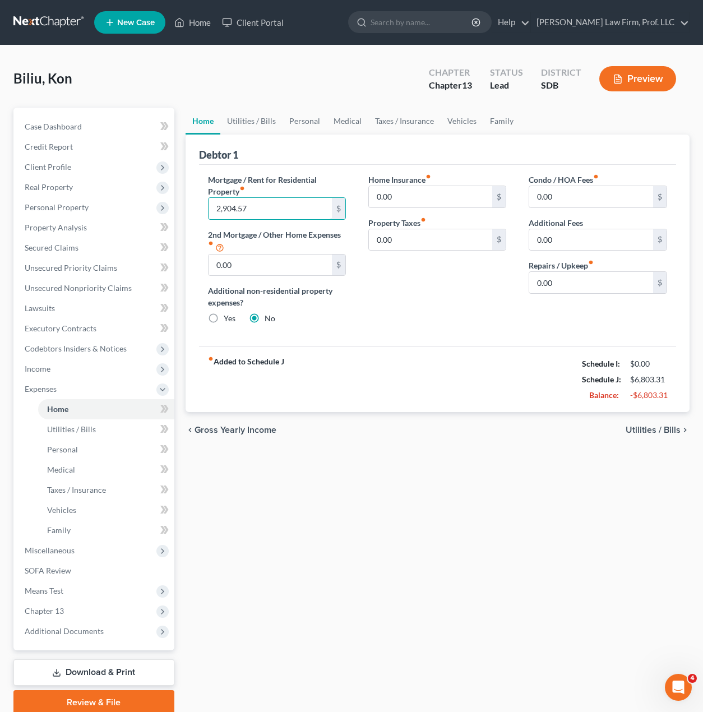
type input "2,904.57"
click at [403, 297] on div "Home Insurance fiber_manual_record 0.00 $ Property Taxes fiber_manual_record 0.…" at bounding box center [437, 254] width 160 height 160
click at [209, 112] on link "Home" at bounding box center [203, 121] width 35 height 27
click at [234, 124] on link "Utilities / Bills" at bounding box center [251, 121] width 62 height 27
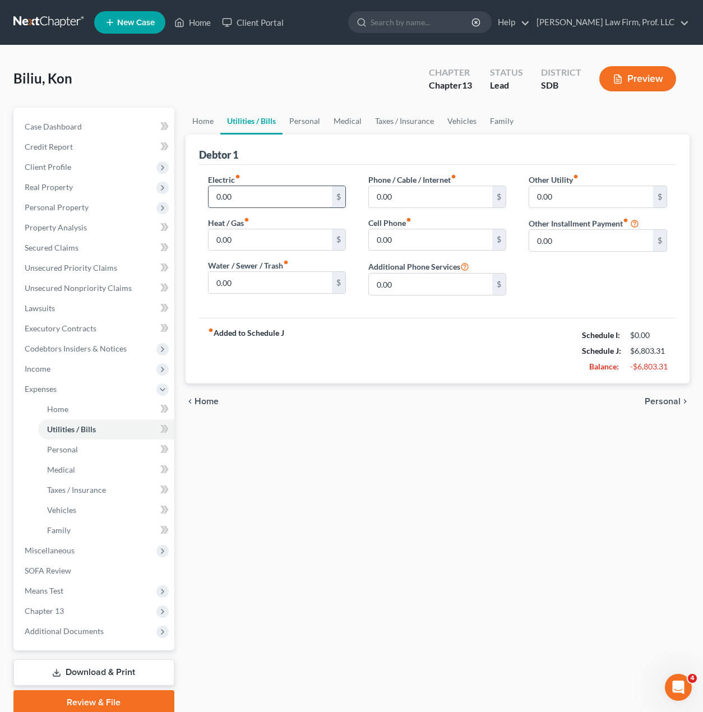
click at [297, 205] on input "0.00" at bounding box center [271, 196] width 124 height 21
type input "280"
type input "100"
type input "150"
type input "580"
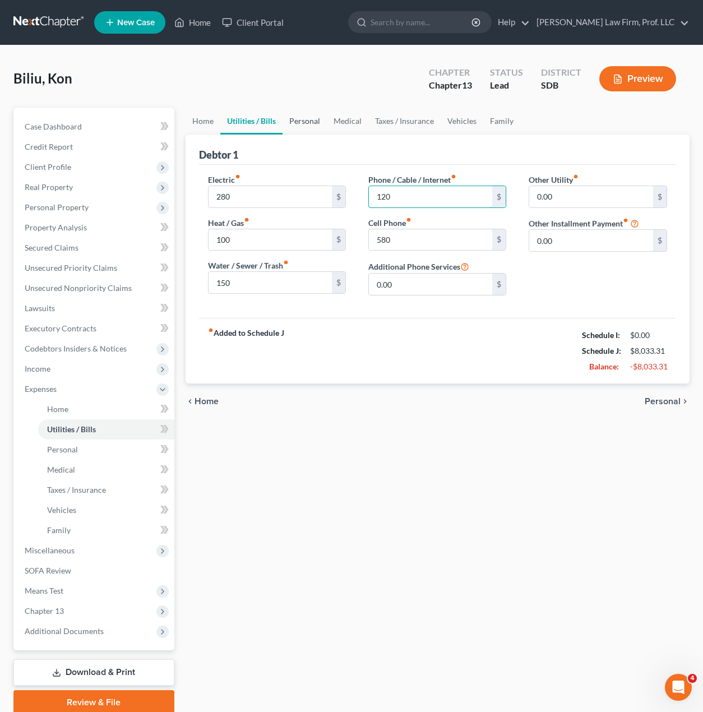
type input "120"
click at [297, 121] on link "Personal" at bounding box center [305, 121] width 44 height 27
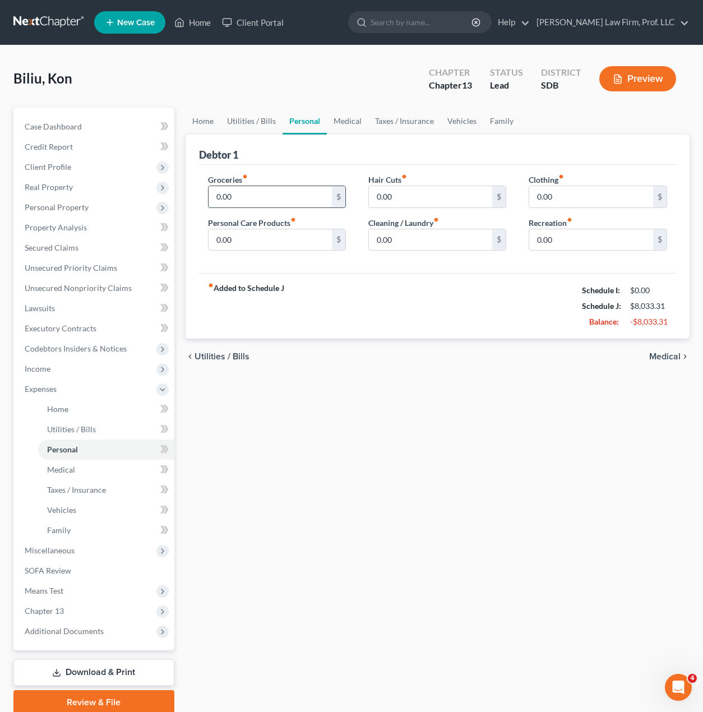
click at [254, 199] on input "0.00" at bounding box center [271, 196] width 124 height 21
type input "1,800"
click at [313, 389] on div "Home Utilities / Bills Personal Medical Taxes / Insurance Vehicles Family Debto…" at bounding box center [438, 411] width 516 height 607
click at [496, 491] on div "Home Utilities / Bills Personal Medical Taxes / Insurance Vehicles Family Debto…" at bounding box center [438, 411] width 516 height 607
click at [437, 192] on input "0.00" at bounding box center [431, 196] width 124 height 21
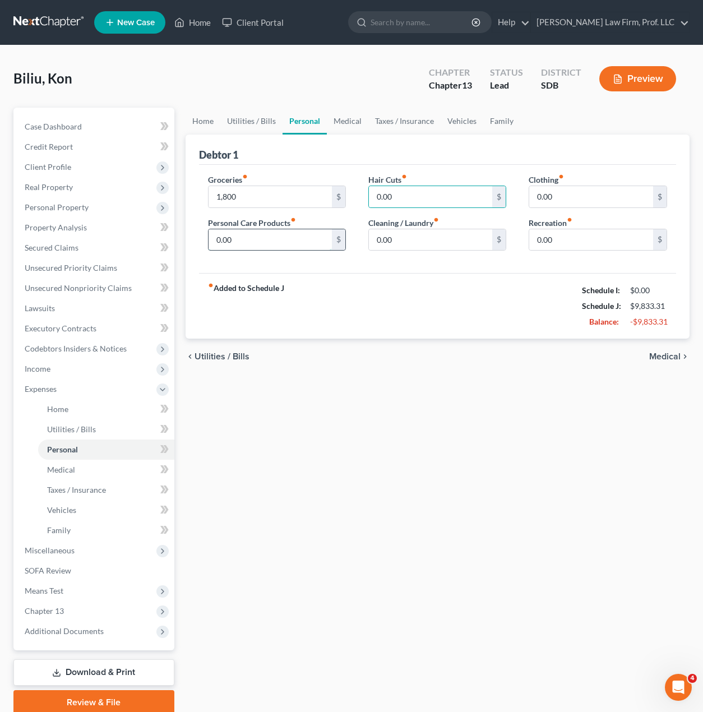
click at [285, 242] on input "0.00" at bounding box center [271, 239] width 124 height 21
click at [253, 114] on link "Utilities / Bills" at bounding box center [251, 121] width 62 height 27
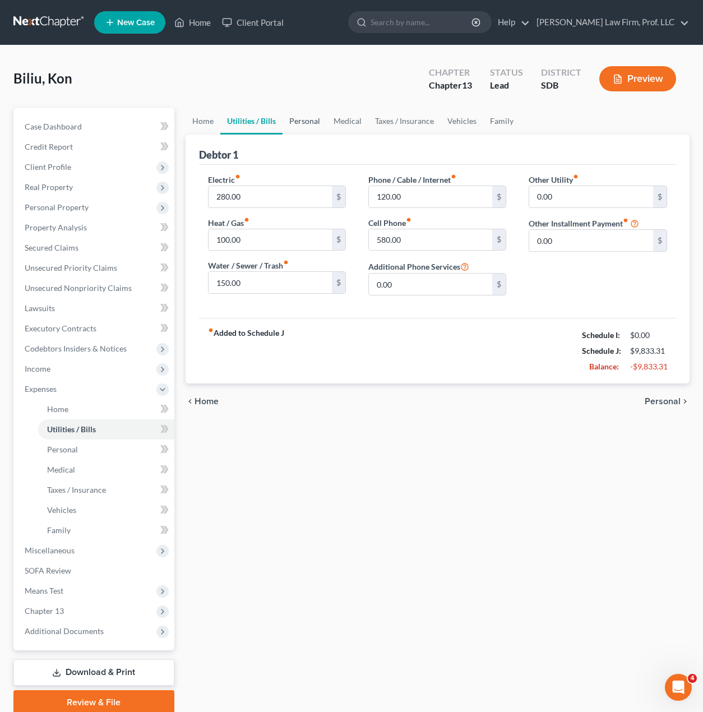
click at [315, 131] on link "Personal" at bounding box center [305, 121] width 44 height 27
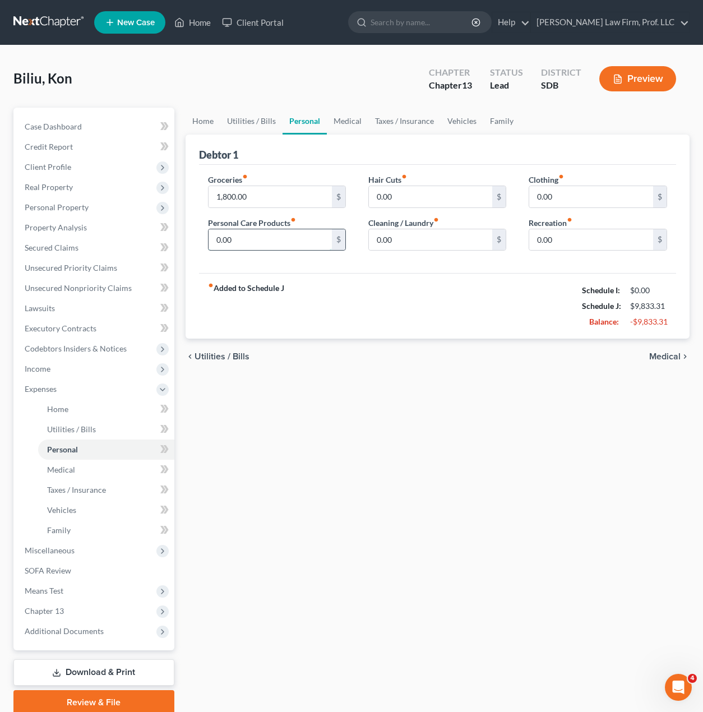
click at [250, 237] on input "0.00" at bounding box center [271, 239] width 124 height 21
click at [477, 298] on div "fiber_manual_record Added to Schedule J Schedule I: $0.00 Schedule J: $9,833.31…" at bounding box center [438, 306] width 478 height 66
click at [427, 242] on input "0.00" at bounding box center [431, 239] width 124 height 21
type input "50"
click at [271, 234] on input "0.00" at bounding box center [271, 239] width 124 height 21
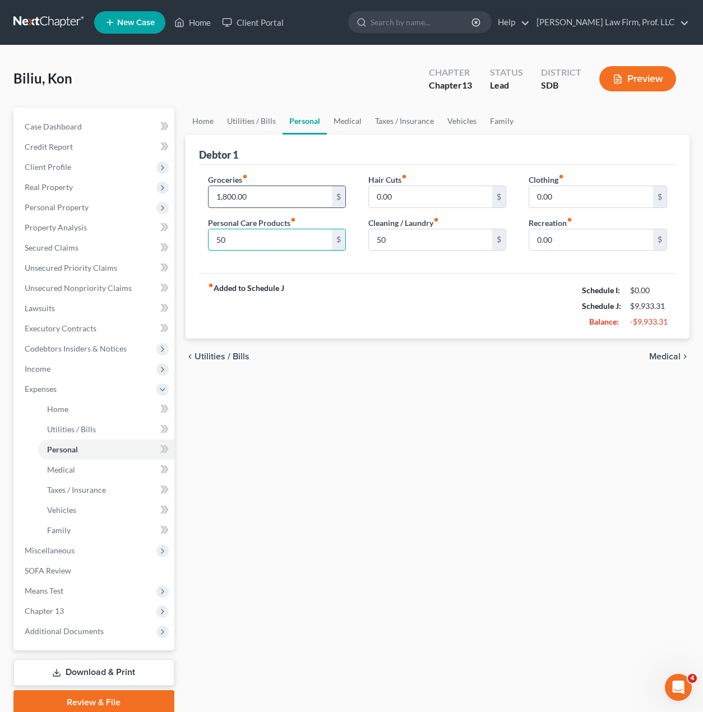
type input "50"
click at [228, 193] on input "1,800.00" at bounding box center [271, 196] width 124 height 21
click at [399, 316] on div "fiber_manual_record Added to Schedule J Schedule I: $0.00 Schedule J: $9,833.31…" at bounding box center [438, 306] width 478 height 66
click at [412, 240] on input "50" at bounding box center [431, 239] width 124 height 21
click at [225, 191] on input "1,700.00" at bounding box center [271, 196] width 124 height 21
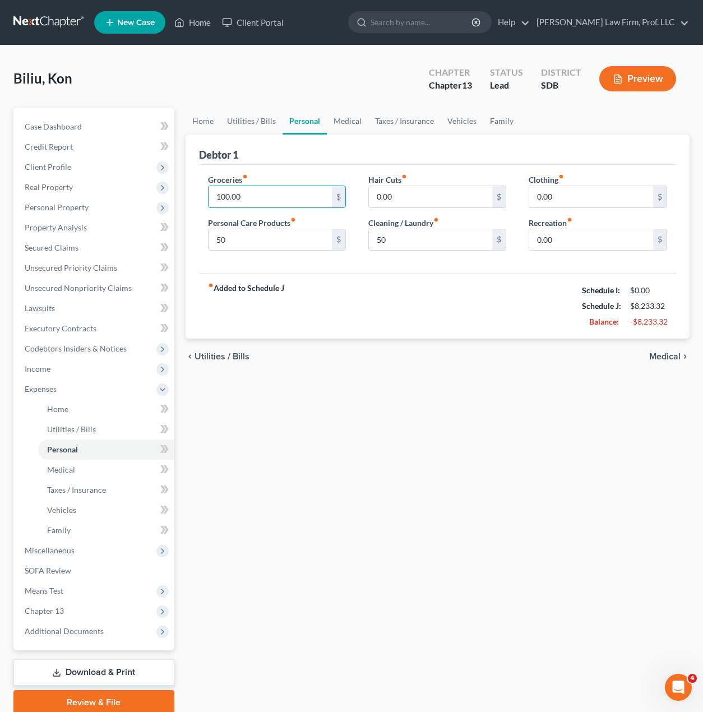
click at [470, 332] on div "fiber_manual_record Added to Schedule J Schedule I: $0.00 Schedule J: $8,233.32…" at bounding box center [438, 306] width 478 height 66
click at [542, 188] on input "0.00" at bounding box center [591, 196] width 124 height 21
click at [224, 193] on input "100.00" at bounding box center [271, 196] width 124 height 21
click at [219, 195] on input "100.00" at bounding box center [271, 196] width 124 height 21
type input "1,600.00"
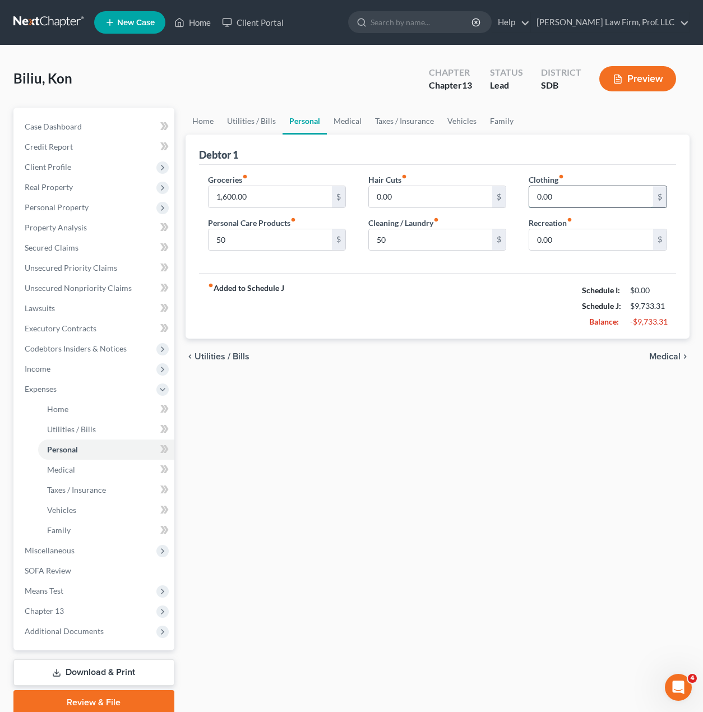
click at [575, 196] on input "0.00" at bounding box center [591, 196] width 124 height 21
type input "50"
click at [576, 235] on input "0.00" at bounding box center [591, 239] width 124 height 21
type input "50"
click at [326, 305] on div "fiber_manual_record Added to Schedule J Schedule I: $0.00 Schedule J: $9,833.31…" at bounding box center [438, 306] width 478 height 66
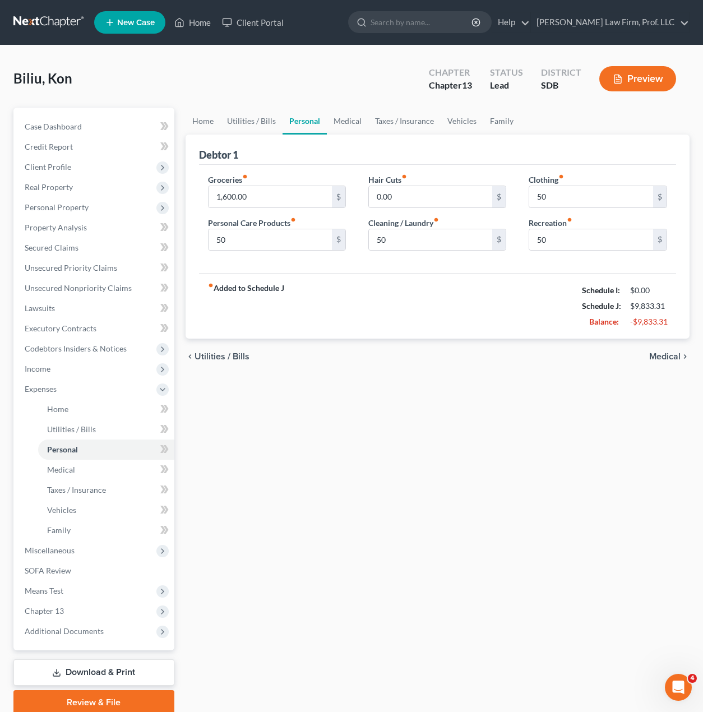
click at [541, 294] on div "fiber_manual_record Added to Schedule J Schedule I: $0.00 Schedule J: $9,833.31…" at bounding box center [438, 306] width 478 height 66
click at [419, 238] on input "50" at bounding box center [431, 239] width 124 height 21
click at [415, 247] on input "50" at bounding box center [431, 239] width 124 height 21
type input "0.00"
type input "75"
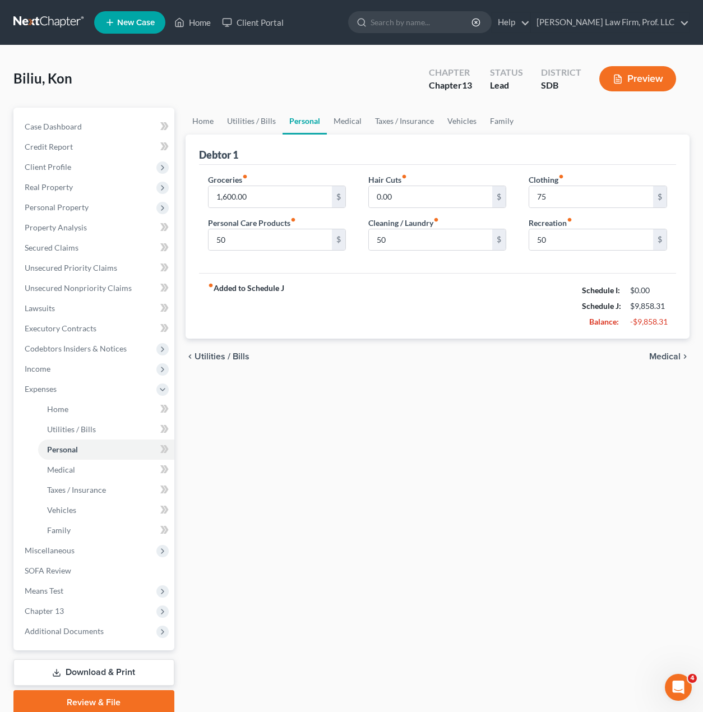
click at [454, 222] on div "Cleaning / Laundry fiber_manual_record 50 $" at bounding box center [437, 234] width 138 height 34
click at [447, 232] on input "50" at bounding box center [431, 239] width 124 height 21
click at [447, 231] on input "50" at bounding box center [431, 239] width 124 height 21
type input "3"
type input "5"
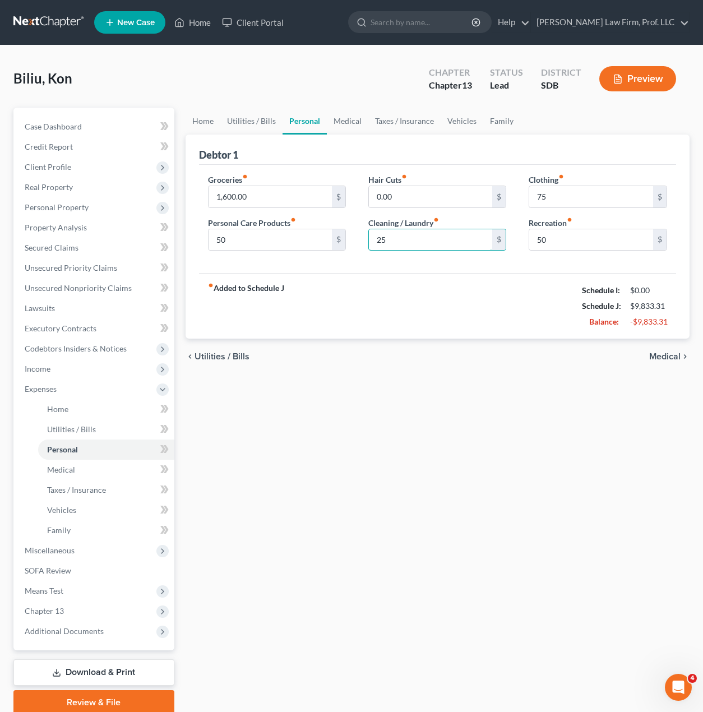
type input "25"
click at [436, 302] on div "fiber_manual_record Added to Schedule J Schedule I: $0.00 Schedule J: $9,833.31…" at bounding box center [438, 306] width 478 height 66
click at [346, 125] on link "Medical" at bounding box center [347, 121] width 41 height 27
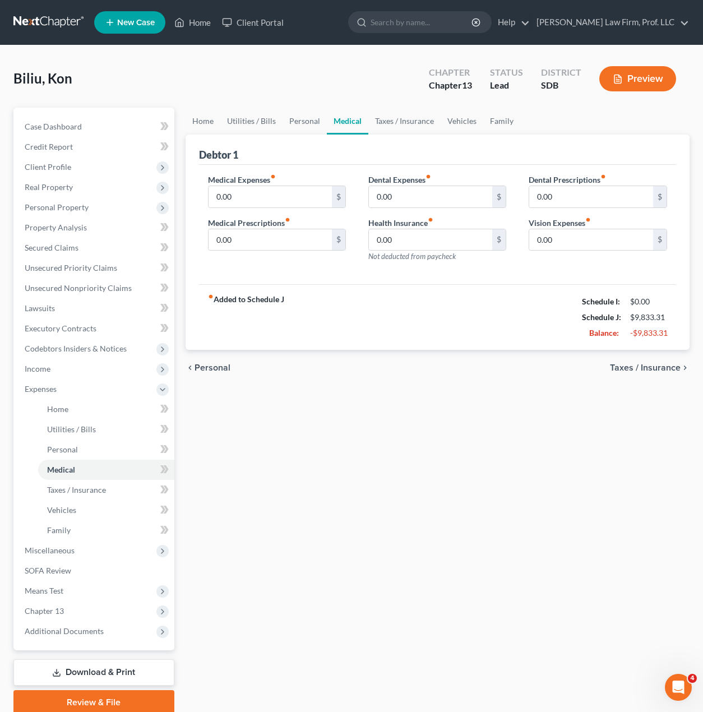
click at [302, 550] on div "Home Utilities / Bills Personal Medical Taxes / Insurance Vehicles Family Debto…" at bounding box center [438, 411] width 516 height 607
click at [389, 127] on link "Taxes / Insurance" at bounding box center [404, 121] width 72 height 27
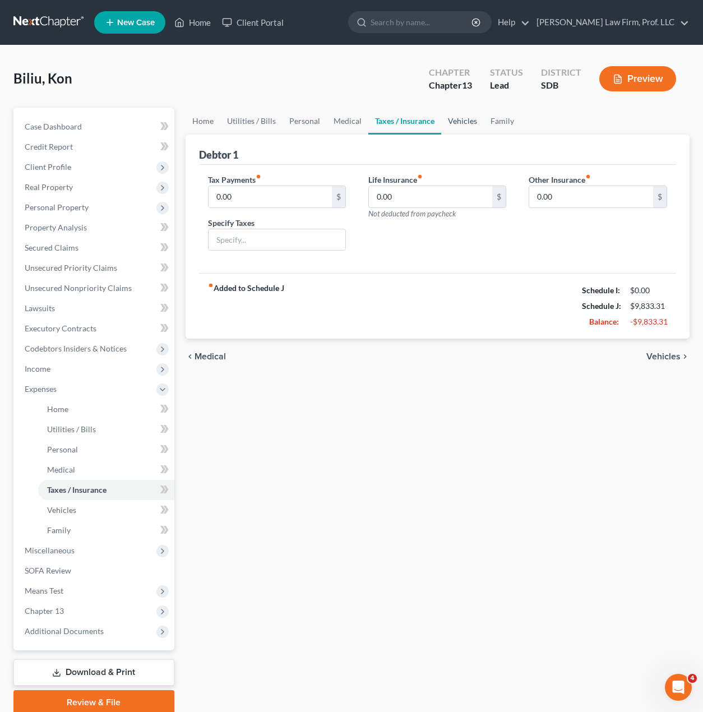
click at [458, 119] on link "Vehicles" at bounding box center [462, 121] width 43 height 27
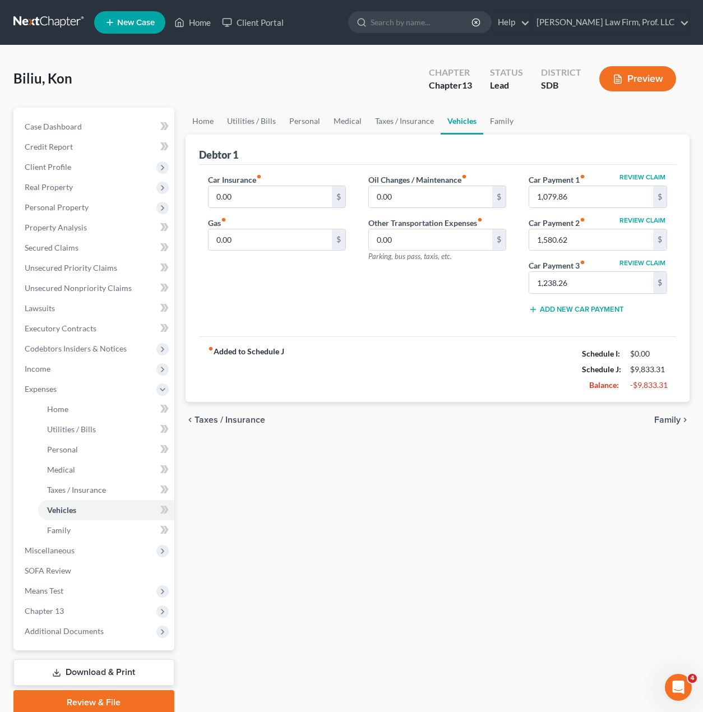
click at [471, 338] on div "fiber_manual_record Added to Schedule J Schedule I: $0.00 Schedule J: $9,833.31…" at bounding box center [438, 369] width 478 height 66
click at [323, 274] on div "Car Insurance fiber_manual_record 0.00 $ Gas fiber_manual_record 0.00 $" at bounding box center [277, 248] width 160 height 149
click at [279, 250] on input "0.00" at bounding box center [271, 239] width 124 height 21
type input "1,000"
click at [398, 345] on div "fiber_manual_record Added to Schedule J Schedule I: $0.00 Schedule J: $10,833.3…" at bounding box center [438, 369] width 478 height 66
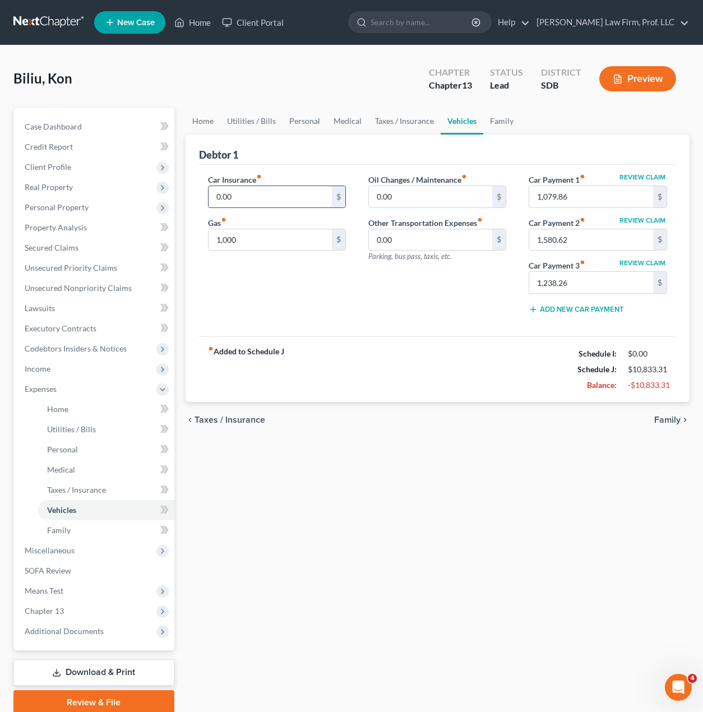
click at [251, 205] on input "0.00" at bounding box center [271, 196] width 124 height 21
type input "430"
click at [408, 364] on div "fiber_manual_record Added to Schedule J Schedule I: $0.00 Schedule J: $11,263.3…" at bounding box center [438, 369] width 478 height 66
click at [529, 579] on div "Home Utilities / Bills Personal Medical Taxes / Insurance Vehicles Family Debto…" at bounding box center [438, 411] width 516 height 607
click at [409, 335] on div "Car Insurance fiber_manual_record 430 $ Gas fiber_manual_record 1,000 $ Oil Cha…" at bounding box center [438, 251] width 478 height 172
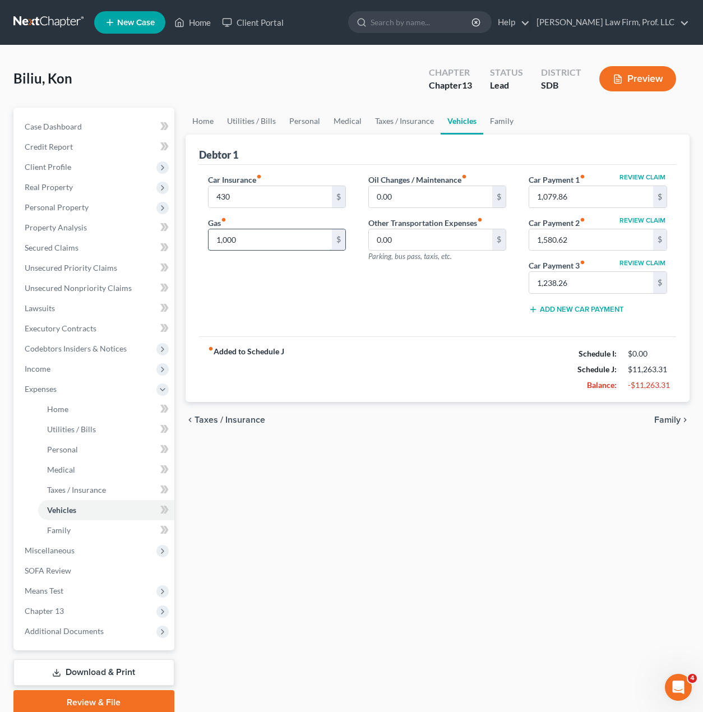
click at [257, 249] on input "1,000" at bounding box center [271, 239] width 124 height 21
type input "800"
click at [266, 301] on div "Car Insurance fiber_manual_record 430 $ Gas fiber_manual_record 800 $" at bounding box center [277, 248] width 160 height 149
click at [442, 205] on input "0.00" at bounding box center [431, 196] width 124 height 21
type input "50"
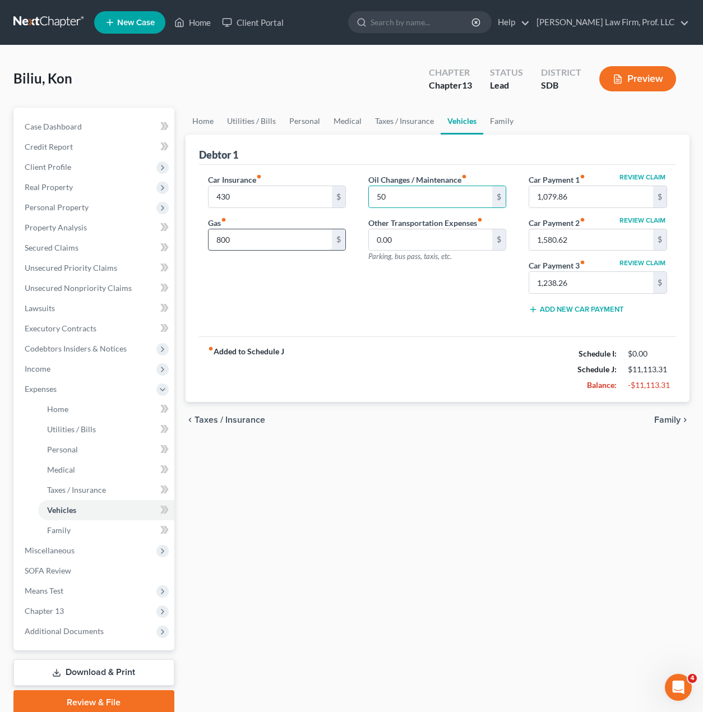
click at [280, 245] on input "800" at bounding box center [271, 239] width 124 height 21
click at [274, 247] on input "900" at bounding box center [271, 239] width 124 height 21
type input "950"
click at [342, 407] on div "chevron_left Taxes / Insurance Family chevron_right" at bounding box center [438, 420] width 505 height 36
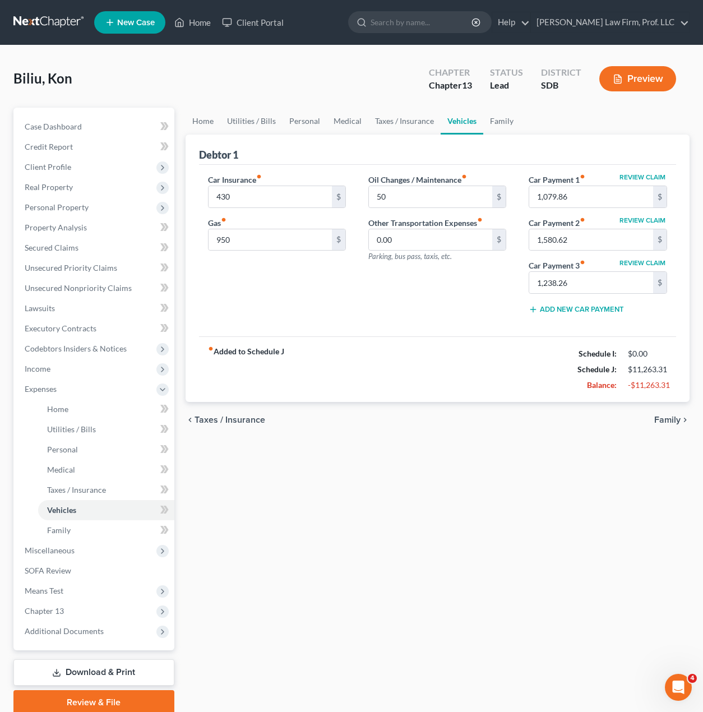
click at [281, 315] on div "Car Insurance fiber_manual_record 430 $ Gas fiber_manual_record 950 $" at bounding box center [277, 248] width 160 height 149
click at [400, 319] on div "Oil Changes / Maintenance fiber_manual_record 50 $ Other Transportation Expense…" at bounding box center [437, 248] width 160 height 149
click at [417, 118] on link "Taxes / Insurance" at bounding box center [404, 121] width 72 height 27
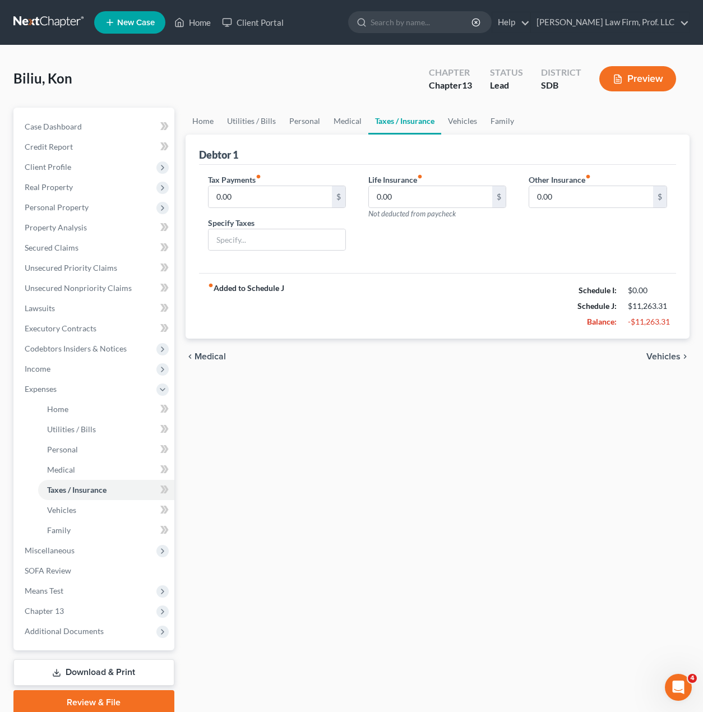
drag, startPoint x: 409, startPoint y: 320, endPoint x: 434, endPoint y: 280, distance: 47.3
click at [409, 320] on div "fiber_manual_record Added to Schedule J Schedule I: $0.00 Schedule J: $11,263.3…" at bounding box center [438, 306] width 478 height 66
click at [349, 103] on div "Biliu, Kon Upgraded Chapter Chapter 13 Status Lead District SDB Preview" at bounding box center [351, 83] width 676 height 49
click at [335, 127] on link "Medical" at bounding box center [347, 121] width 41 height 27
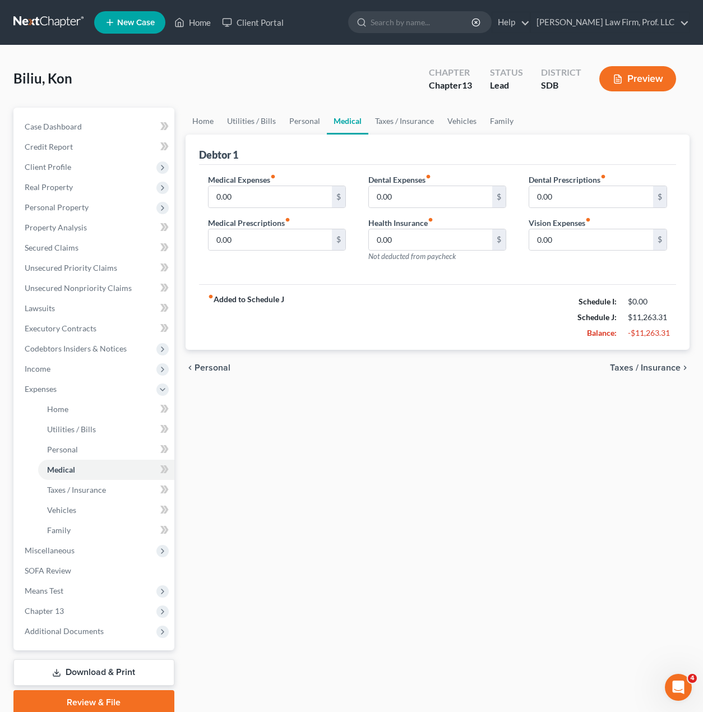
click at [495, 580] on div "Home Utilities / Bills Personal Medical Taxes / Insurance Vehicles Family Debto…" at bounding box center [438, 411] width 516 height 607
click at [233, 129] on link "Utilities / Bills" at bounding box center [251, 121] width 62 height 27
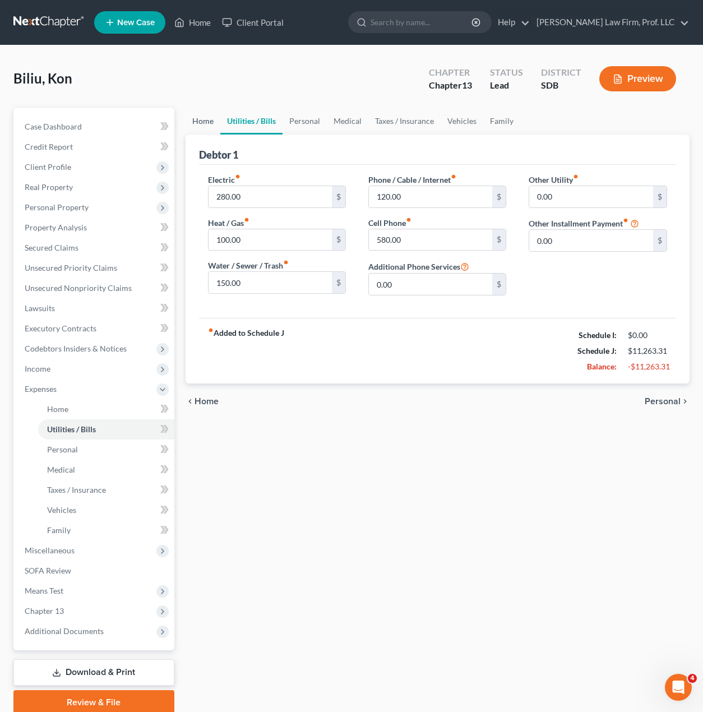
click at [195, 120] on link "Home" at bounding box center [203, 121] width 35 height 27
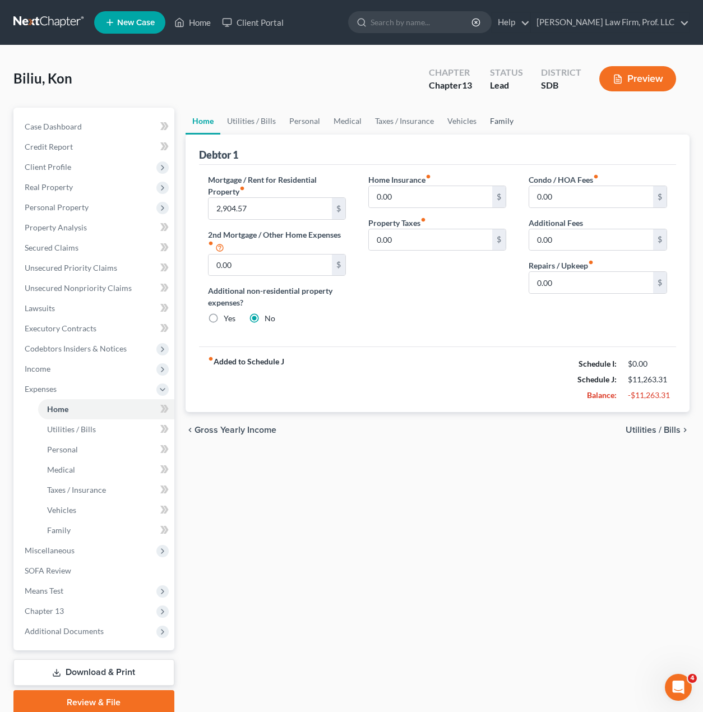
click at [496, 128] on link "Family" at bounding box center [501, 121] width 37 height 27
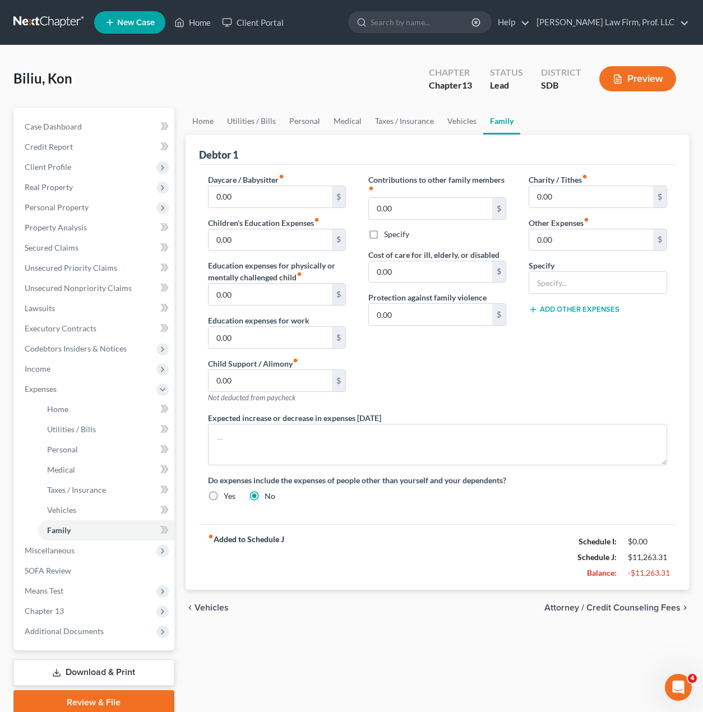
click at [475, 547] on div "fiber_manual_record Added to Schedule J Schedule I: $0.00 Schedule J: $11,263.3…" at bounding box center [438, 557] width 478 height 66
drag, startPoint x: 70, startPoint y: 550, endPoint x: 81, endPoint y: 545, distance: 12.6
click at [70, 550] on span "Miscellaneous" at bounding box center [50, 551] width 50 height 10
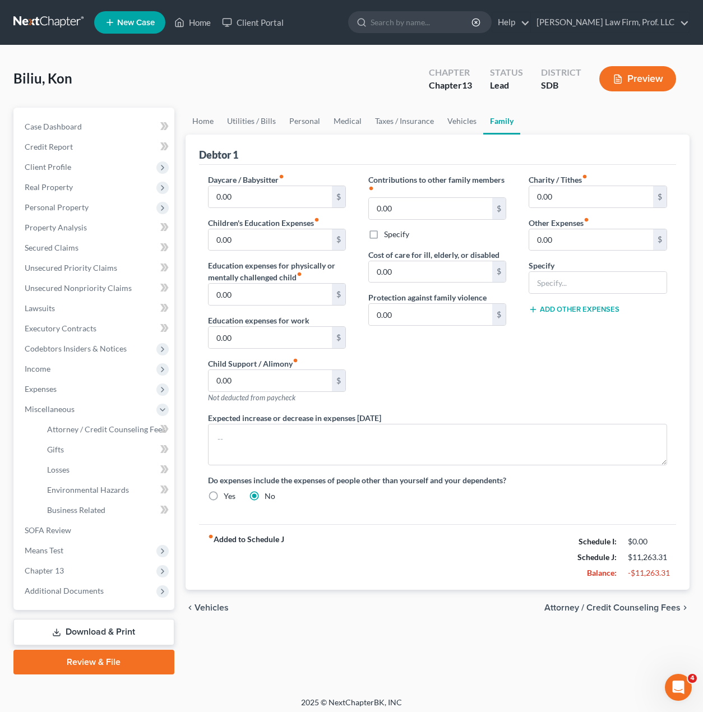
drag, startPoint x: 471, startPoint y: 561, endPoint x: 466, endPoint y: 566, distance: 7.1
click at [470, 561] on div "fiber_manual_record Added to Schedule J Schedule I: $0.00 Schedule J: $11,263.3…" at bounding box center [438, 557] width 478 height 66
drag, startPoint x: 491, startPoint y: 391, endPoint x: 491, endPoint y: 374, distance: 16.8
click at [492, 390] on div "Contributions to other family members fiber_manual_record 0.00 $ Specify Cost o…" at bounding box center [437, 293] width 160 height 238
click at [65, 188] on span "Real Property" at bounding box center [49, 187] width 48 height 10
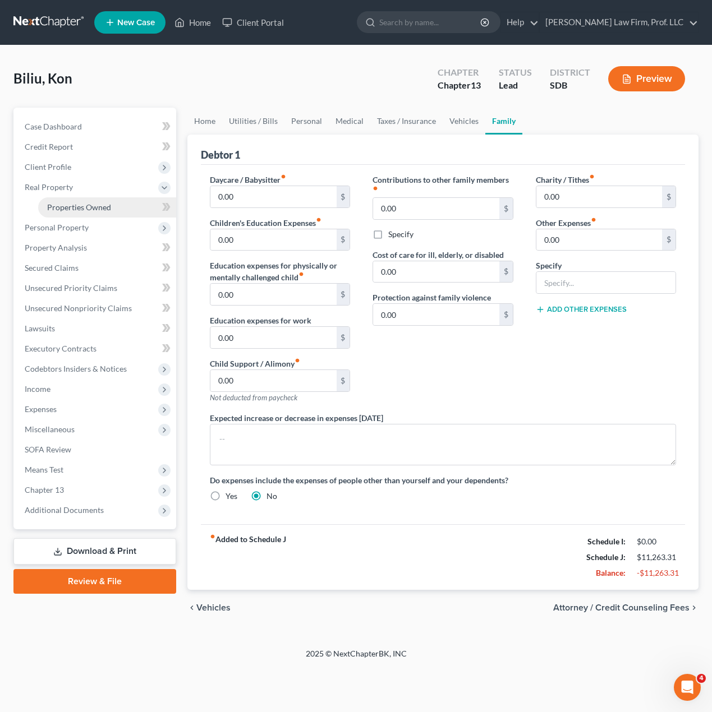
click at [51, 205] on span "Properties Owned" at bounding box center [79, 207] width 64 height 10
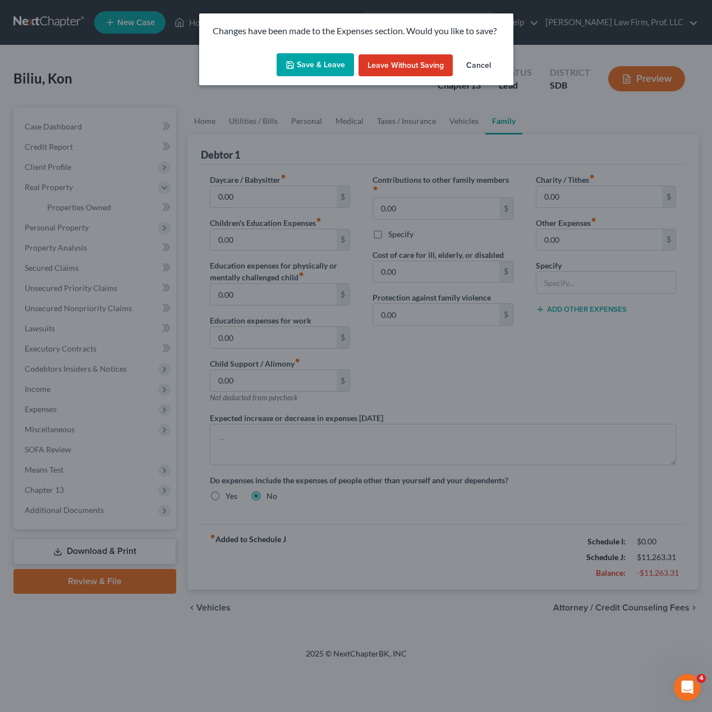
click at [327, 58] on button "Save & Leave" at bounding box center [314, 65] width 77 height 24
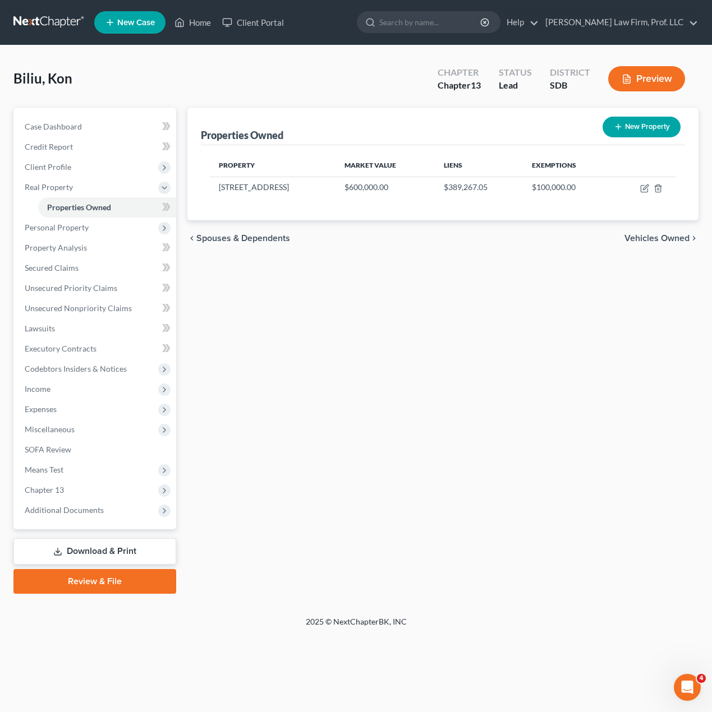
click at [366, 340] on div "Properties Owned New Property Property Market Value Liens Exemptions 3905 S. Pi…" at bounding box center [443, 351] width 522 height 486
click at [647, 190] on icon "button" at bounding box center [643, 189] width 7 height 7
select select "43"
select select "2"
select select "0"
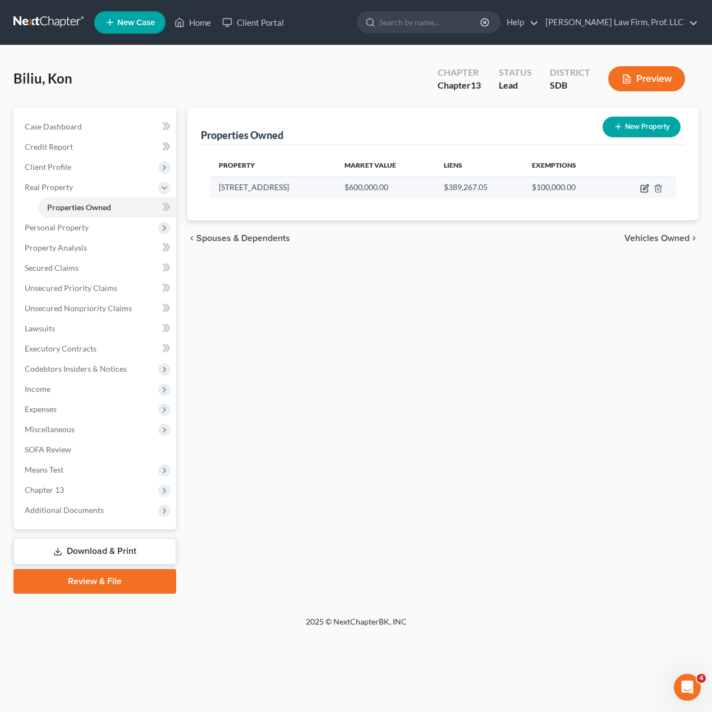
select select "16"
select select "2"
select select "0"
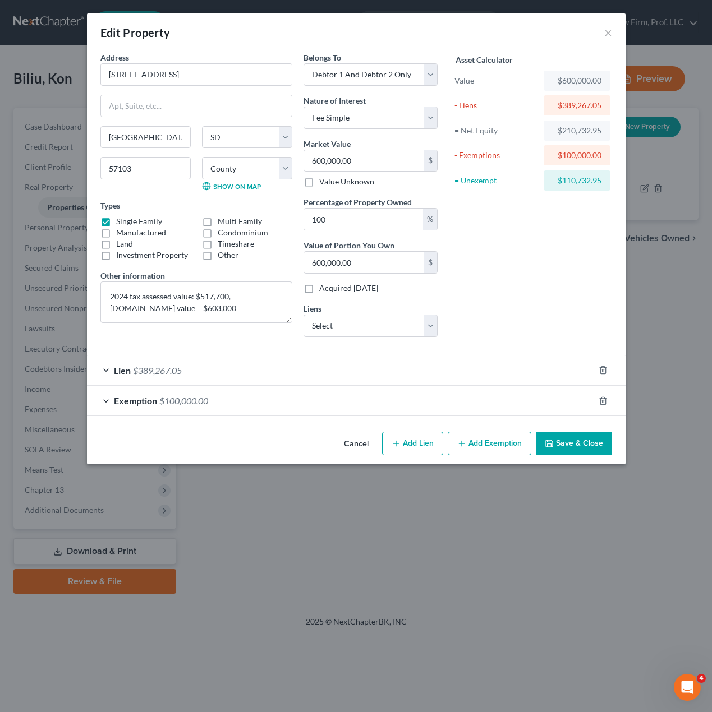
click at [200, 370] on div "Lien $389,267.05" at bounding box center [340, 371] width 507 height 30
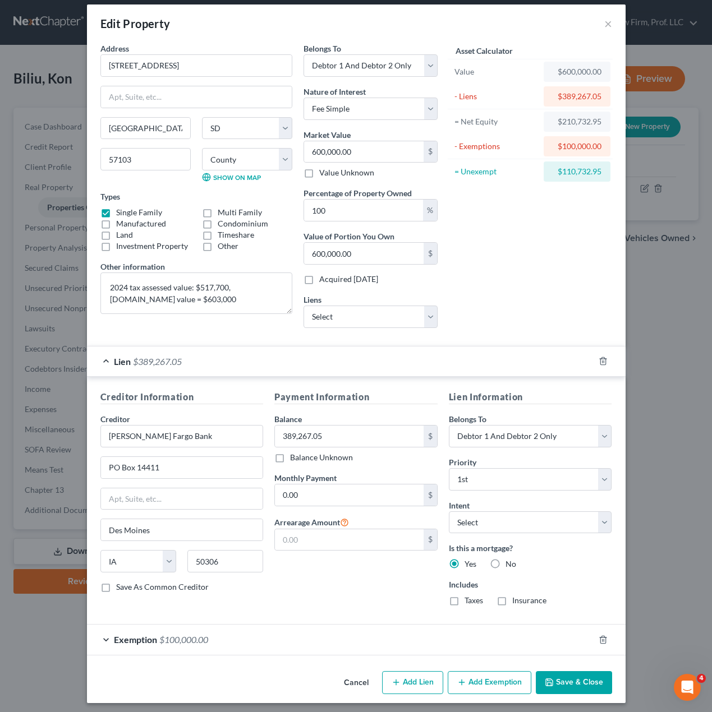
scroll to position [13, 0]
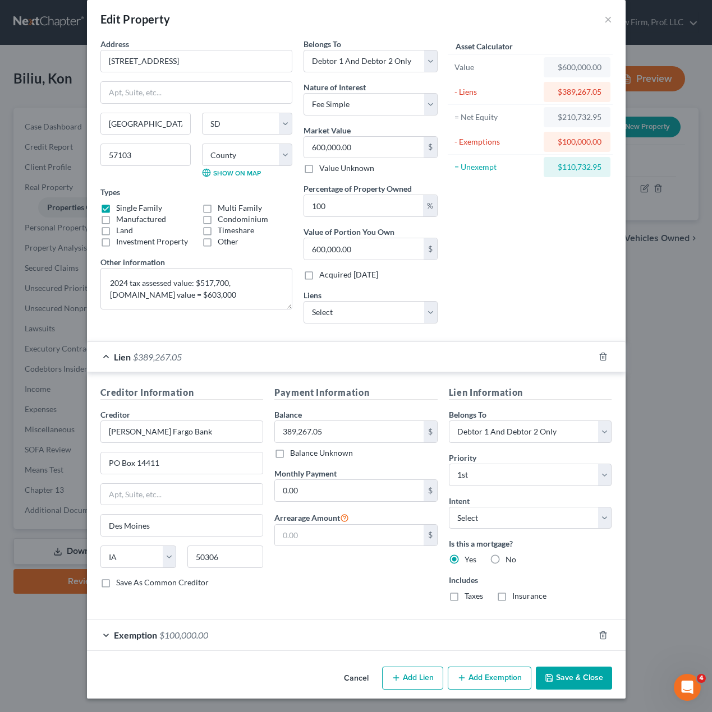
click at [412, 672] on button "Add Lien" at bounding box center [412, 679] width 61 height 24
select select "2"
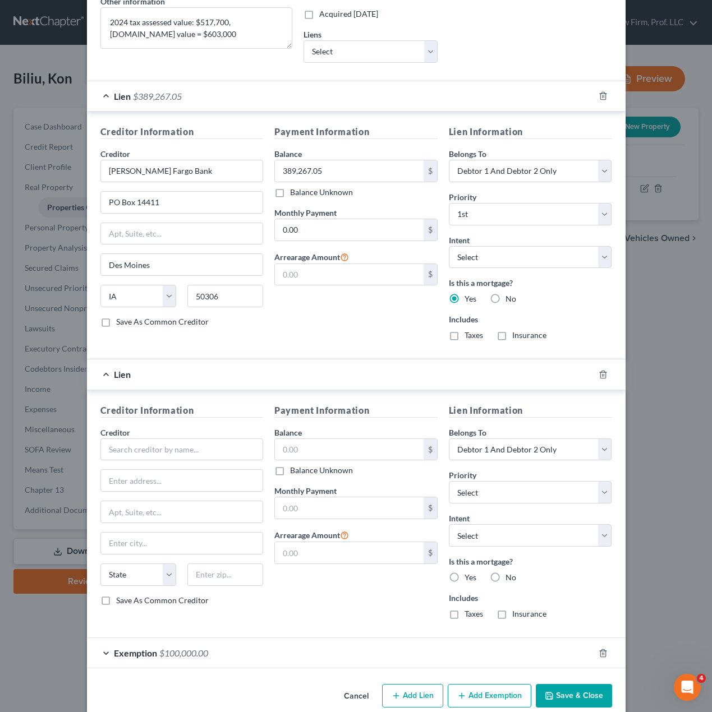
scroll to position [292, 0]
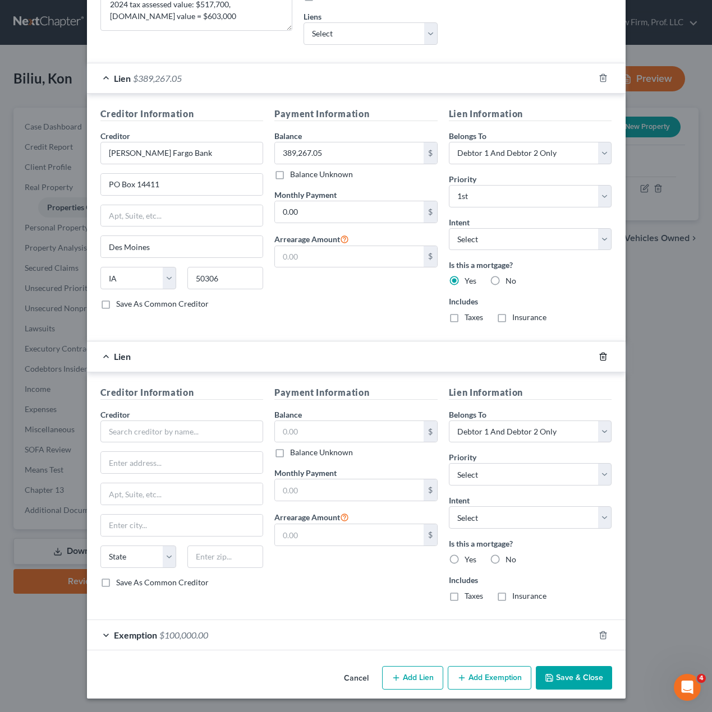
click at [600, 356] on icon "button" at bounding box center [602, 356] width 5 height 7
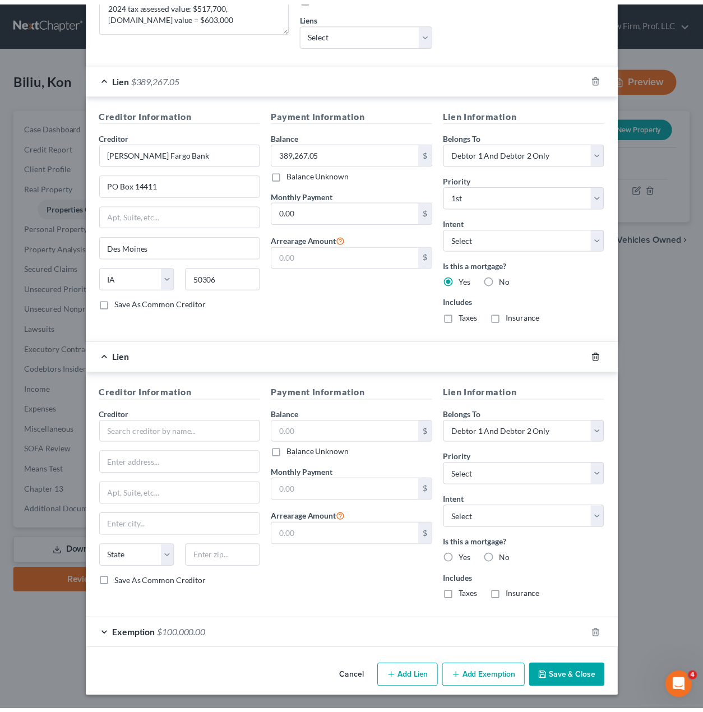
scroll to position [13, 0]
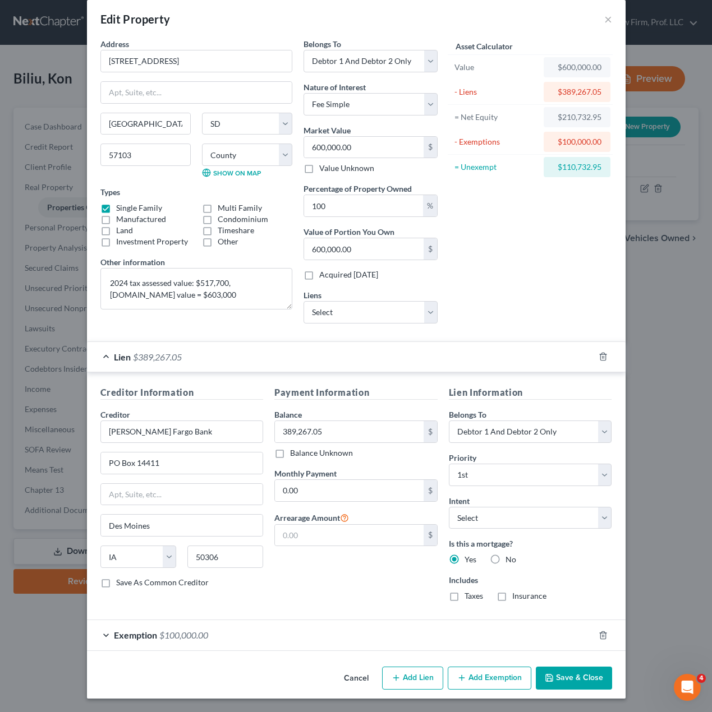
click at [597, 581] on label "Includes" at bounding box center [530, 580] width 163 height 12
click at [561, 675] on button "Save & Close" at bounding box center [574, 679] width 76 height 24
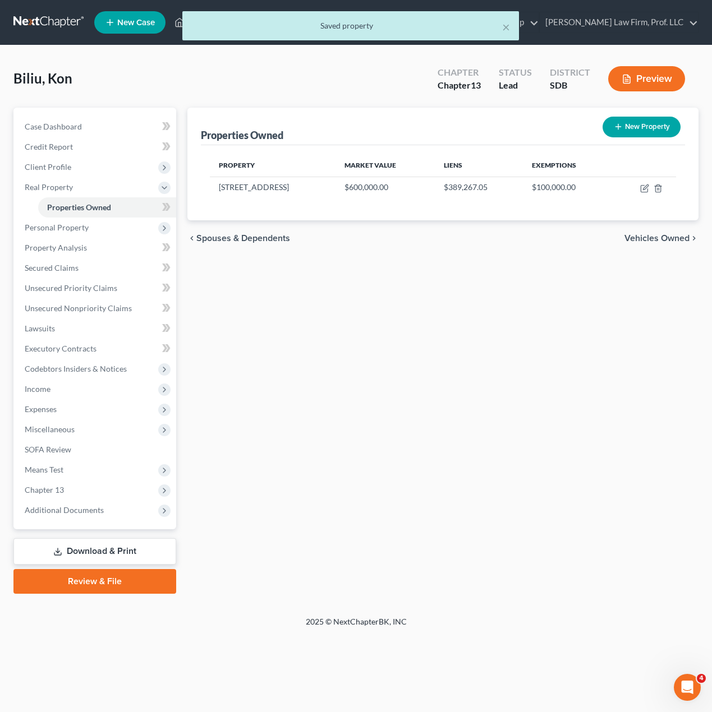
click at [382, 388] on div "Properties Owned New Property Property Market Value Liens Exemptions 3905 S. Pi…" at bounding box center [443, 351] width 522 height 486
click at [95, 230] on span "Personal Property" at bounding box center [96, 228] width 160 height 20
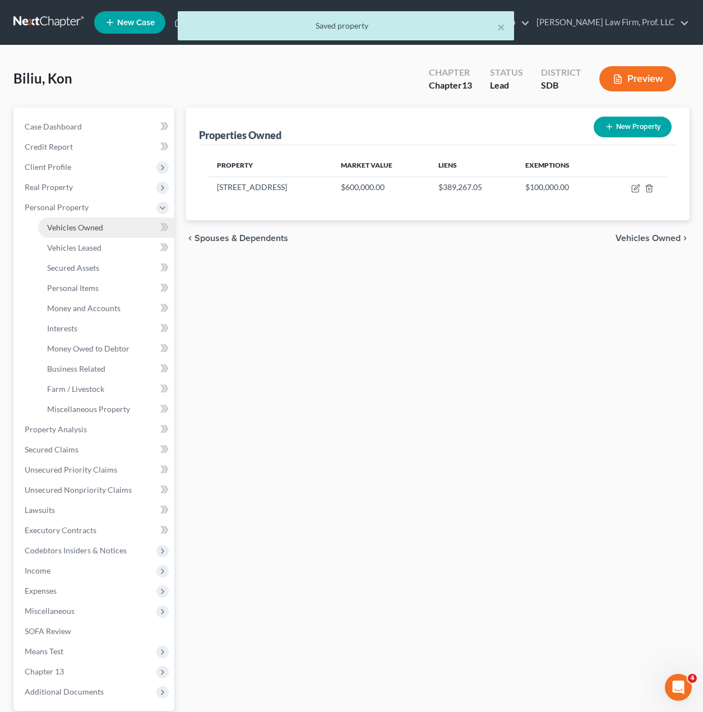
click at [108, 230] on link "Vehicles Owned" at bounding box center [106, 228] width 136 height 20
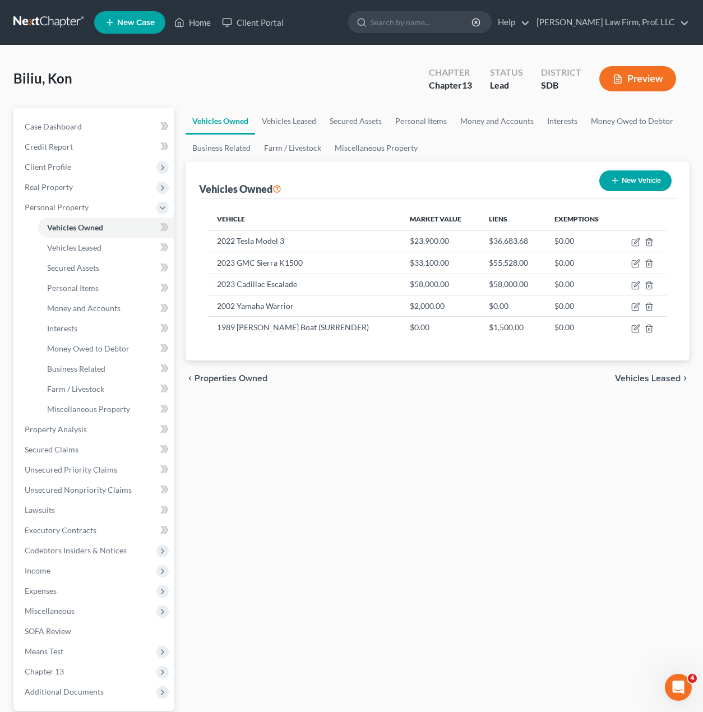
click at [375, 503] on div "Vehicles Owned Vehicles Leased Secured Assets Personal Items Money and Accounts…" at bounding box center [438, 442] width 516 height 668
click at [89, 468] on span "Unsecured Priority Claims" at bounding box center [71, 470] width 93 height 10
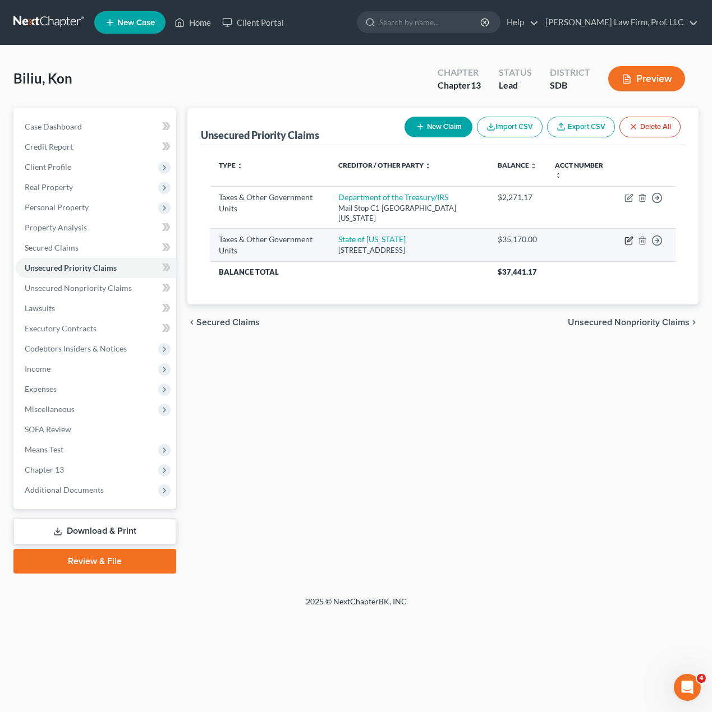
click at [629, 242] on icon "button" at bounding box center [628, 240] width 9 height 9
select select "2"
select select "36"
select select "0"
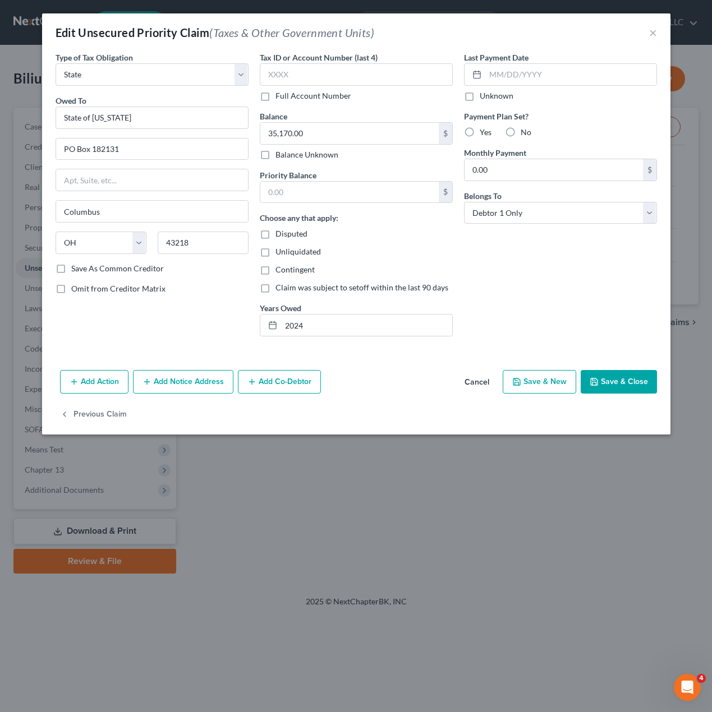
click at [547, 281] on div "Last Payment Date Unknown Payment Plan Set? Yes No Monthly Payment 0.00 $ Belon…" at bounding box center [560, 199] width 204 height 294
click at [650, 38] on button "×" at bounding box center [653, 32] width 8 height 13
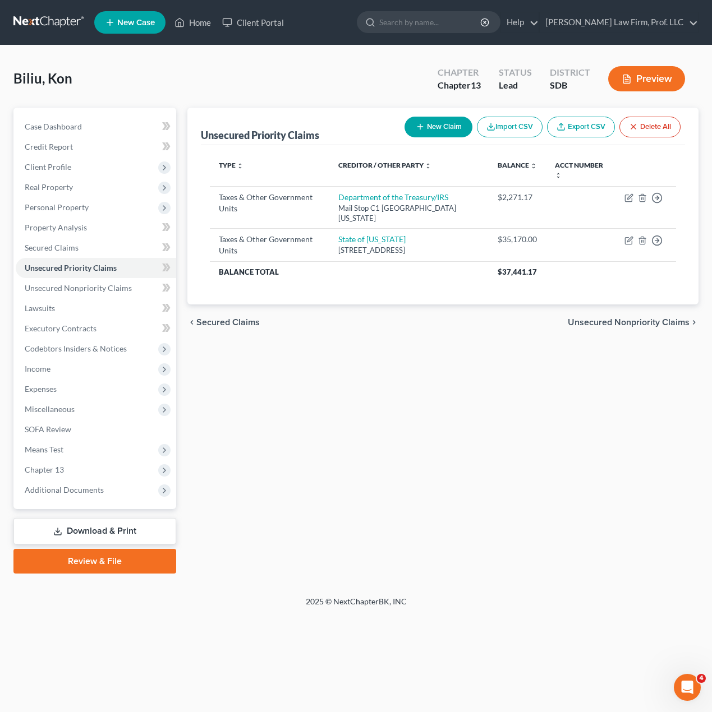
click at [543, 565] on div "Unsecured Priority Claims New Claim Import CSV Export CSV Delete All Type expan…" at bounding box center [443, 341] width 522 height 466
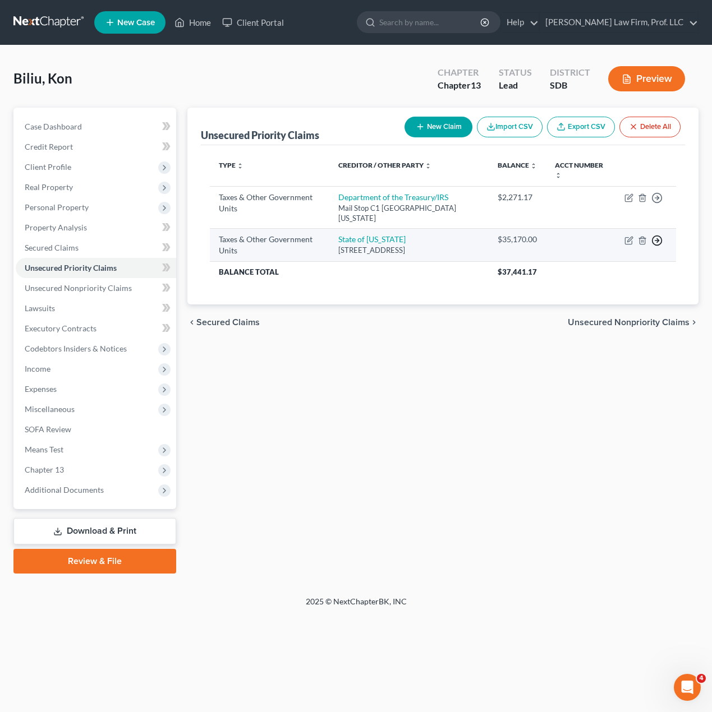
click at [657, 200] on polyline "button" at bounding box center [658, 198] width 2 height 4
click at [616, 252] on link "Move to D" at bounding box center [606, 248] width 94 height 19
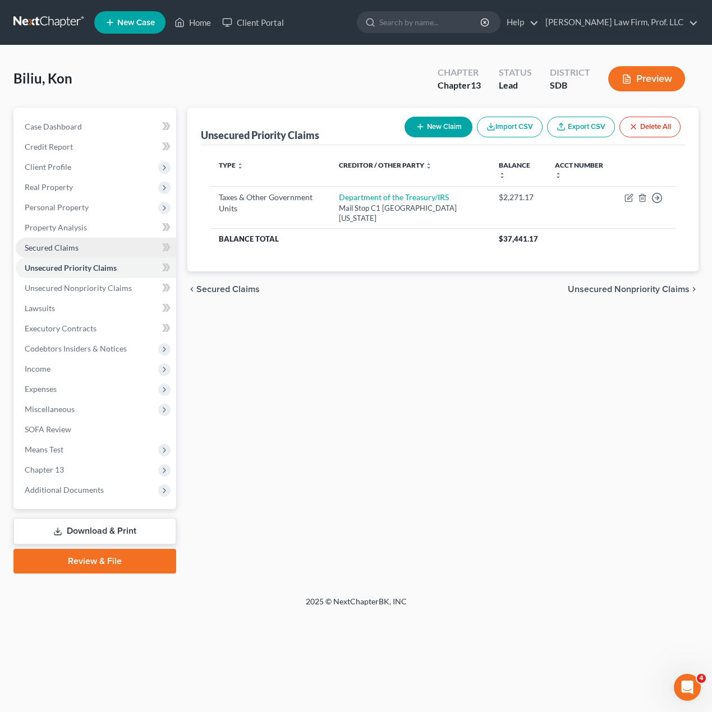
click at [70, 249] on span "Secured Claims" at bounding box center [52, 248] width 54 height 10
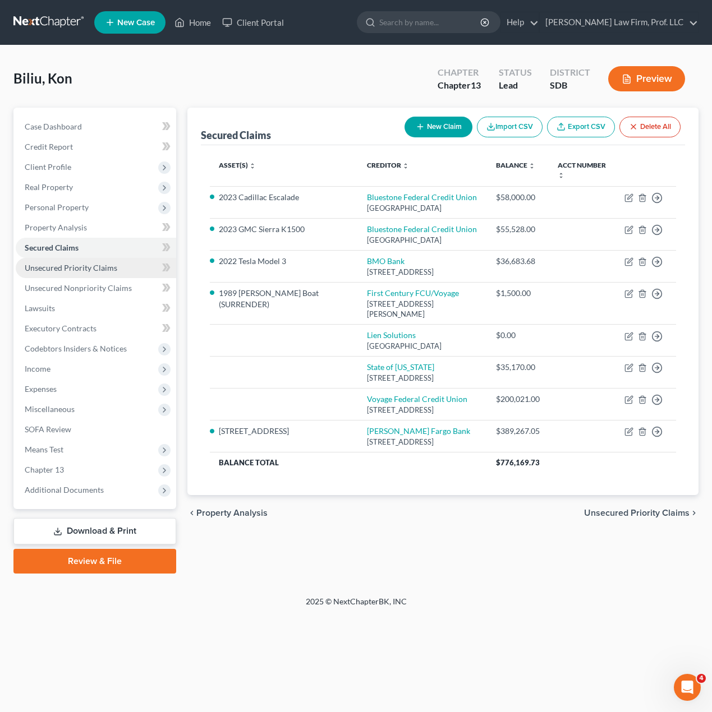
click at [104, 266] on span "Unsecured Priority Claims" at bounding box center [71, 268] width 93 height 10
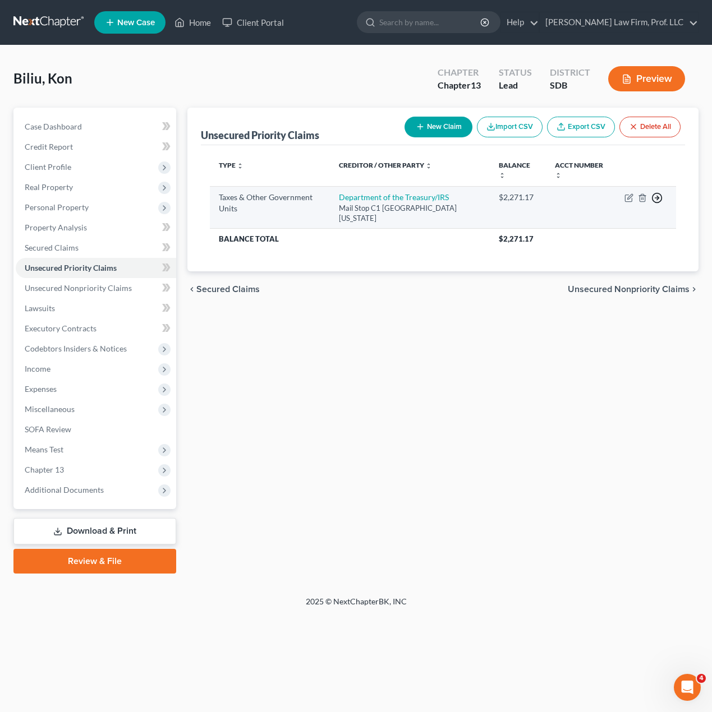
click at [656, 196] on icon "button" at bounding box center [656, 197] width 11 height 11
click at [598, 205] on link "Move to D" at bounding box center [606, 206] width 94 height 19
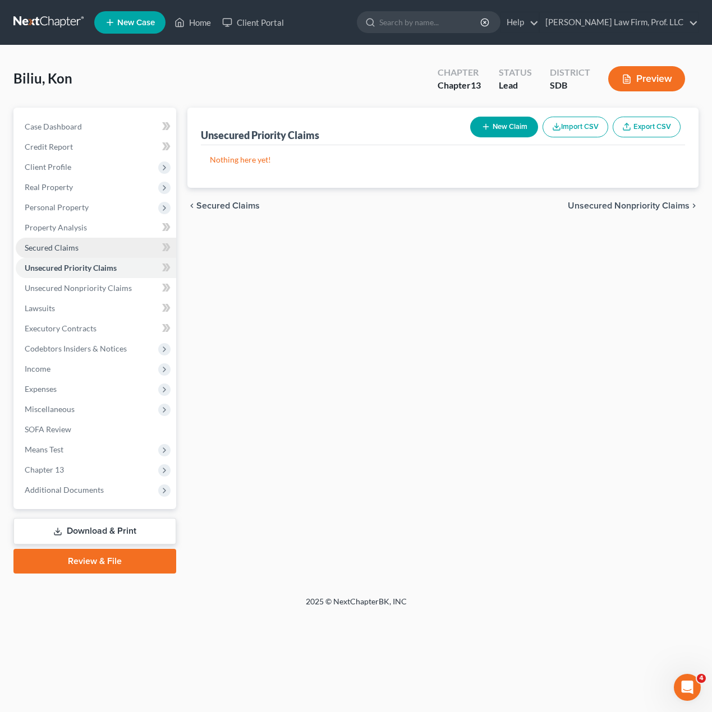
click at [34, 252] on link "Secured Claims" at bounding box center [96, 248] width 160 height 20
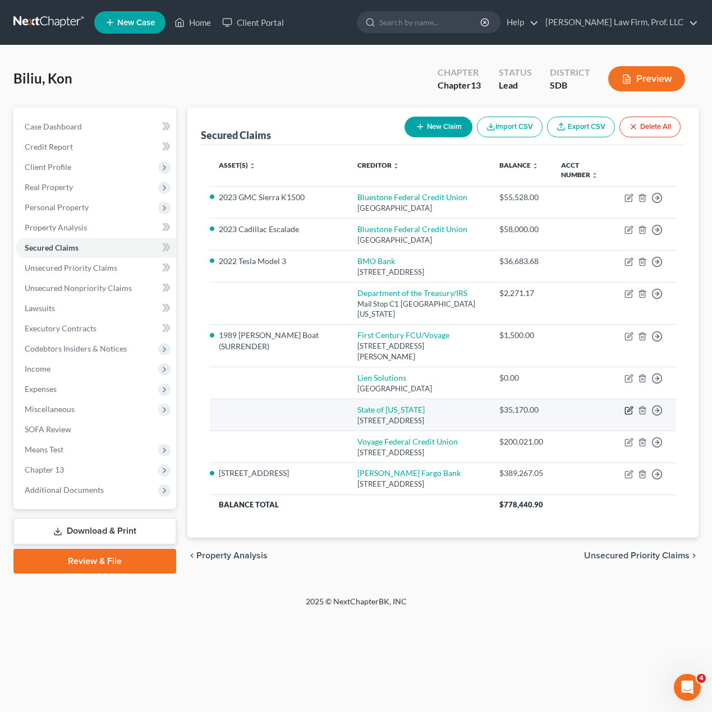
click at [627, 409] on icon "button" at bounding box center [628, 410] width 9 height 9
select select "36"
select select "0"
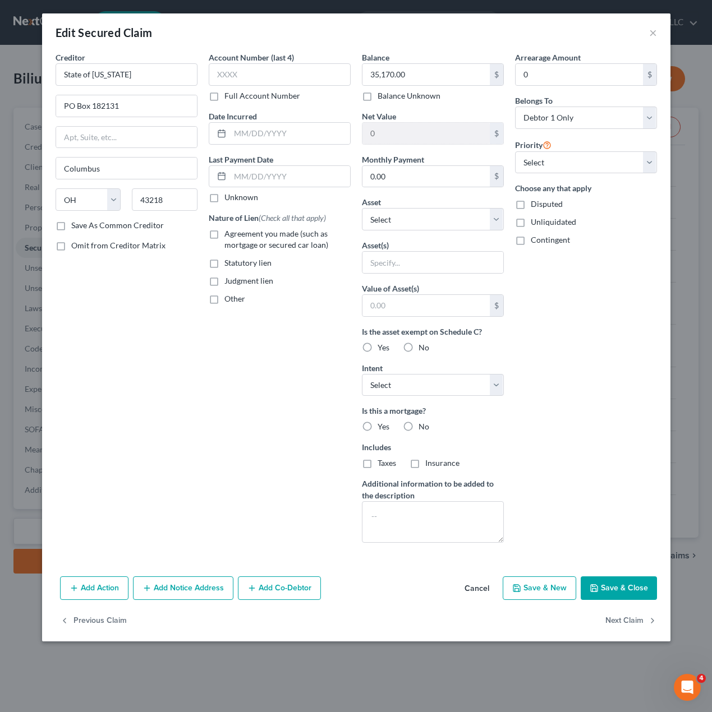
click at [593, 412] on div "Arrearage Amount 0 $ Belongs To * Select Debtor 1 Only Debtor 2 Only Debtor 1 A…" at bounding box center [585, 302] width 153 height 500
click at [485, 219] on select "Select Other Multiple Assets 3905 S. Pillsberry Ave. - $600000.0 2022 Tesla Mod…" at bounding box center [433, 219] width 142 height 22
select select "2"
click at [362, 208] on select "Select Other Multiple Assets 3905 S. Pillsberry Ave. - $600000.0 2022 Tesla Mod…" at bounding box center [433, 219] width 142 height 22
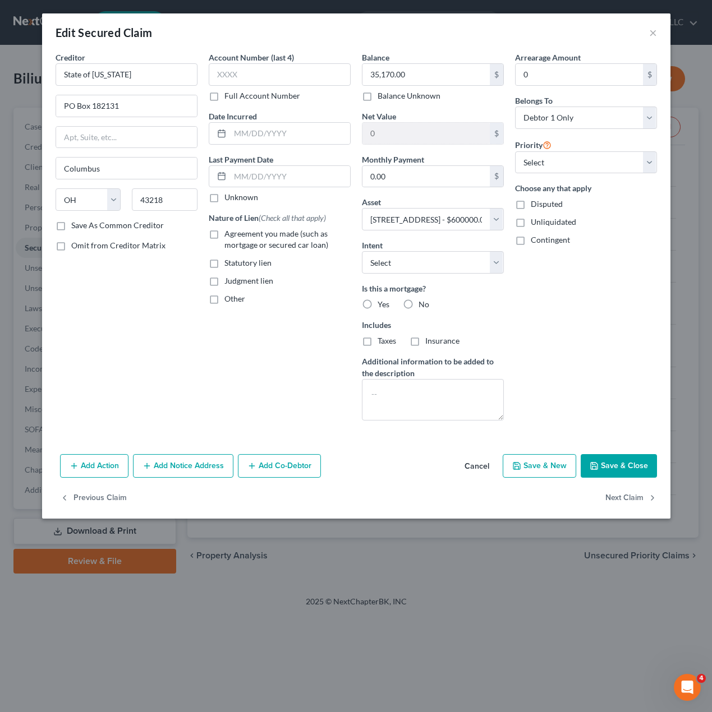
click at [589, 339] on div "Arrearage Amount 0 $ Belongs To * Select Debtor 1 Only Debtor 2 Only Debtor 1 A…" at bounding box center [585, 241] width 153 height 378
click at [526, 307] on div "Arrearage Amount 0 $ Belongs To * Select Debtor 1 Only Debtor 2 Only Debtor 1 A…" at bounding box center [585, 241] width 153 height 378
click at [417, 308] on div "No" at bounding box center [416, 304] width 26 height 11
click at [418, 303] on label "No" at bounding box center [423, 304] width 11 height 11
click at [423, 303] on input "No" at bounding box center [426, 302] width 7 height 7
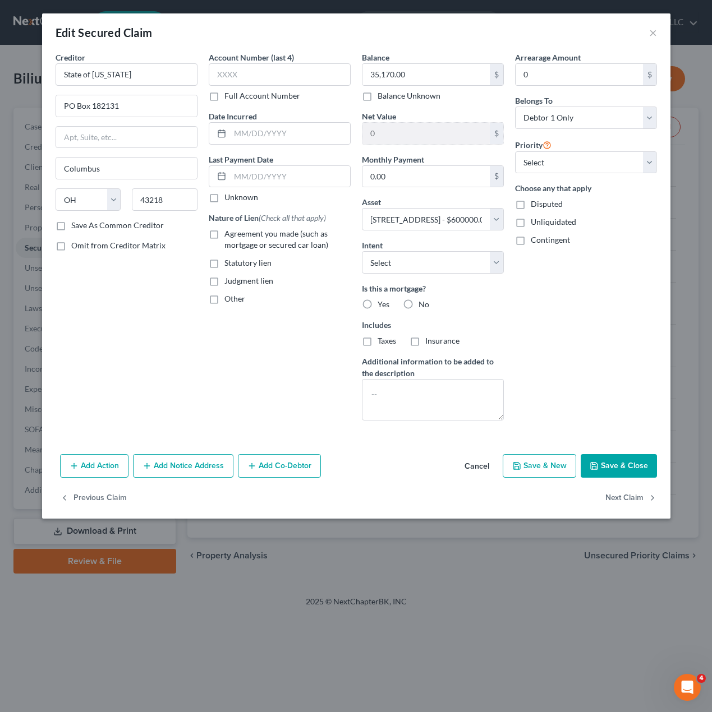
radio input "true"
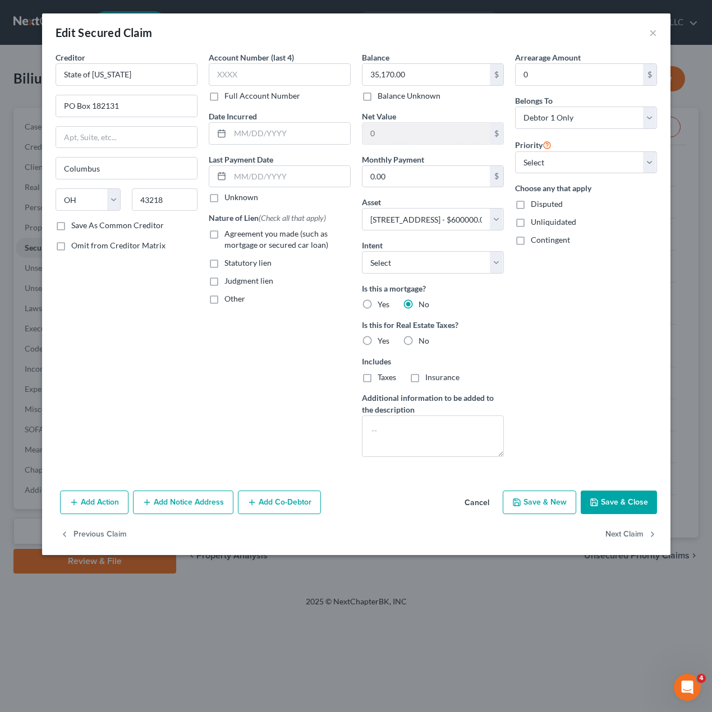
click at [418, 340] on label "No" at bounding box center [423, 340] width 11 height 11
click at [423, 340] on input "No" at bounding box center [426, 338] width 7 height 7
radio input "true"
click at [547, 382] on div "Arrearage Amount 0 $ Belongs To * Select Debtor 1 Only Debtor 2 Only Debtor 1 A…" at bounding box center [585, 259] width 153 height 414
click at [422, 444] on textarea at bounding box center [433, 436] width 142 height 41
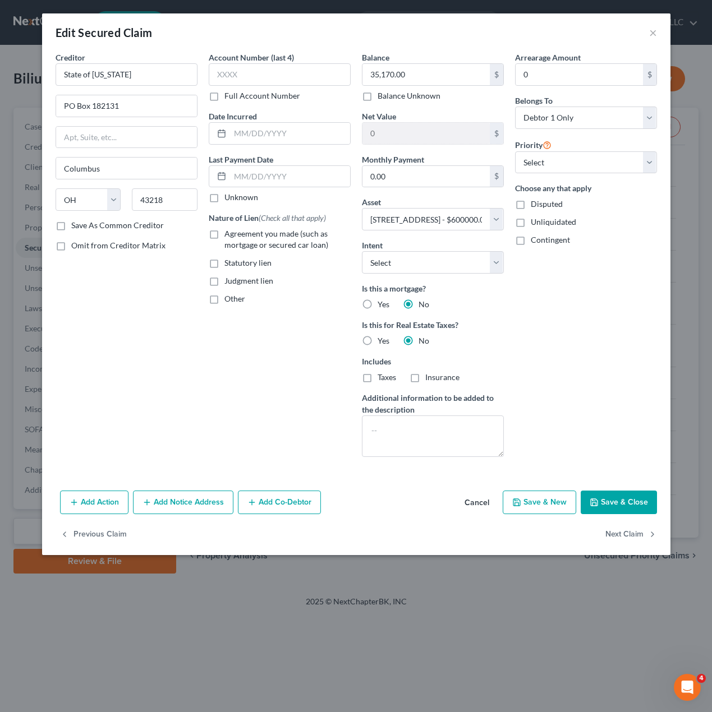
click at [242, 354] on div "Account Number (last 4) Full Account Number Date Incurred Last Payment Date Unk…" at bounding box center [279, 259] width 153 height 414
click at [226, 348] on div "Account Number (last 4) Full Account Number Date Incurred Last Payment Date Unk…" at bounding box center [279, 259] width 153 height 414
click at [592, 371] on div "Arrearage Amount 0 $ Belongs To * Select Debtor 1 Only Debtor 2 Only Debtor 1 A…" at bounding box center [585, 259] width 153 height 414
click at [535, 348] on div "Arrearage Amount 0 $ Belongs To * Select Debtor 1 Only Debtor 2 Only Debtor 1 A…" at bounding box center [585, 259] width 153 height 414
click at [132, 363] on div "Creditor * State of Ohio PO Box 182131 Columbus State AL AK AR AZ CA CO CT DE D…" at bounding box center [126, 259] width 153 height 414
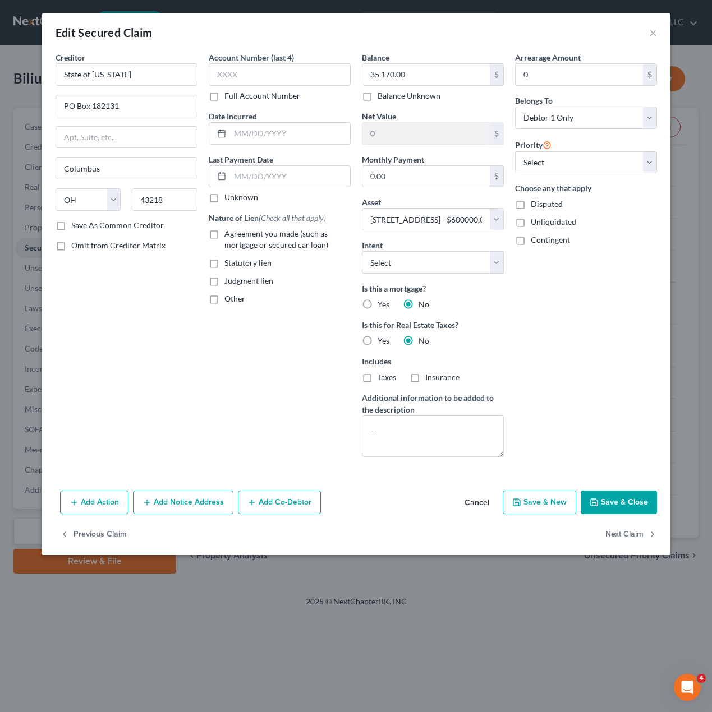
click at [260, 396] on div "Account Number (last 4) Full Account Number Date Incurred Last Payment Date Unk…" at bounding box center [279, 259] width 153 height 414
click at [490, 267] on select "Select Surrender Redeem Reaffirm Avoid Other" at bounding box center [433, 262] width 142 height 22
click at [489, 268] on select "Select Surrender Redeem Reaffirm Avoid Other" at bounding box center [433, 262] width 142 height 22
click at [544, 317] on div "Arrearage Amount 0 $ Belongs To * Select Debtor 1 Only Debtor 2 Only Debtor 1 A…" at bounding box center [585, 259] width 153 height 414
click at [611, 164] on select "Select 2nd 3rd 4th 5th 6th 7th 8th 9th 10th 11th 12th 13th 14th 15th 16th 17th …" at bounding box center [586, 162] width 142 height 22
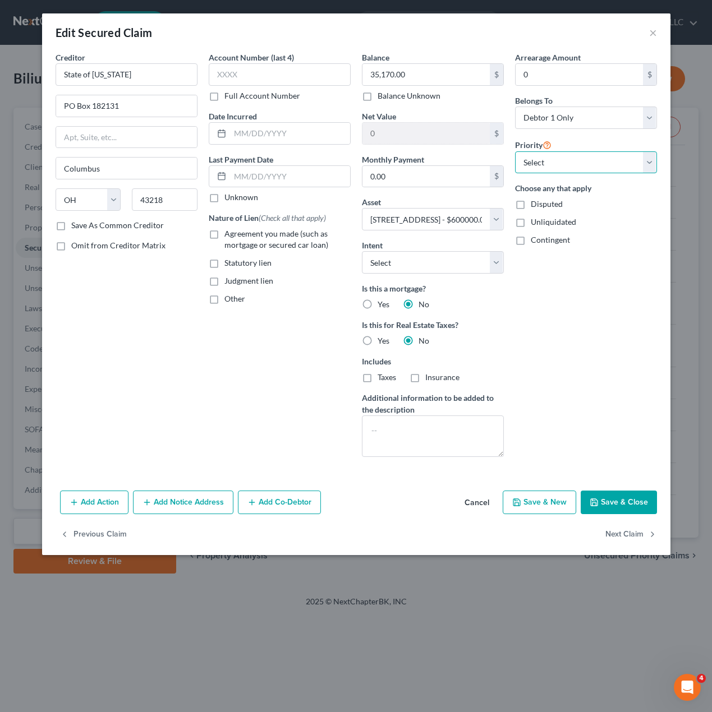
select select "1"
click at [515, 151] on select "Select 2nd 3rd 4th 5th 6th 7th 8th 9th 10th 11th 12th 13th 14th 15th 16th 17th …" at bounding box center [586, 162] width 142 height 22
click at [198, 404] on div "Creditor * State of Ohio PO Box 182131 Columbus State AL AK AR AZ CA CO CT DE D…" at bounding box center [126, 259] width 153 height 414
click at [271, 318] on div "Account Number (last 4) Full Account Number Date Incurred Last Payment Date Unk…" at bounding box center [279, 259] width 153 height 414
click at [224, 265] on label "Statutory lien" at bounding box center [247, 262] width 47 height 11
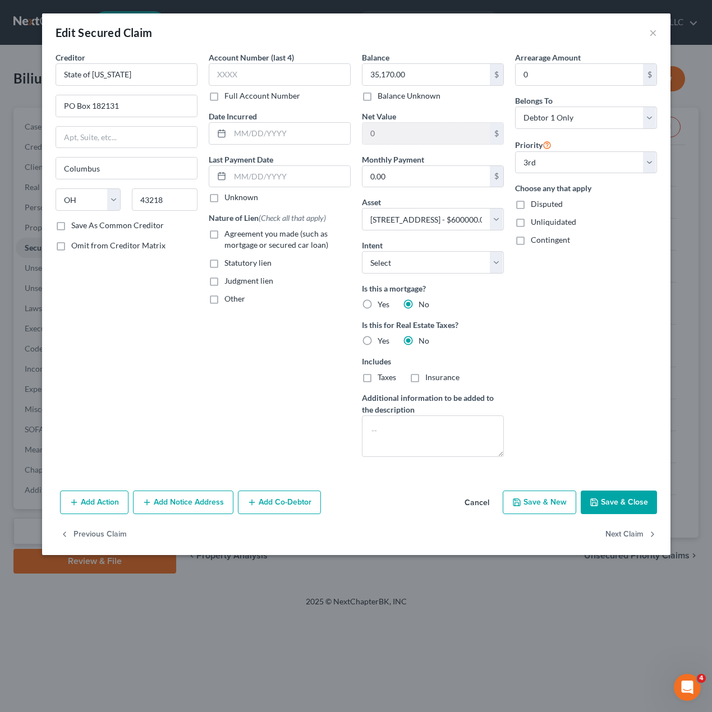
click at [229, 265] on input "Statutory lien" at bounding box center [232, 260] width 7 height 7
checkbox input "true"
click at [249, 355] on div "Account Number (last 4) Full Account Number Date Incurred Last Payment Date Unk…" at bounding box center [279, 259] width 153 height 414
click at [472, 442] on textarea at bounding box center [433, 436] width 142 height 41
type textarea "T"
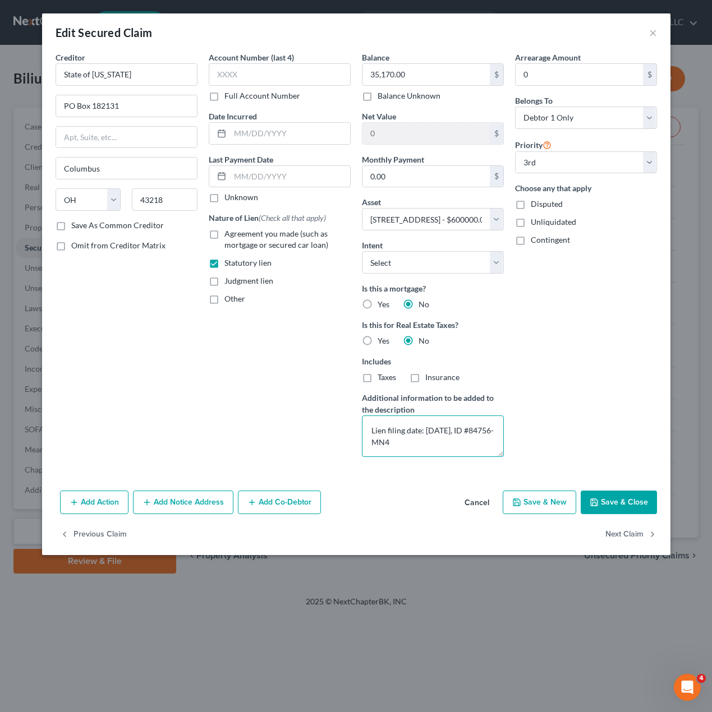
type textarea "Lien filing date: 6/17/2024, ID #84756-MN4"
click at [537, 340] on div "Arrearage Amount 0 $ Belongs To * Select Debtor 1 Only Debtor 2 Only Debtor 1 A…" at bounding box center [585, 259] width 153 height 414
click at [192, 373] on div "Creditor * State of Ohio PO Box 182131 Columbus State AL AK AR AZ CA CO CT DE D…" at bounding box center [126, 259] width 153 height 414
click at [608, 370] on div "Arrearage Amount 0 $ Belongs To * Select Debtor 1 Only Debtor 2 Only Debtor 1 A…" at bounding box center [585, 259] width 153 height 414
click at [553, 339] on div "Arrearage Amount 0 $ Belongs To * Select Debtor 1 Only Debtor 2 Only Debtor 1 A…" at bounding box center [585, 259] width 153 height 414
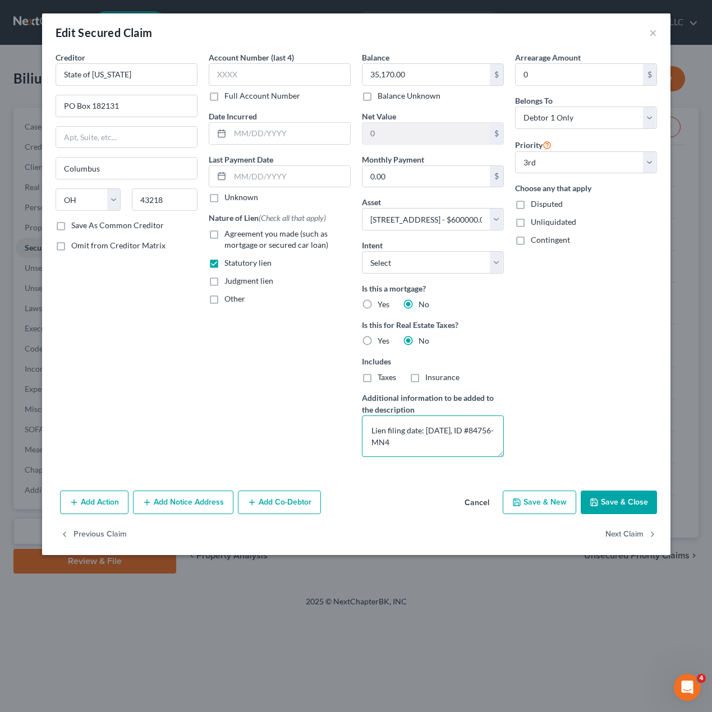
click at [393, 431] on textarea "Lien filing date: 6/17/2024, ID #84756-MN4" at bounding box center [433, 436] width 142 height 41
click at [364, 432] on textarea "Lien filing date: 6/17/2024, ID #84756-MN4" at bounding box center [433, 436] width 142 height 41
click at [445, 449] on textarea "Lien filing date: 6/17/2024, ID #84756-MN4" at bounding box center [433, 436] width 142 height 41
click at [624, 362] on div "Arrearage Amount 0 $ Belongs To * Select Debtor 1 Only Debtor 2 Only Debtor 1 A…" at bounding box center [585, 259] width 153 height 414
drag, startPoint x: 537, startPoint y: 377, endPoint x: 537, endPoint y: 370, distance: 7.3
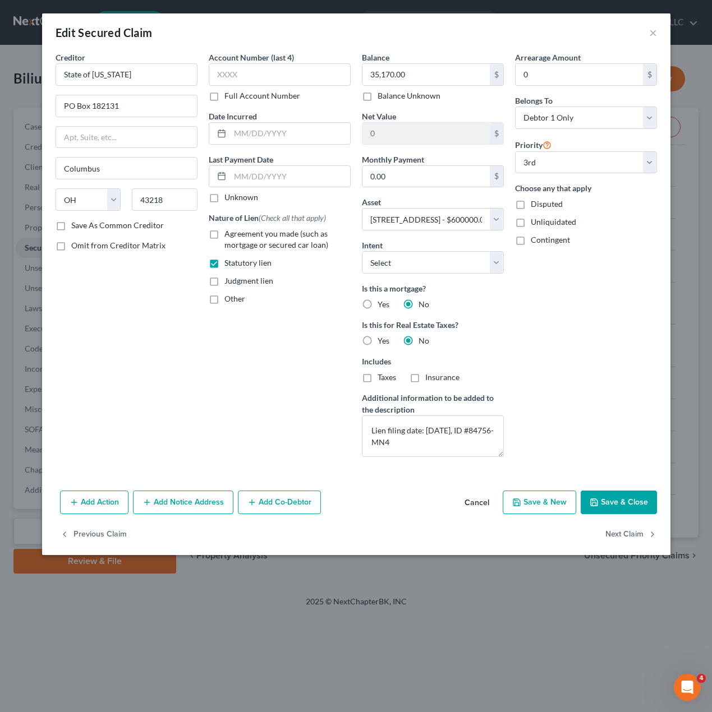
click at [536, 376] on div "Arrearage Amount 0 $ Belongs To * Select Debtor 1 Only Debtor 2 Only Debtor 1 A…" at bounding box center [585, 259] width 153 height 414
click at [637, 509] on button "Save & Close" at bounding box center [618, 503] width 76 height 24
select select
select select "2"
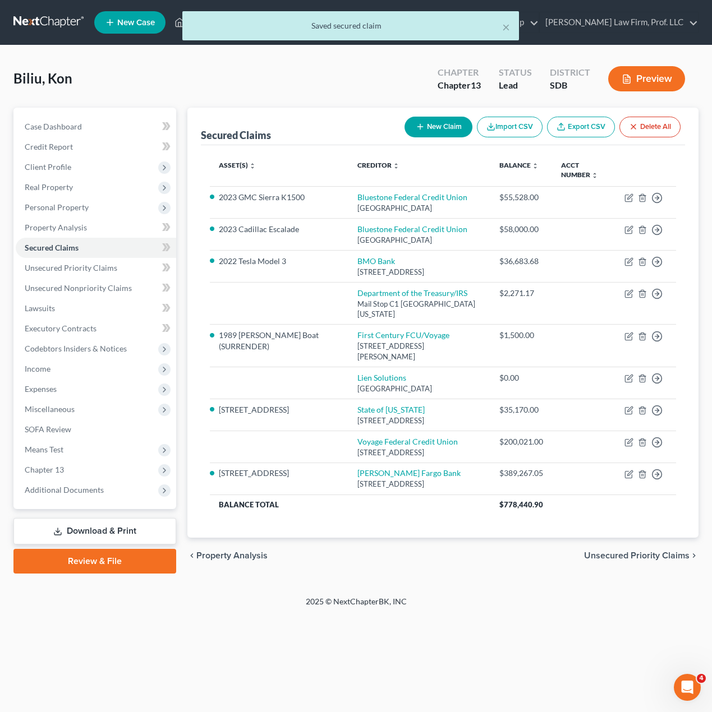
click at [533, 647] on div "Home New Case Client Portal Gerry Law Firm, Prof. LLC riedel@sgsllc.com My Acco…" at bounding box center [356, 356] width 712 height 712
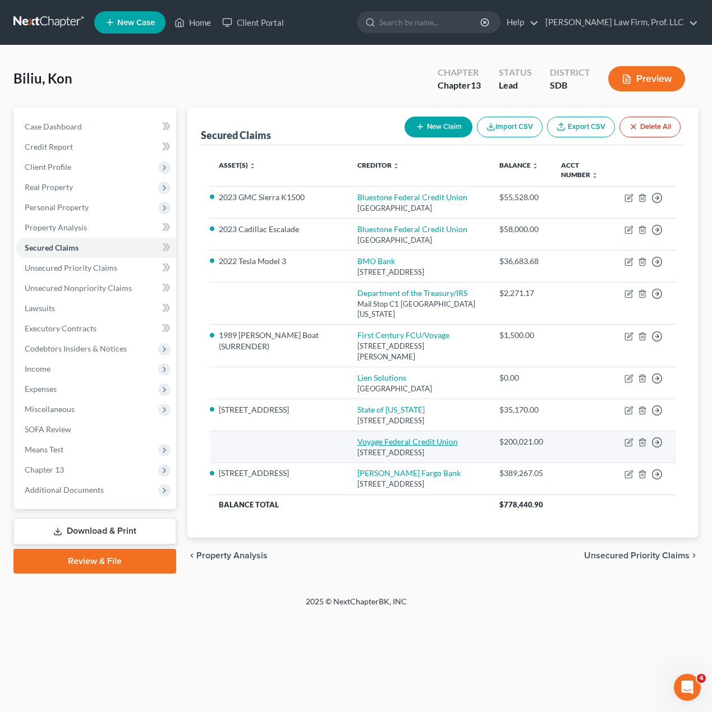
click at [403, 442] on link "Voyage Federal Credit Union" at bounding box center [407, 442] width 100 height 10
select select "43"
select select "0"
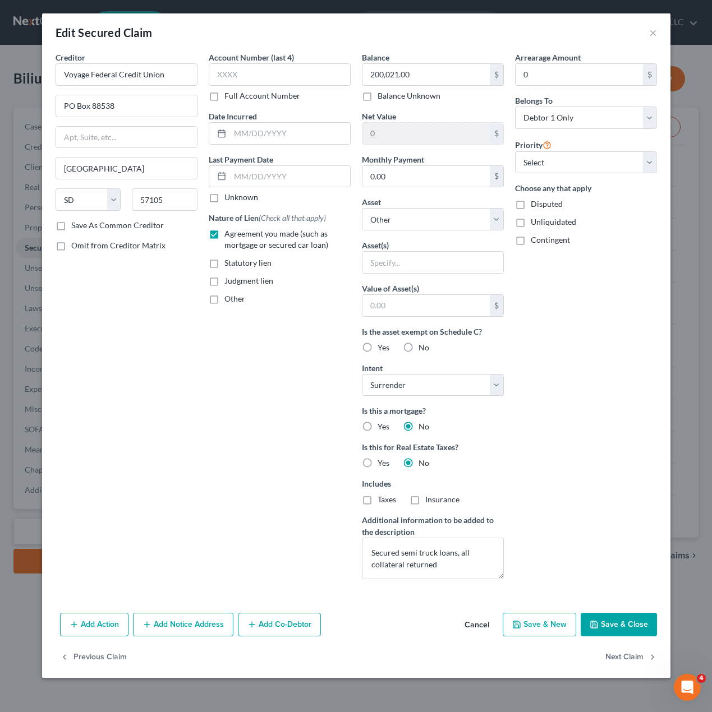
click at [183, 367] on div "Creditor * Voyage Federal Credit Union PO Box 88538 Sioux Falls State AL AK AR …" at bounding box center [126, 320] width 153 height 537
click at [639, 474] on div "Arrearage Amount 0 $ Belongs To * Select Debtor 1 Only Debtor 2 Only Debtor 1 A…" at bounding box center [585, 320] width 153 height 537
click at [610, 616] on button "Save & Close" at bounding box center [618, 625] width 76 height 24
select select
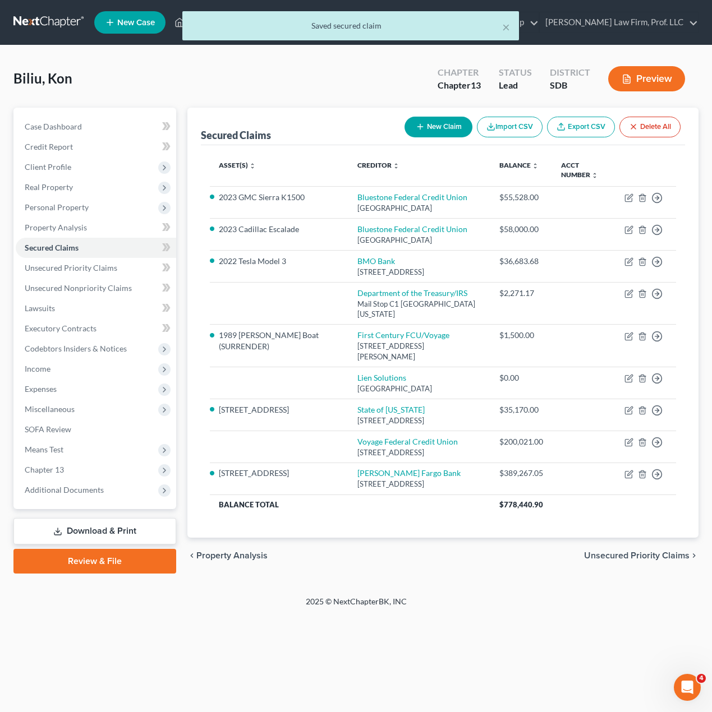
click at [519, 629] on div "Home New Case Client Portal Gerry Law Firm, Prof. LLC riedel@sgsllc.com My Acco…" at bounding box center [356, 356] width 712 height 712
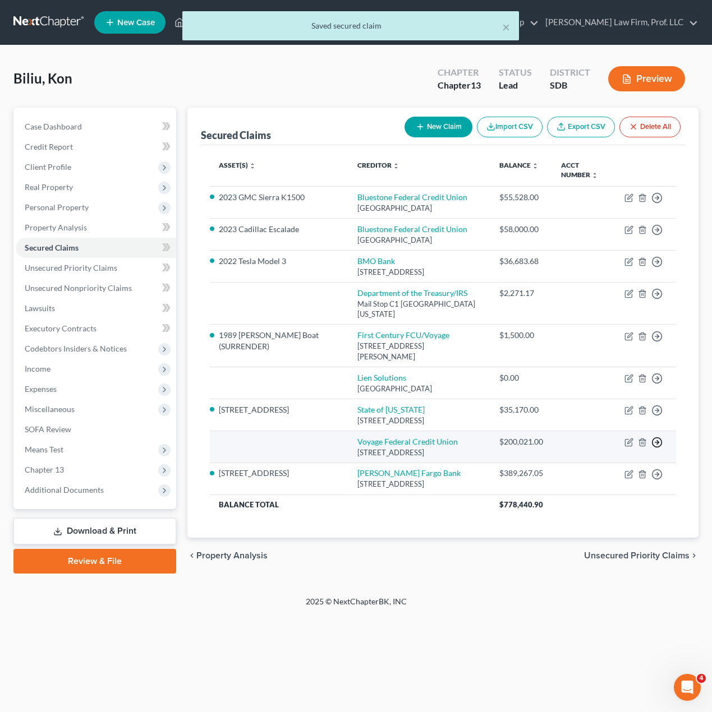
click at [658, 204] on icon "button" at bounding box center [656, 197] width 11 height 11
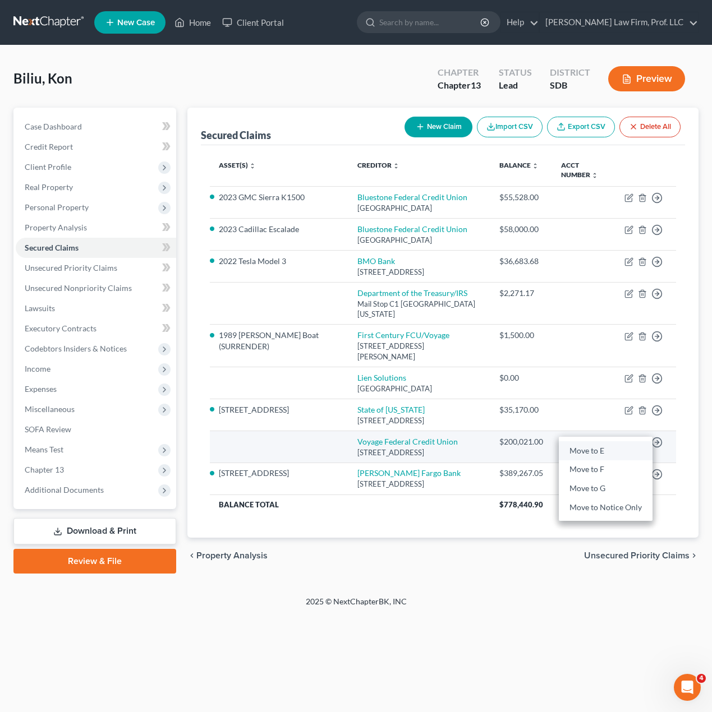
click at [607, 453] on link "Move to E" at bounding box center [606, 450] width 94 height 19
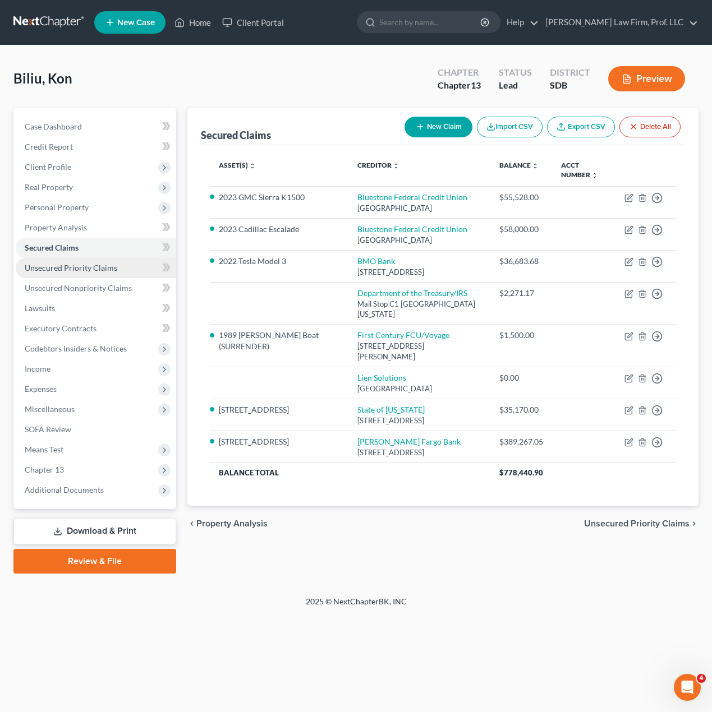
click at [77, 269] on span "Unsecured Priority Claims" at bounding box center [71, 268] width 93 height 10
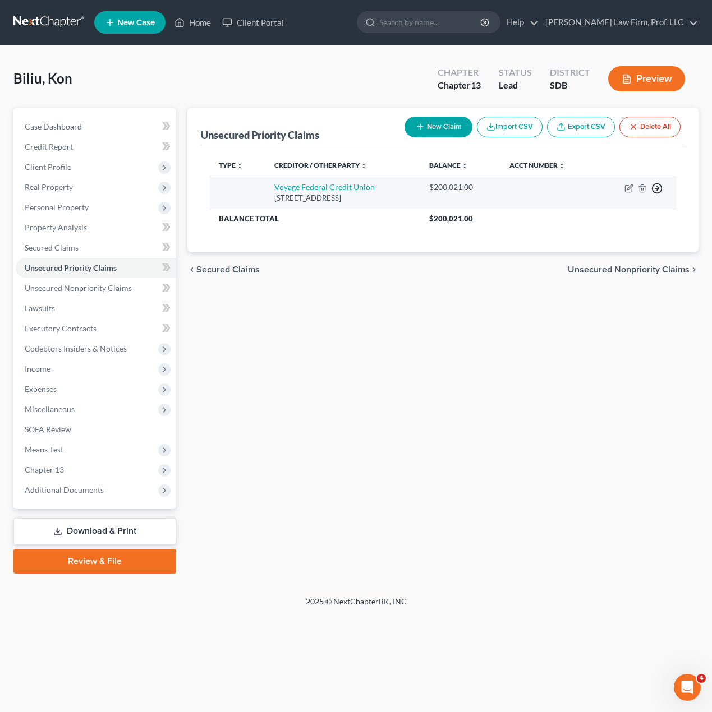
click at [661, 192] on icon "button" at bounding box center [656, 188] width 11 height 11
click at [625, 212] on link "Move to F" at bounding box center [606, 215] width 94 height 19
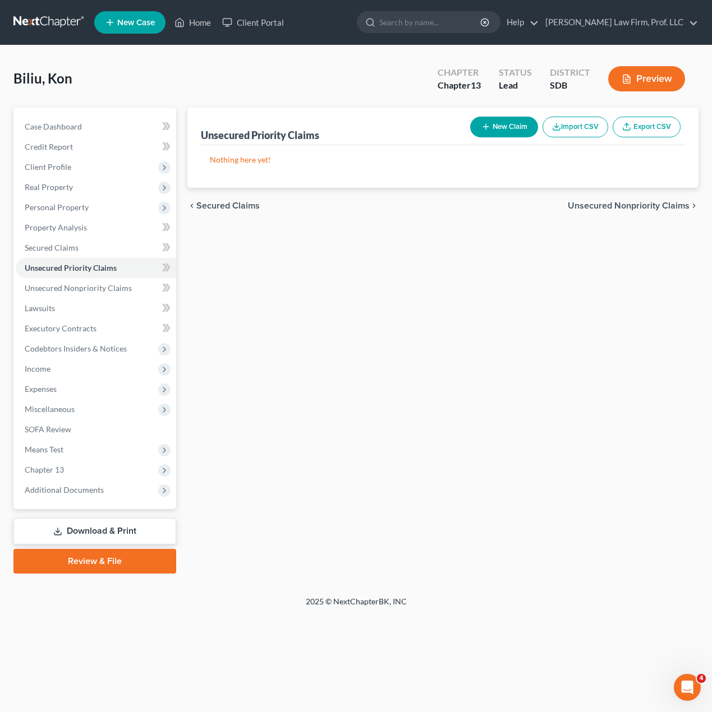
drag, startPoint x: 503, startPoint y: 379, endPoint x: 203, endPoint y: 363, distance: 300.4
click at [500, 381] on div "Unsecured Priority Claims New Claim Import CSV Export CSV Nothing here yet! Pre…" at bounding box center [443, 341] width 522 height 466
click at [50, 289] on span "Unsecured Nonpriority Claims" at bounding box center [78, 288] width 107 height 10
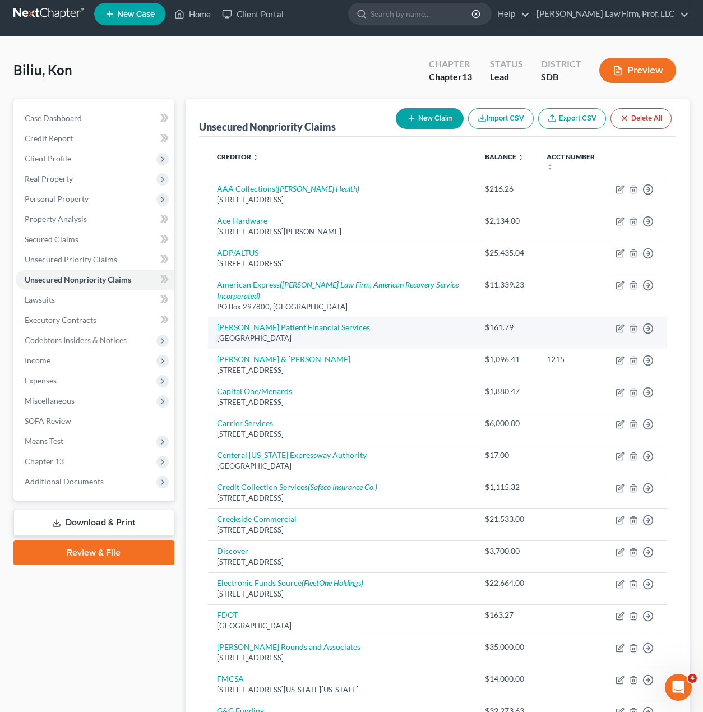
scroll to position [616, 0]
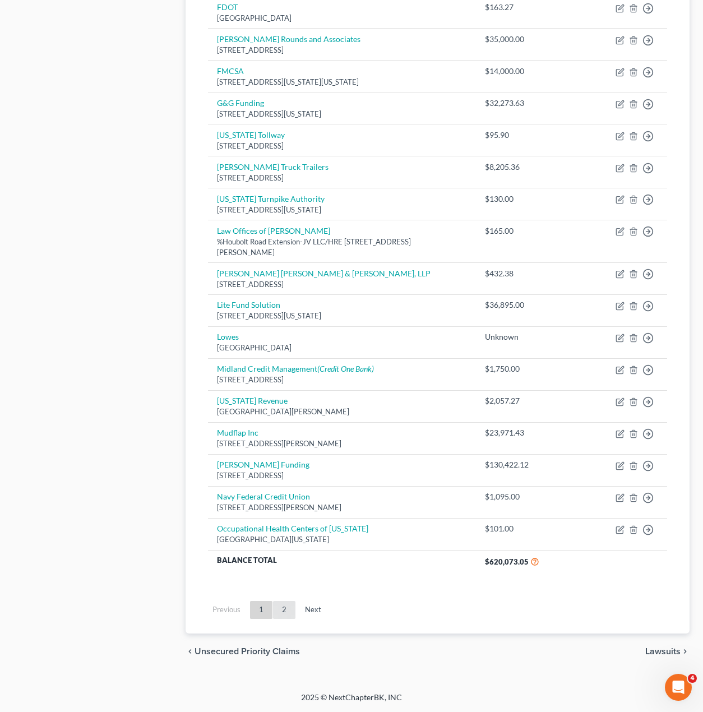
click at [293, 611] on link "2" at bounding box center [284, 610] width 22 height 18
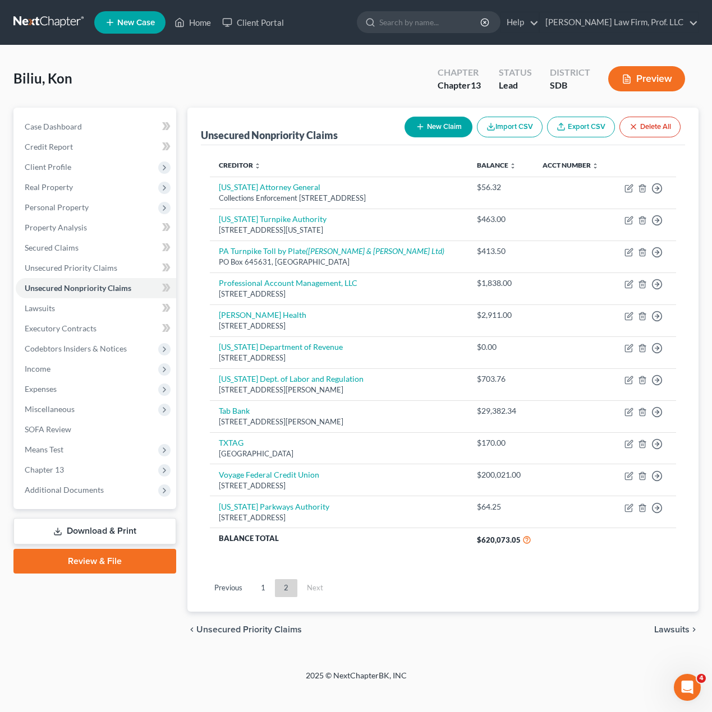
click at [353, 573] on div "Creditor expand_more expand_less unfold_more Balance expand_more expand_less un…" at bounding box center [443, 359] width 484 height 428
click at [389, 566] on div "Creditor expand_more expand_less unfold_more Balance expand_more expand_less un…" at bounding box center [443, 359] width 484 height 428
click at [64, 263] on span "Unsecured Priority Claims" at bounding box center [71, 268] width 93 height 10
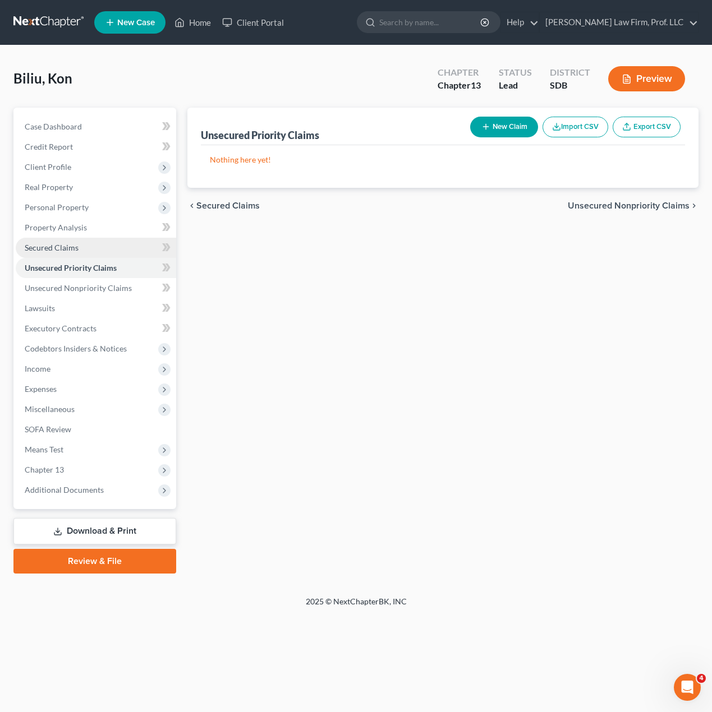
click at [70, 245] on span "Secured Claims" at bounding box center [52, 248] width 54 height 10
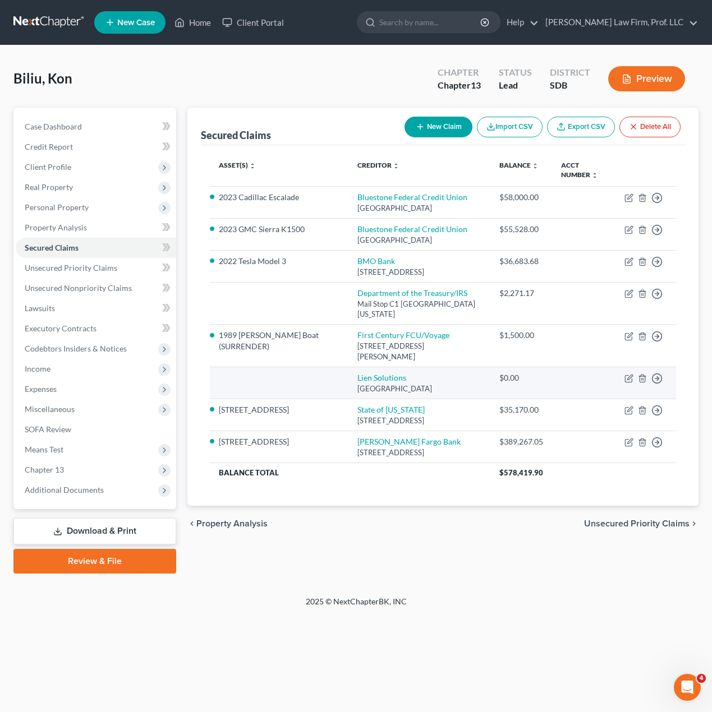
click at [662, 379] on td "Move to E Move to F Move to G Move to Notice Only" at bounding box center [645, 383] width 61 height 32
click at [659, 204] on icon "button" at bounding box center [656, 197] width 11 height 11
click at [606, 401] on link "Move to F" at bounding box center [606, 405] width 94 height 19
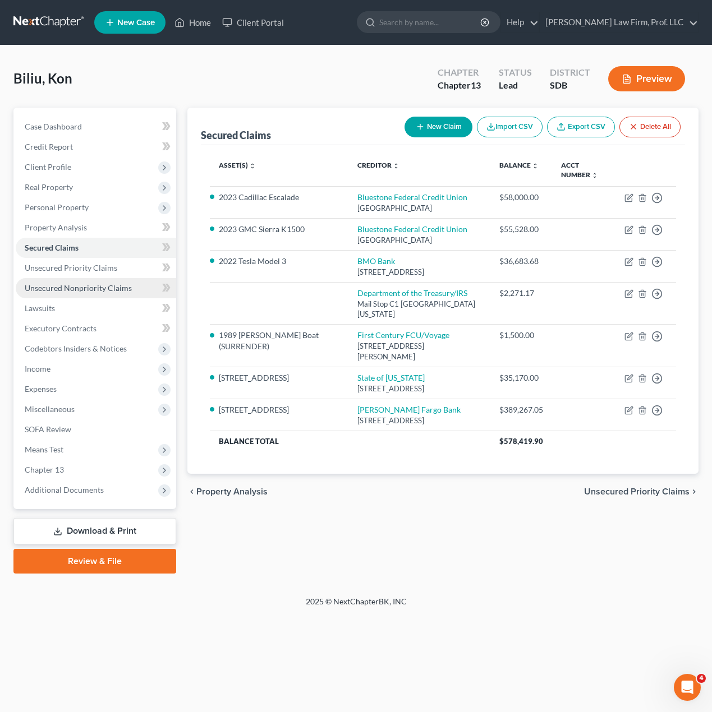
click at [91, 289] on span "Unsecured Nonpriority Claims" at bounding box center [78, 288] width 107 height 10
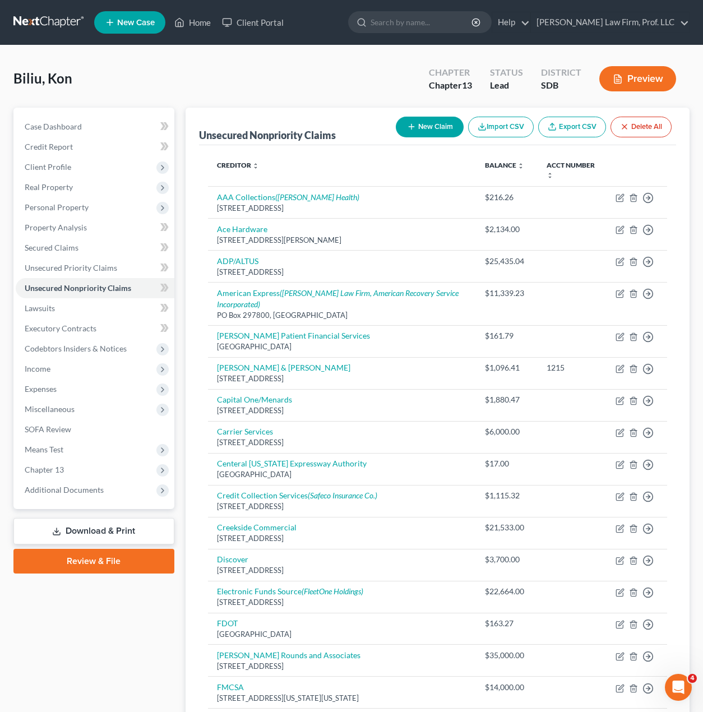
scroll to position [561, 0]
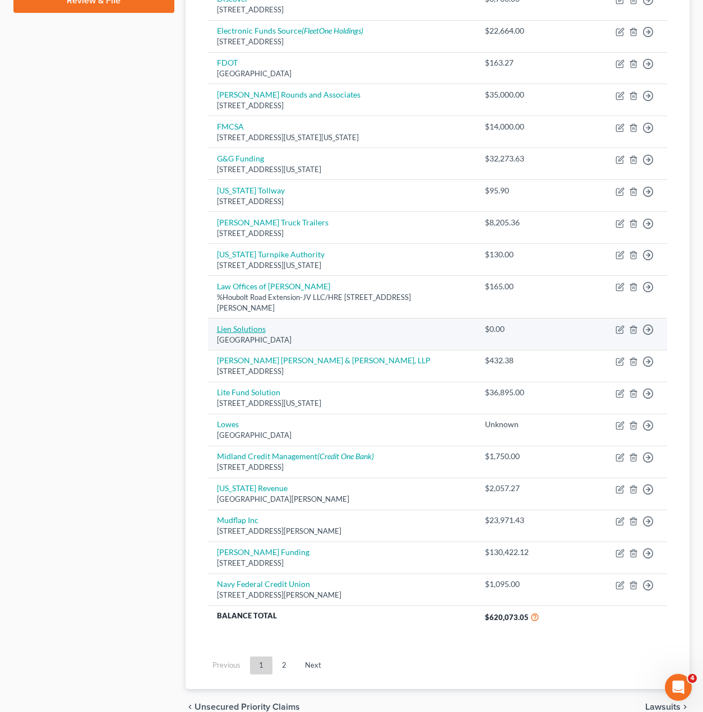
click at [225, 326] on link "Lien Solutions" at bounding box center [241, 329] width 49 height 10
select select "4"
select select "0"
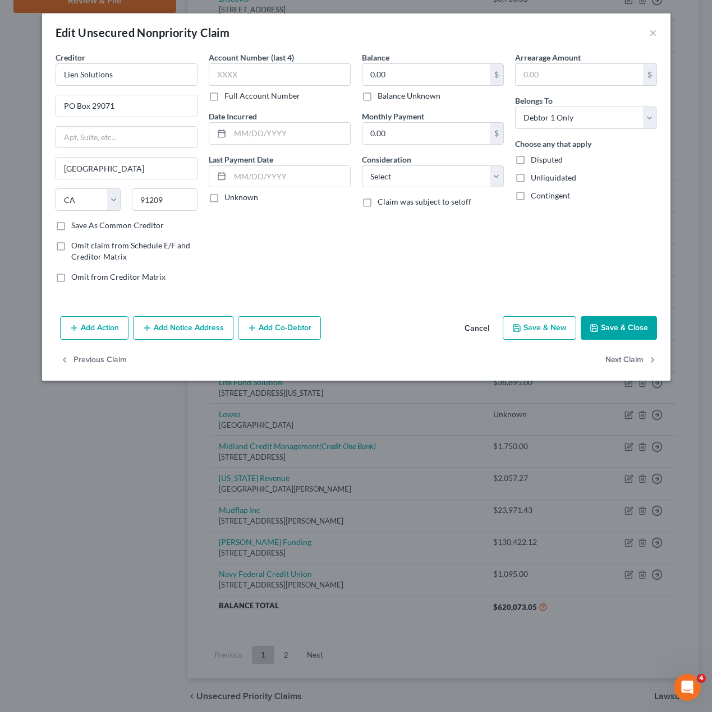
drag, startPoint x: 430, startPoint y: 258, endPoint x: 507, endPoint y: 192, distance: 101.9
click at [431, 256] on div "Balance 0.00 $ Balance Unknown Balance Undetermined 0.00 $ Balance Unknown Mont…" at bounding box center [432, 172] width 153 height 240
click at [534, 160] on span "Disputed" at bounding box center [546, 160] width 32 height 10
click at [535, 160] on input "Disputed" at bounding box center [538, 157] width 7 height 7
checkbox input "true"
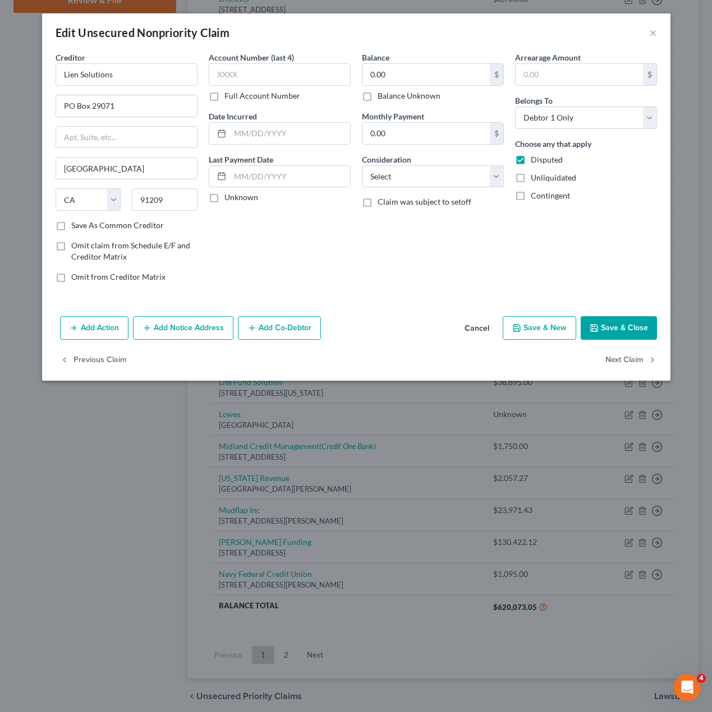
click at [628, 327] on button "Save & Close" at bounding box center [618, 328] width 76 height 24
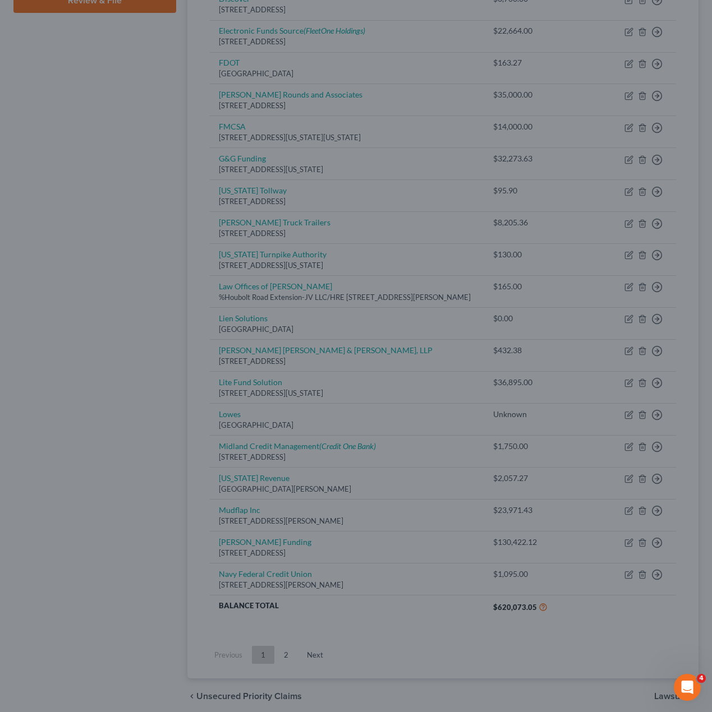
type input "0"
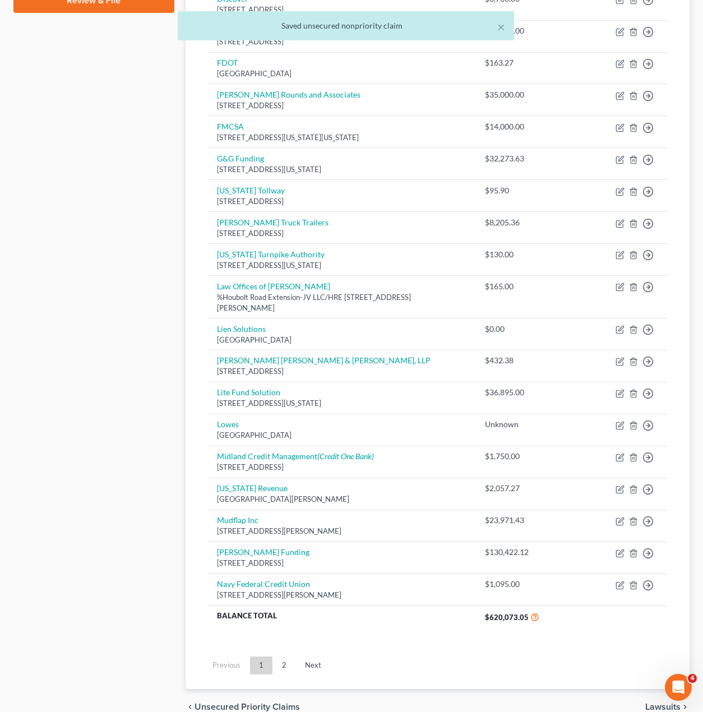
click at [56, 434] on div "Case Dashboard Payments Invoices Payments Payments Credit Report Client Profile" at bounding box center [94, 136] width 172 height 1178
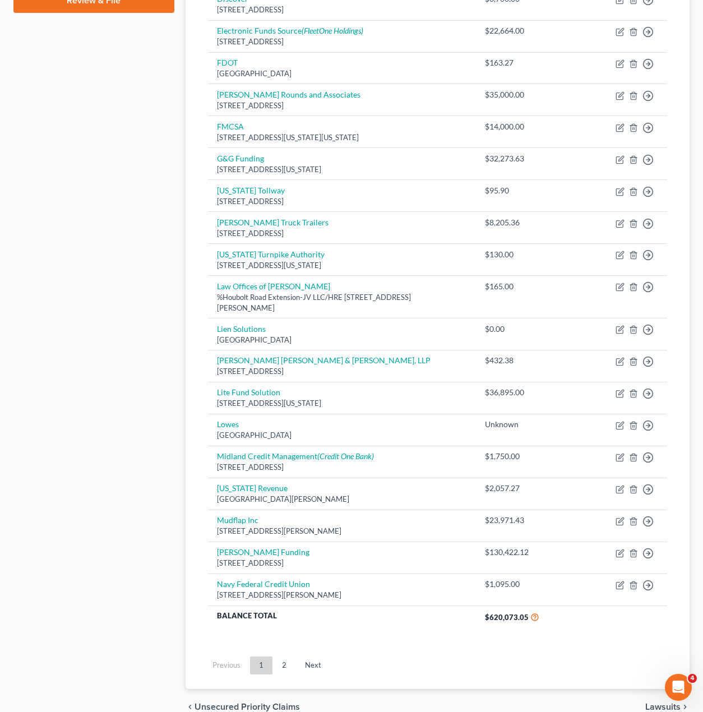
click at [144, 271] on div "Case Dashboard Payments Invoices Payments Payments Credit Report Client Profile" at bounding box center [94, 136] width 172 height 1178
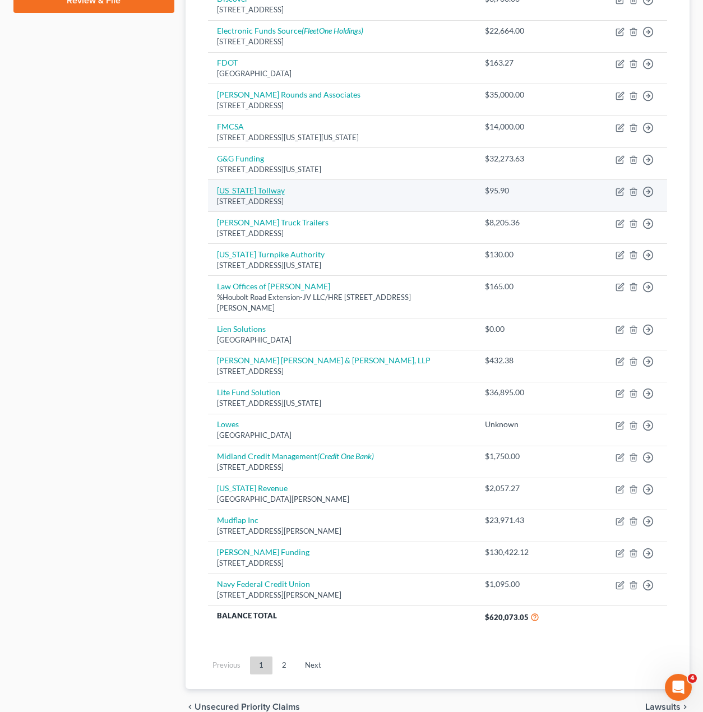
click at [251, 192] on link "Illinois Tollway" at bounding box center [251, 191] width 68 height 10
select select "14"
select select "0"
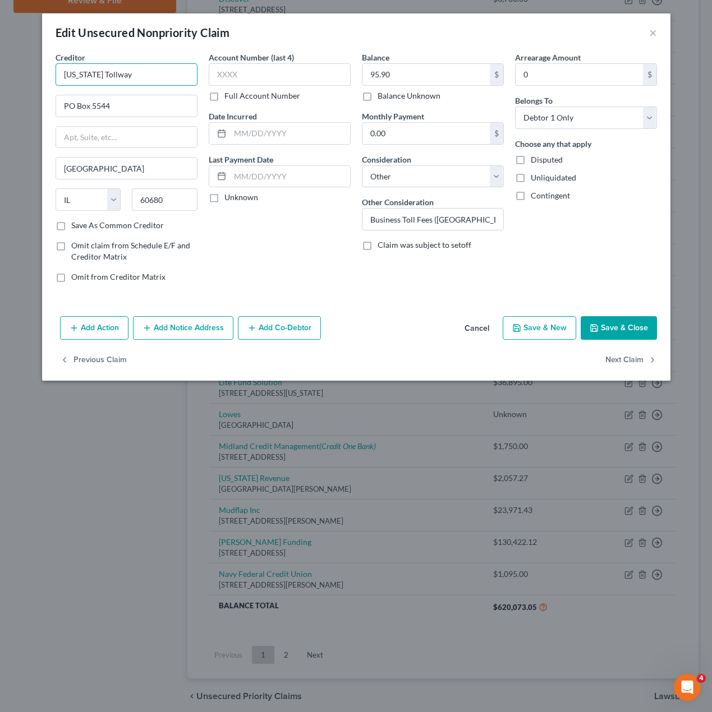
click at [67, 76] on input "Illinois Tollway" at bounding box center [127, 74] width 142 height 22
click at [655, 32] on button "×" at bounding box center [653, 32] width 8 height 13
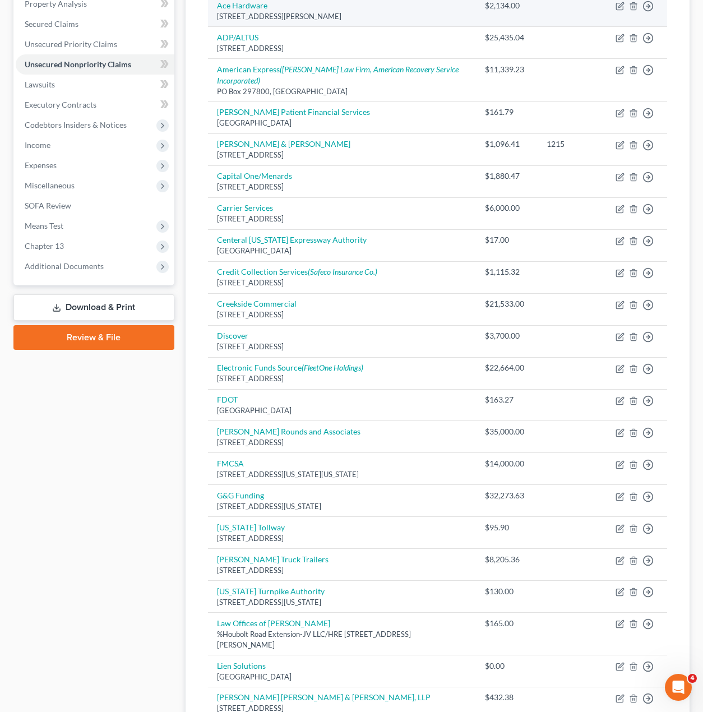
scroll to position [0, 0]
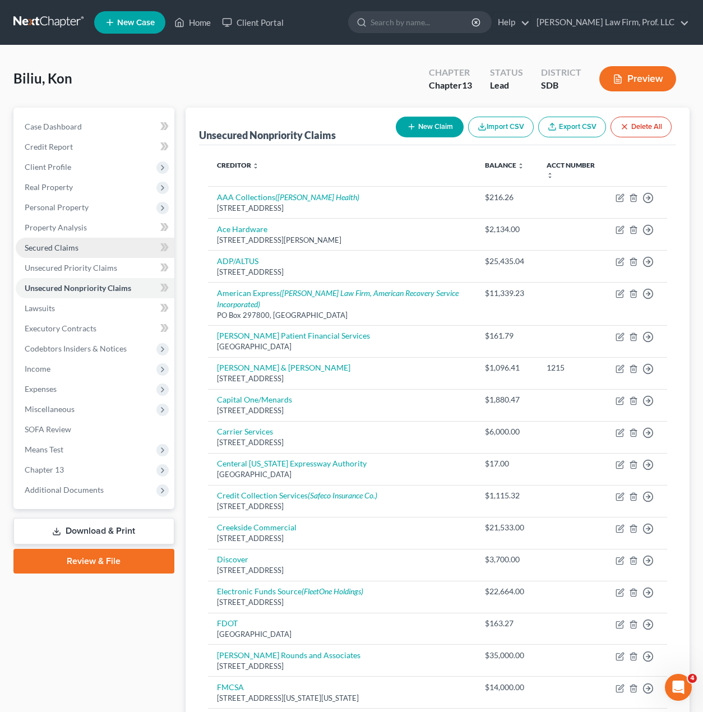
click at [75, 253] on link "Secured Claims" at bounding box center [95, 248] width 159 height 20
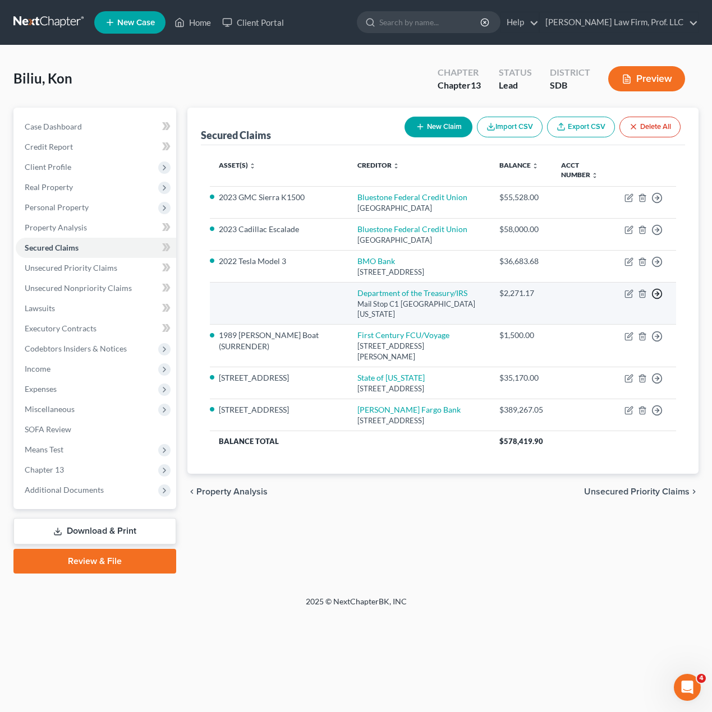
click at [656, 204] on icon "button" at bounding box center [656, 197] width 11 height 11
click at [608, 300] on link "Move to E" at bounding box center [606, 302] width 94 height 19
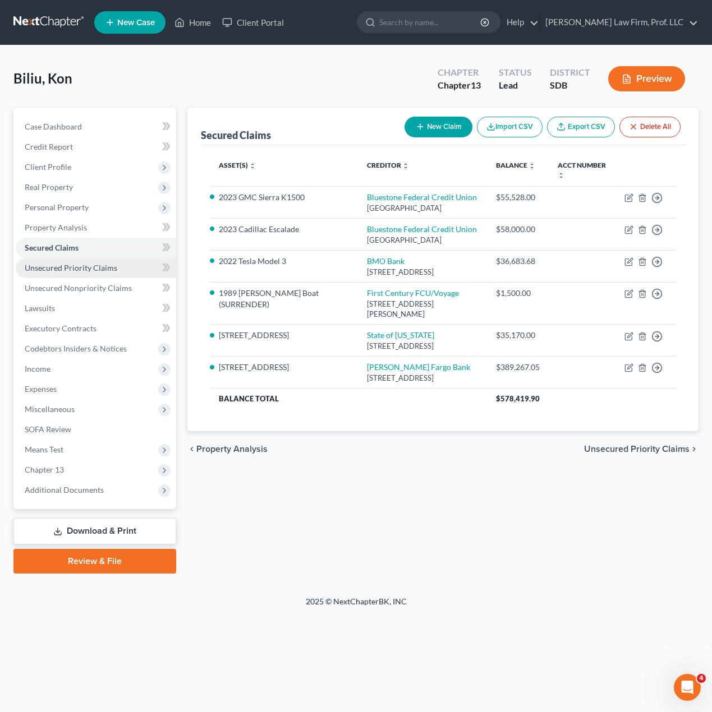
click at [69, 270] on span "Unsecured Priority Claims" at bounding box center [71, 268] width 93 height 10
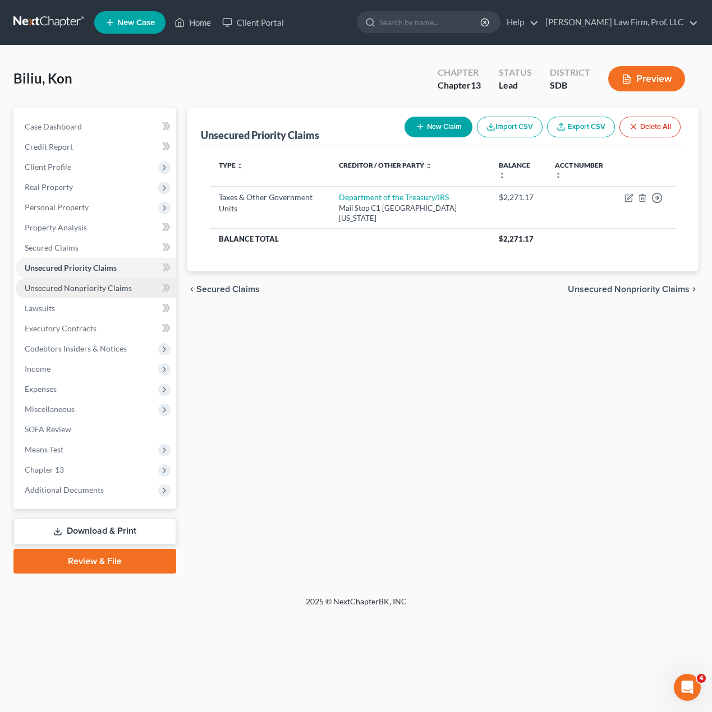
click at [80, 288] on span "Unsecured Nonpriority Claims" at bounding box center [78, 288] width 107 height 10
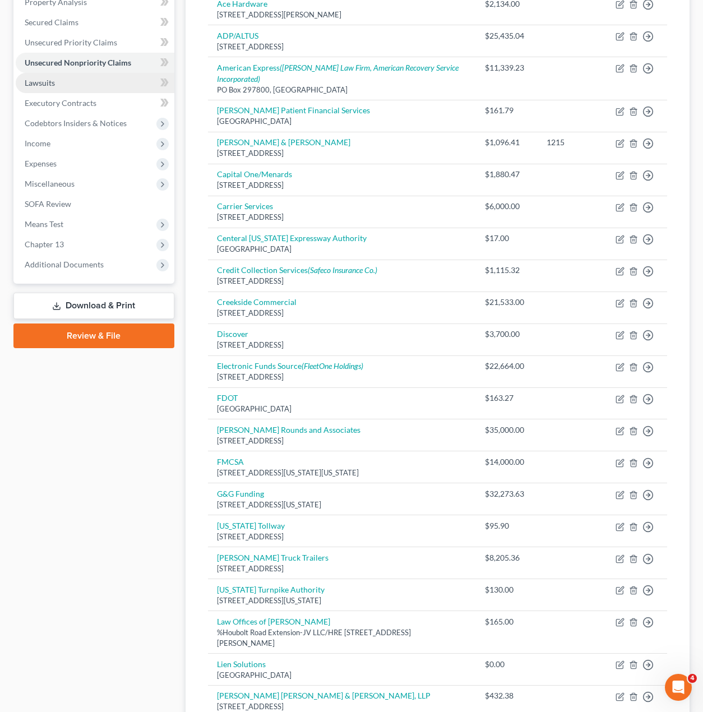
scroll to position [224, 0]
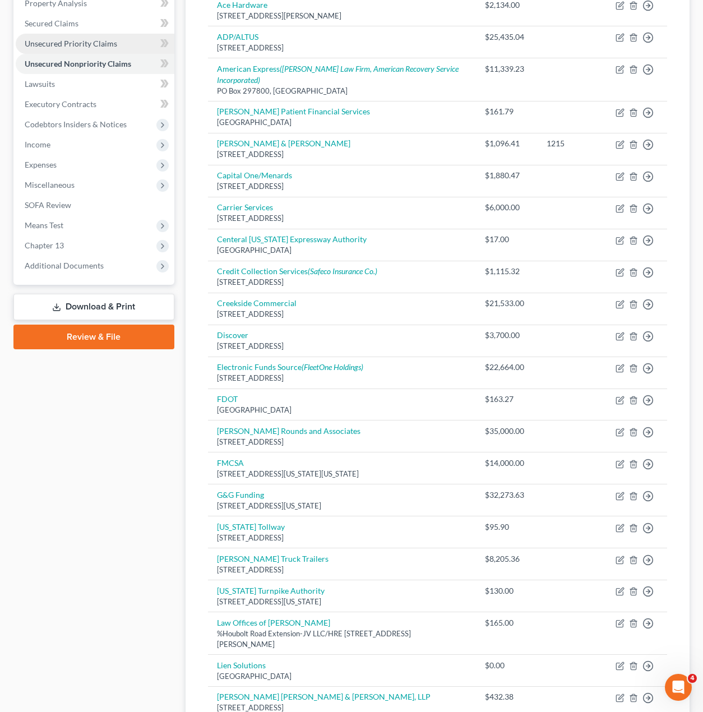
click at [101, 49] on link "Unsecured Priority Claims" at bounding box center [95, 44] width 159 height 20
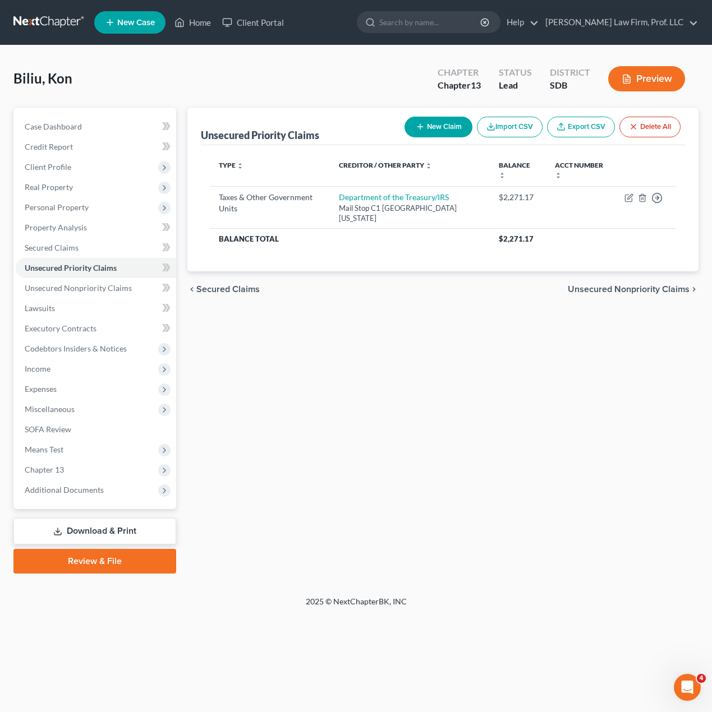
click at [532, 447] on div "Unsecured Priority Claims New Claim Import CSV Export CSV Delete All Type expan…" at bounding box center [443, 341] width 522 height 466
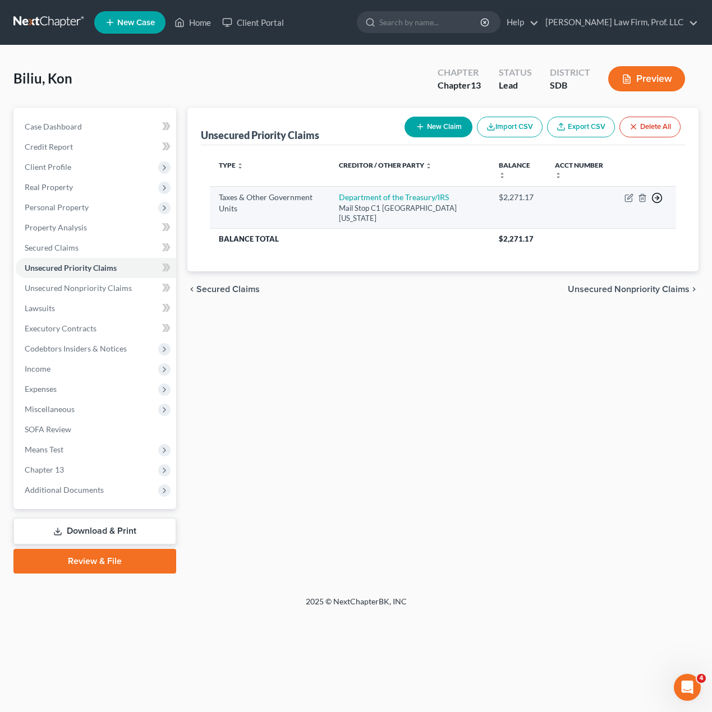
click at [656, 197] on icon "button" at bounding box center [656, 197] width 11 height 11
click at [596, 225] on link "Move to F" at bounding box center [606, 224] width 94 height 19
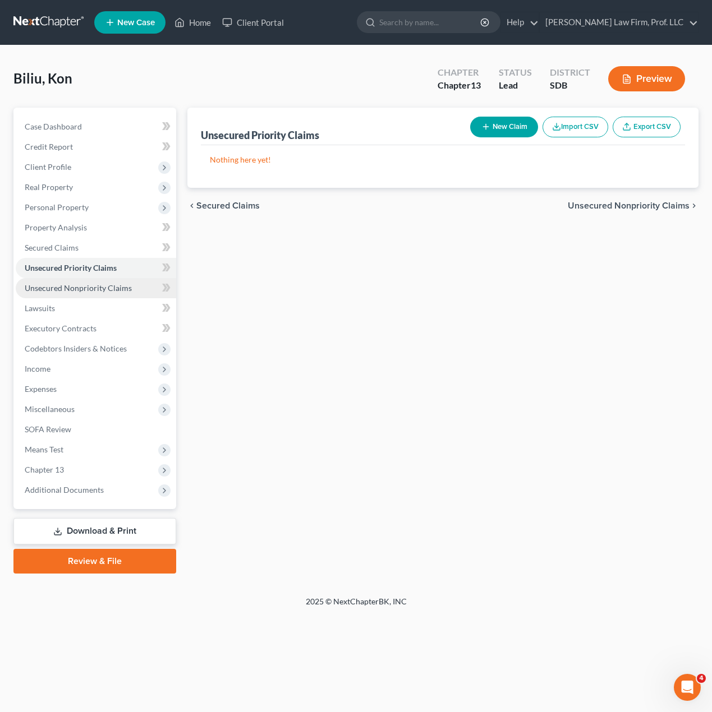
click at [64, 290] on span "Unsecured Nonpriority Claims" at bounding box center [78, 288] width 107 height 10
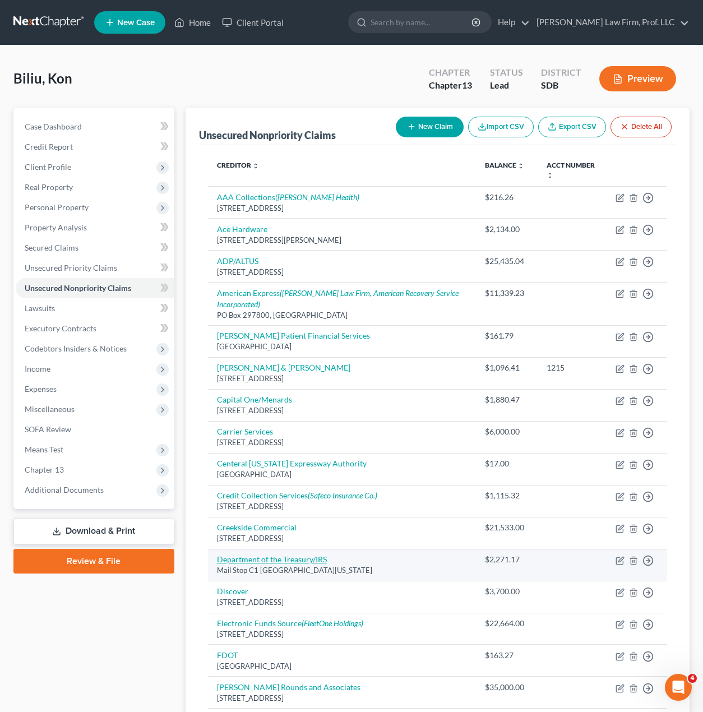
click at [269, 562] on link "Department of the Treasury/IRS" at bounding box center [272, 560] width 110 height 10
select select "26"
select select "0"
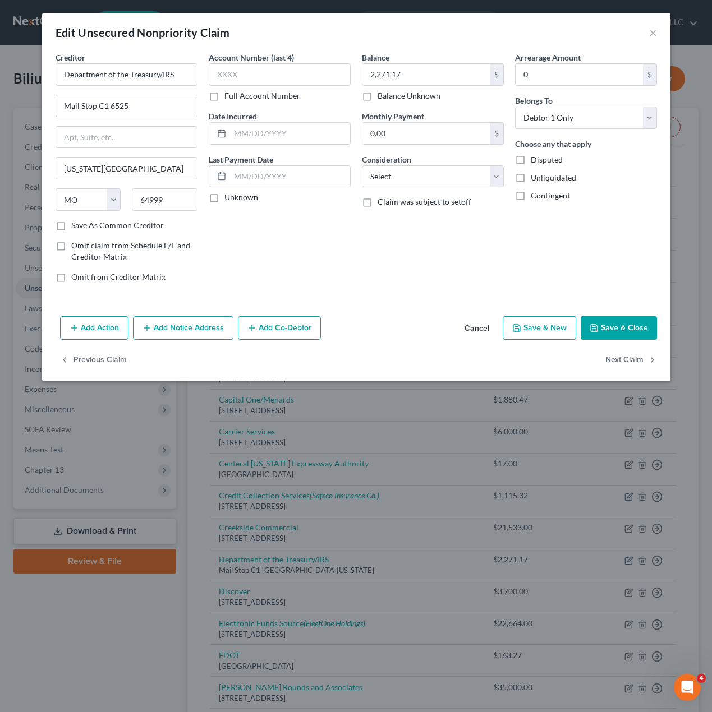
click at [480, 228] on div "Balance 2,271.17 $ Balance Unknown Balance Undetermined 2,271.17 $ Balance Unkn…" at bounding box center [432, 172] width 153 height 240
type input "0.00"
drag, startPoint x: 241, startPoint y: 261, endPoint x: 284, endPoint y: 258, distance: 42.7
click at [244, 259] on div "Account Number (last 4) Full Account Number Date Incurred Last Payment Date Unk…" at bounding box center [279, 172] width 153 height 240
drag, startPoint x: 437, startPoint y: 284, endPoint x: 531, endPoint y: 273, distance: 94.9
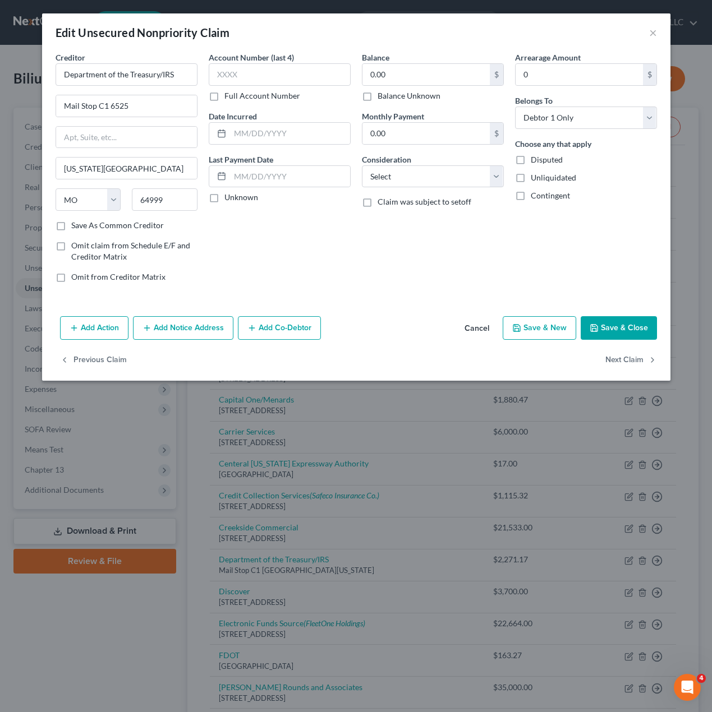
click at [437, 284] on div "Balance 0.00 $ Balance Unknown Balance Undetermined 0.00 $ Balance Unknown Mont…" at bounding box center [432, 172] width 153 height 240
click at [543, 241] on div "Arrearage Amount 0 $ Belongs To * Select Debtor 1 Only Debtor 2 Only Debtor 1 A…" at bounding box center [585, 172] width 153 height 240
click at [474, 175] on select "Select Cable / Satellite Services Collection Agency Credit Card Debt Debt Couns…" at bounding box center [433, 176] width 142 height 22
click at [432, 259] on div "Balance 0.00 $ Balance Unknown Balance Undetermined 0.00 $ Balance Unknown Mont…" at bounding box center [432, 172] width 153 height 240
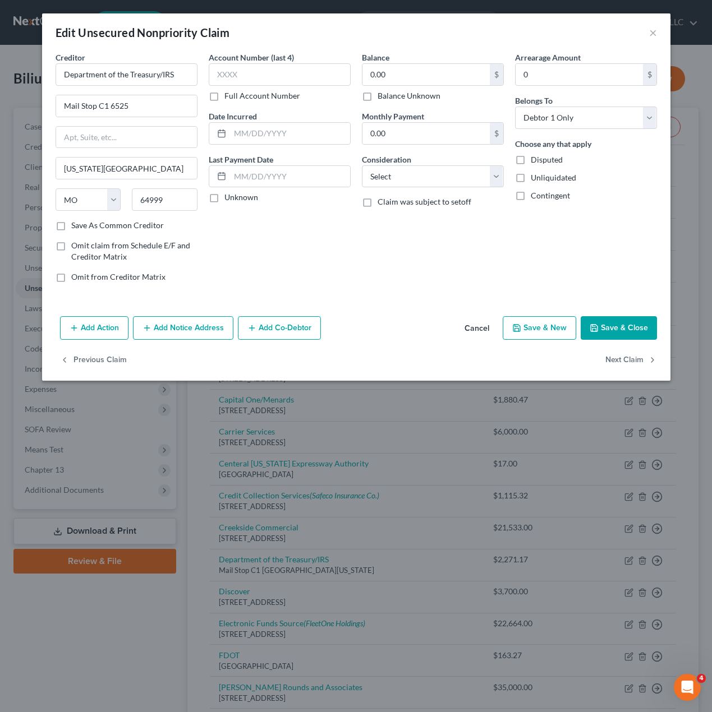
drag, startPoint x: 375, startPoint y: 241, endPoint x: 600, endPoint y: 301, distance: 233.1
click at [376, 241] on div "Balance 0.00 $ Balance Unknown Balance Undetermined 0.00 $ Balance Unknown Mont…" at bounding box center [432, 172] width 153 height 240
click at [634, 327] on button "Save & Close" at bounding box center [618, 328] width 76 height 24
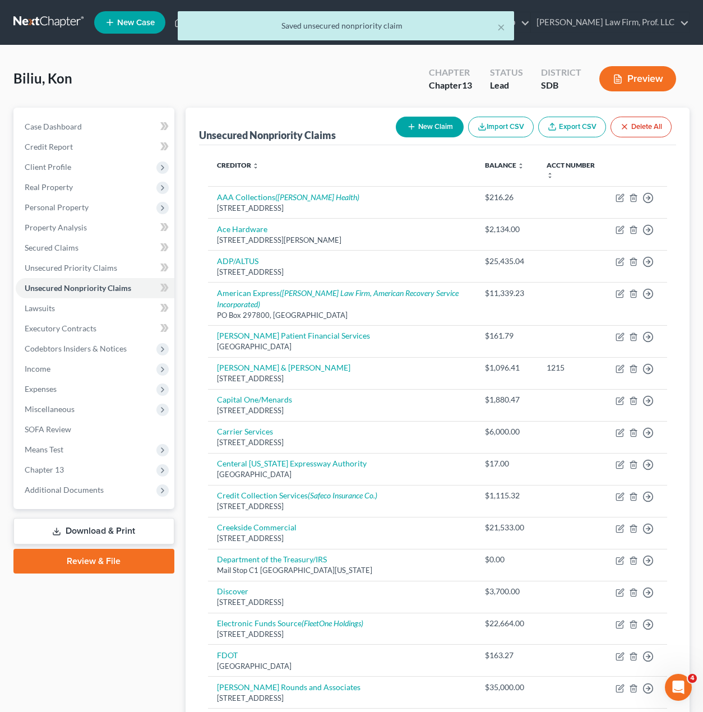
click at [118, 664] on div "Case Dashboard Payments Invoices Payments Payments Credit Report Client Profile" at bounding box center [94, 697] width 172 height 1178
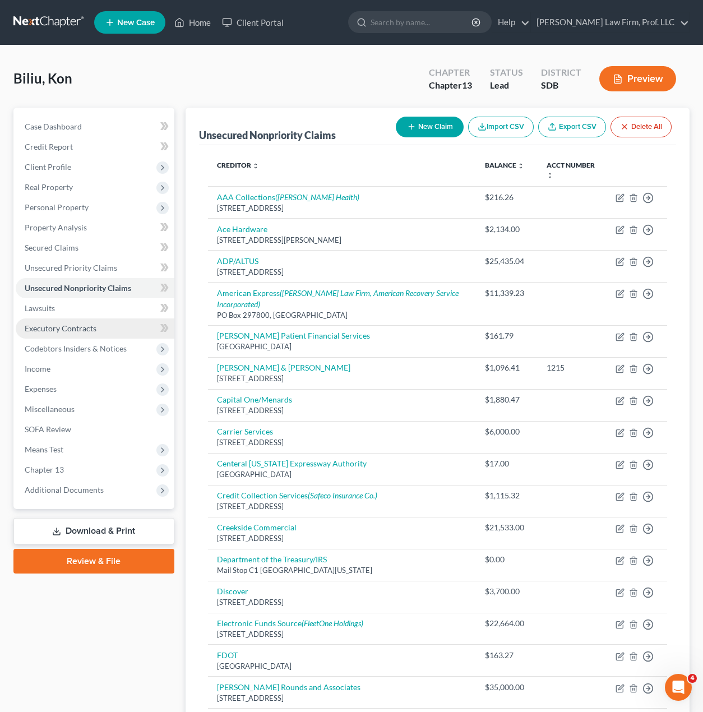
click at [49, 327] on span "Executory Contracts" at bounding box center [61, 329] width 72 height 10
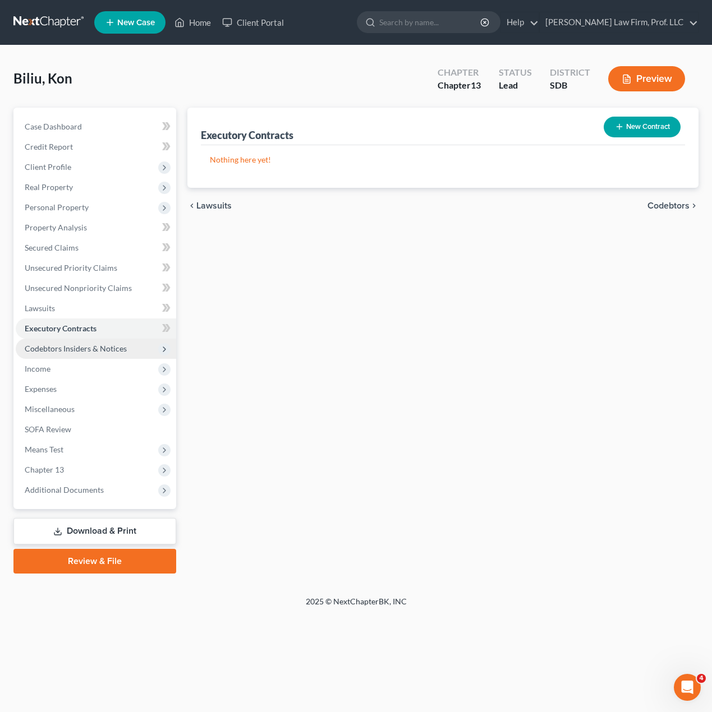
click at [67, 349] on span "Codebtors Insiders & Notices" at bounding box center [76, 349] width 102 height 10
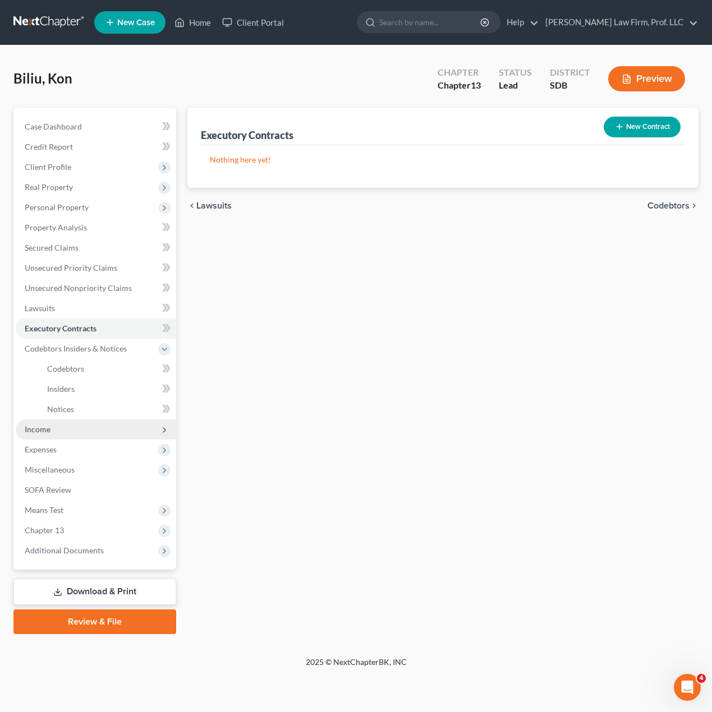
click at [38, 431] on span "Income" at bounding box center [38, 429] width 26 height 10
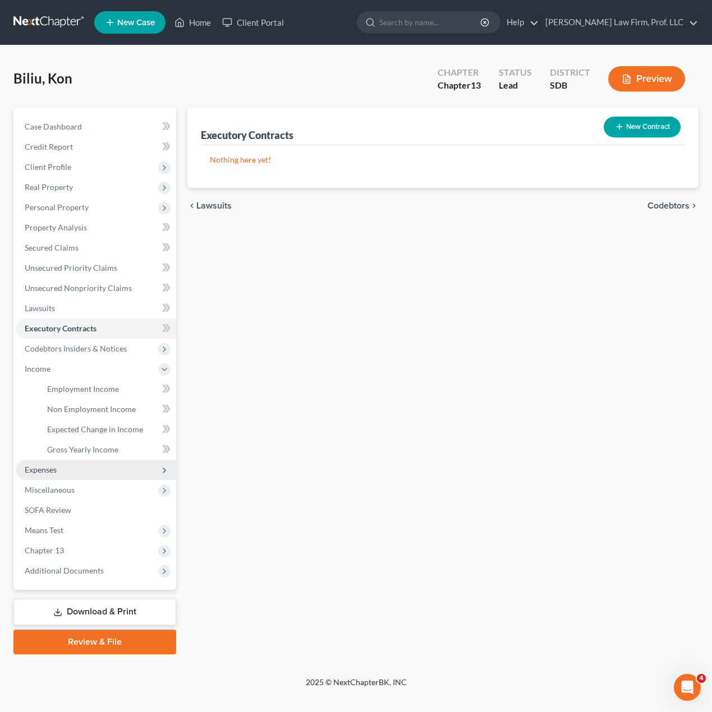
click at [49, 470] on span "Expenses" at bounding box center [41, 470] width 32 height 10
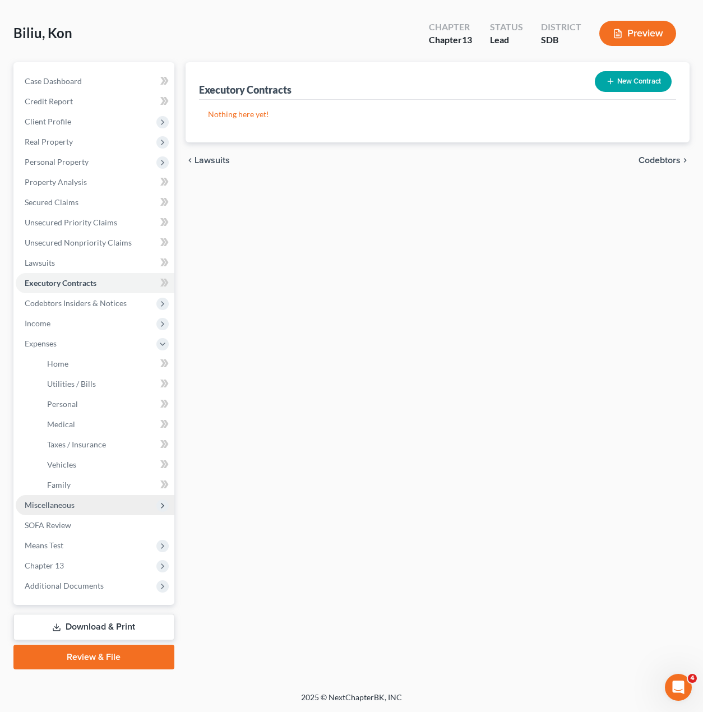
click at [74, 514] on span "Miscellaneous" at bounding box center [95, 505] width 159 height 20
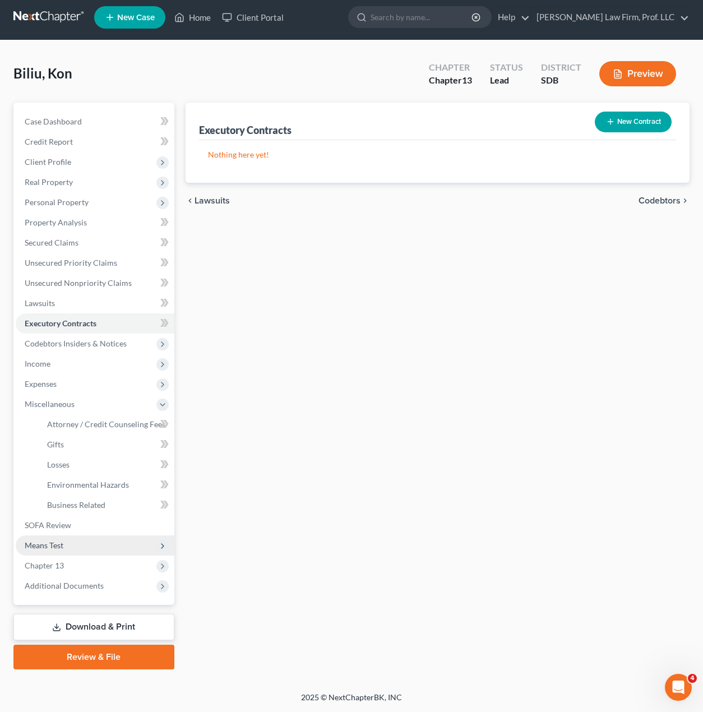
scroll to position [5, 0]
click at [64, 543] on span "Means Test" at bounding box center [95, 546] width 159 height 20
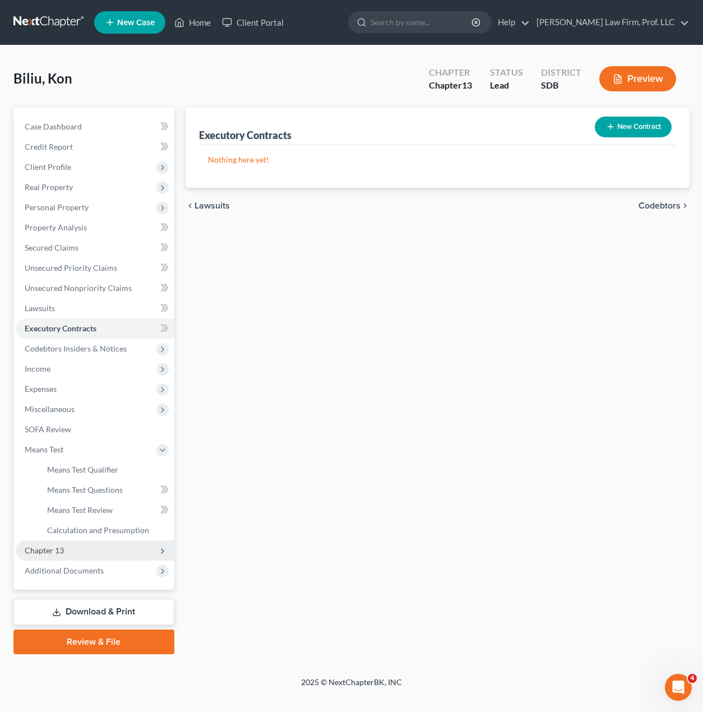
scroll to position [0, 0]
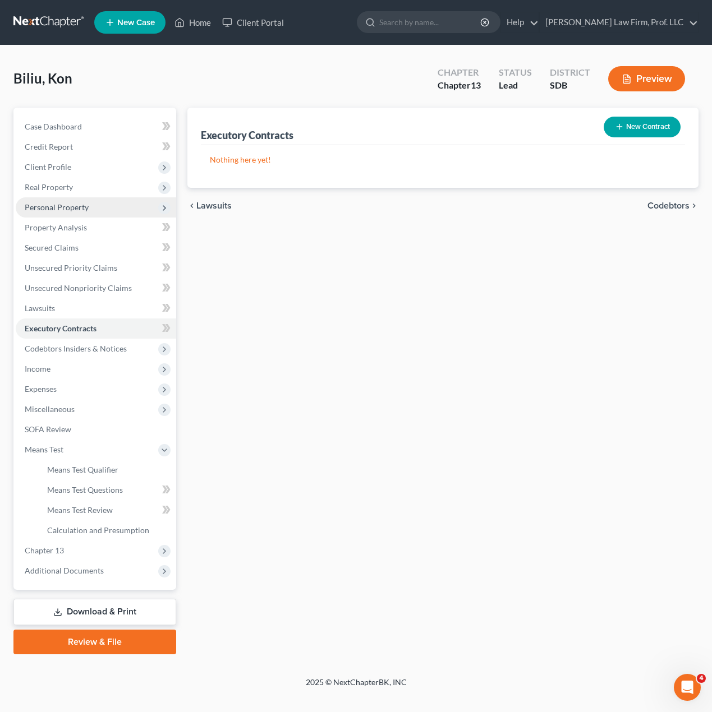
click at [63, 205] on span "Personal Property" at bounding box center [57, 207] width 64 height 10
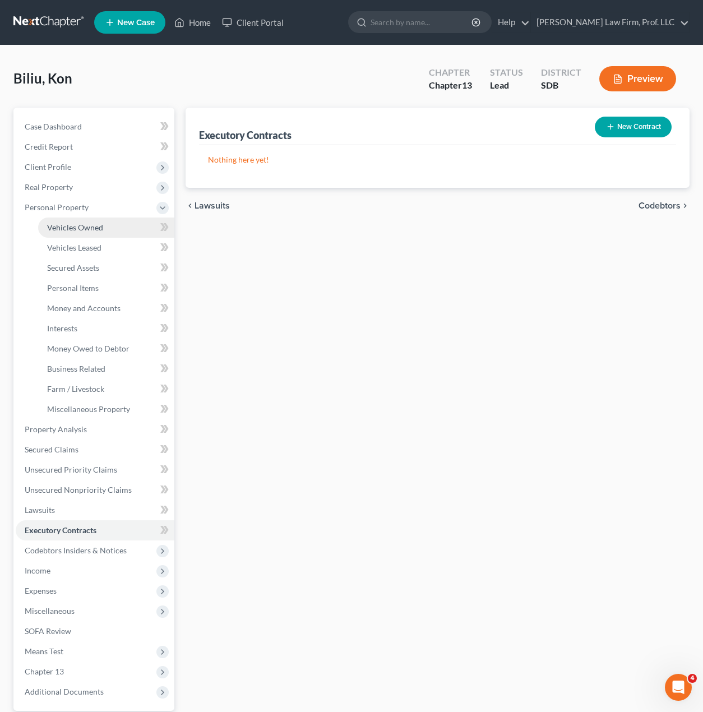
click at [68, 232] on link "Vehicles Owned" at bounding box center [106, 228] width 136 height 20
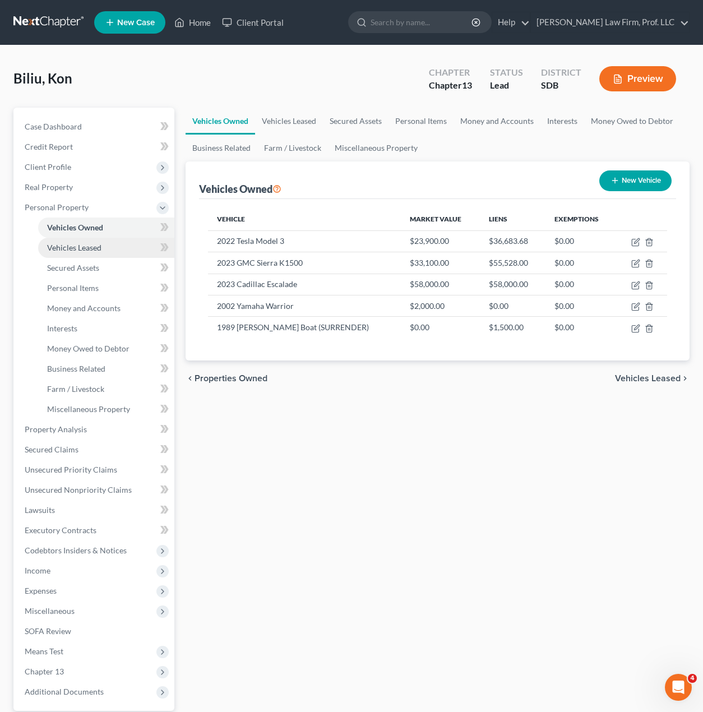
click at [75, 250] on span "Vehicles Leased" at bounding box center [74, 248] width 54 height 10
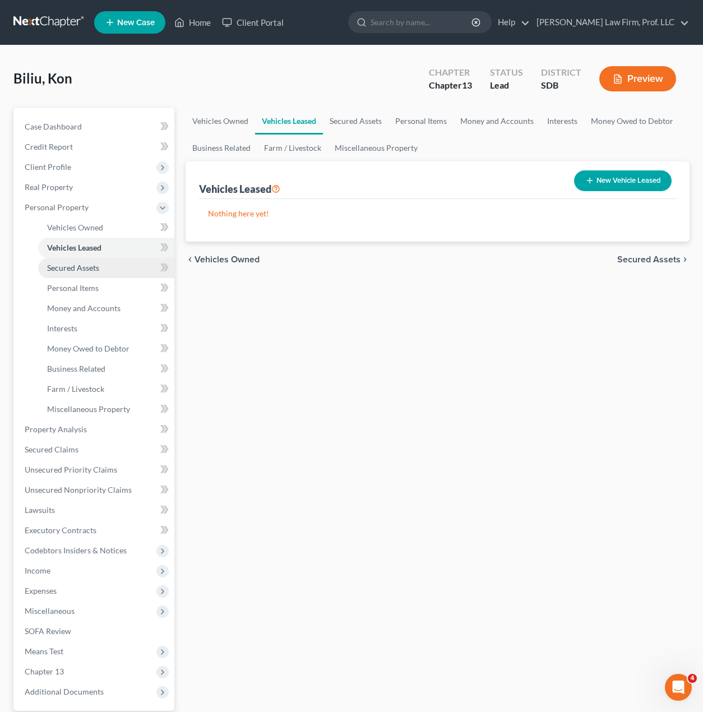
click at [73, 272] on span "Secured Assets" at bounding box center [73, 268] width 52 height 10
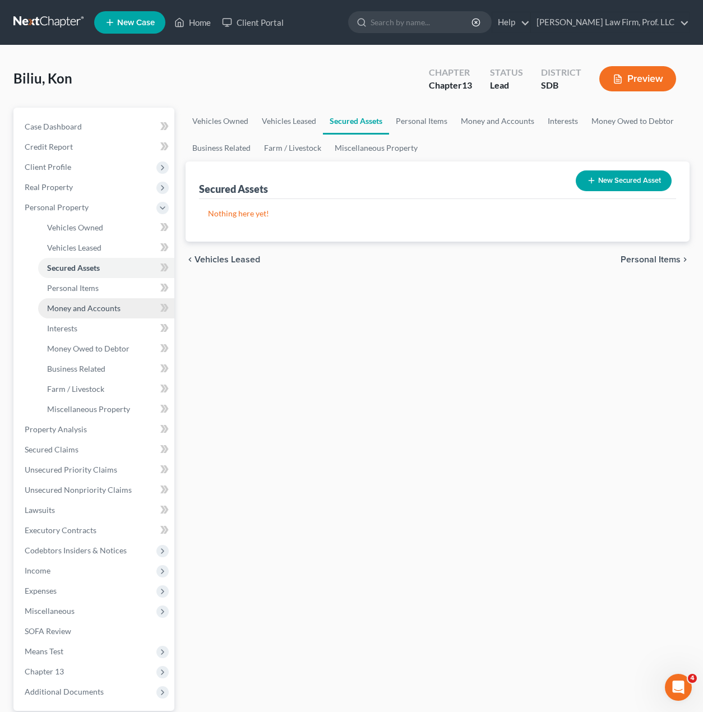
click at [80, 303] on span "Money and Accounts" at bounding box center [83, 308] width 73 height 10
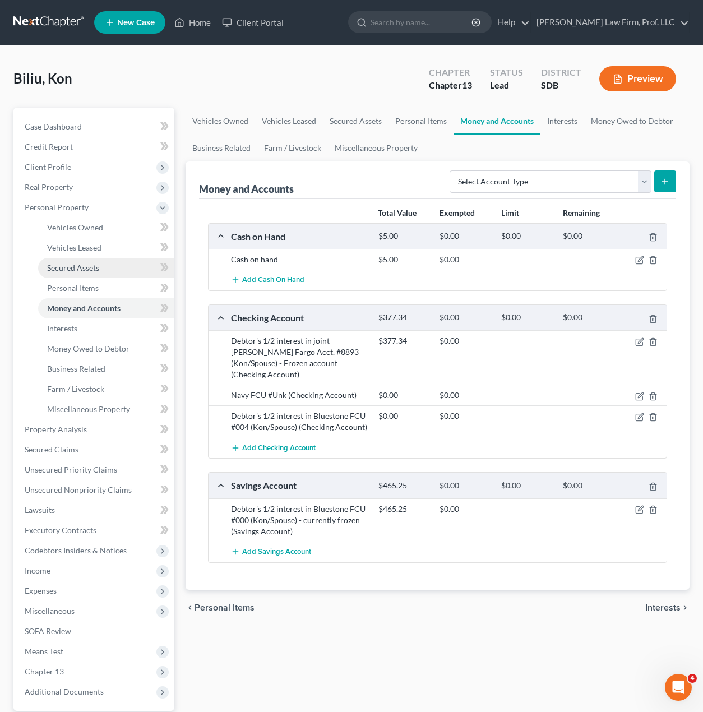
click at [77, 266] on span "Secured Assets" at bounding box center [73, 268] width 52 height 10
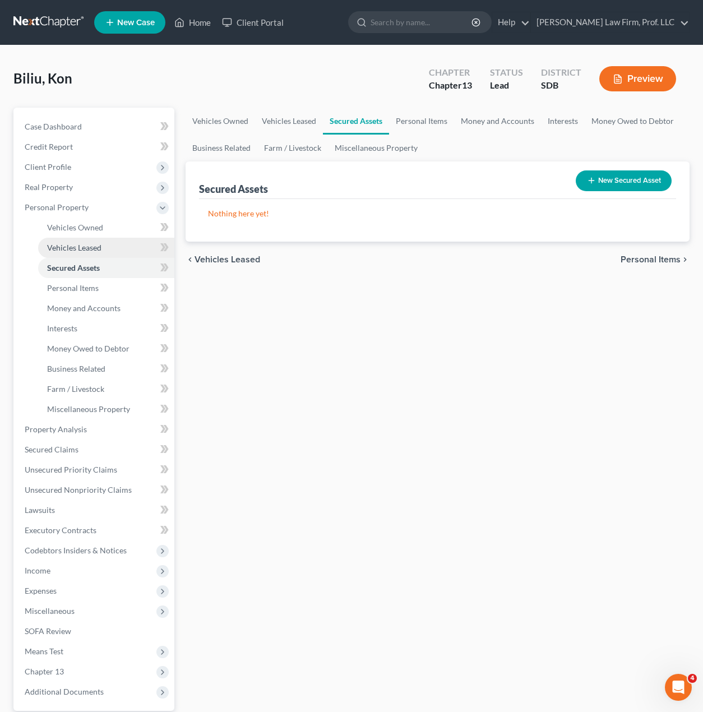
click at [77, 246] on span "Vehicles Leased" at bounding box center [74, 248] width 54 height 10
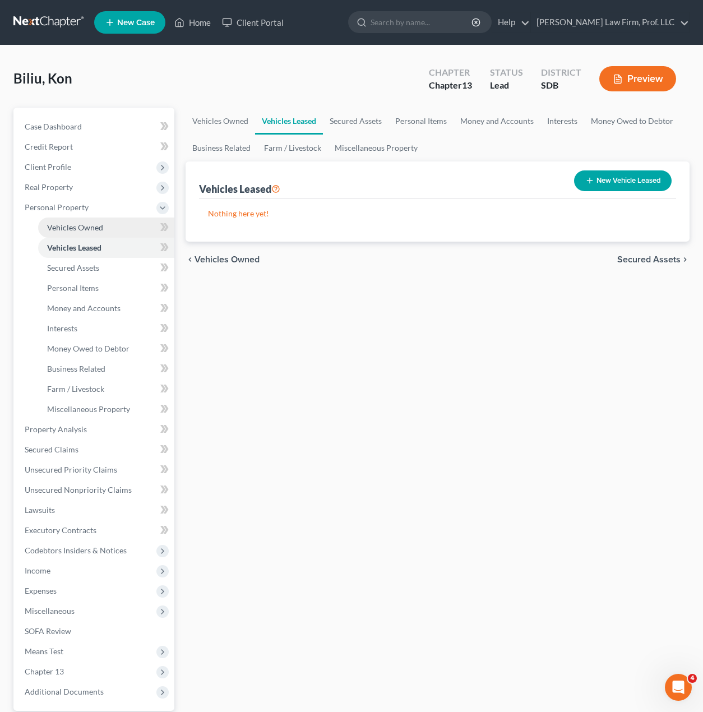
click at [79, 229] on span "Vehicles Owned" at bounding box center [75, 228] width 56 height 10
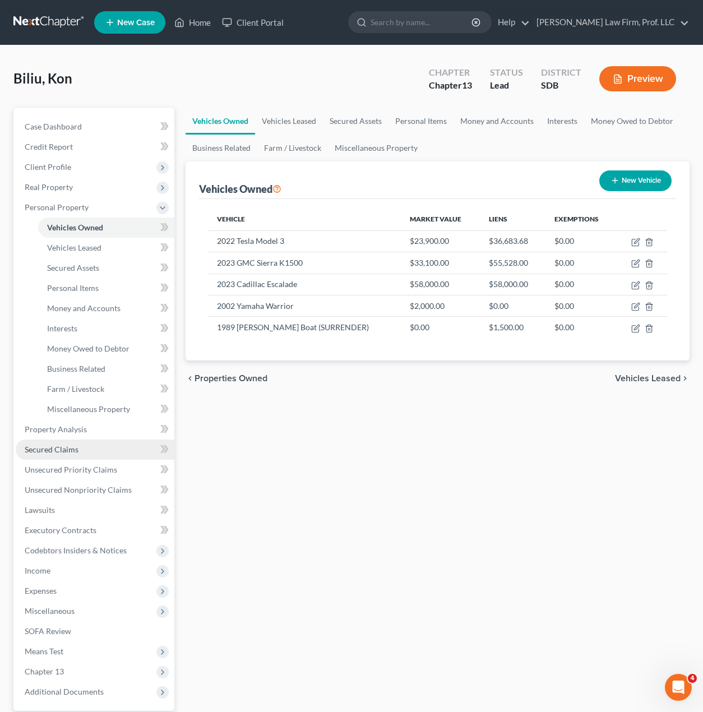
click at [64, 453] on span "Secured Claims" at bounding box center [52, 450] width 54 height 10
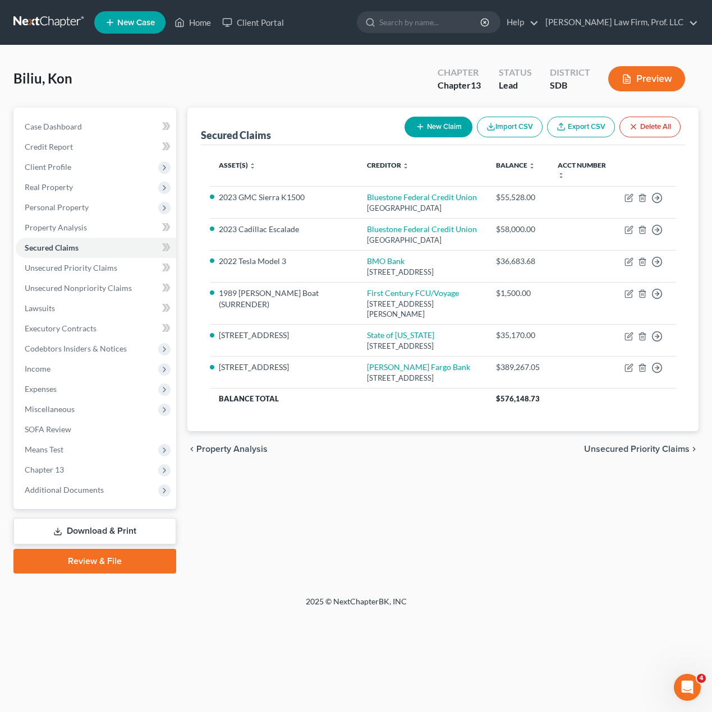
click at [282, 505] on div "Secured Claims New Claim Import CSV Export CSV Delete All Asset(s) expand_more …" at bounding box center [443, 341] width 522 height 466
click at [304, 77] on div "Biliu, Kon Upgraded Chapter Chapter 13 Status Lead District SDB Preview" at bounding box center [355, 83] width 685 height 49
click at [73, 211] on span "Personal Property" at bounding box center [57, 207] width 64 height 10
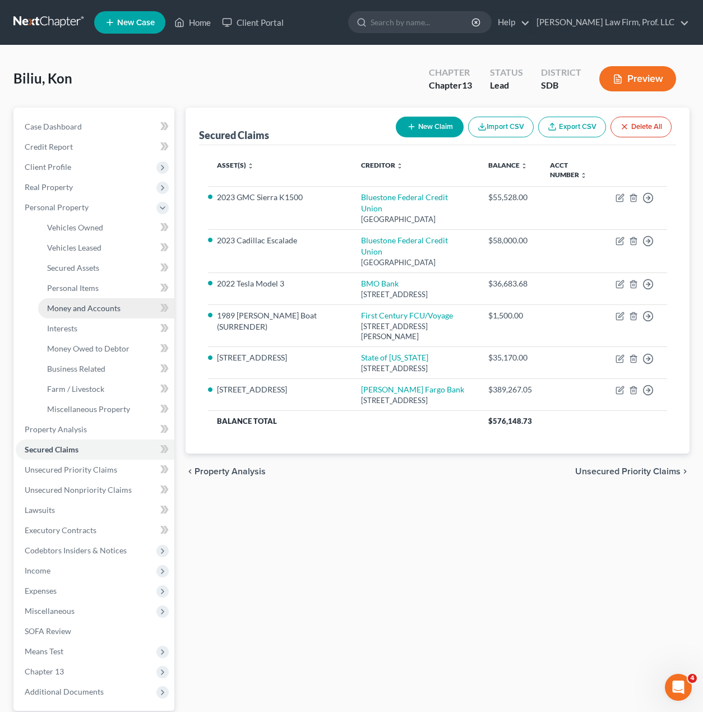
click at [108, 315] on link "Money and Accounts" at bounding box center [106, 308] width 136 height 20
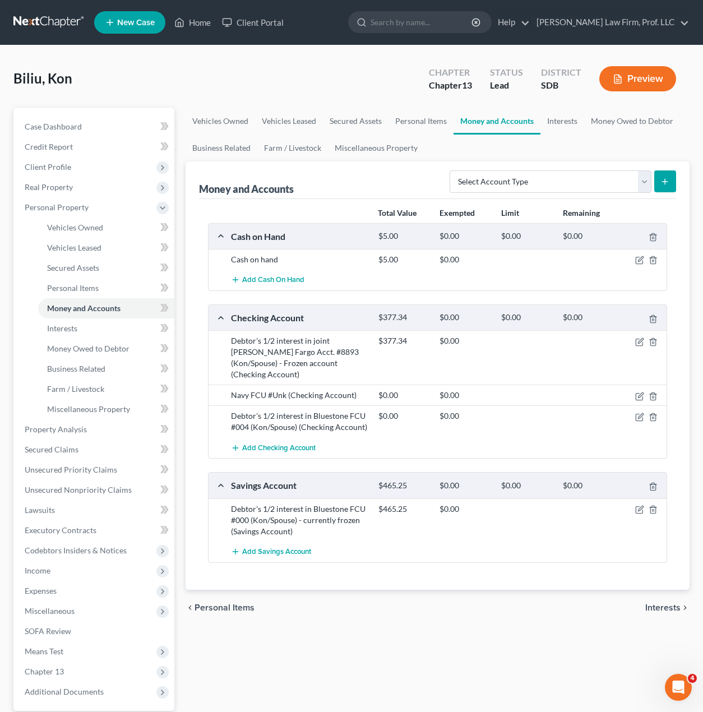
click at [458, 647] on div "Vehicles Owned Vehicles Leased Secured Assets Personal Items Money and Accounts…" at bounding box center [438, 442] width 516 height 668
click at [439, 649] on div "Vehicles Owned Vehicles Leased Secured Assets Personal Items Money and Accounts…" at bounding box center [438, 442] width 516 height 668
click at [662, 177] on icon "submit" at bounding box center [665, 181] width 9 height 9
click at [629, 187] on select "Select Account Type Brokerage Cash on Hand Certificates of Deposit Checking Acc…" at bounding box center [551, 181] width 202 height 22
select select "checking"
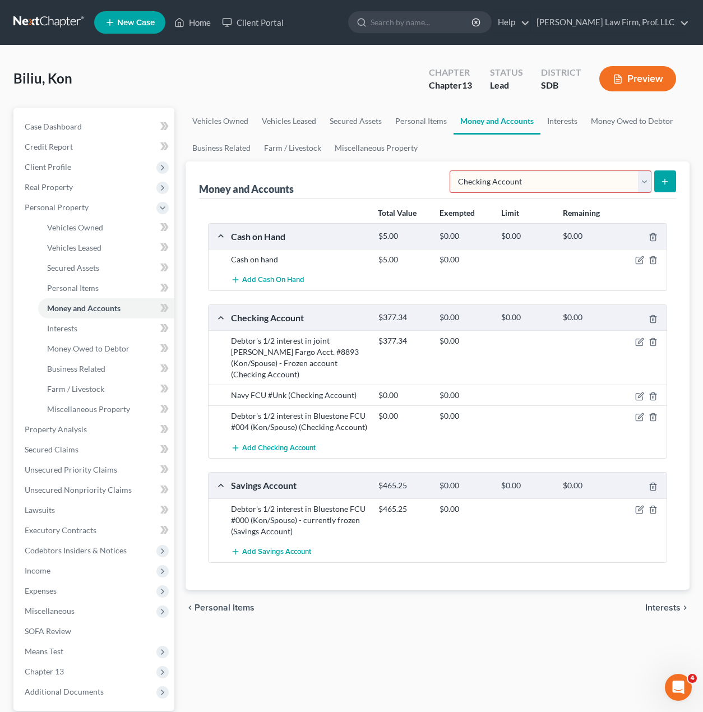
click at [452, 170] on select "Select Account Type Brokerage Cash on Hand Certificates of Deposit Checking Acc…" at bounding box center [551, 181] width 202 height 22
drag, startPoint x: 484, startPoint y: 618, endPoint x: 476, endPoint y: 602, distance: 17.8
click at [484, 618] on div "Vehicles Owned Vehicles Leased Secured Assets Personal Items Money and Accounts…" at bounding box center [438, 442] width 516 height 668
drag, startPoint x: 364, startPoint y: 617, endPoint x: 451, endPoint y: 584, distance: 92.8
click at [364, 616] on div "Vehicles Owned Vehicles Leased Secured Assets Personal Items Money and Accounts…" at bounding box center [438, 442] width 516 height 668
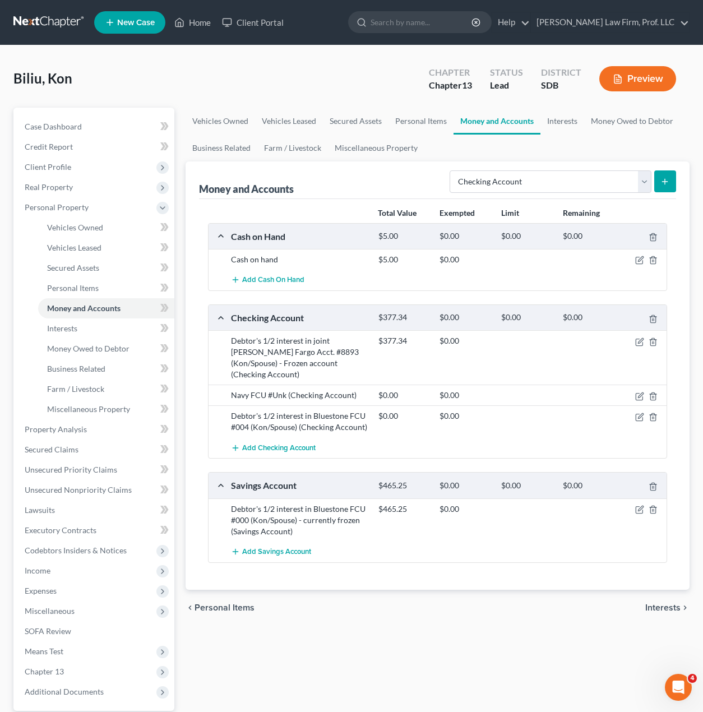
click at [663, 183] on icon "submit" at bounding box center [665, 181] width 9 height 9
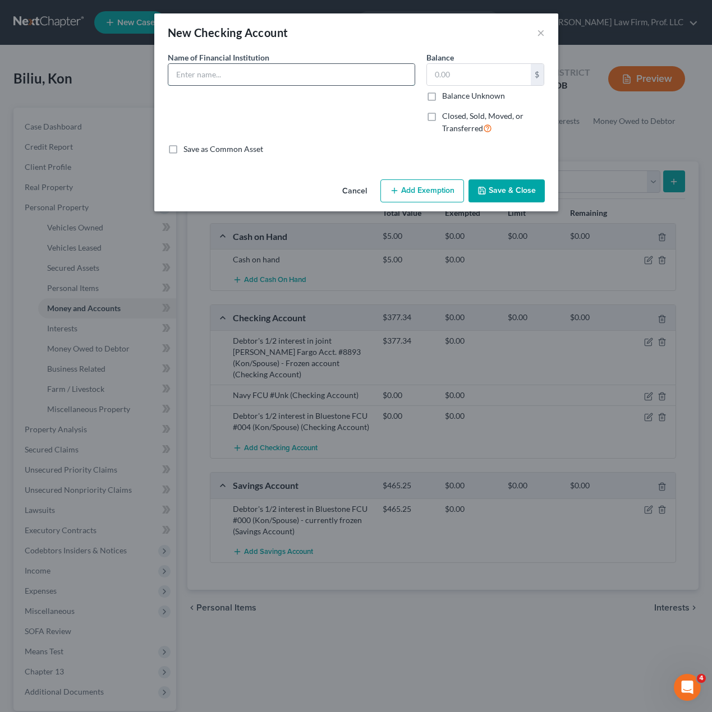
click at [262, 79] on input "text" at bounding box center [291, 74] width 246 height 21
type input "N"
click at [465, 71] on input "text" at bounding box center [479, 74] width 104 height 21
click at [278, 73] on input "Navy FCU #9730" at bounding box center [291, 74] width 246 height 21
click at [360, 116] on div "Name of Financial Institution * Navy FCU #9730 - REC'D TAX REFUND HERE" at bounding box center [291, 98] width 259 height 92
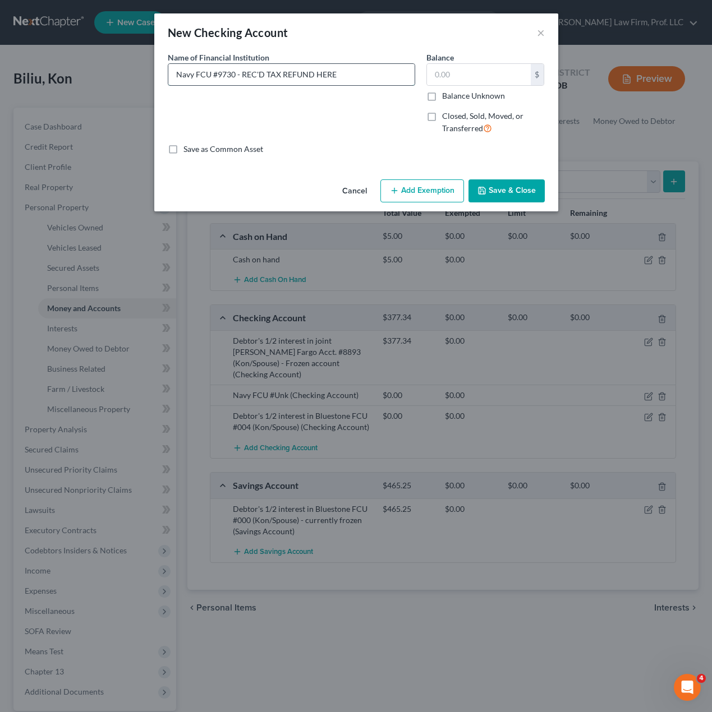
click at [316, 73] on input "Navy FCU #9730 - REC'D TAX REFUND HERE" at bounding box center [291, 74] width 246 height 21
type input "Navy FCU #9730 - REC'D TAX REFUND ($5,793) HERE"
click at [464, 98] on label "Balance Unknown" at bounding box center [473, 95] width 63 height 11
click at [454, 98] on input "Balance Unknown" at bounding box center [449, 93] width 7 height 7
checkbox input "true"
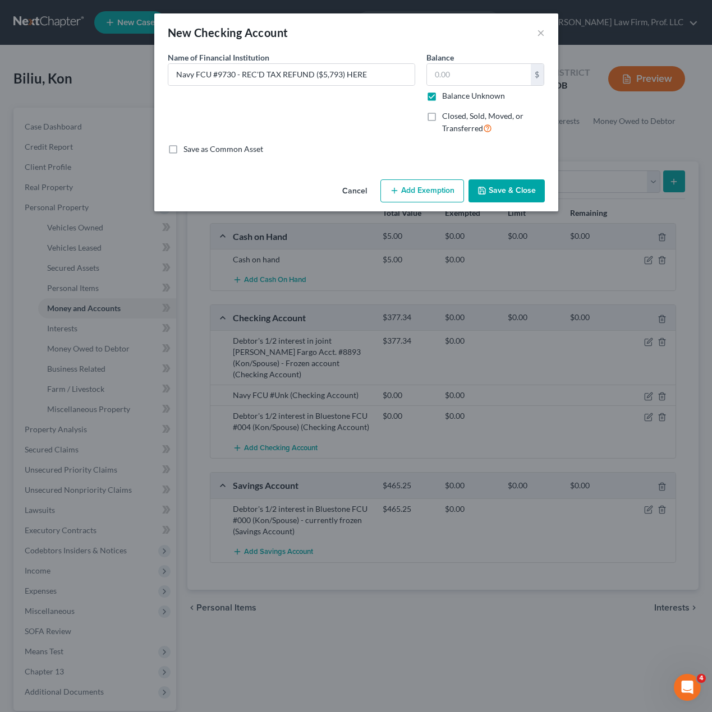
type input "0.00"
drag, startPoint x: 494, startPoint y: 195, endPoint x: 517, endPoint y: 218, distance: 32.1
click at [494, 195] on button "Save & Close" at bounding box center [506, 191] width 76 height 24
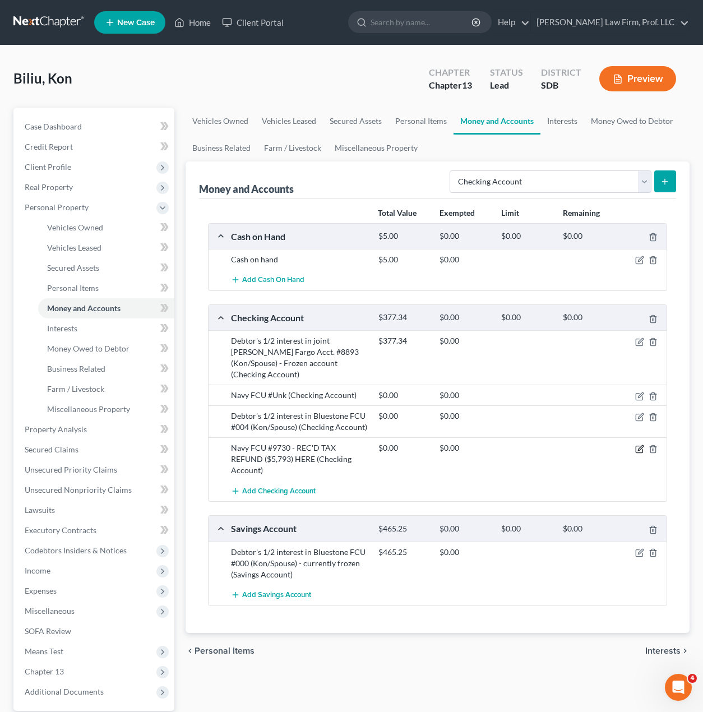
click at [639, 445] on icon "button" at bounding box center [640, 447] width 5 height 5
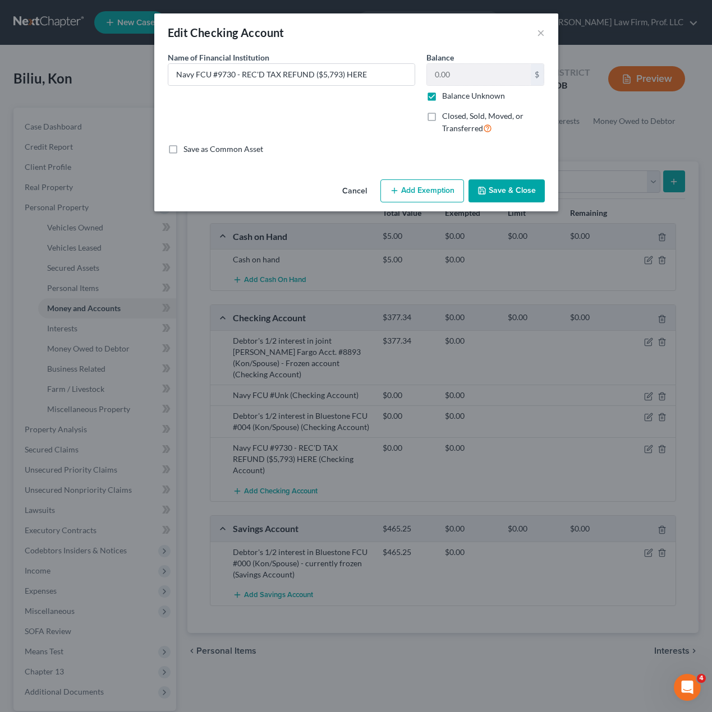
click at [311, 107] on div "Name of Financial Institution * Navy FCU #9730 - REC'D TAX REFUND ($5,793) HERE" at bounding box center [291, 98] width 259 height 92
drag, startPoint x: 376, startPoint y: 77, endPoint x: 240, endPoint y: 73, distance: 135.8
click at [240, 73] on input "Navy FCU #9730 - REC'D TAX REFUND ($5,793) HERE" at bounding box center [291, 74] width 246 height 21
type input "Navy FCU #9730 - Listed on tax return"
click at [476, 190] on button "Save & Close" at bounding box center [506, 191] width 76 height 24
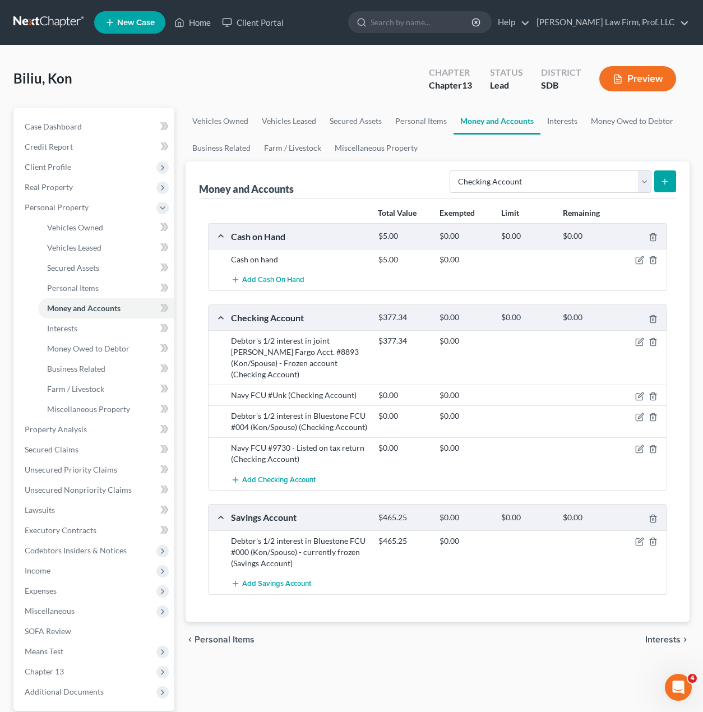
drag, startPoint x: 53, startPoint y: 164, endPoint x: 86, endPoint y: 188, distance: 41.4
click at [53, 164] on span "Client Profile" at bounding box center [48, 167] width 47 height 10
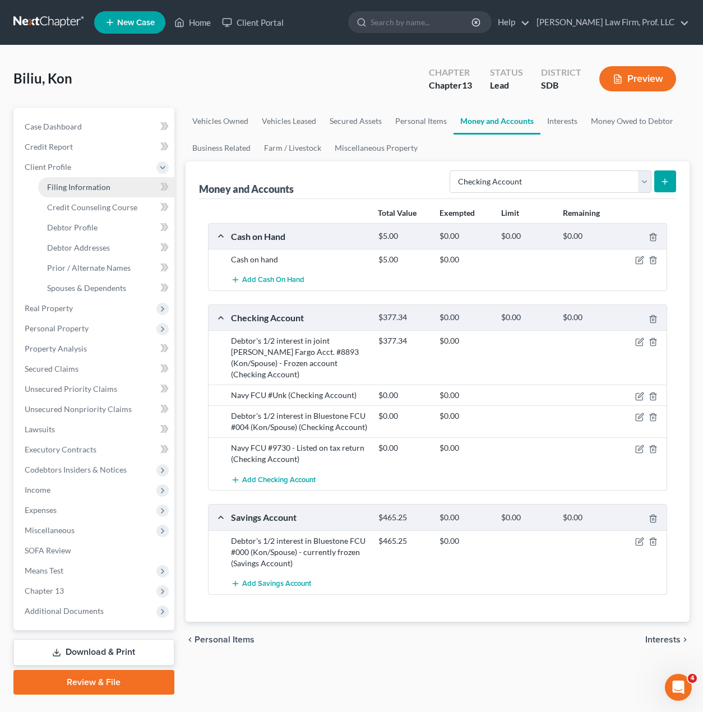
click at [86, 193] on link "Filing Information" at bounding box center [106, 187] width 136 height 20
select select "0"
select select "3"
select select "0"
select select "3"
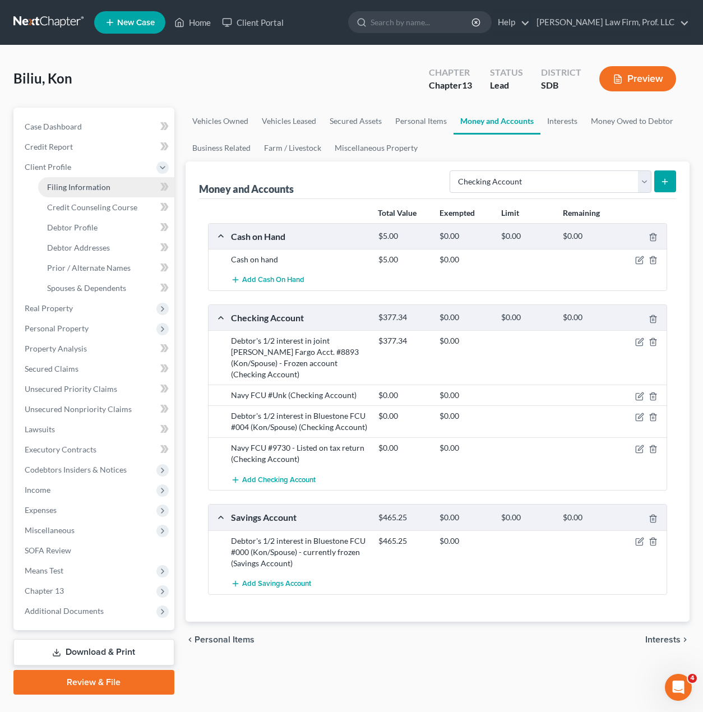
select select "43"
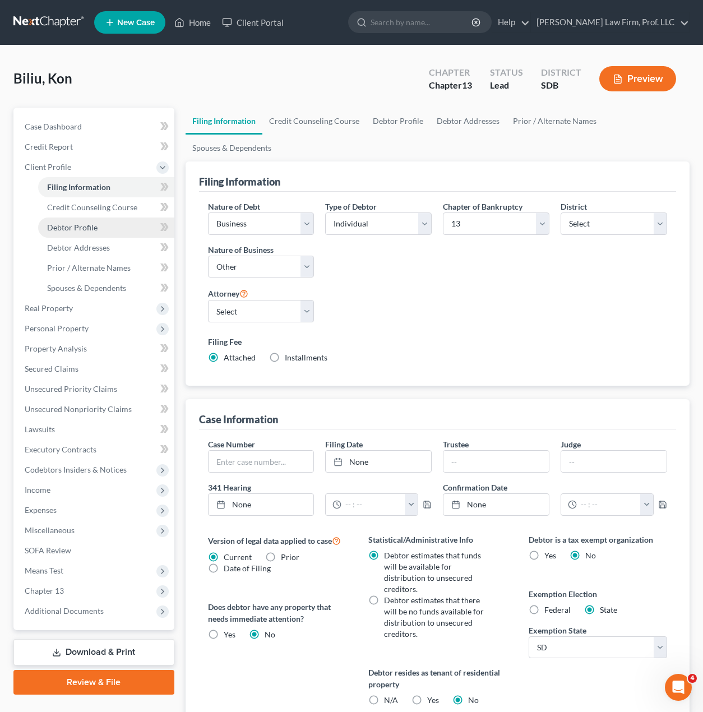
click at [73, 232] on span "Debtor Profile" at bounding box center [72, 228] width 50 height 10
select select "1"
select select "3"
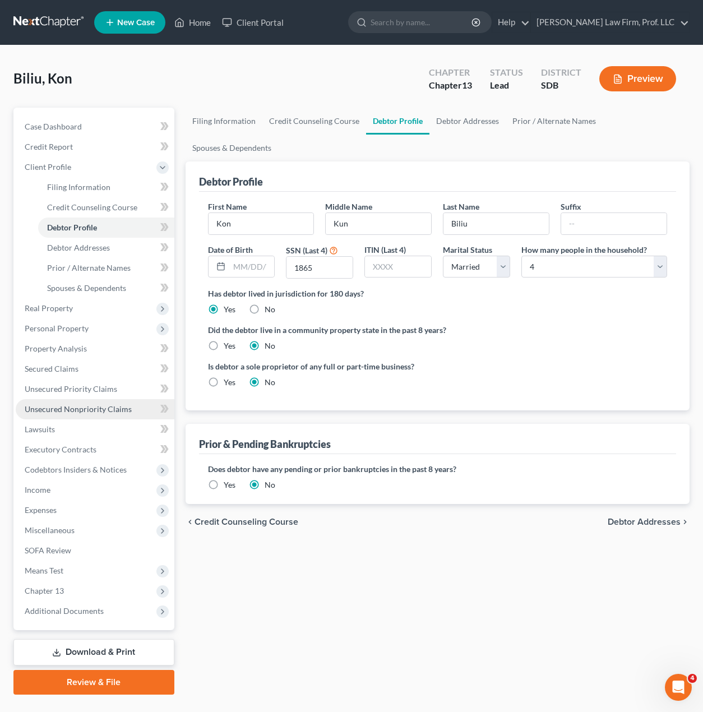
click at [84, 401] on link "Unsecured Nonpriority Claims" at bounding box center [95, 409] width 159 height 20
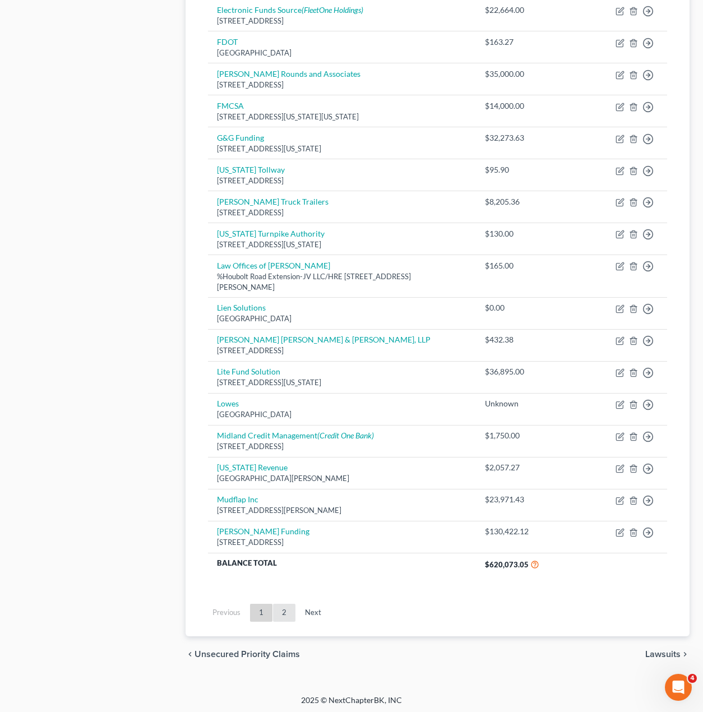
scroll to position [616, 0]
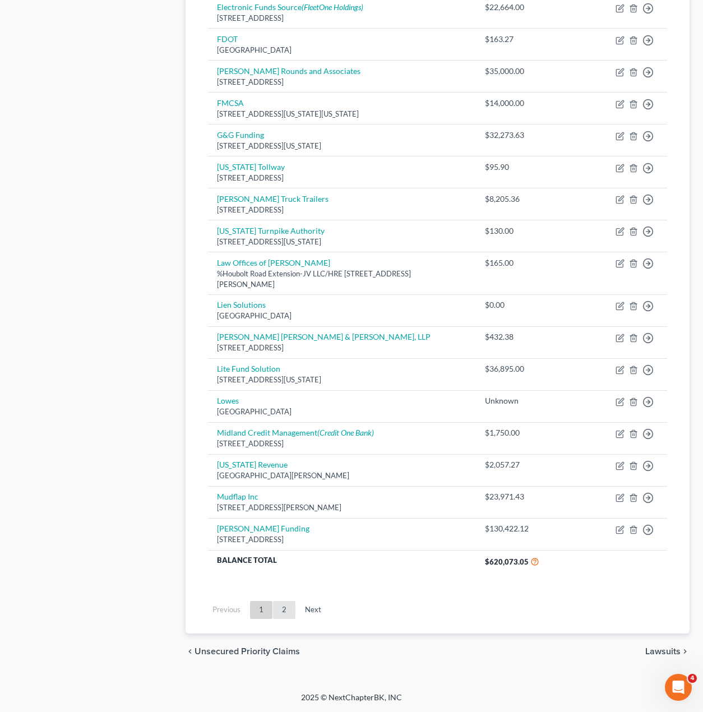
click at [287, 603] on link "2" at bounding box center [284, 610] width 22 height 18
